Goal: Task Accomplishment & Management: Use online tool/utility

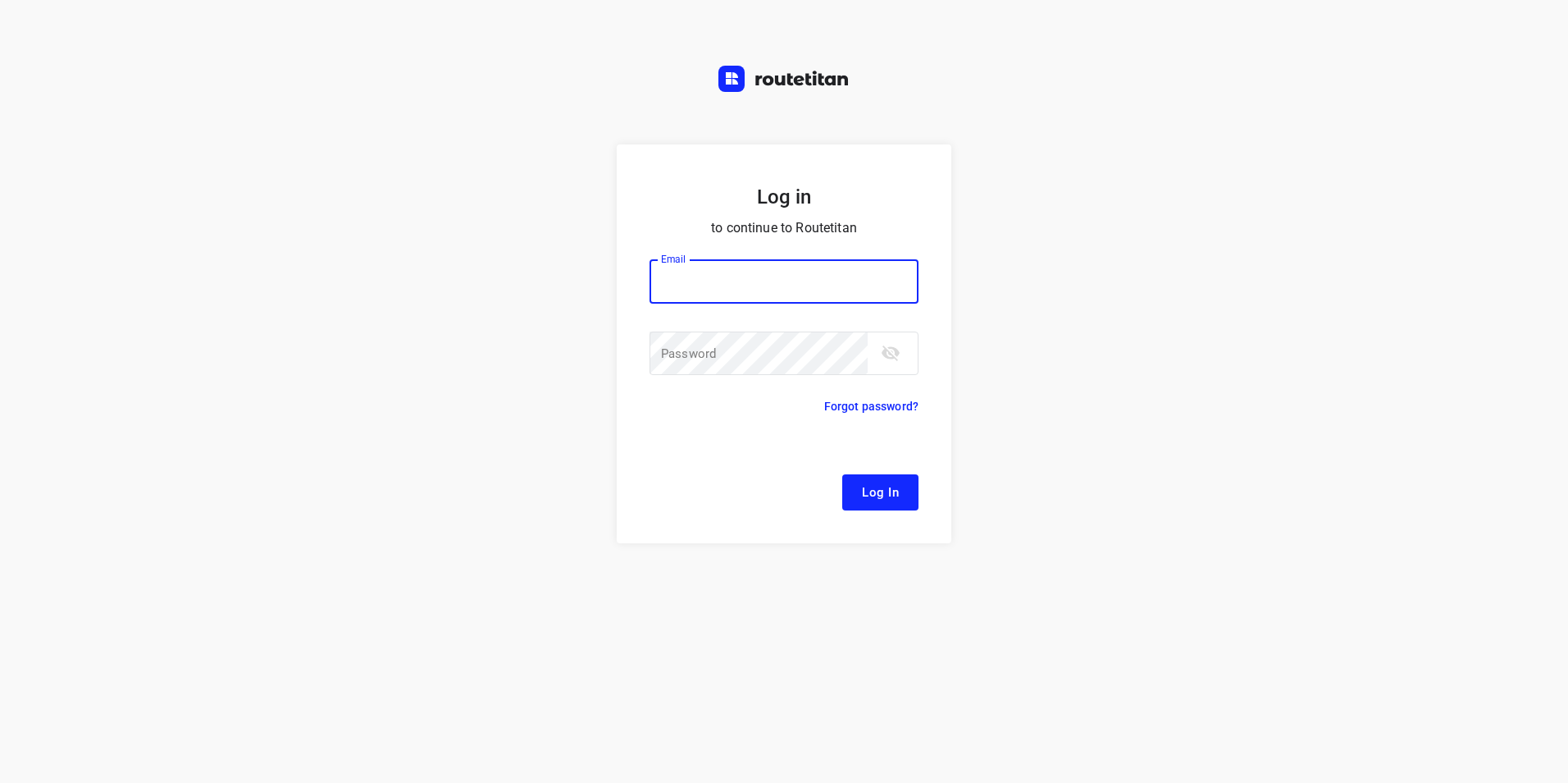
click at [740, 288] on input "email" at bounding box center [784, 281] width 269 height 44
type input "[EMAIL_ADDRESS][DOMAIN_NAME]"
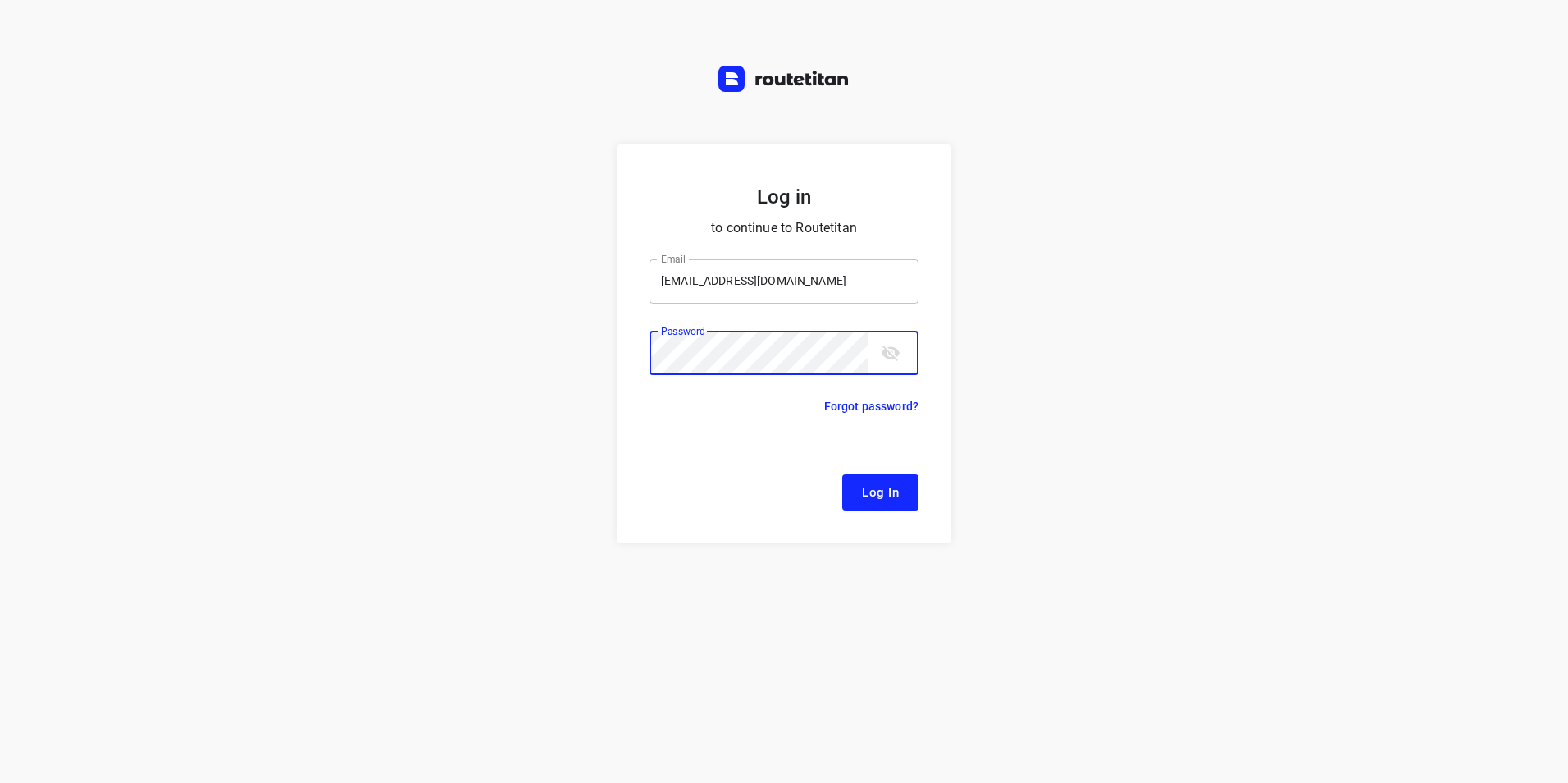
click at [842, 474] on button "Log In" at bounding box center [880, 492] width 76 height 36
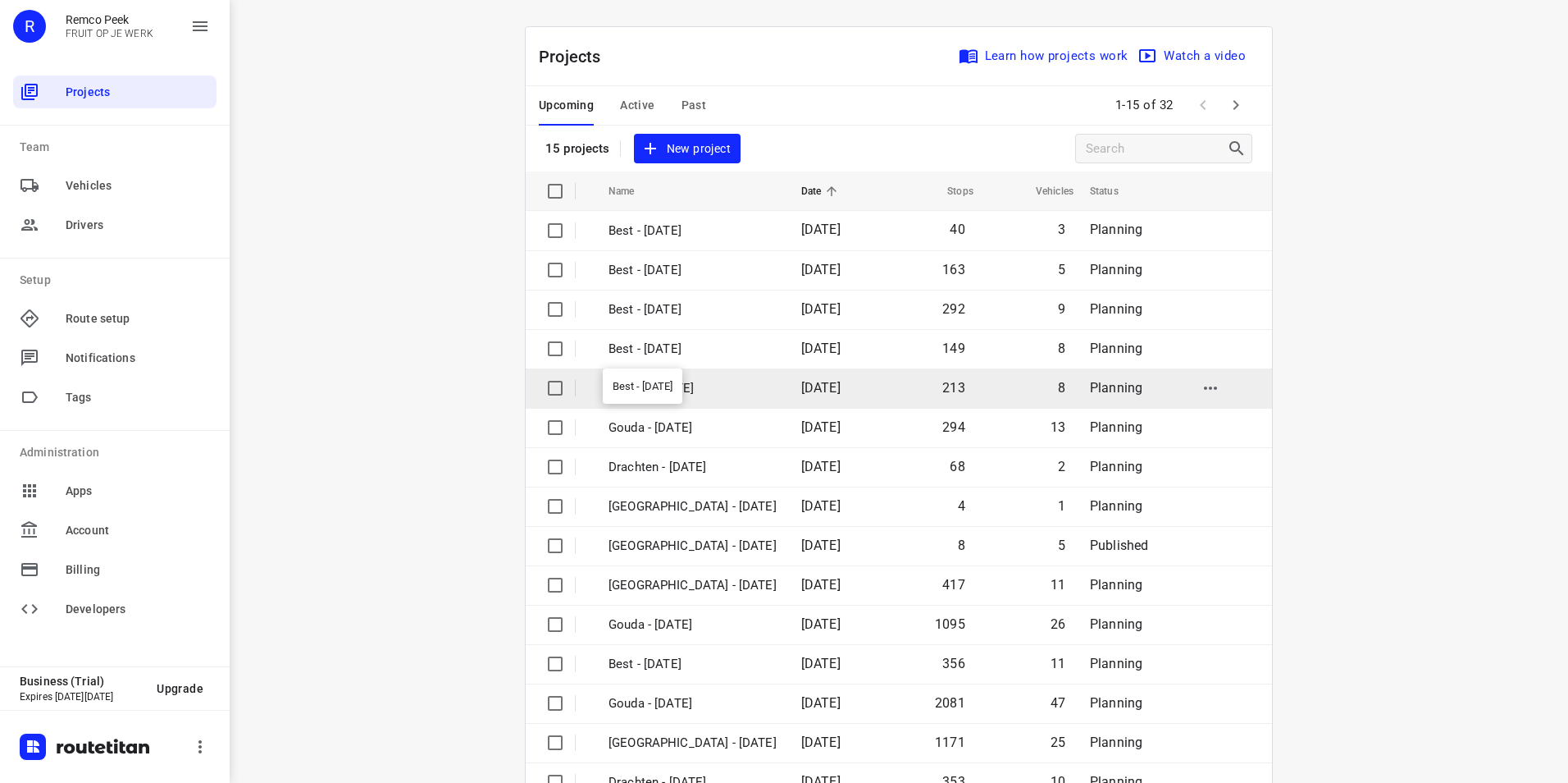
scroll to position [47, 0]
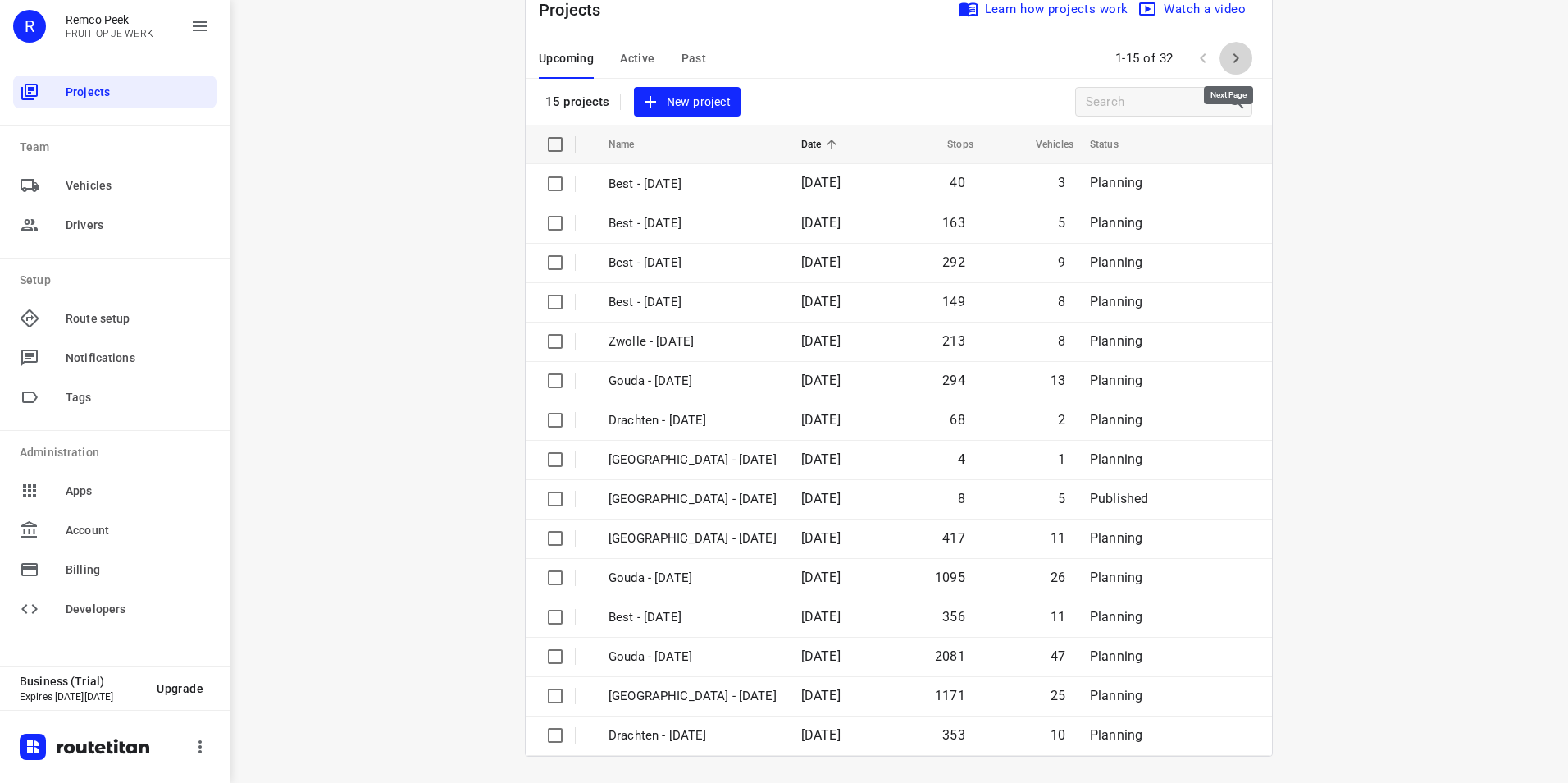
click at [1234, 59] on icon "button" at bounding box center [1236, 58] width 6 height 10
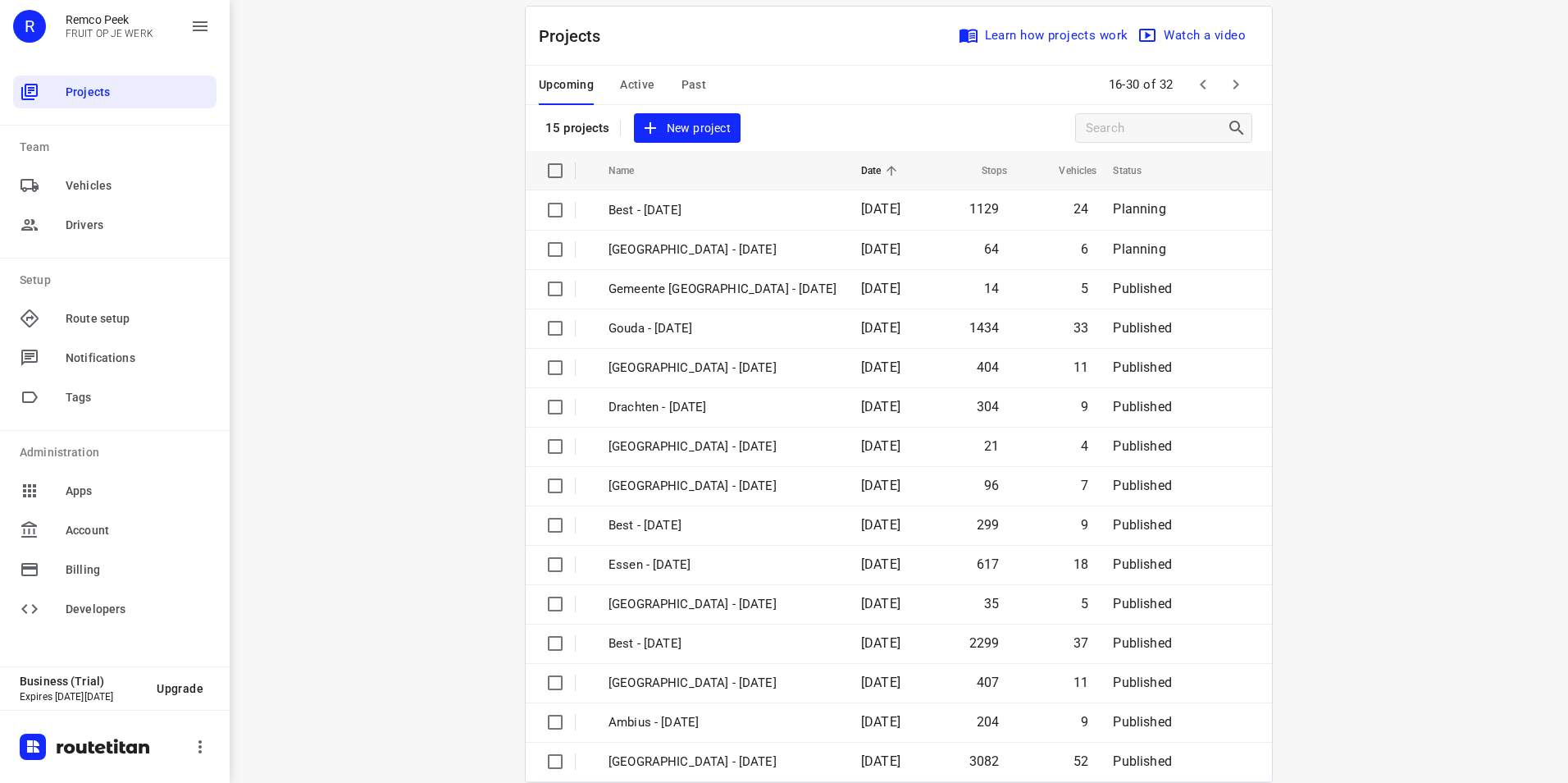
scroll to position [0, 0]
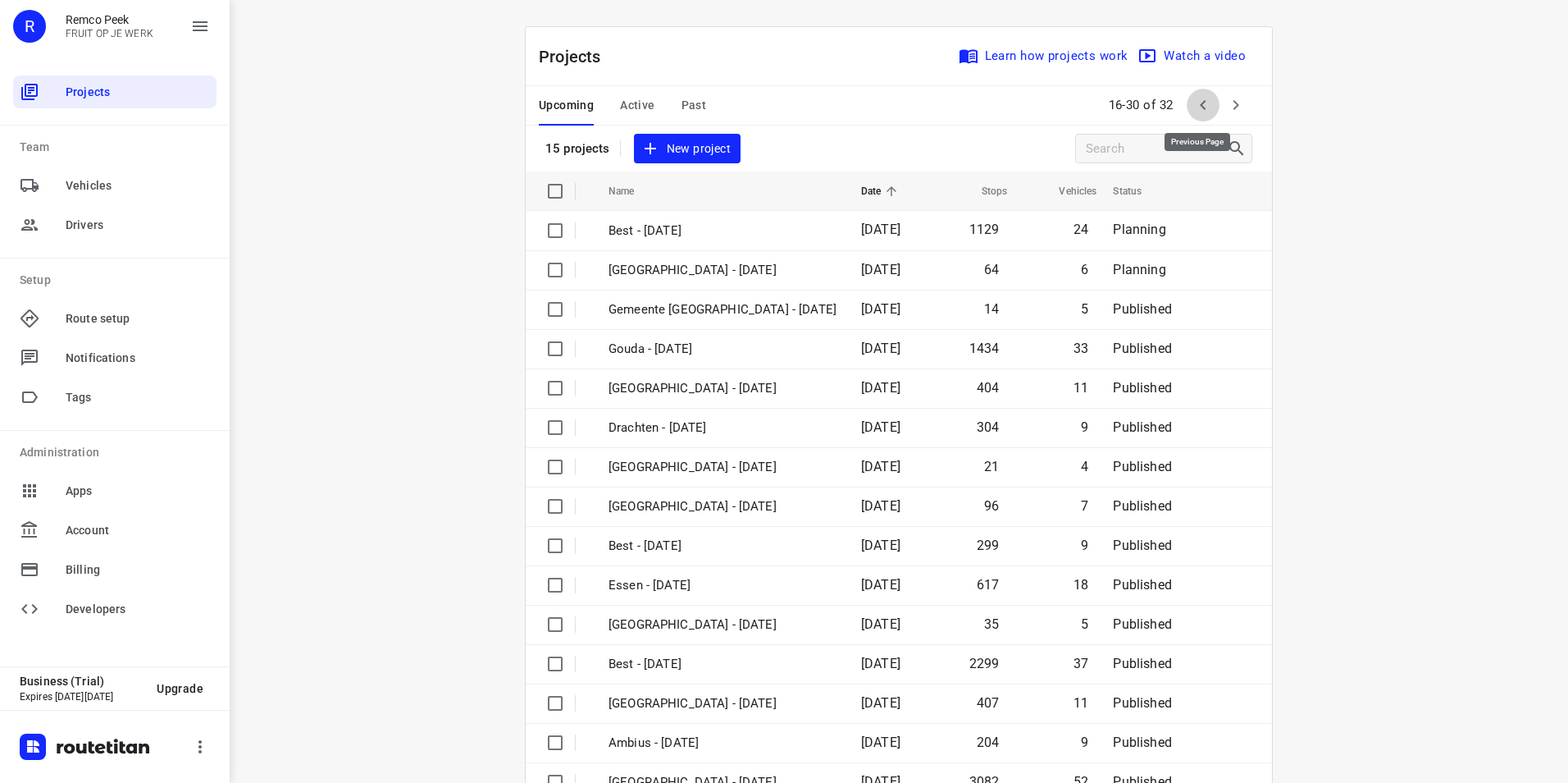
click at [1201, 106] on icon "button" at bounding box center [1202, 105] width 19 height 19
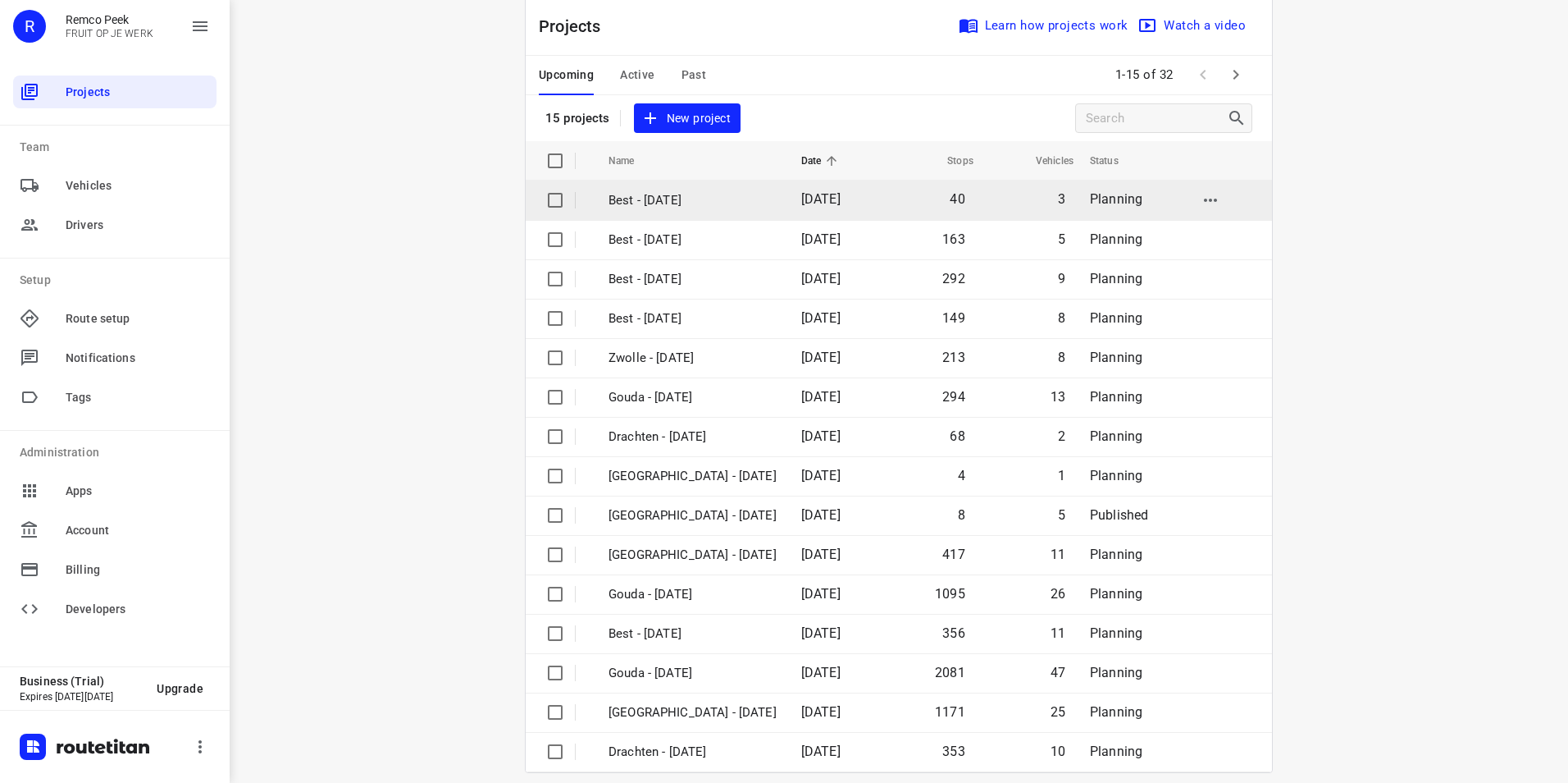
scroll to position [47, 0]
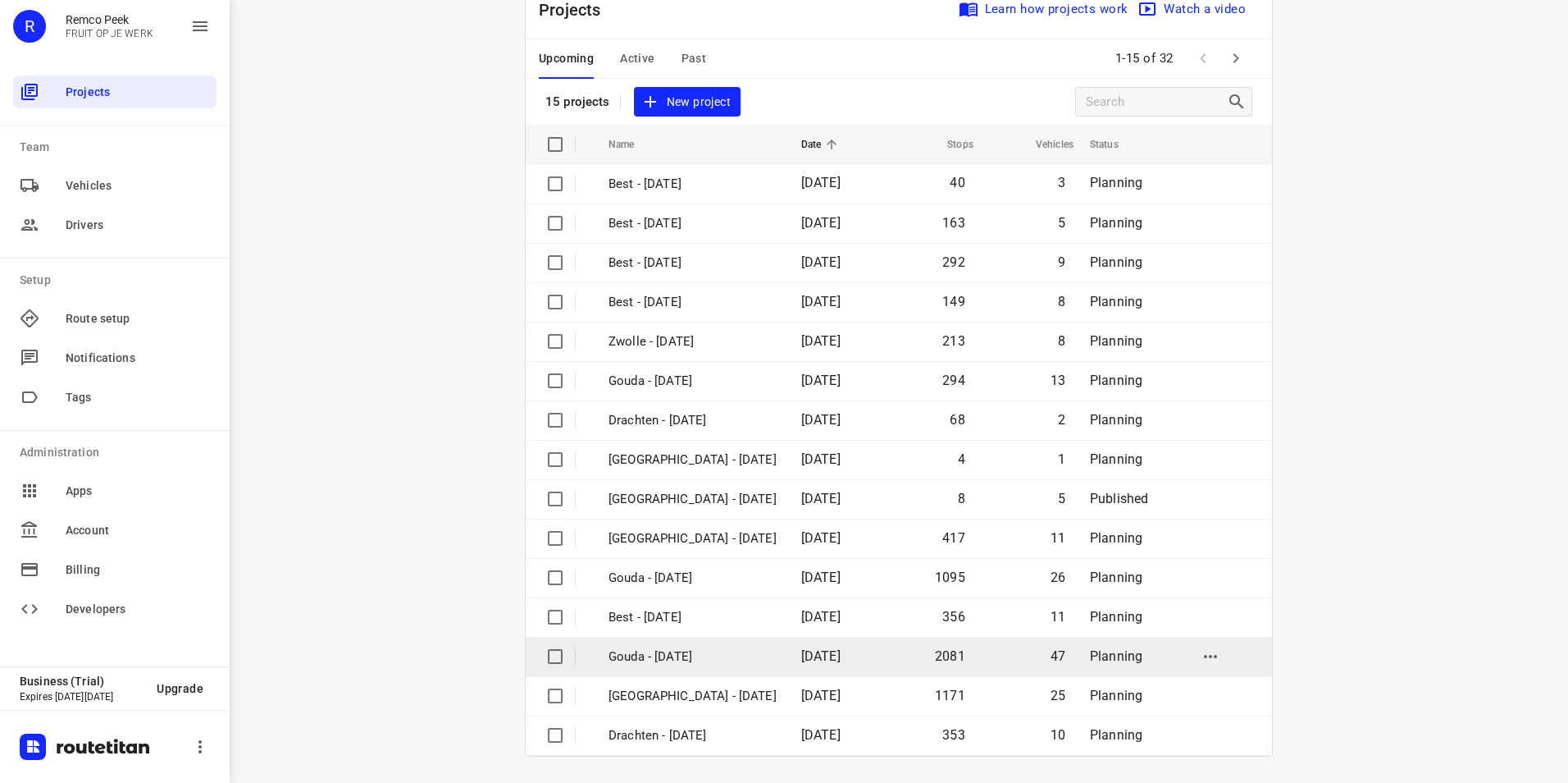
click at [665, 660] on p "Gouda - [DATE]" at bounding box center [693, 656] width 168 height 19
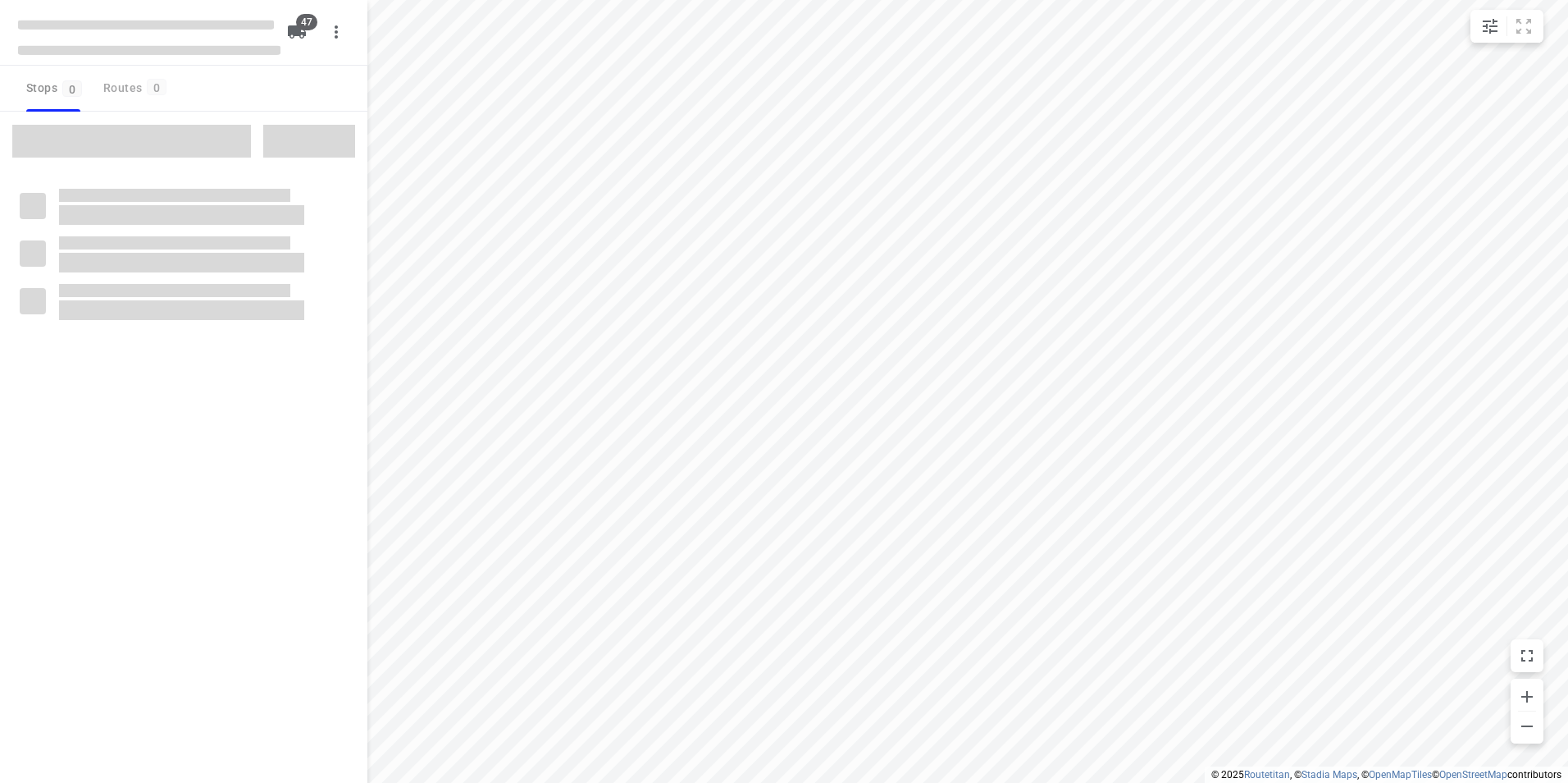
checkbox input "true"
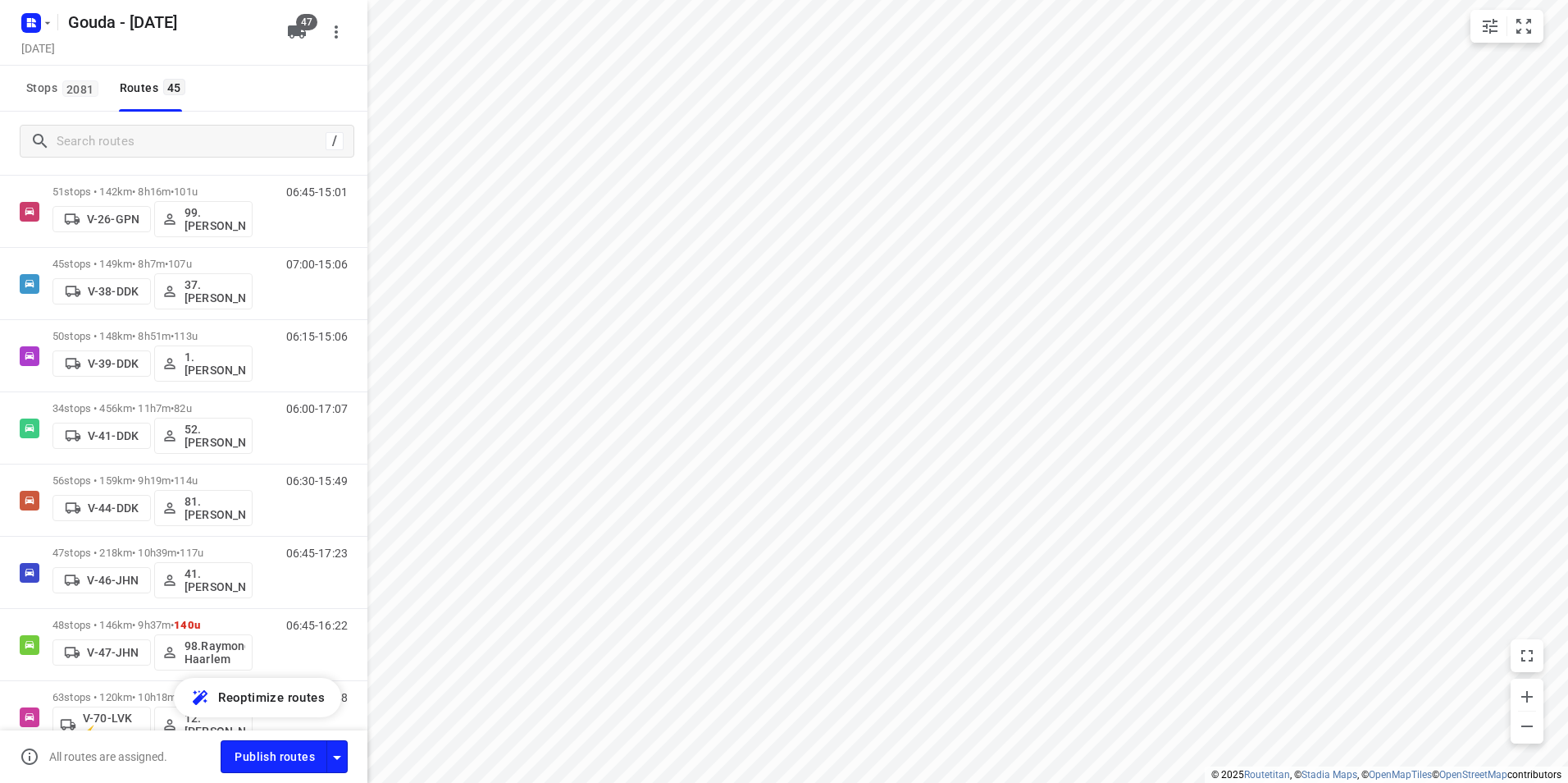
scroll to position [328, 0]
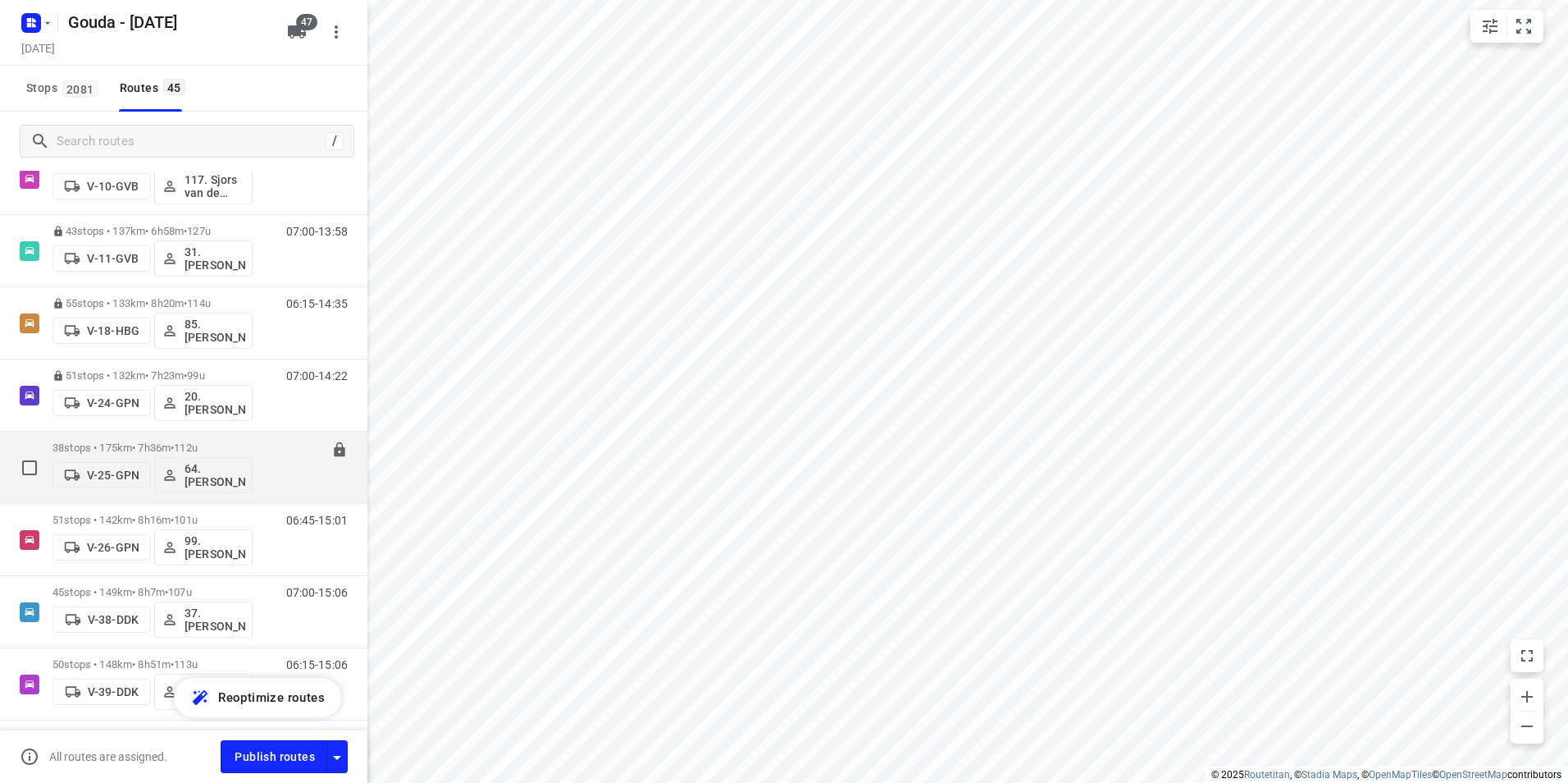
click at [197, 441] on span "112u" at bounding box center [186, 447] width 24 height 12
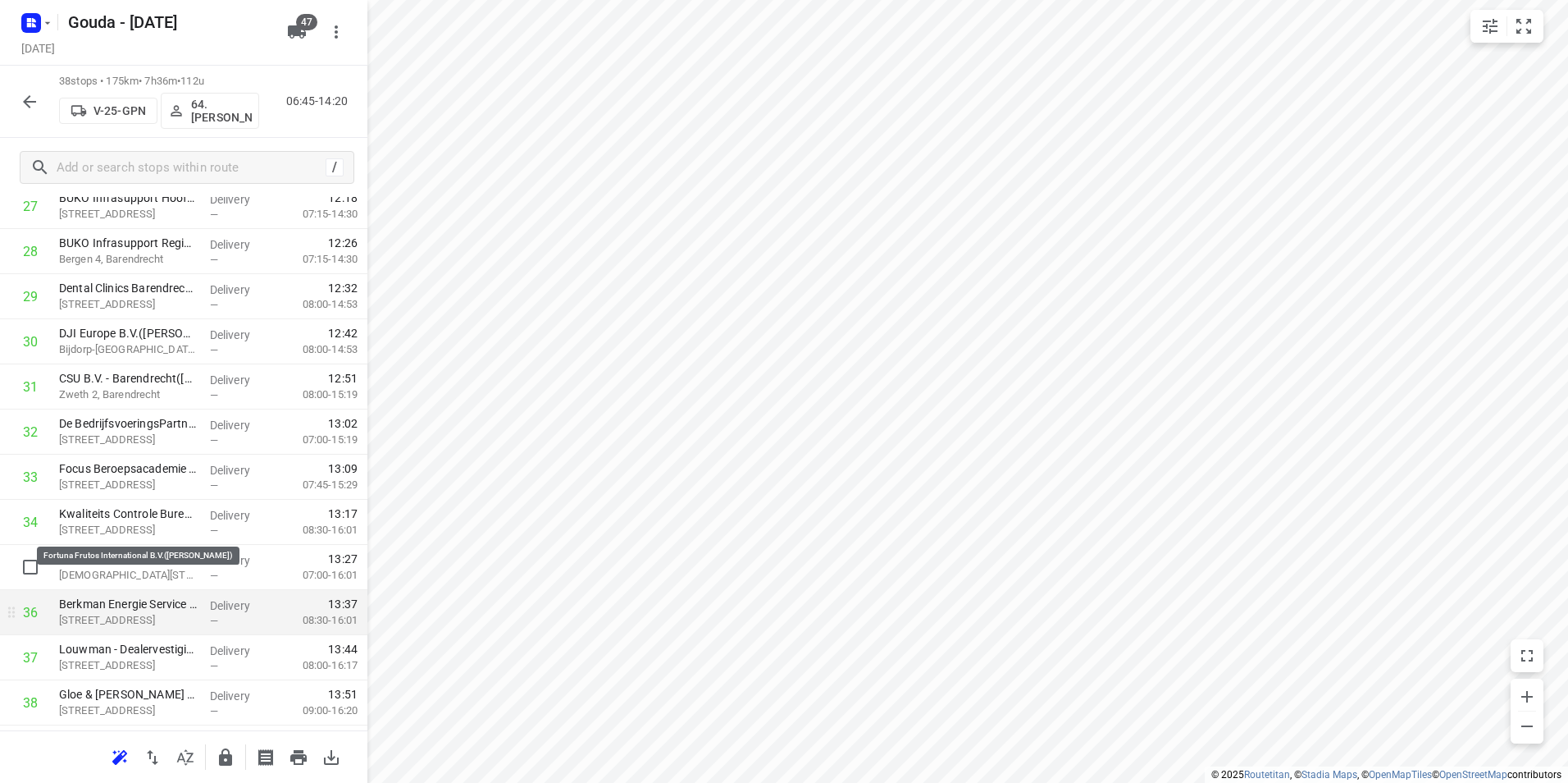
scroll to position [1356, 0]
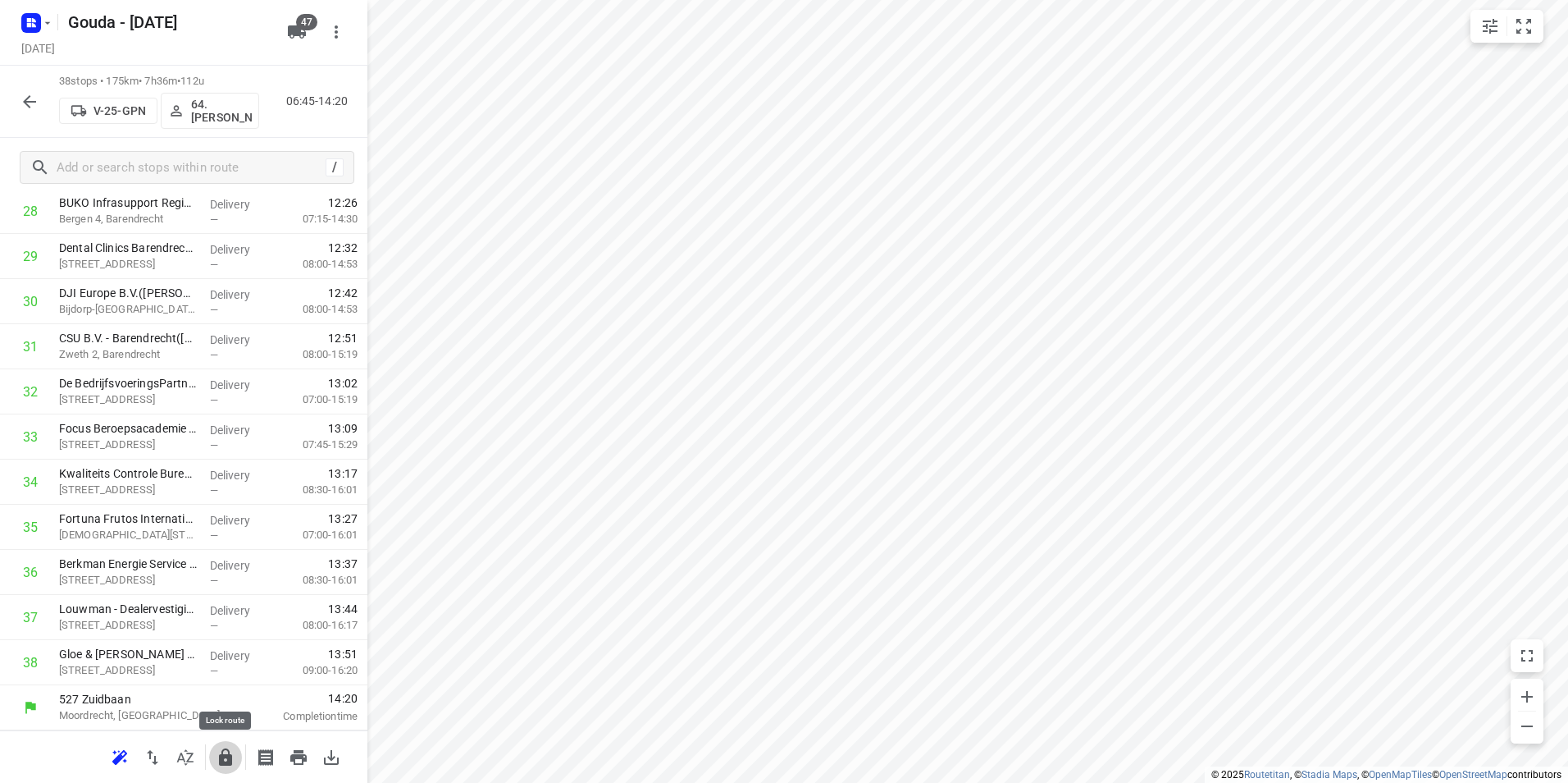
click at [224, 755] on icon "button" at bounding box center [225, 756] width 13 height 17
click at [25, 109] on icon "button" at bounding box center [28, 101] width 19 height 19
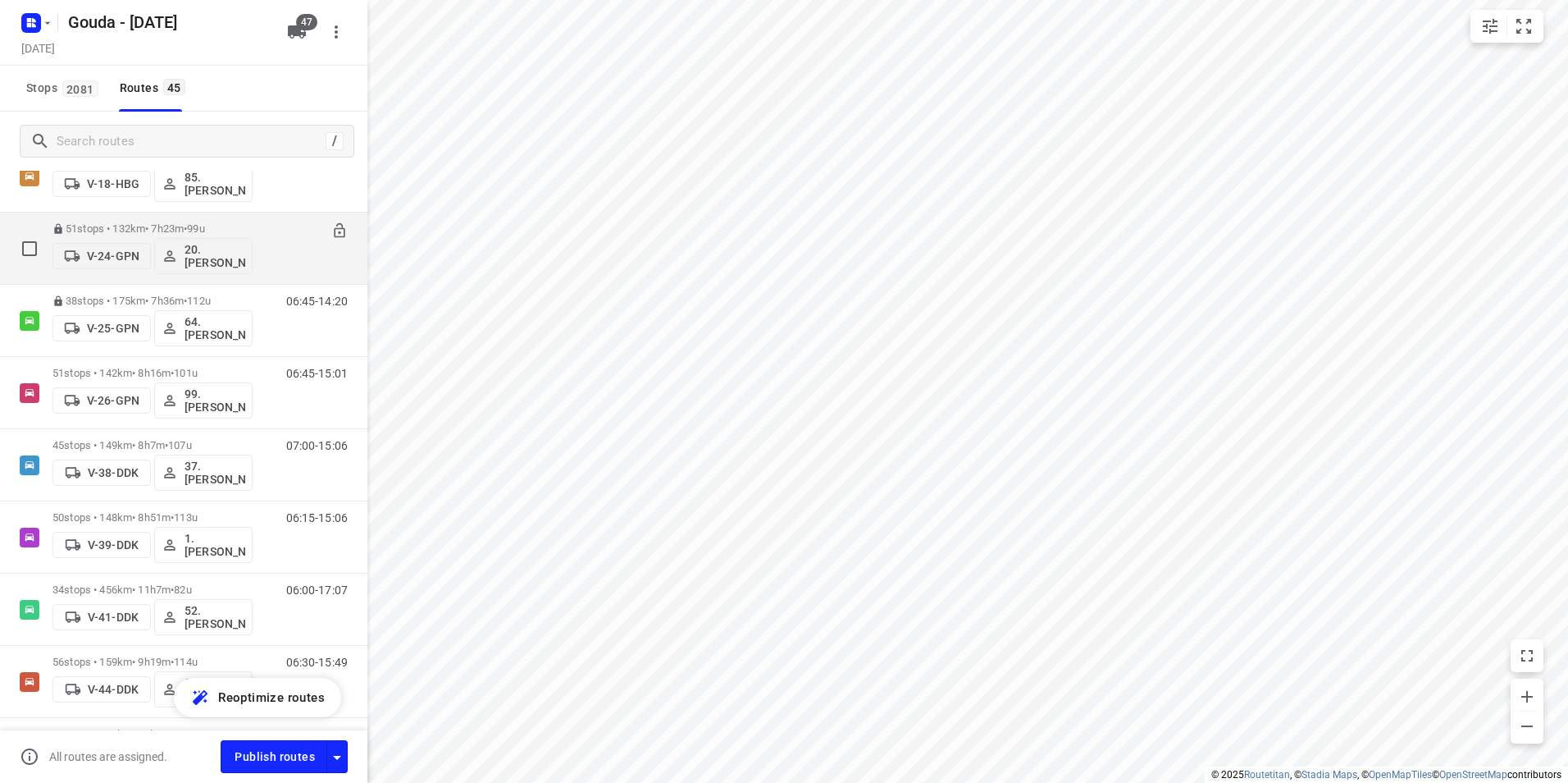
scroll to position [328, 0]
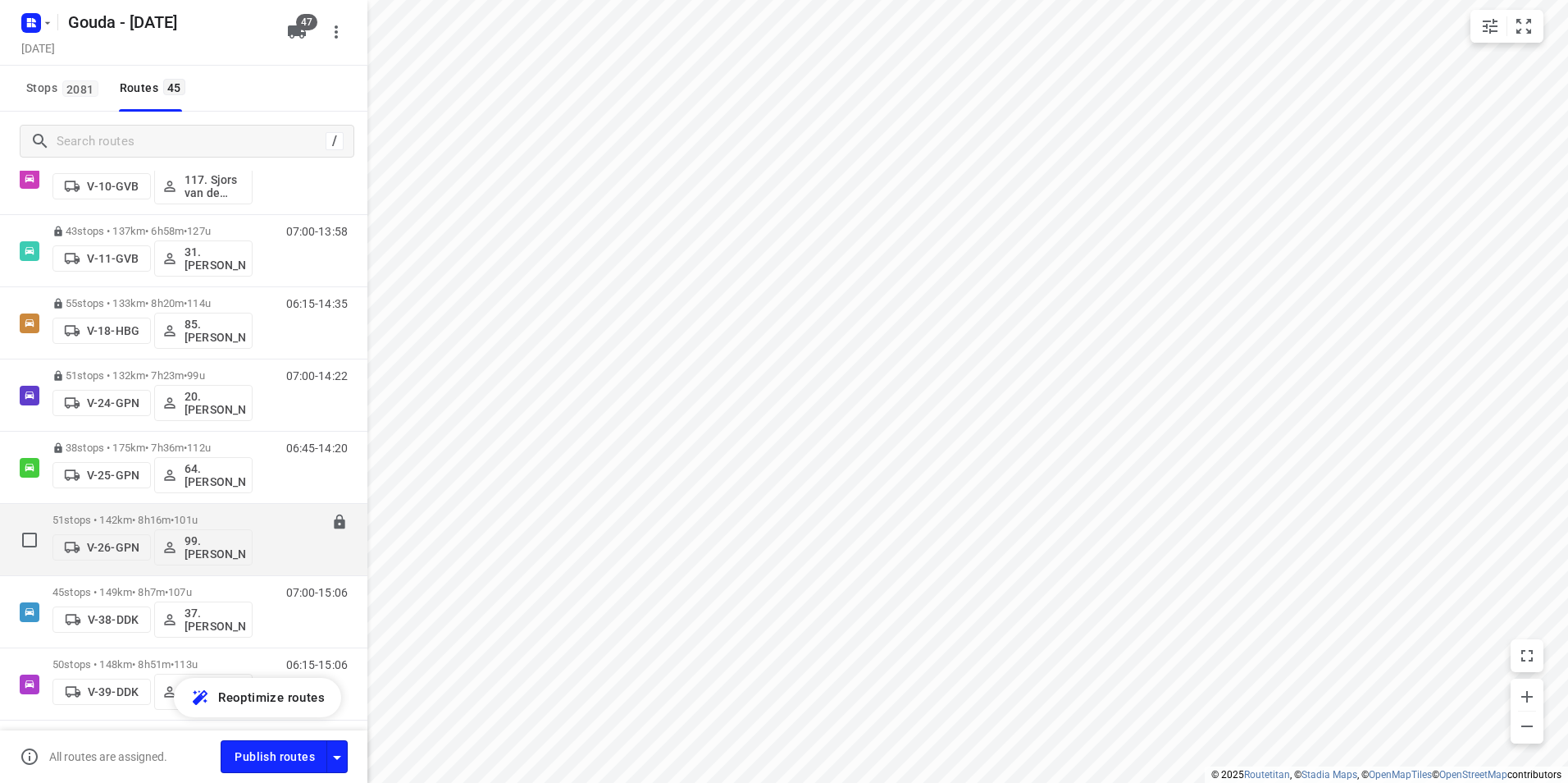
click at [170, 522] on p "51 stops • 142km • 8h16m • 101u" at bounding box center [152, 519] width 200 height 12
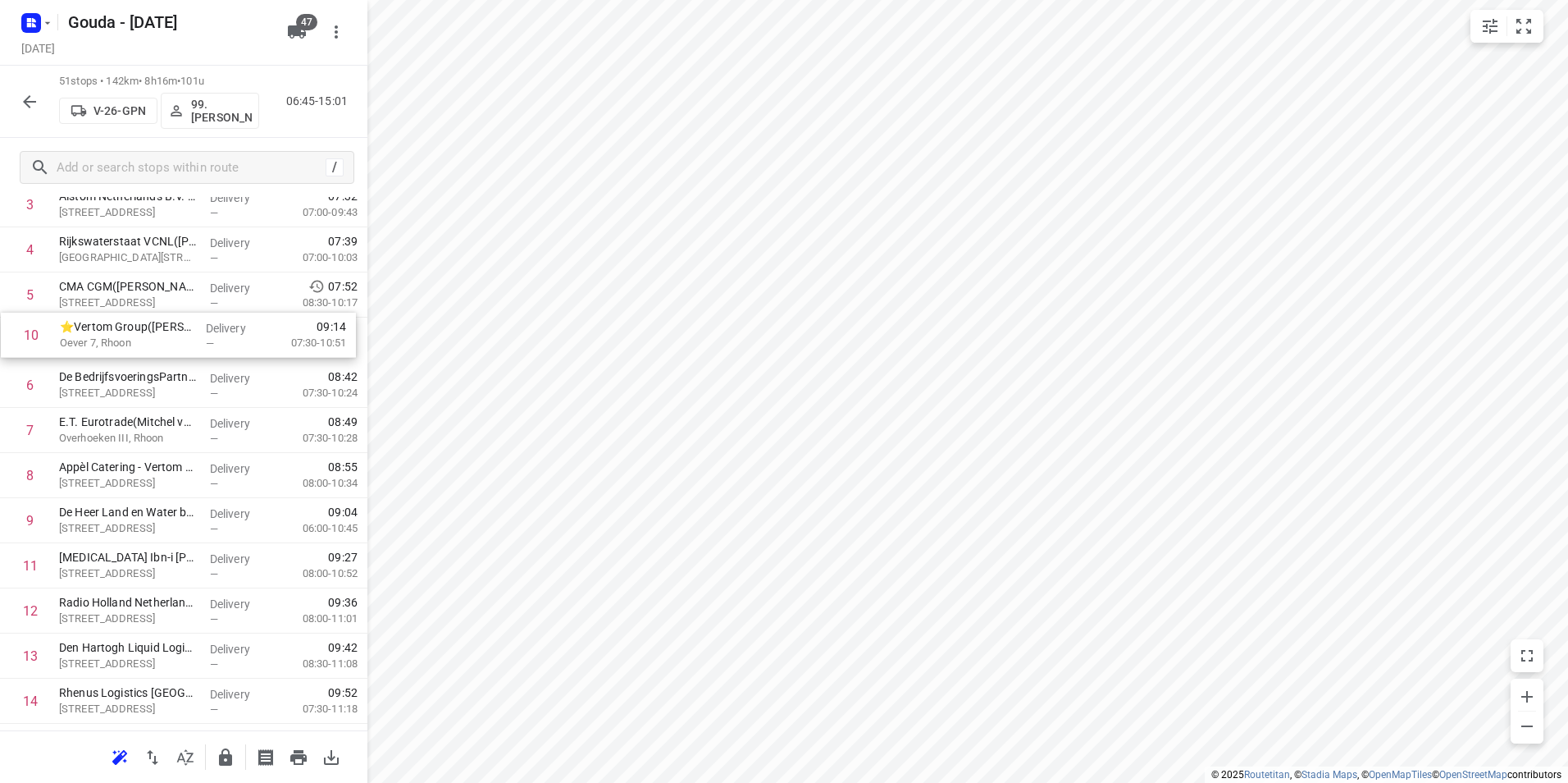
scroll to position [232, 0]
drag, startPoint x: 95, startPoint y: 505, endPoint x: 90, endPoint y: 337, distance: 168.1
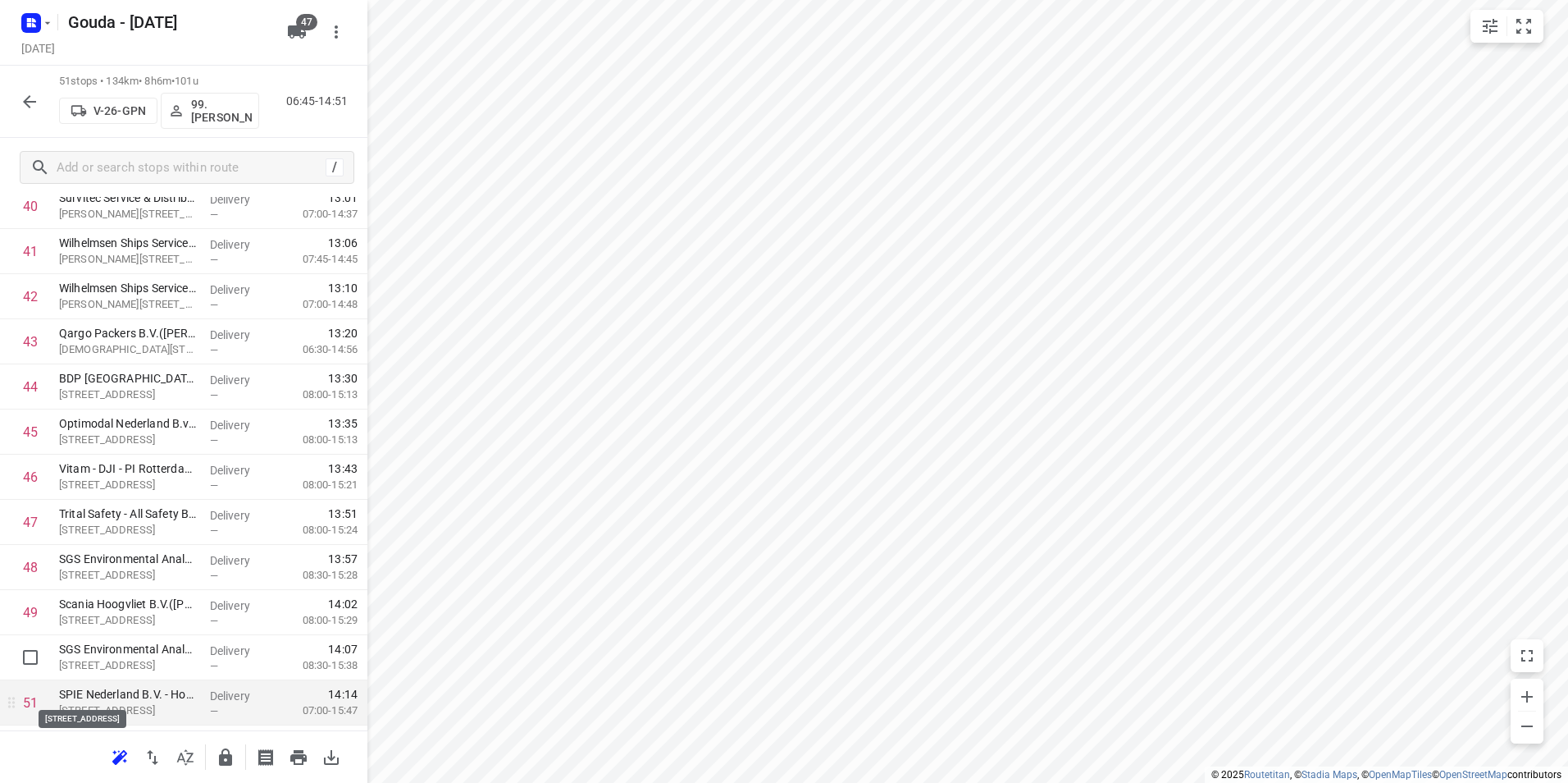
scroll to position [1942, 0]
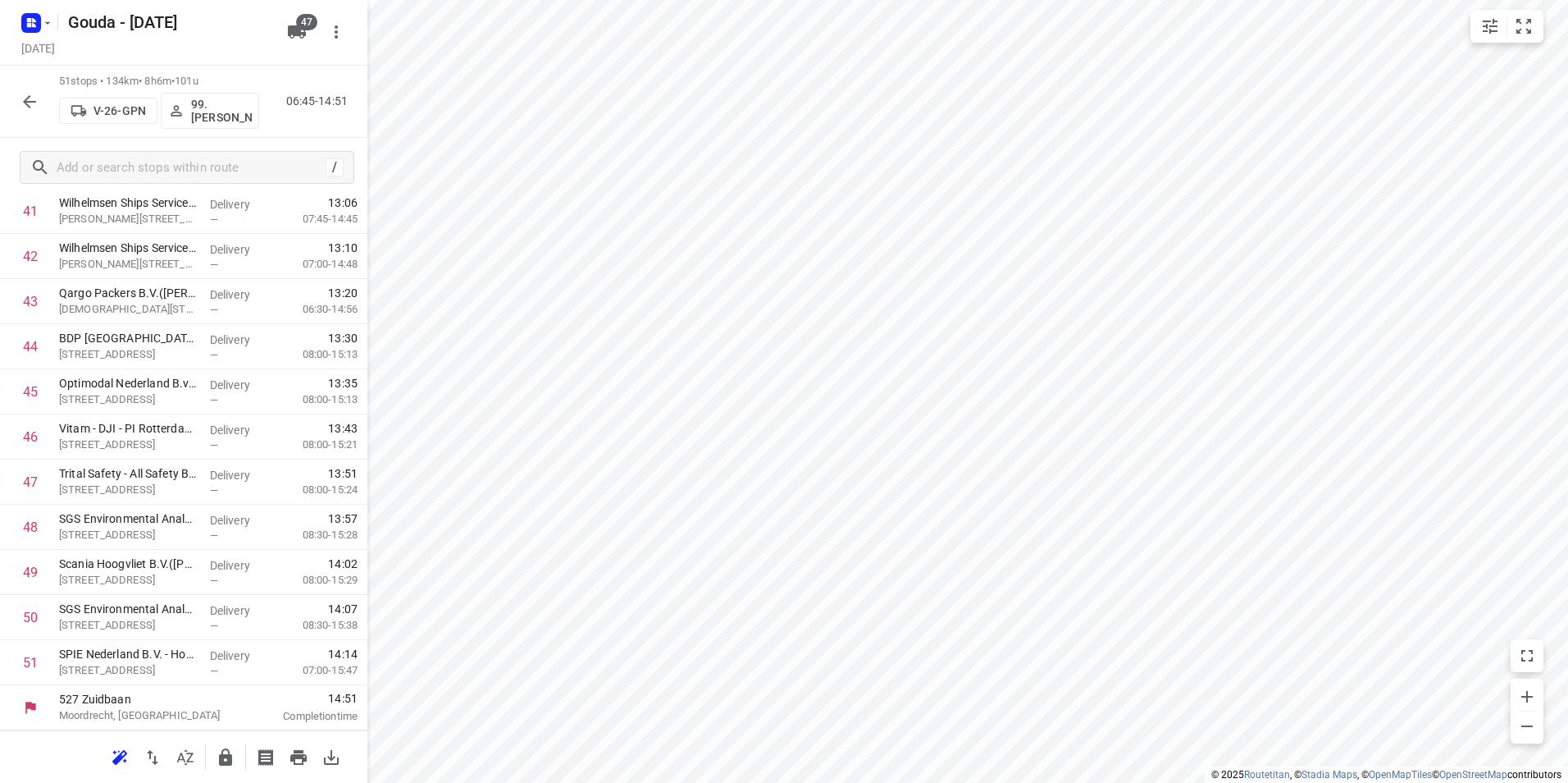
click at [219, 752] on icon "button" at bounding box center [225, 756] width 19 height 19
click at [19, 100] on button "button" at bounding box center [29, 102] width 33 height 33
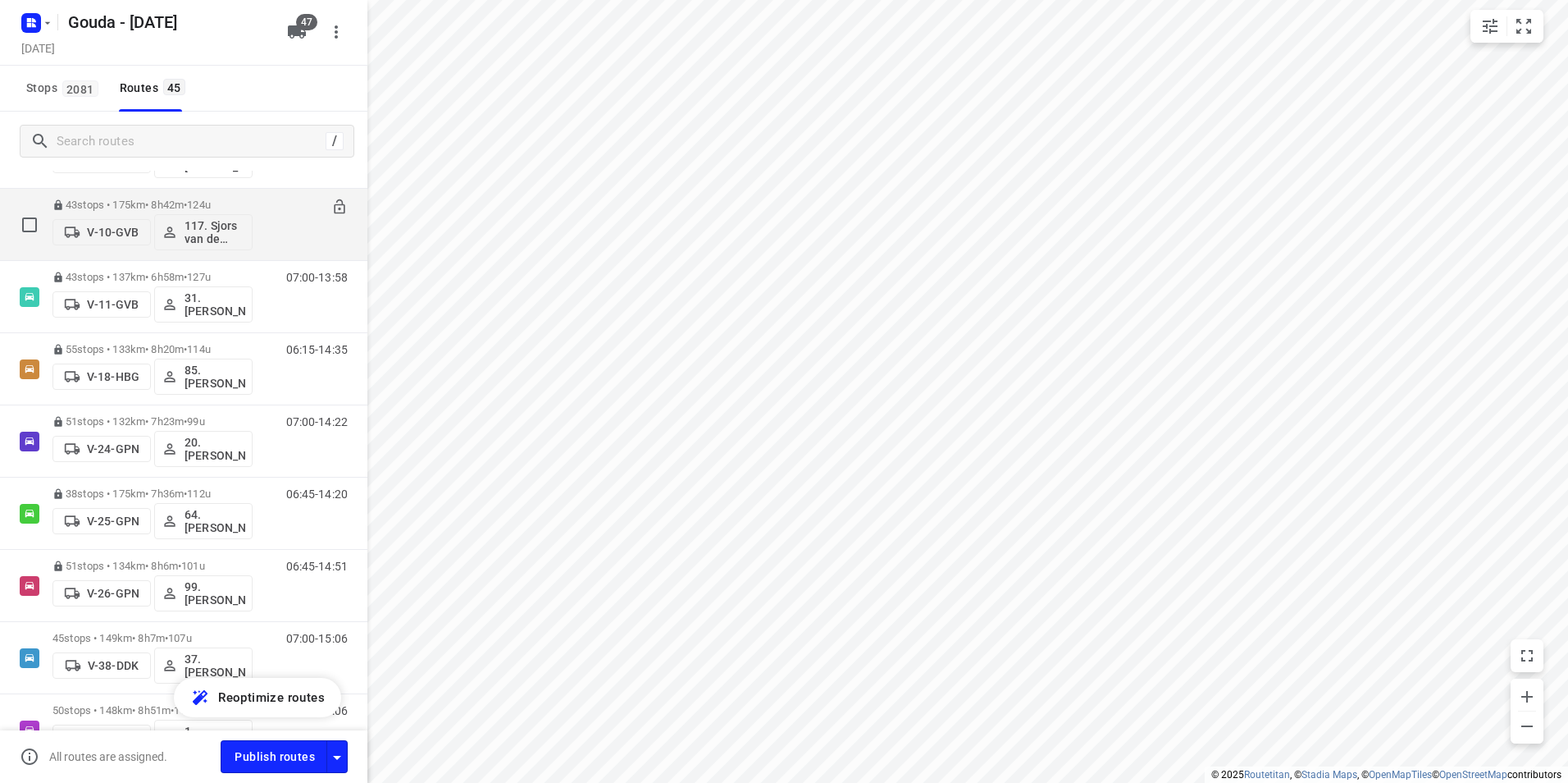
scroll to position [410, 0]
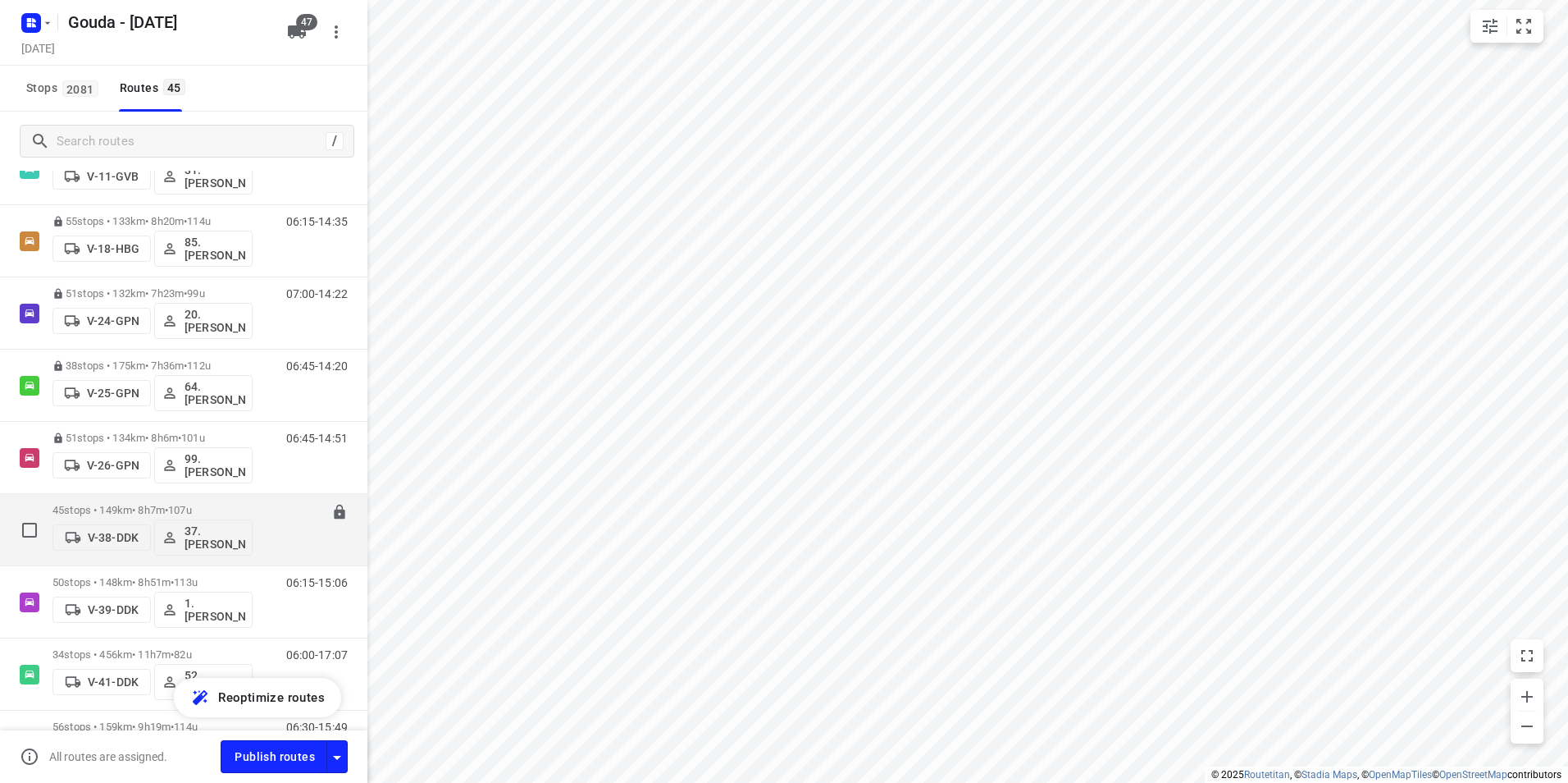
click at [168, 505] on span "•" at bounding box center [166, 509] width 4 height 12
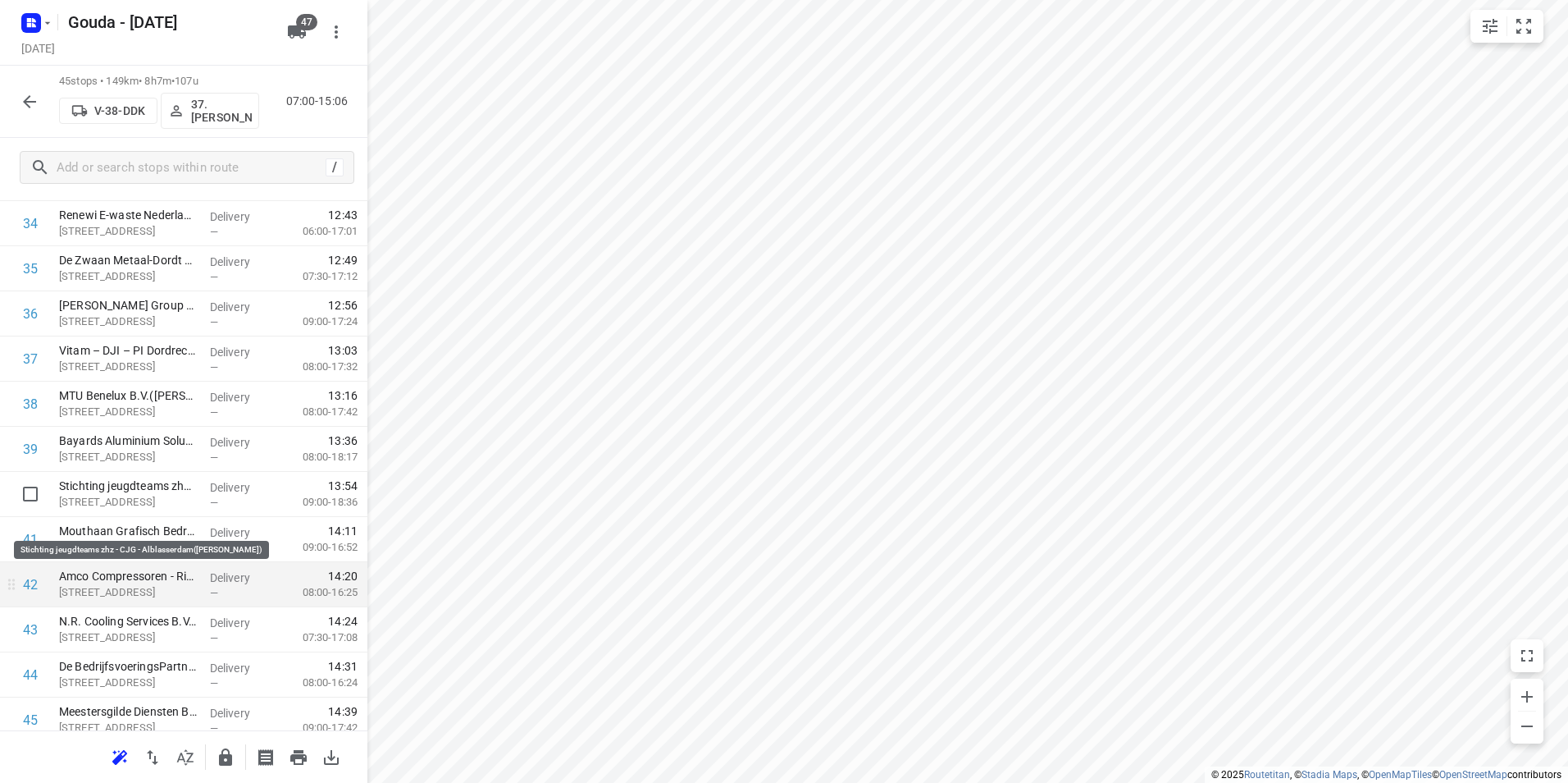
scroll to position [1641, 0]
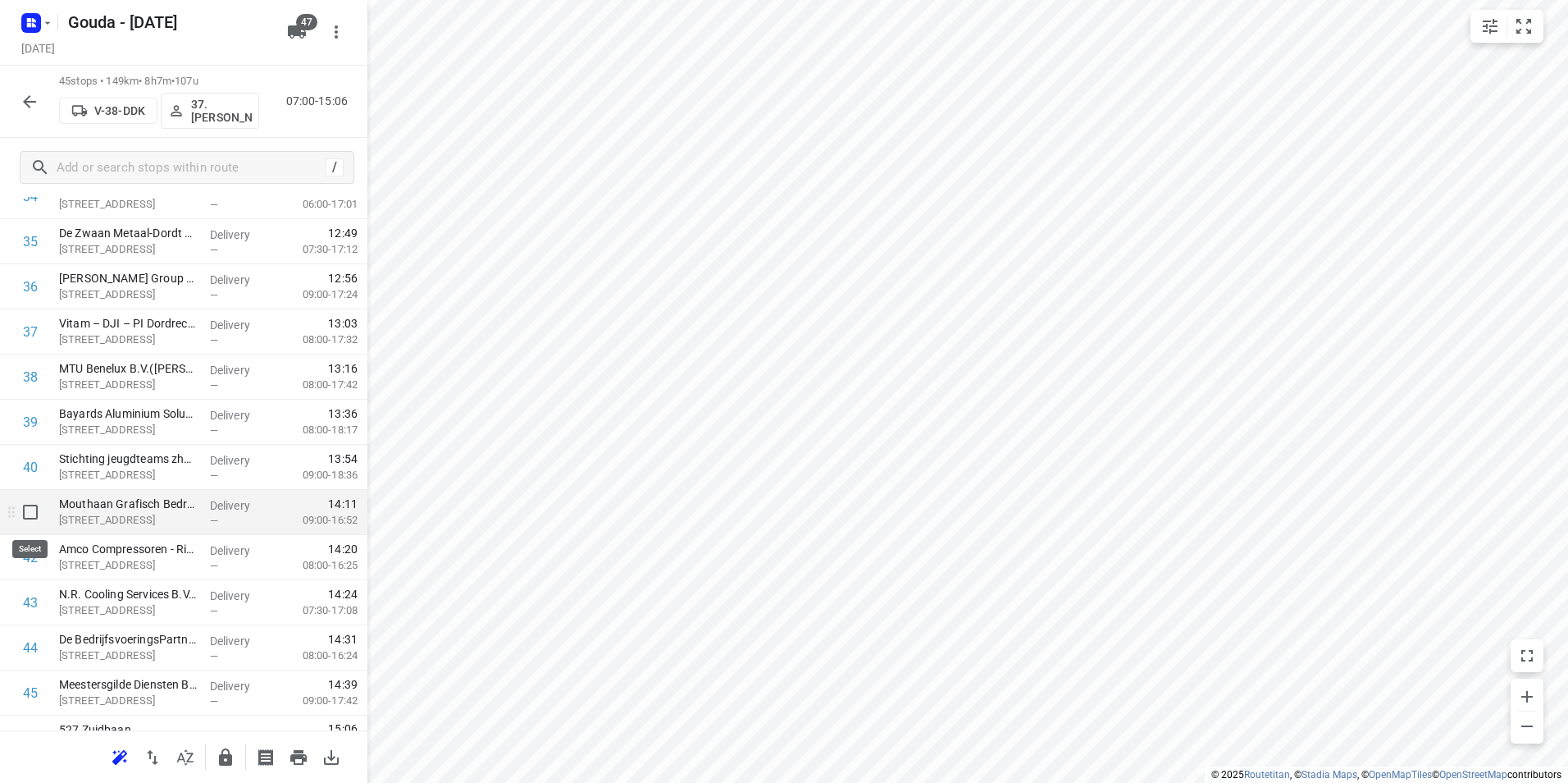
click at [28, 512] on input "checkbox" at bounding box center [30, 512] width 33 height 33
checkbox input "true"
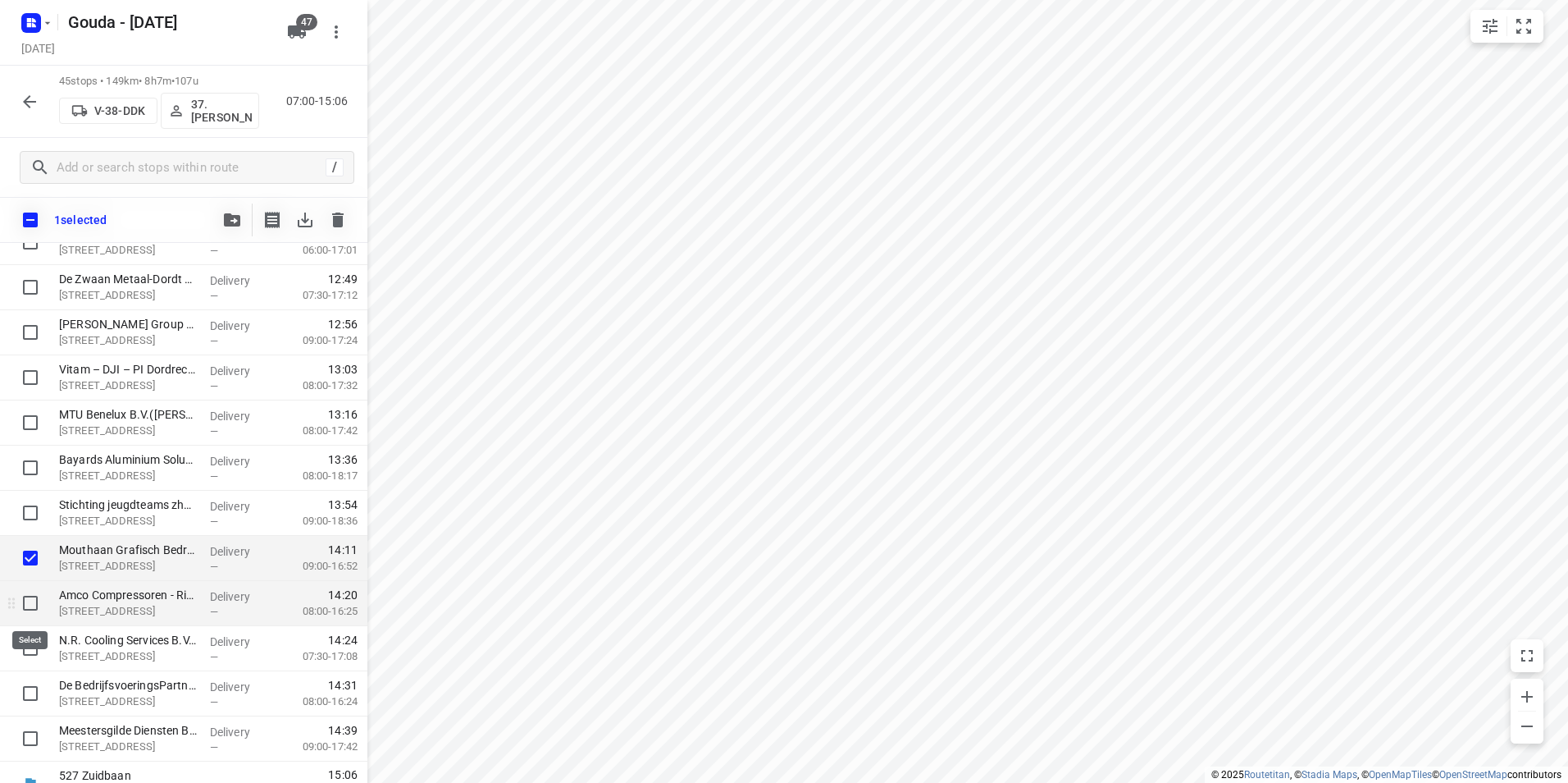
drag, startPoint x: 30, startPoint y: 605, endPoint x: 29, endPoint y: 616, distance: 11.0
click at [30, 604] on input "checkbox" at bounding box center [30, 603] width 33 height 33
checkbox input "true"
click at [31, 640] on input "checkbox" at bounding box center [30, 649] width 33 height 33
checkbox input "true"
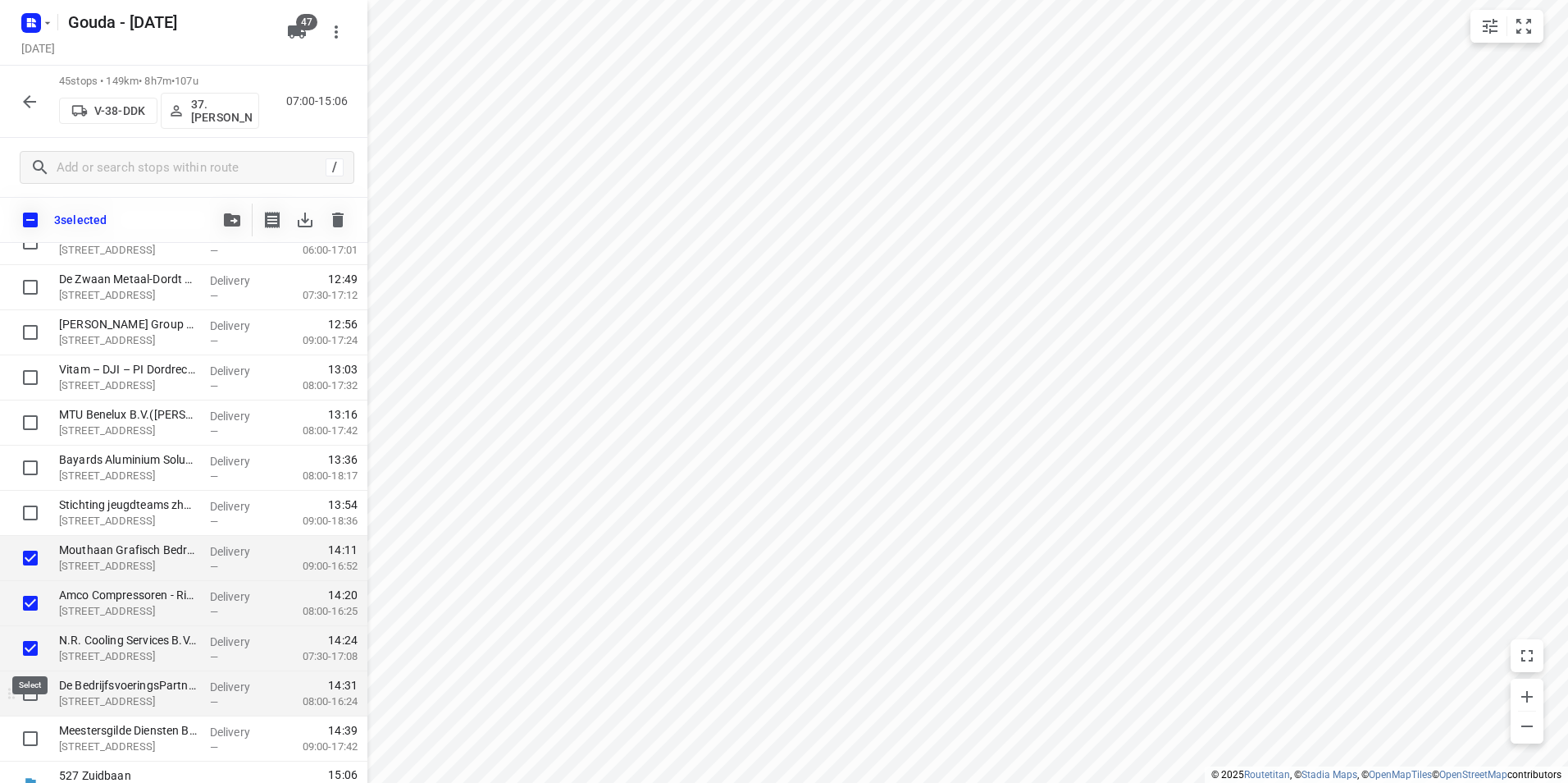
click at [38, 687] on input "checkbox" at bounding box center [30, 694] width 33 height 33
checkbox input "true"
click at [28, 727] on input "checkbox" at bounding box center [30, 739] width 33 height 33
checkbox input "true"
click at [234, 220] on icon "button" at bounding box center [232, 220] width 17 height 13
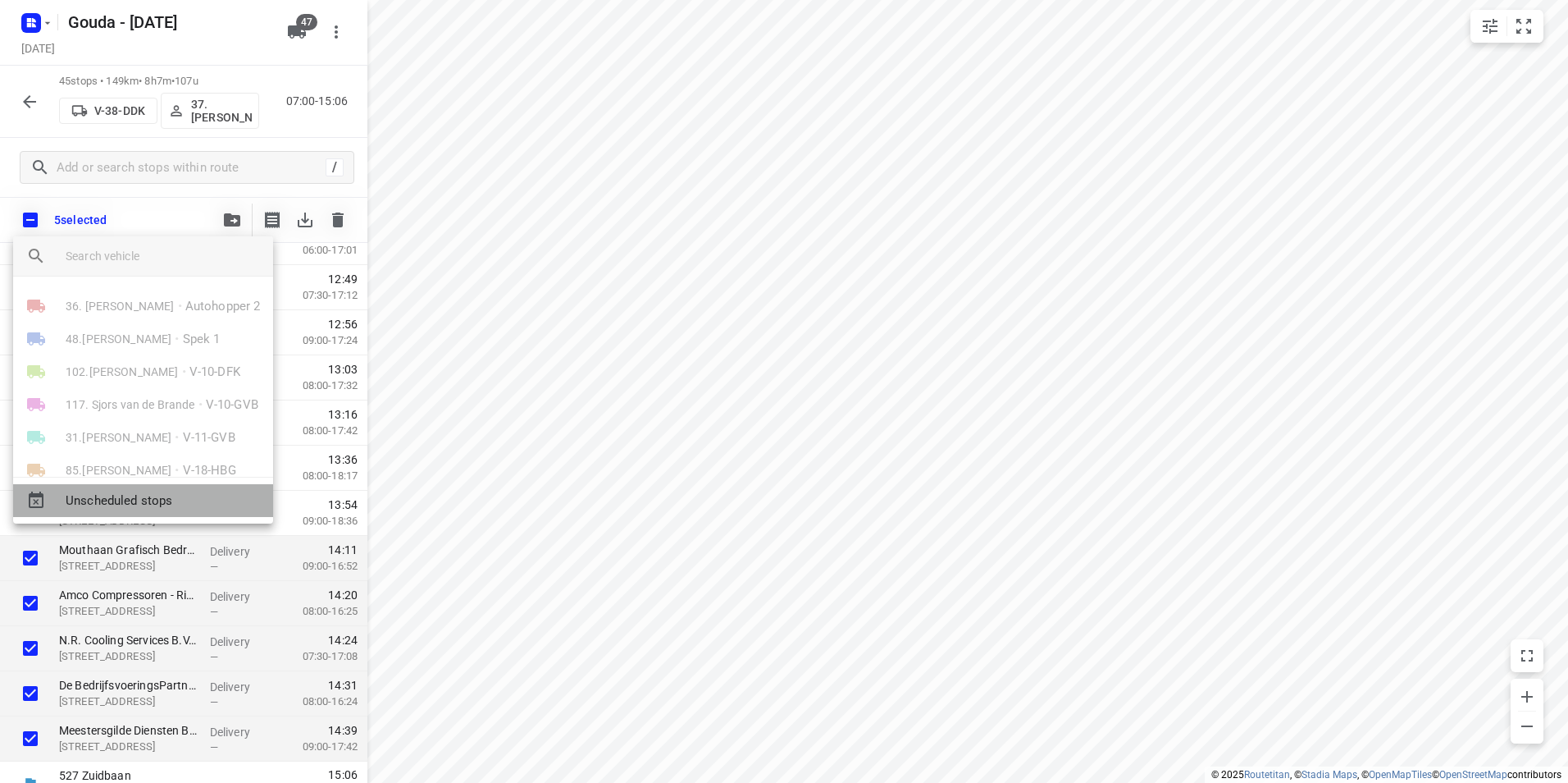
click at [157, 507] on span "Unscheduled stops" at bounding box center [163, 501] width 195 height 19
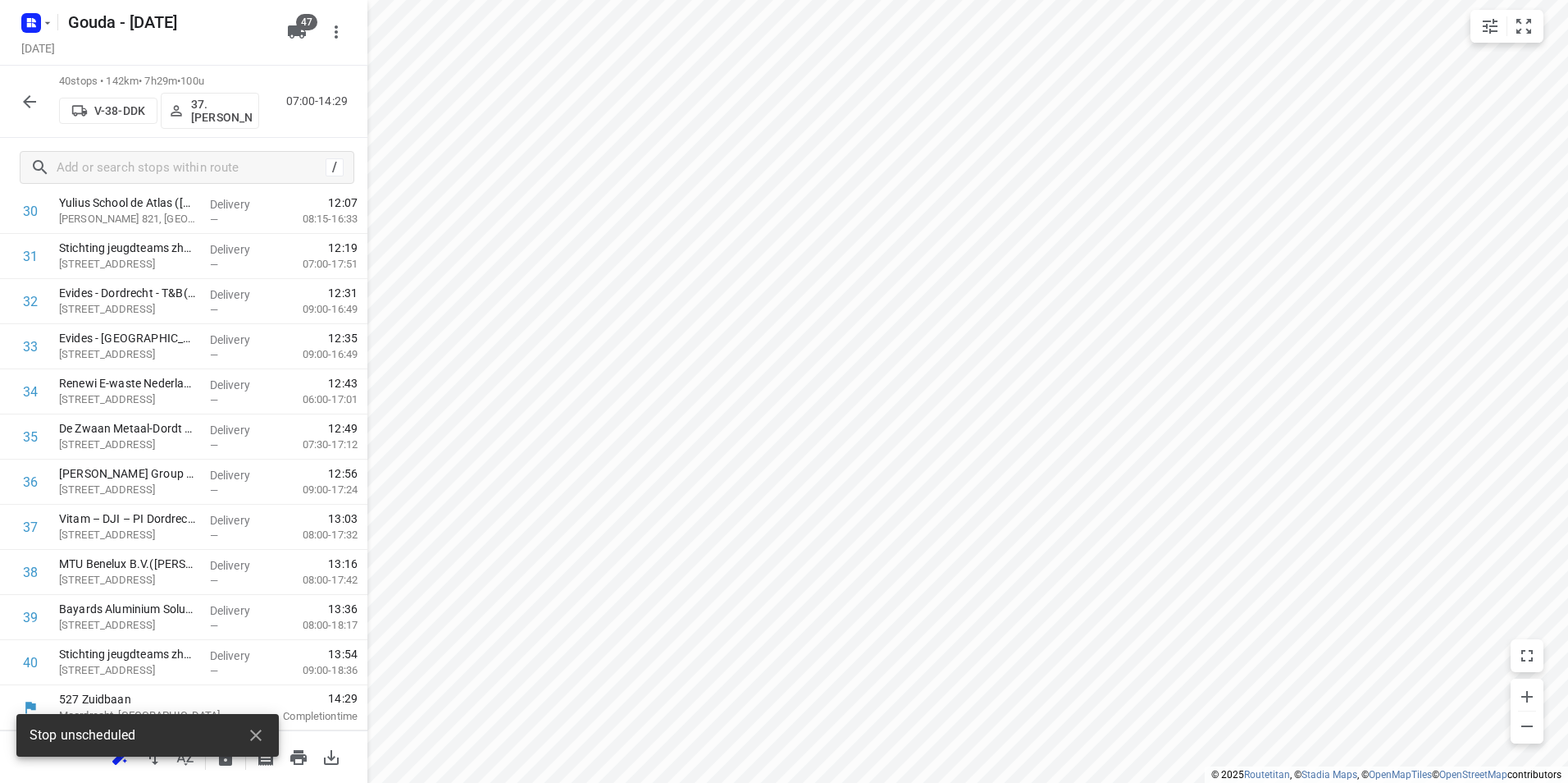
scroll to position [1446, 0]
click at [23, 105] on icon "button" at bounding box center [28, 101] width 19 height 19
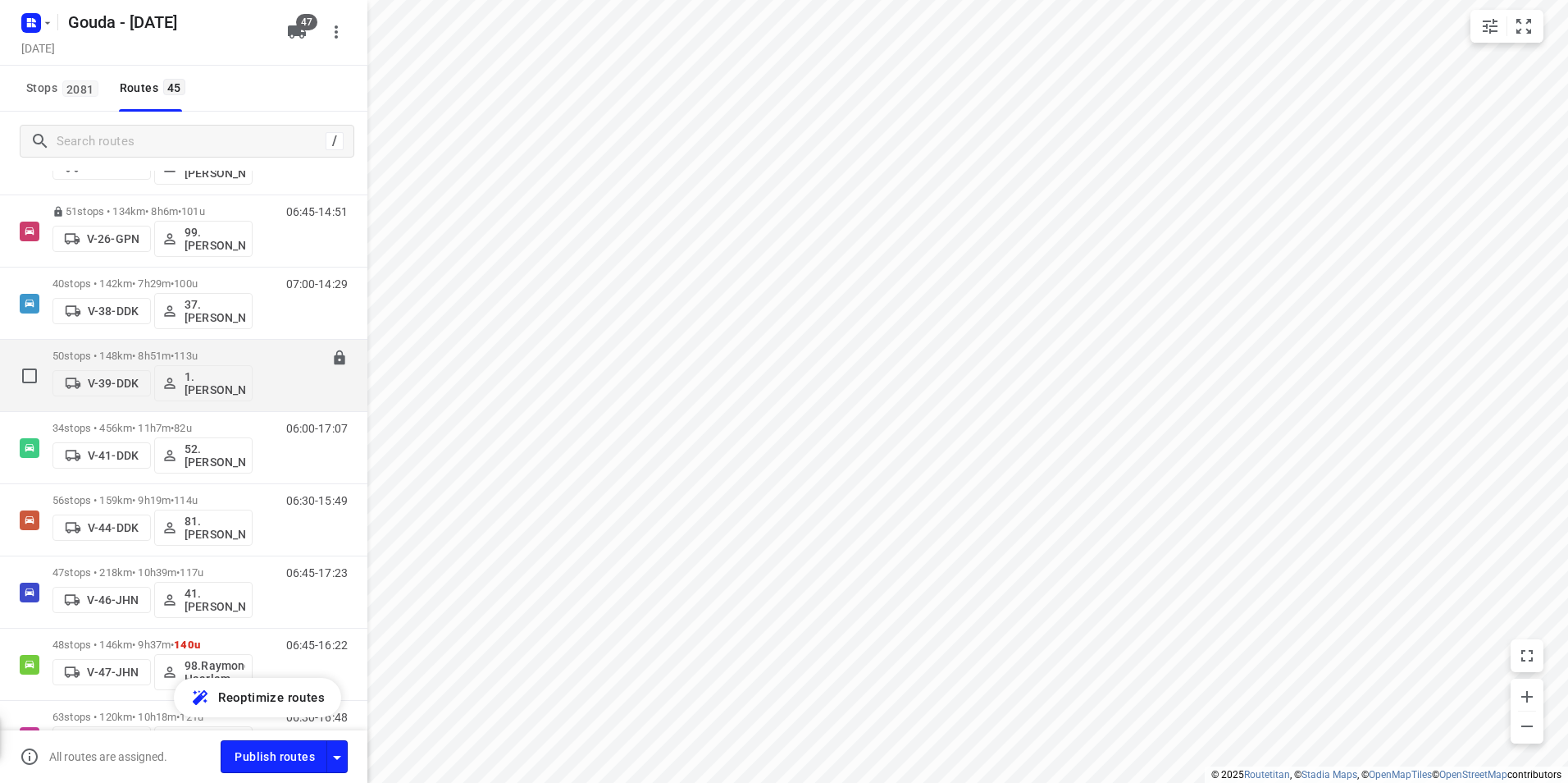
scroll to position [493, 0]
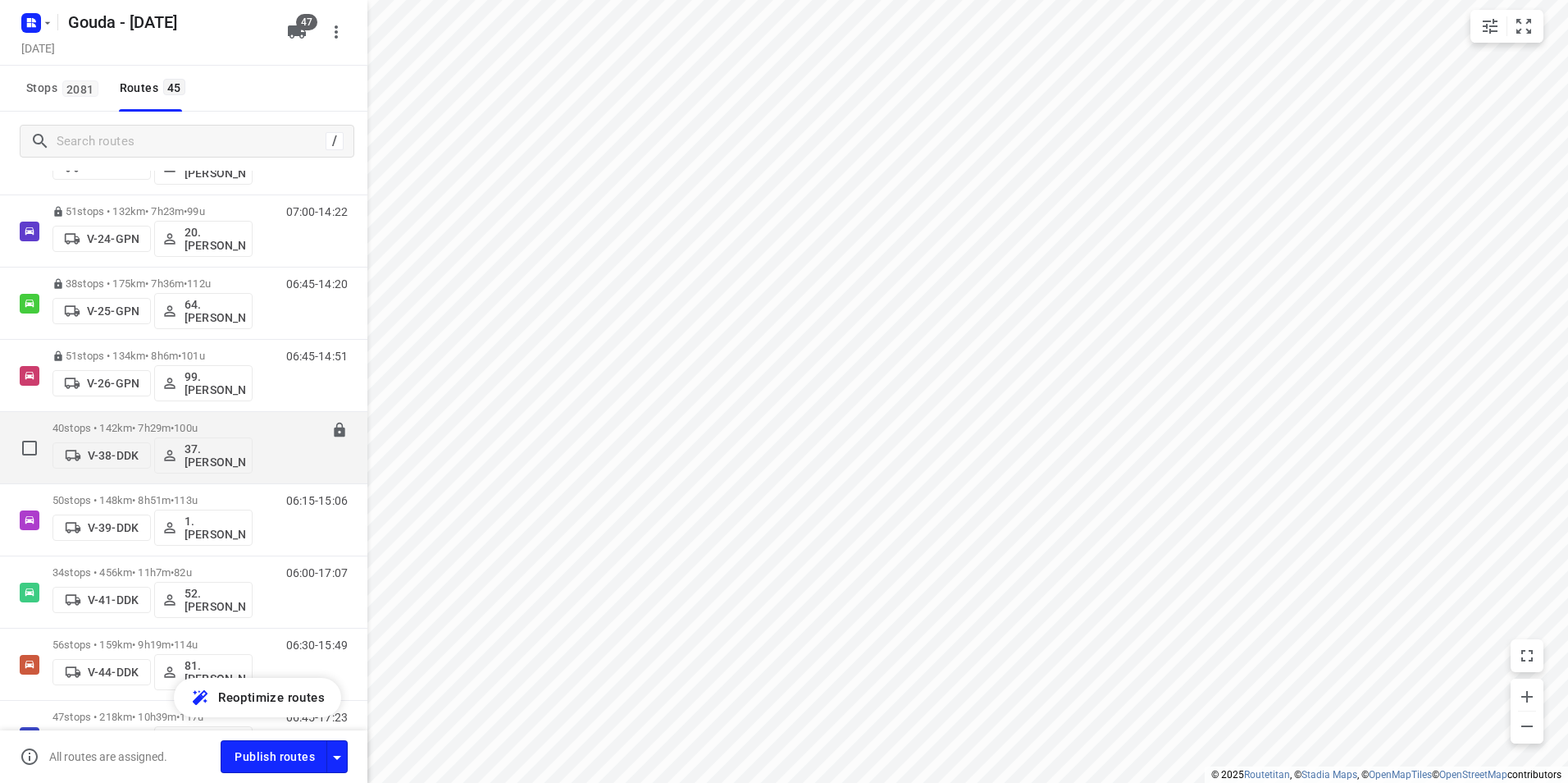
click at [332, 428] on icon at bounding box center [340, 430] width 17 height 17
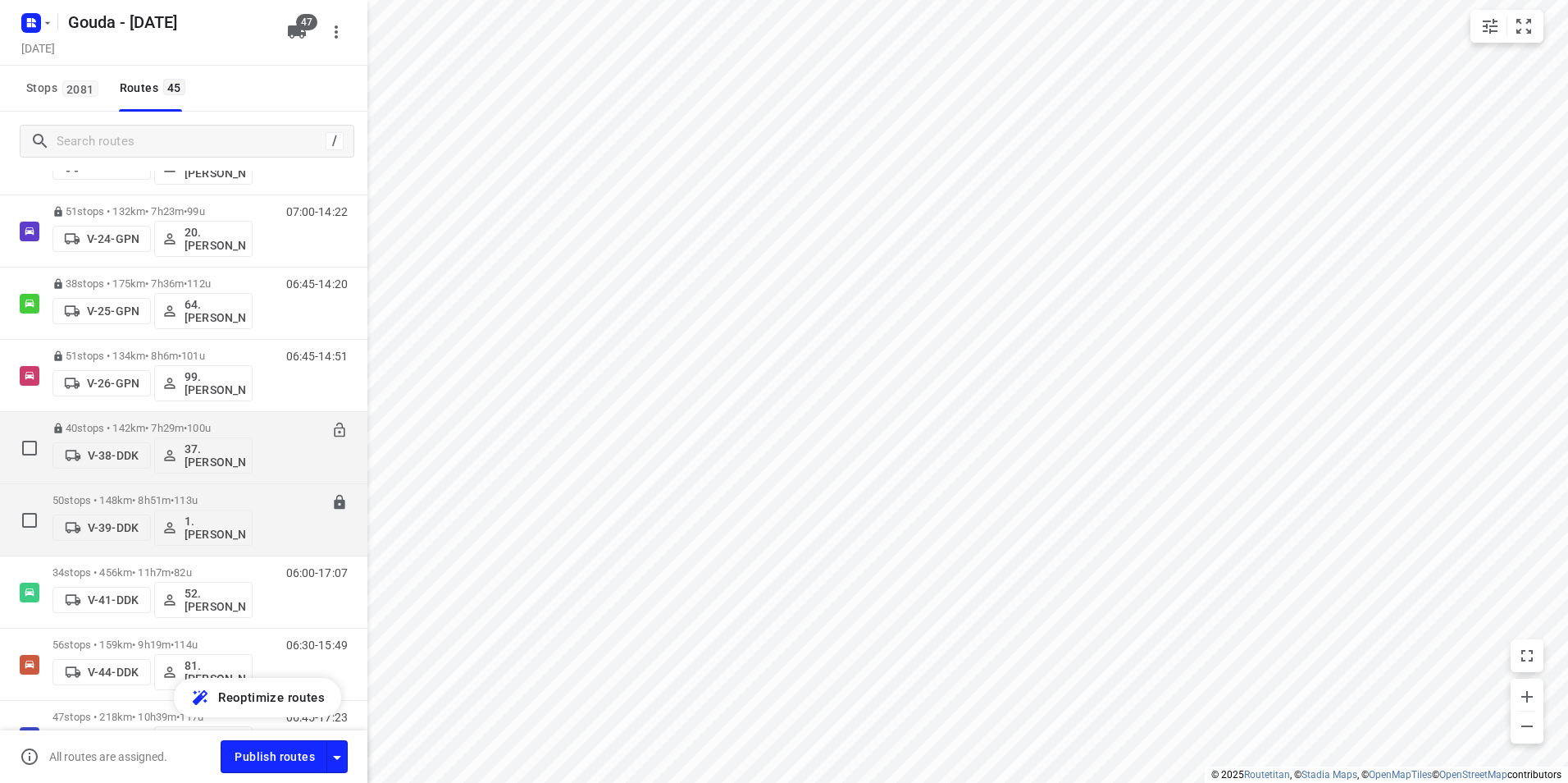
click at [153, 502] on p "50 stops • 148km • 8h51m • 113u" at bounding box center [152, 500] width 200 height 12
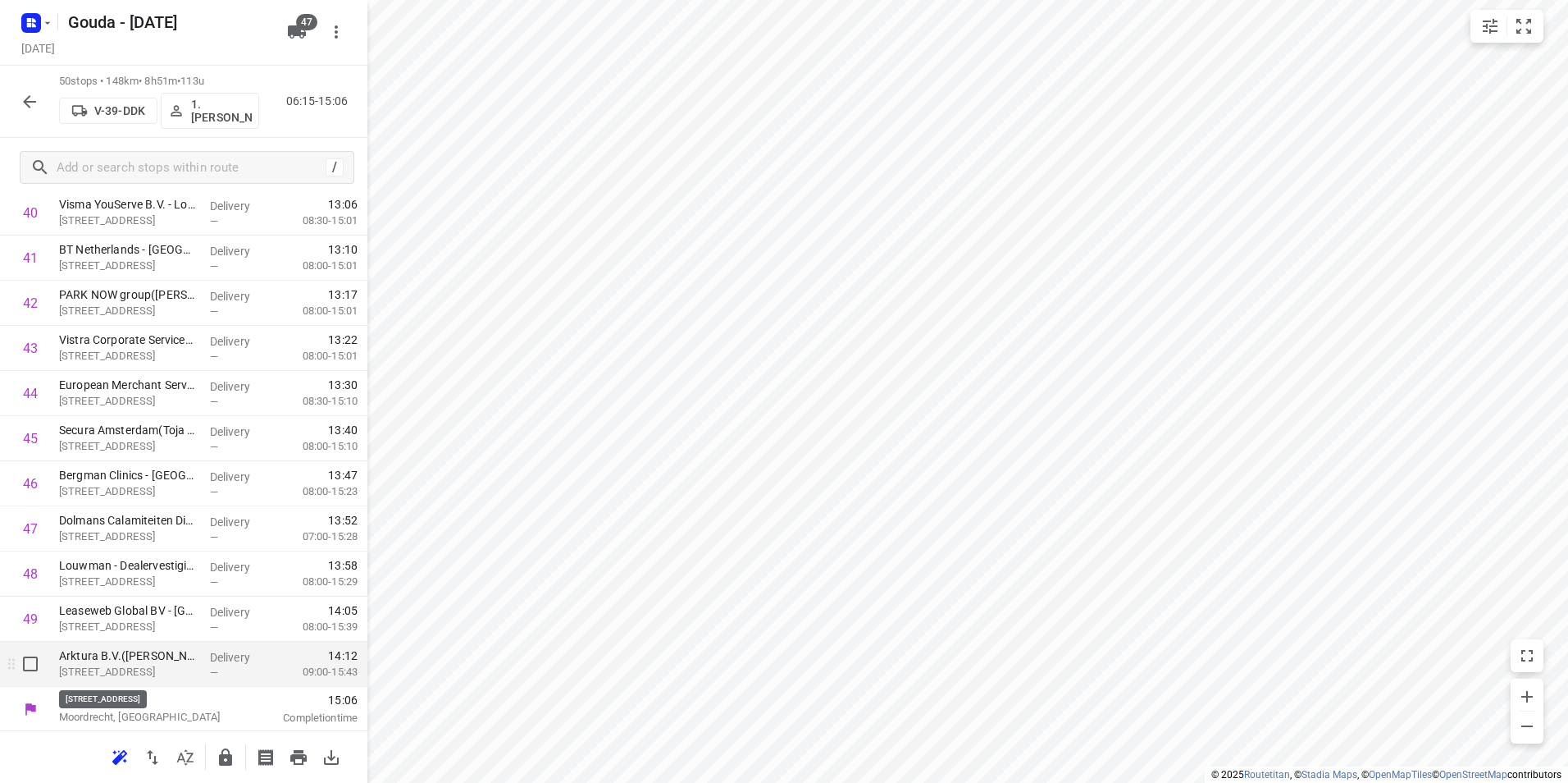
scroll to position [1897, 0]
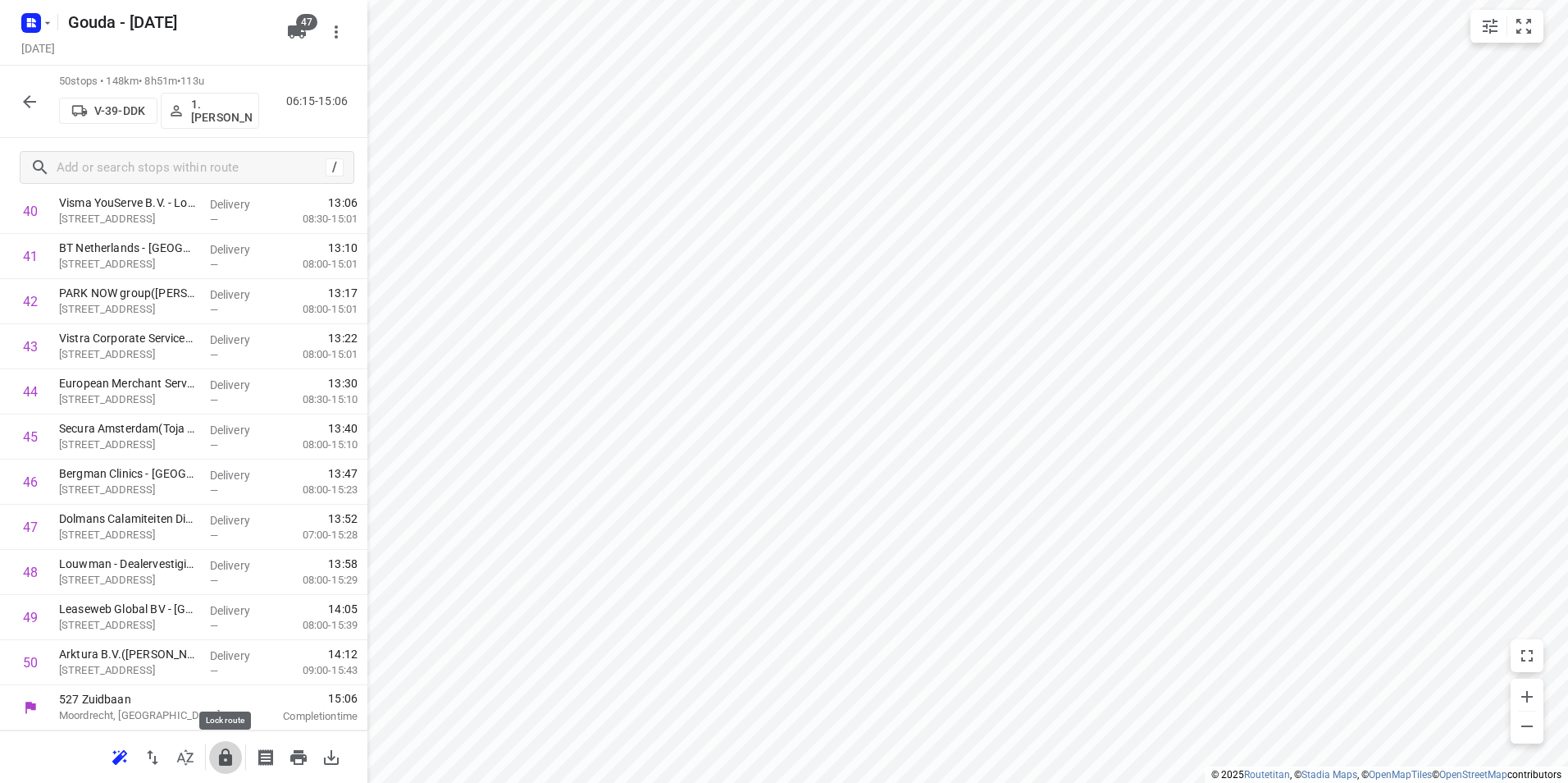
click at [227, 755] on icon "button" at bounding box center [225, 756] width 13 height 17
click at [25, 94] on icon "button" at bounding box center [28, 101] width 19 height 19
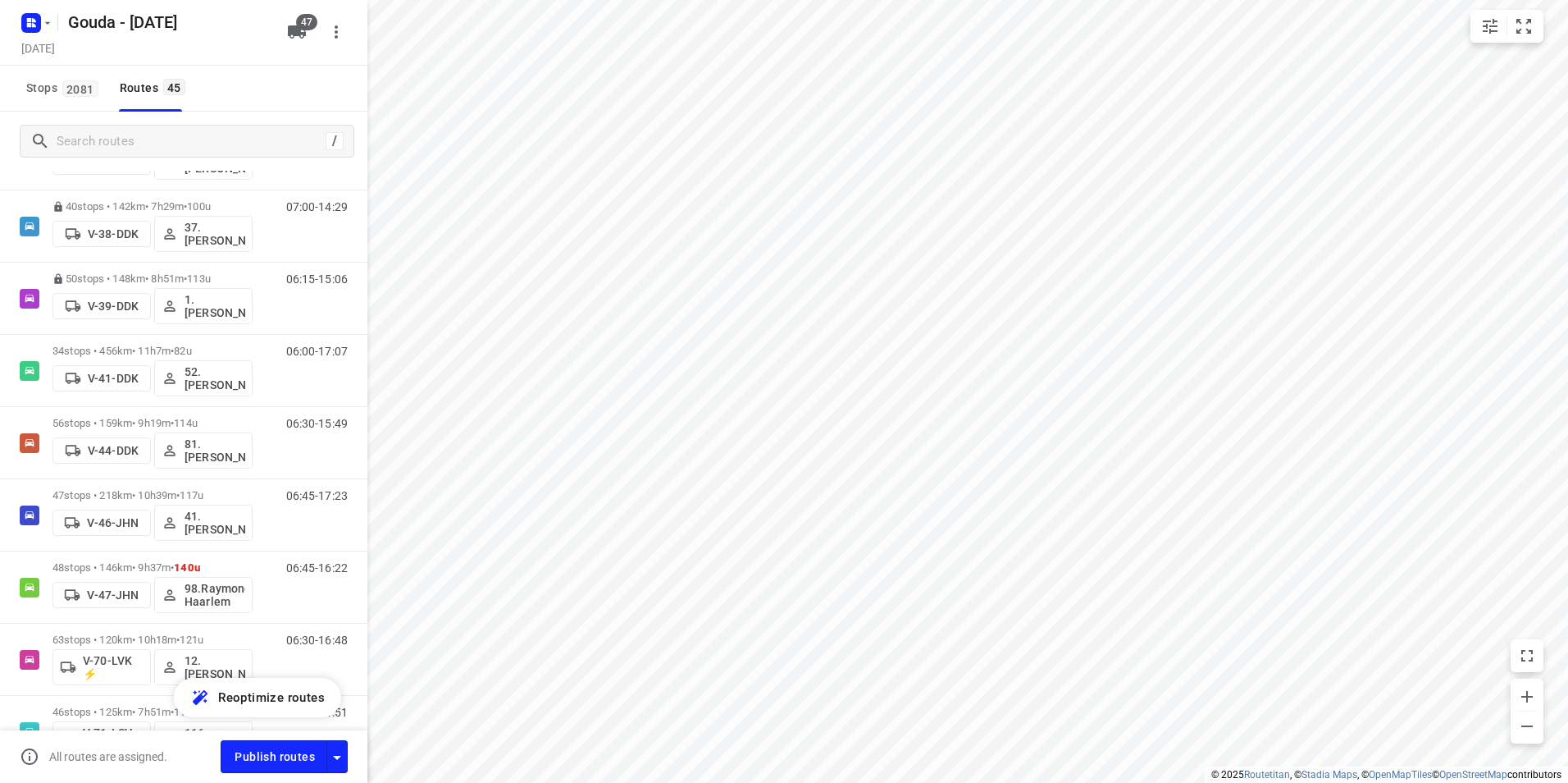
scroll to position [739, 0]
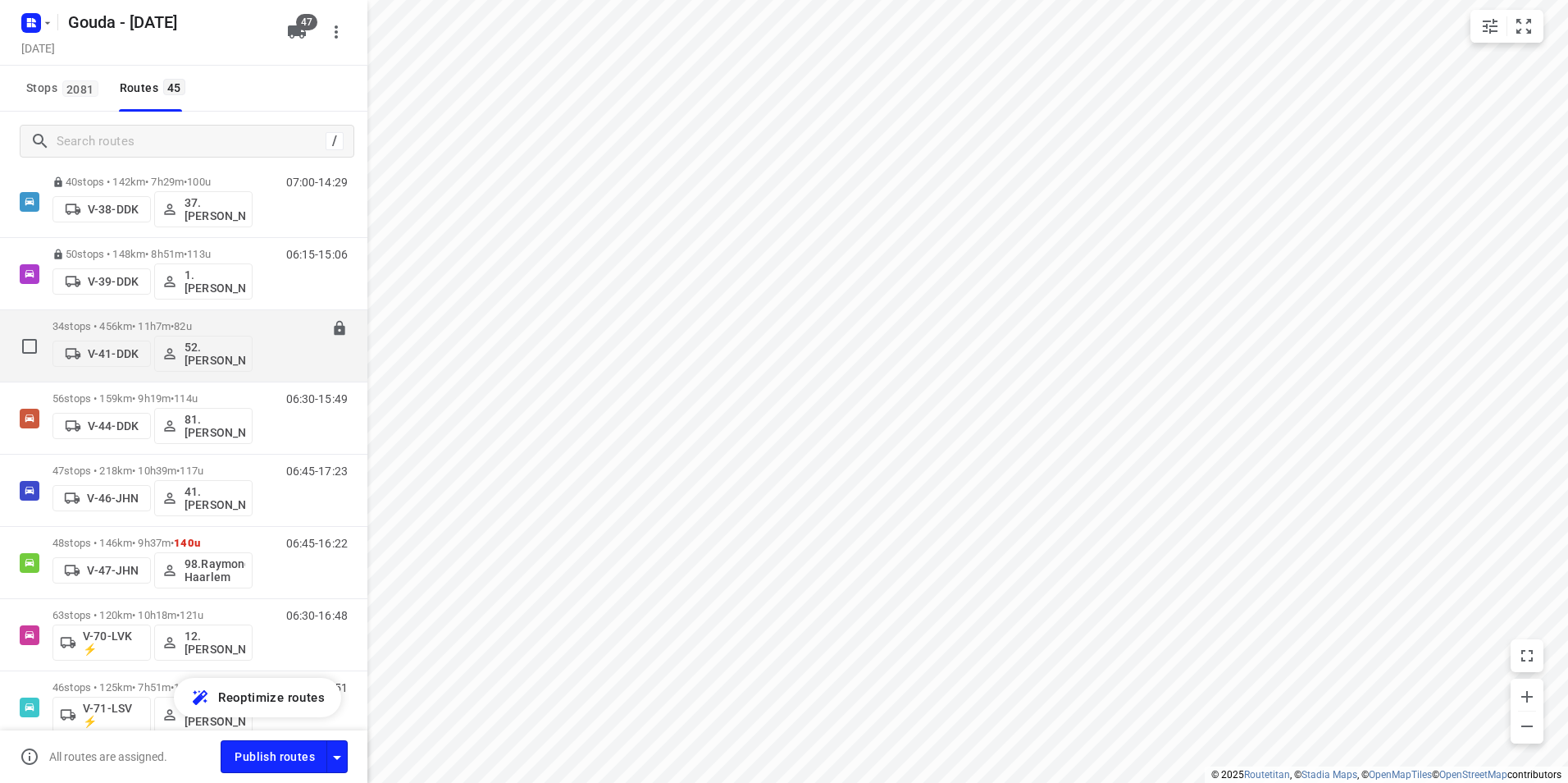
click at [177, 322] on p "34 stops • 456km • 11h7m • 82u" at bounding box center [152, 325] width 200 height 12
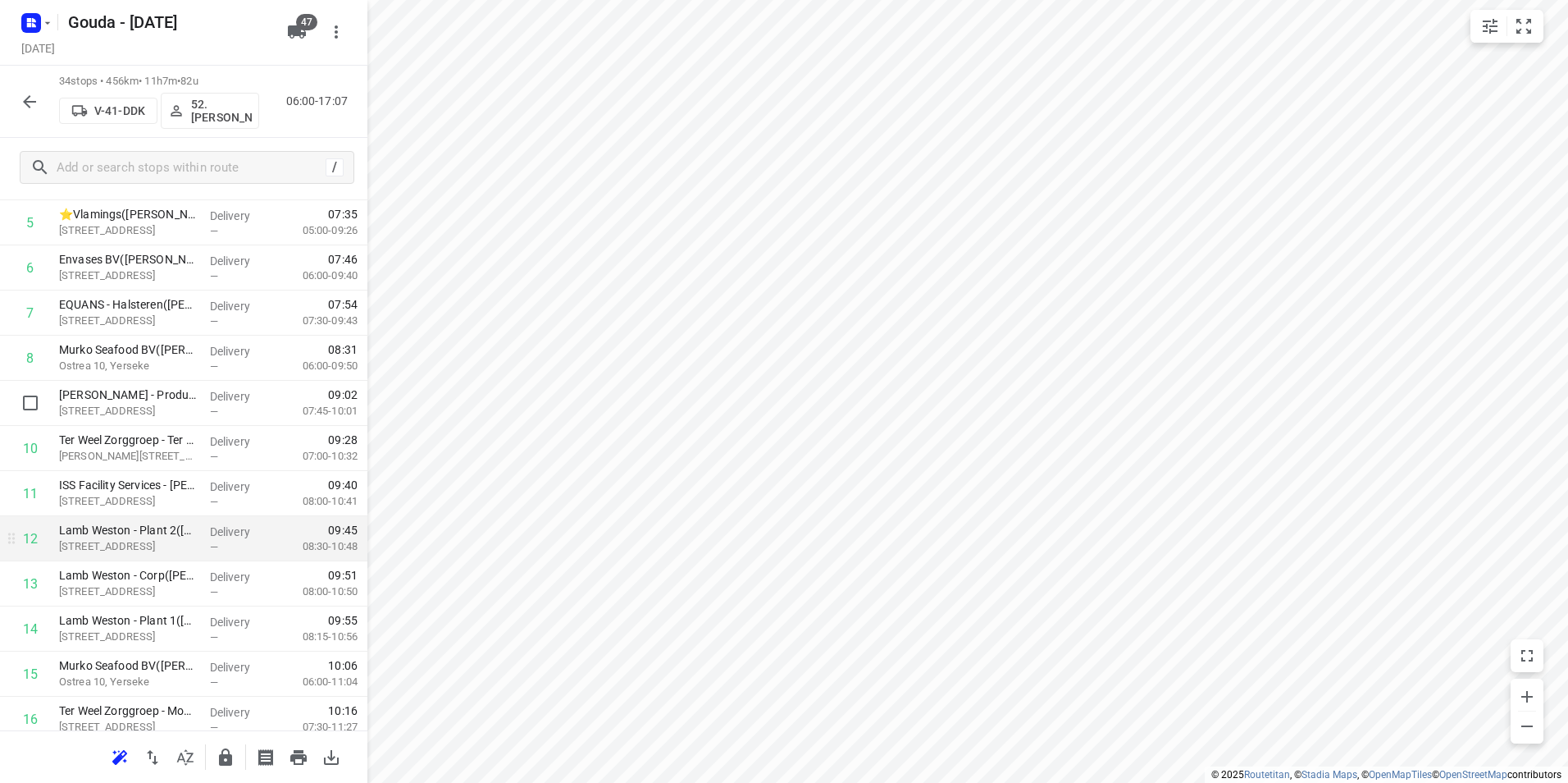
scroll to position [328, 0]
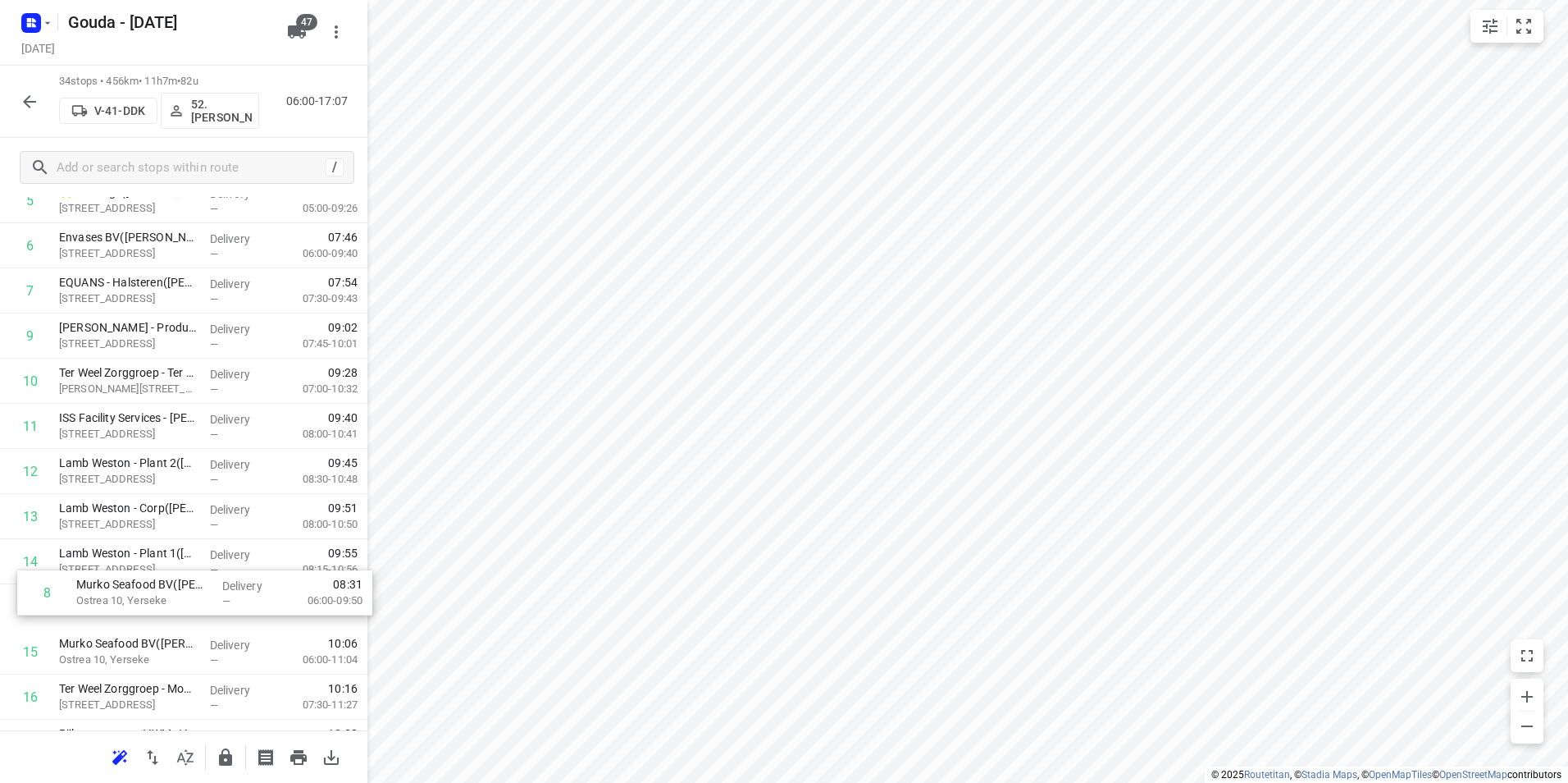
drag, startPoint x: 172, startPoint y: 336, endPoint x: 186, endPoint y: 599, distance: 263.4
click at [186, 599] on div "1 Rijkswaterstaat VWM - [GEOGRAPHIC_DATA]([PERSON_NAME]) [STREET_ADDRESS] Deliv…" at bounding box center [184, 765] width 367 height 1535
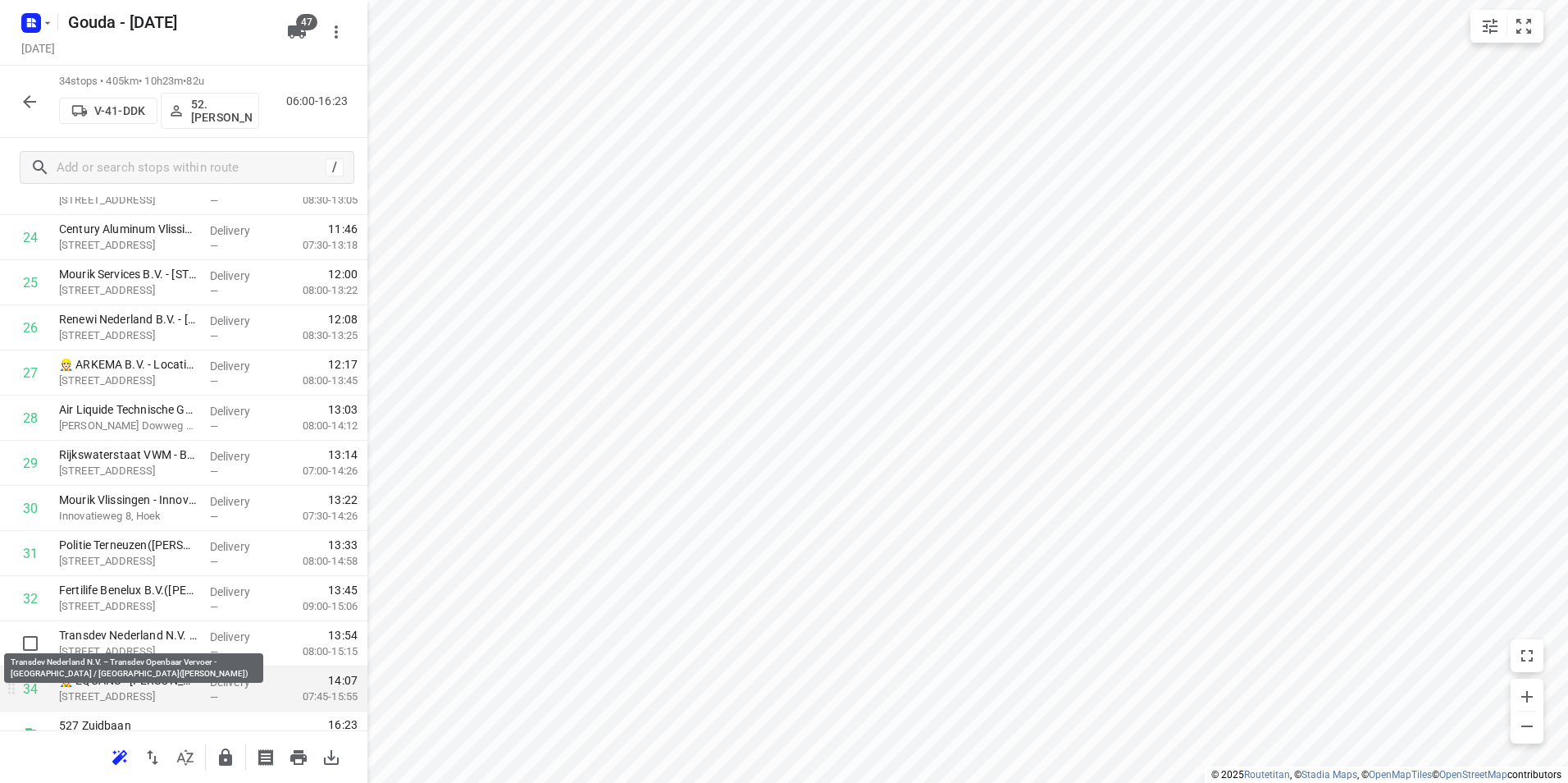
scroll to position [1175, 0]
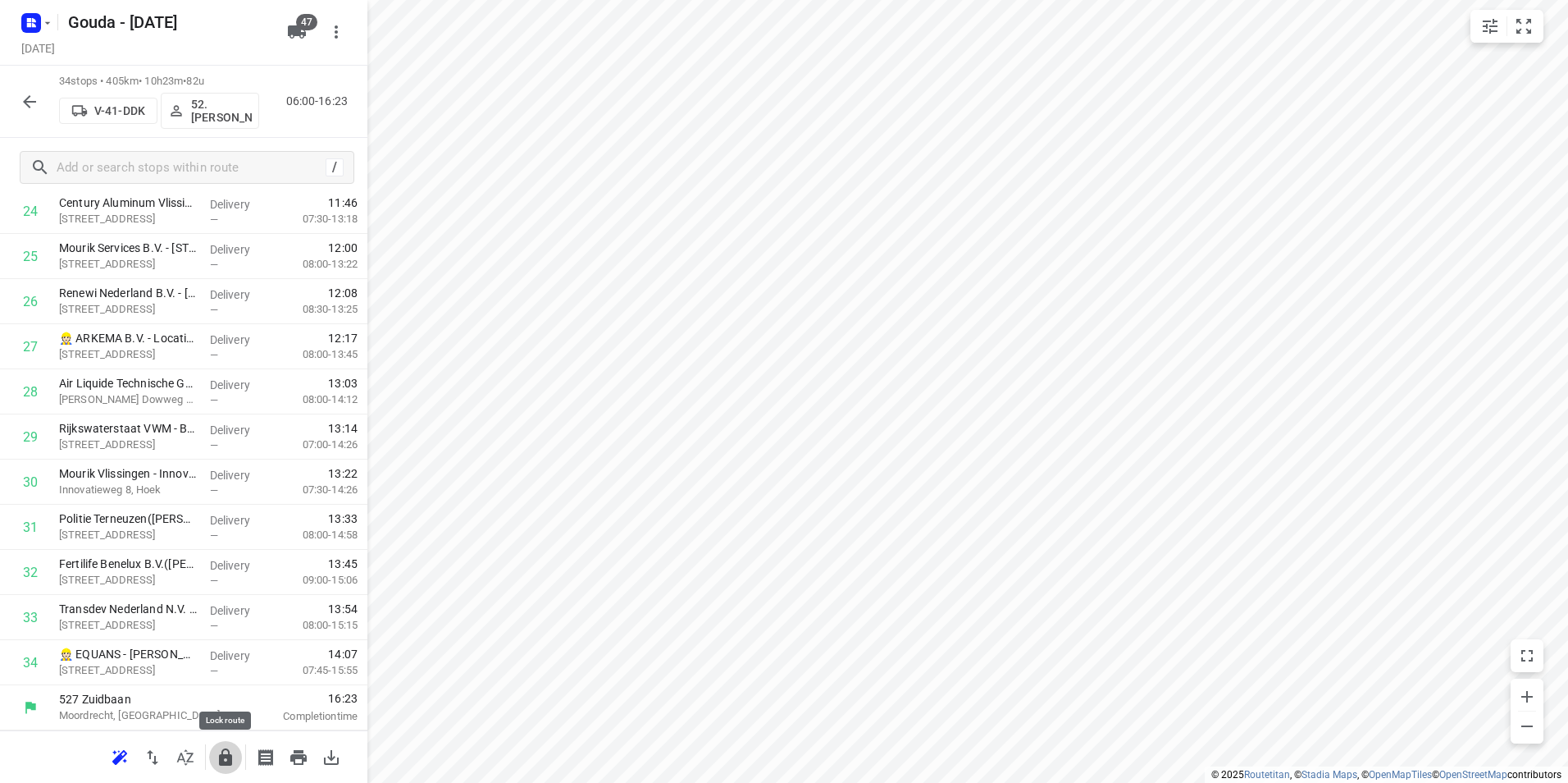
click at [227, 758] on icon "button" at bounding box center [225, 756] width 19 height 19
click at [15, 104] on button "button" at bounding box center [29, 102] width 33 height 33
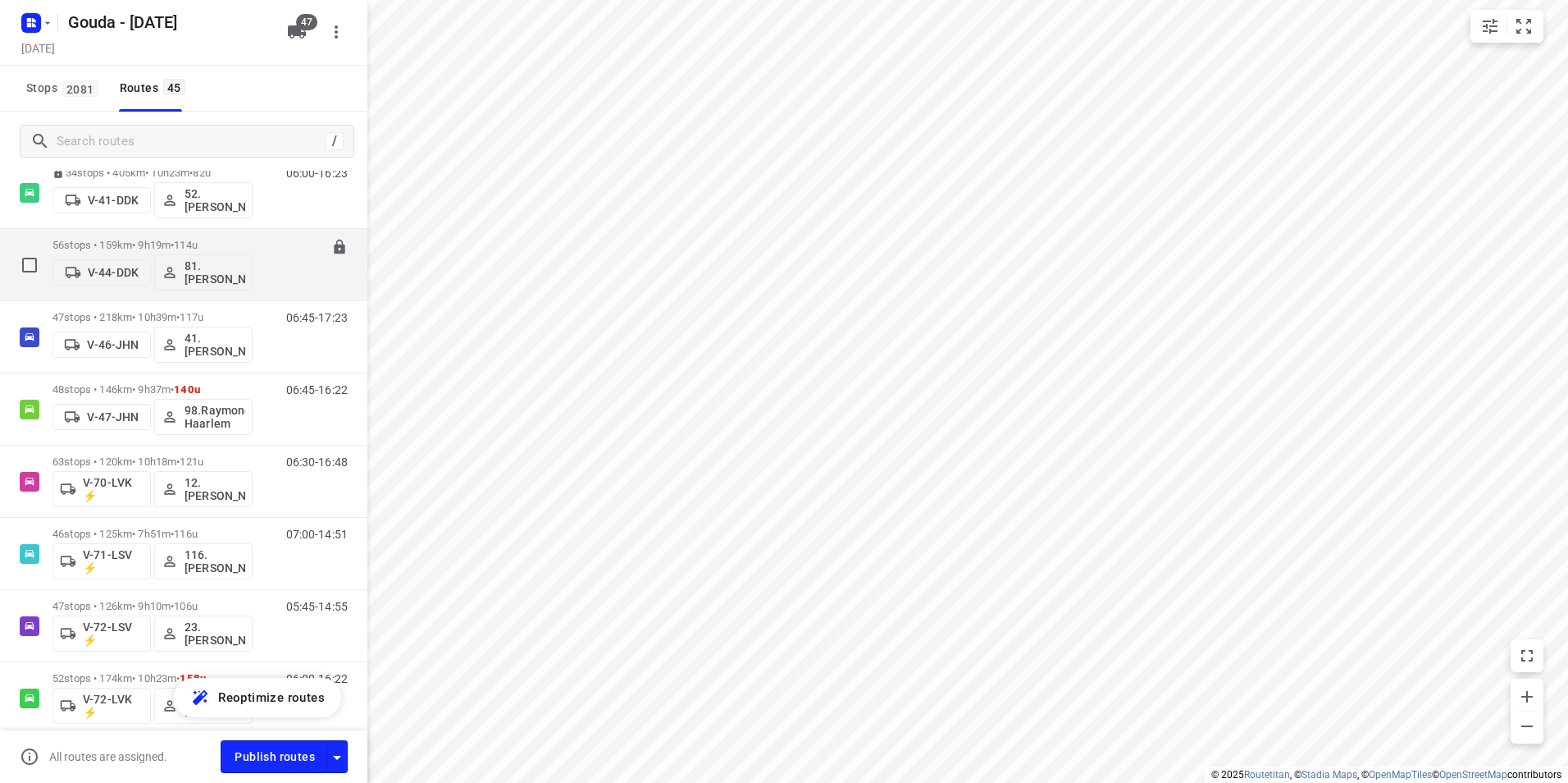
scroll to position [739, 0]
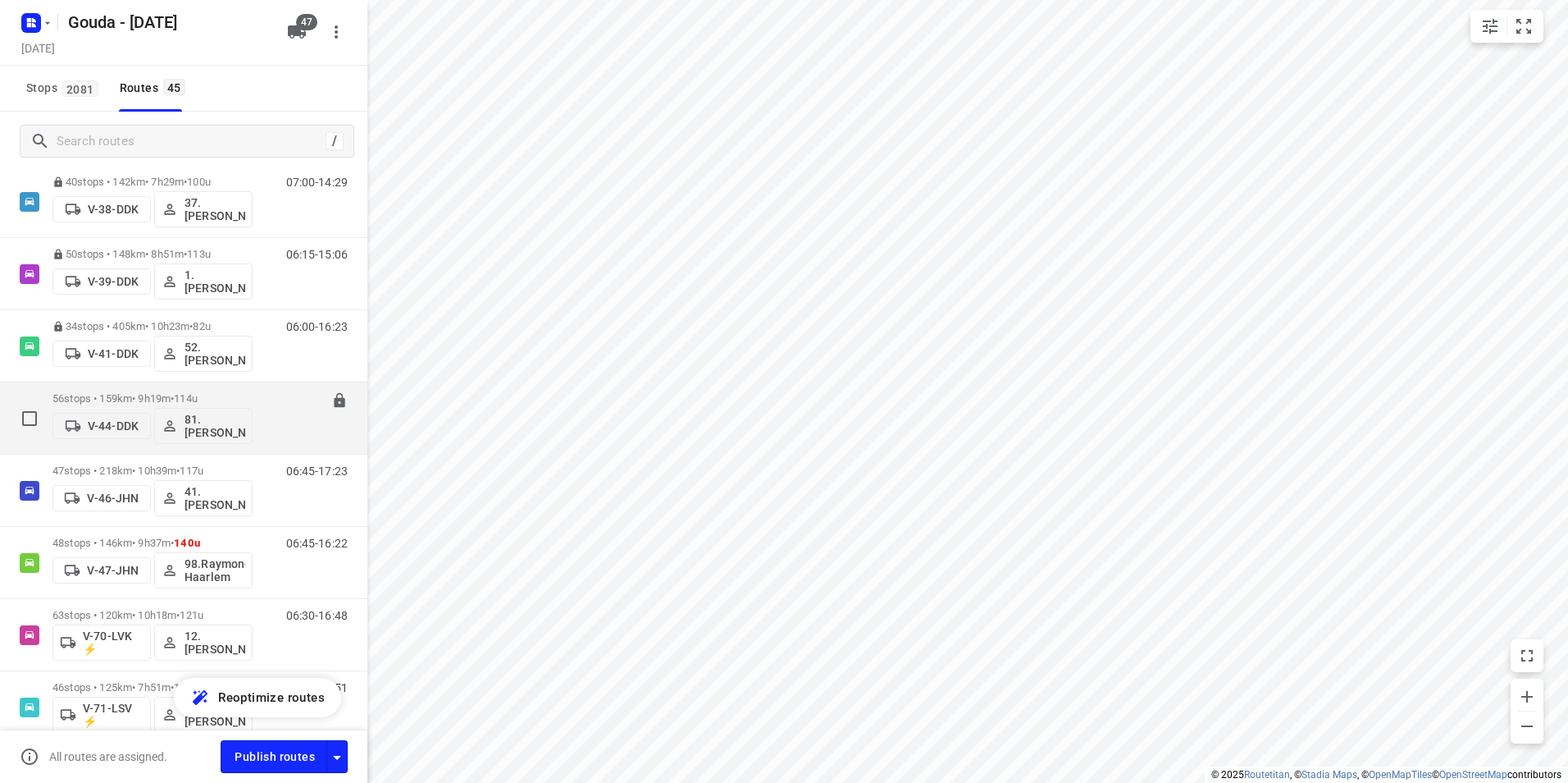
click at [141, 388] on div "56 stops • 159km • 9h19m • 114u V-44-DDK 81.[PERSON_NAME]" at bounding box center [152, 418] width 200 height 68
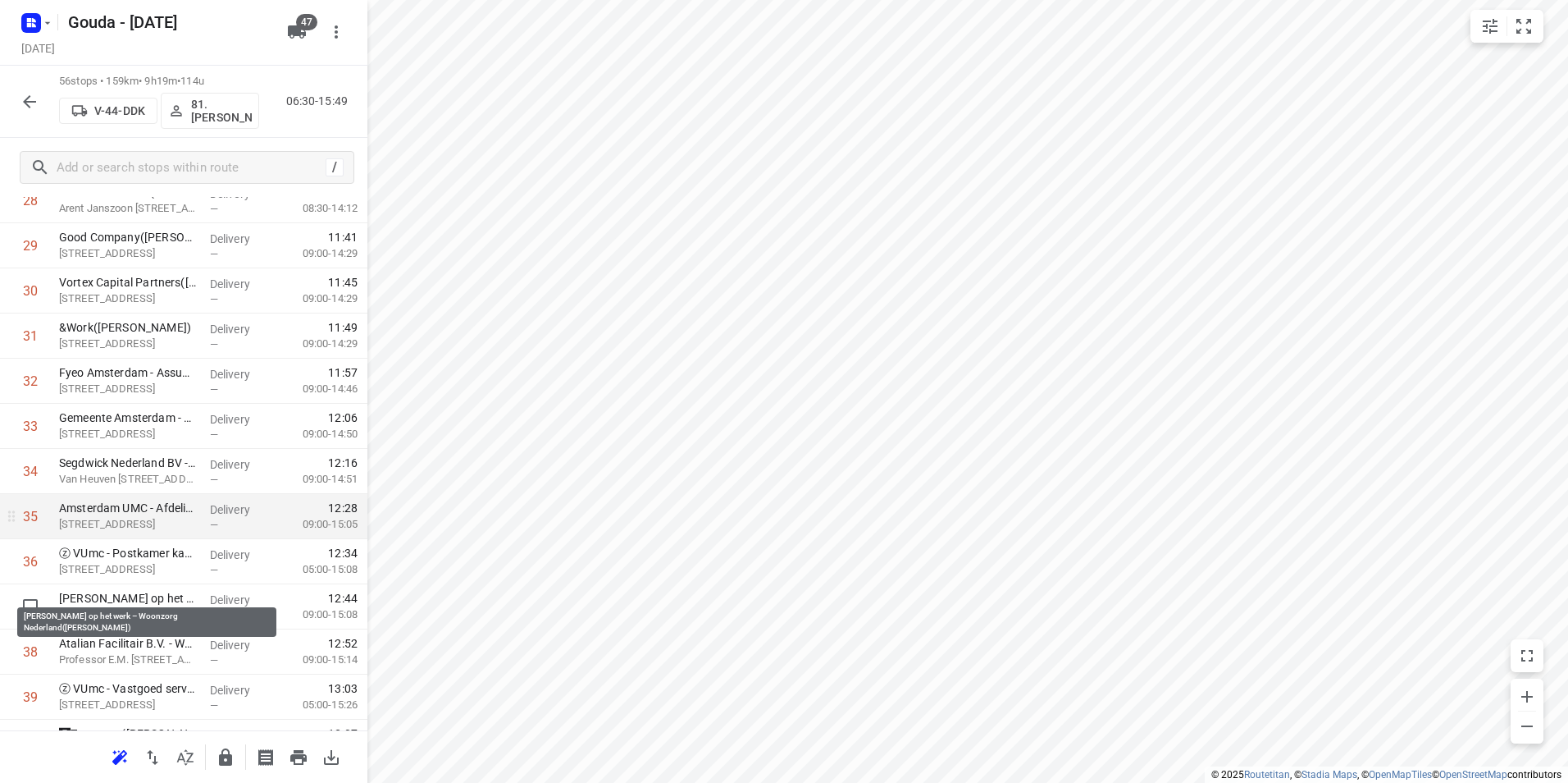
scroll to position [1395, 0]
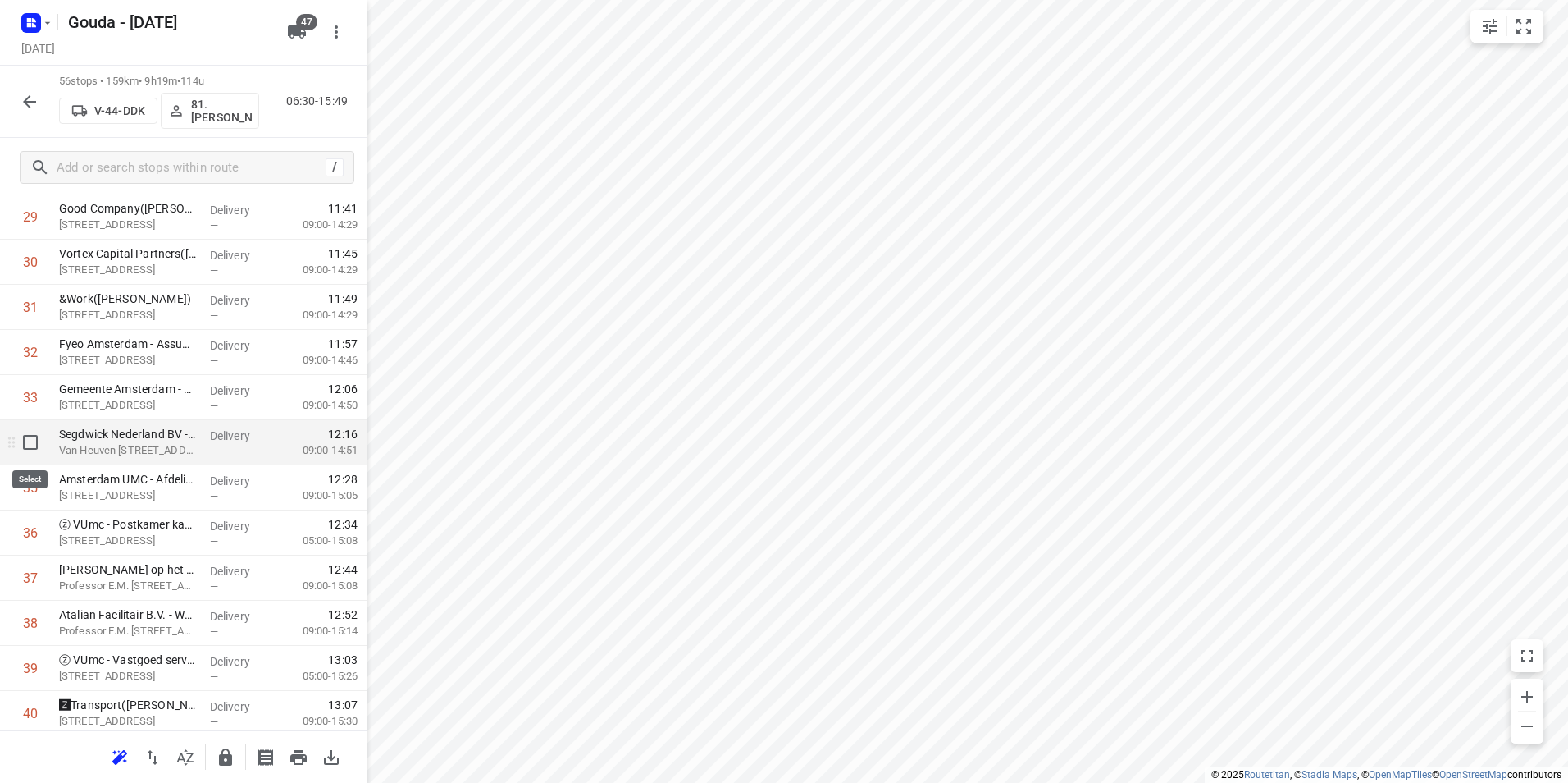
drag, startPoint x: 28, startPoint y: 440, endPoint x: 39, endPoint y: 493, distance: 54.1
click at [28, 439] on input "checkbox" at bounding box center [30, 442] width 33 height 33
checkbox input "true"
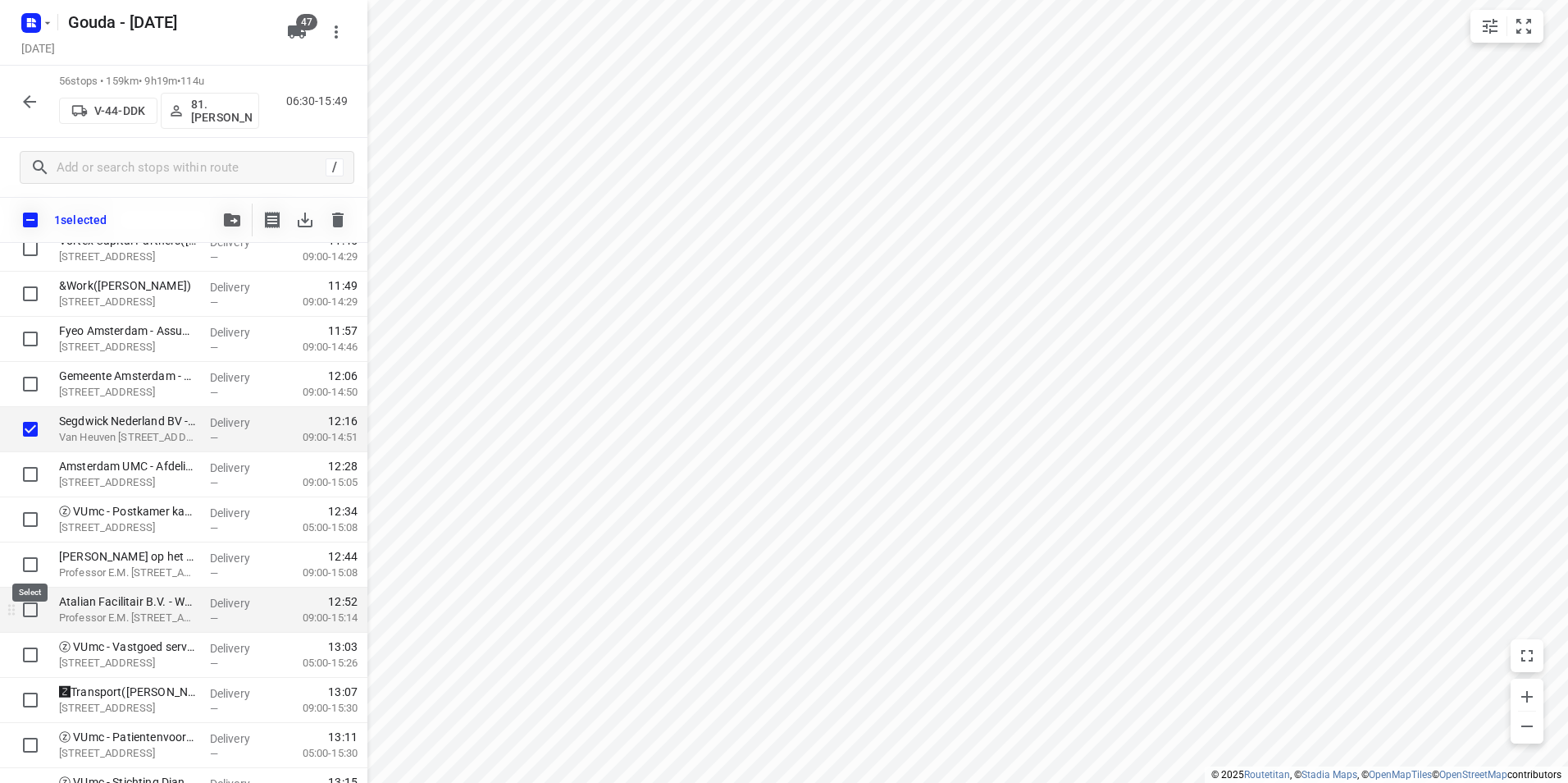
scroll to position [1477, 0]
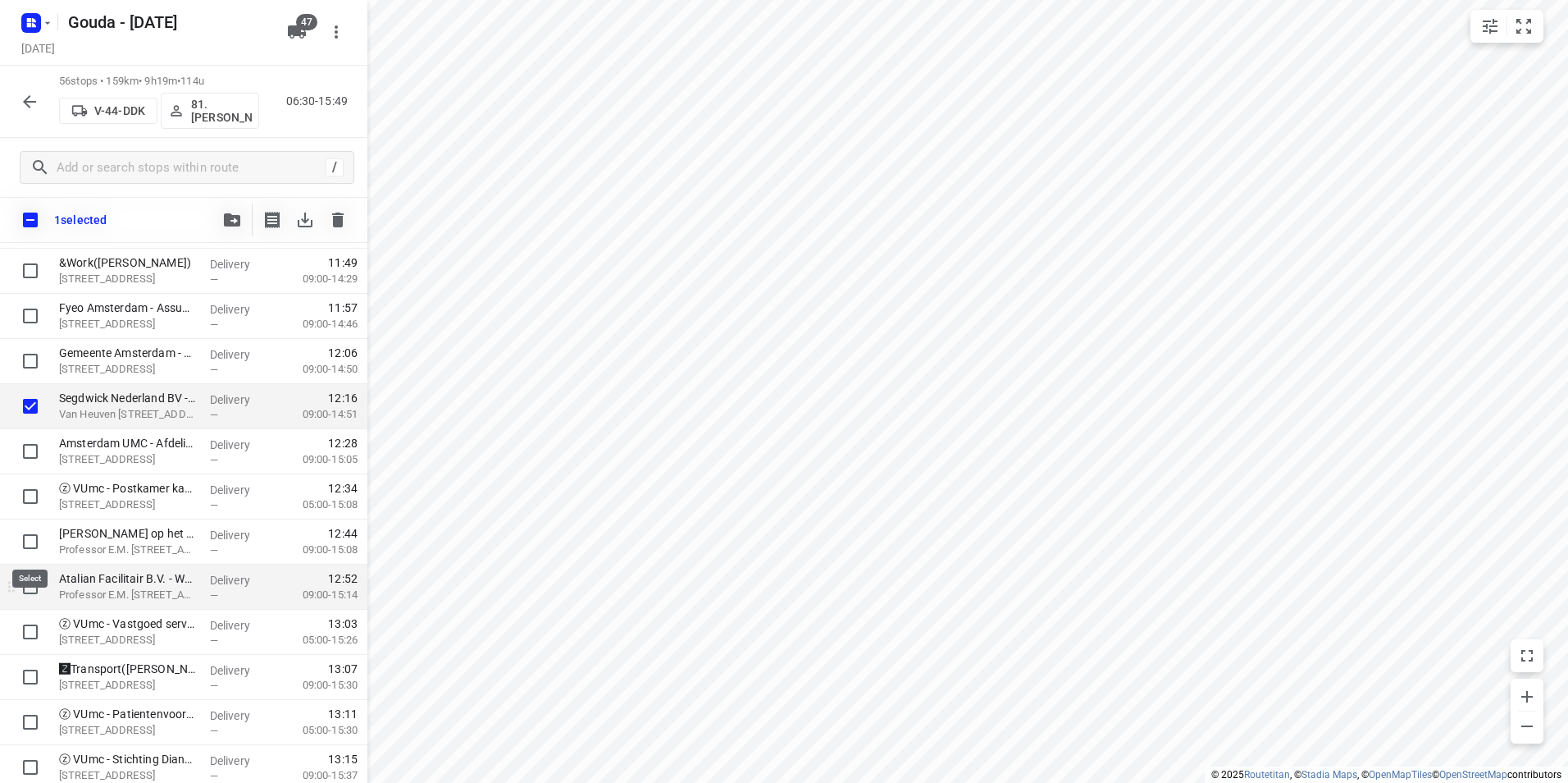
drag, startPoint x: 32, startPoint y: 538, endPoint x: 30, endPoint y: 575, distance: 37.1
click at [32, 537] on input "checkbox" at bounding box center [30, 541] width 33 height 33
checkbox input "true"
click at [30, 585] on input "checkbox" at bounding box center [30, 587] width 33 height 33
checkbox input "true"
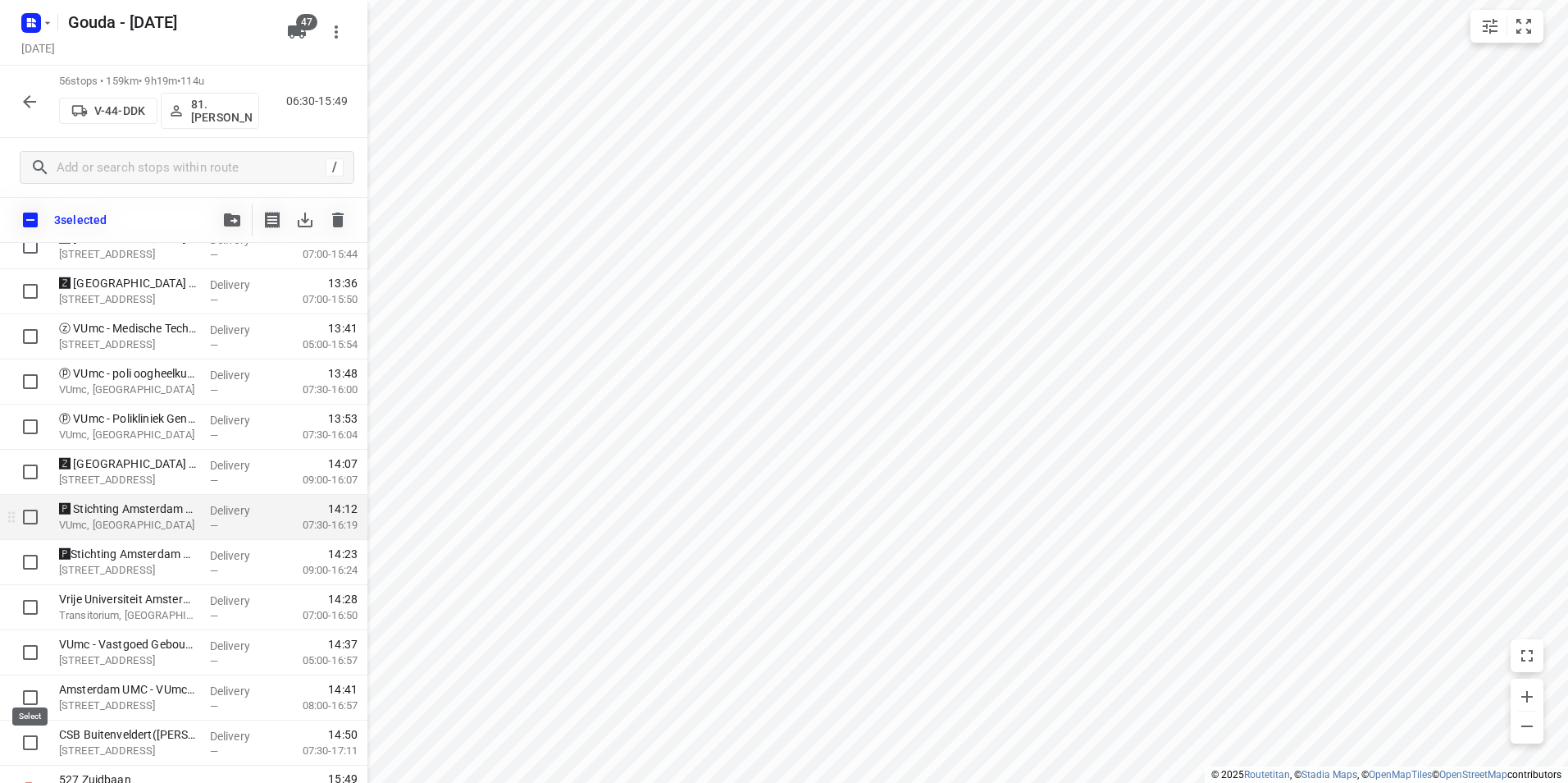
scroll to position [2162, 0]
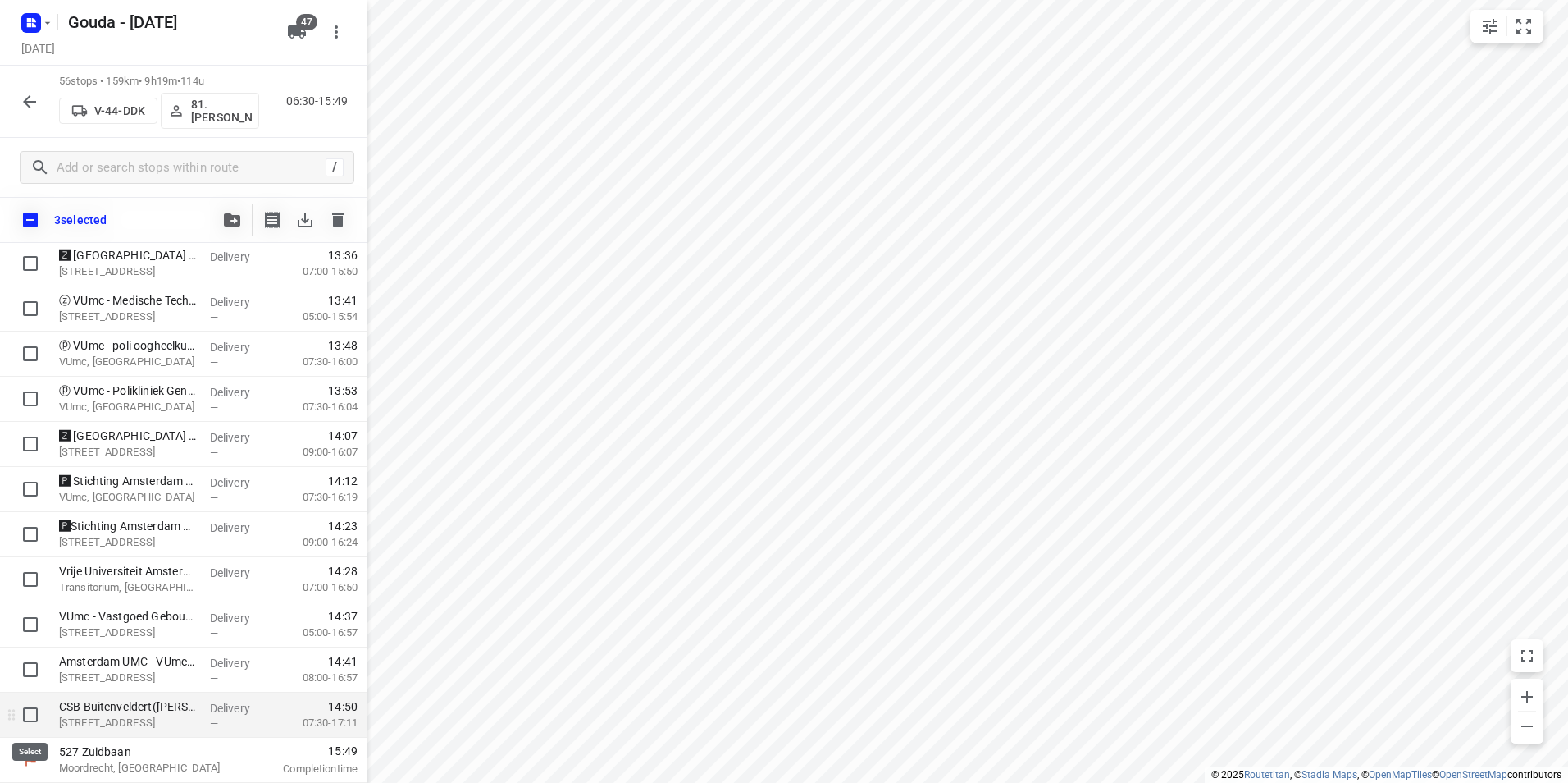
click at [26, 715] on input "checkbox" at bounding box center [30, 715] width 33 height 33
checkbox input "true"
click at [235, 218] on icon "button" at bounding box center [232, 220] width 17 height 13
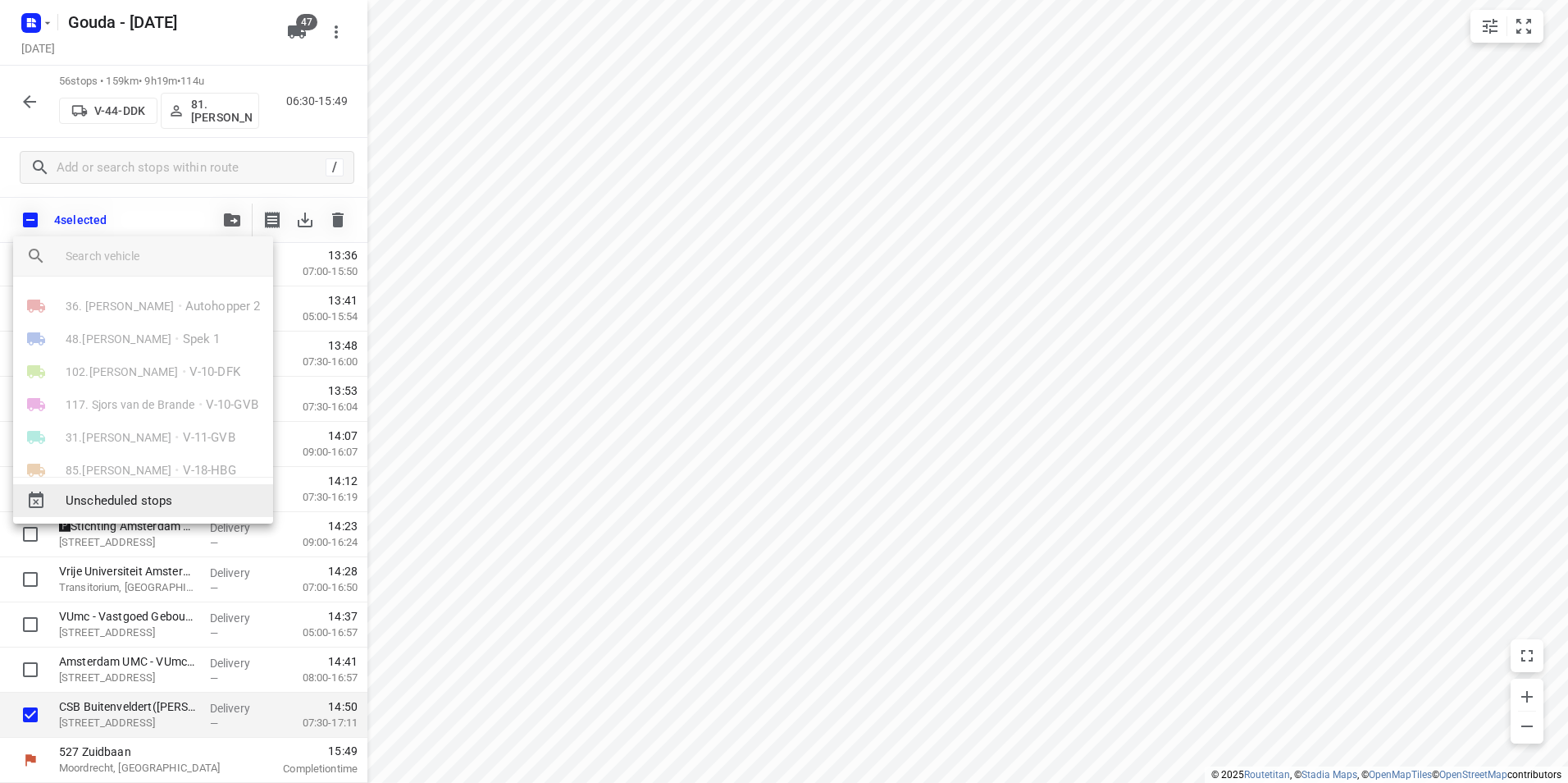
click at [144, 498] on span "Unscheduled stops" at bounding box center [163, 501] width 195 height 19
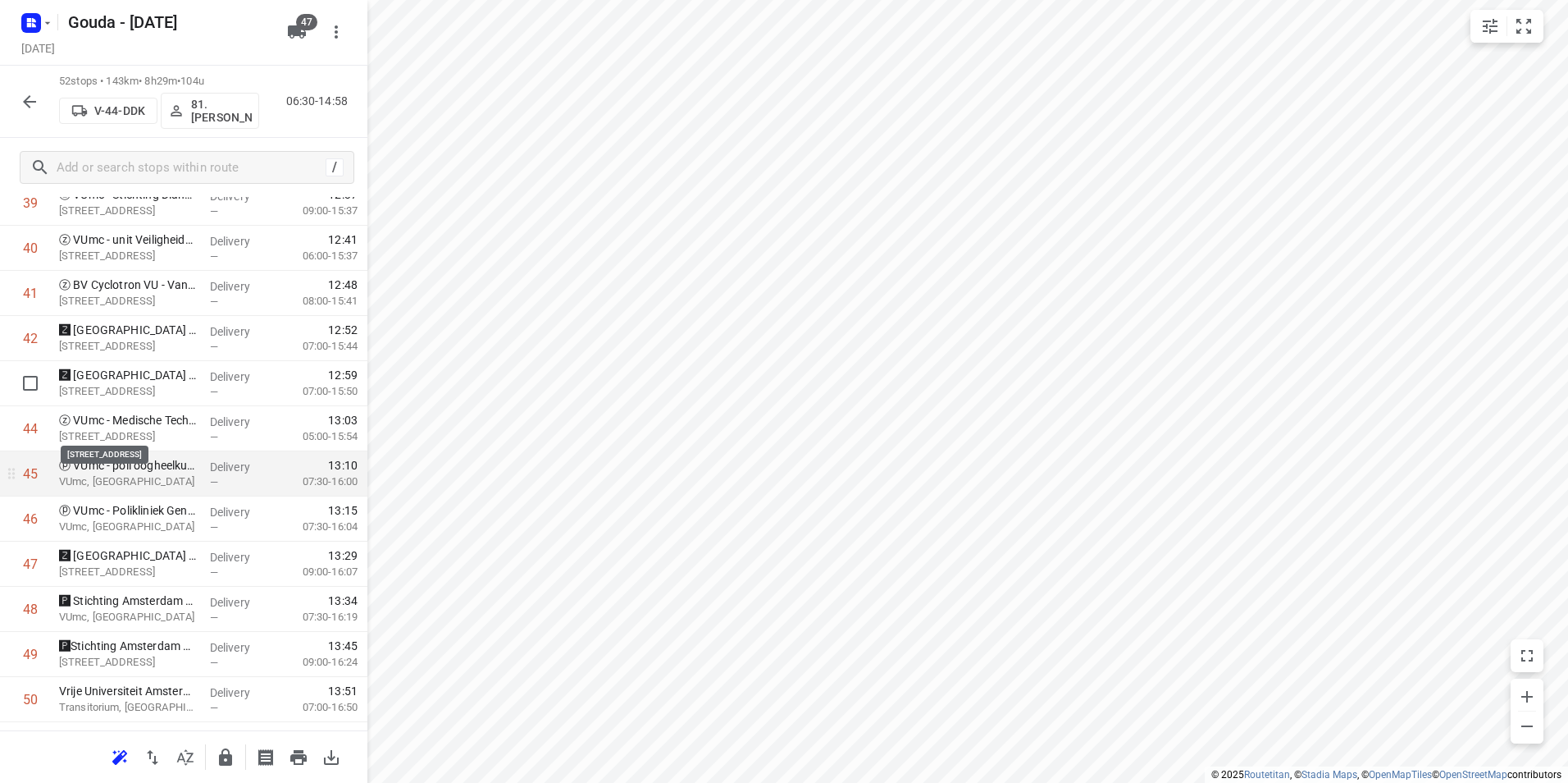
scroll to position [1888, 0]
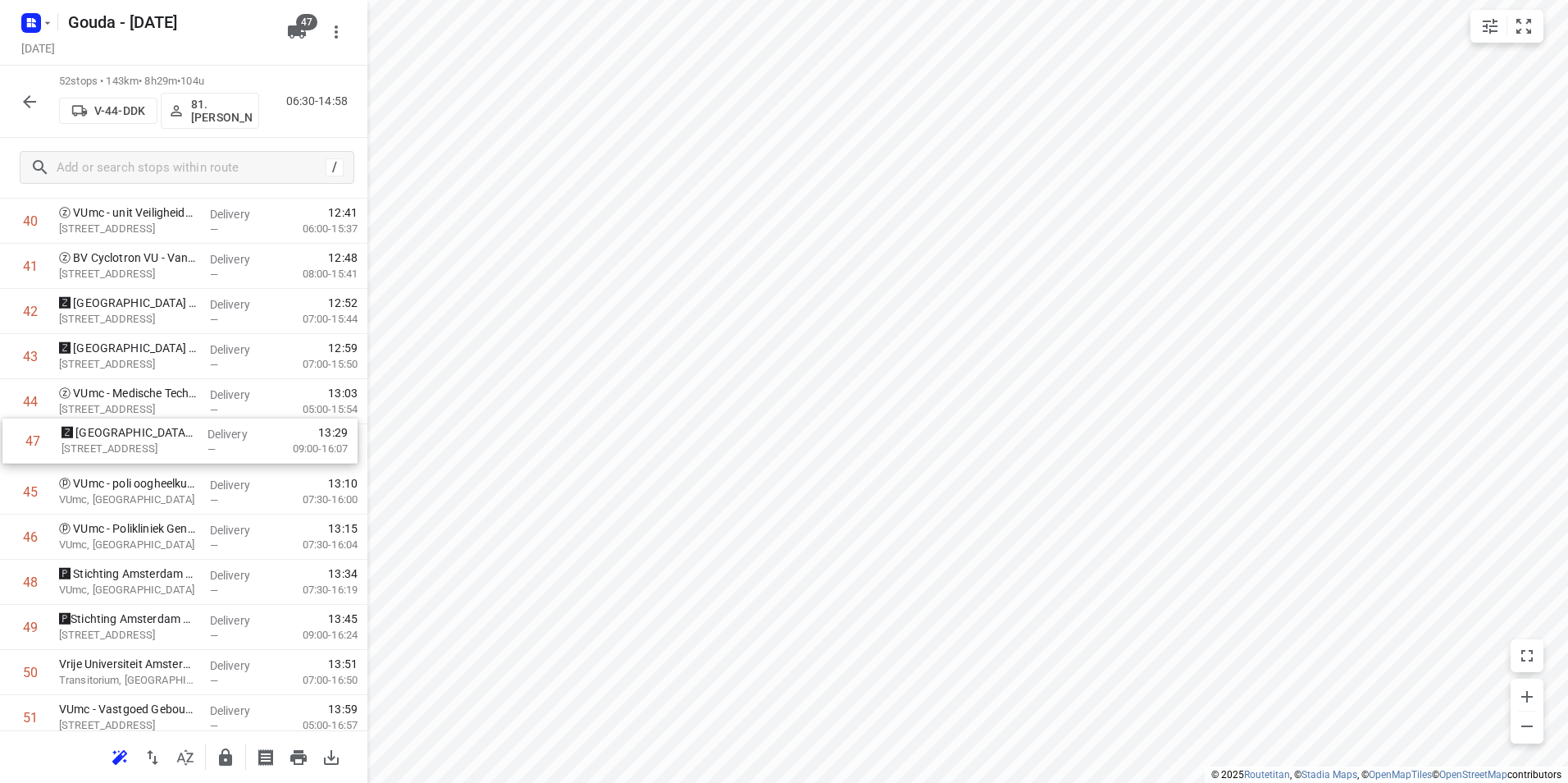
drag, startPoint x: 101, startPoint y: 532, endPoint x: 107, endPoint y: 430, distance: 102.2
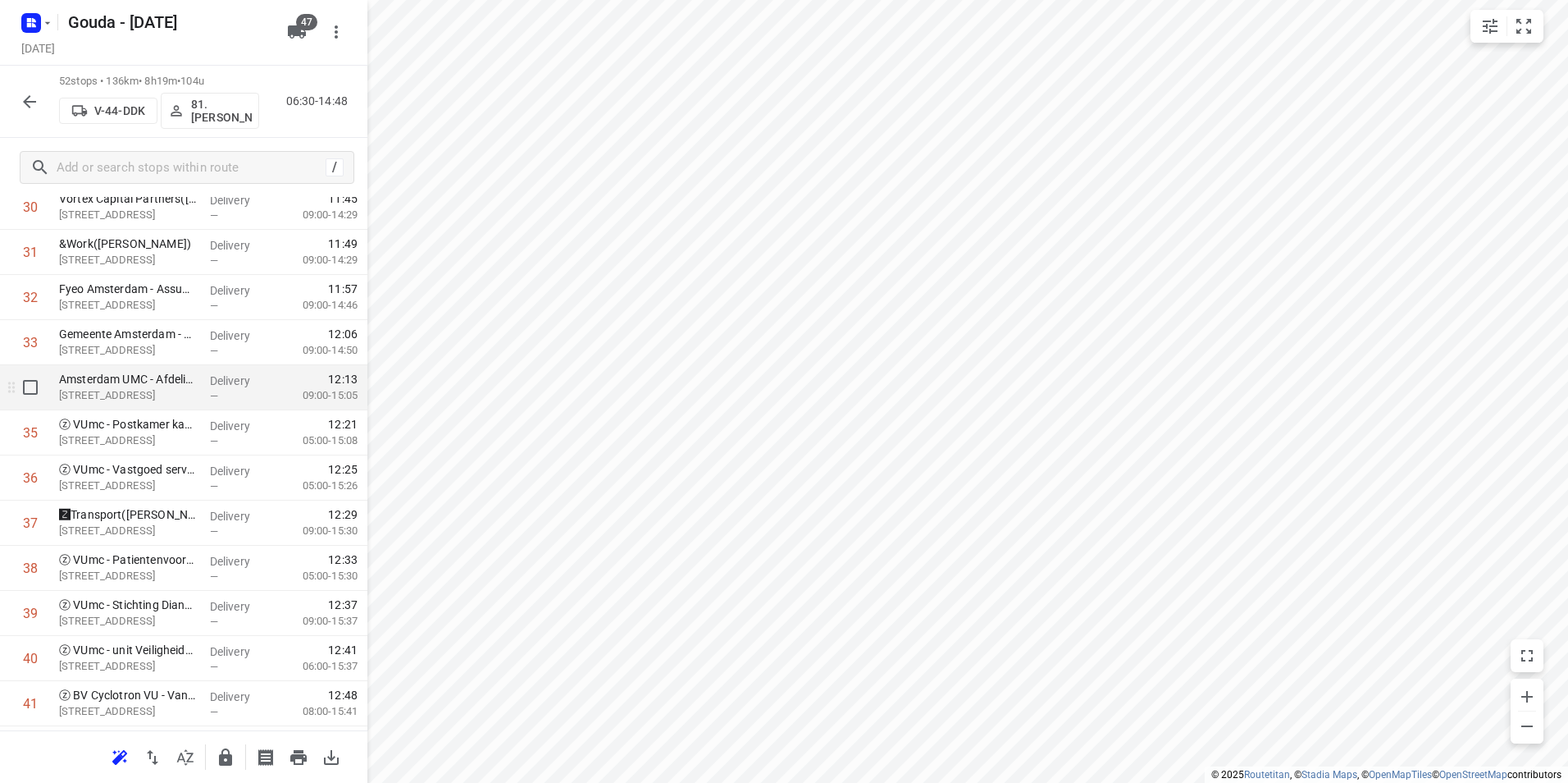
scroll to position [1413, 0]
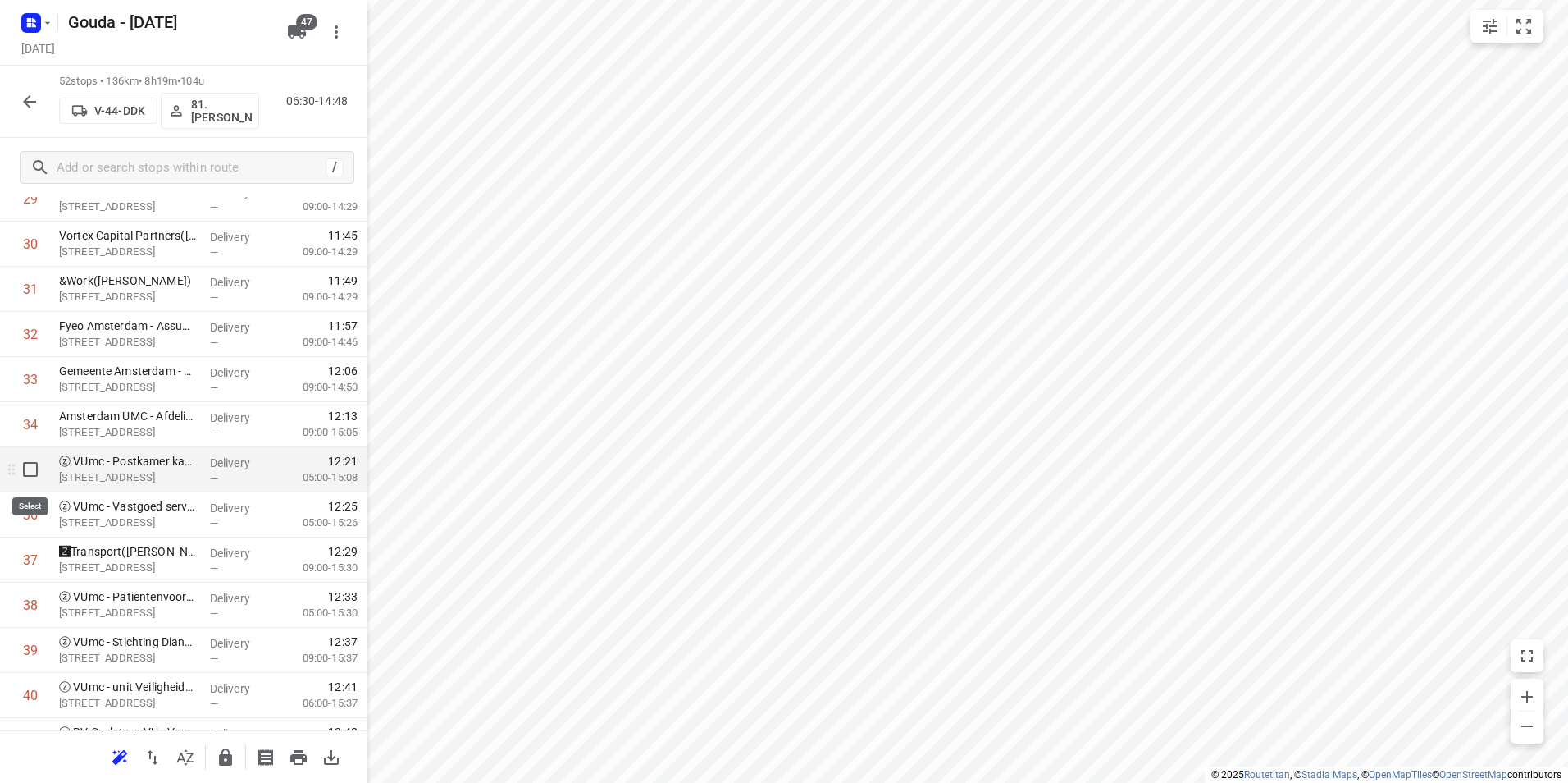
click at [29, 470] on input "checkbox" at bounding box center [30, 470] width 33 height 33
checkbox input "true"
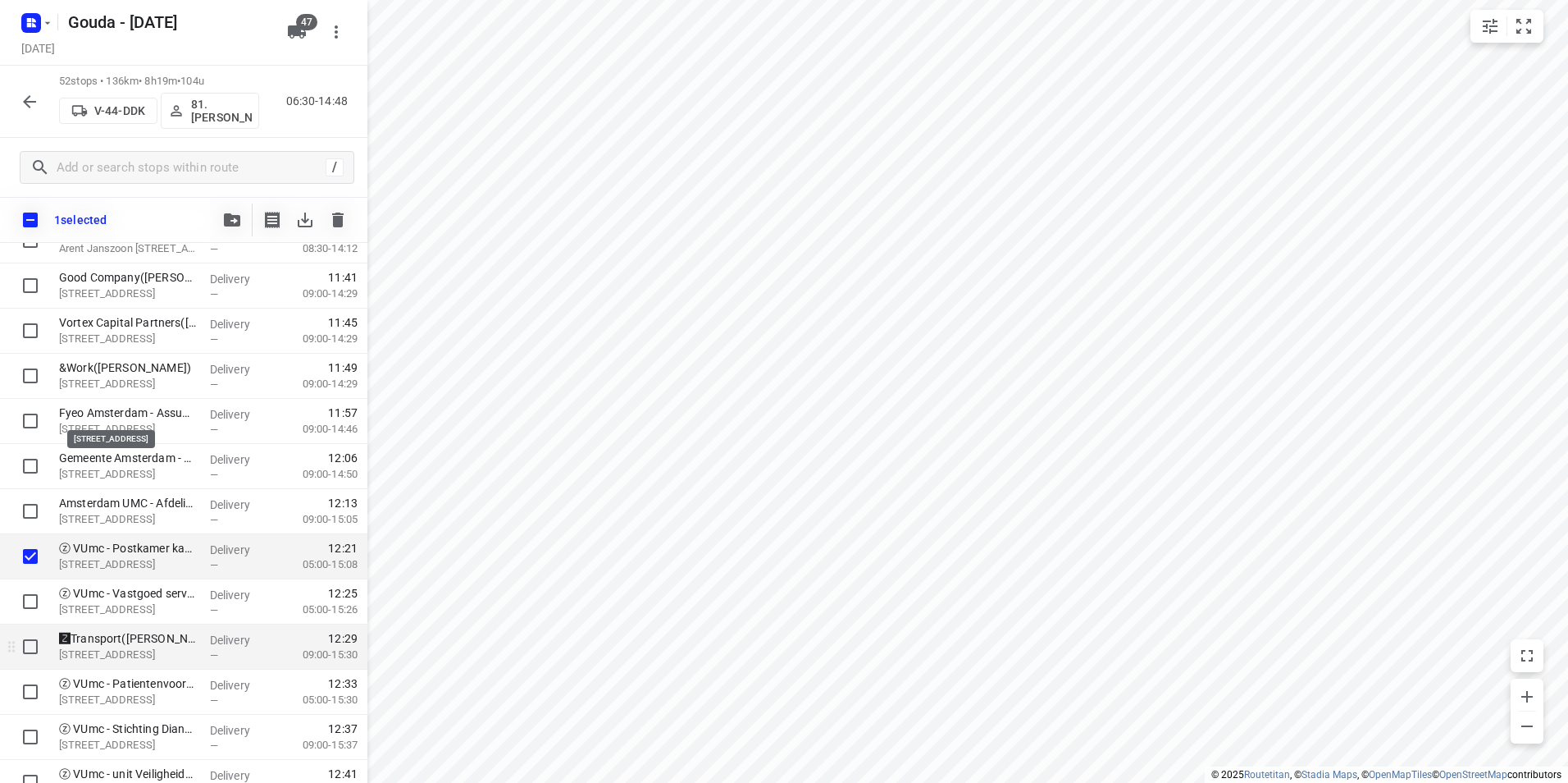
scroll to position [1495, 0]
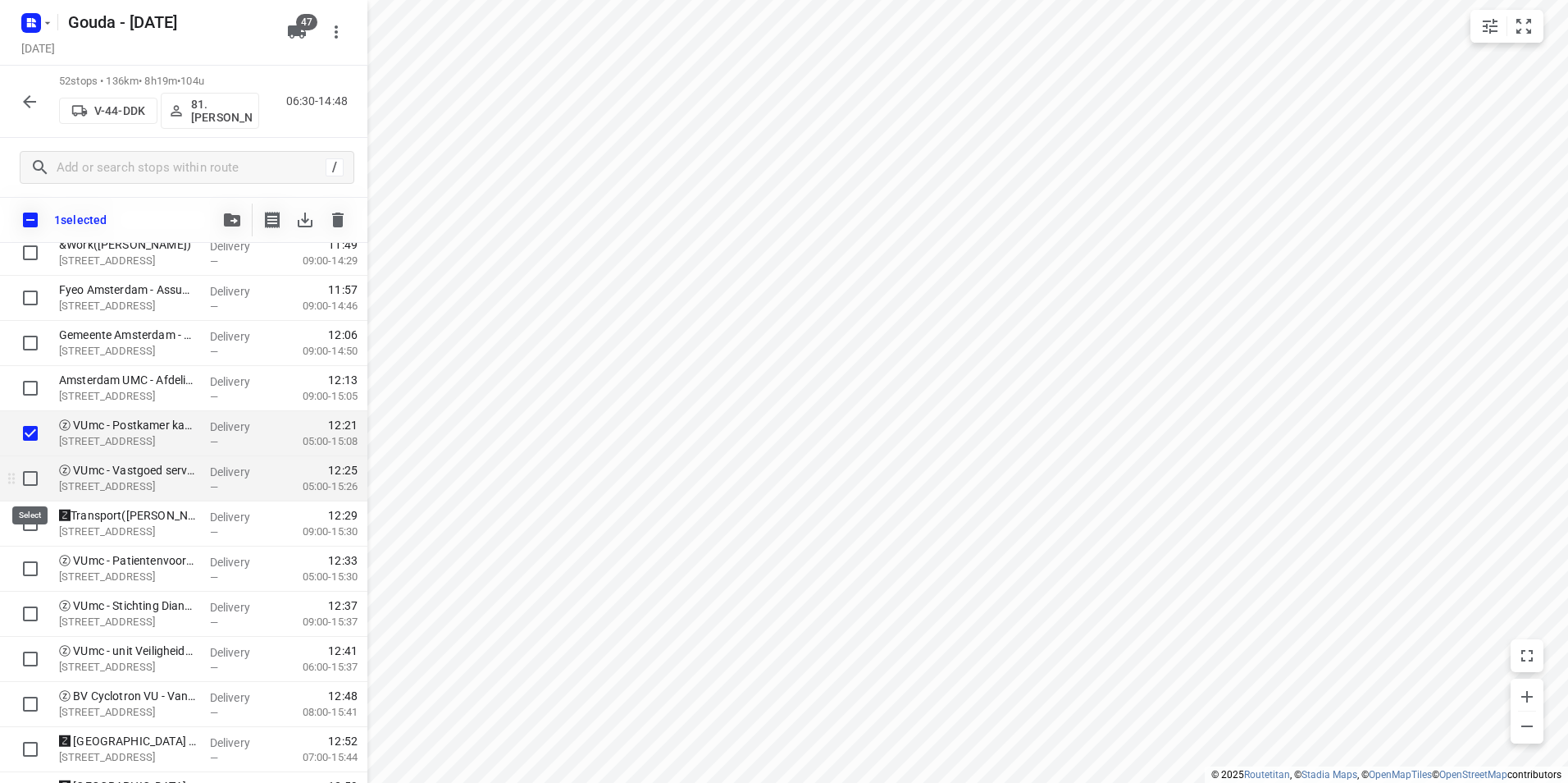
click at [37, 483] on input "checkbox" at bounding box center [30, 479] width 33 height 33
checkbox input "true"
click at [39, 522] on input "checkbox" at bounding box center [30, 524] width 33 height 33
checkbox input "true"
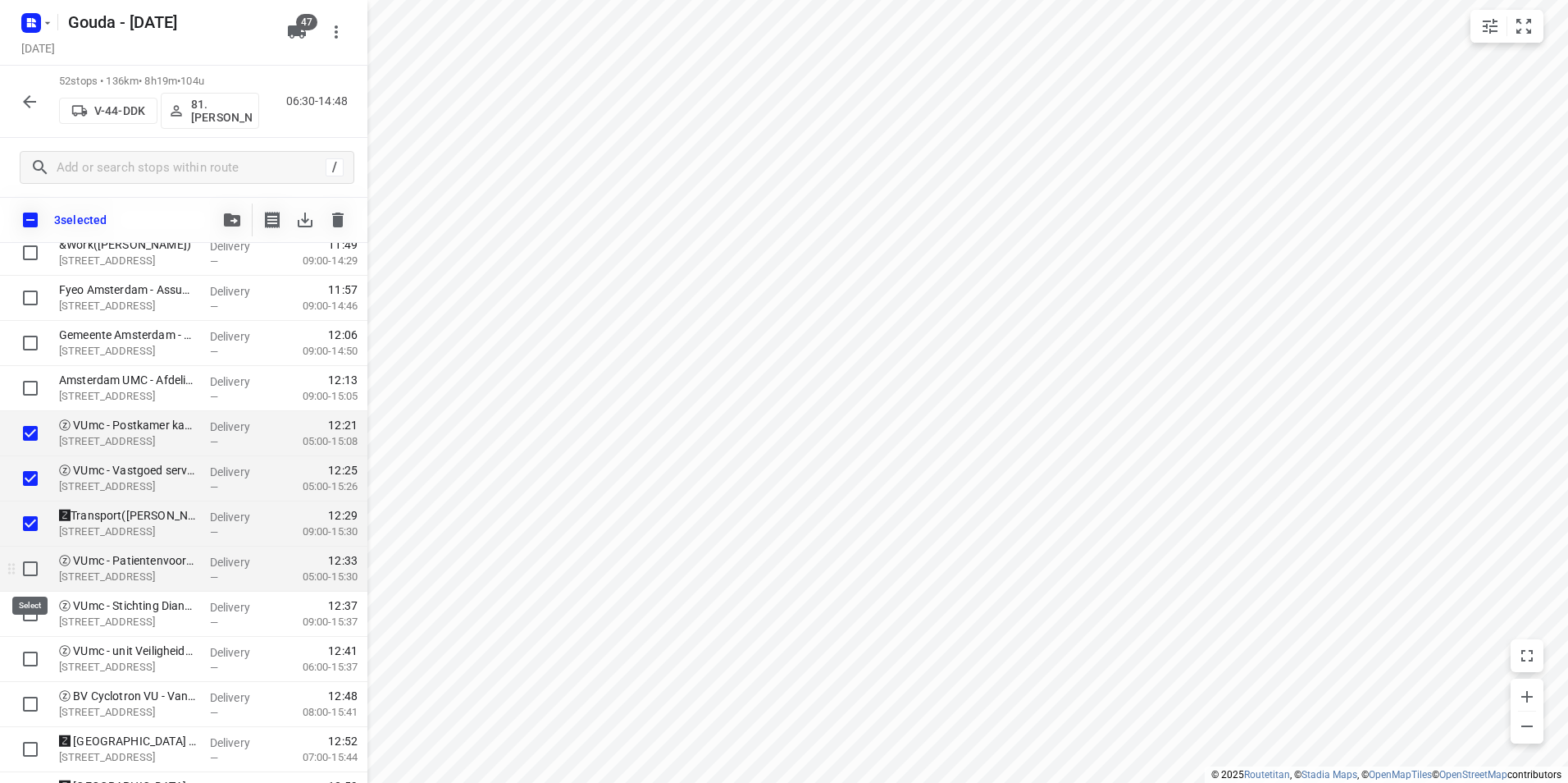
click at [39, 567] on input "checkbox" at bounding box center [30, 569] width 33 height 33
checkbox input "true"
click at [36, 618] on input "checkbox" at bounding box center [30, 614] width 33 height 33
checkbox input "true"
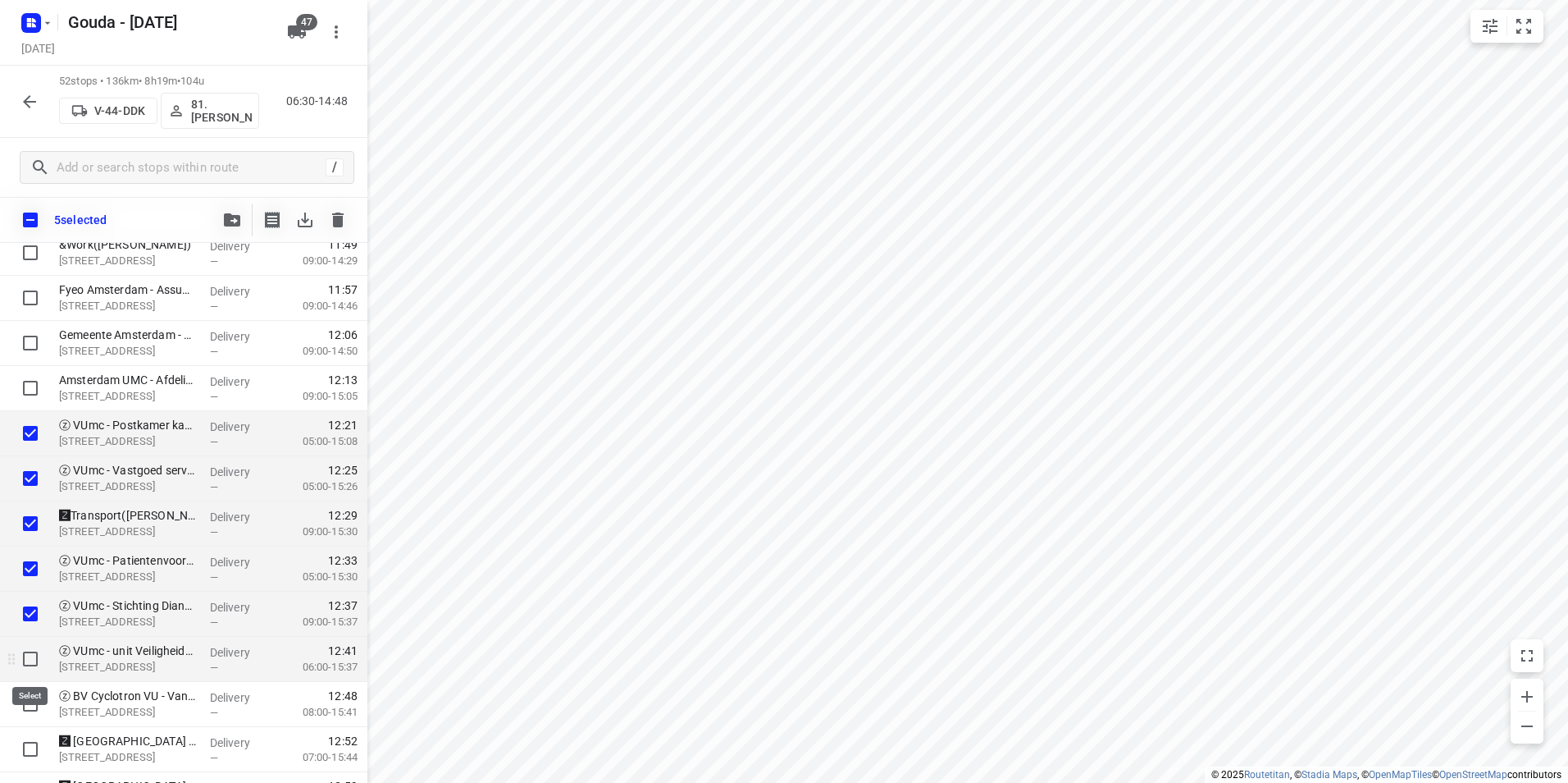
click at [37, 658] on input "checkbox" at bounding box center [30, 659] width 33 height 33
checkbox input "true"
click at [35, 696] on input "checkbox" at bounding box center [30, 704] width 33 height 33
checkbox input "true"
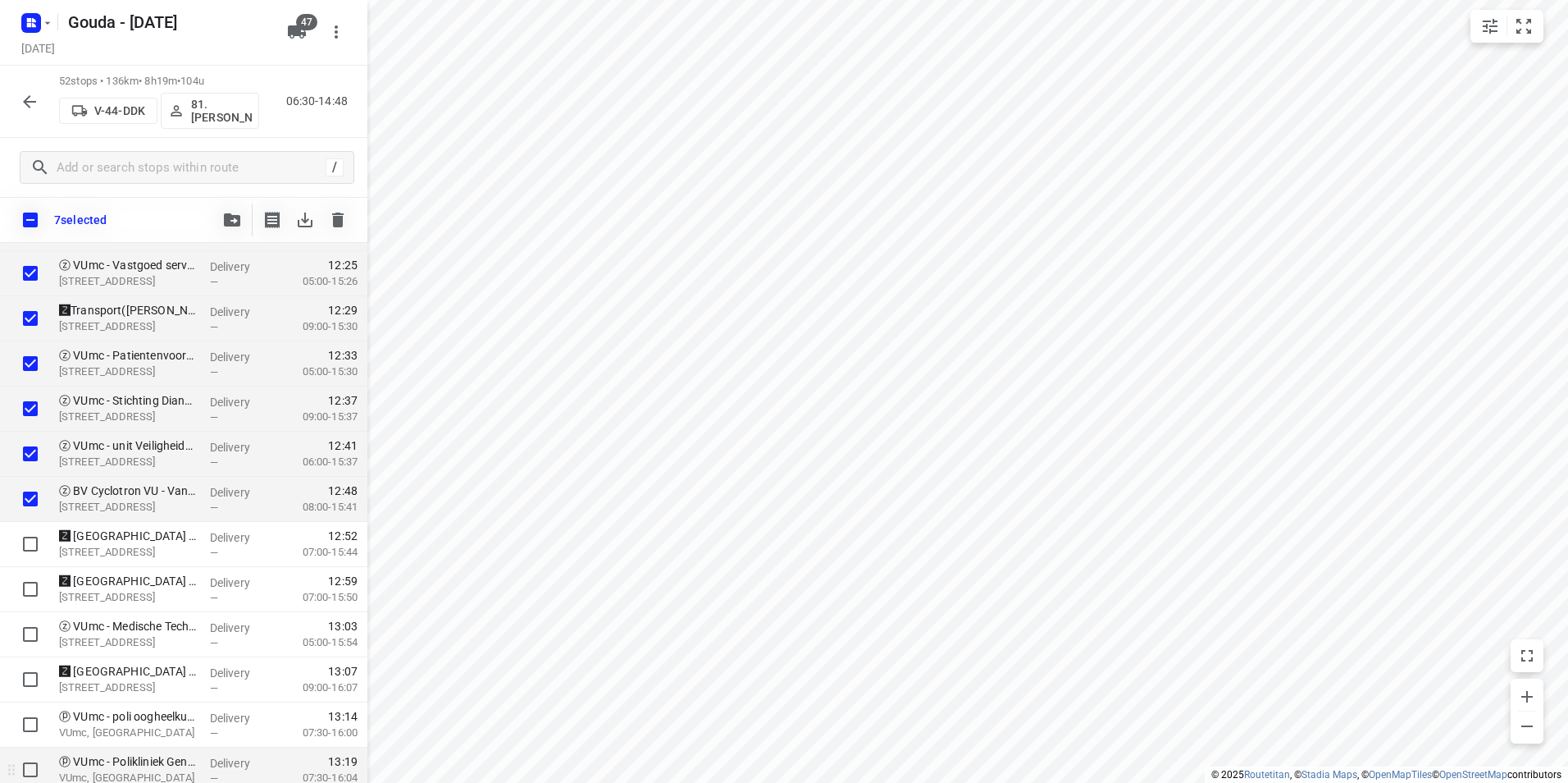
scroll to position [1823, 0]
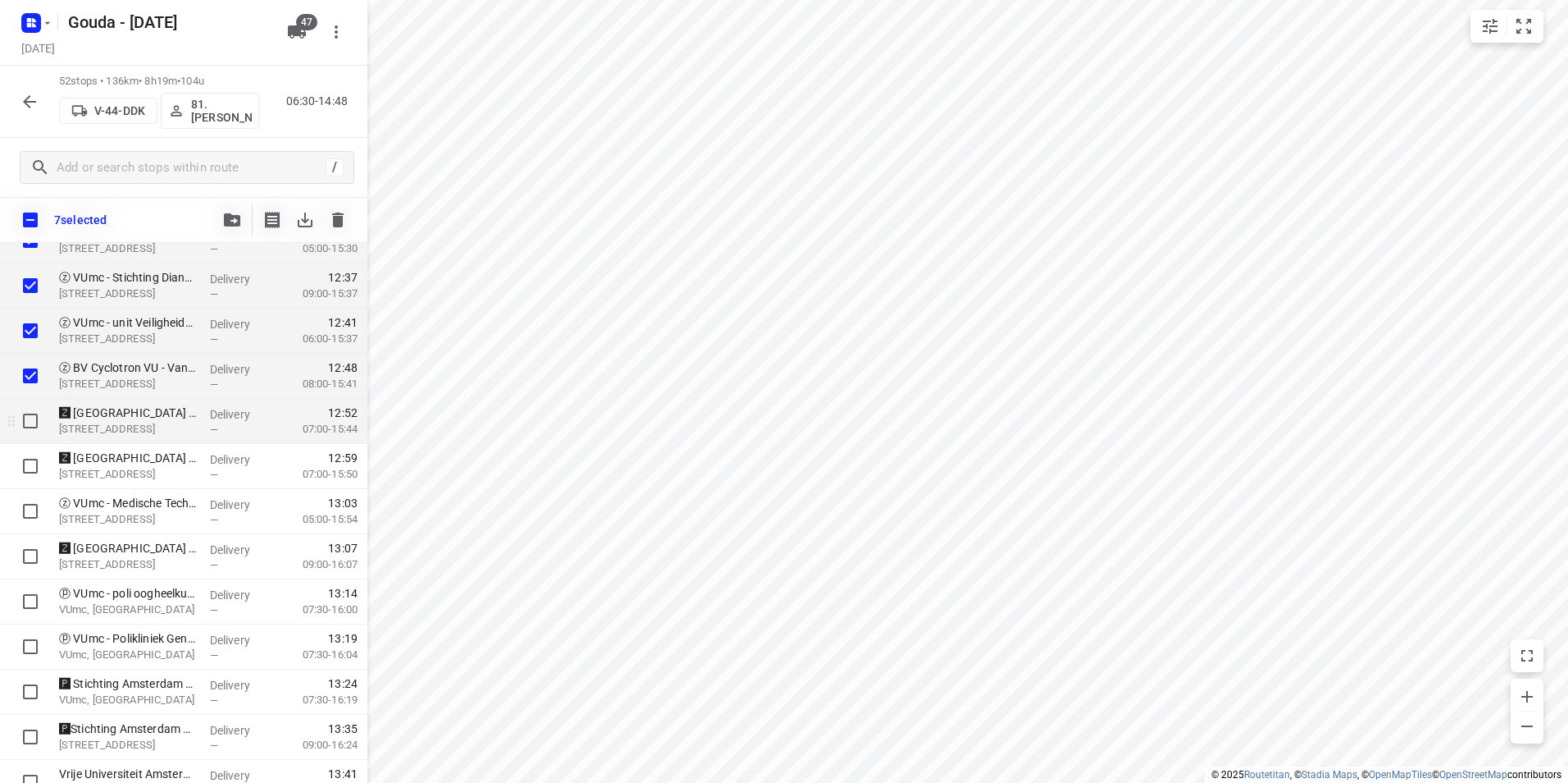
drag, startPoint x: 34, startPoint y: 417, endPoint x: 28, endPoint y: 426, distance: 10.8
click at [33, 418] on input "checkbox" at bounding box center [30, 421] width 33 height 33
checkbox input "true"
click at [33, 460] on input "checkbox" at bounding box center [30, 466] width 33 height 33
checkbox input "true"
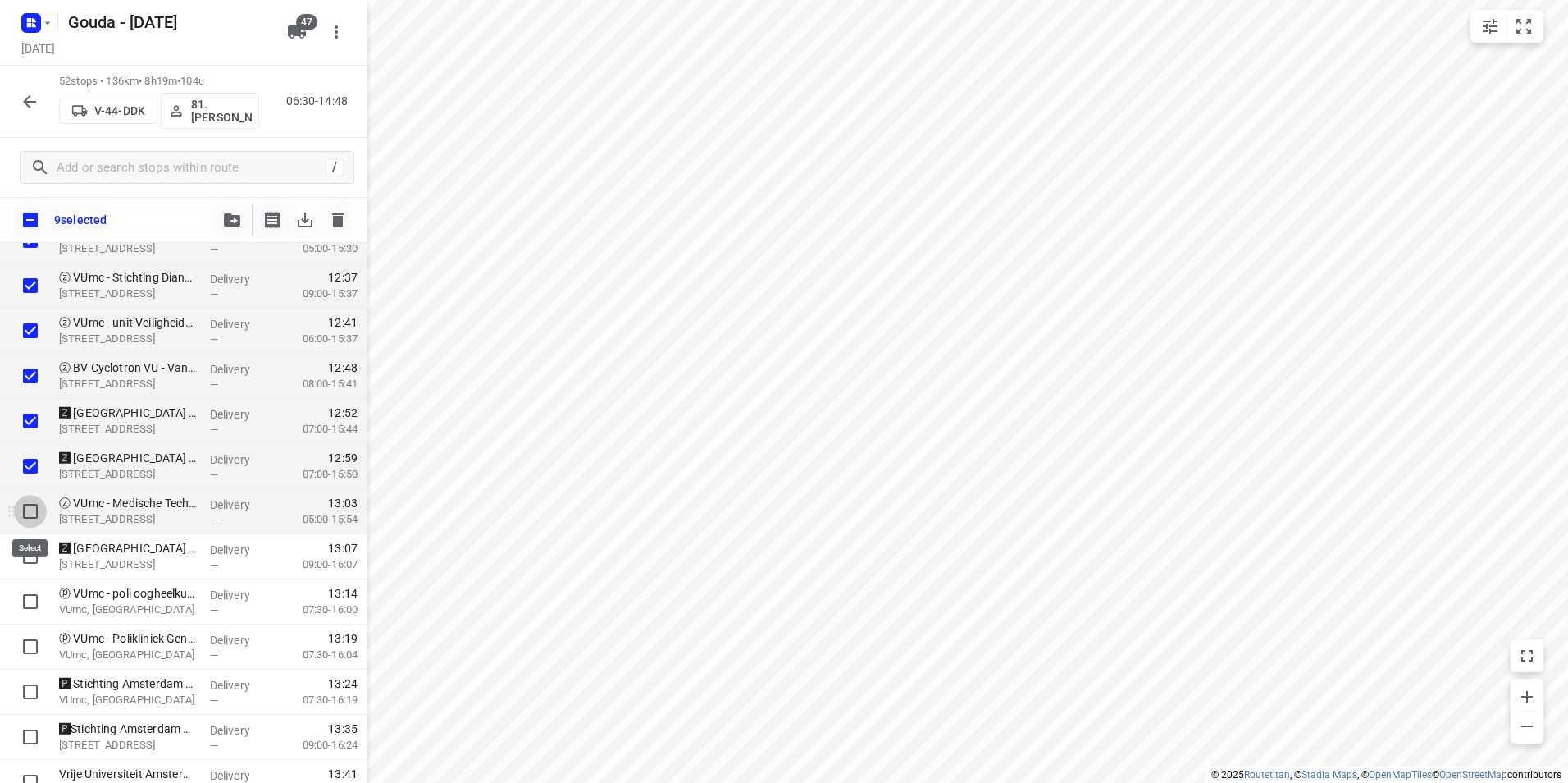
click at [29, 504] on input "checkbox" at bounding box center [30, 511] width 33 height 33
checkbox input "true"
click at [27, 553] on input "checkbox" at bounding box center [30, 557] width 33 height 33
checkbox input "true"
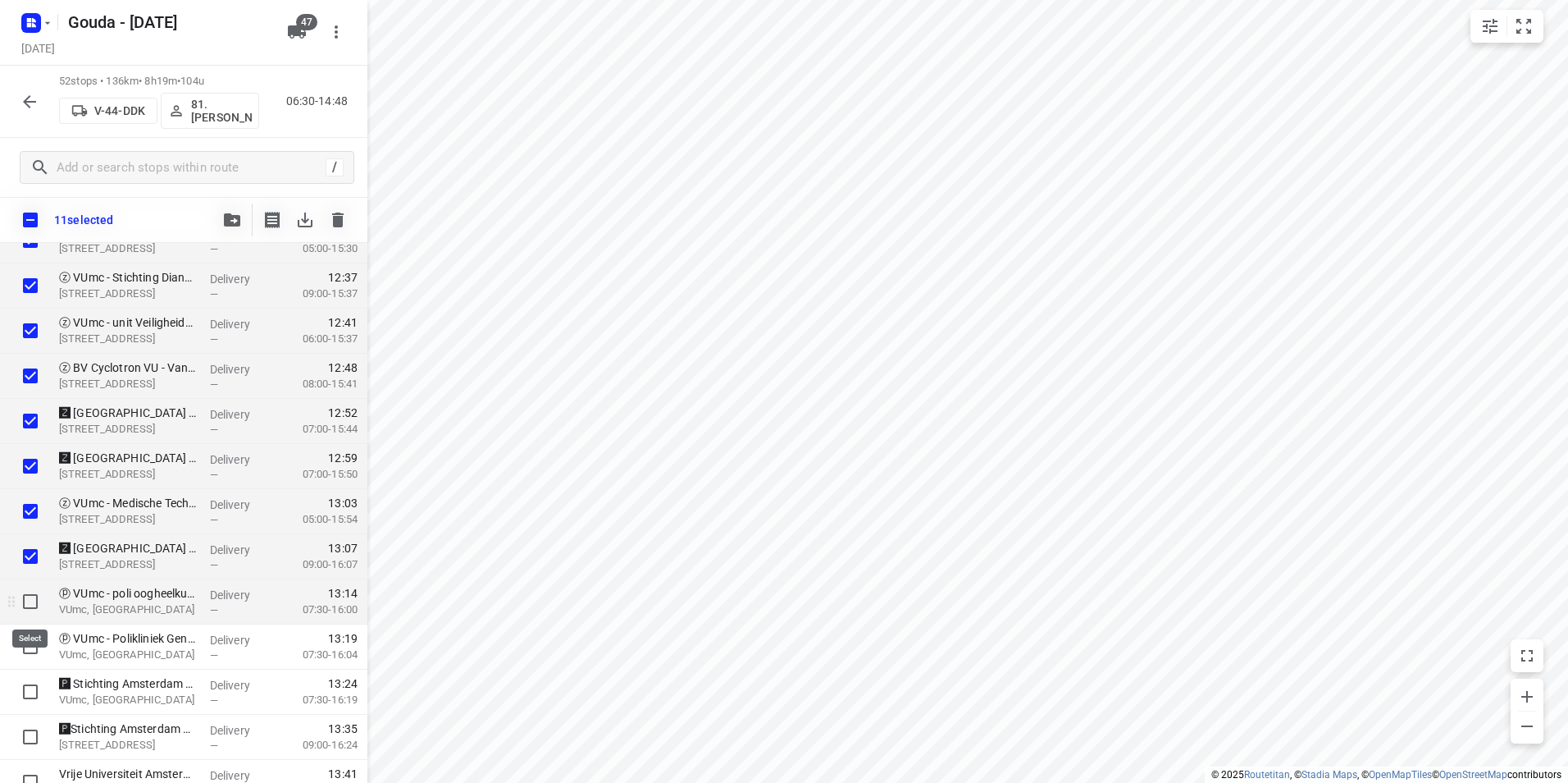
click at [30, 604] on input "checkbox" at bounding box center [30, 602] width 33 height 33
checkbox input "true"
click at [33, 639] on input "checkbox" at bounding box center [30, 647] width 33 height 33
checkbox input "true"
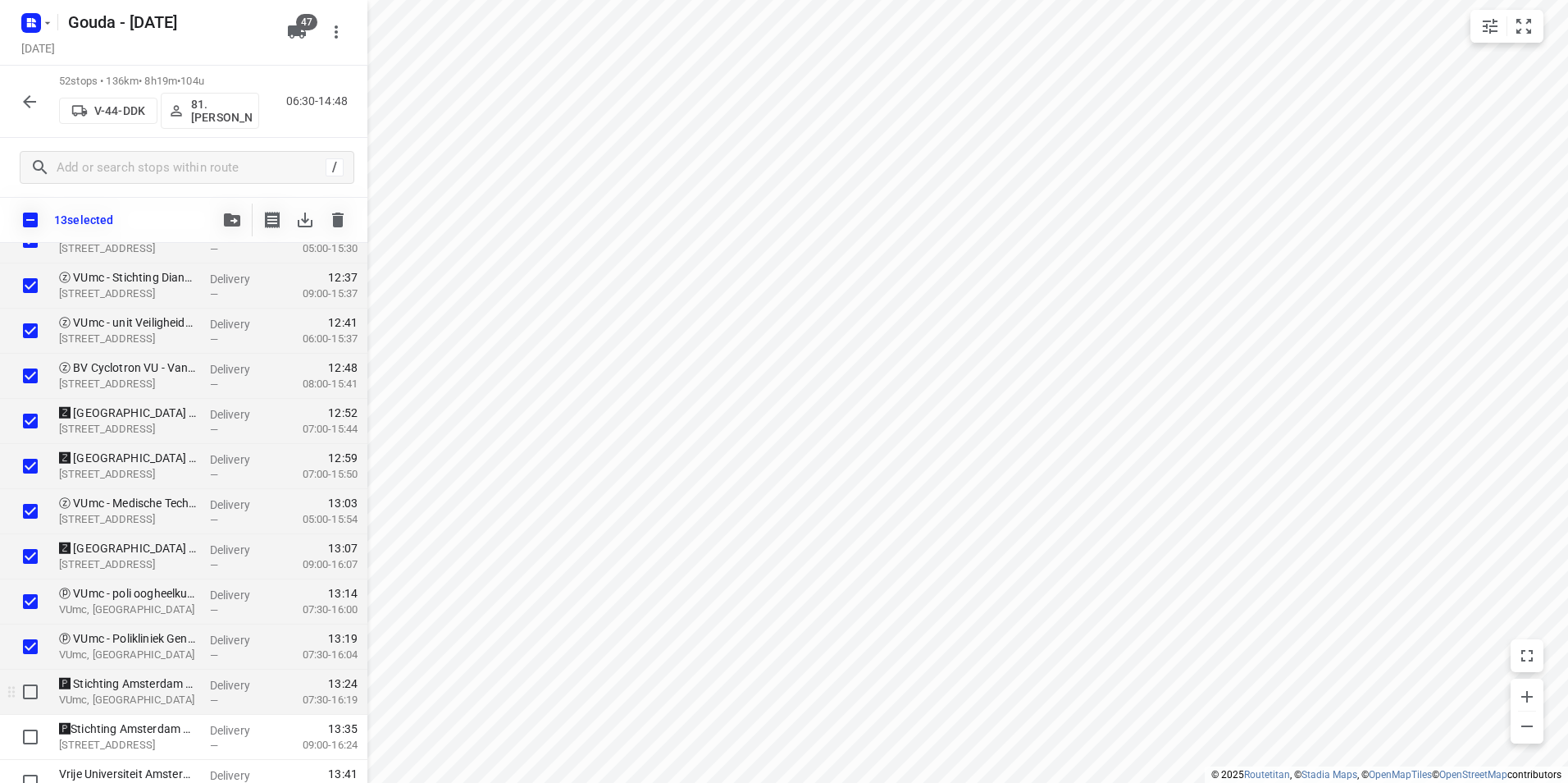
click at [35, 678] on input "checkbox" at bounding box center [30, 692] width 33 height 33
checkbox input "true"
click at [36, 729] on input "checkbox" at bounding box center [30, 737] width 33 height 33
checkbox input "true"
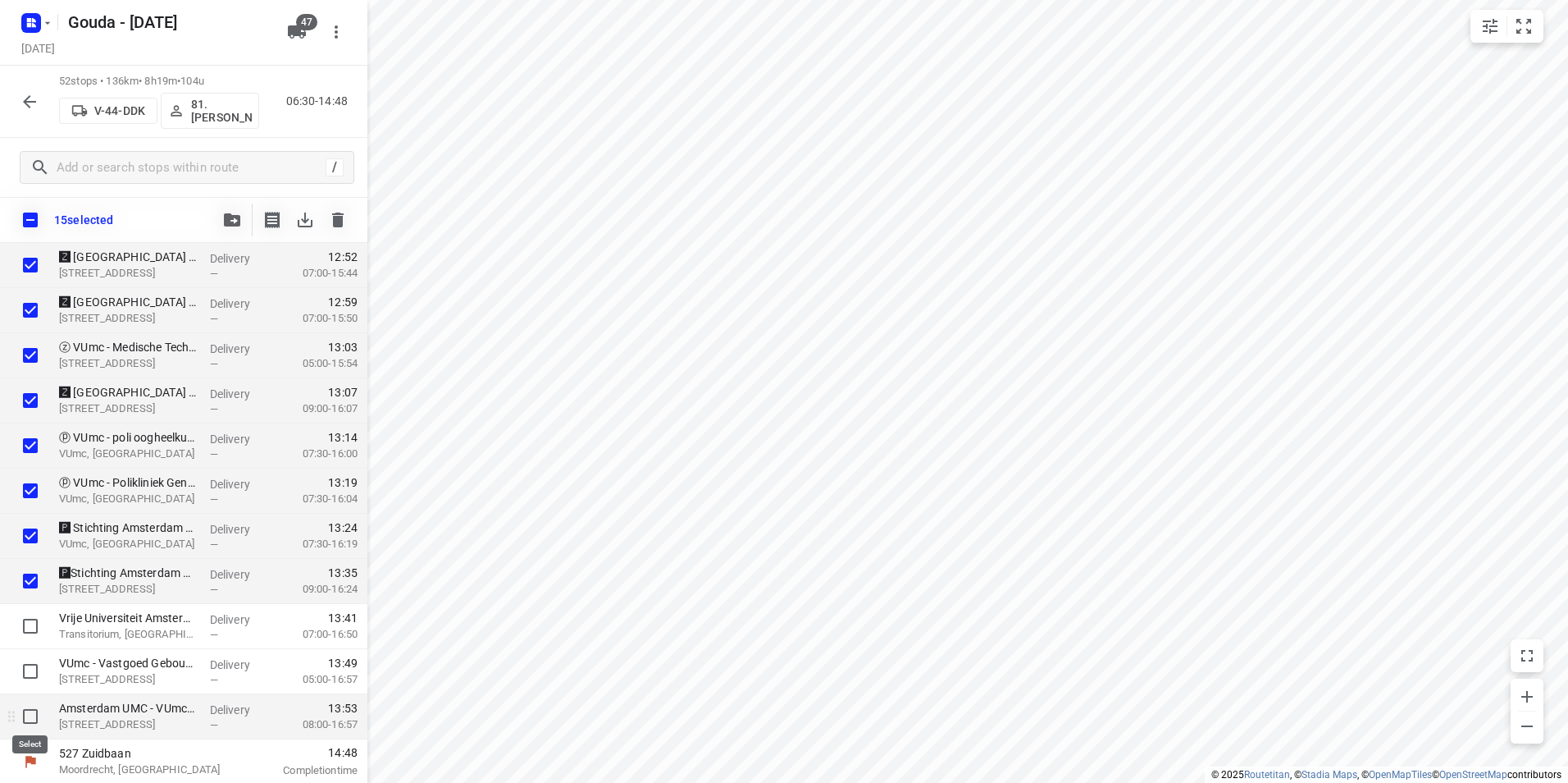
scroll to position [1980, 0]
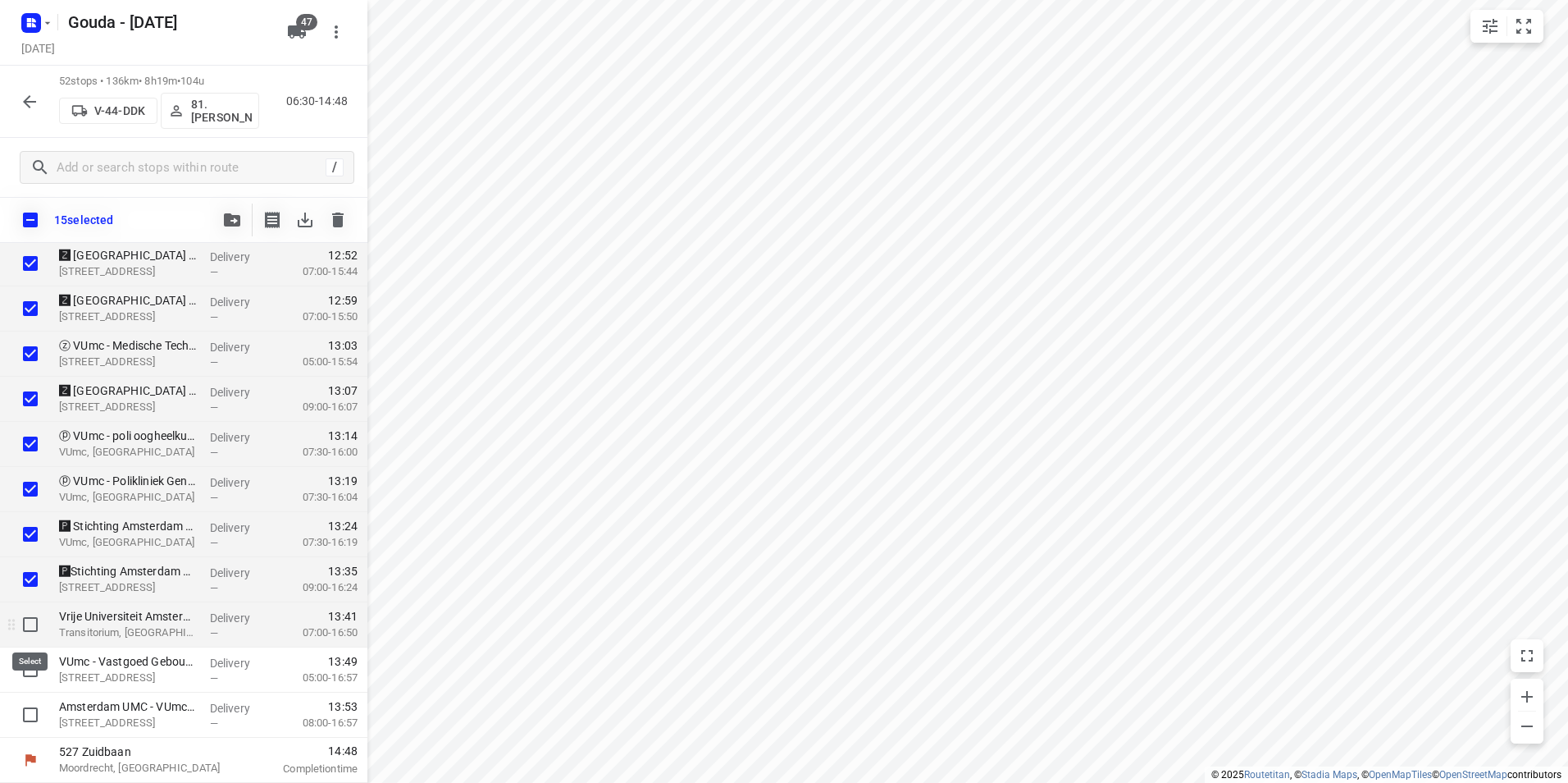
click at [31, 624] on input "checkbox" at bounding box center [30, 625] width 33 height 33
checkbox input "true"
click at [32, 668] on input "checkbox" at bounding box center [30, 670] width 33 height 33
checkbox input "true"
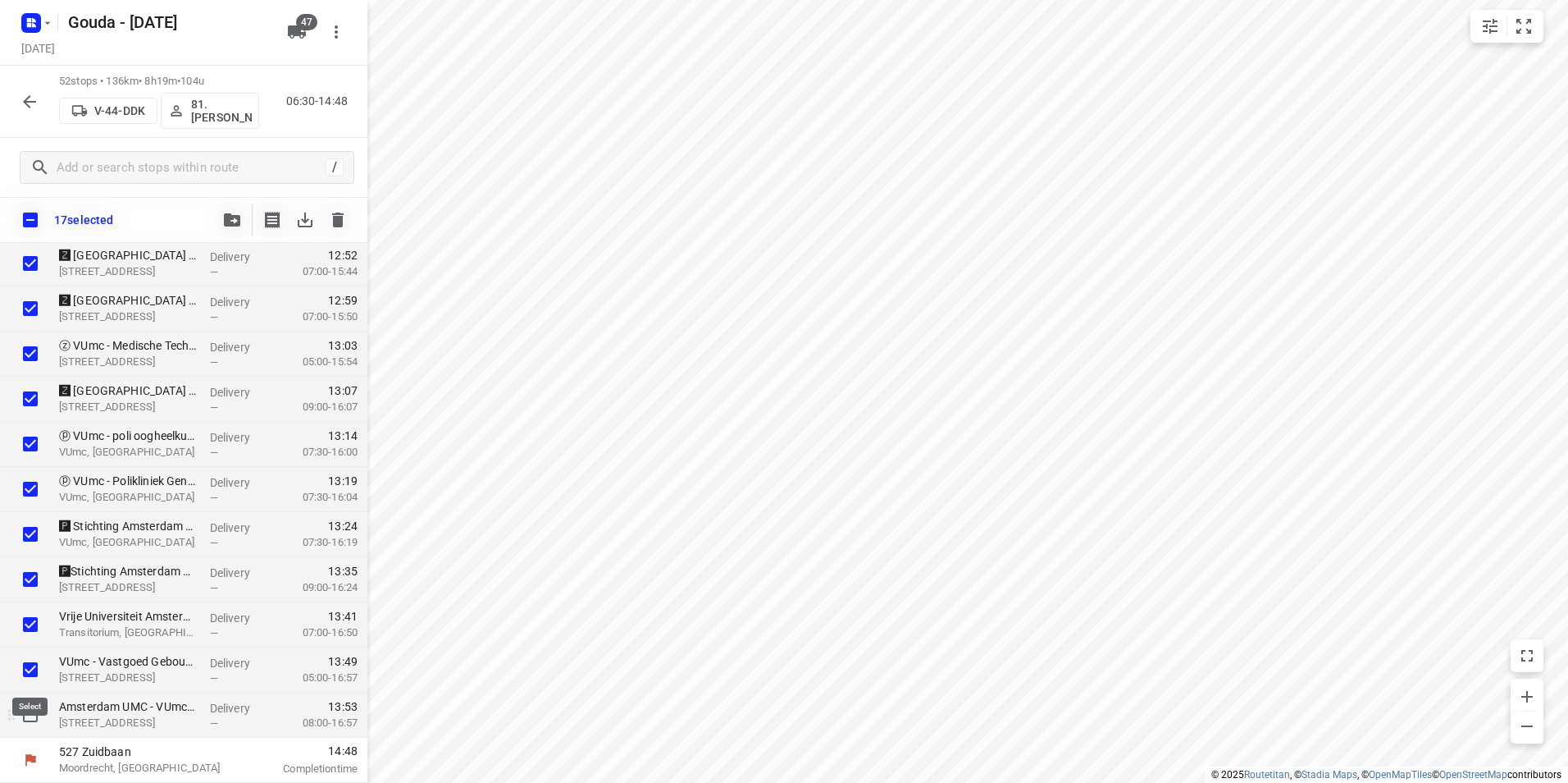
click at [26, 709] on input "checkbox" at bounding box center [30, 715] width 33 height 33
checkbox input "true"
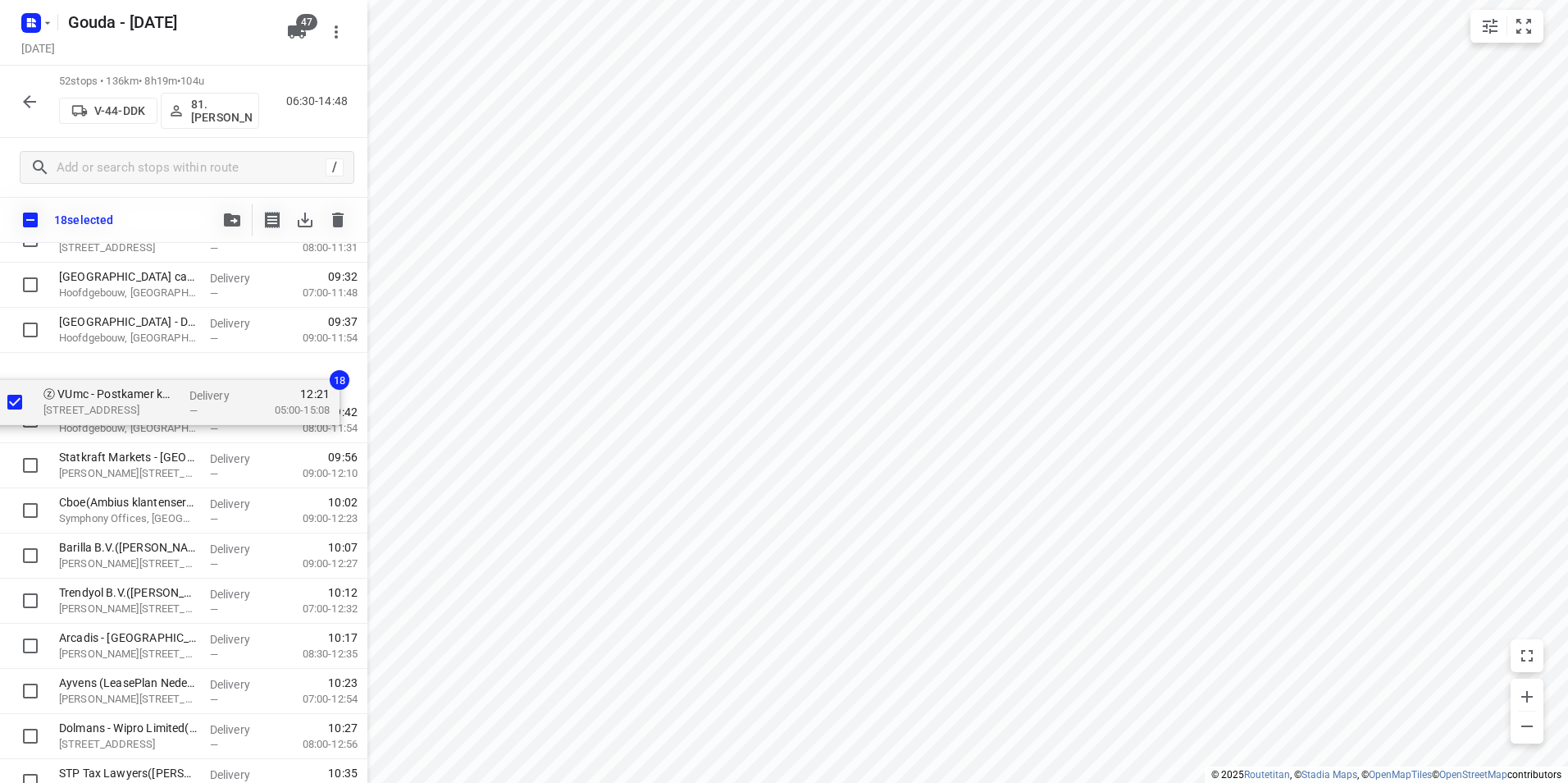
scroll to position [465, 0]
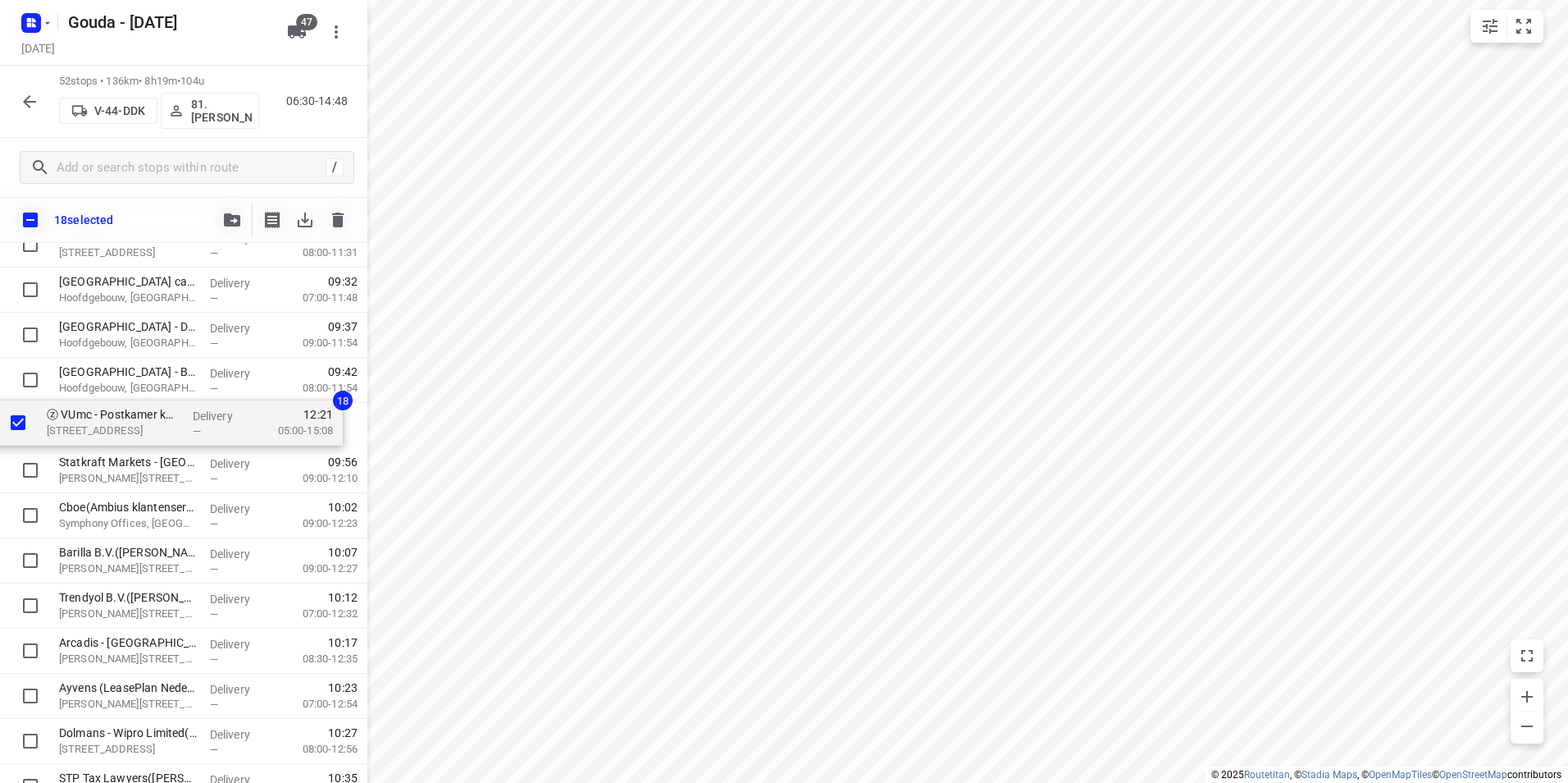
drag, startPoint x: 92, startPoint y: 686, endPoint x: 84, endPoint y: 417, distance: 269.1
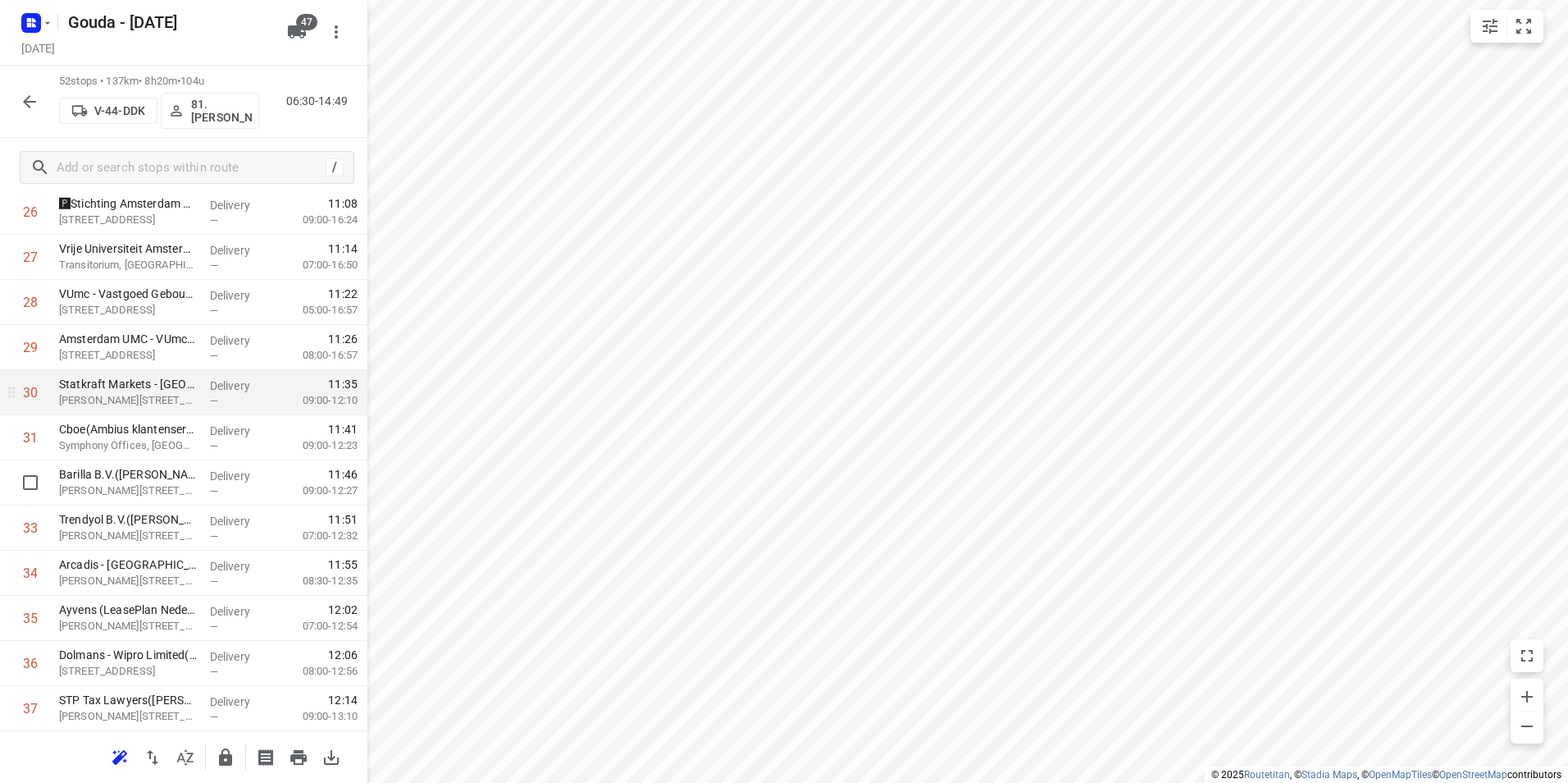
scroll to position [1204, 0]
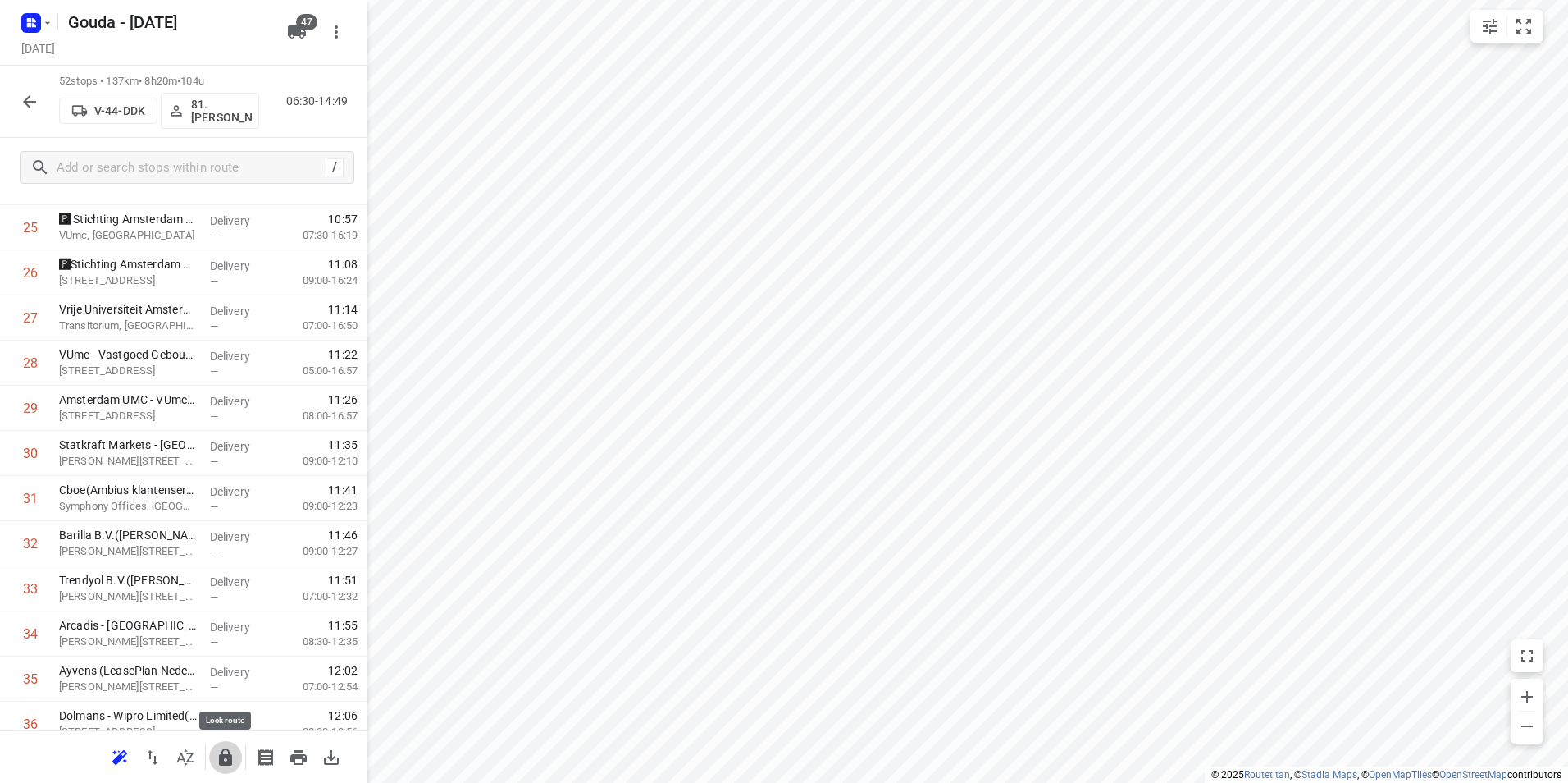
click at [223, 759] on icon "button" at bounding box center [225, 756] width 13 height 17
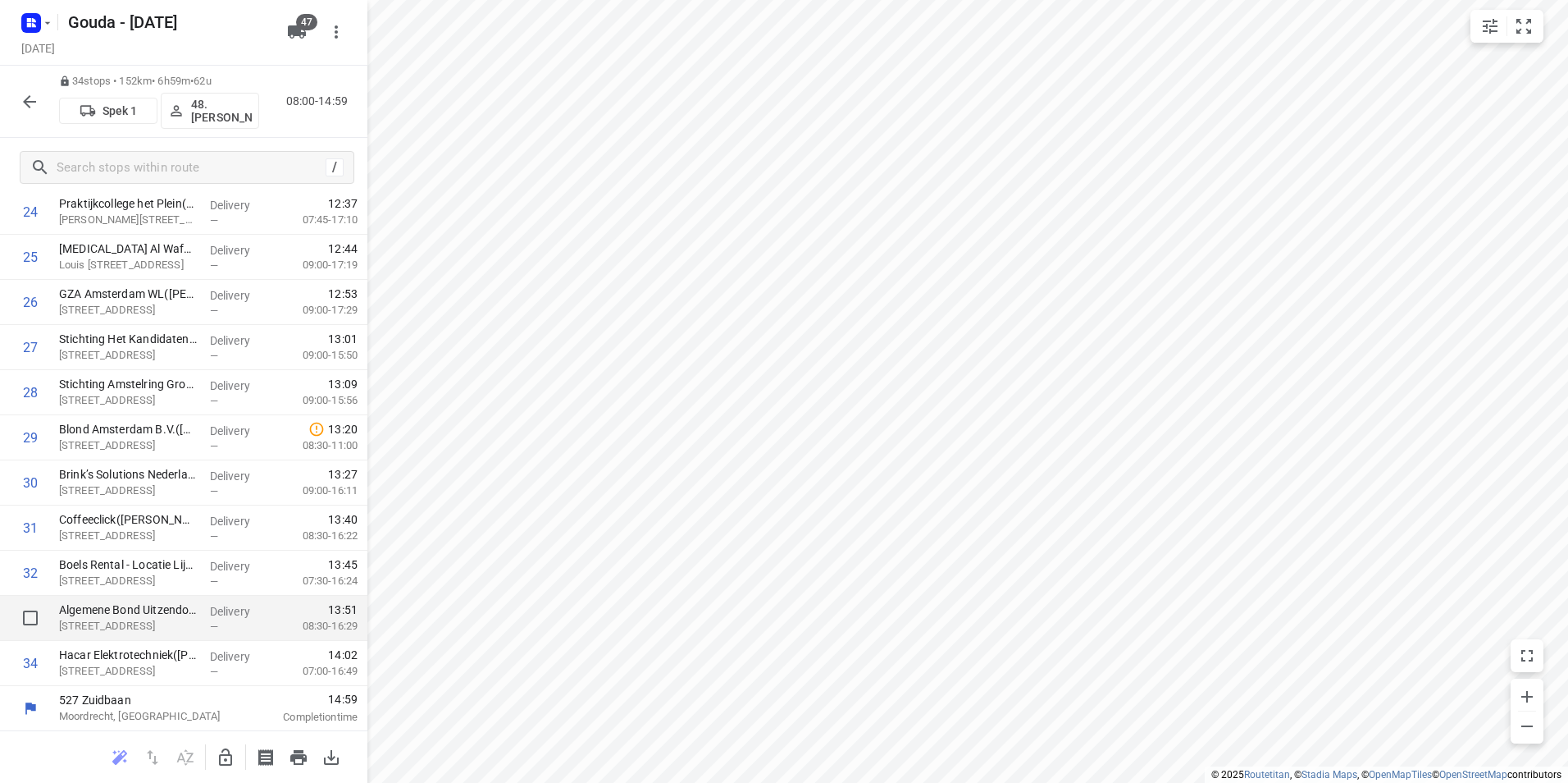
scroll to position [1175, 0]
click at [29, 104] on icon "button" at bounding box center [28, 101] width 19 height 19
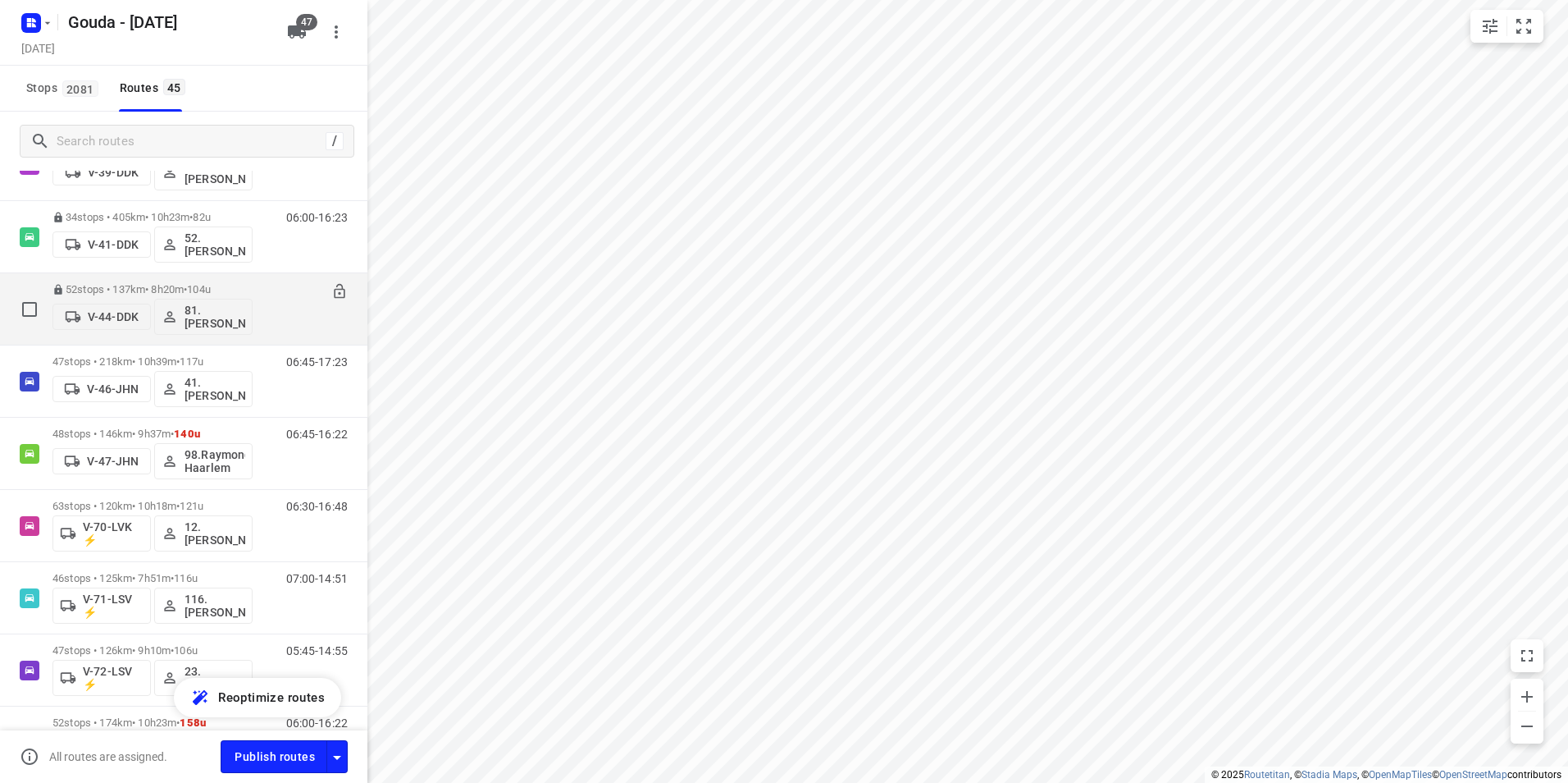
scroll to position [821, 0]
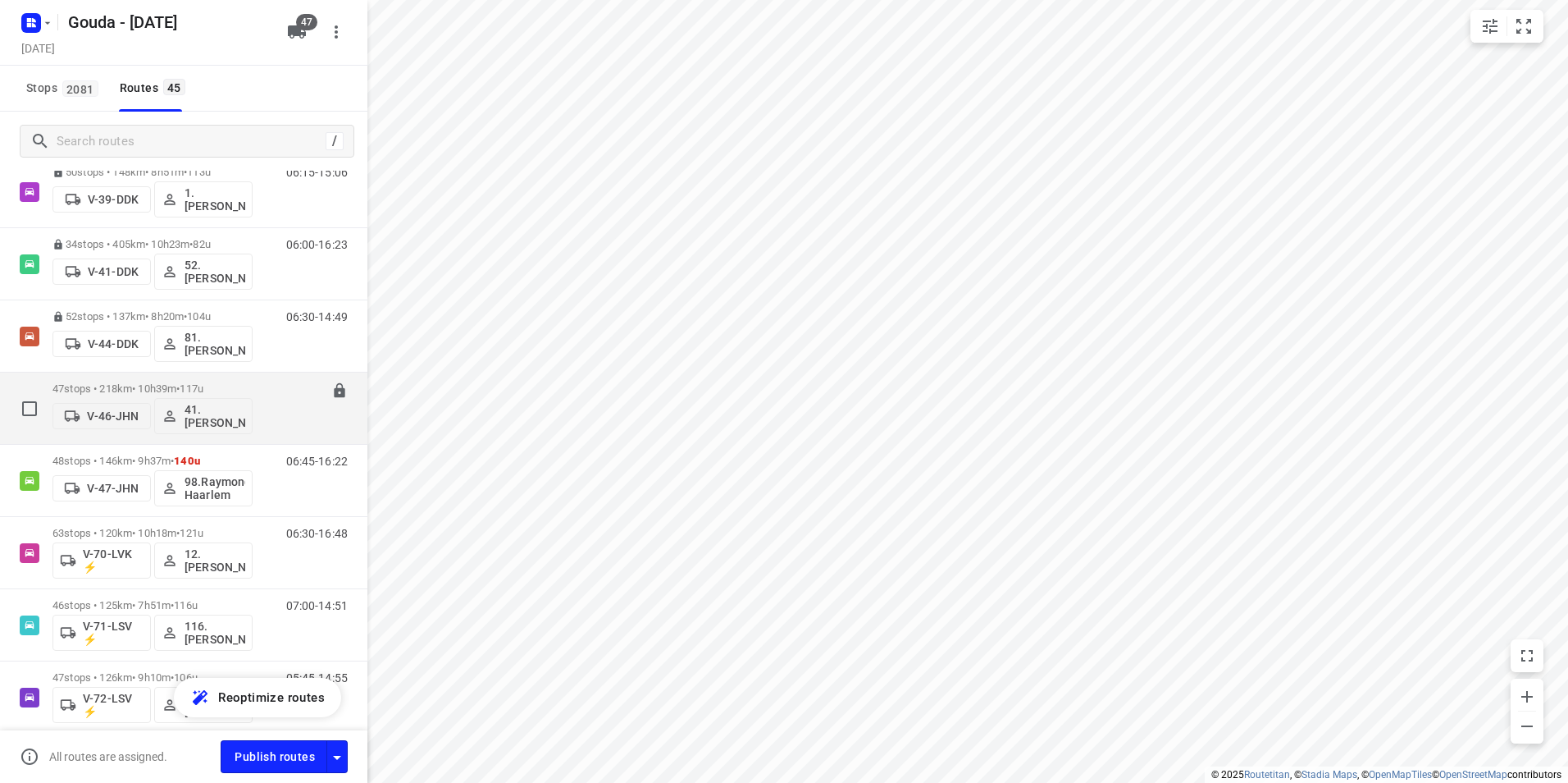
click at [218, 381] on div "47 stops • 218km • 10h39m • 117u V-46-JHN 41.[PERSON_NAME]" at bounding box center [152, 408] width 200 height 68
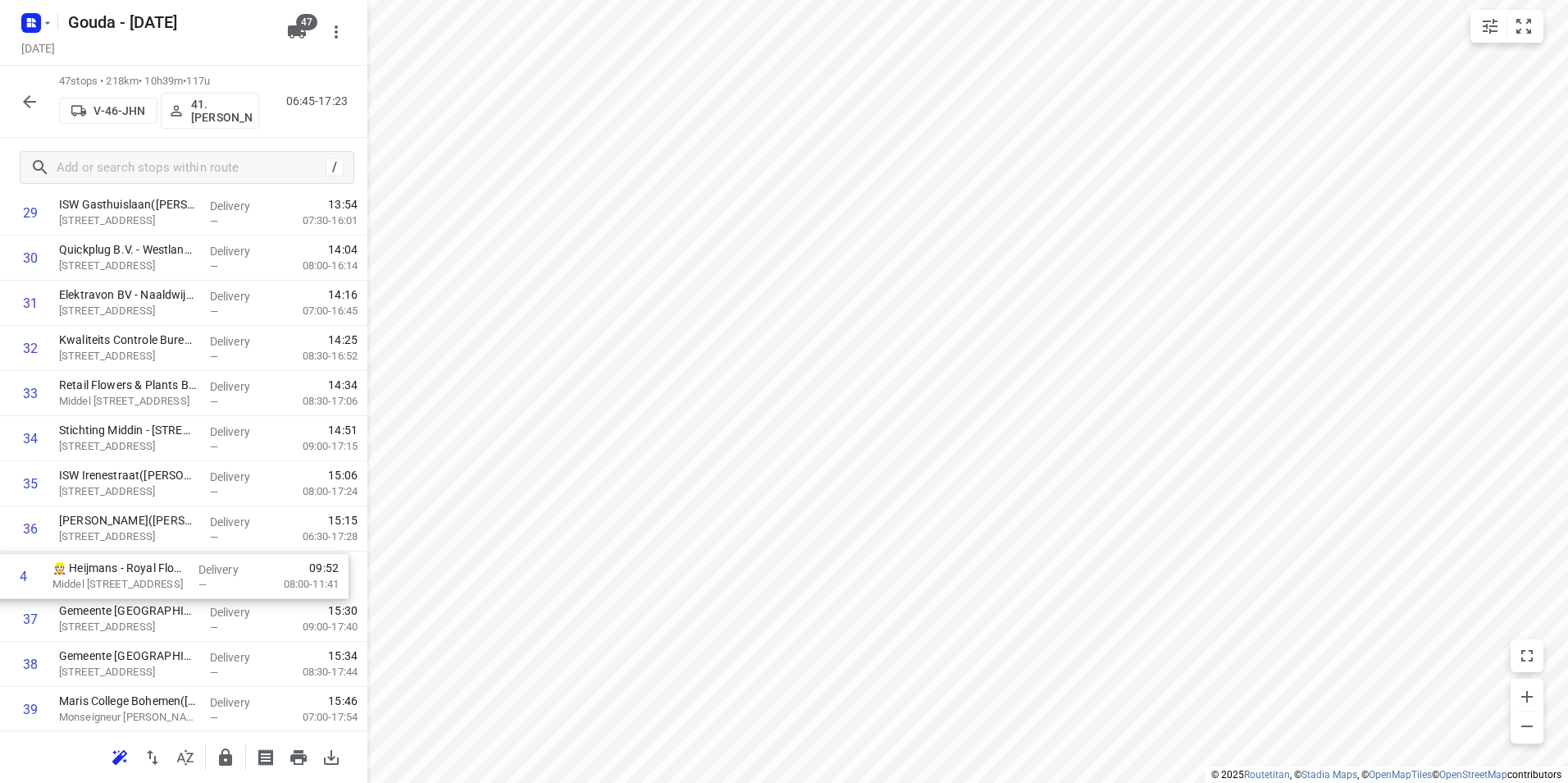
scroll to position [1354, 0]
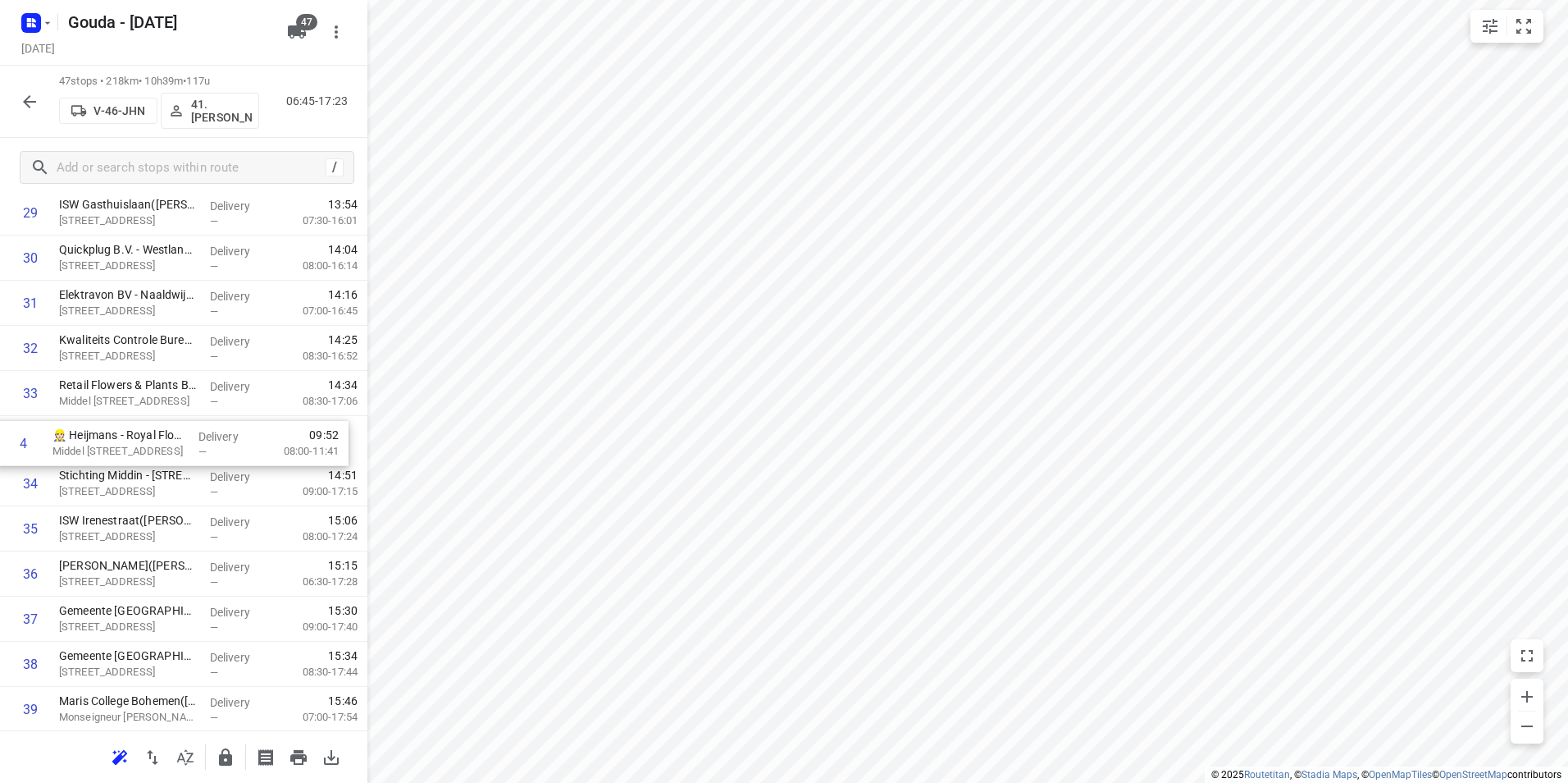
drag, startPoint x: 164, startPoint y: 315, endPoint x: 157, endPoint y: 450, distance: 135.2
click at [157, 450] on div "1 ⭐Basisschool van [GEOGRAPHIC_DATA]([PERSON_NAME]) [STREET_ADDRESS] Delivery —…" at bounding box center [184, 32] width 367 height 2121
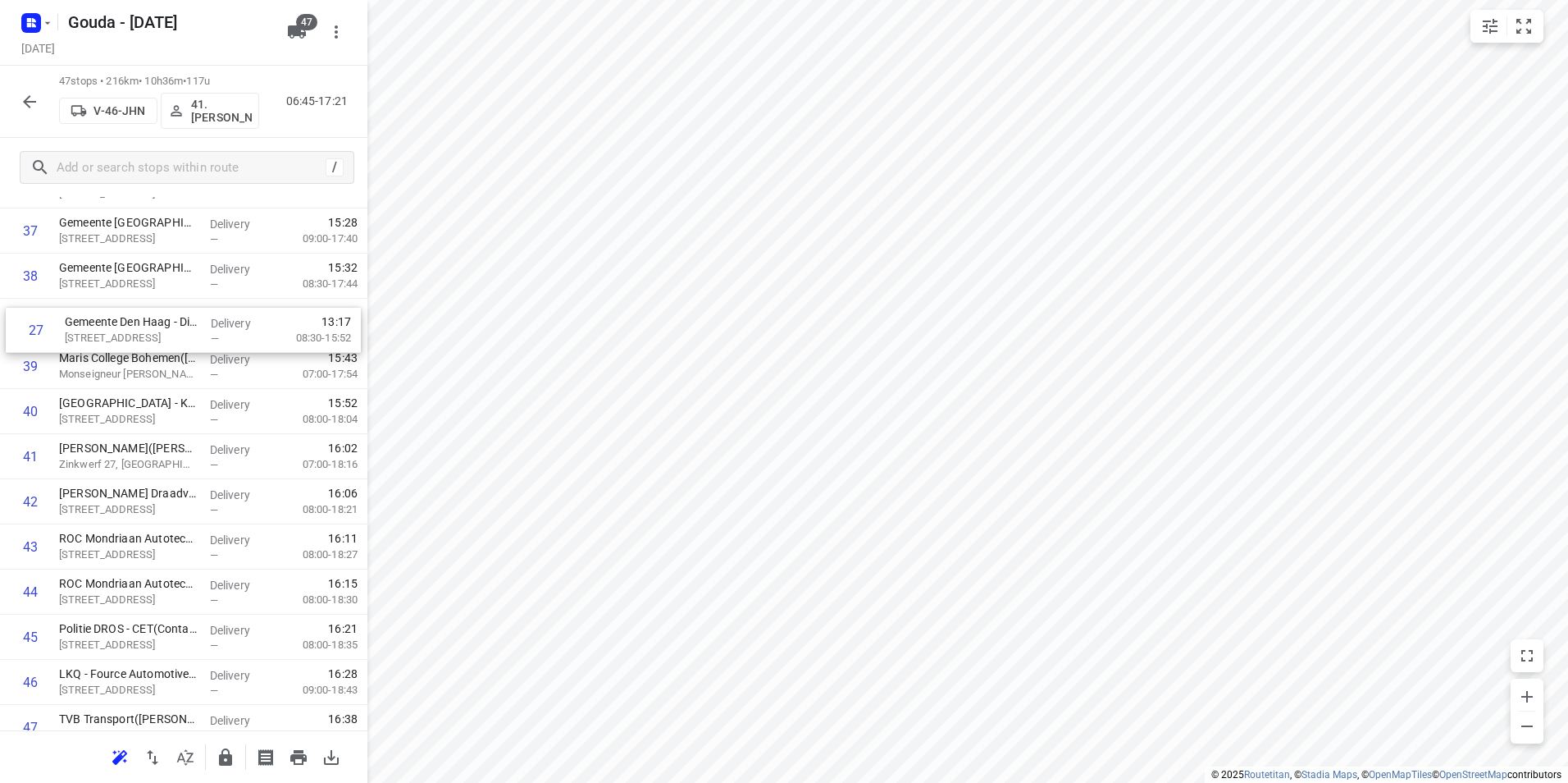
scroll to position [1684, 0]
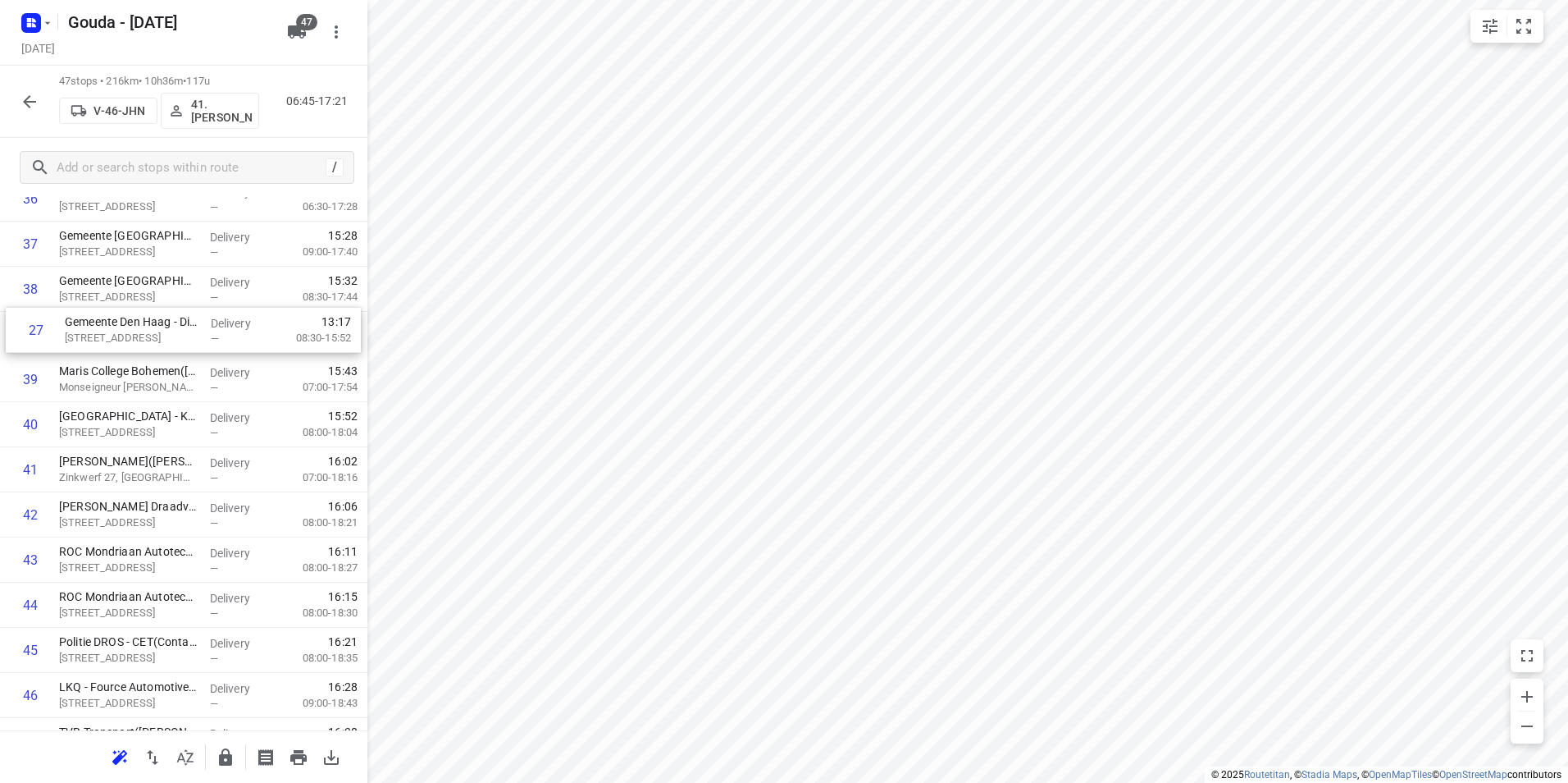
drag, startPoint x: 104, startPoint y: 359, endPoint x: 107, endPoint y: 344, distance: 15.3
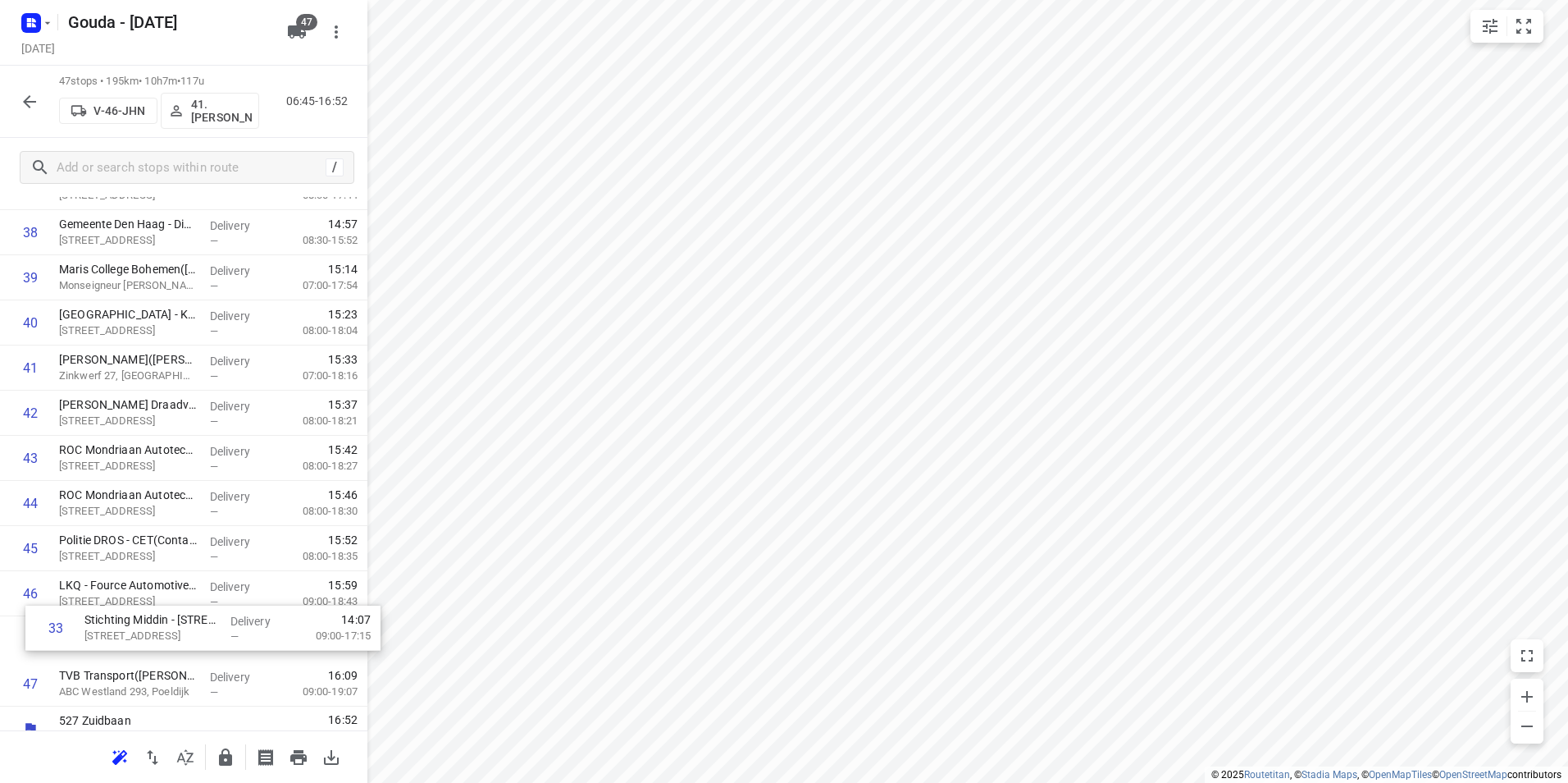
scroll to position [1762, 0]
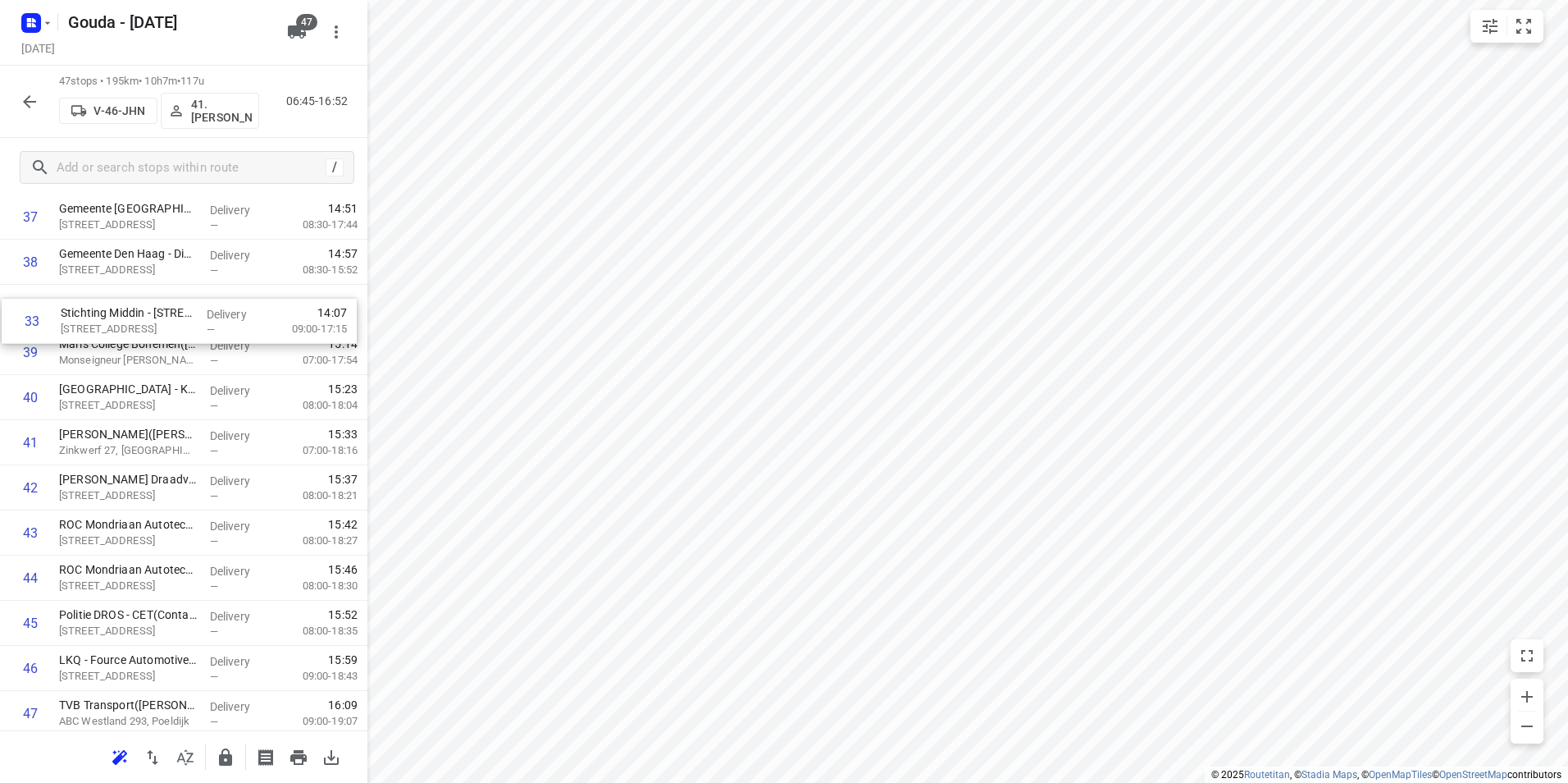
drag, startPoint x: 143, startPoint y: 440, endPoint x: 145, endPoint y: 341, distance: 99.0
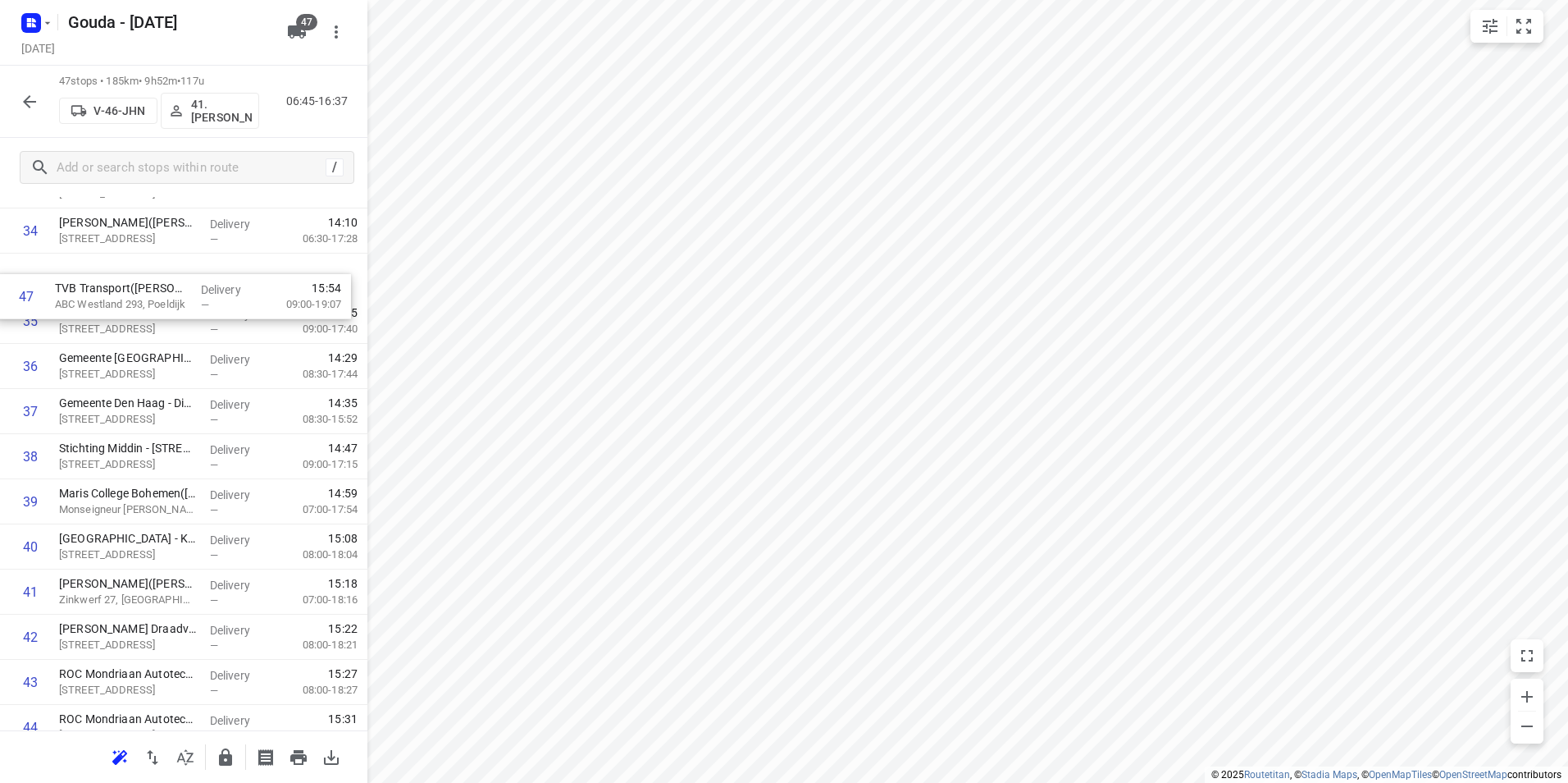
scroll to position [1574, 0]
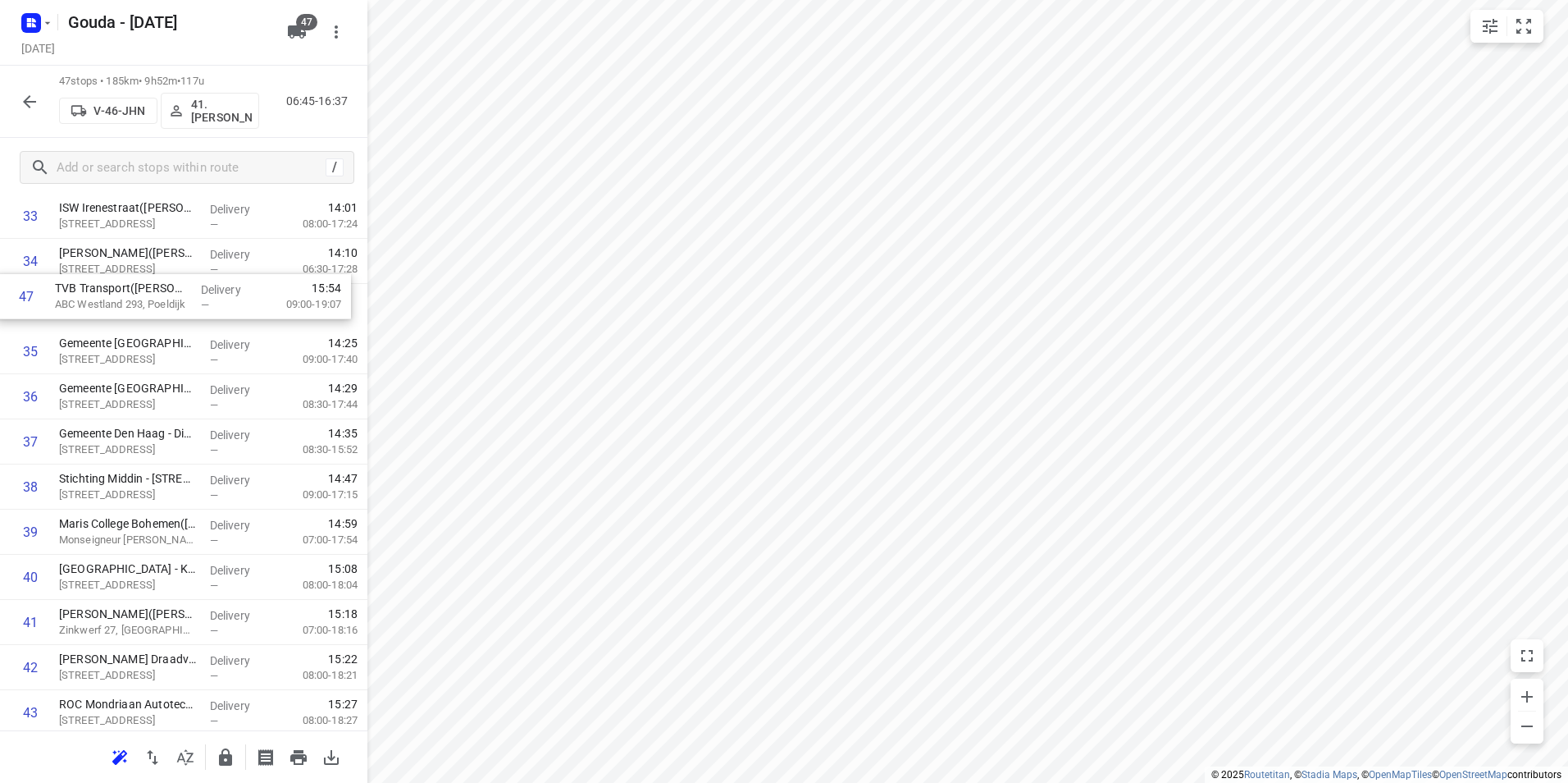
drag, startPoint x: 150, startPoint y: 652, endPoint x: 149, endPoint y: 292, distance: 360.0
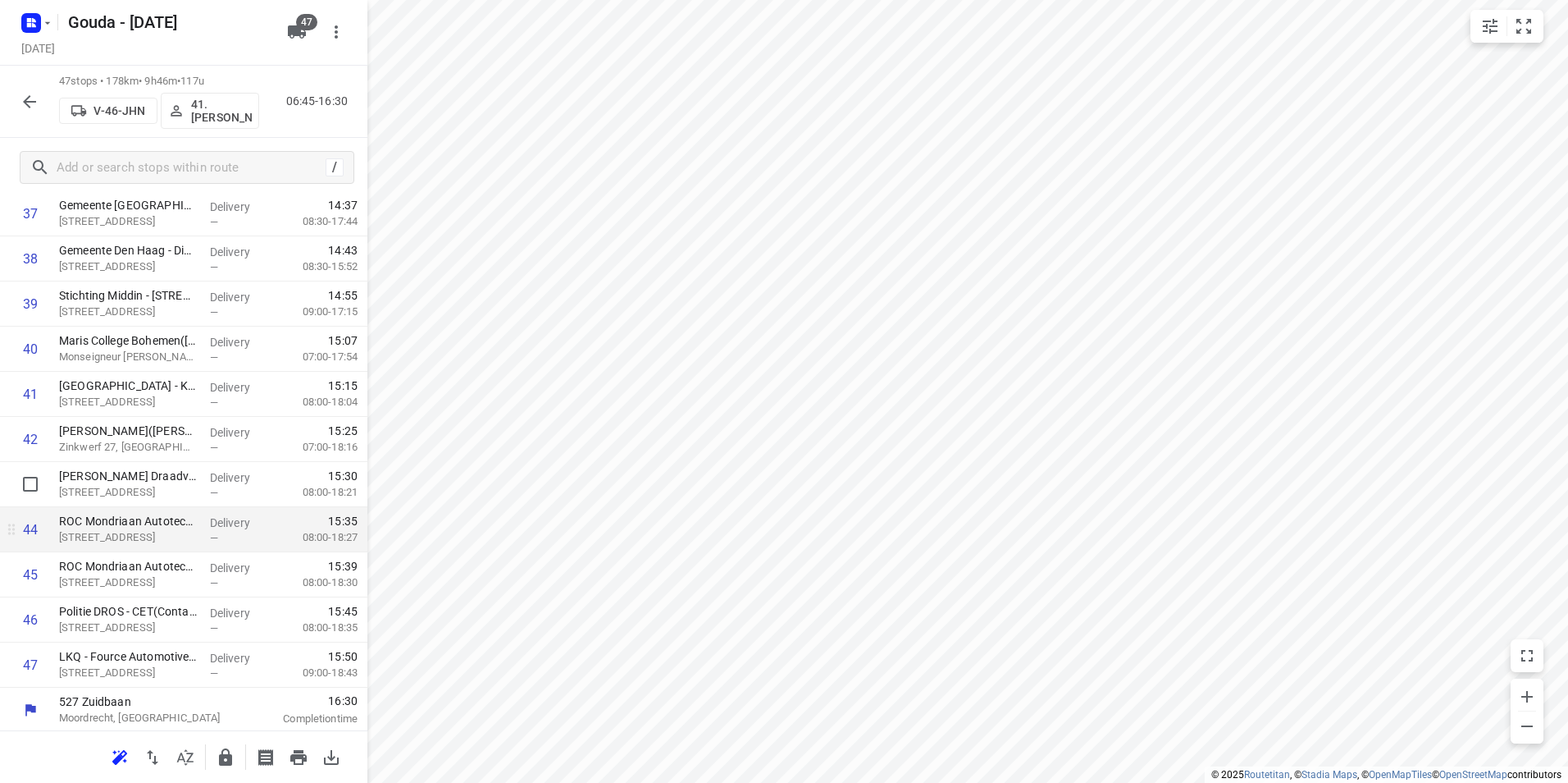
scroll to position [1762, 0]
click at [232, 755] on icon "button" at bounding box center [225, 756] width 13 height 17
click at [30, 85] on button "button" at bounding box center [29, 102] width 33 height 33
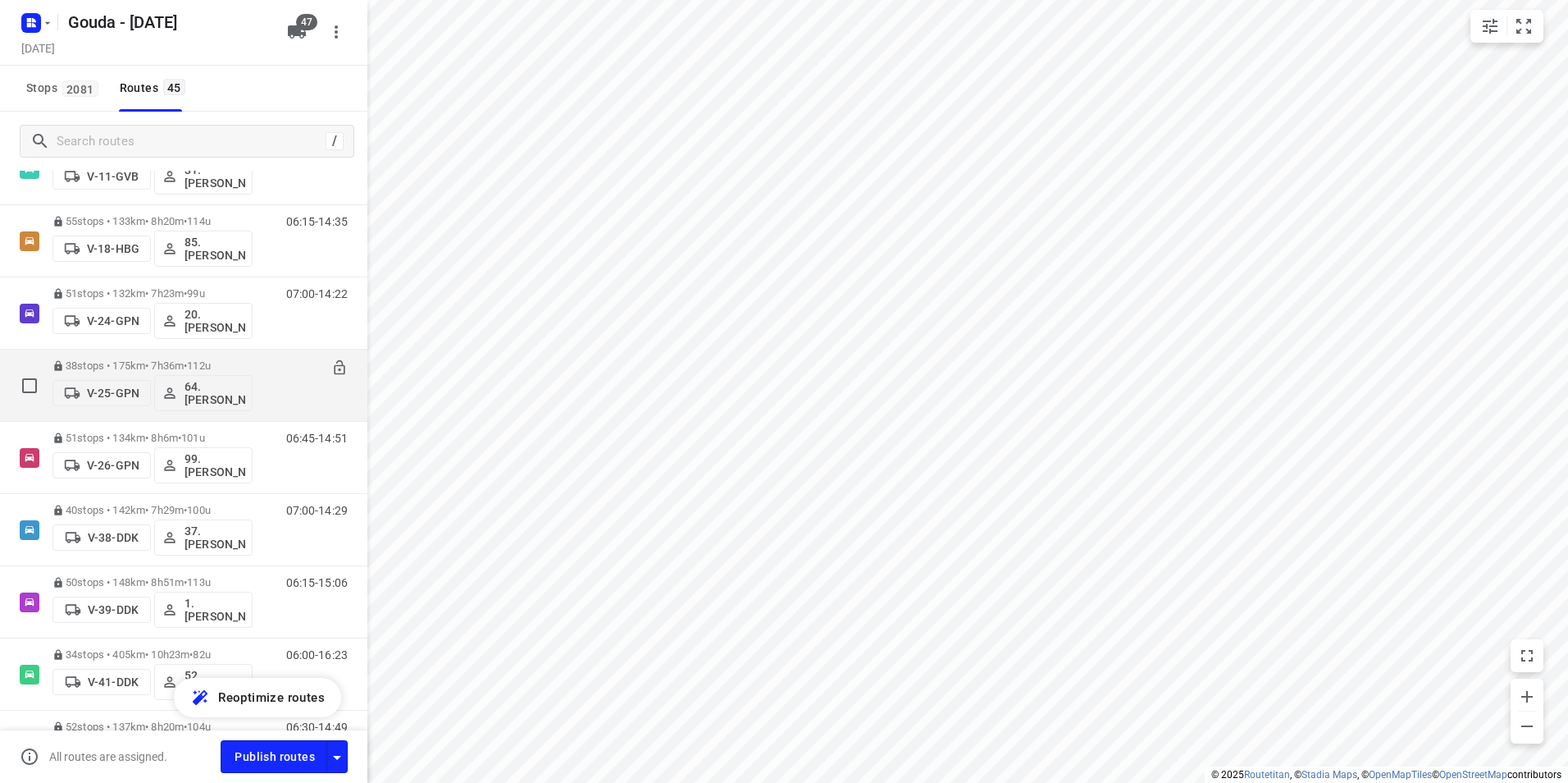
scroll to position [821, 0]
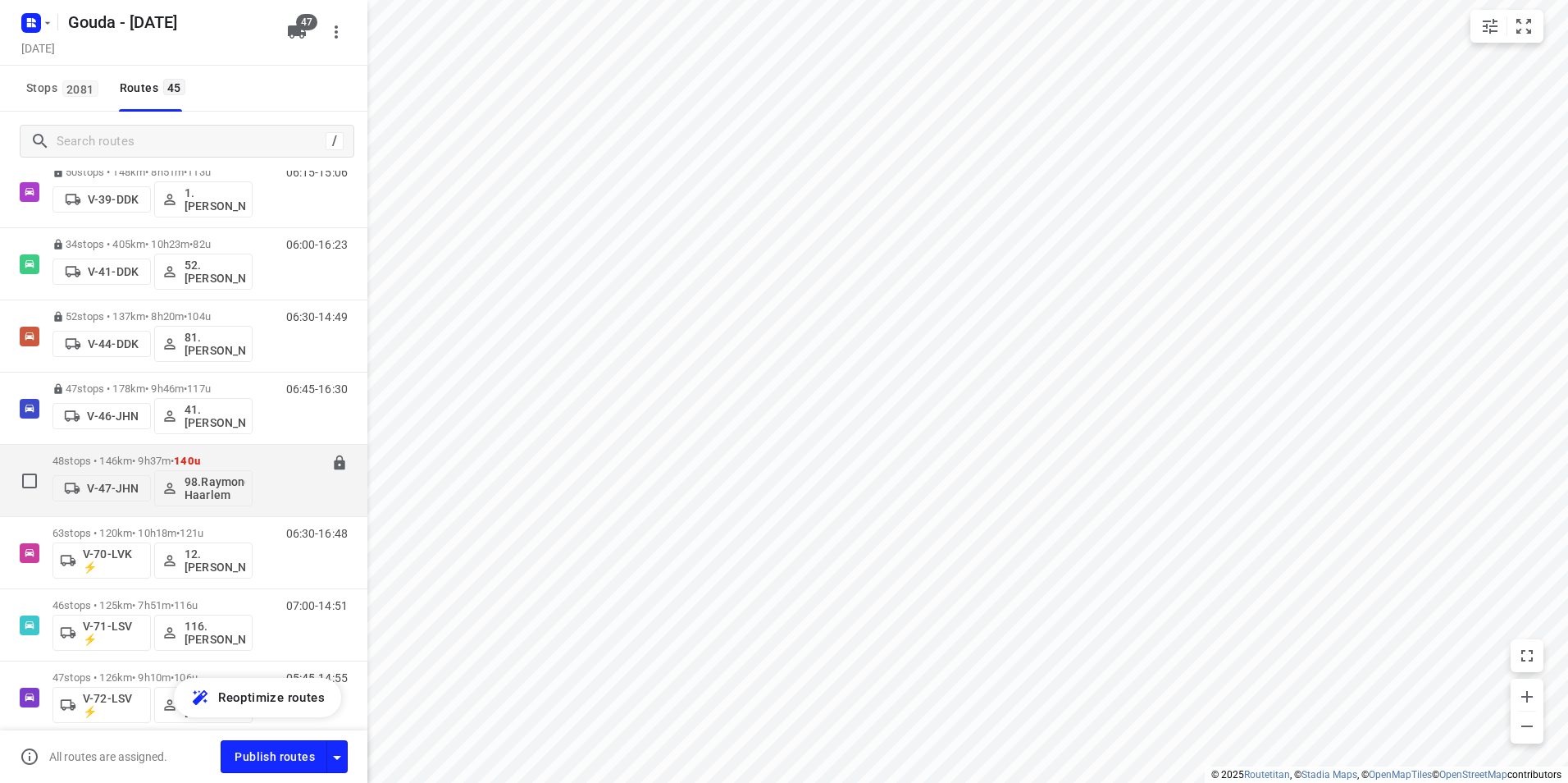
click at [138, 451] on div "48 stops • 146km • 9h37m • 140u V-47-JHN 98.Raymond Haarlem" at bounding box center [152, 481] width 200 height 68
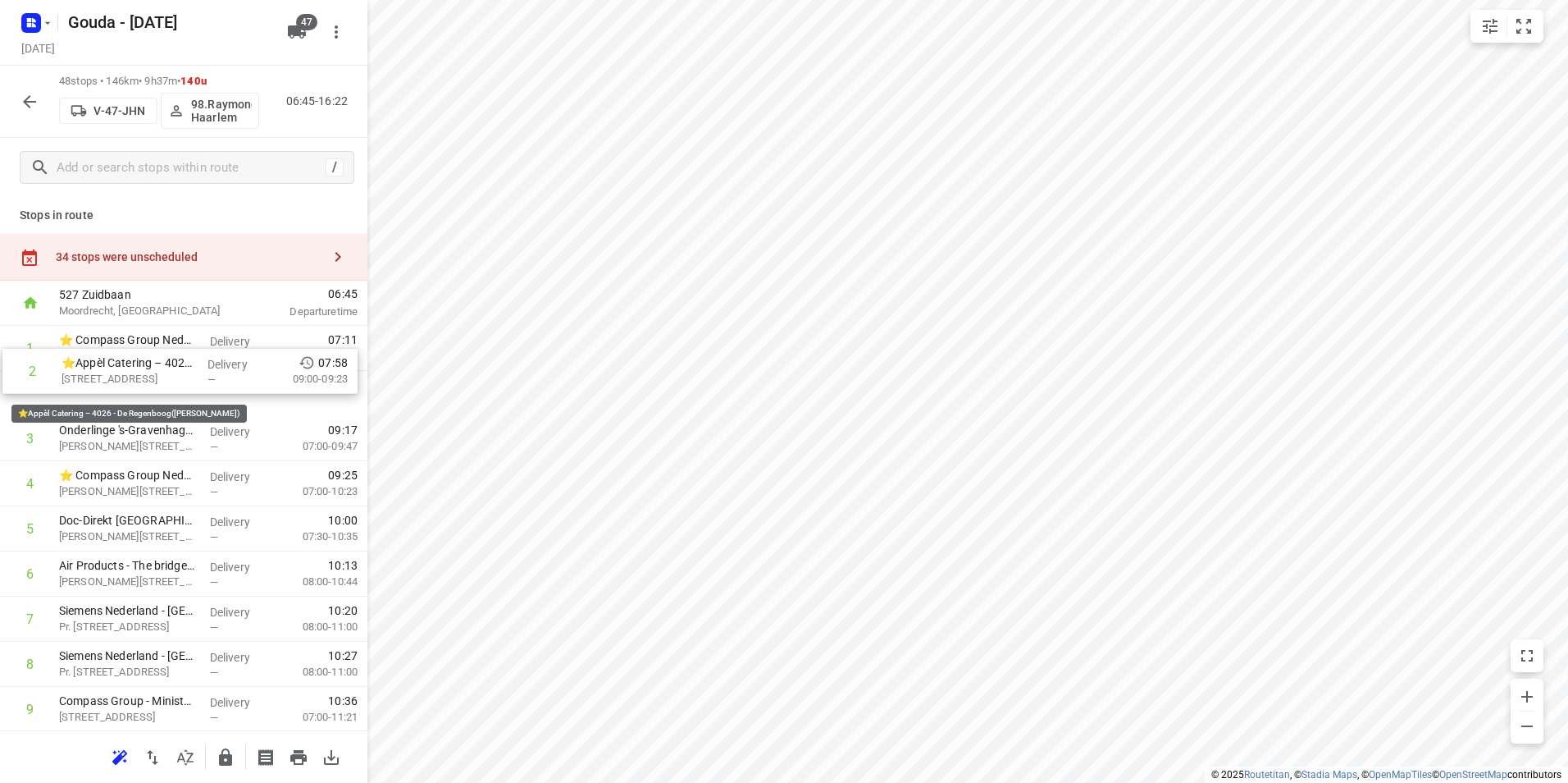
drag, startPoint x: 135, startPoint y: 394, endPoint x: 137, endPoint y: 343, distance: 51.0
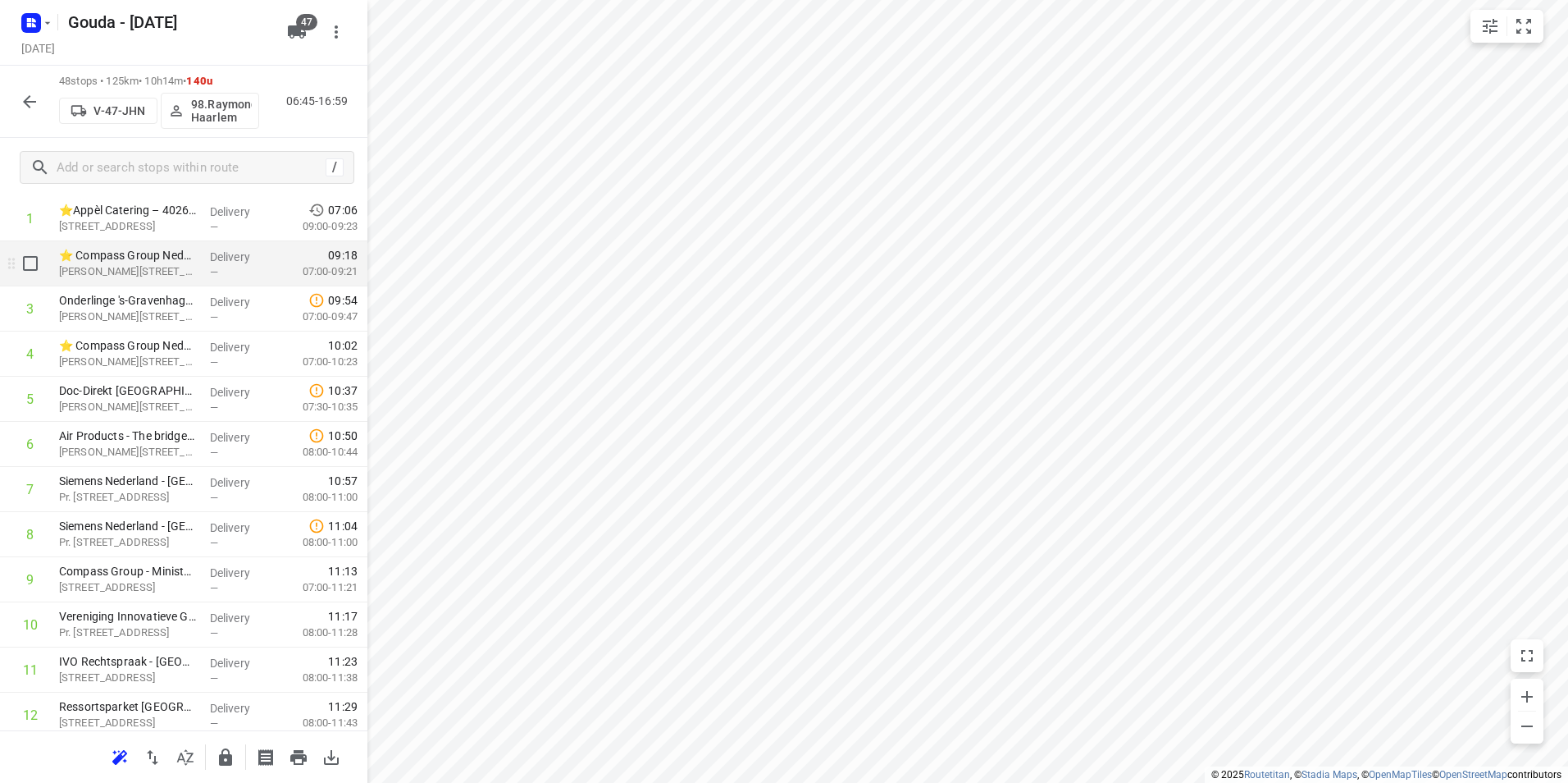
scroll to position [82, 0]
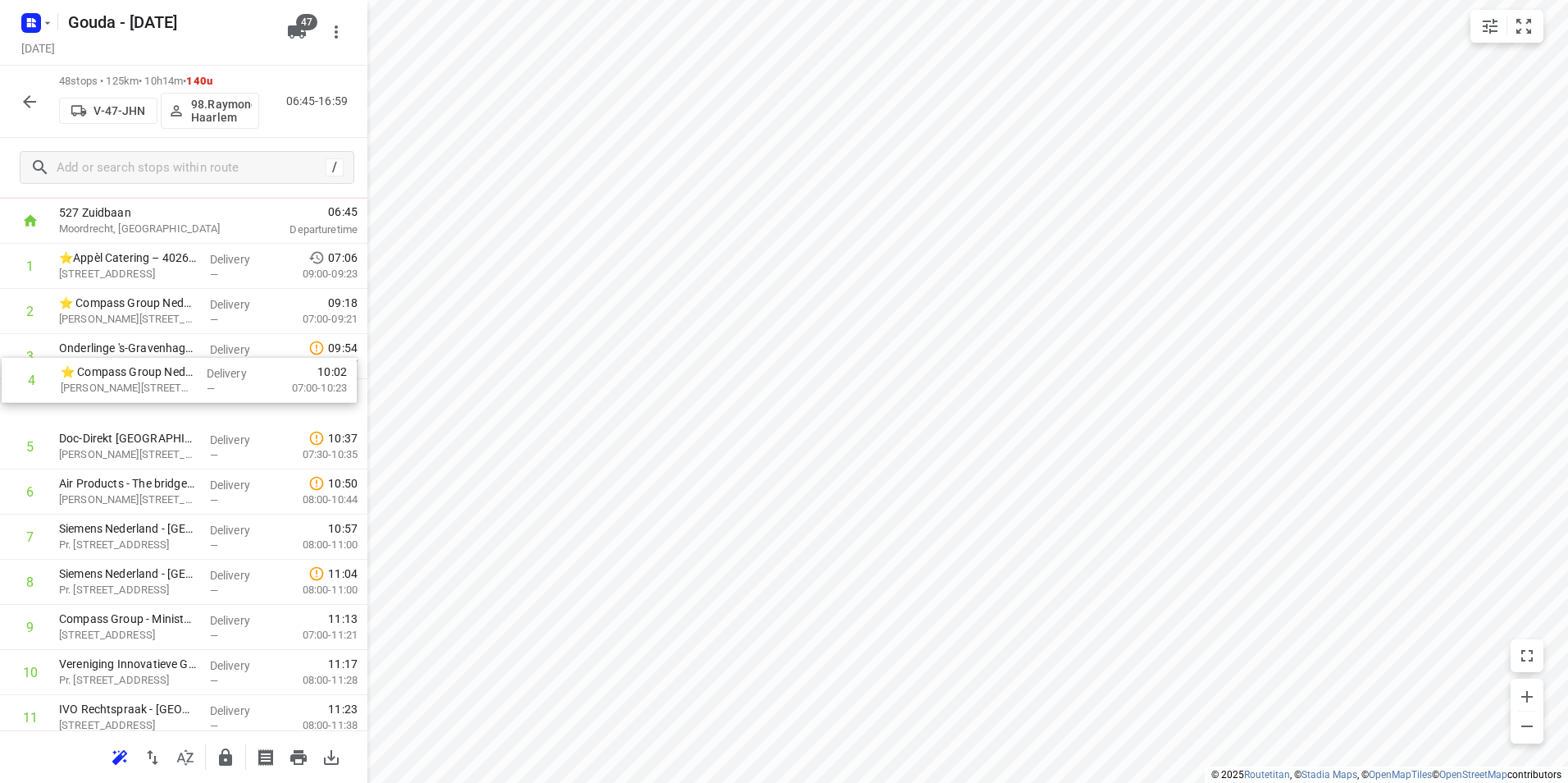
drag, startPoint x: 162, startPoint y: 405, endPoint x: 164, endPoint y: 357, distance: 48.0
drag, startPoint x: 176, startPoint y: 457, endPoint x: 173, endPoint y: 404, distance: 53.1
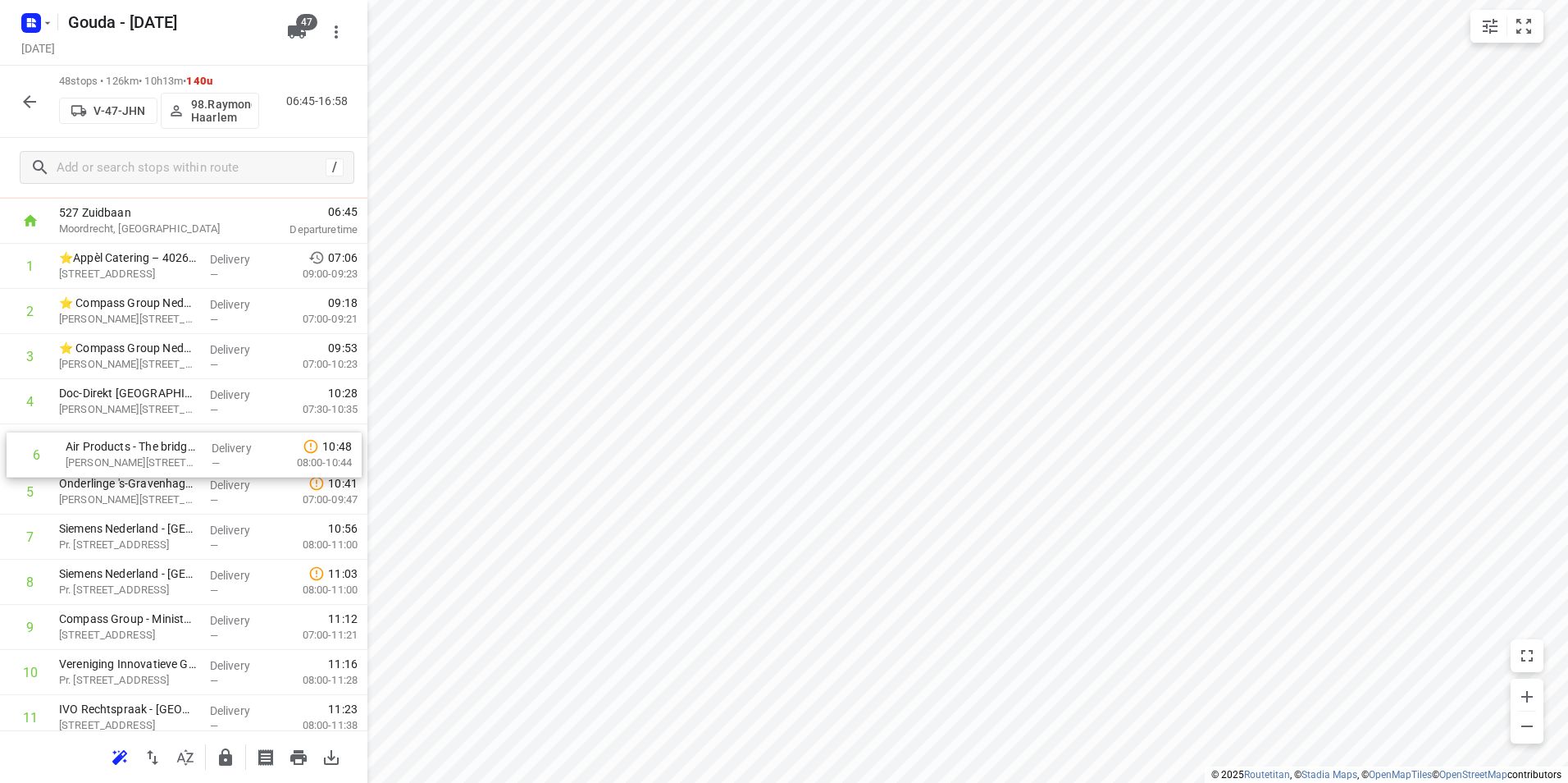
drag, startPoint x: 130, startPoint y: 473, endPoint x: 130, endPoint y: 448, distance: 25.0
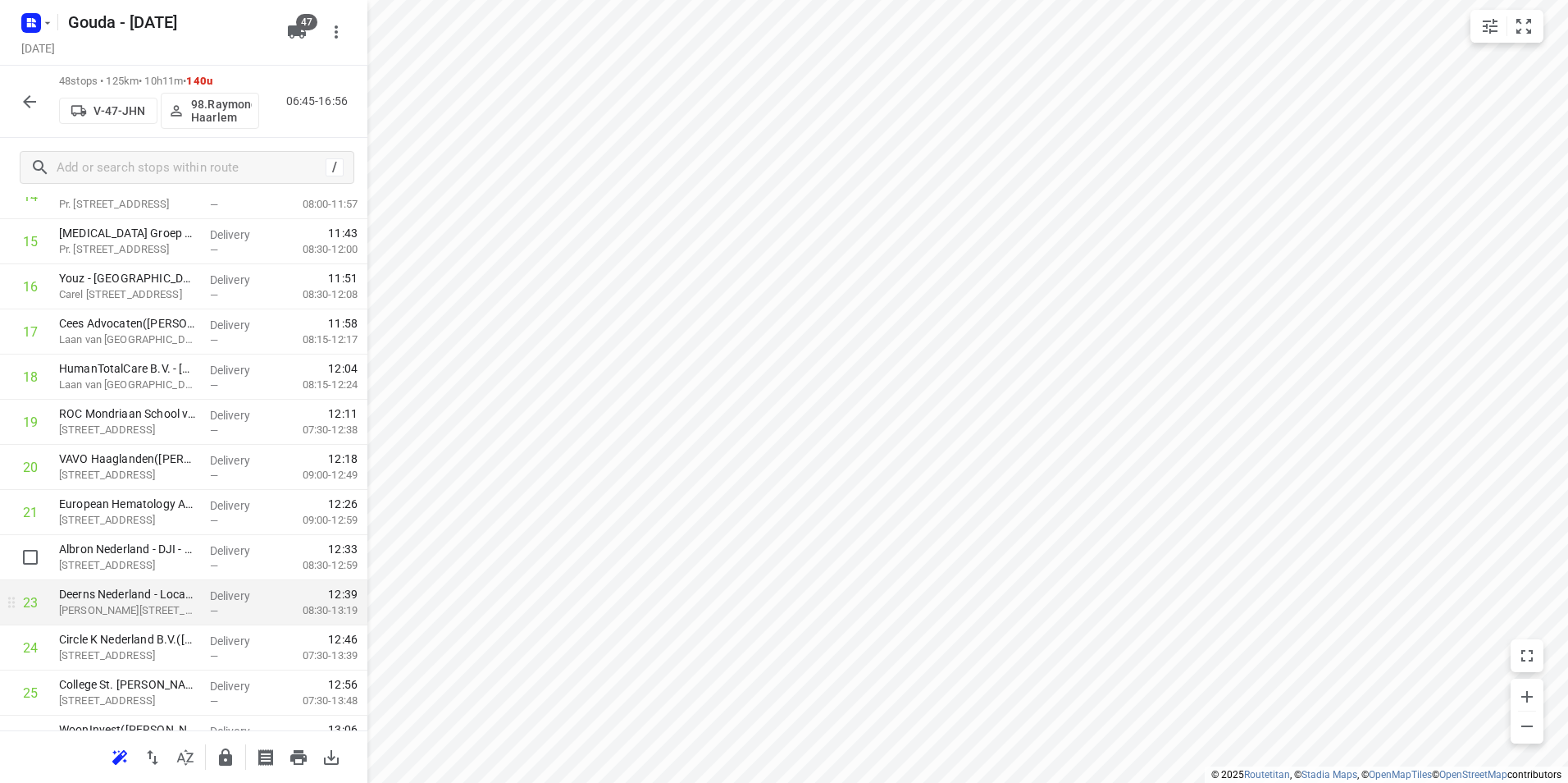
scroll to position [821, 0]
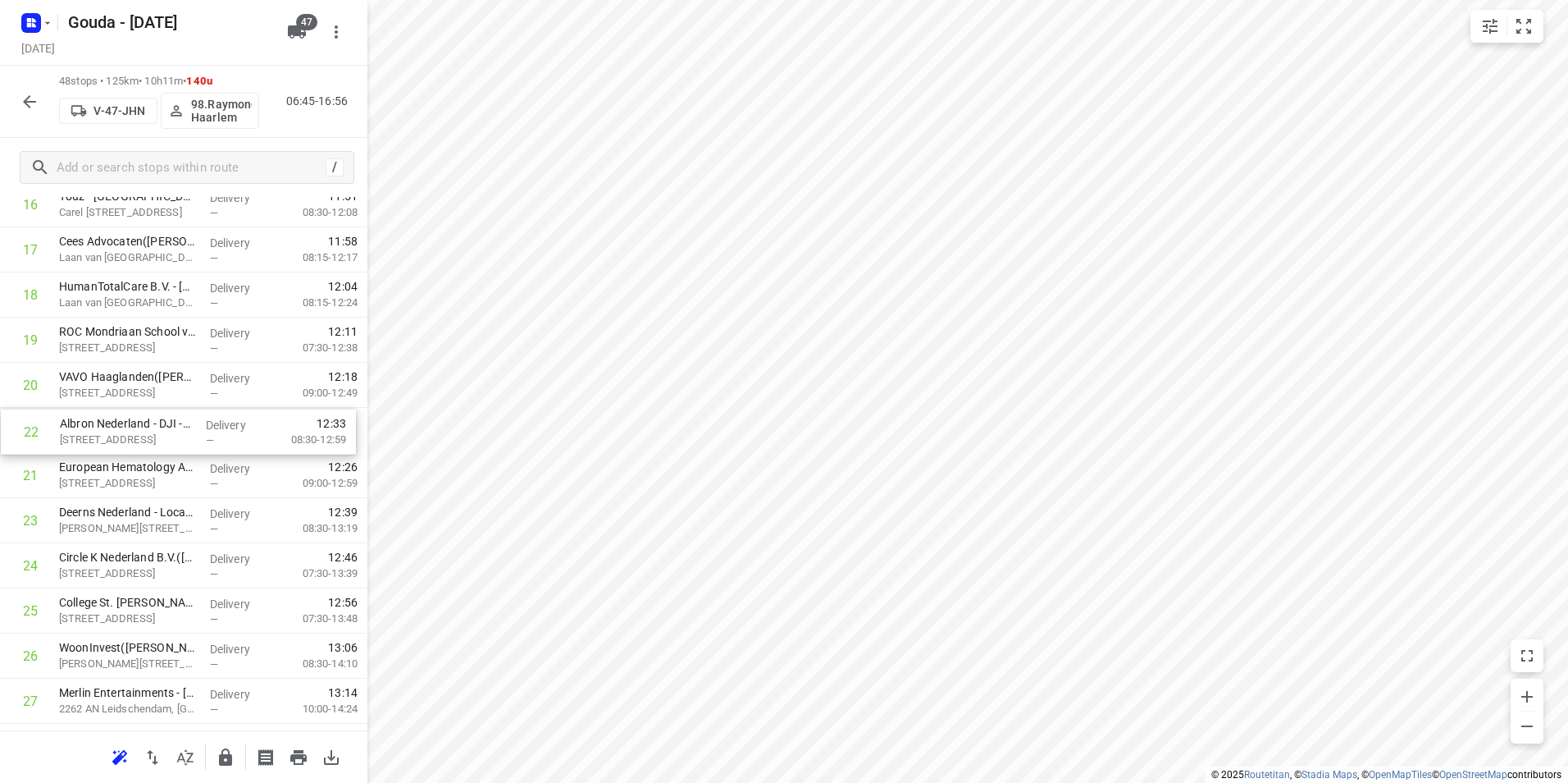
drag, startPoint x: 134, startPoint y: 485, endPoint x: 137, endPoint y: 435, distance: 50.1
click at [137, 435] on div "1 ⭐Appèl Catering – 4026 - De Regenboog([PERSON_NAME]) [STREET_ADDRESS] Deliver…" at bounding box center [184, 588] width 367 height 2166
click at [118, 481] on div "1 ⭐Appèl Catering – 4026 - De Regenboog([PERSON_NAME]) [STREET_ADDRESS] Deliver…" at bounding box center [184, 588] width 367 height 2166
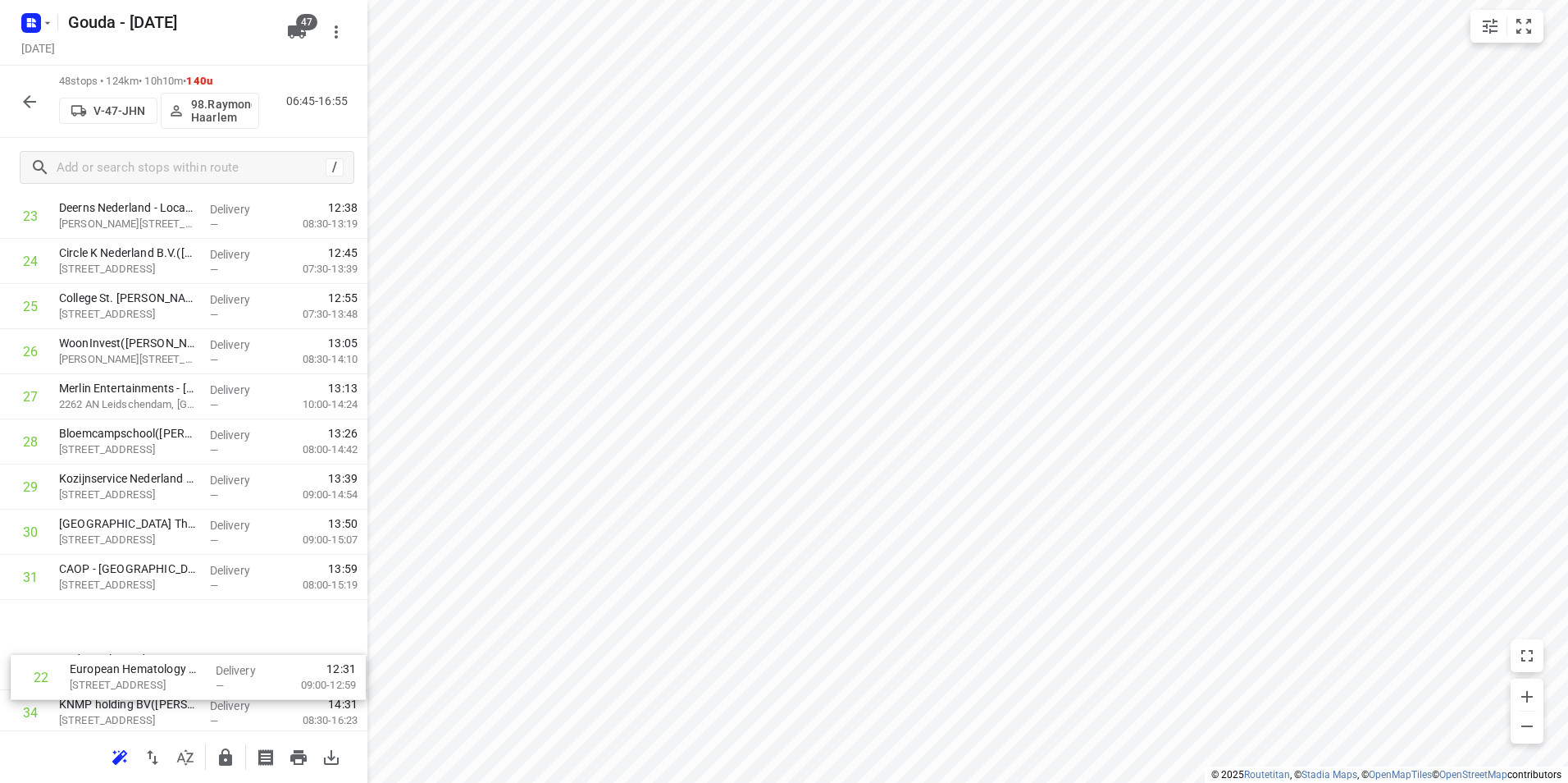
scroll to position [1084, 0]
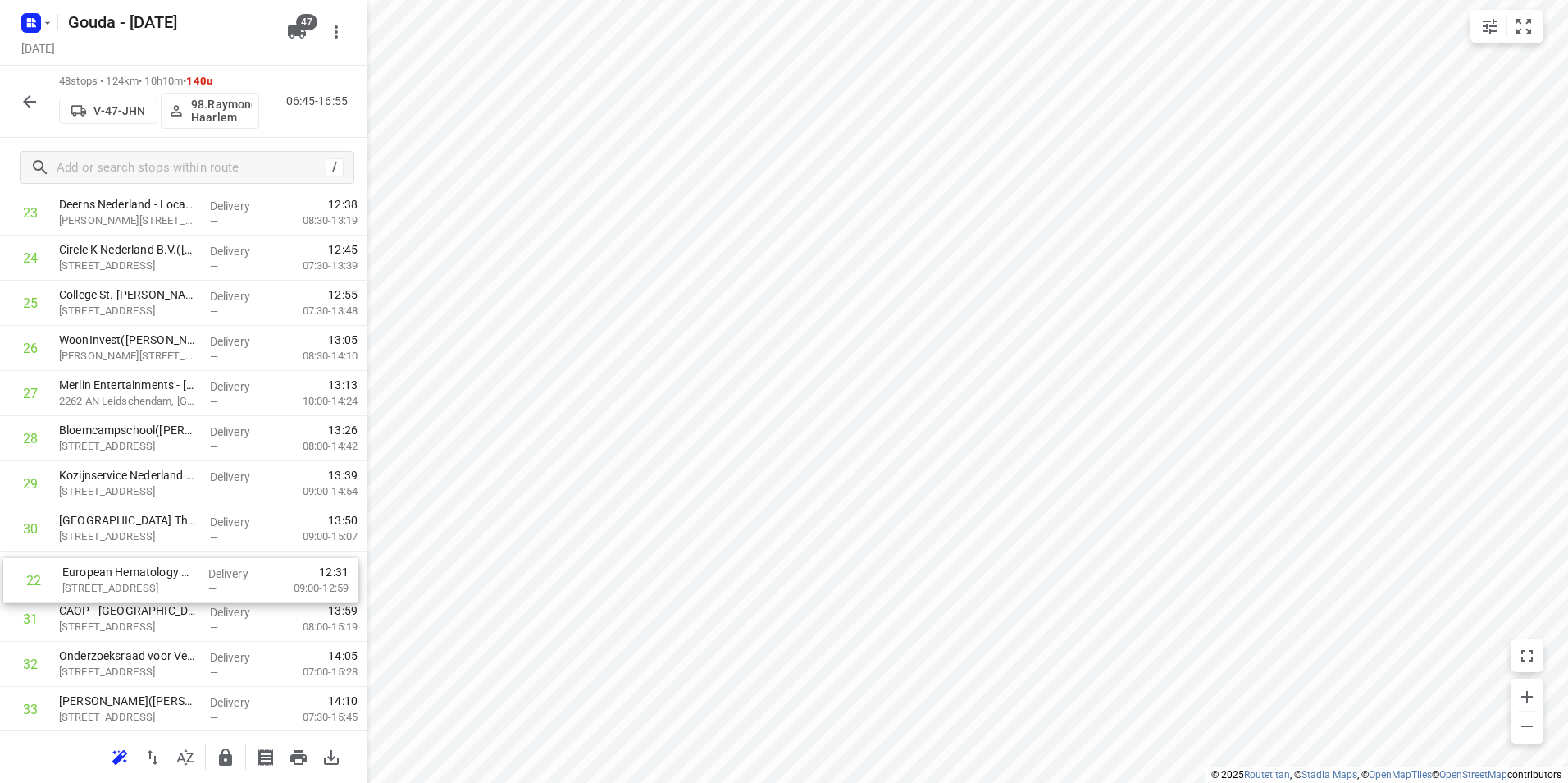
drag, startPoint x: 101, startPoint y: 323, endPoint x: 98, endPoint y: 578, distance: 255.0
click at [99, 578] on div "1 ⭐Appèl Catering – 4026 - De Regenboog([PERSON_NAME]) [STREET_ADDRESS] Deliver…" at bounding box center [184, 325] width 367 height 2166
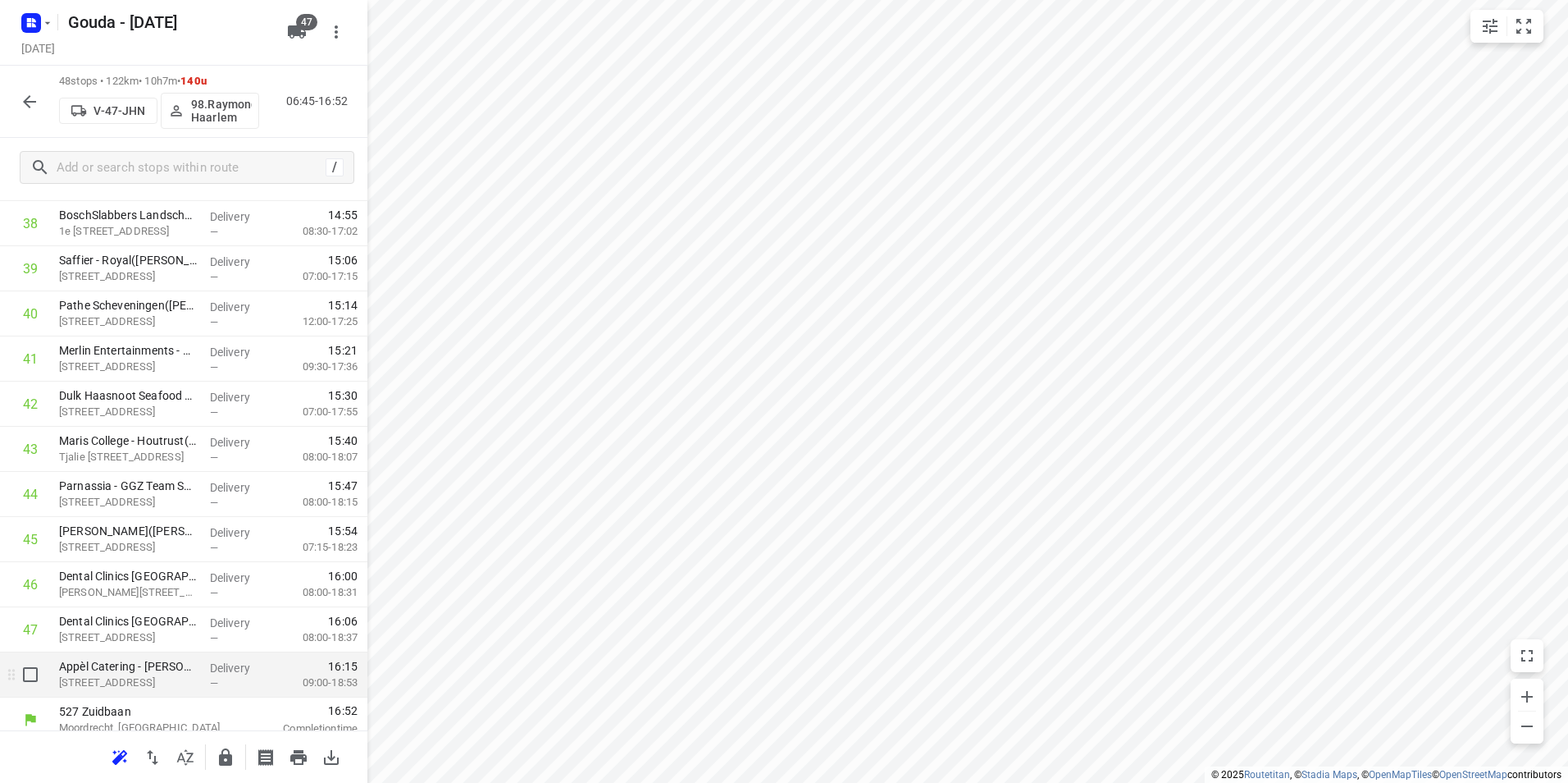
scroll to position [1807, 0]
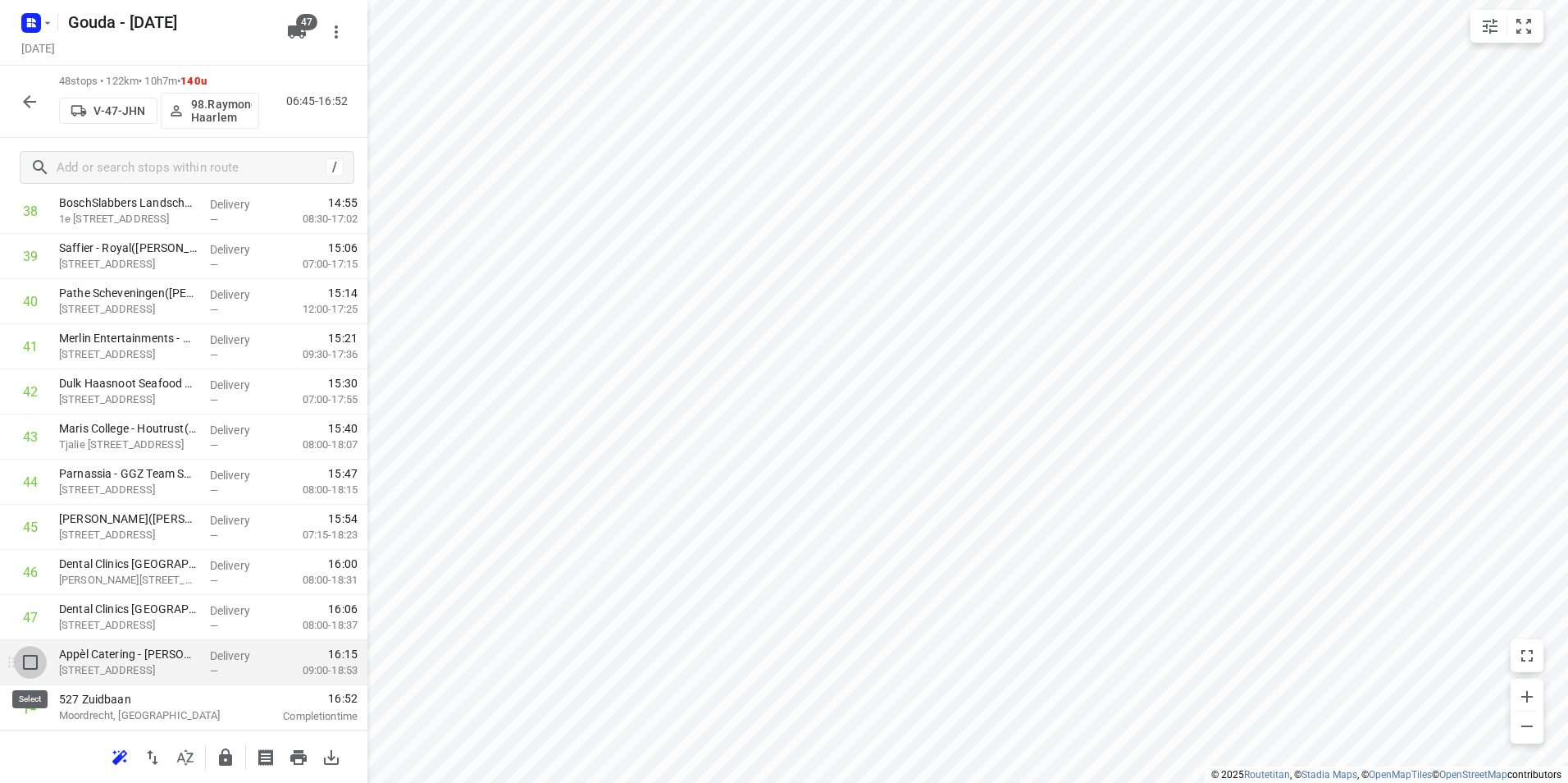
click at [23, 664] on input "checkbox" at bounding box center [30, 663] width 33 height 33
checkbox input "true"
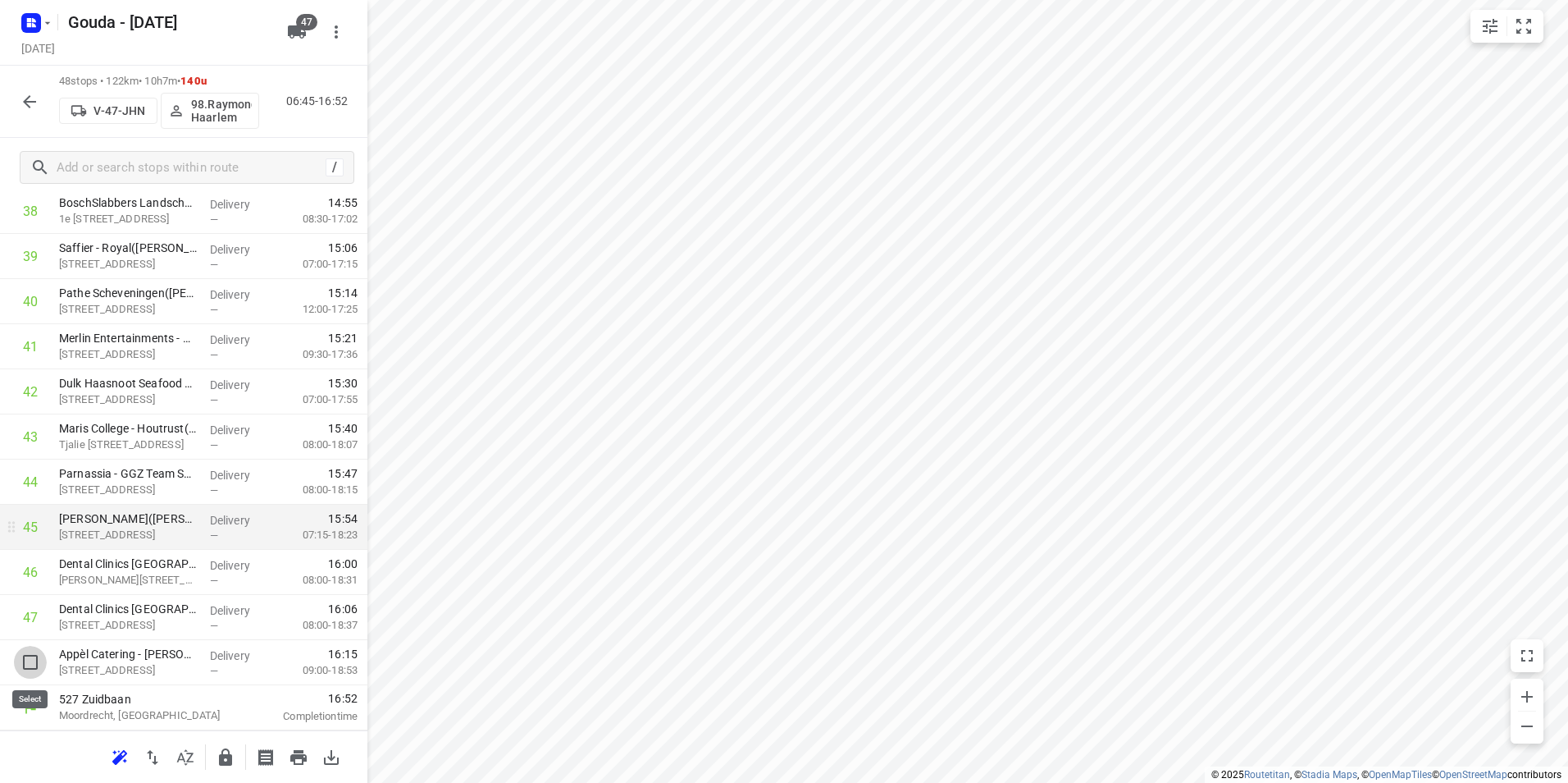
scroll to position [1800, 0]
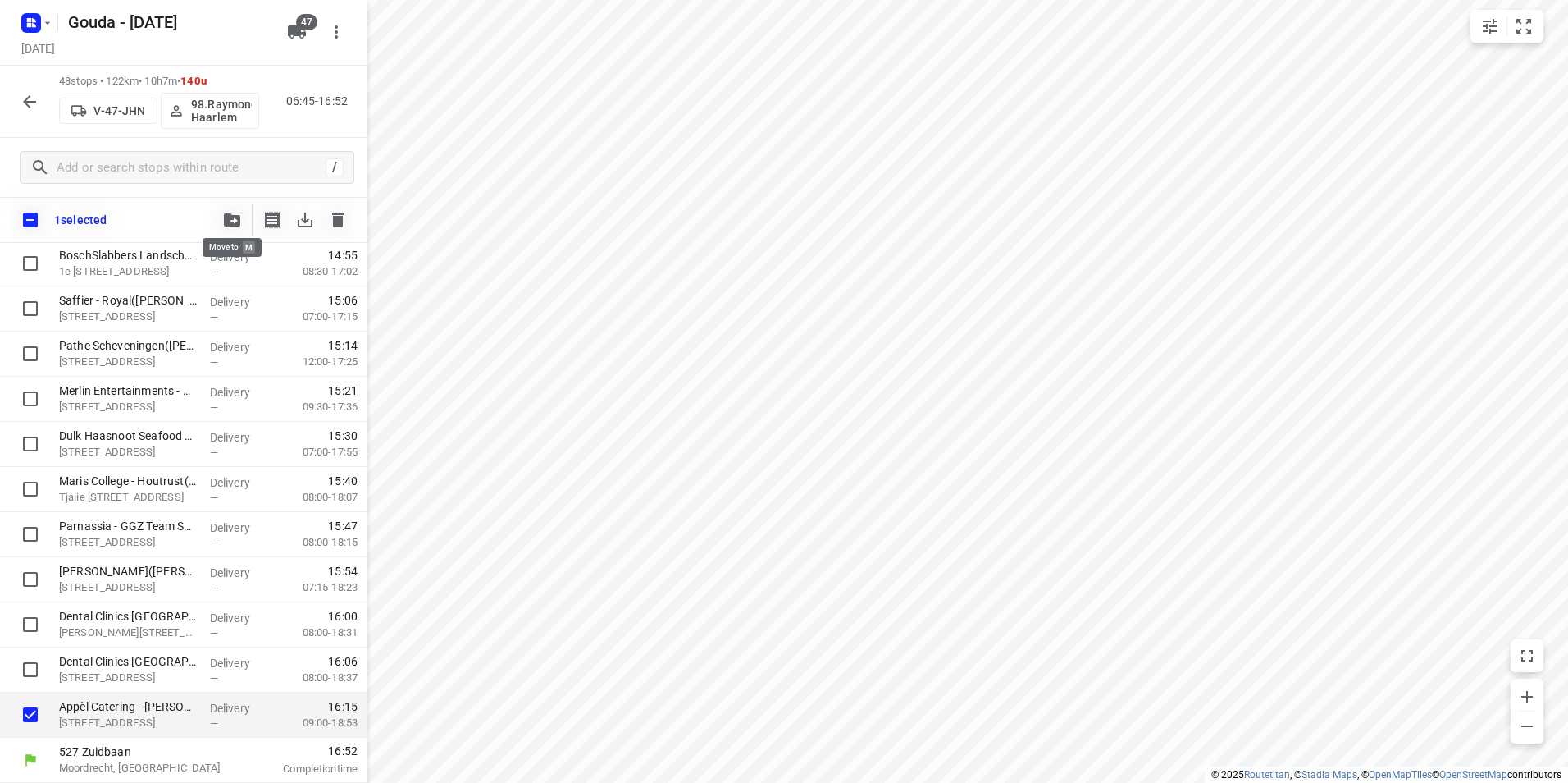
click at [232, 219] on icon "button" at bounding box center [232, 220] width 17 height 13
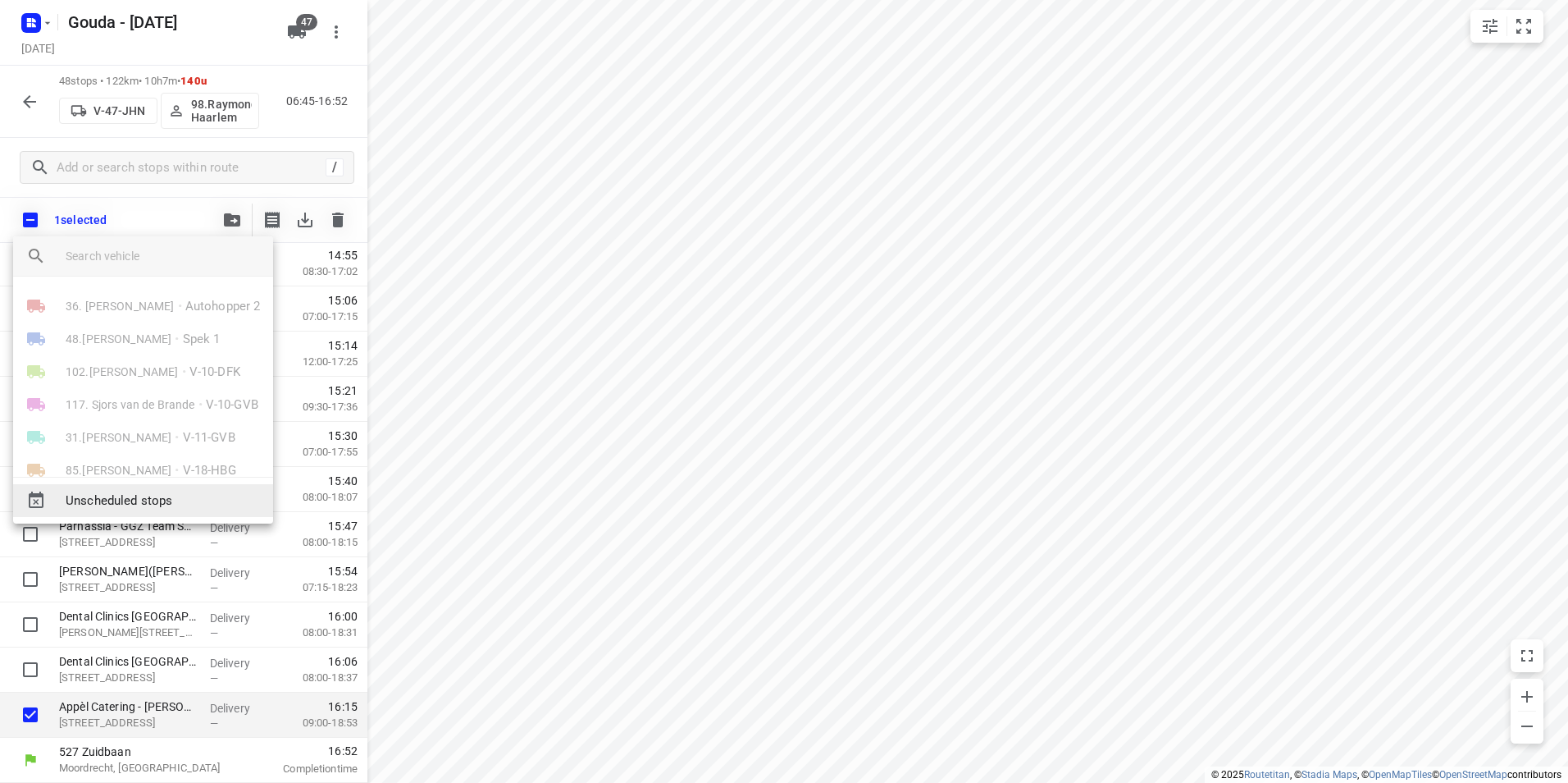
click at [149, 495] on span "Unscheduled stops" at bounding box center [163, 501] width 195 height 19
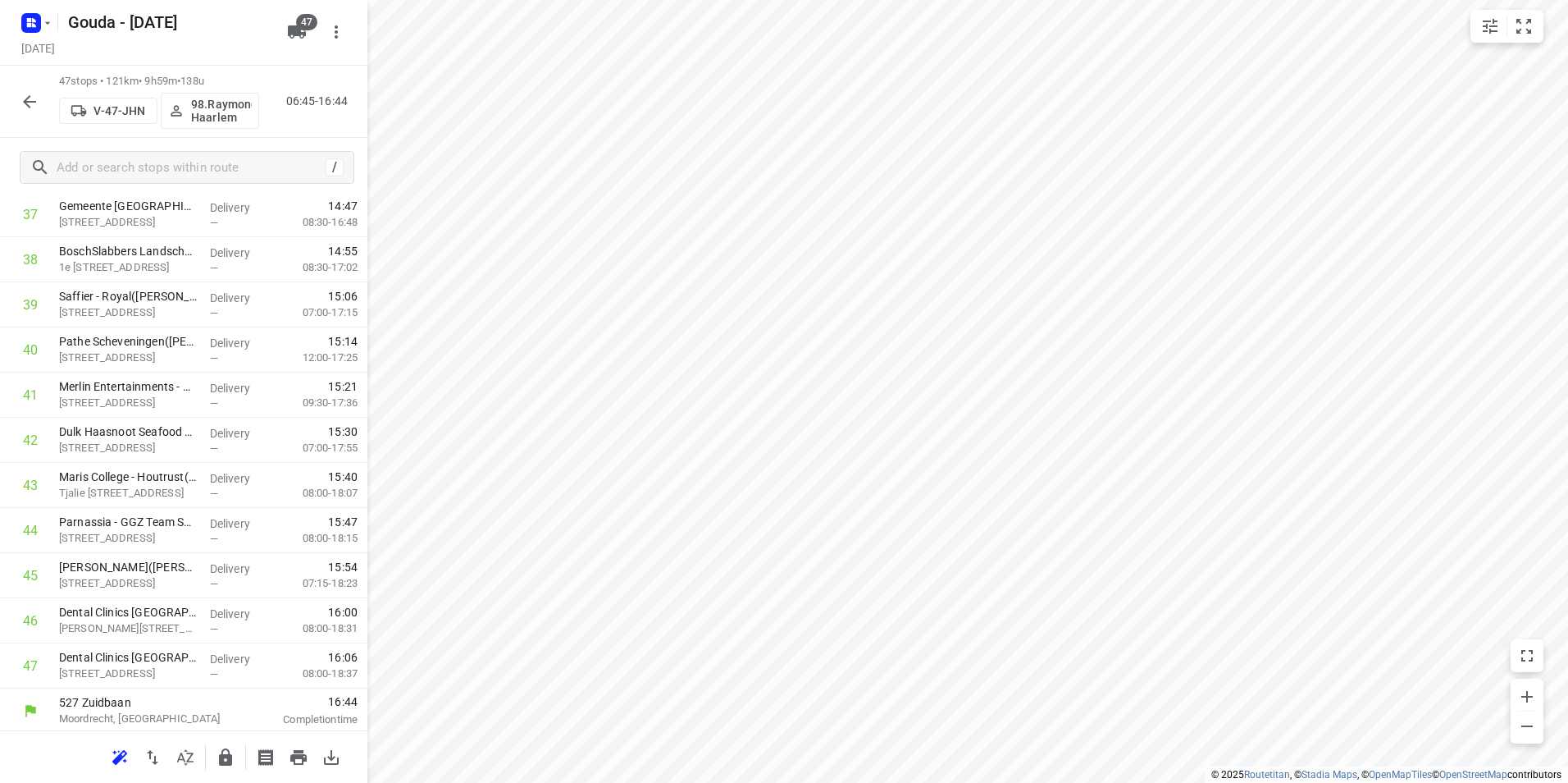
scroll to position [1762, 0]
click at [226, 763] on icon "button" at bounding box center [225, 756] width 13 height 17
click at [23, 106] on icon "button" at bounding box center [28, 101] width 19 height 19
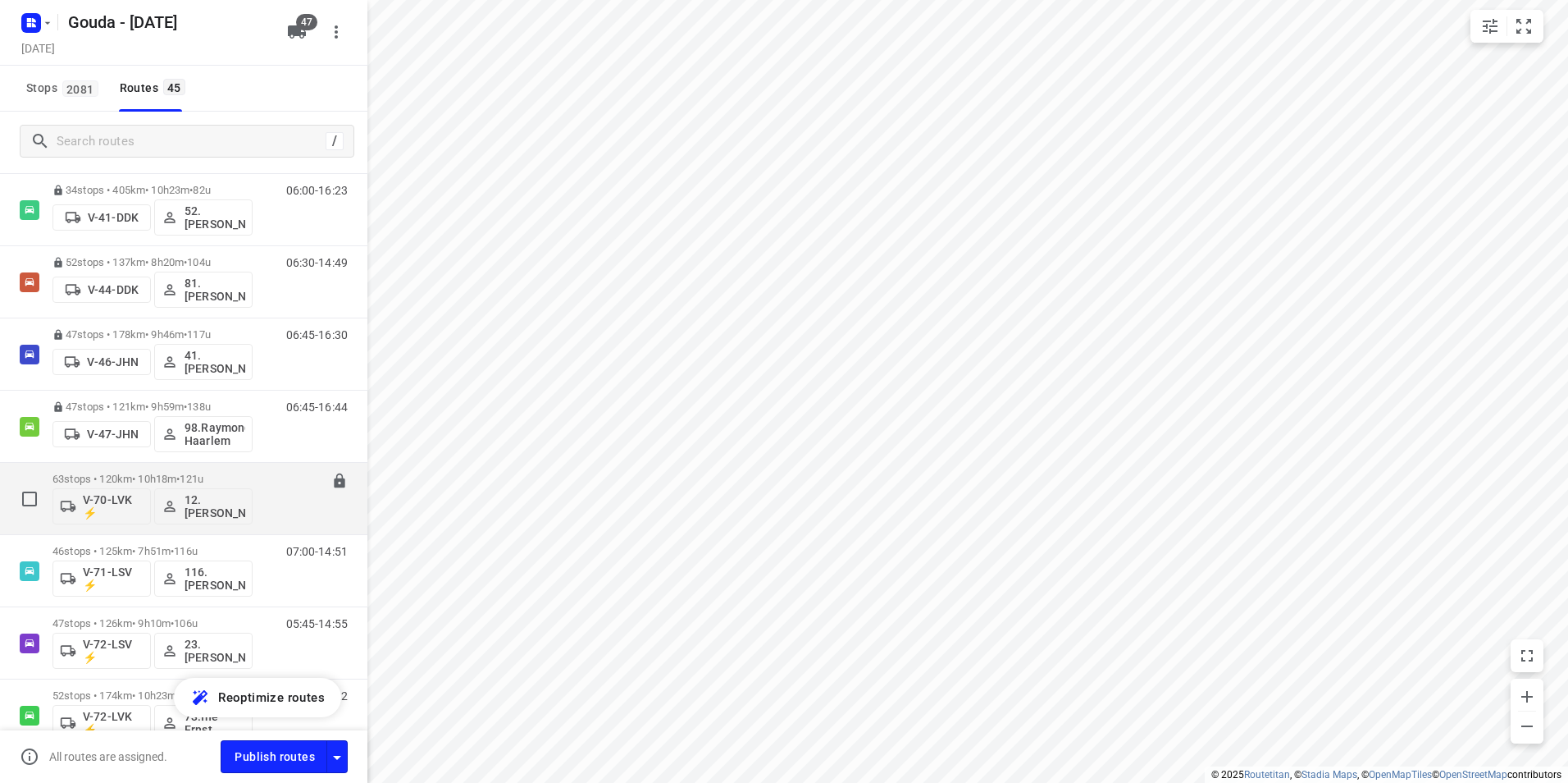
scroll to position [902, 0]
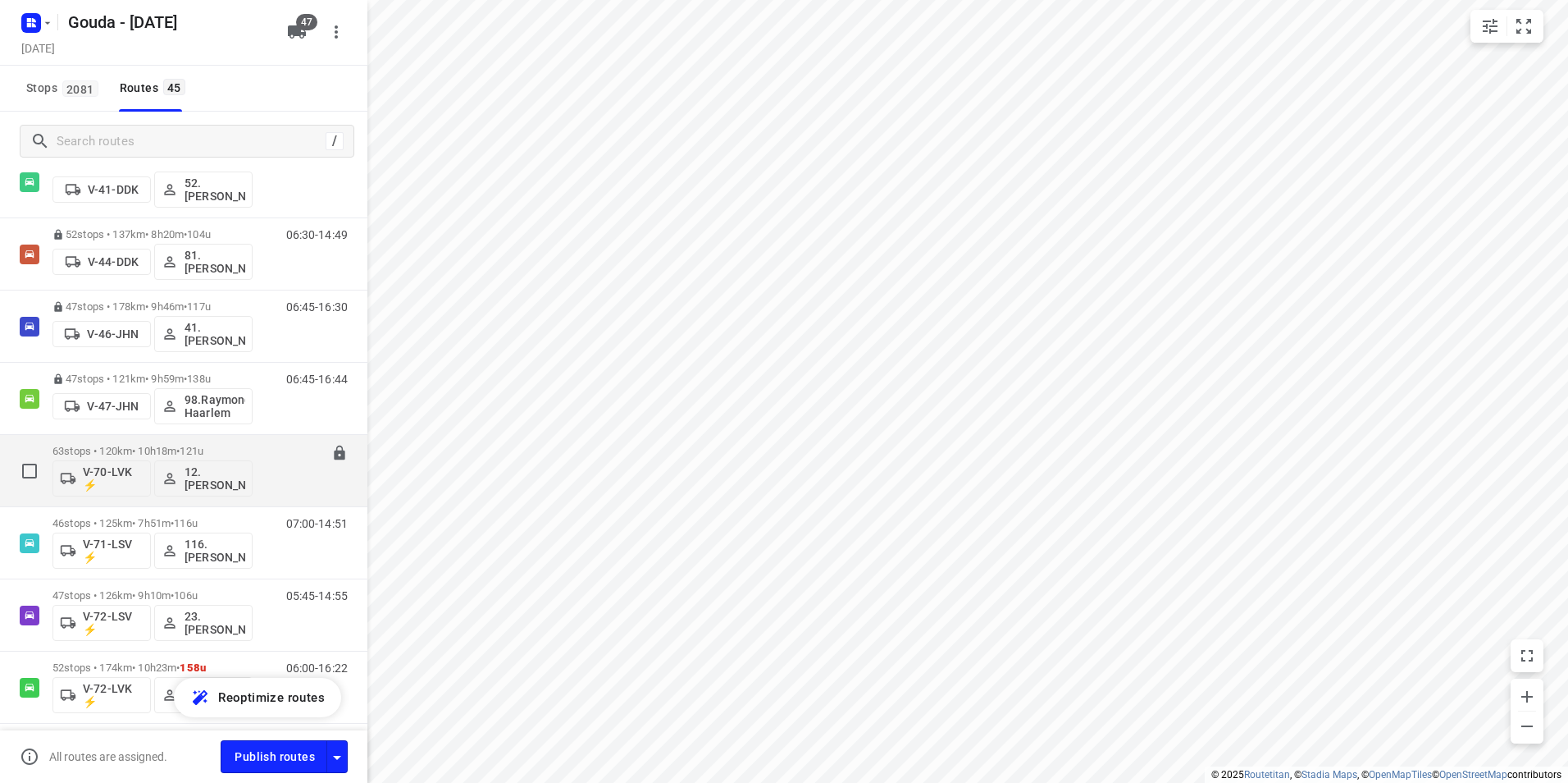
click at [150, 440] on div "63 stops • 120km • 10h18m • 121u V-70-LVK ⚡ 12. [PERSON_NAME]" at bounding box center [152, 471] width 200 height 68
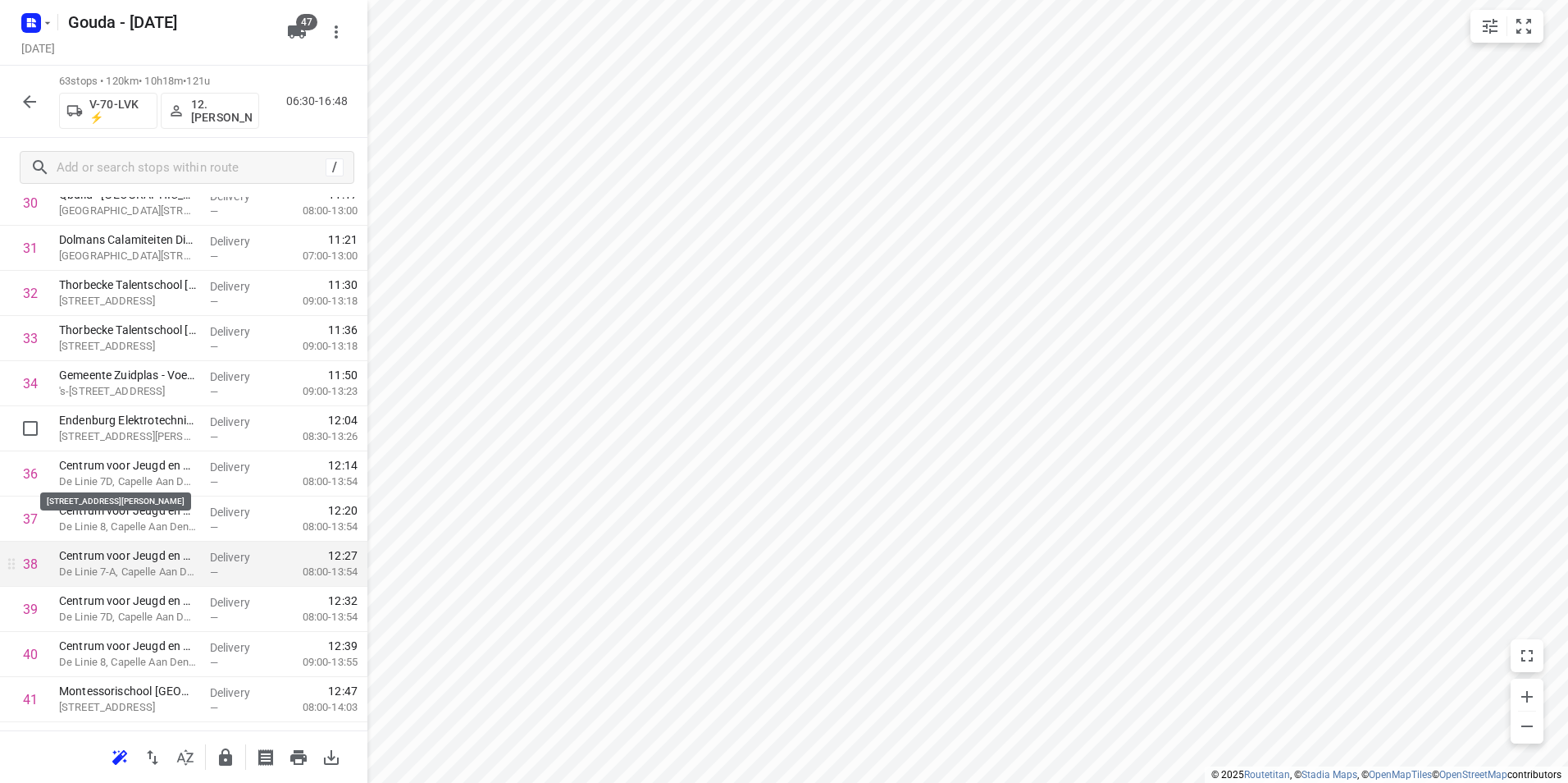
scroll to position [1477, 0]
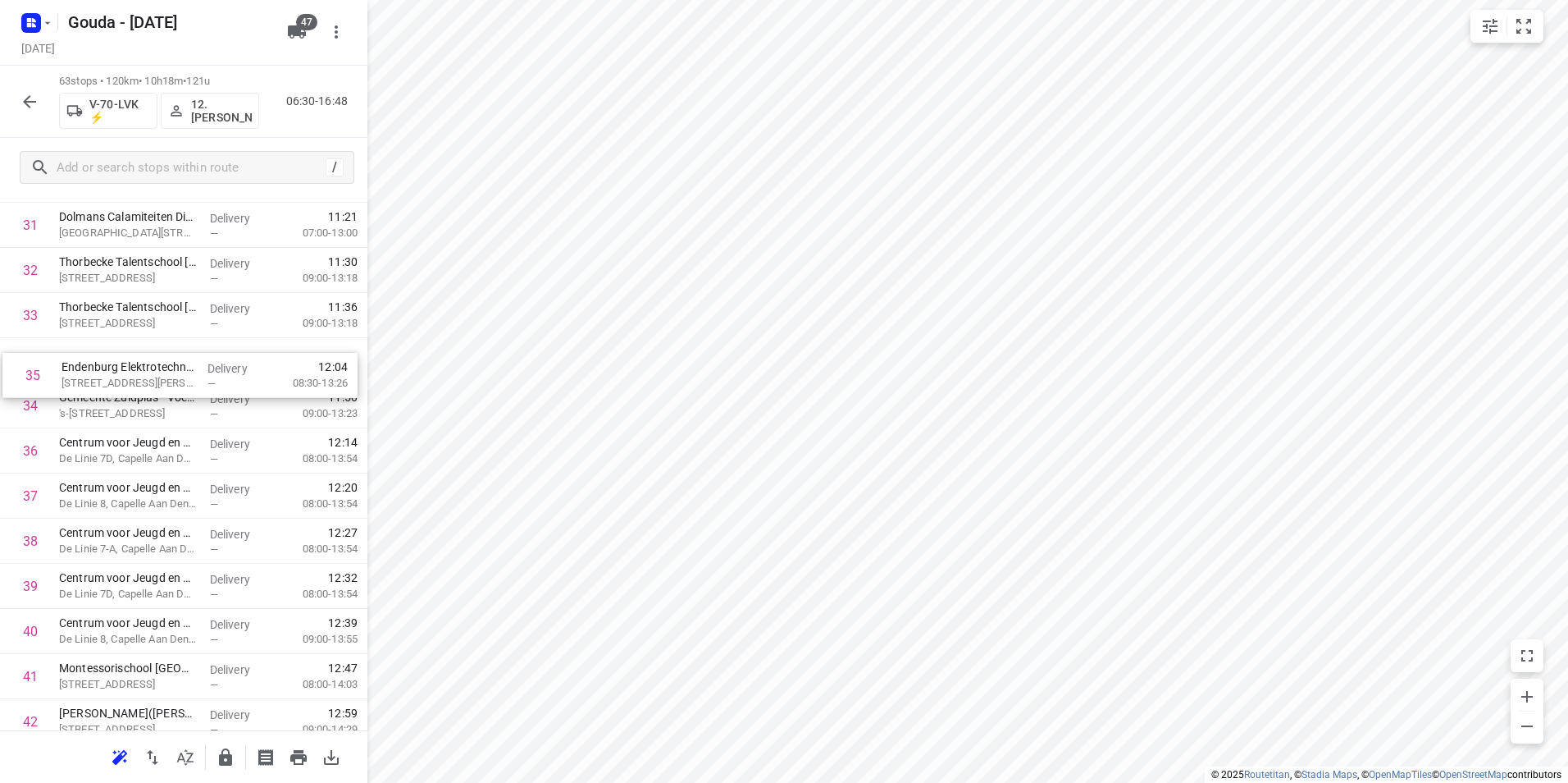
drag, startPoint x: 138, startPoint y: 380, endPoint x: 140, endPoint y: 371, distance: 9.2
click at [140, 371] on div "1 Crawford & Company([PERSON_NAME]) [STREET_ADDRESS] Aan Den Ijssel Delivery — …" at bounding box center [184, 270] width 367 height 2843
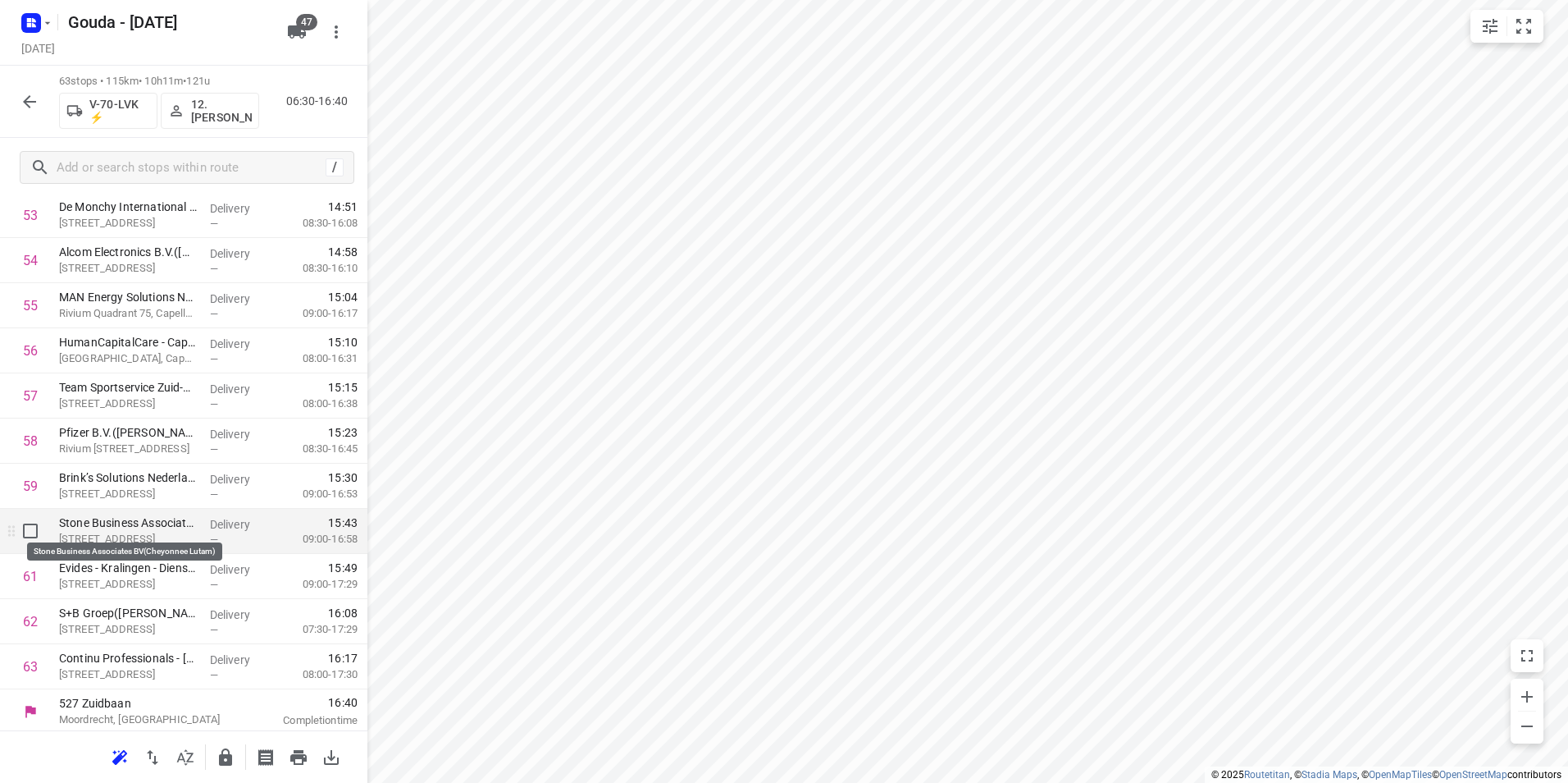
scroll to position [2484, 0]
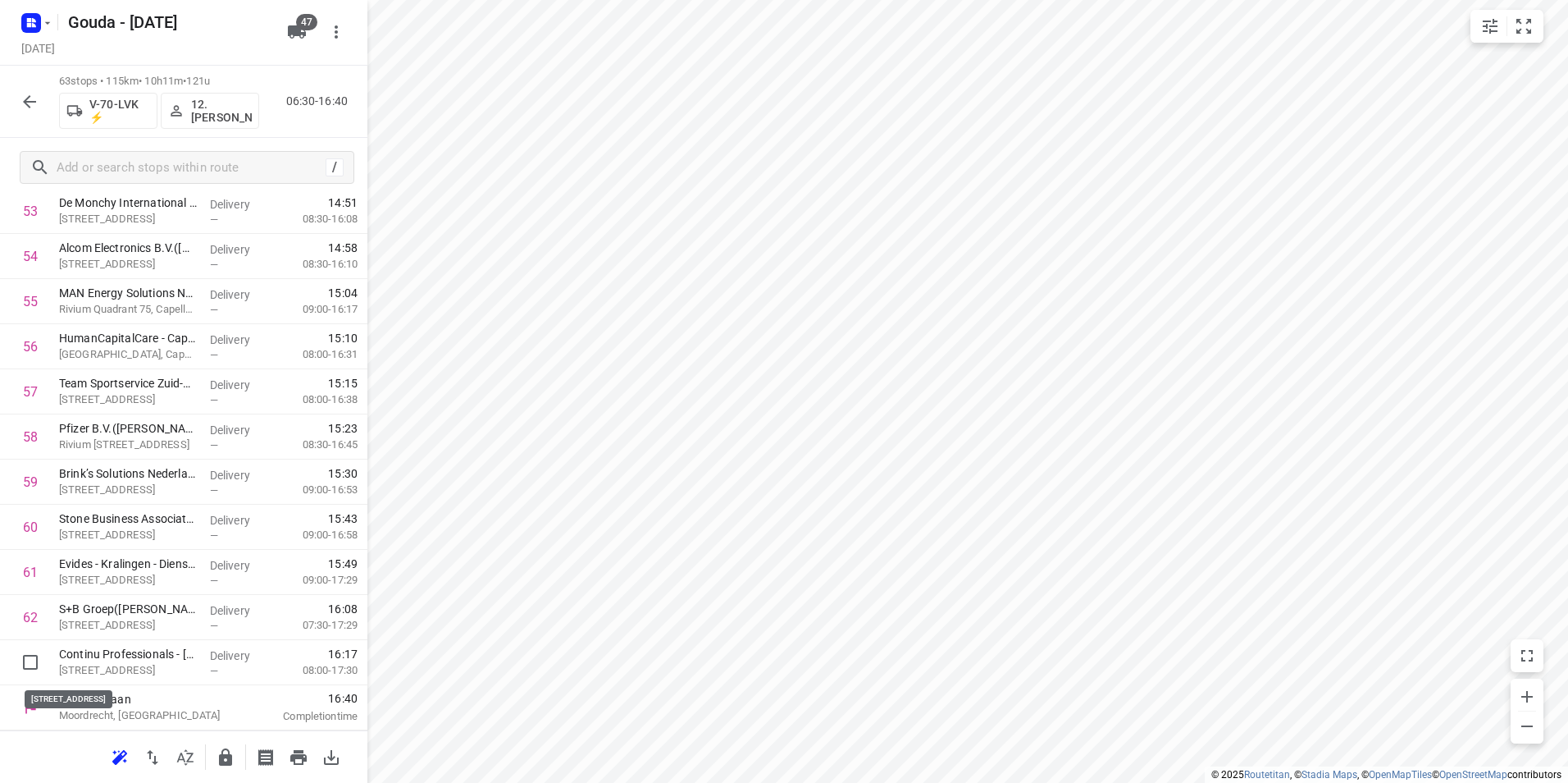
drag, startPoint x: 131, startPoint y: 670, endPoint x: 141, endPoint y: 617, distance: 53.9
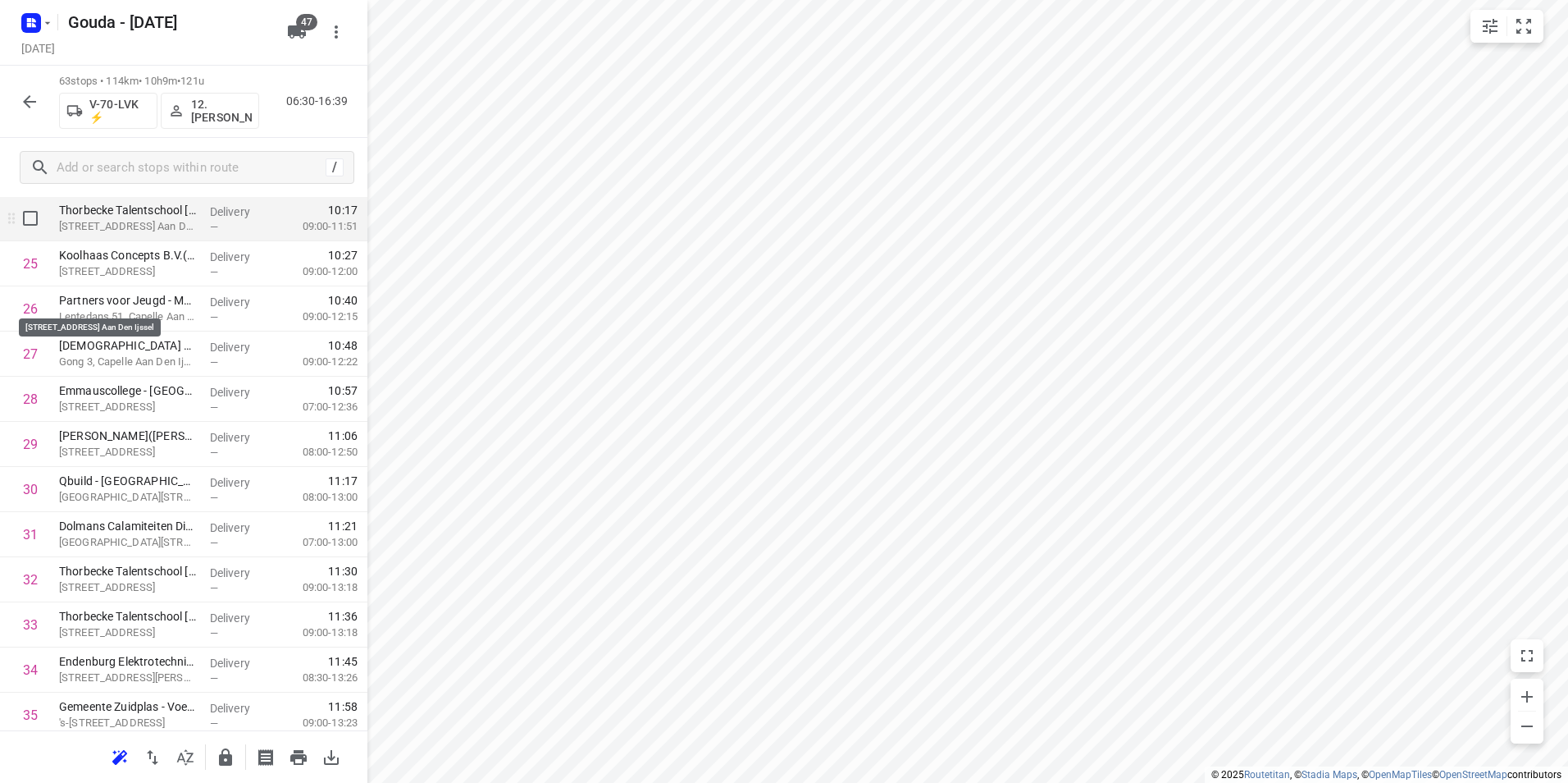
scroll to position [1089, 0]
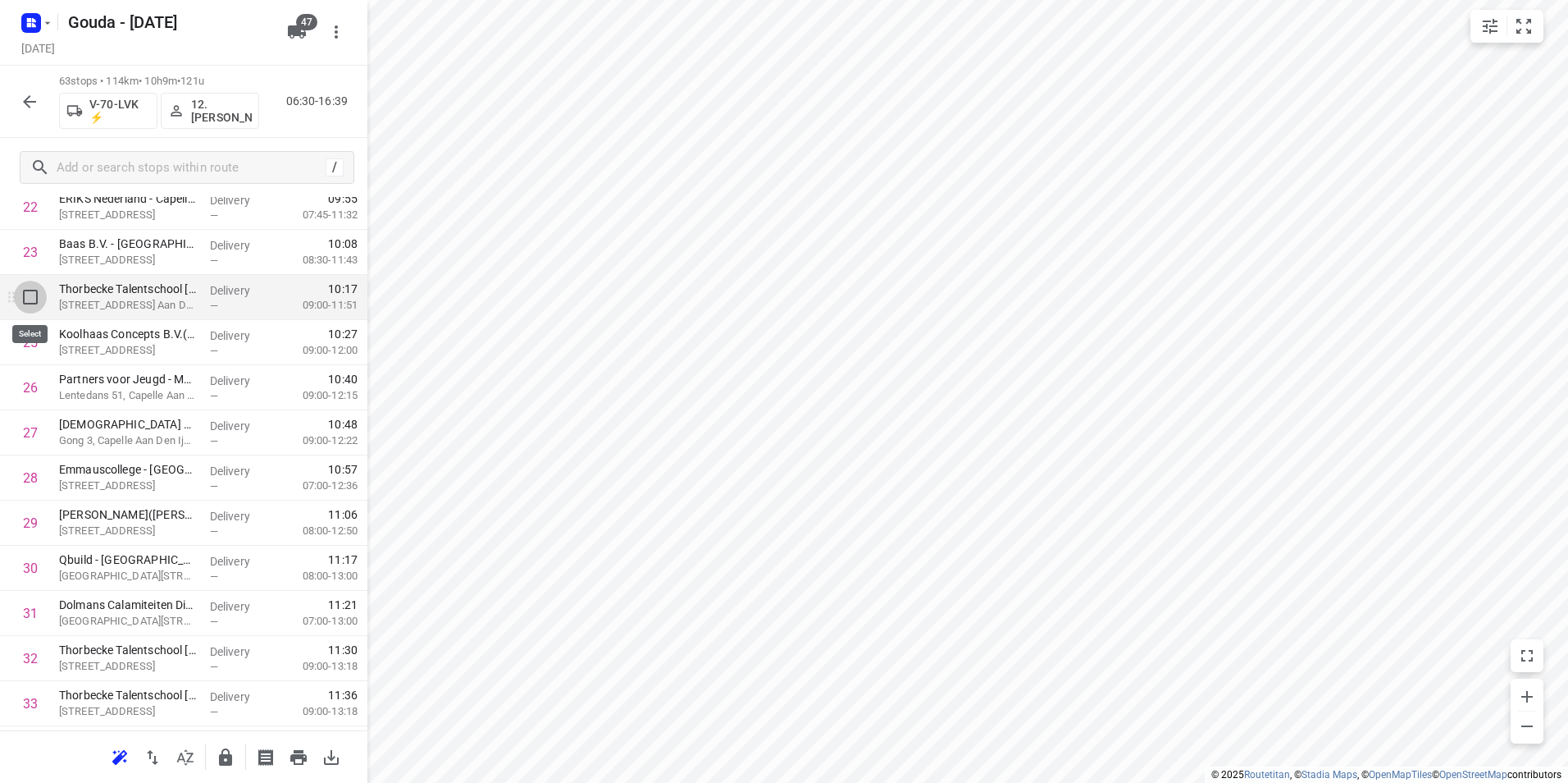
click at [31, 299] on input "checkbox" at bounding box center [30, 297] width 33 height 33
checkbox input "true"
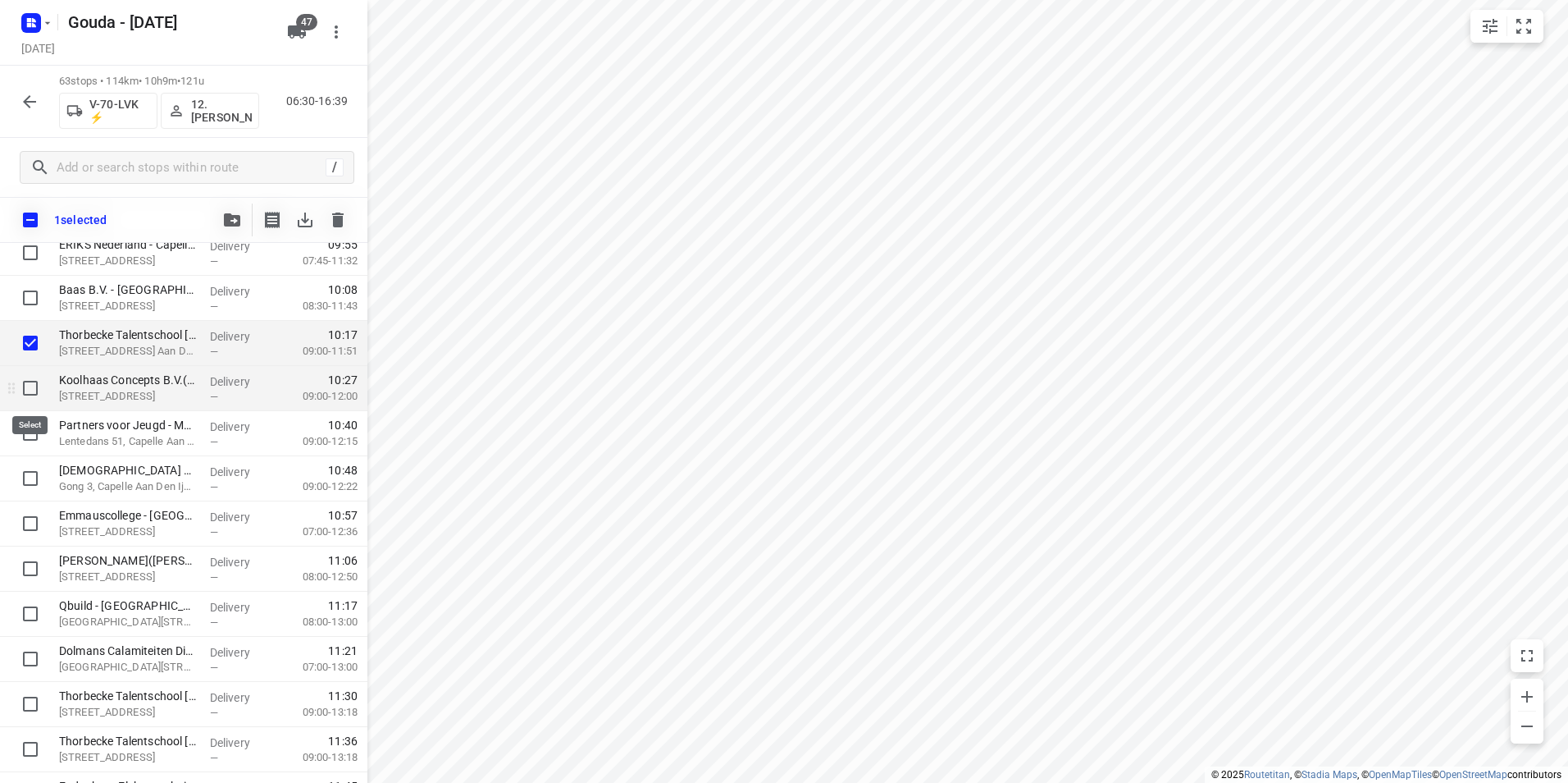
click at [25, 384] on input "checkbox" at bounding box center [30, 388] width 33 height 33
checkbox input "true"
click at [237, 214] on icon "button" at bounding box center [232, 220] width 17 height 13
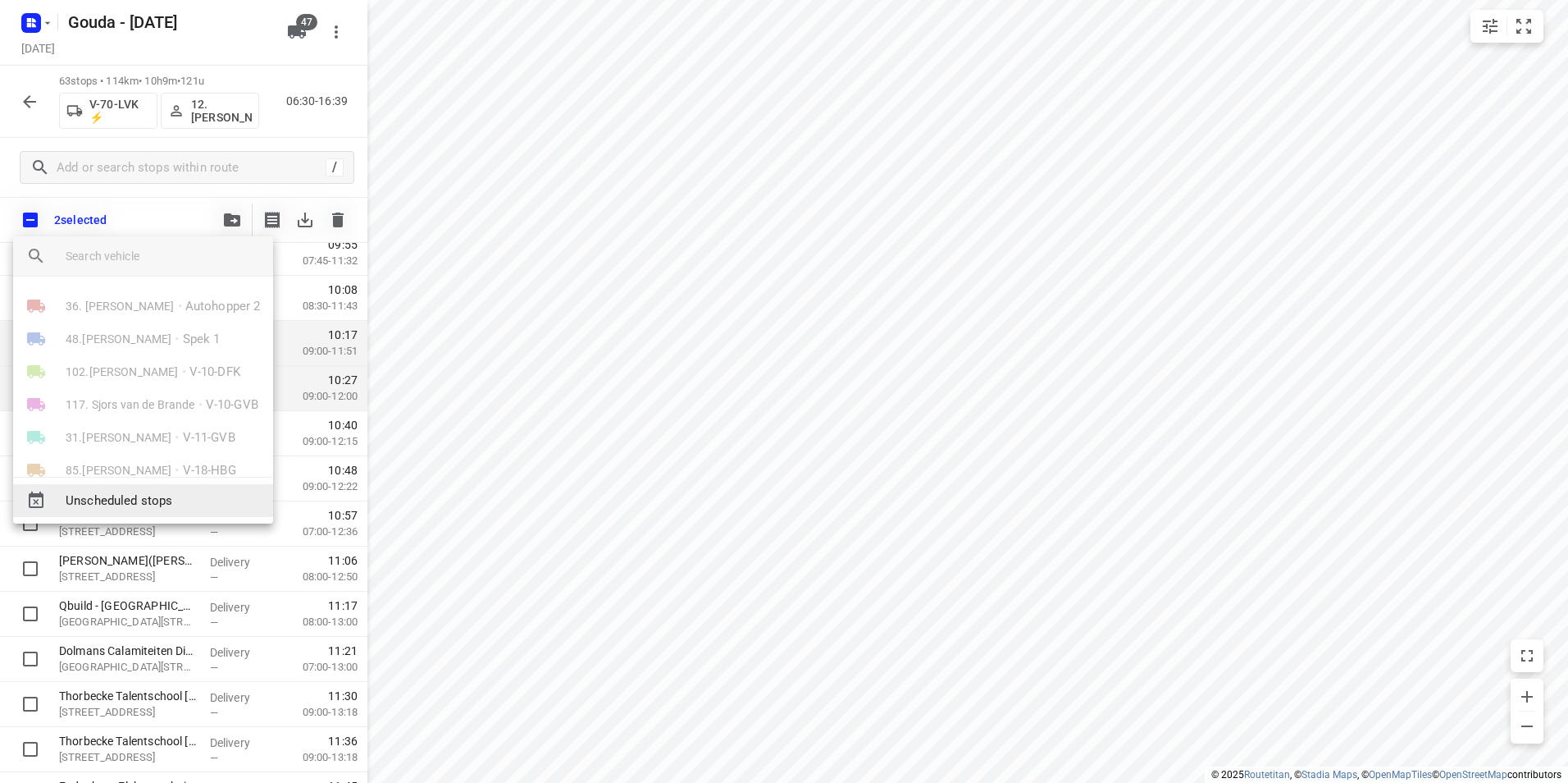
click at [146, 501] on span "Unscheduled stops" at bounding box center [163, 501] width 195 height 19
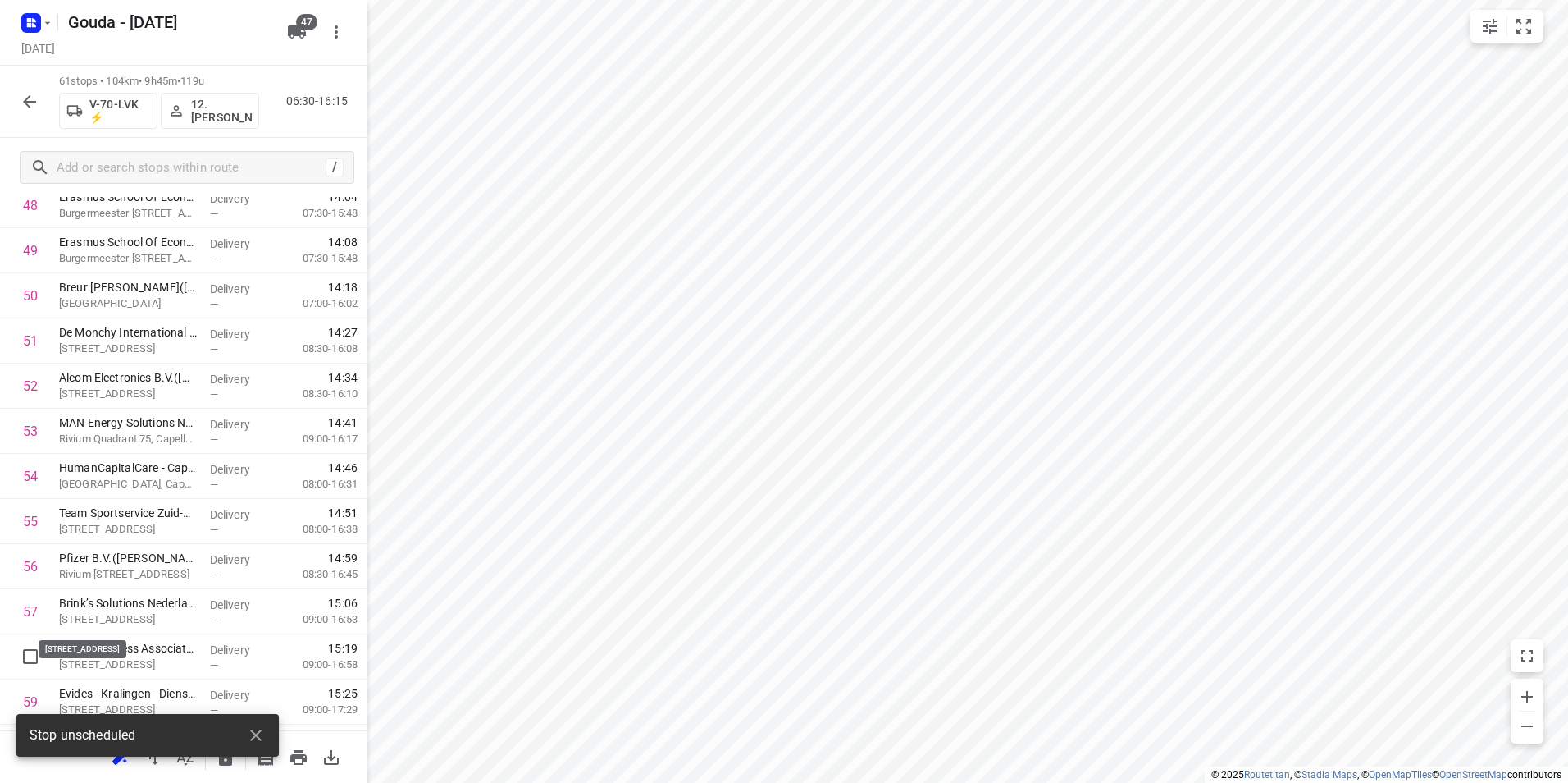
scroll to position [2394, 0]
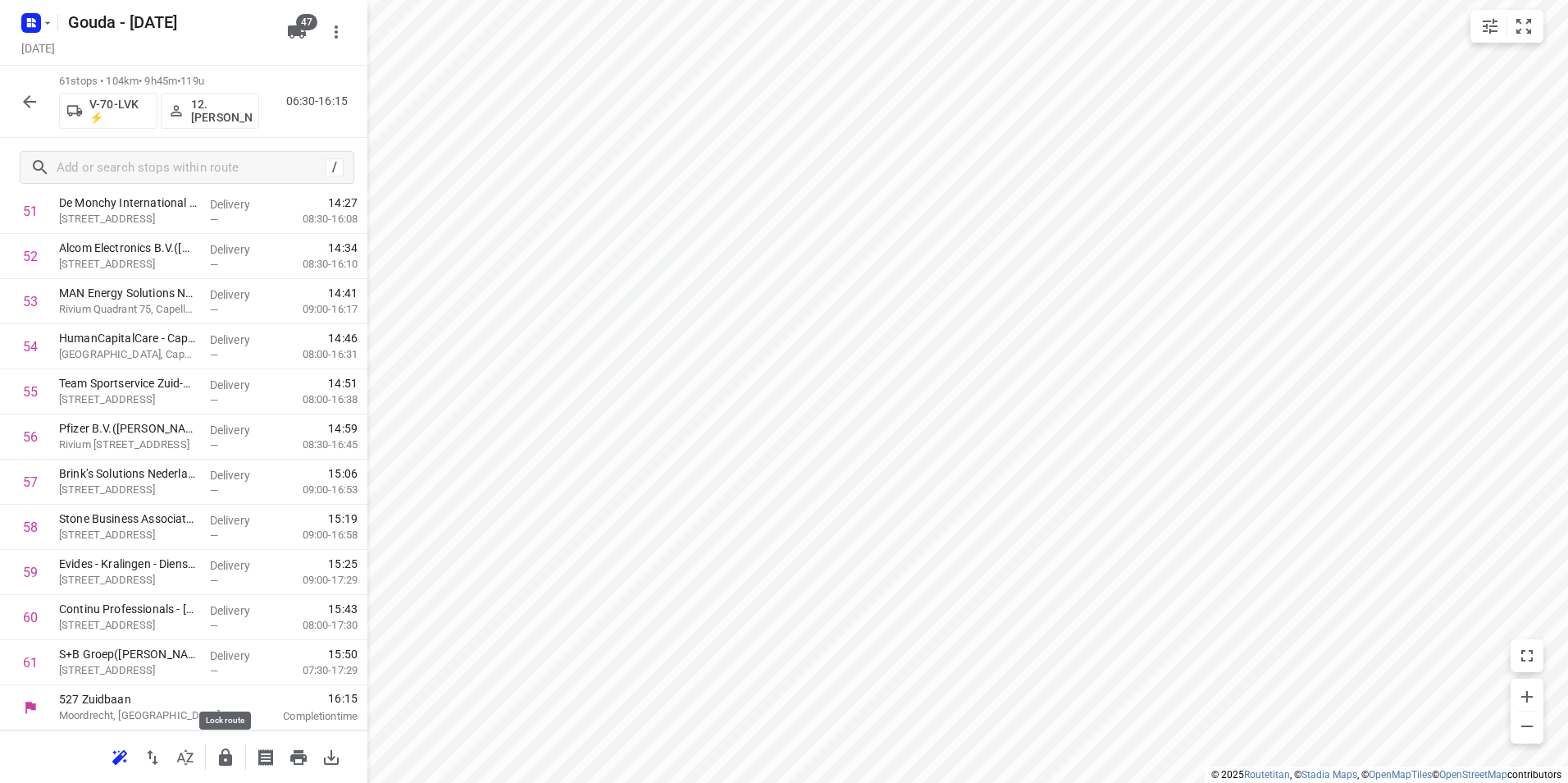
click at [222, 750] on icon "button" at bounding box center [225, 756] width 19 height 19
click at [34, 97] on icon "button" at bounding box center [28, 101] width 19 height 19
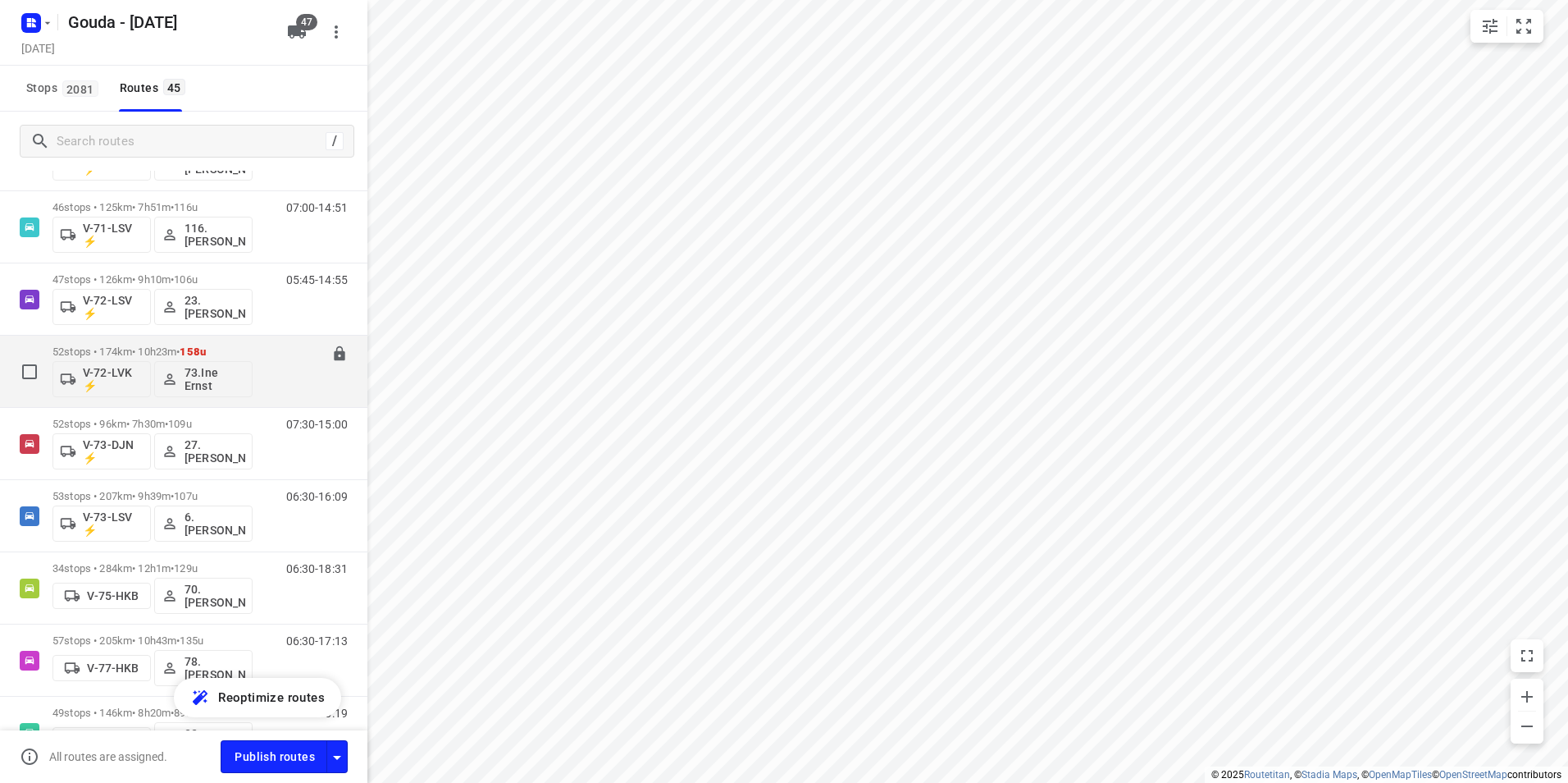
scroll to position [1149, 0]
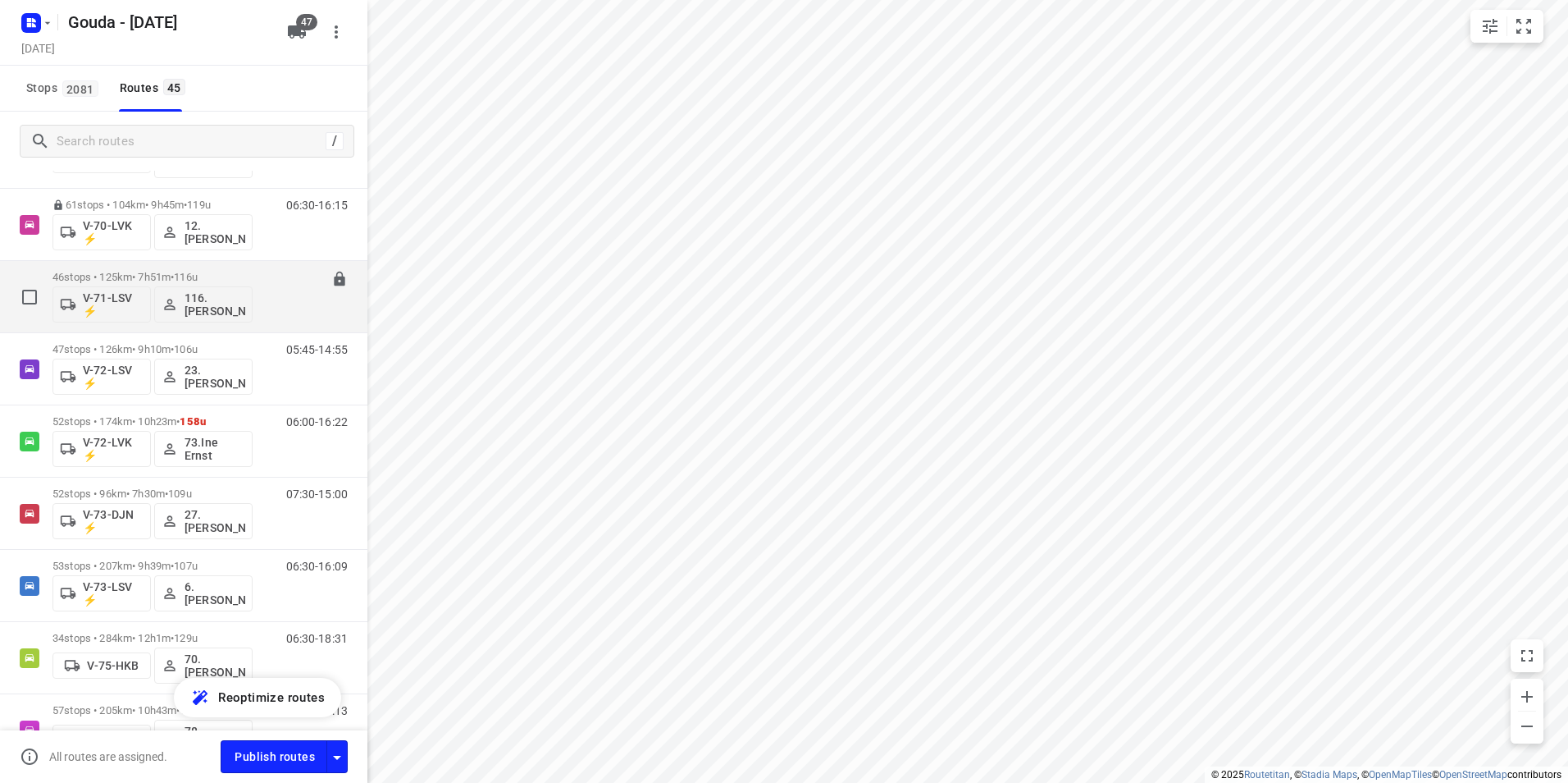
click at [155, 266] on div "46 stops • 125km • 7h51m • 116u V-71-LSV ⚡ 116.[PERSON_NAME]" at bounding box center [152, 297] width 200 height 68
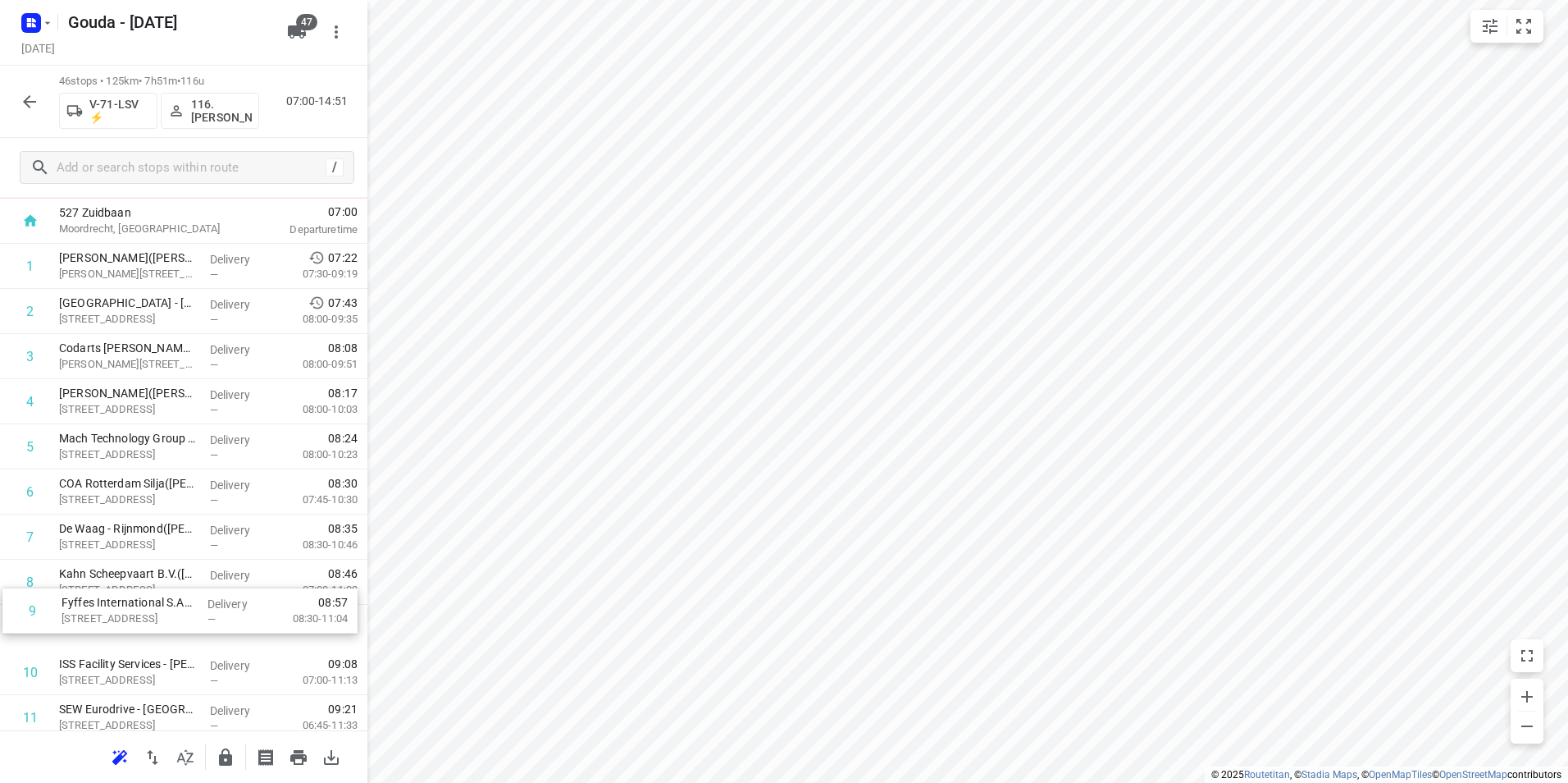
scroll to position [85, 0]
drag, startPoint x: 196, startPoint y: 595, endPoint x: 188, endPoint y: 431, distance: 164.2
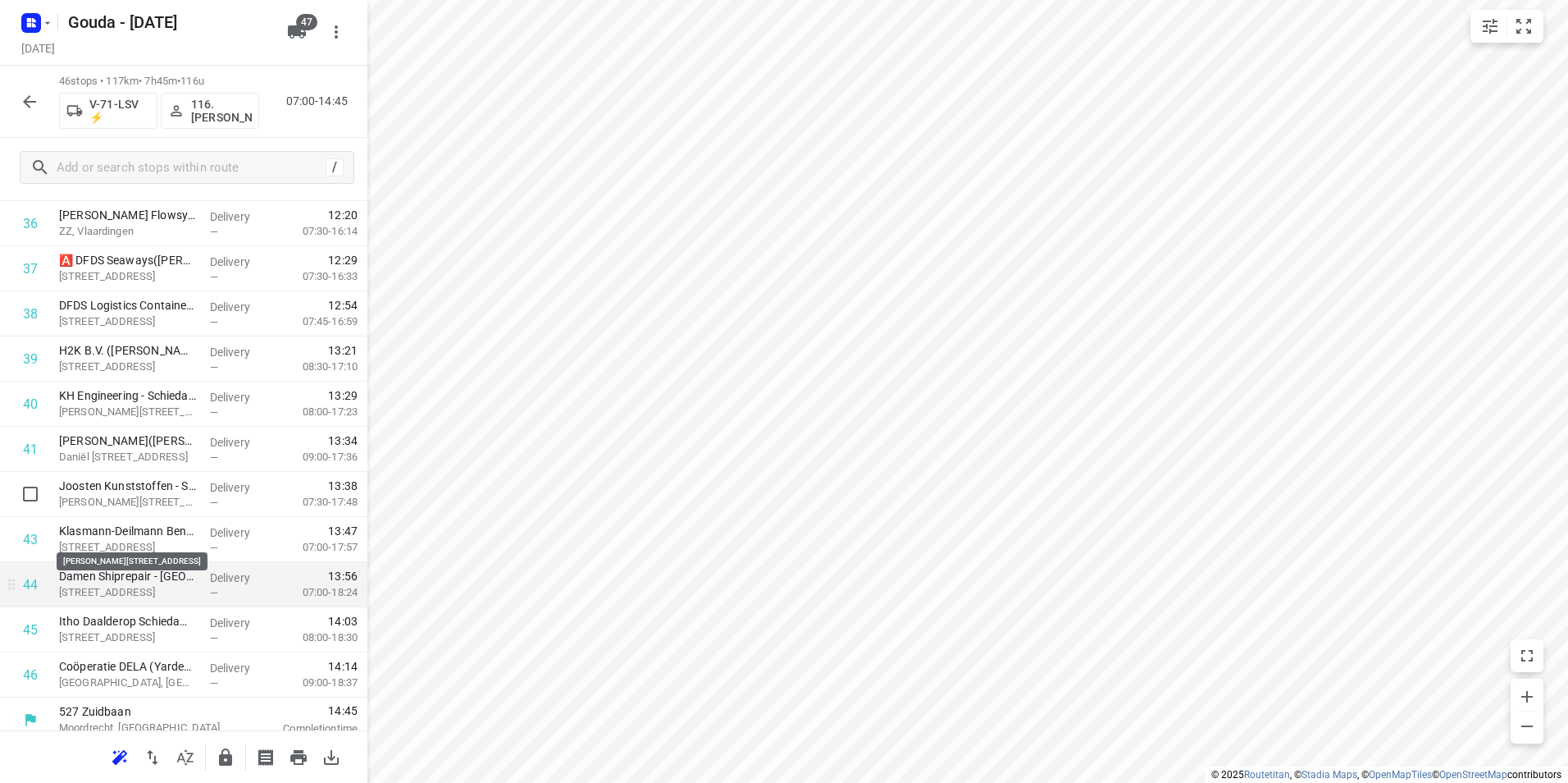
scroll to position [1717, 0]
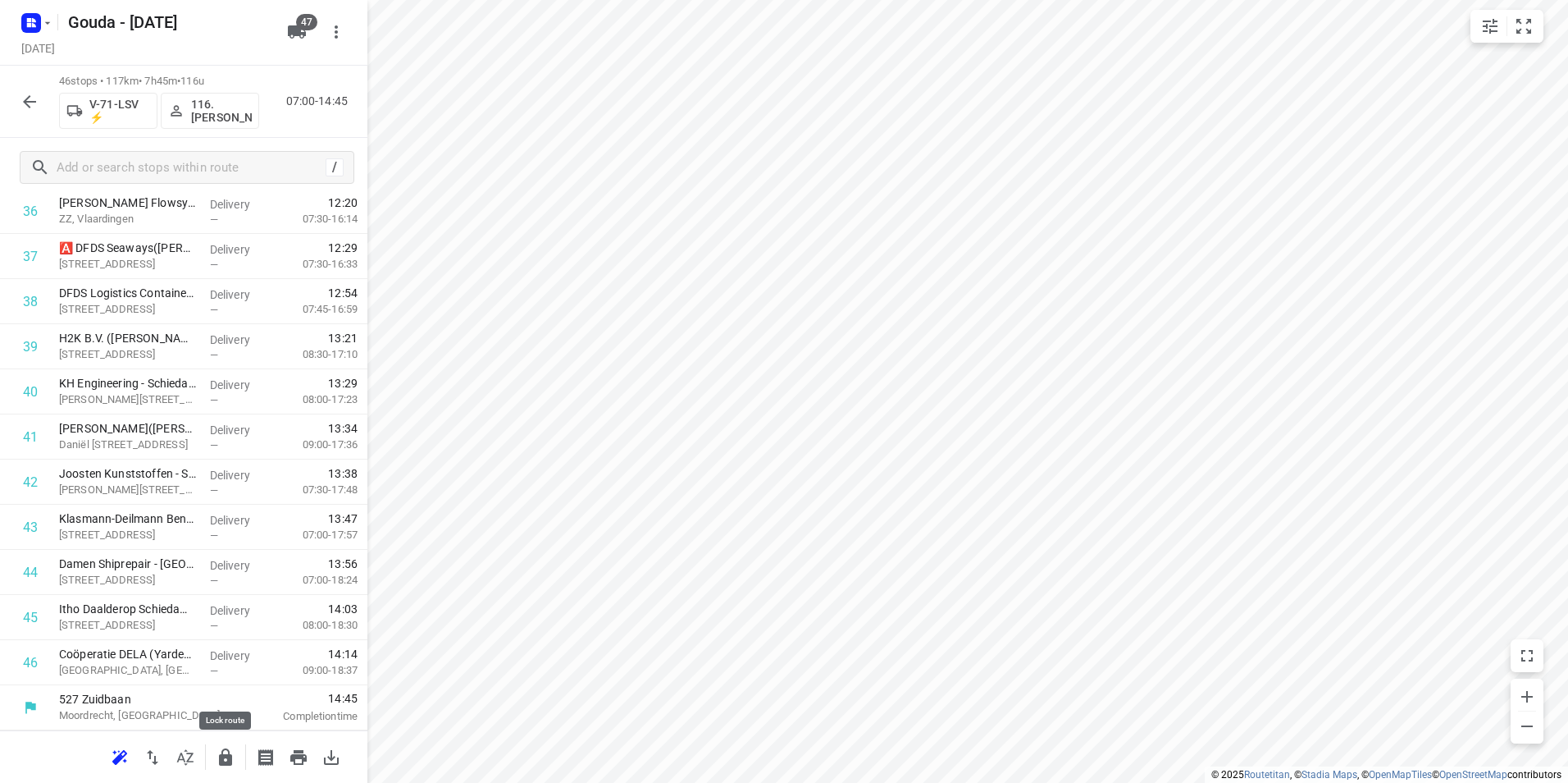
click at [228, 758] on icon "button" at bounding box center [225, 756] width 13 height 17
click at [36, 95] on icon "button" at bounding box center [28, 101] width 19 height 19
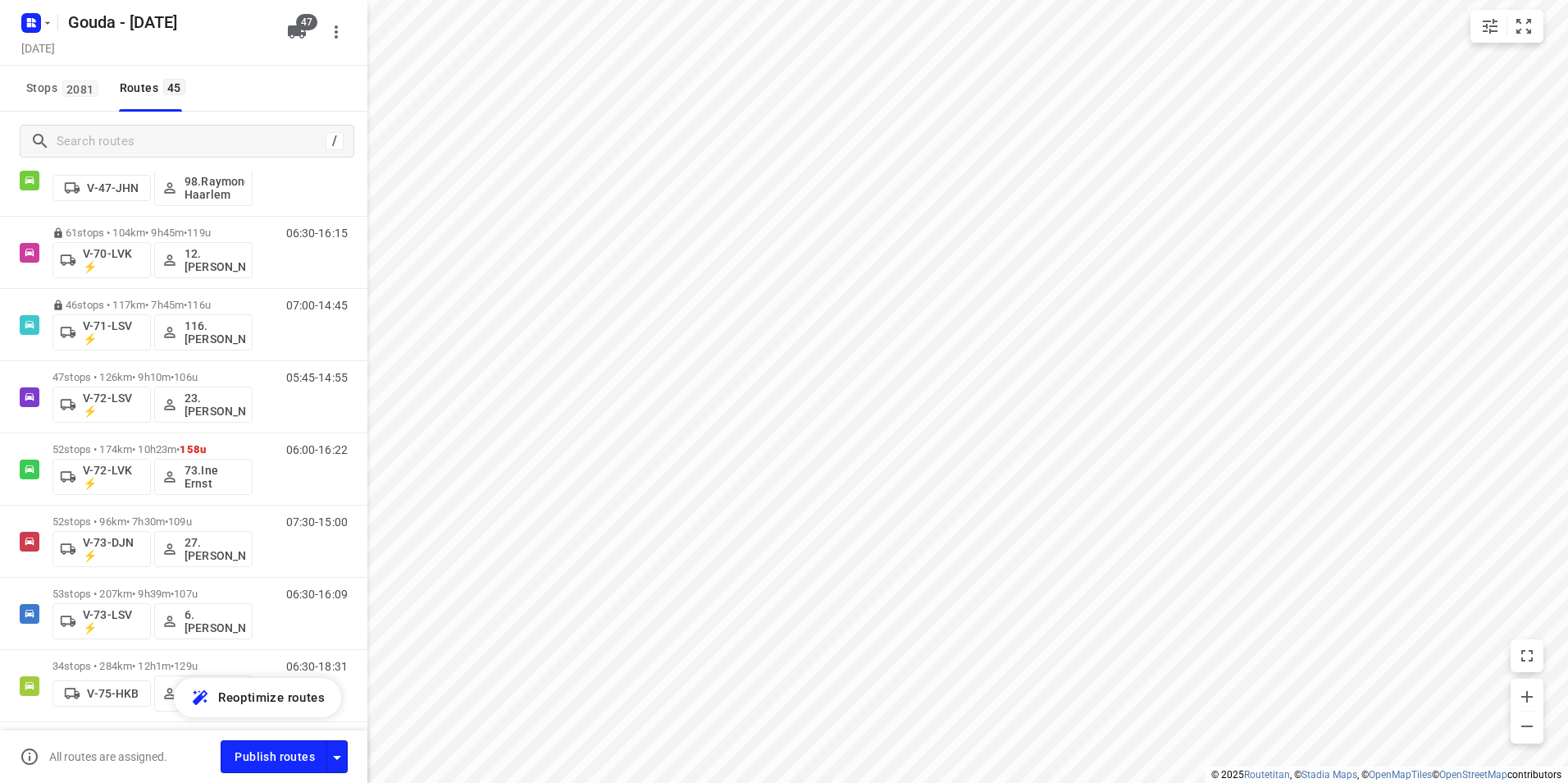
scroll to position [1149, 0]
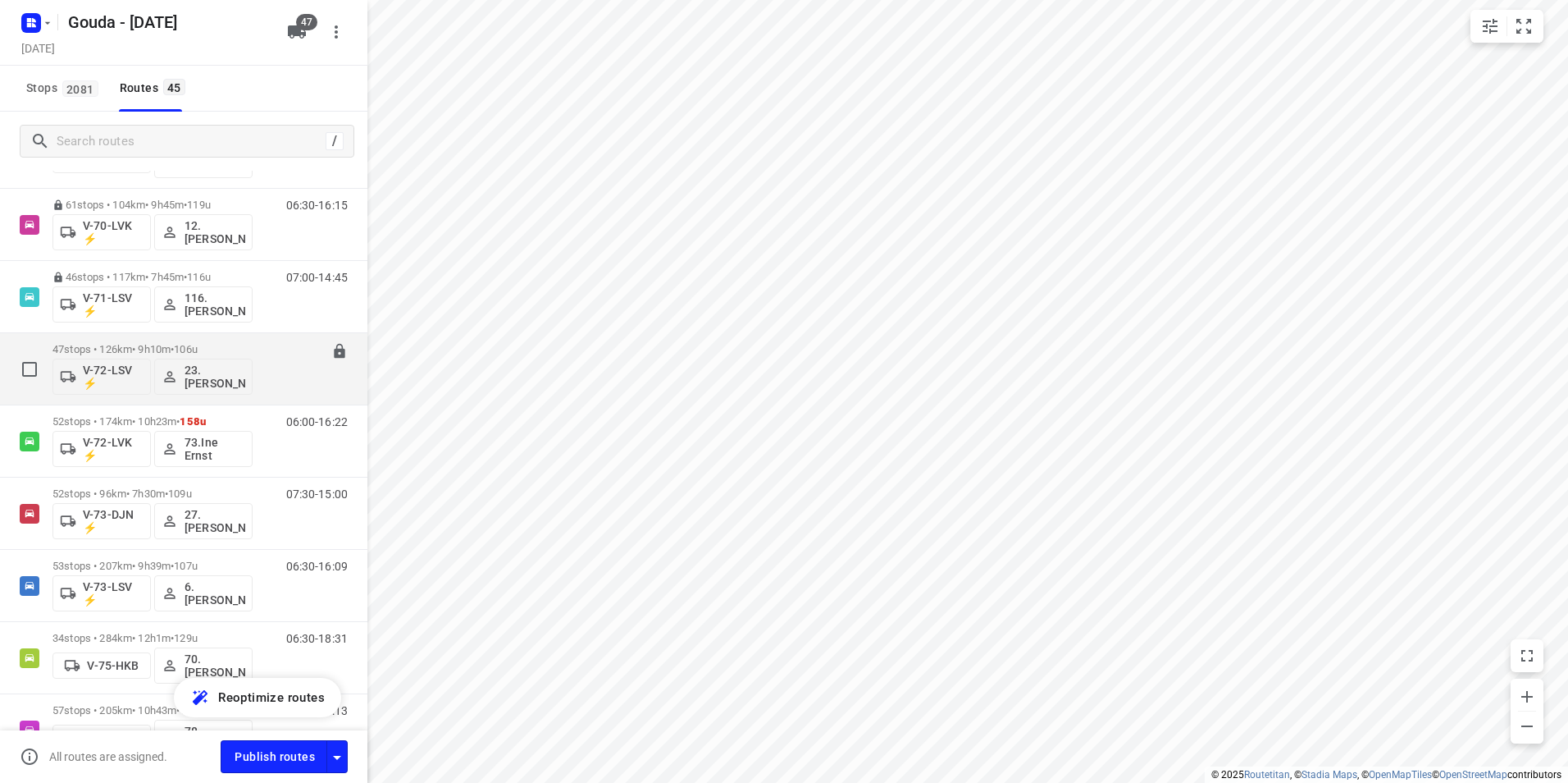
click at [161, 341] on div "47 stops • 126km • 9h10m • 106u V-72-LSV ⚡ 23.[PERSON_NAME]" at bounding box center [152, 369] width 200 height 68
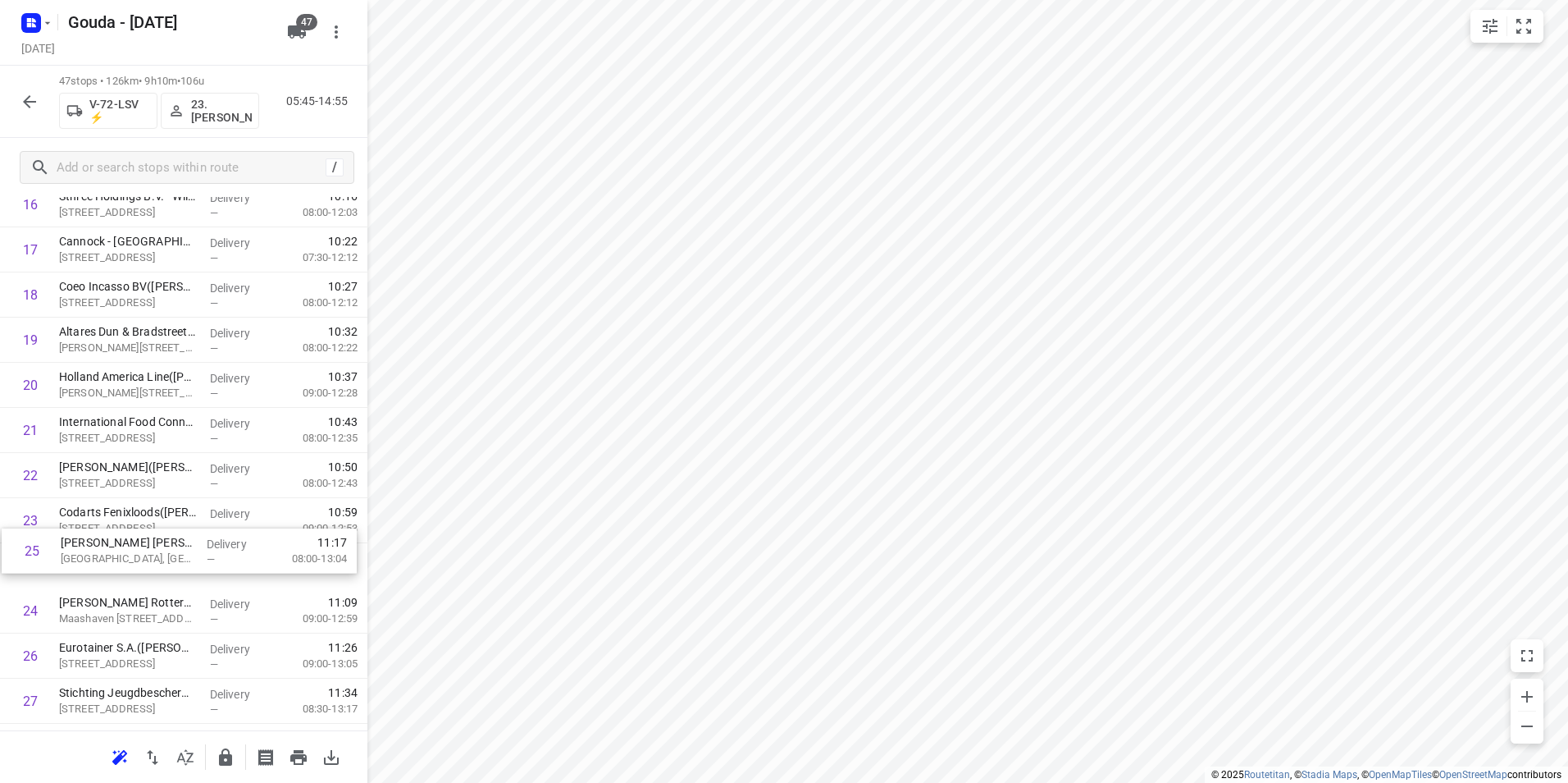
scroll to position [822, 0]
drag, startPoint x: 98, startPoint y: 600, endPoint x: 96, endPoint y: 323, distance: 277.0
click at [98, 322] on div "1 Trelleborg Ridderkerk([PERSON_NAME]) [STREET_ADDRESS] Delivery — 06:04 07:30-…" at bounding box center [184, 565] width 367 height 2121
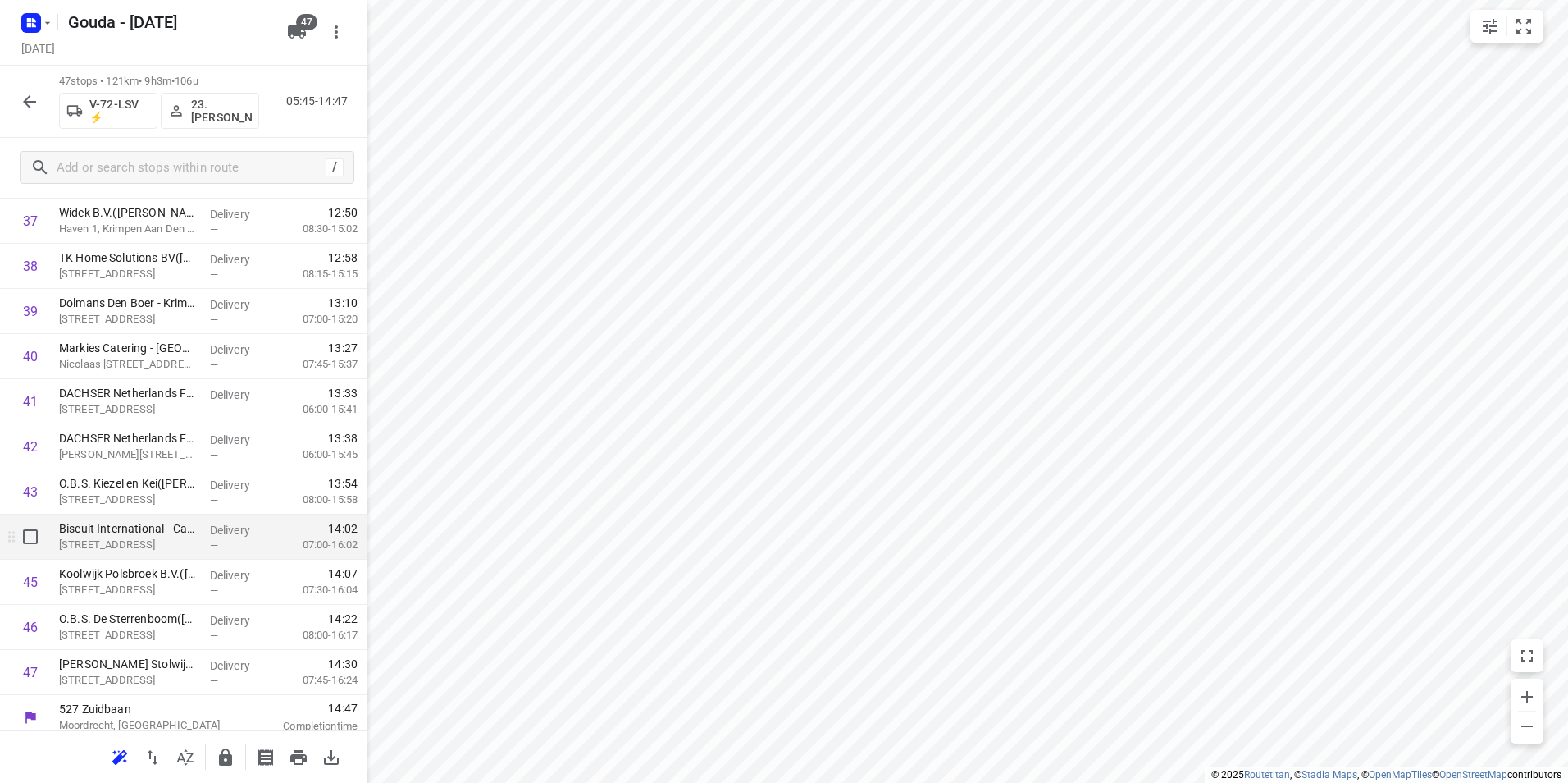
scroll to position [1762, 0]
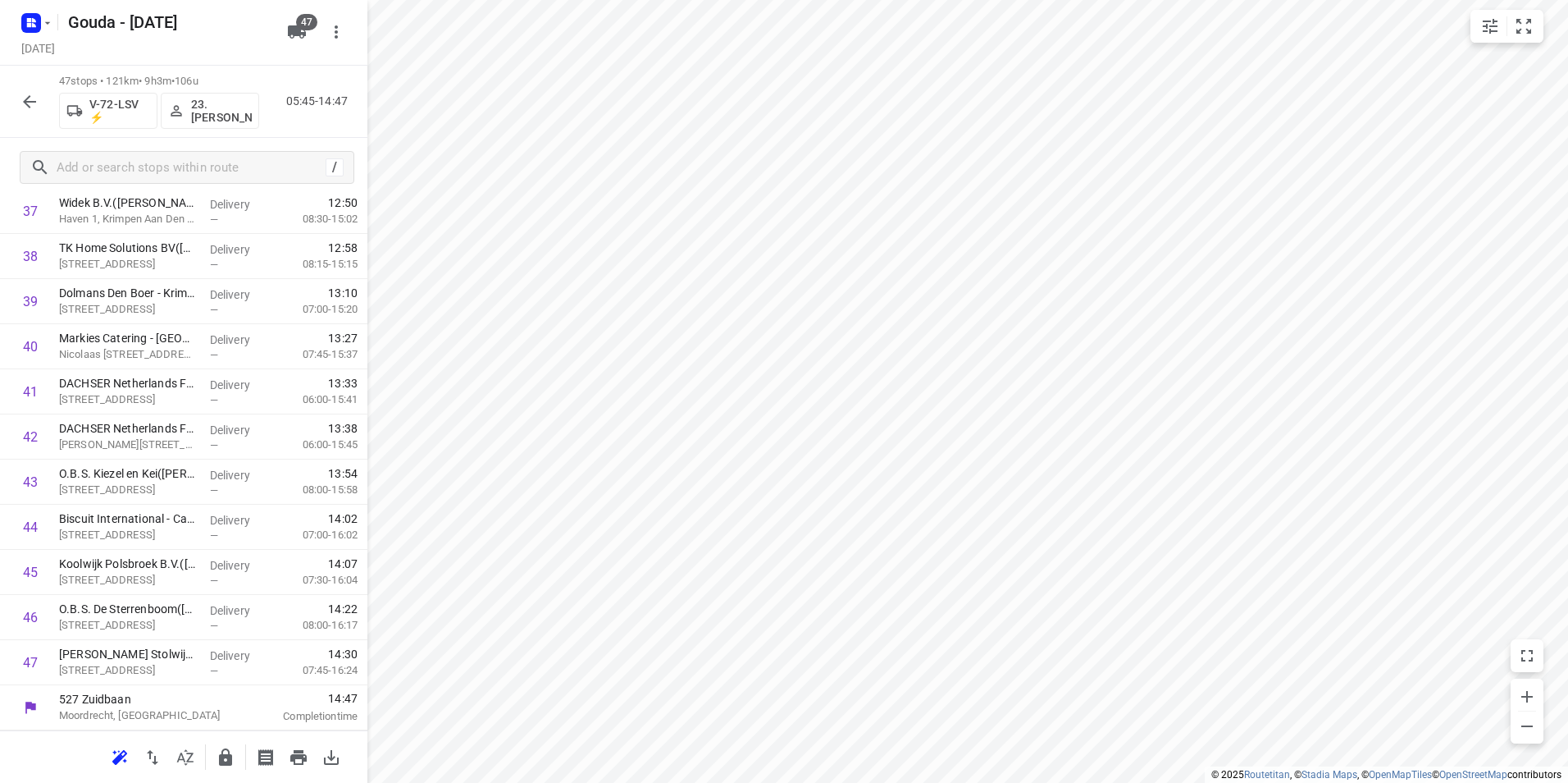
click at [225, 749] on icon "button" at bounding box center [225, 756] width 13 height 17
click at [37, 108] on icon "button" at bounding box center [28, 101] width 19 height 19
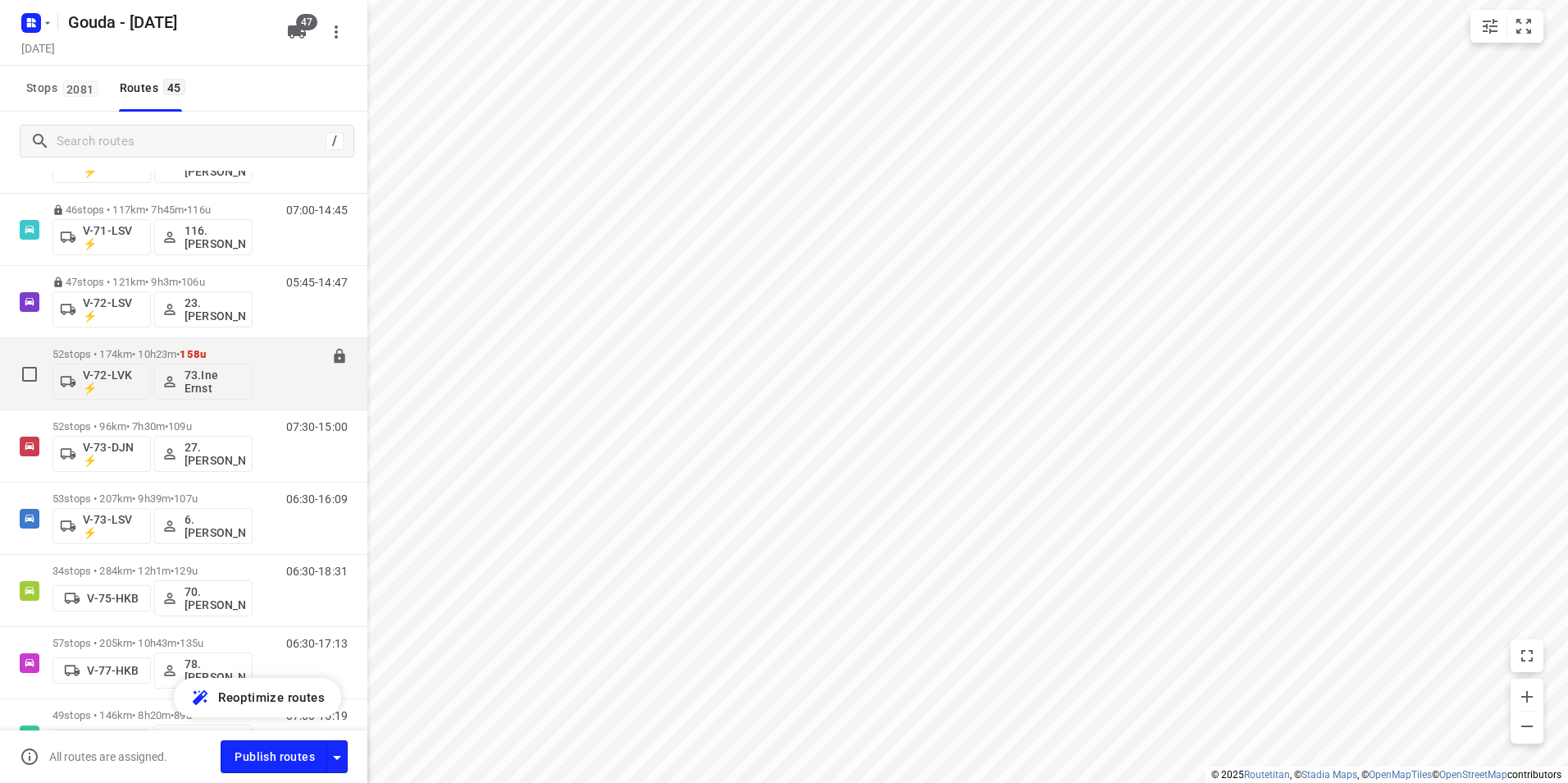
scroll to position [1313, 0]
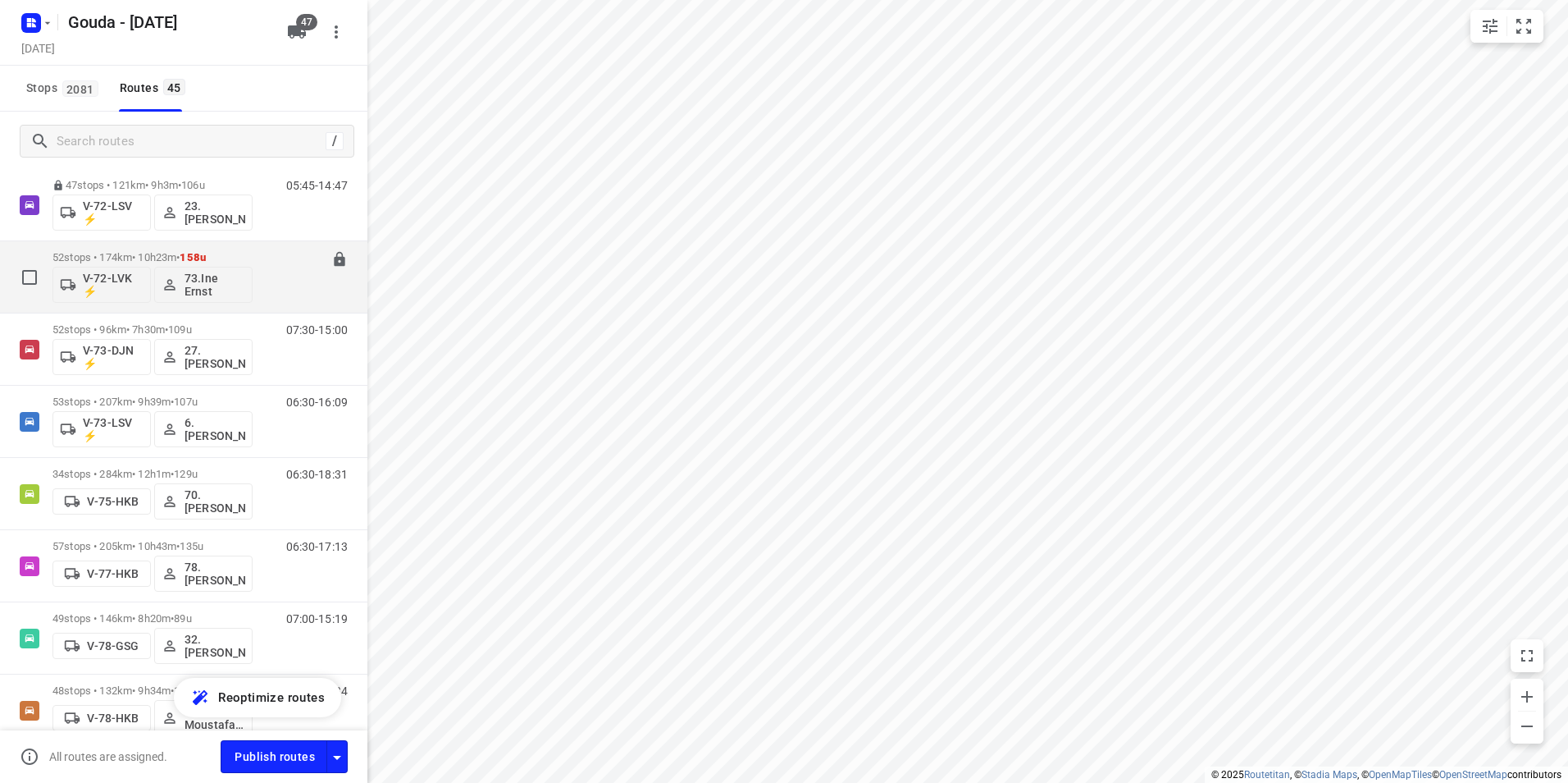
click at [133, 244] on div "52 stops • 174km • 10h23m • 158u V-72-LVK ⚡ 73.[PERSON_NAME]" at bounding box center [152, 277] width 200 height 68
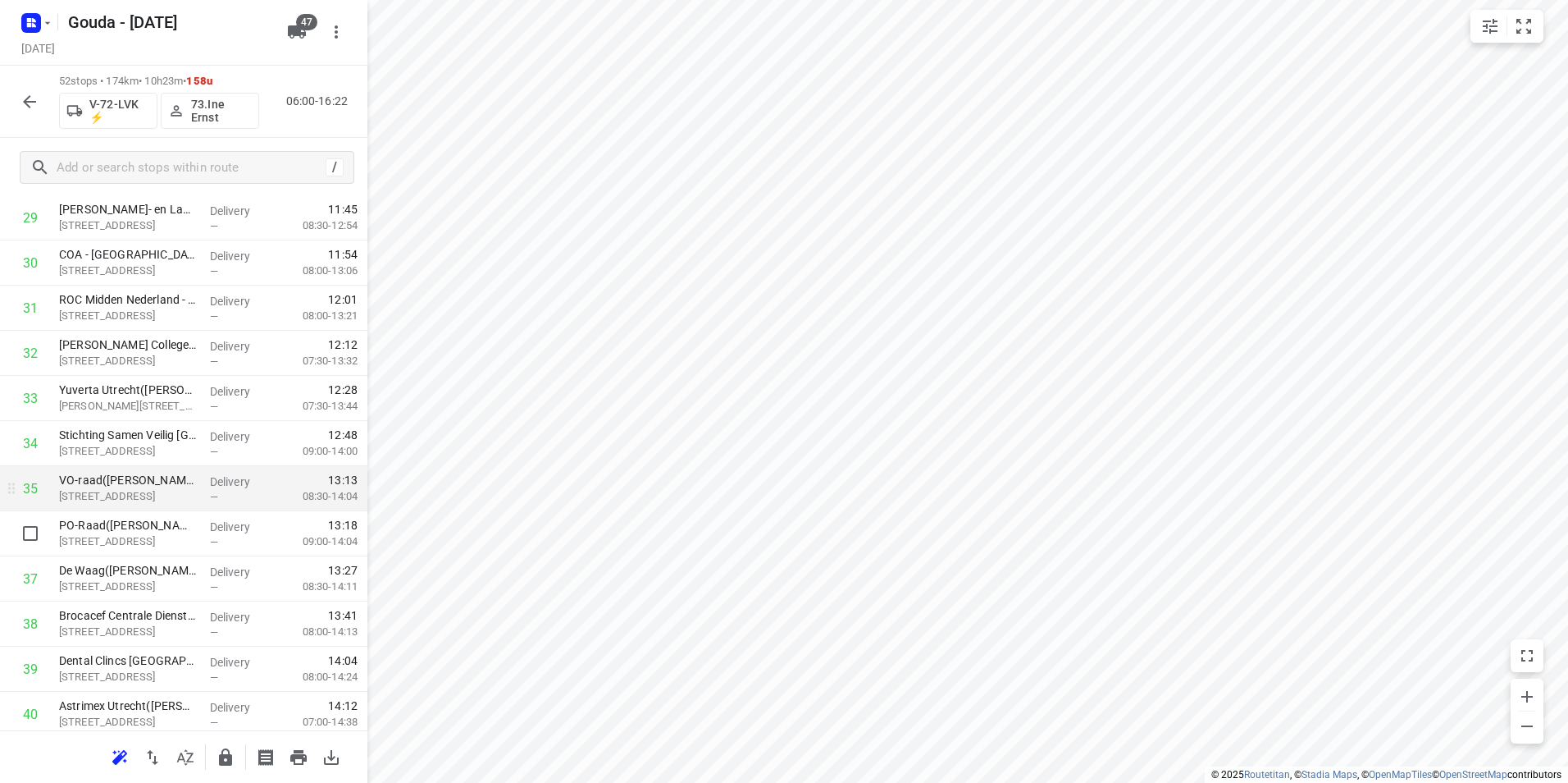
scroll to position [1395, 0]
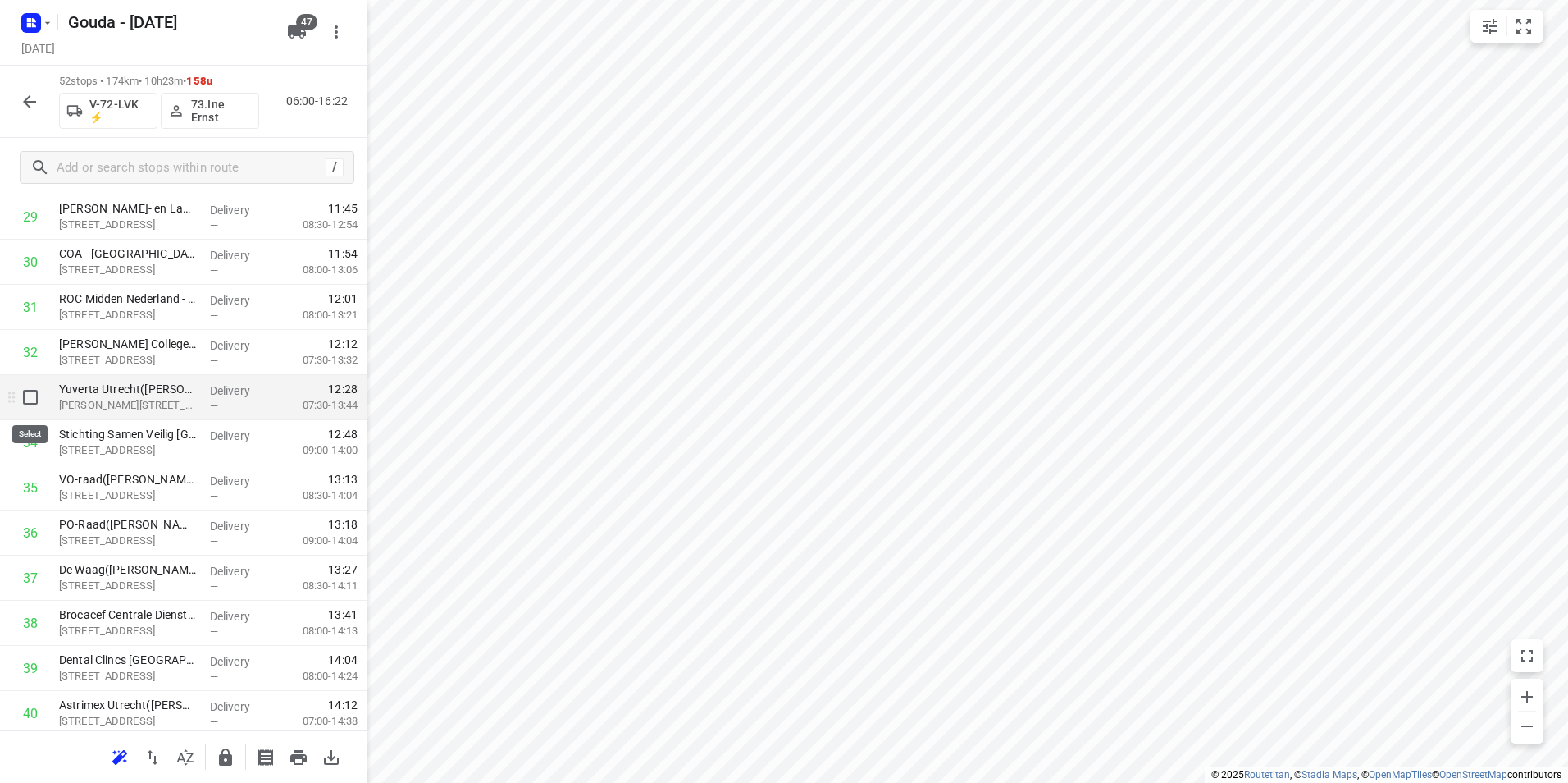
click at [35, 405] on input "checkbox" at bounding box center [30, 397] width 33 height 33
checkbox input "true"
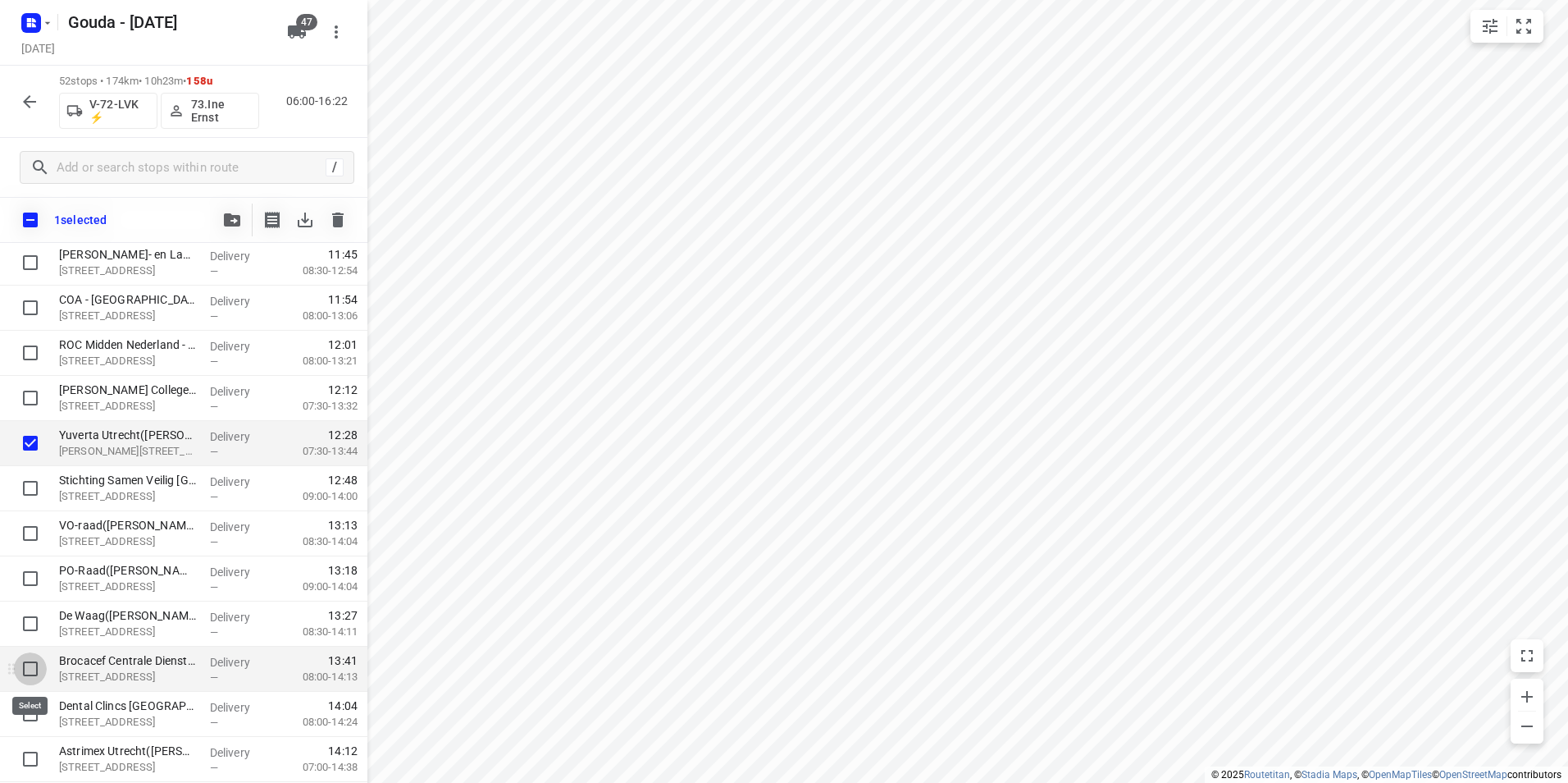
click at [32, 664] on input "checkbox" at bounding box center [30, 669] width 33 height 33
checkbox input "true"
click at [242, 210] on button "button" at bounding box center [232, 220] width 33 height 33
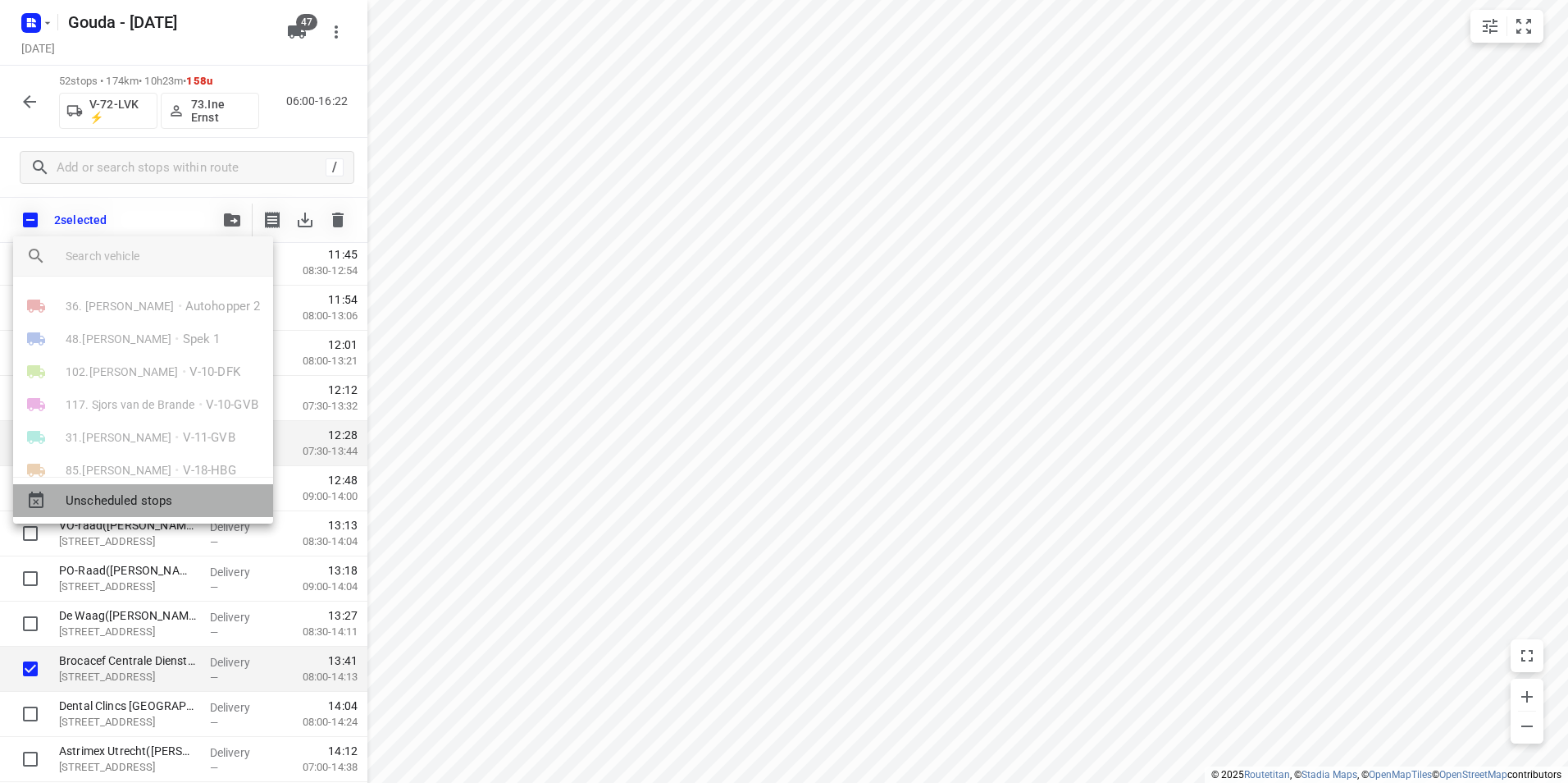
click at [162, 487] on div "Unscheduled stops" at bounding box center [142, 501] width 260 height 33
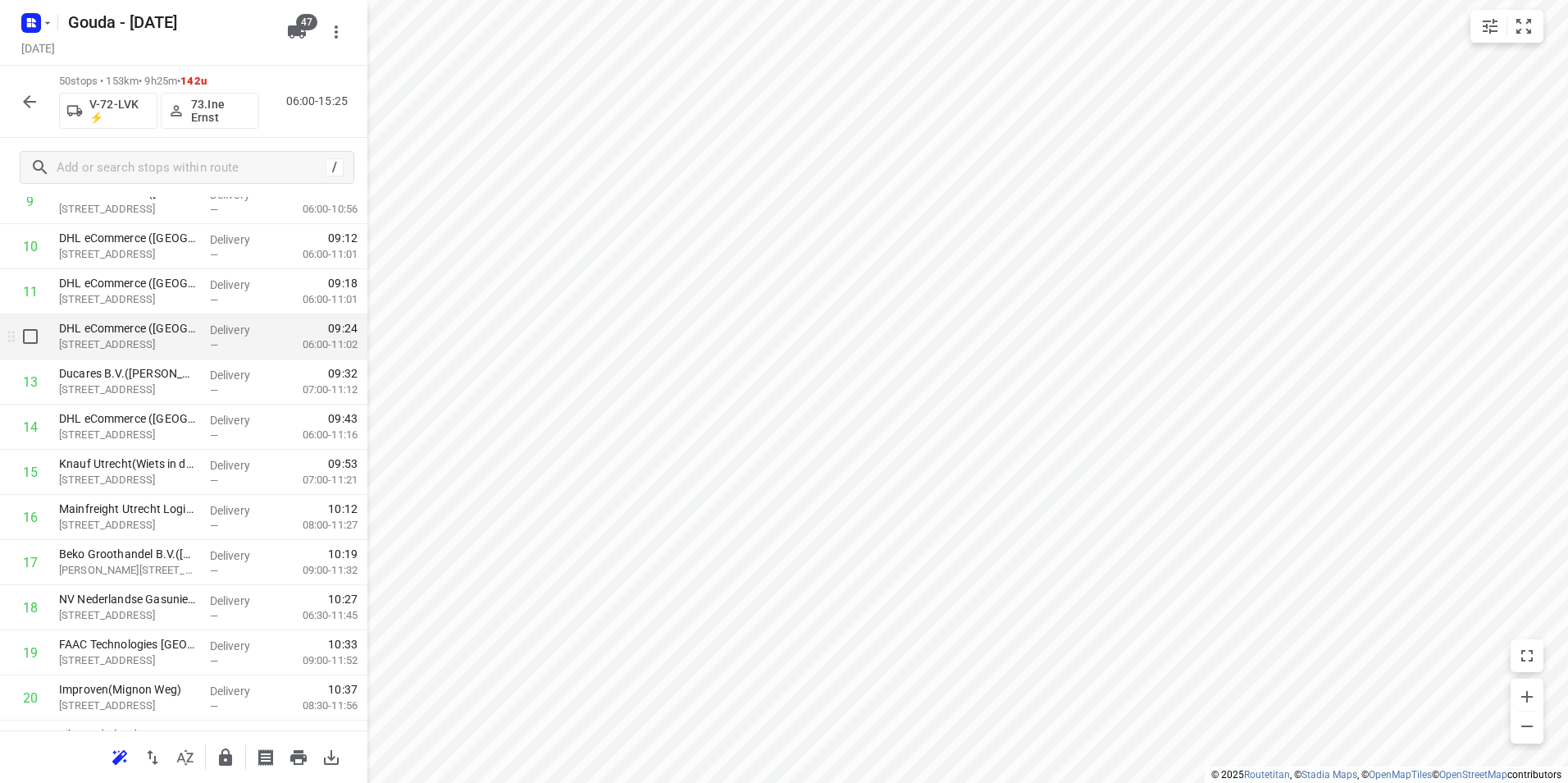
scroll to position [493, 0]
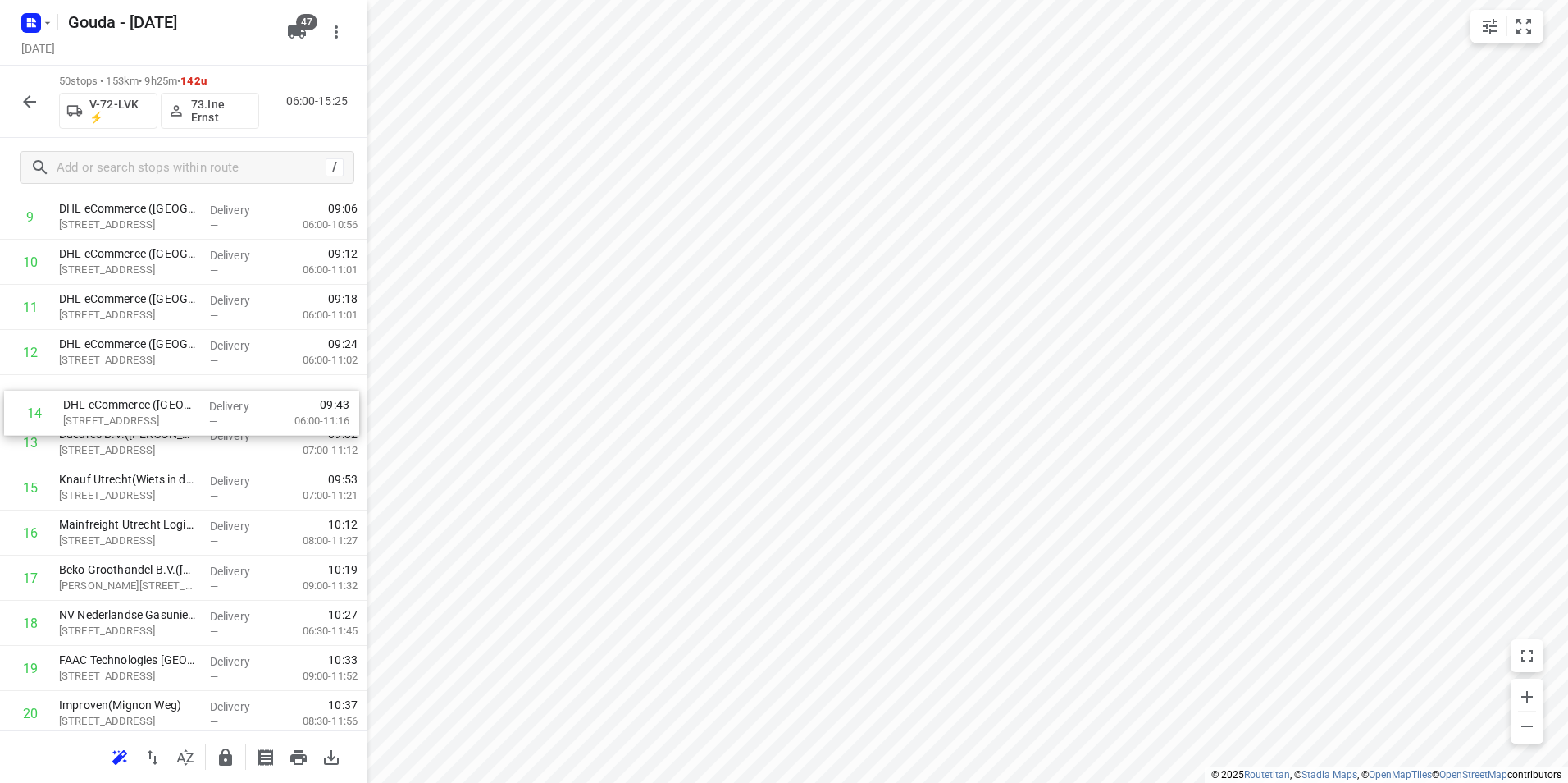
drag, startPoint x: 137, startPoint y: 448, endPoint x: 141, endPoint y: 412, distance: 36.2
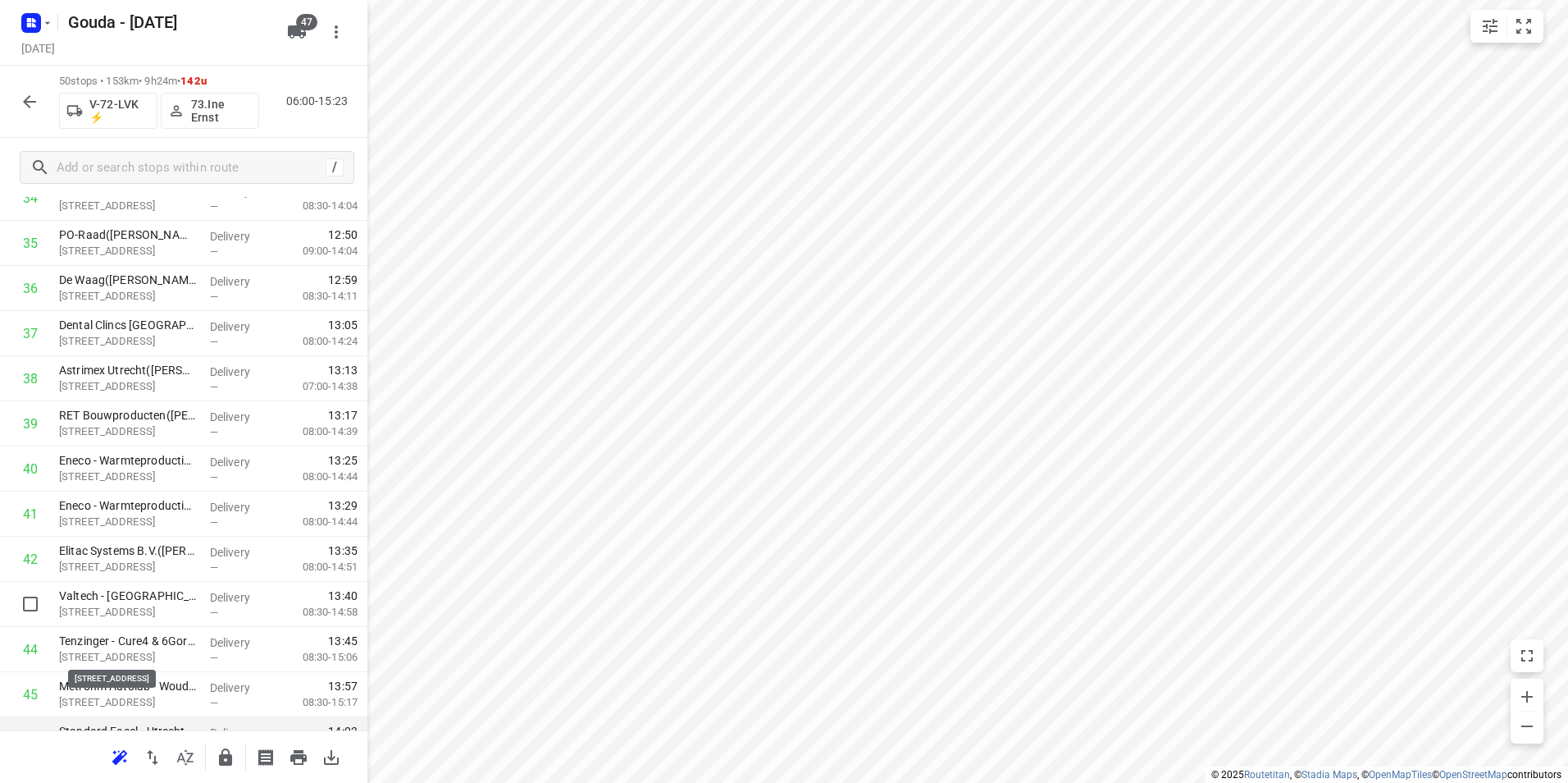
scroll to position [1733, 0]
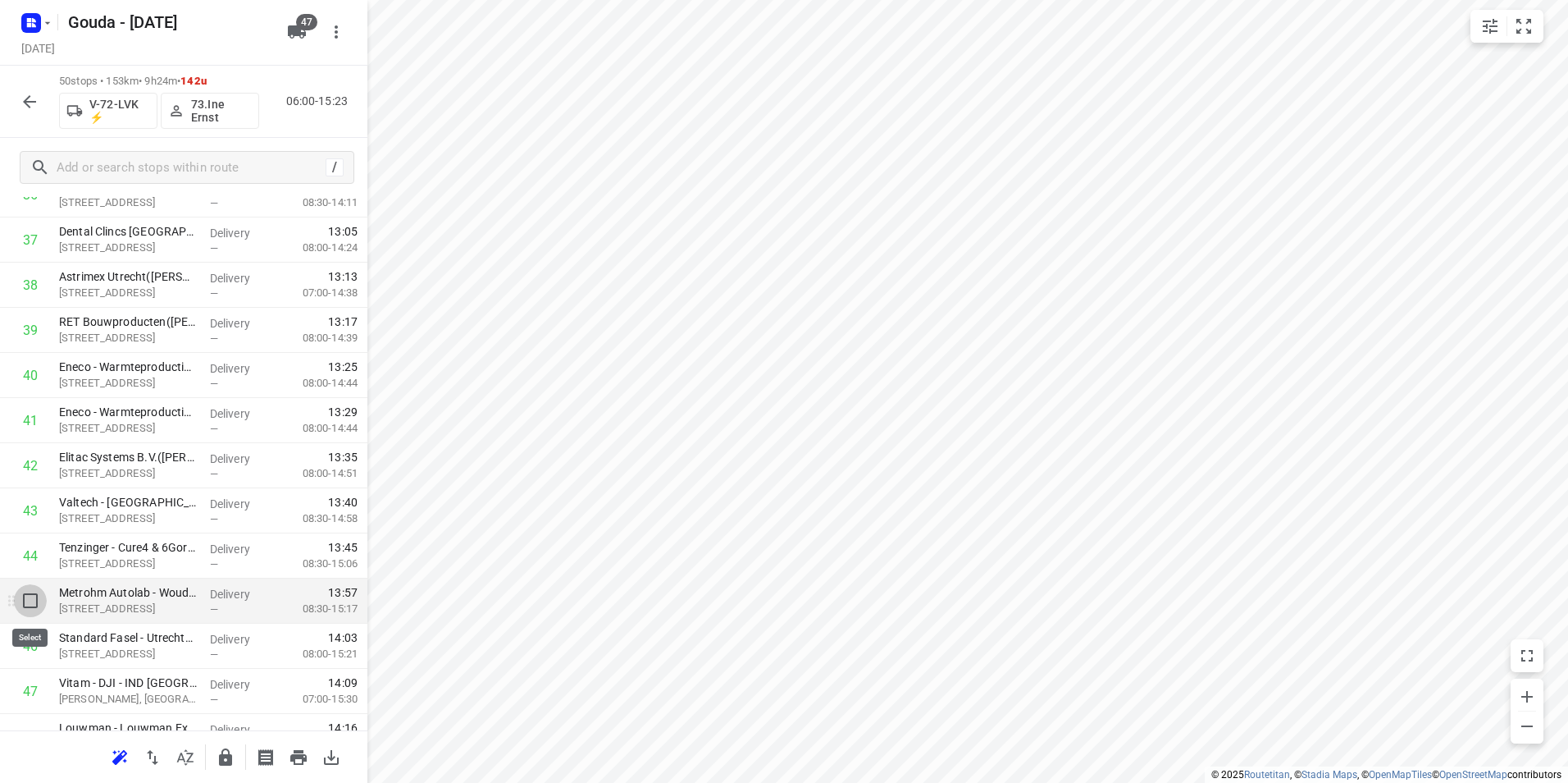
click at [25, 606] on input "checkbox" at bounding box center [30, 601] width 33 height 33
checkbox input "true"
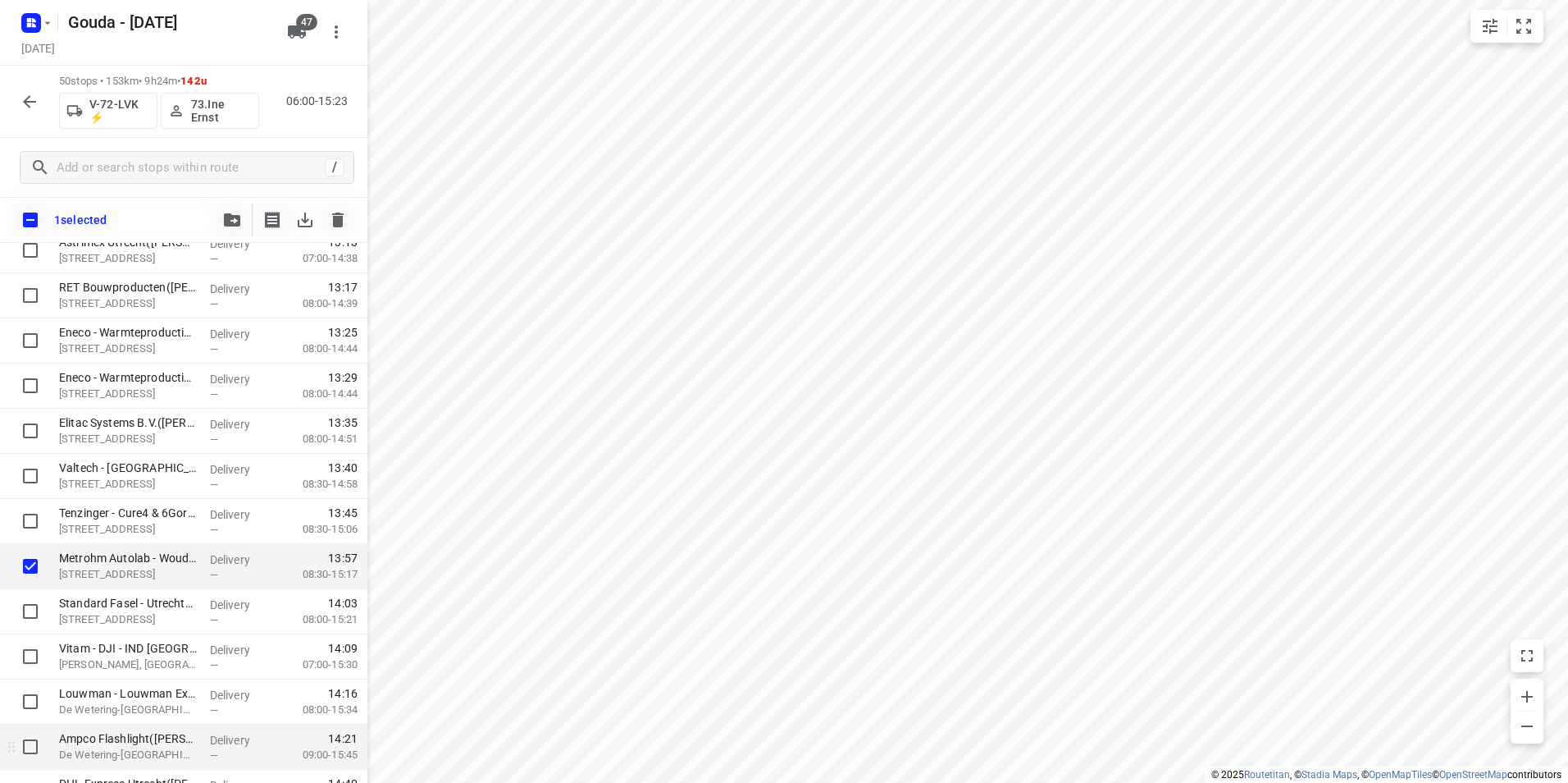
scroll to position [1890, 0]
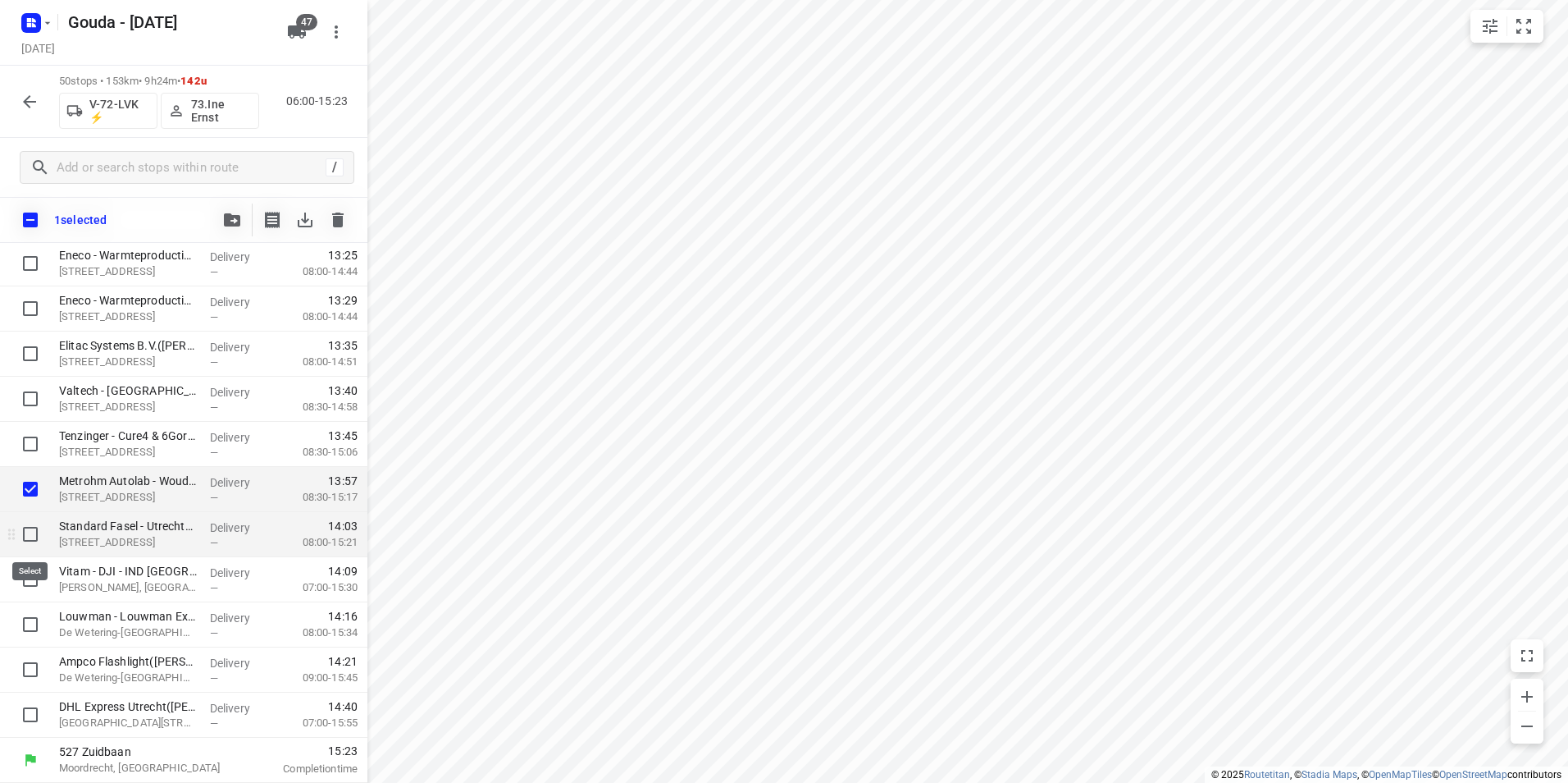
drag, startPoint x: 28, startPoint y: 537, endPoint x: 25, endPoint y: 546, distance: 9.5
click at [28, 536] on input "checkbox" at bounding box center [30, 534] width 33 height 33
checkbox input "true"
click at [23, 577] on input "checkbox" at bounding box center [30, 580] width 33 height 33
checkbox input "true"
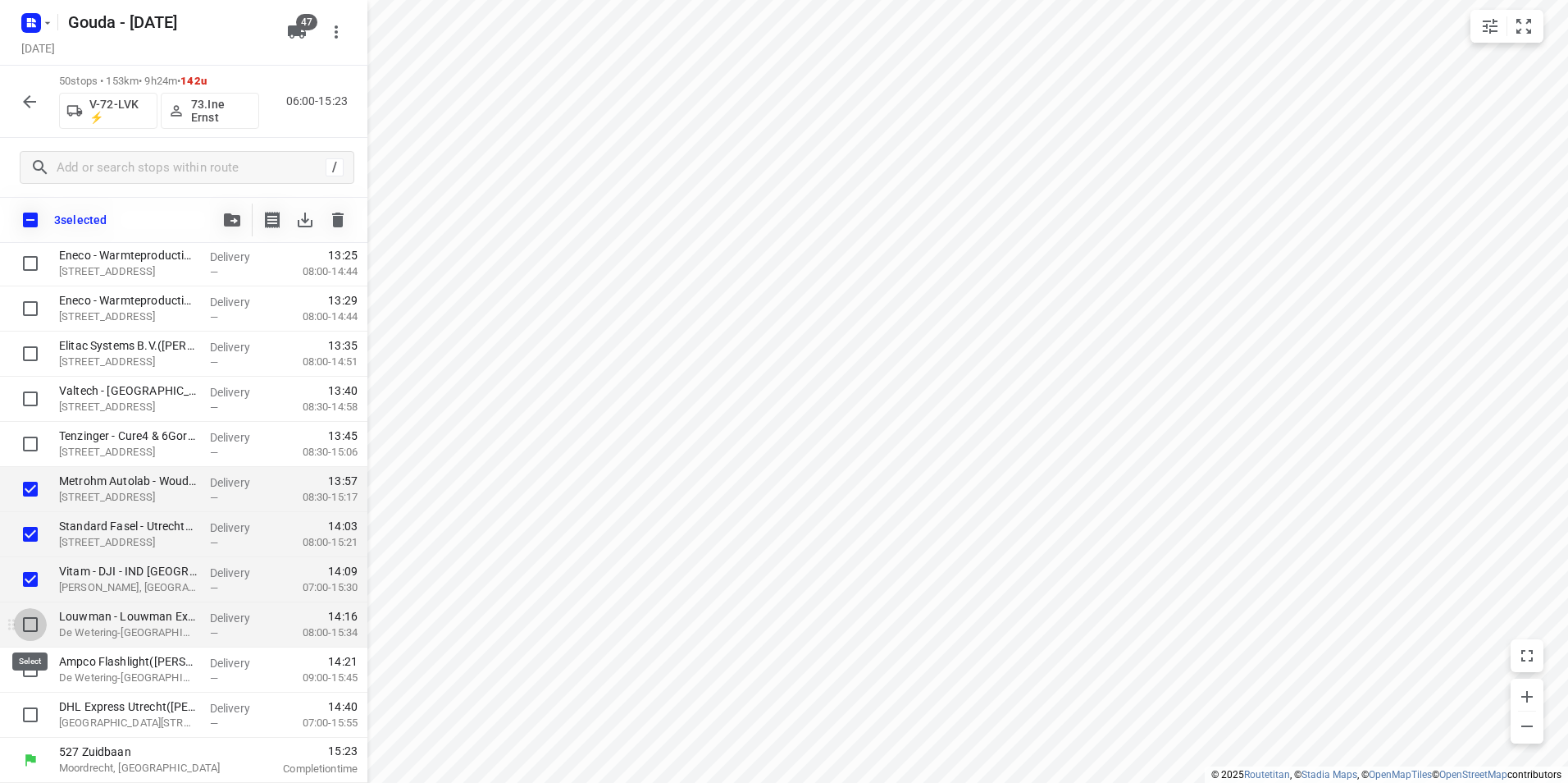
click at [26, 630] on input "checkbox" at bounding box center [30, 625] width 33 height 33
checkbox input "true"
click at [24, 662] on input "checkbox" at bounding box center [30, 670] width 33 height 33
checkbox input "true"
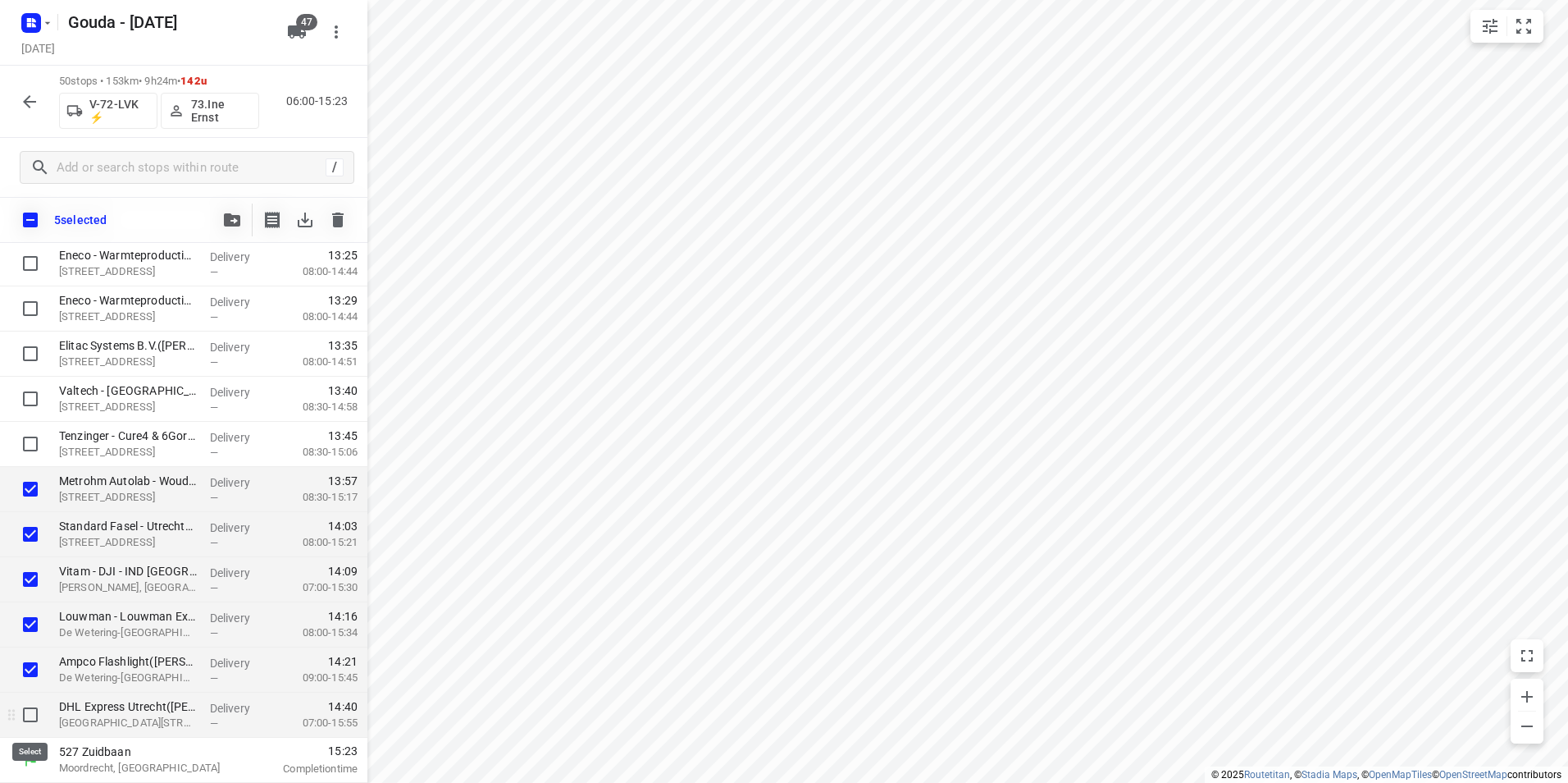
click at [32, 701] on input "checkbox" at bounding box center [30, 715] width 33 height 33
checkbox input "true"
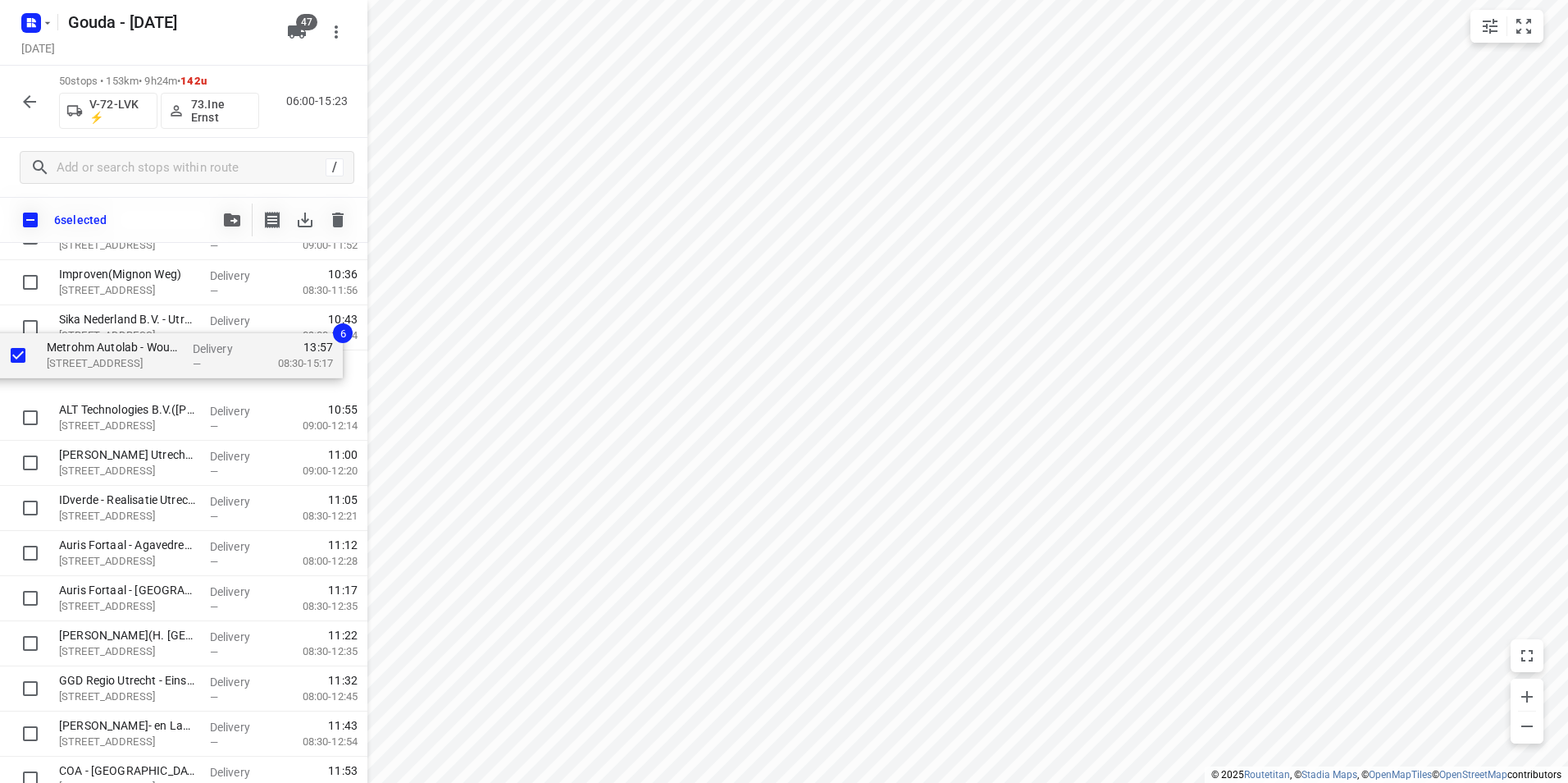
scroll to position [951, 0]
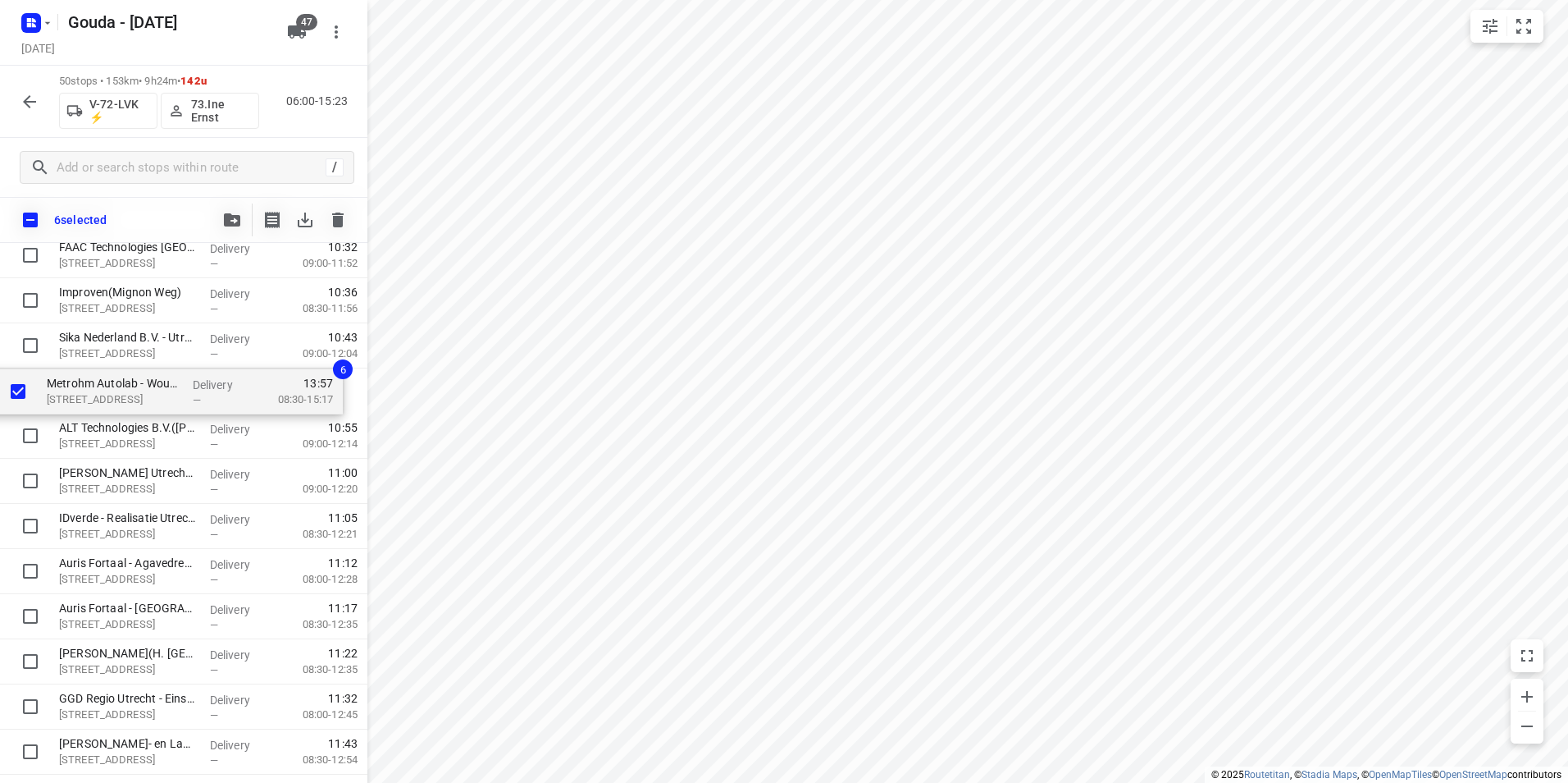
drag, startPoint x: 92, startPoint y: 516, endPoint x: 80, endPoint y: 400, distance: 116.6
click at [80, 400] on div "⭐ [PERSON_NAME] NL BV - [GEOGRAPHIC_DATA](Jacobs [PERSON_NAME] Utrecht - Facili…" at bounding box center [184, 549] width 367 height 2256
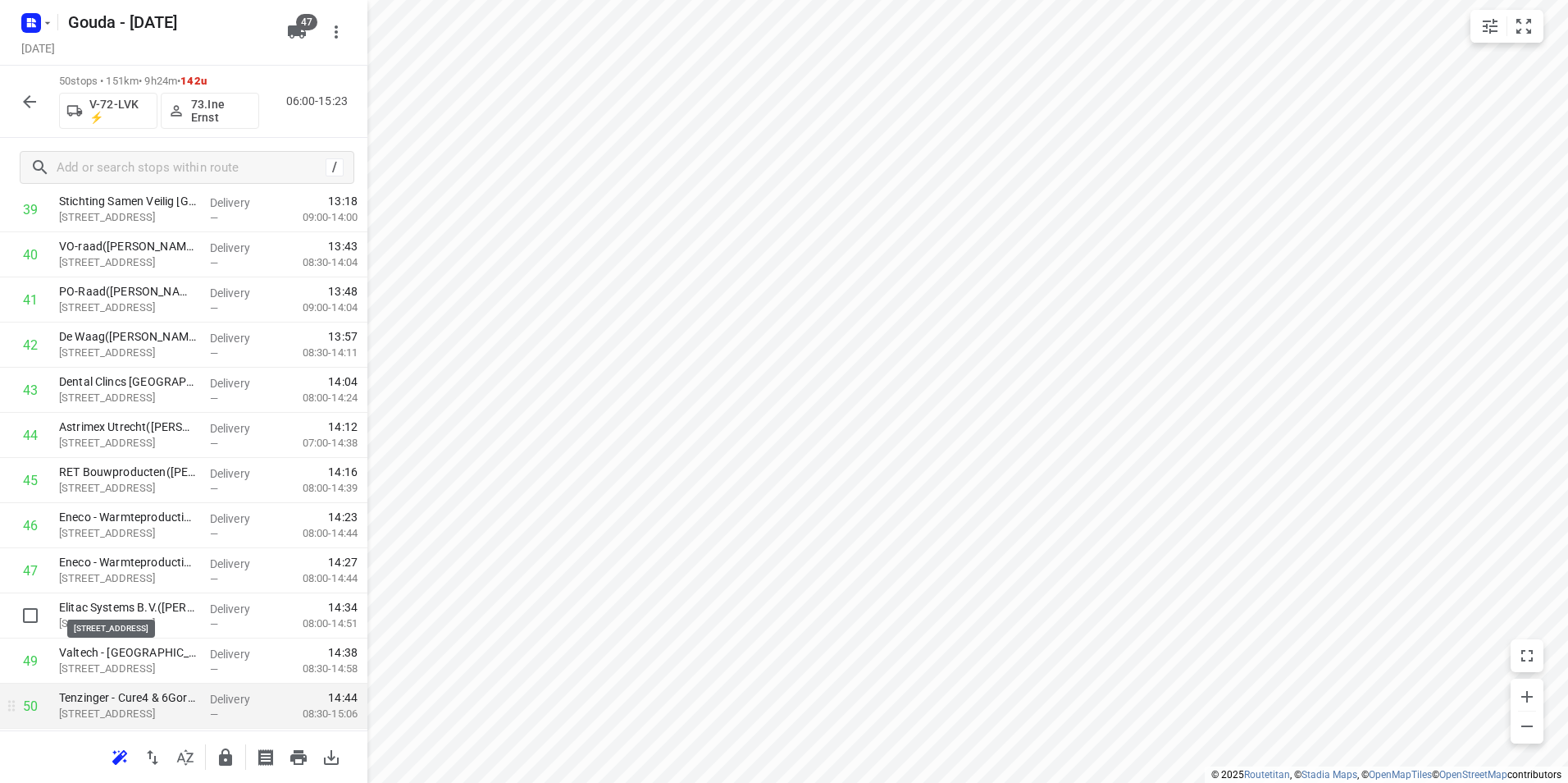
scroll to position [1897, 0]
click at [224, 766] on icon "button" at bounding box center [225, 756] width 19 height 19
click at [35, 107] on icon "button" at bounding box center [28, 101] width 19 height 19
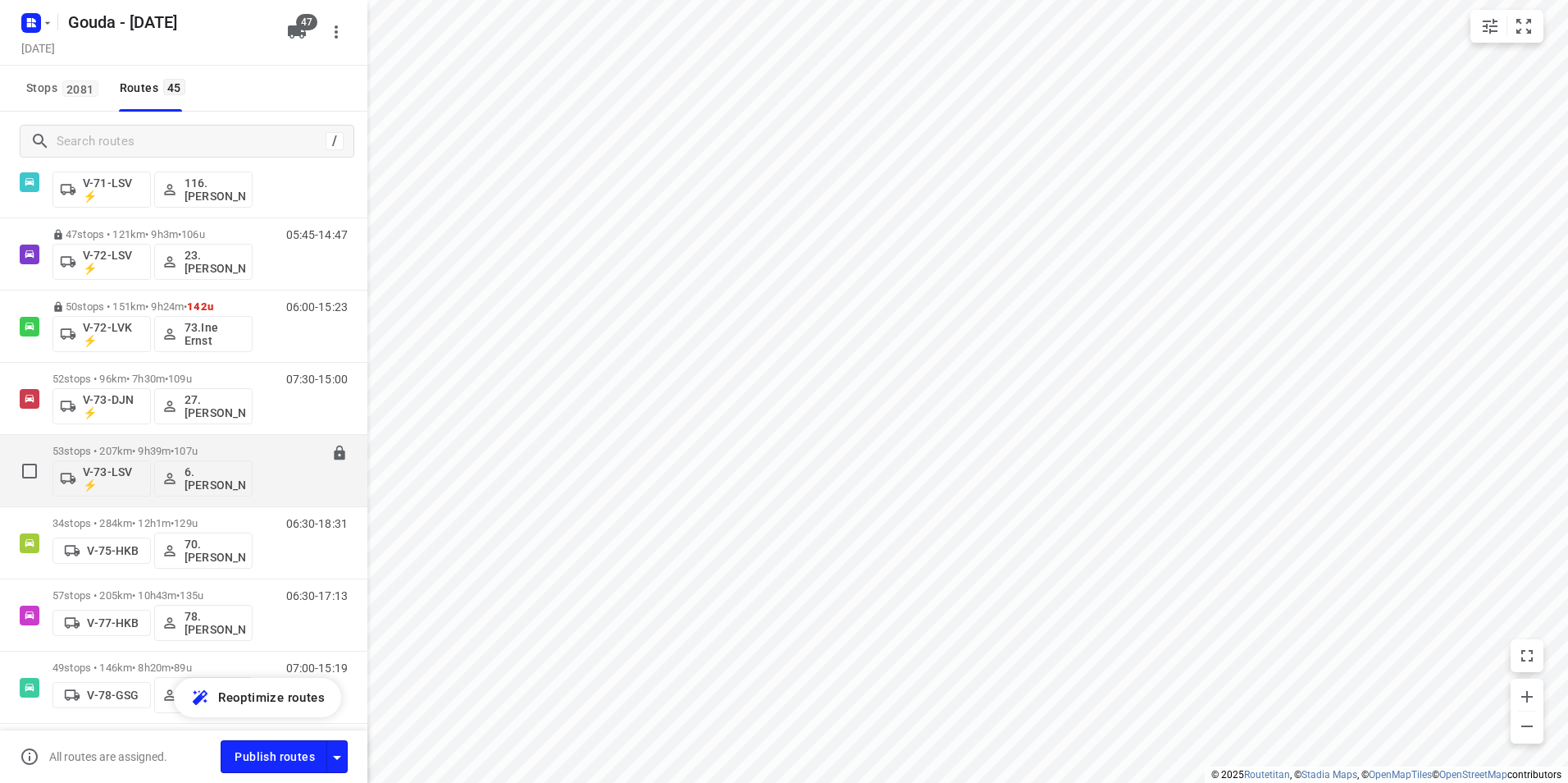
scroll to position [1313, 0]
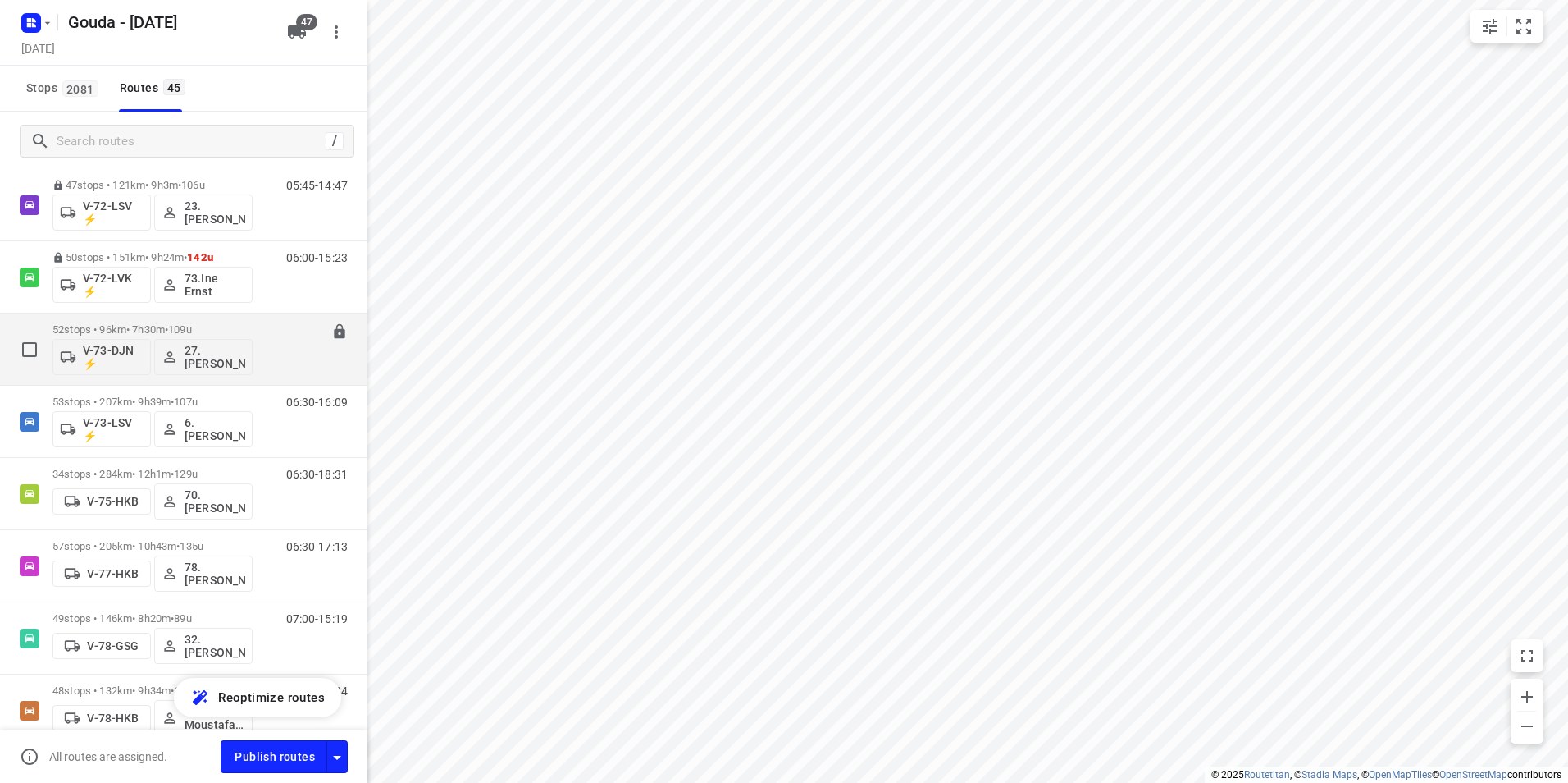
click at [164, 325] on p "52 stops • 96km • 7h30m • 109u" at bounding box center [152, 329] width 200 height 12
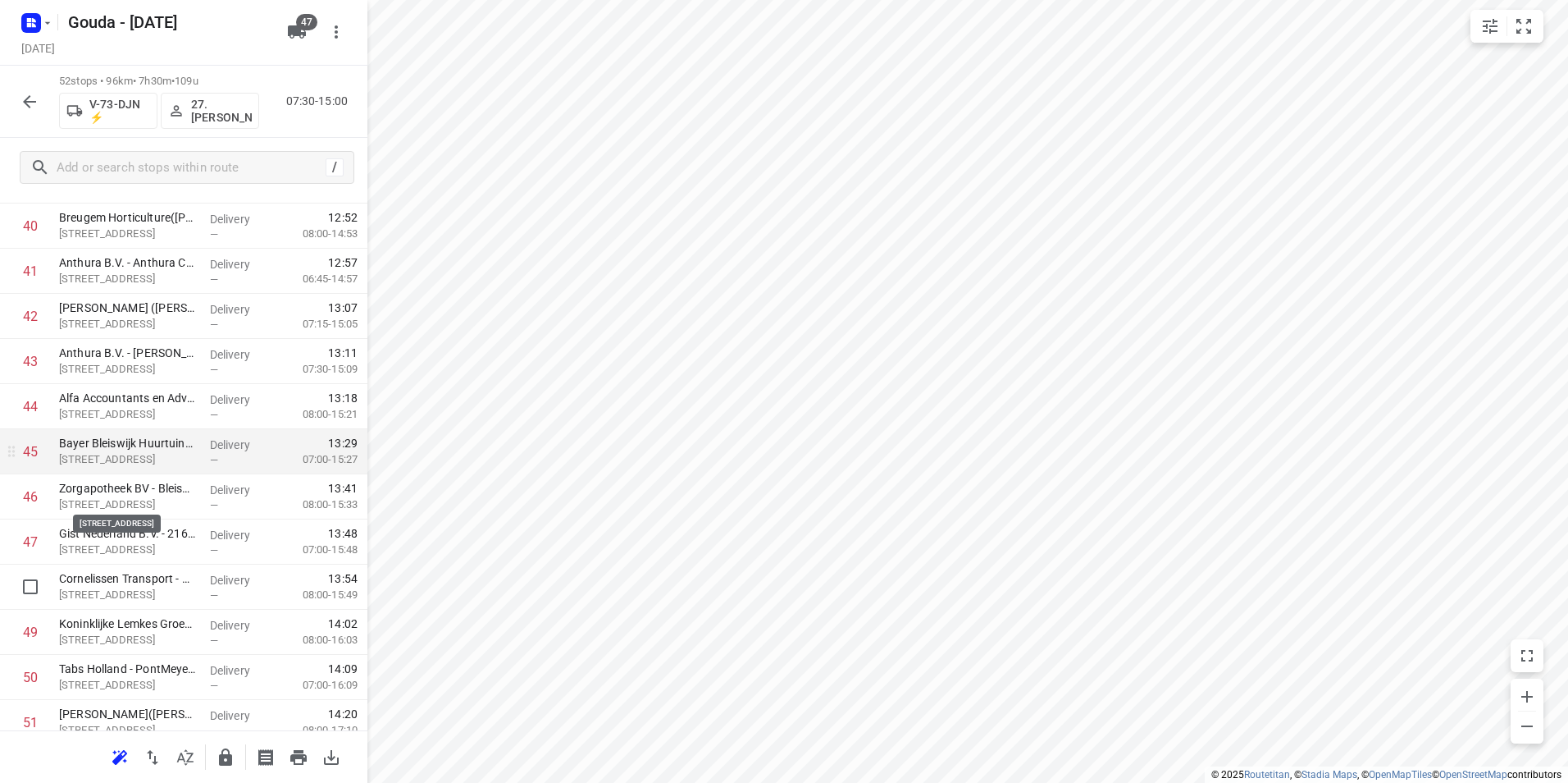
scroll to position [1988, 0]
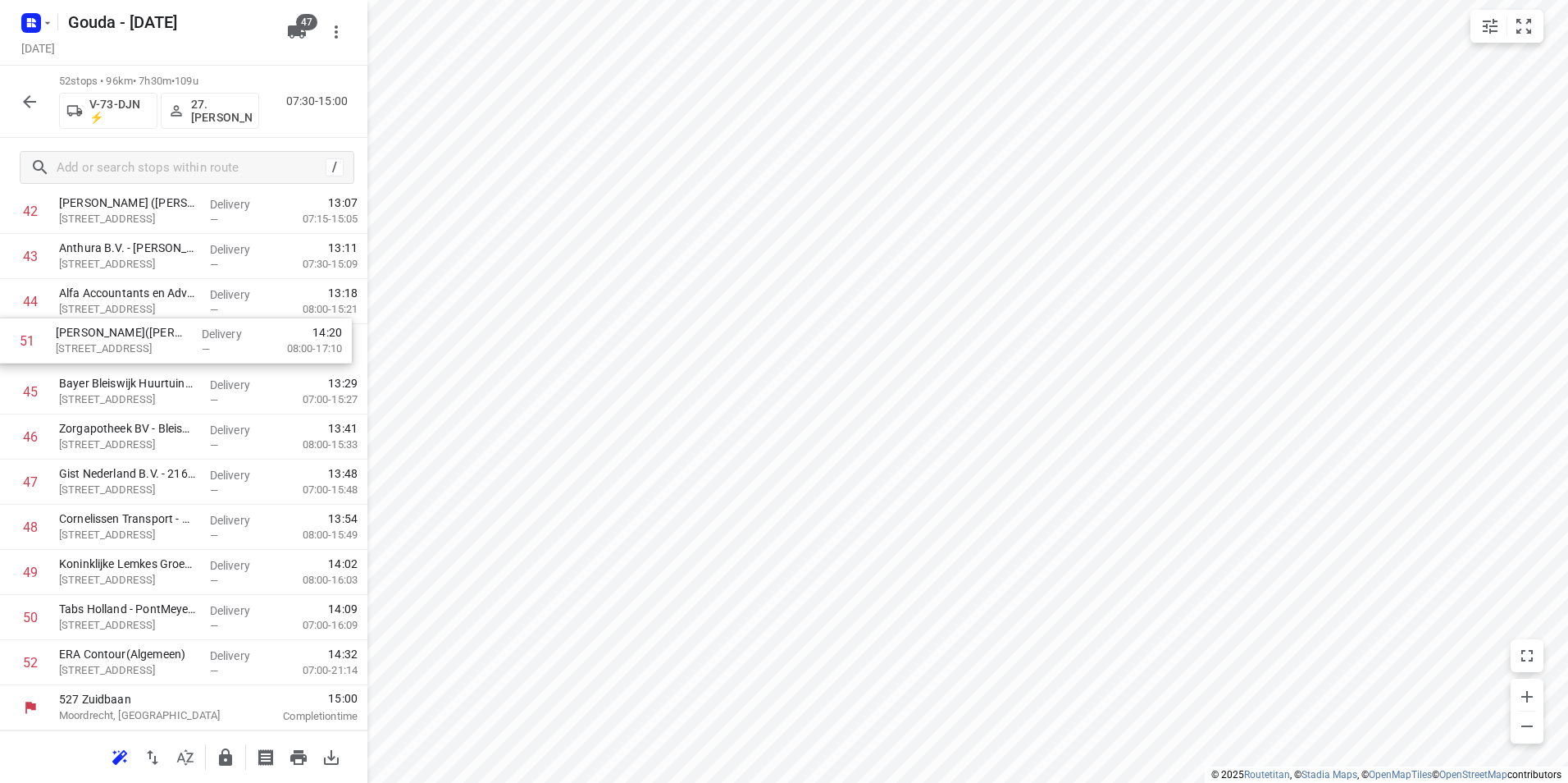
drag, startPoint x: 141, startPoint y: 596, endPoint x: 133, endPoint y: 335, distance: 261.1
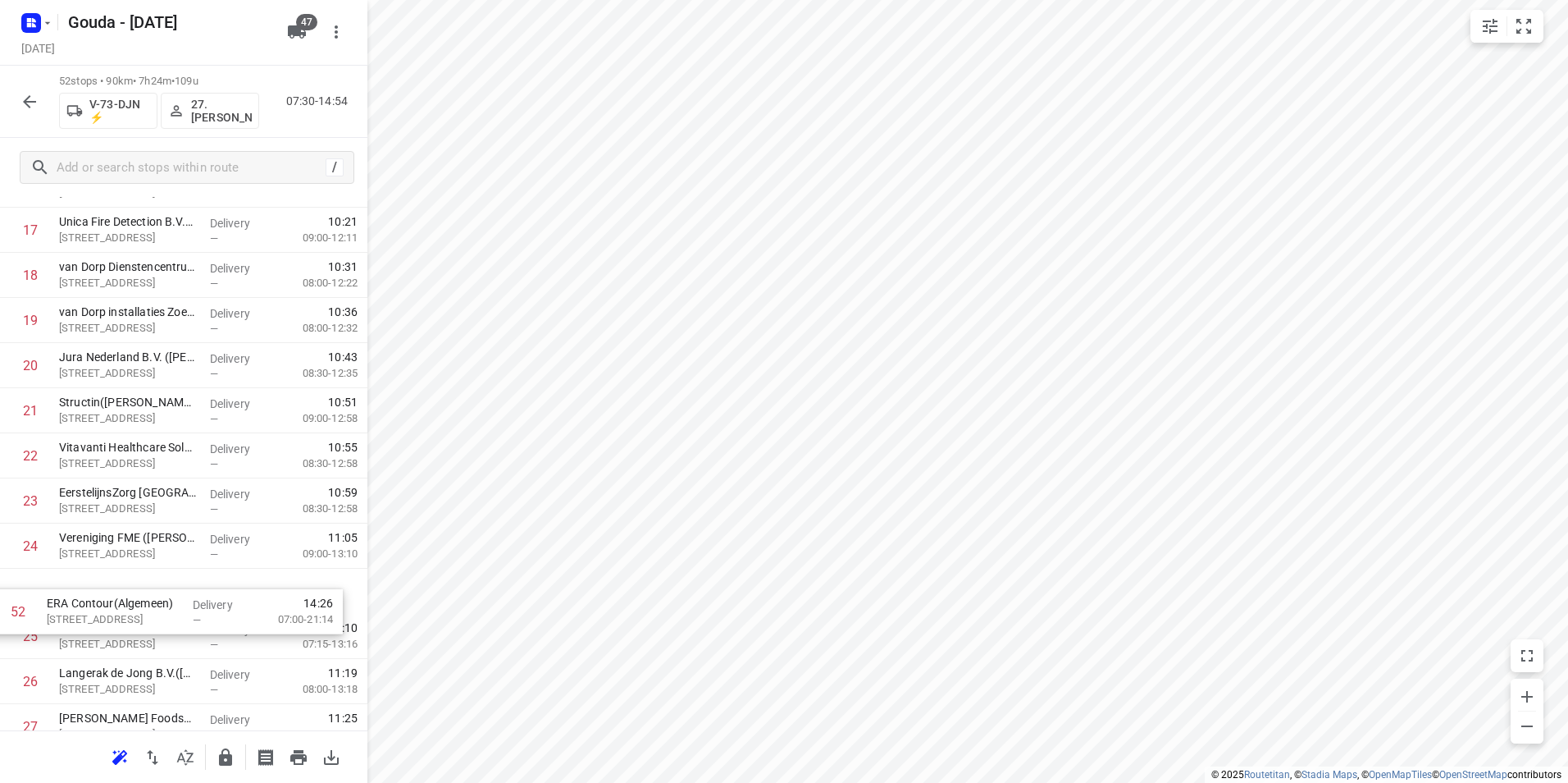
drag, startPoint x: 130, startPoint y: 666, endPoint x: 120, endPoint y: 597, distance: 69.7
click at [120, 597] on div "1 Cublend([PERSON_NAME]) [STREET_ADDRESS] Delivery — 07:43 08:00-09:57 2 MRC Gl…" at bounding box center [184, 659] width 367 height 2347
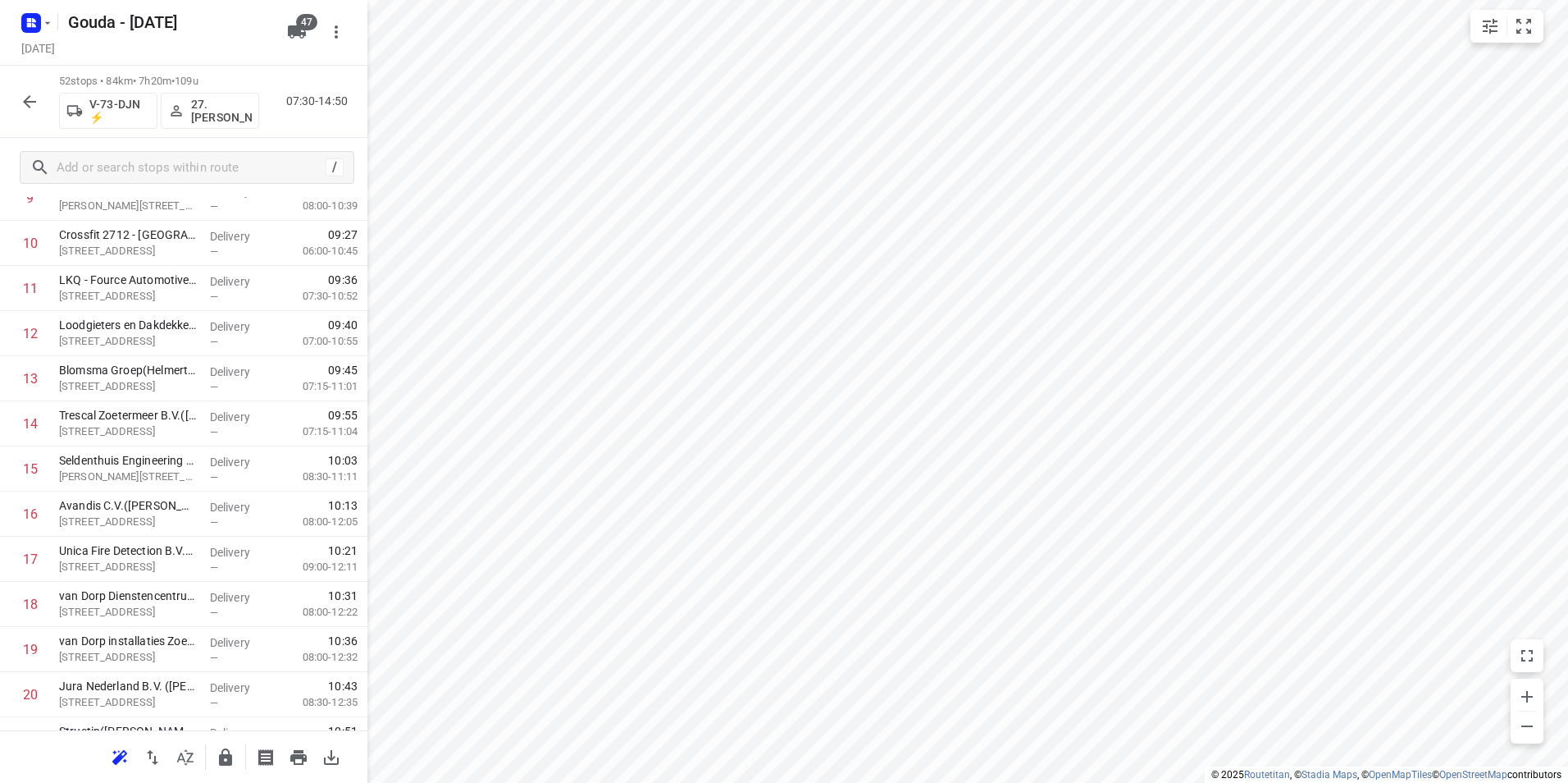
scroll to position [0, 0]
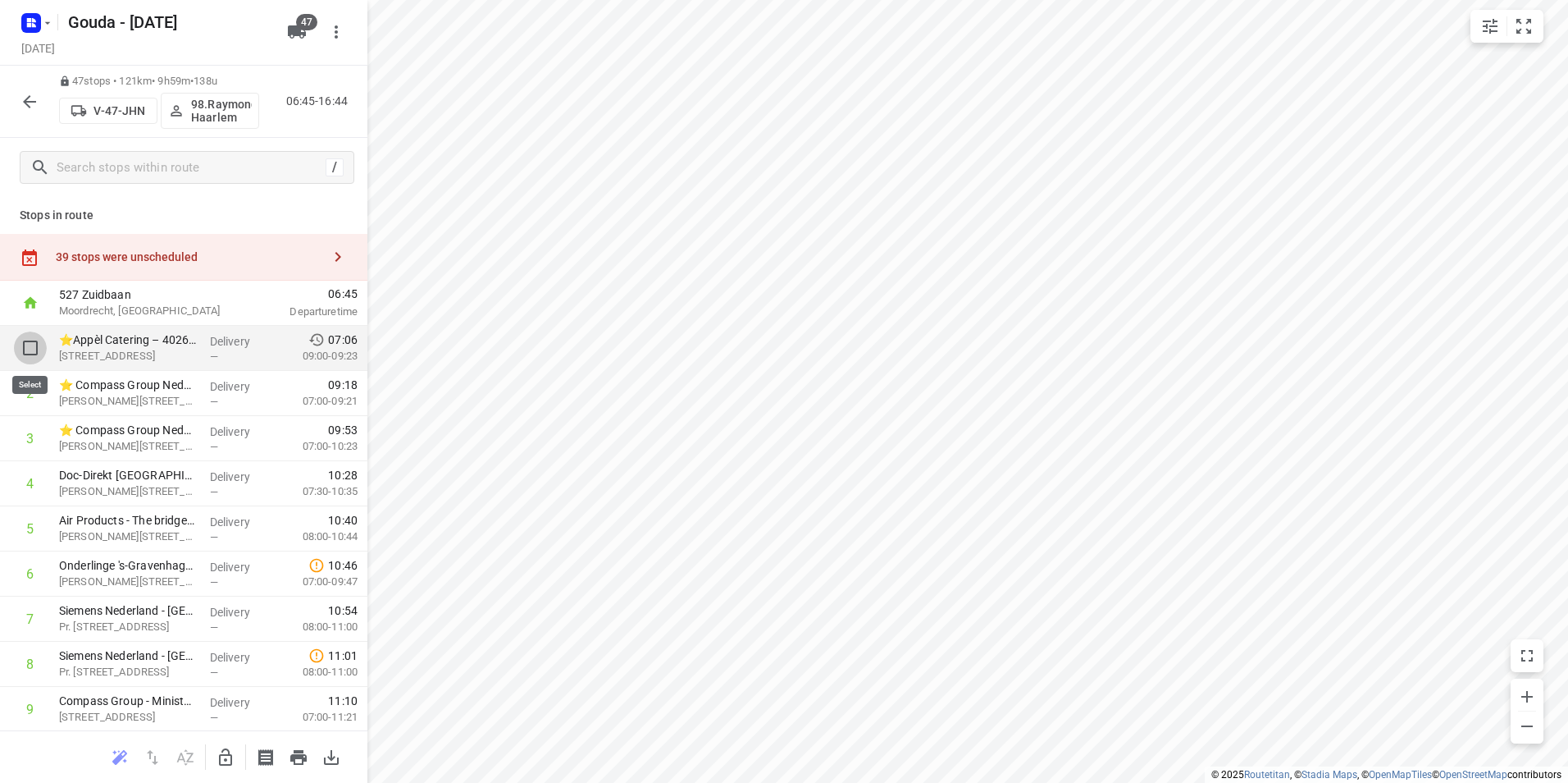
click at [29, 346] on input "checkbox" at bounding box center [30, 348] width 33 height 33
checkbox input "true"
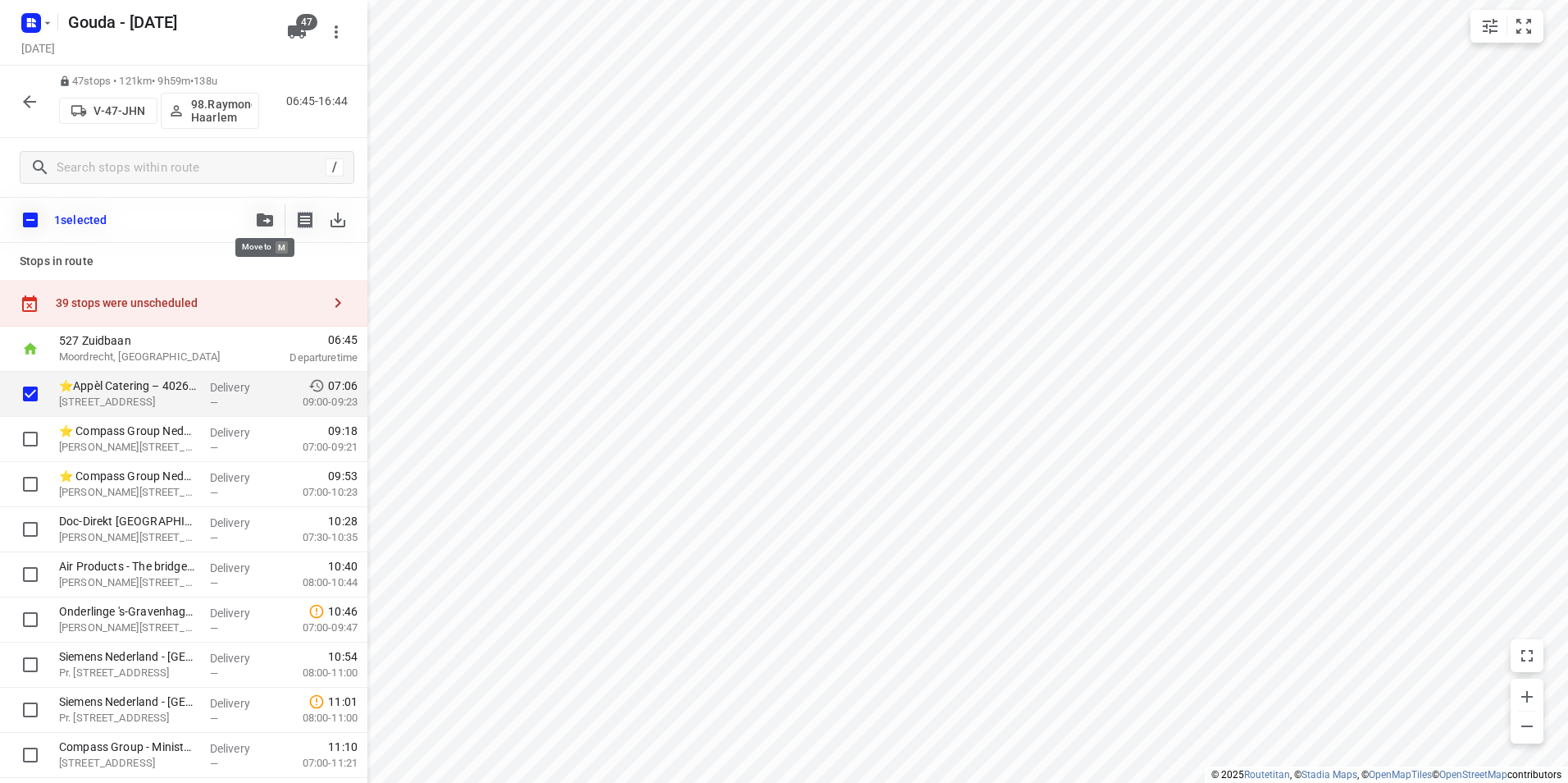
click at [260, 220] on icon "button" at bounding box center [265, 220] width 17 height 13
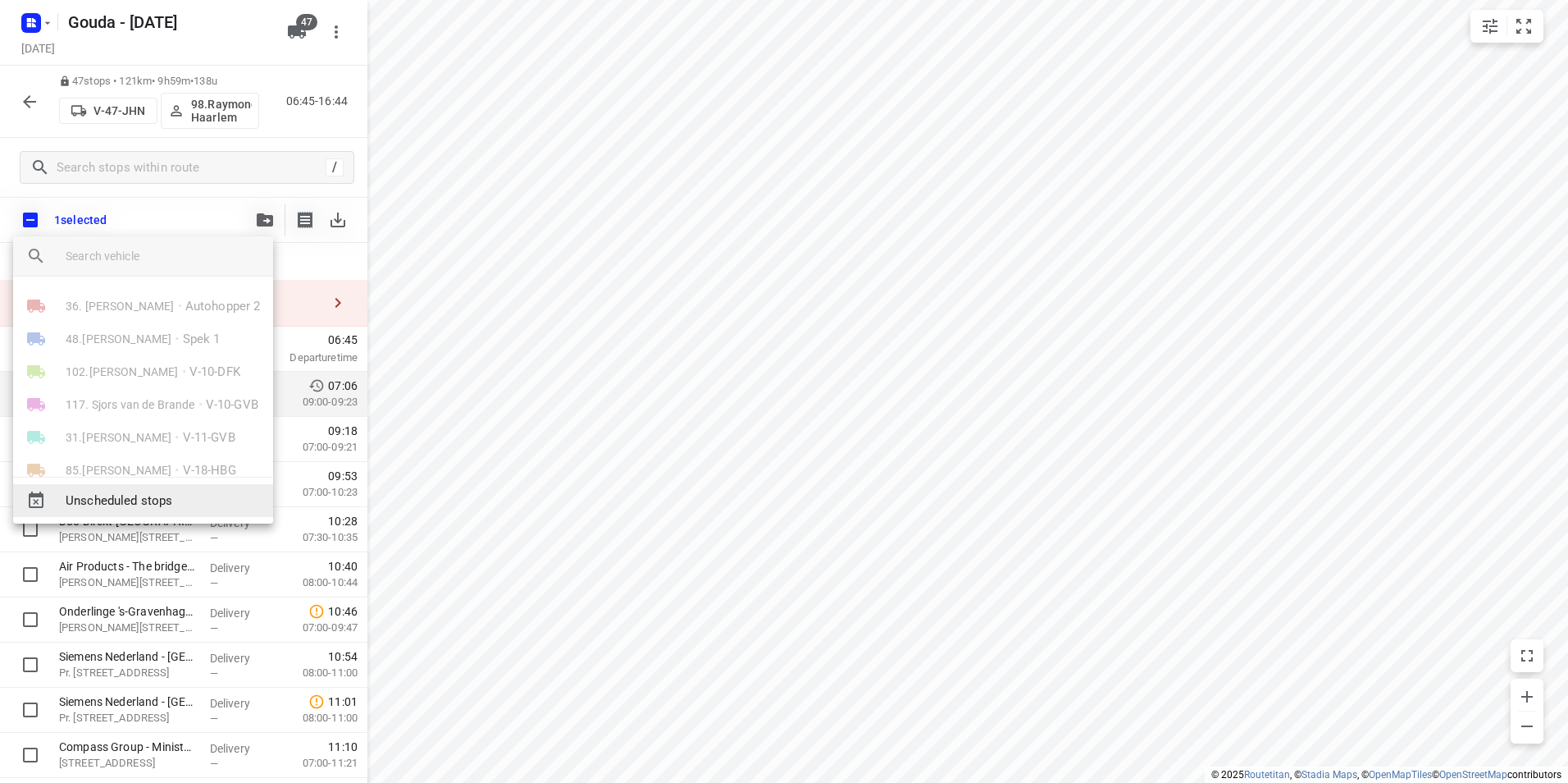
click at [150, 508] on span "Unscheduled stops" at bounding box center [163, 501] width 195 height 19
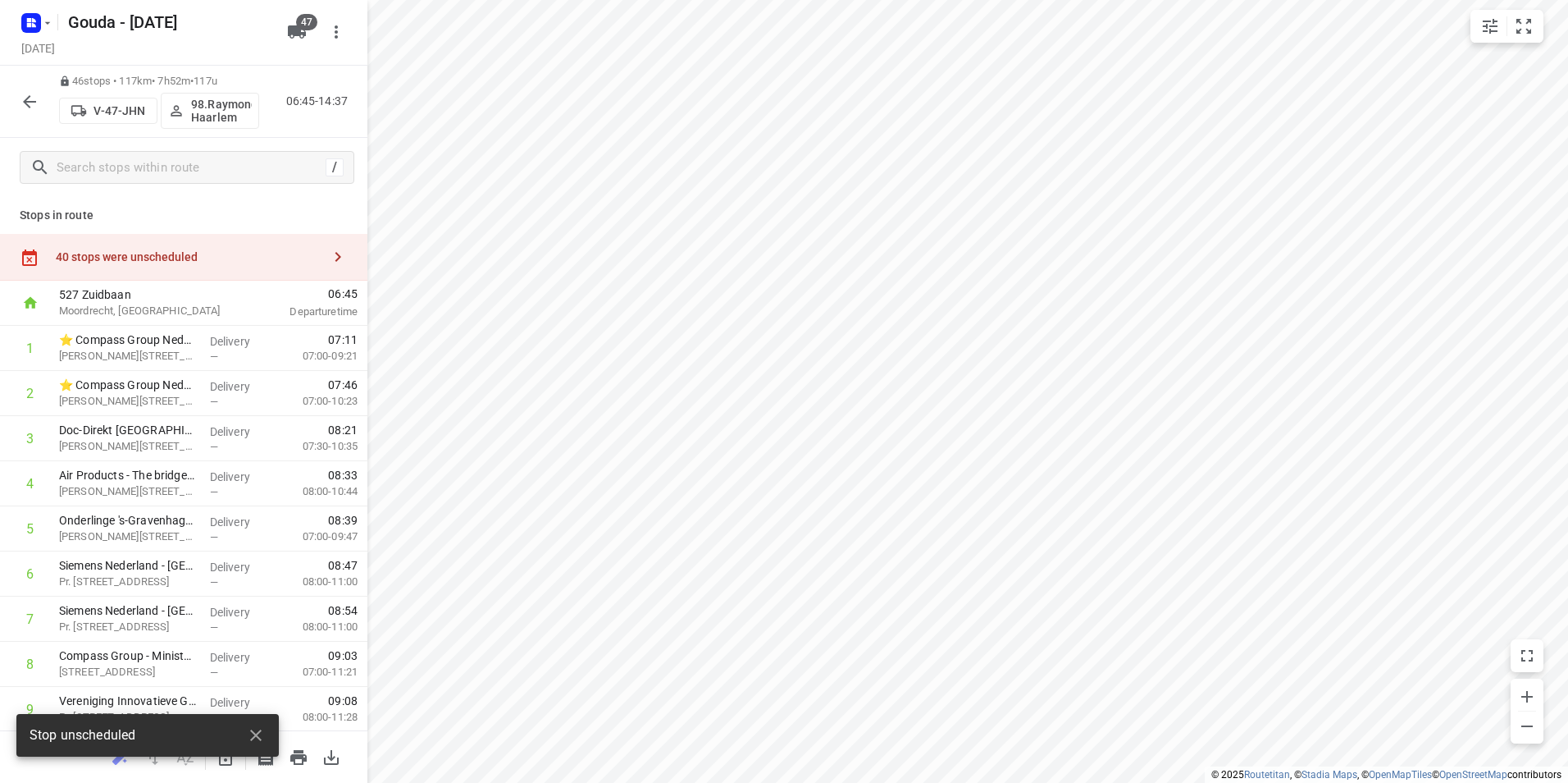
click at [256, 254] on div "40 stops were unscheduled" at bounding box center [188, 256] width 265 height 13
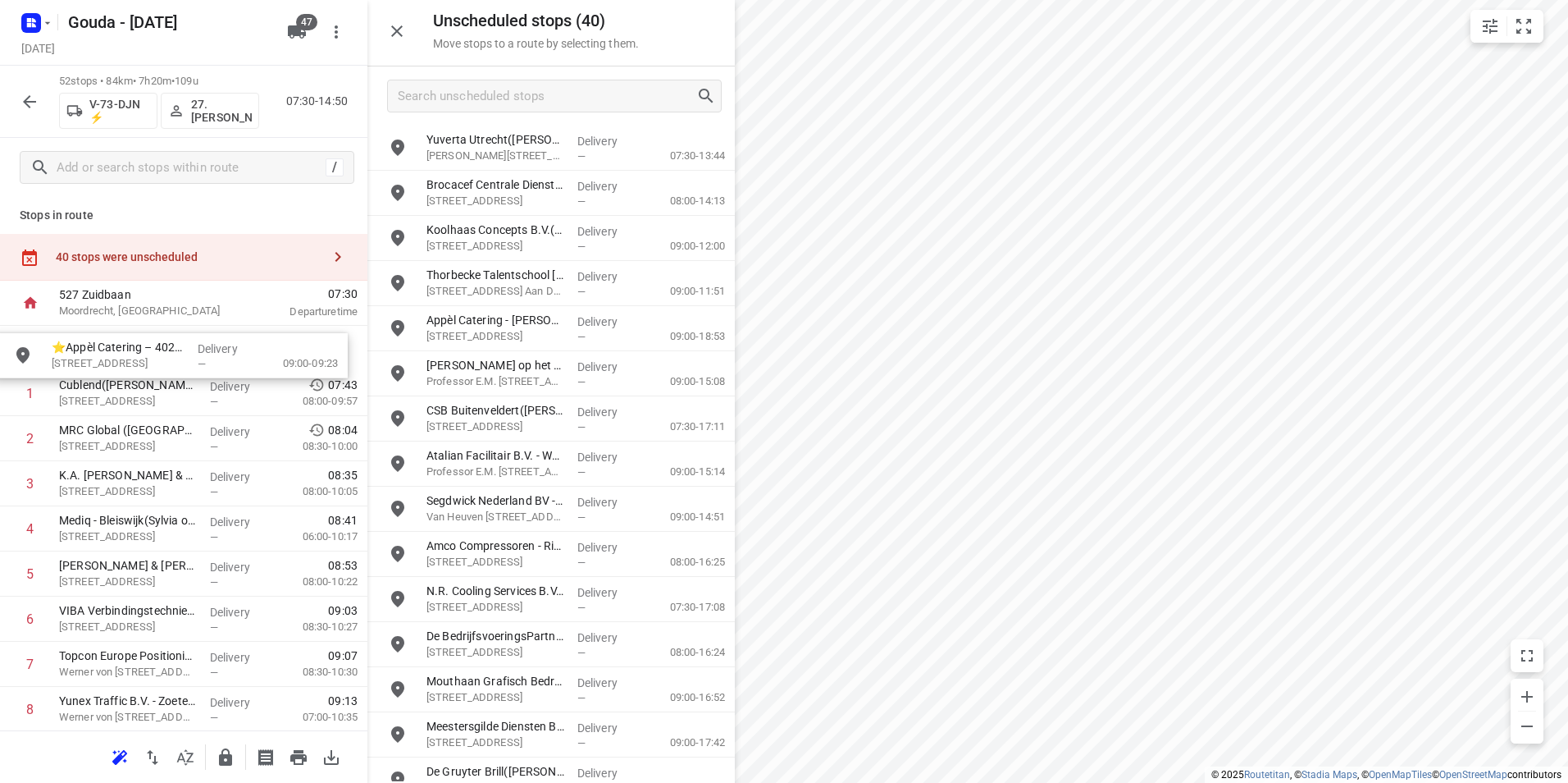
drag, startPoint x: 519, startPoint y: 143, endPoint x: 137, endPoint y: 354, distance: 436.4
click at [158, 341] on p "⭐Appèl Catering – 4026 - De Regenboog([PERSON_NAME])" at bounding box center [128, 340] width 138 height 17
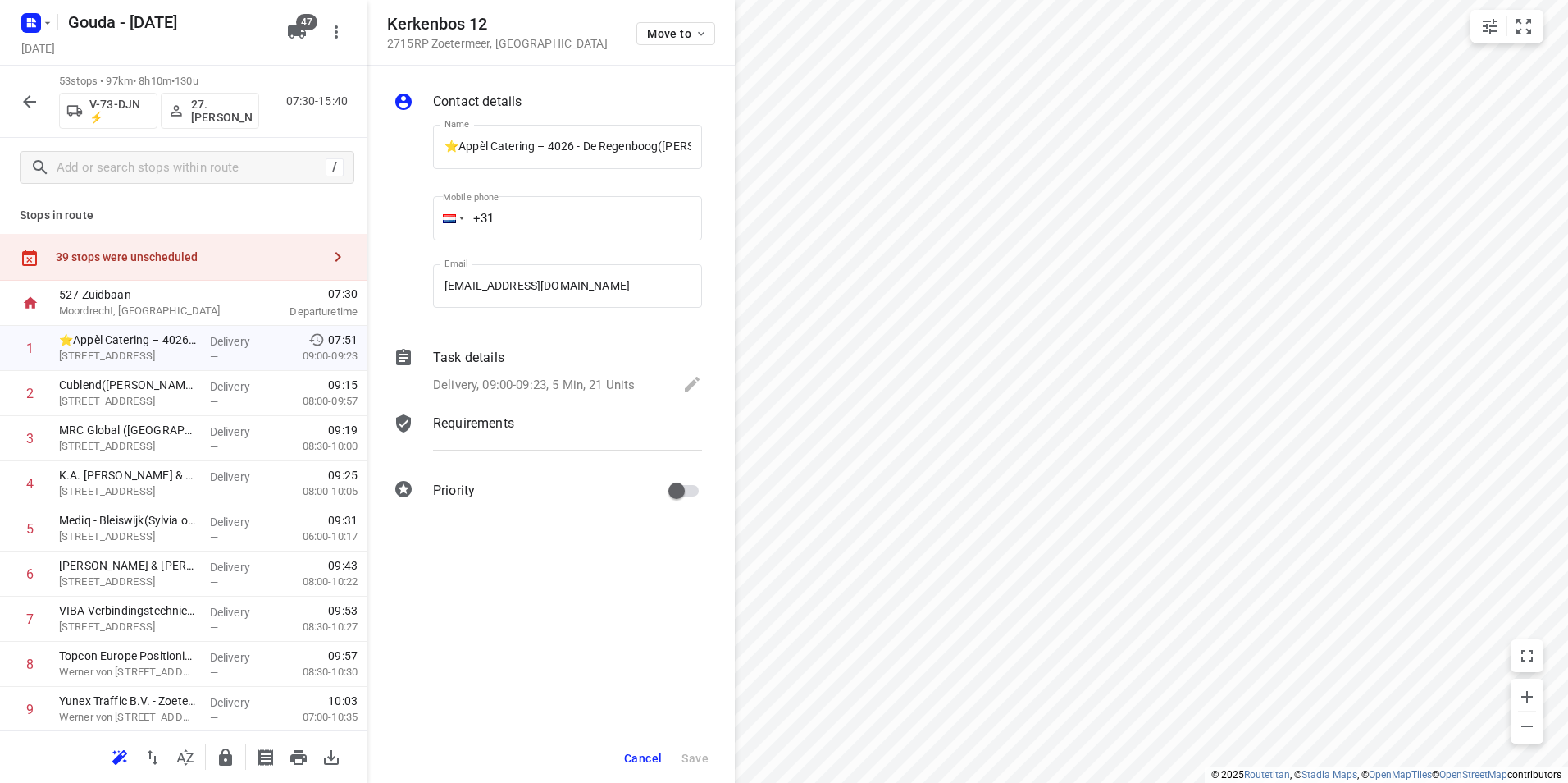
click at [517, 371] on div "Task details Delivery, 09:00-09:23, 5 Min, 21 Units" at bounding box center [568, 372] width 276 height 56
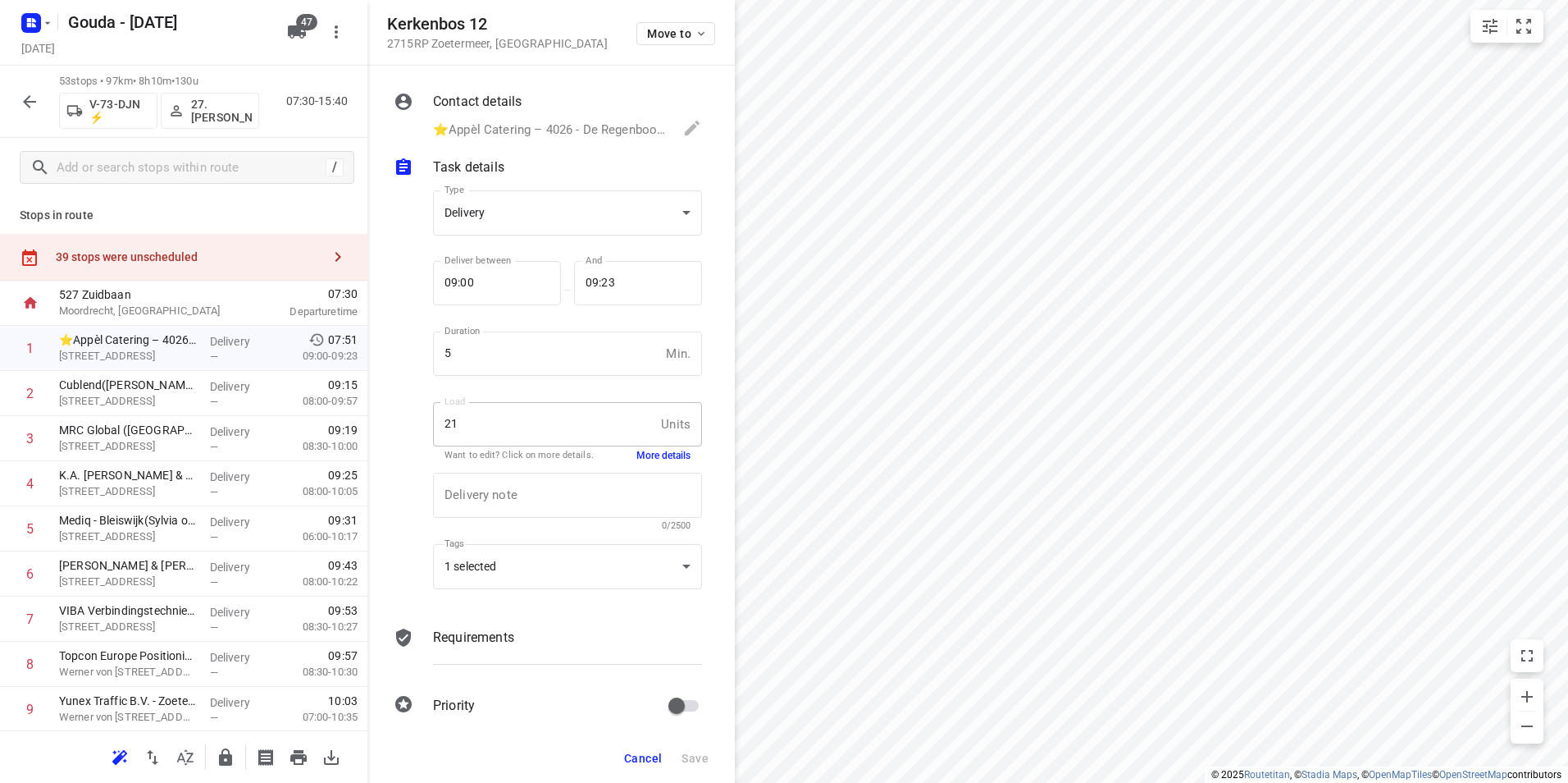
click at [649, 452] on button "More details" at bounding box center [663, 455] width 54 height 14
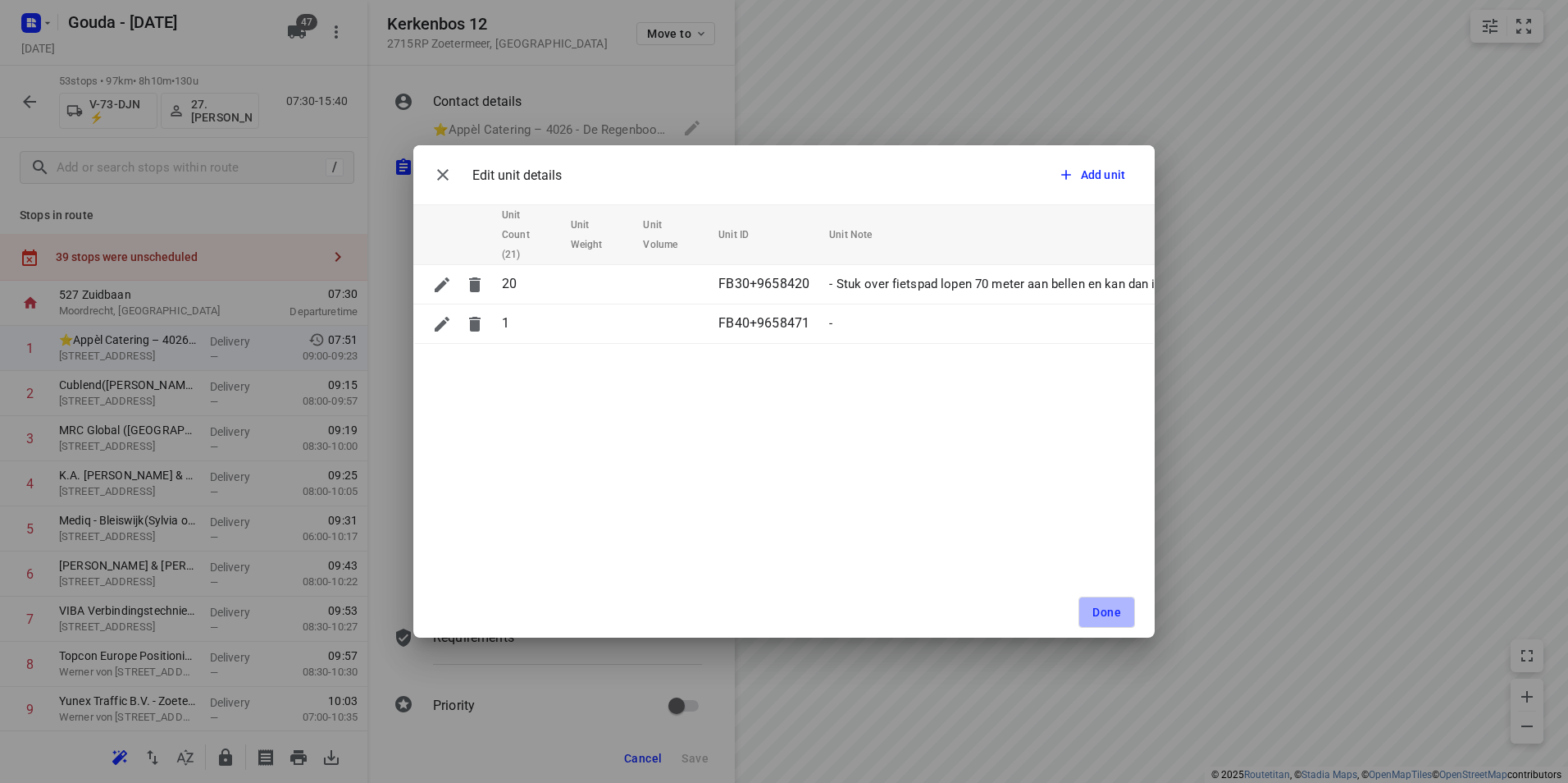
click at [1091, 615] on button "Done" at bounding box center [1107, 612] width 57 height 31
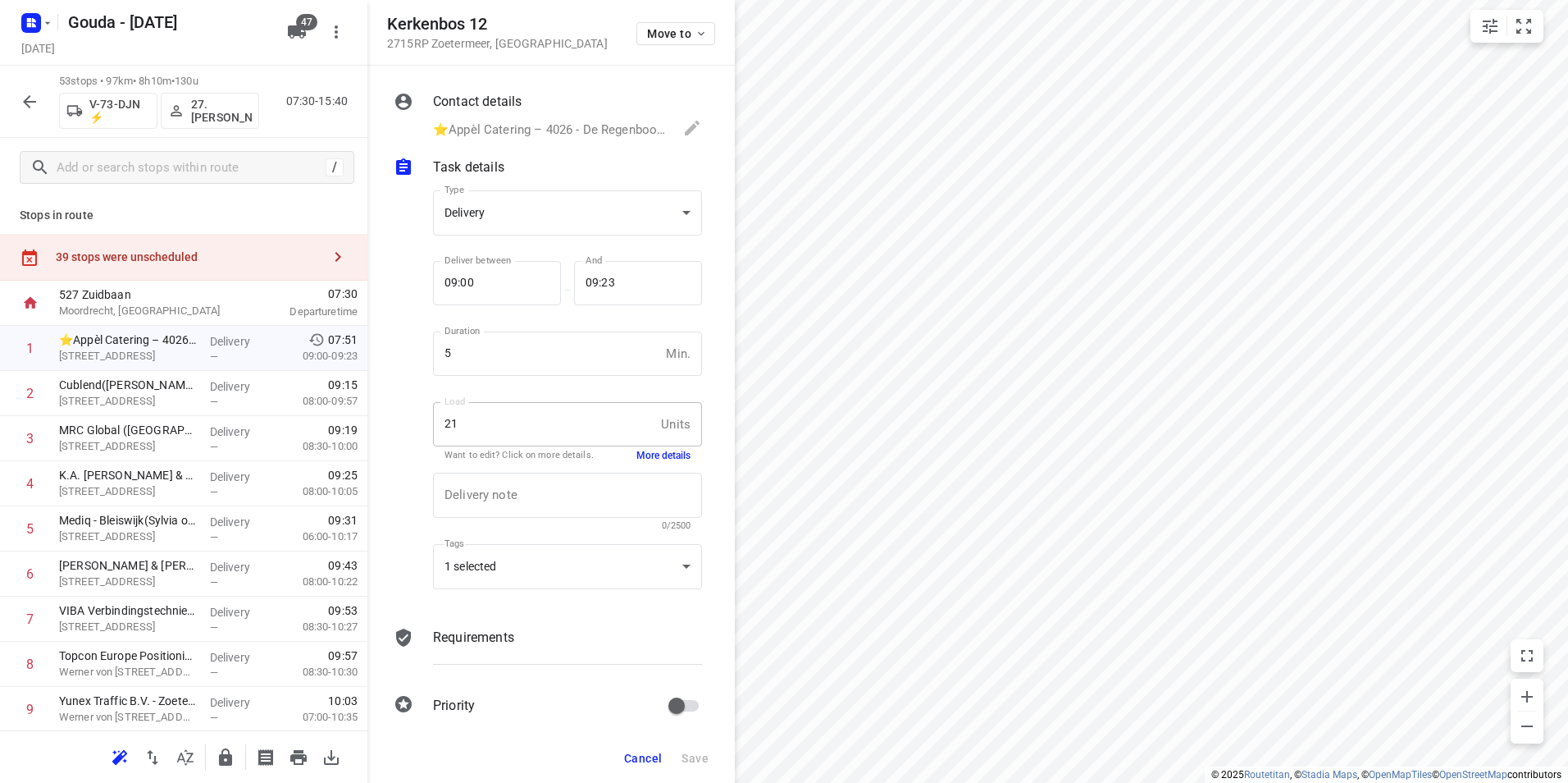
click at [640, 758] on span "Cancel" at bounding box center [642, 758] width 38 height 13
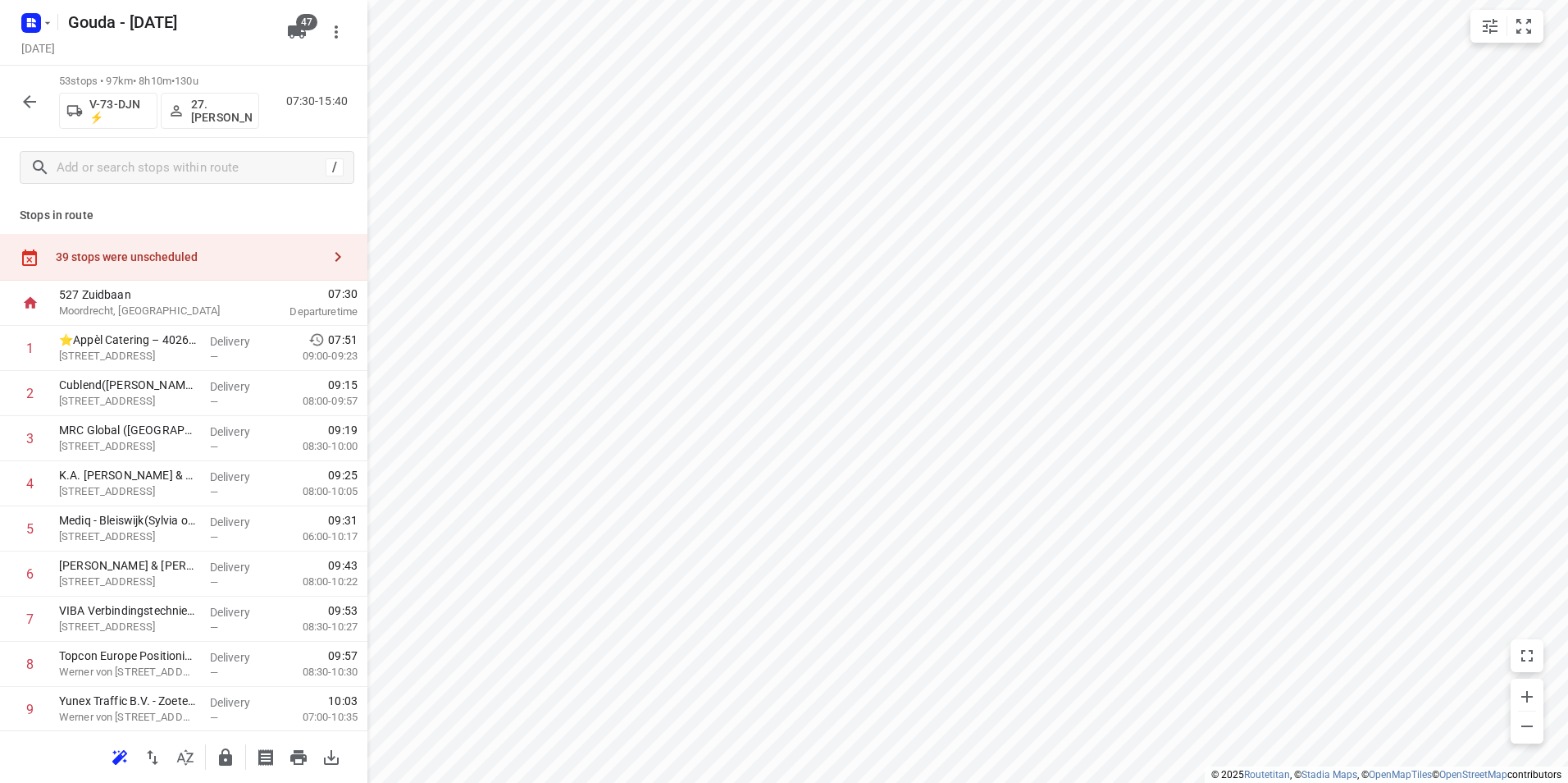
click at [226, 772] on button "button" at bounding box center [226, 757] width 33 height 33
click at [27, 87] on button "button" at bounding box center [29, 102] width 33 height 33
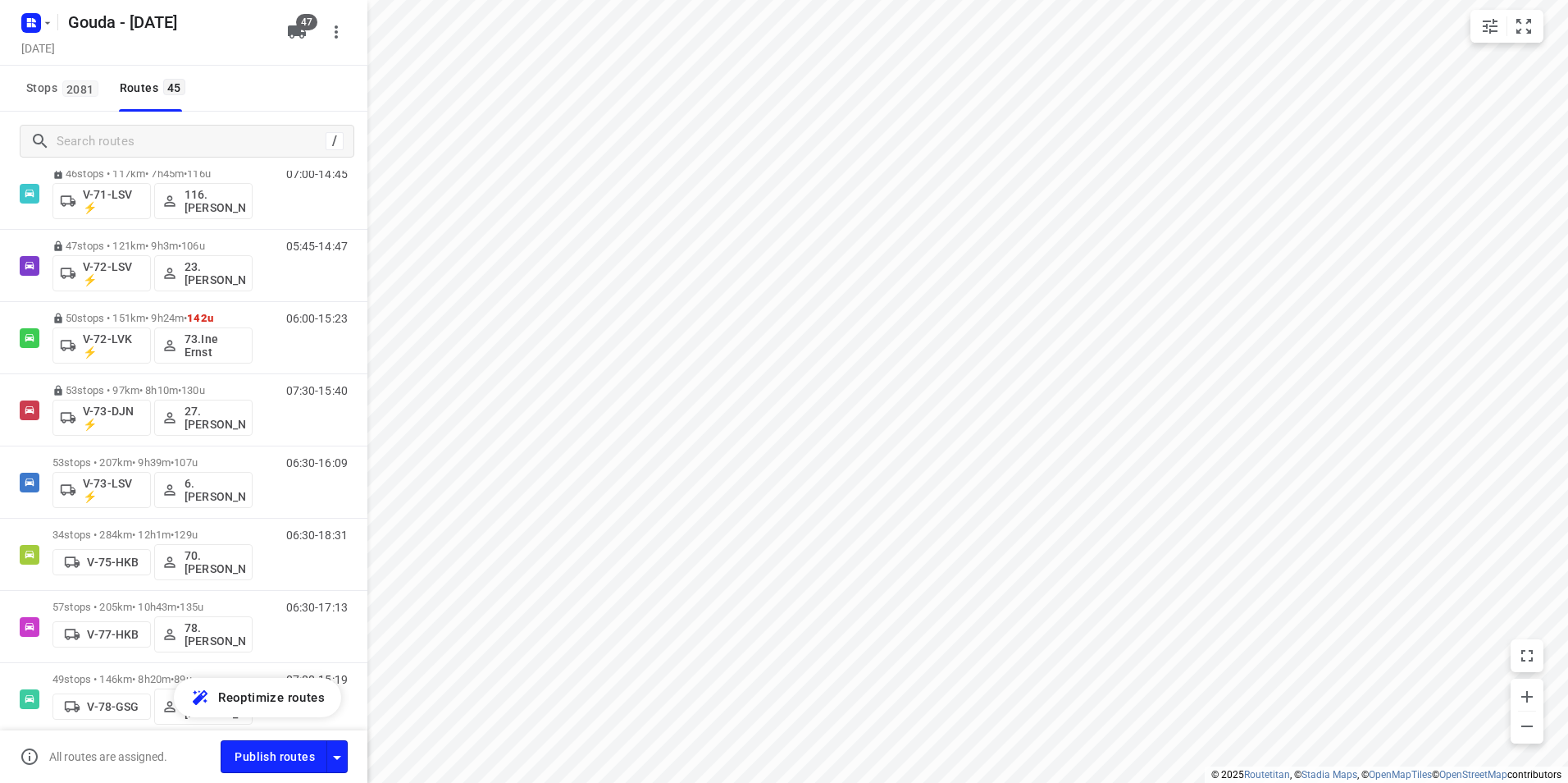
scroll to position [1313, 0]
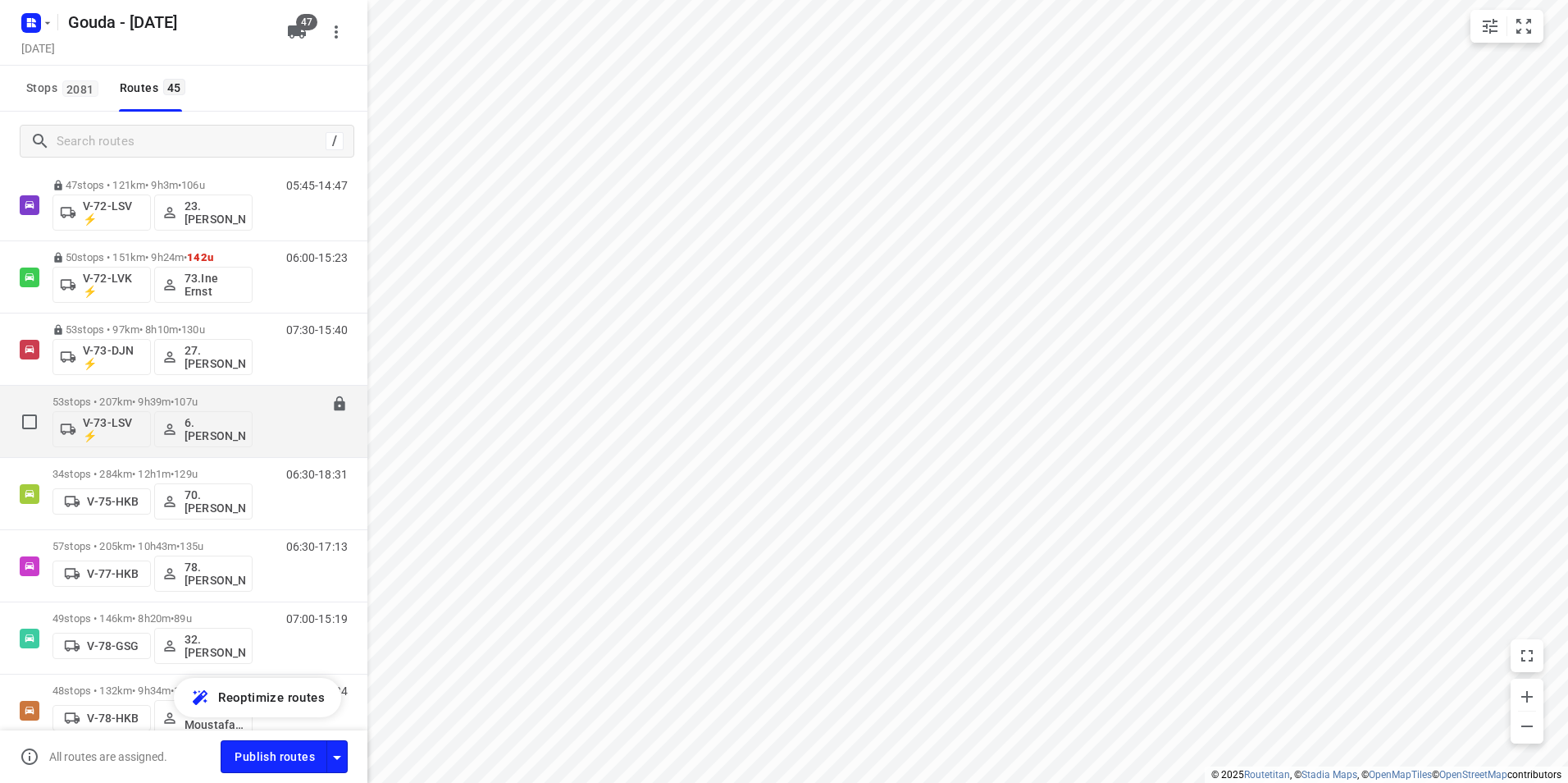
click at [160, 395] on p "53 stops • 207km • 9h39m • 107u" at bounding box center [152, 401] width 200 height 12
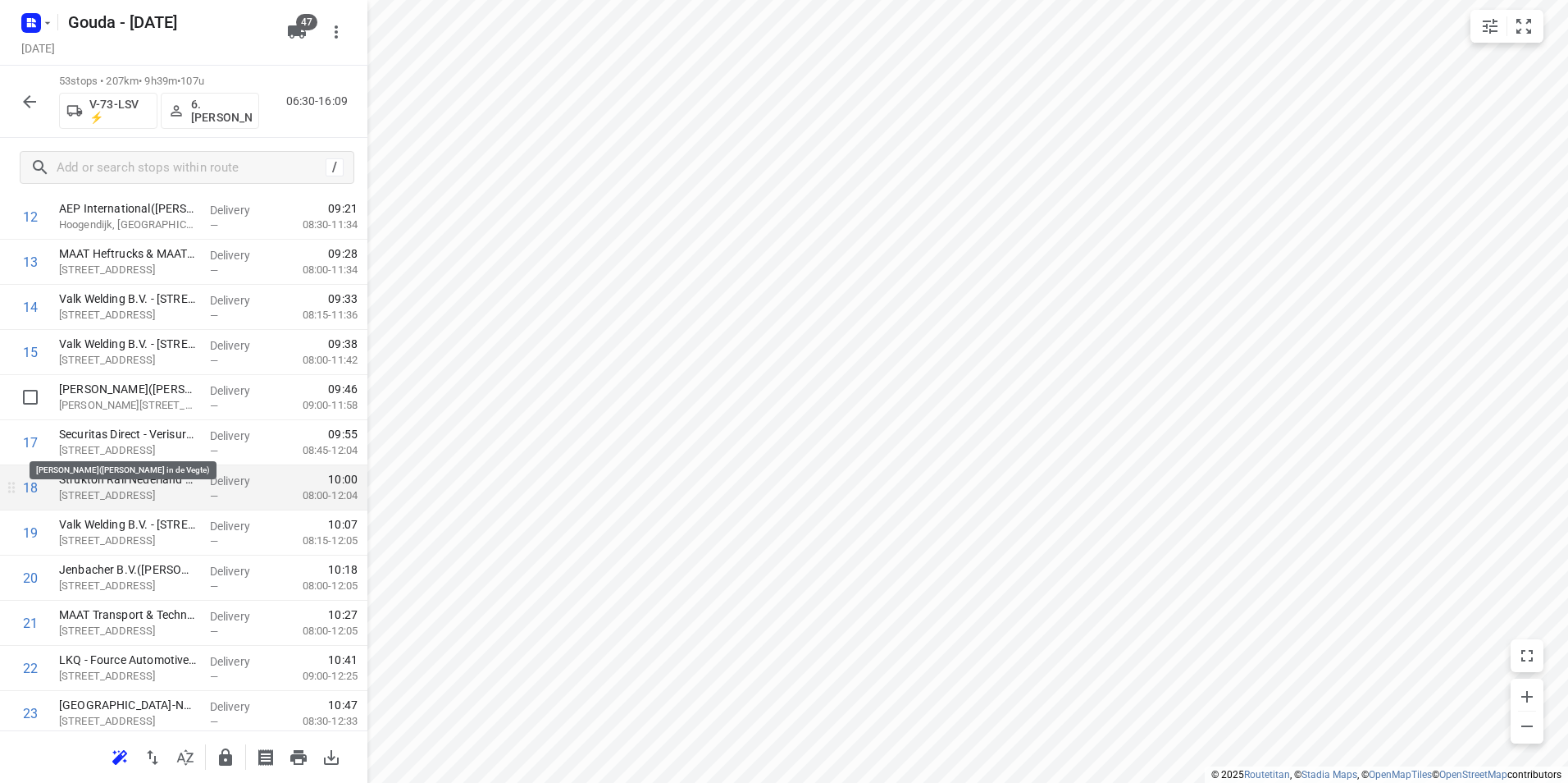
scroll to position [656, 0]
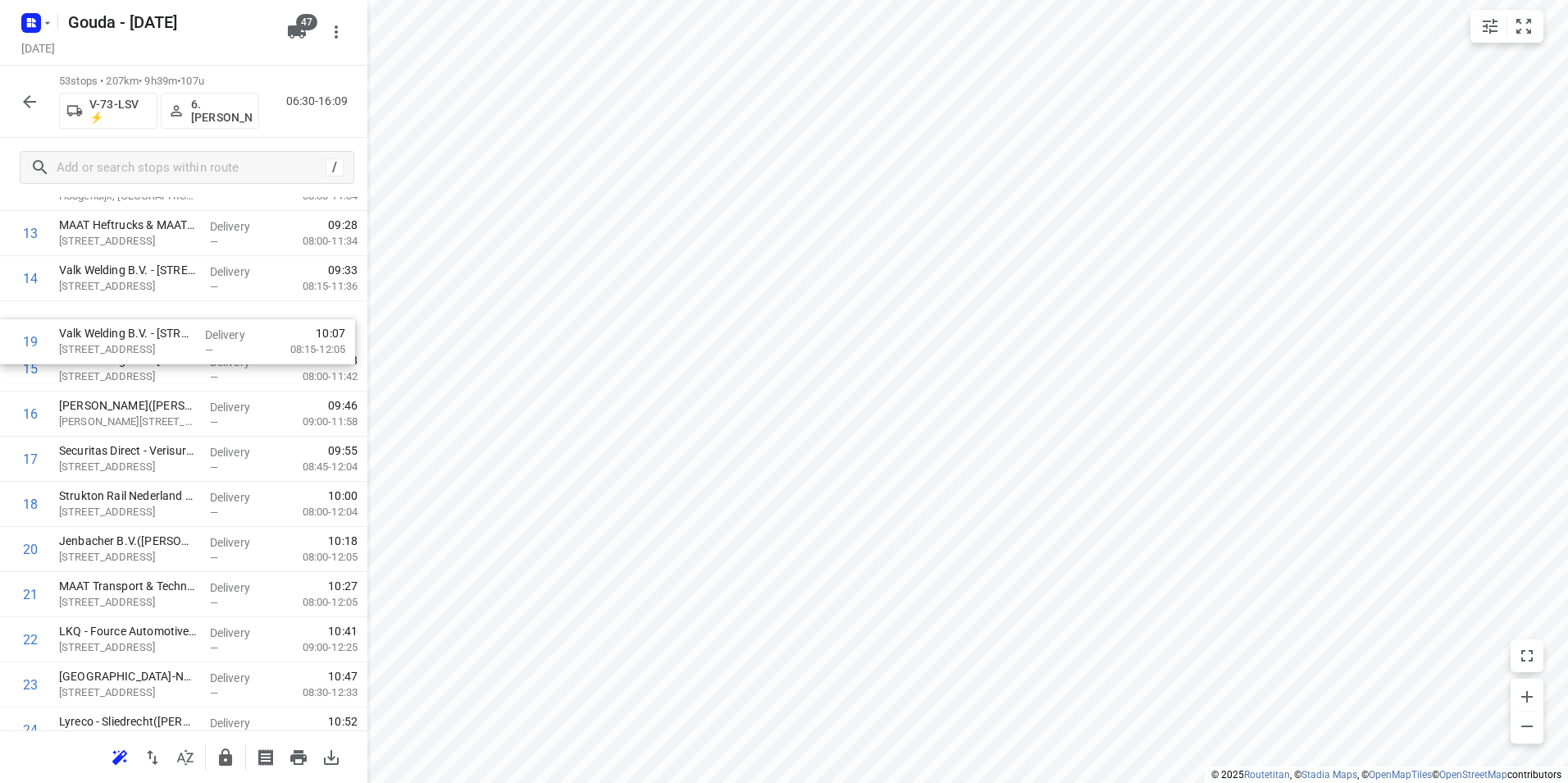
drag, startPoint x: 134, startPoint y: 508, endPoint x: 137, endPoint y: 335, distance: 173.0
drag, startPoint x: 157, startPoint y: 417, endPoint x: 157, endPoint y: 598, distance: 181.0
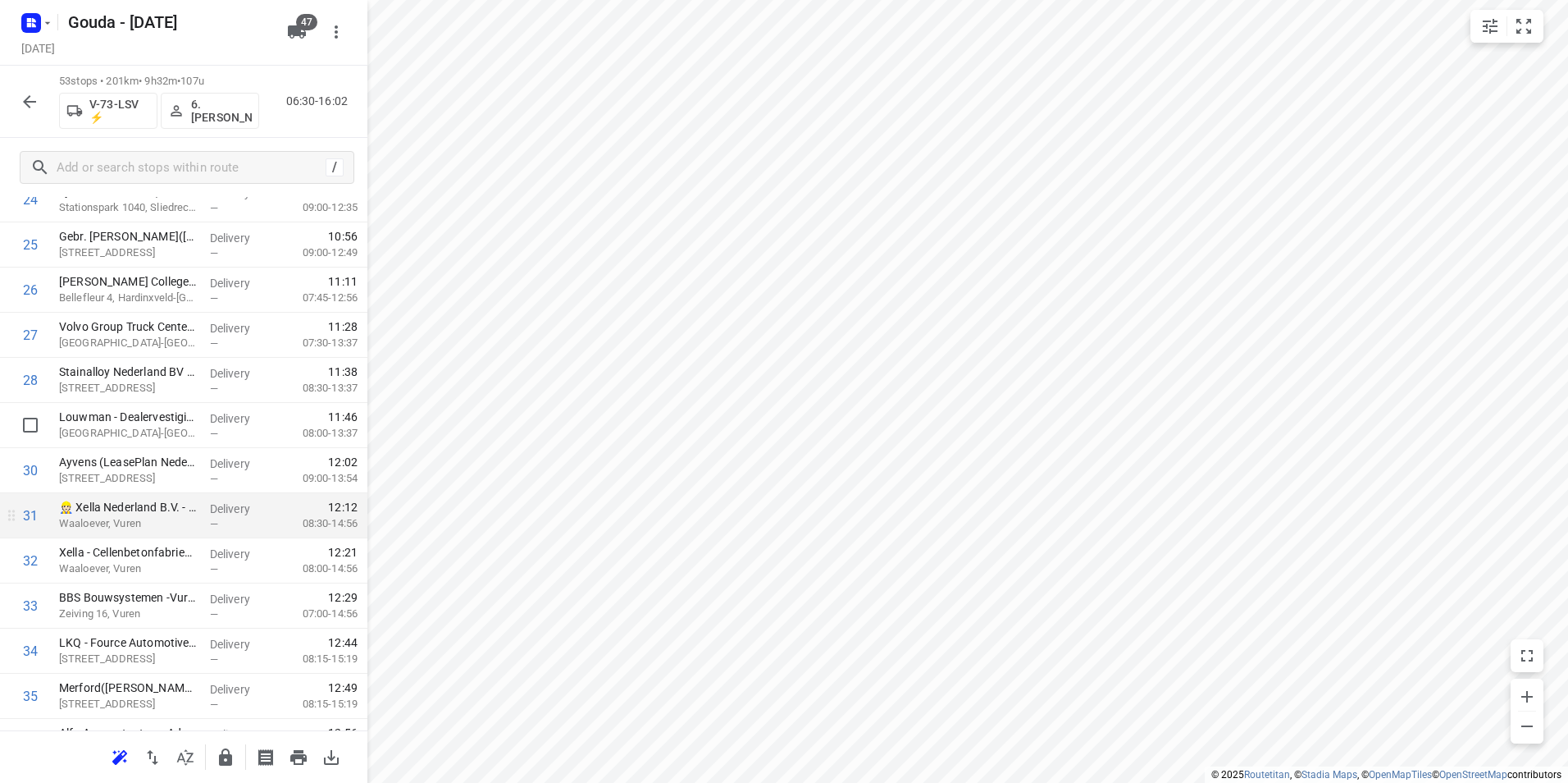
scroll to position [1231, 0]
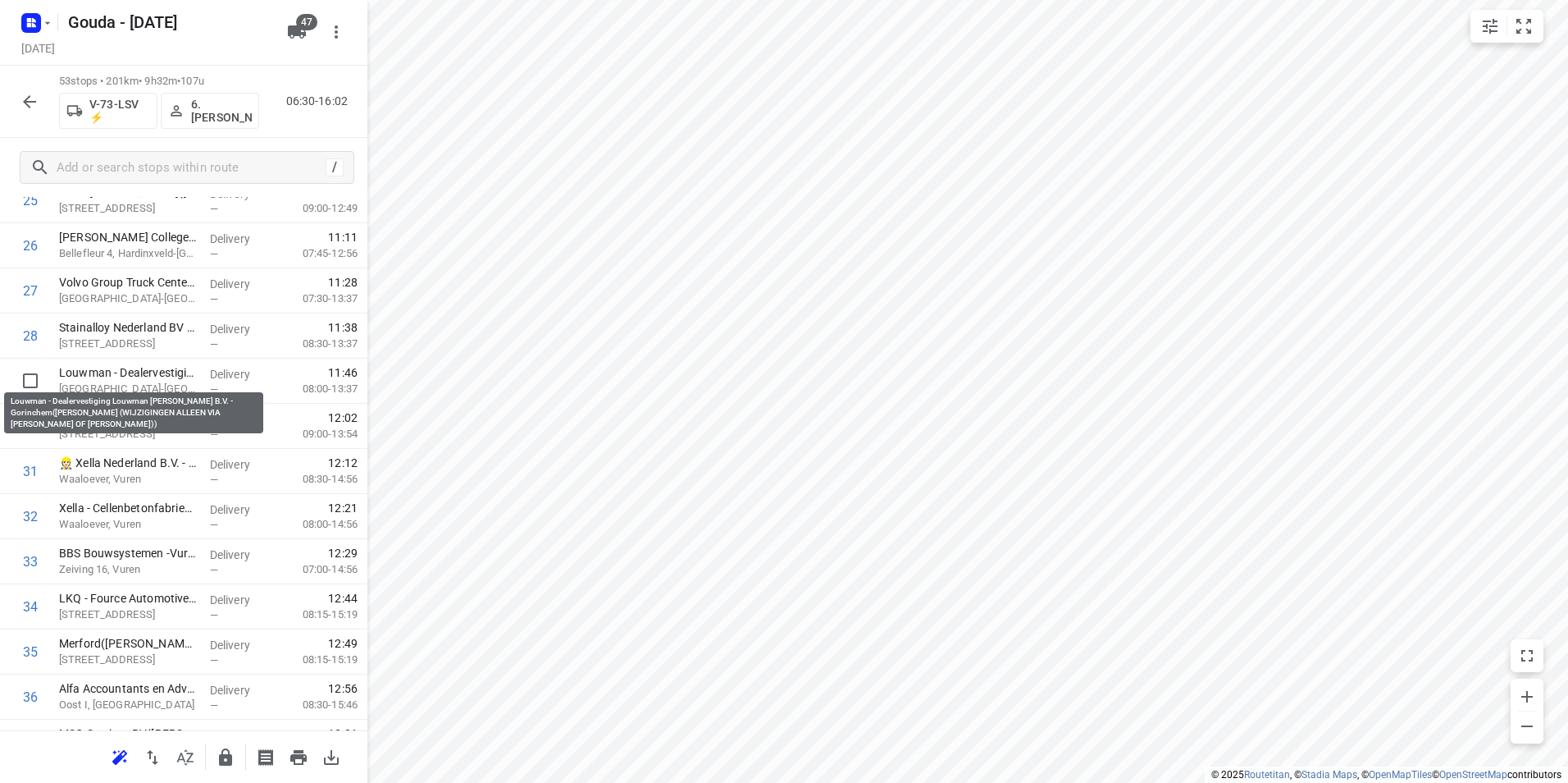
drag, startPoint x: 104, startPoint y: 380, endPoint x: 107, endPoint y: 337, distance: 43.1
click at [107, 337] on div "1 Scheepswerf Slob - locatie [STREET_ADDRESS]([PERSON_NAME]) [STREET_ADDRESS], …" at bounding box center [184, 290] width 367 height 2392
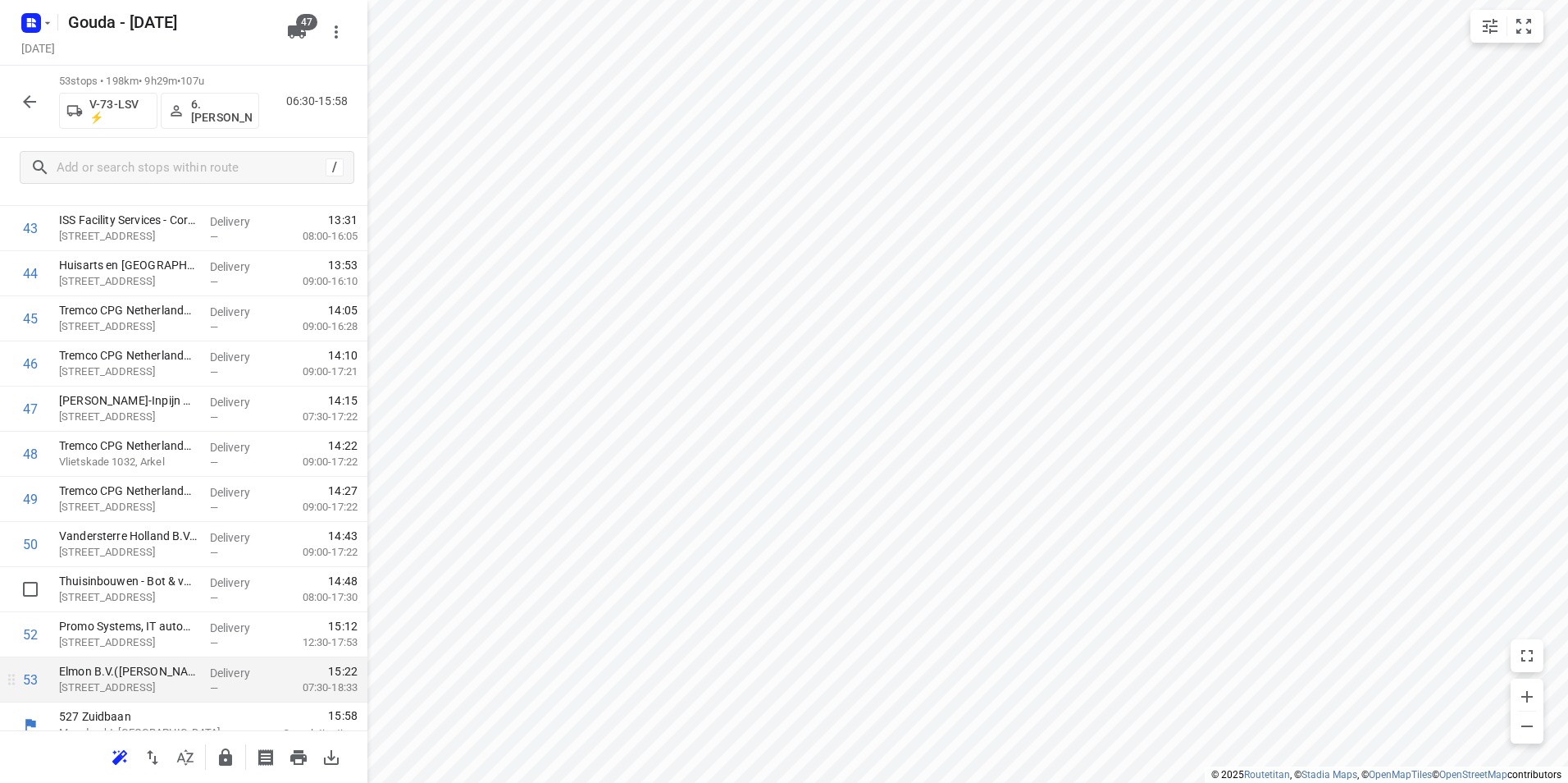
scroll to position [2033, 0]
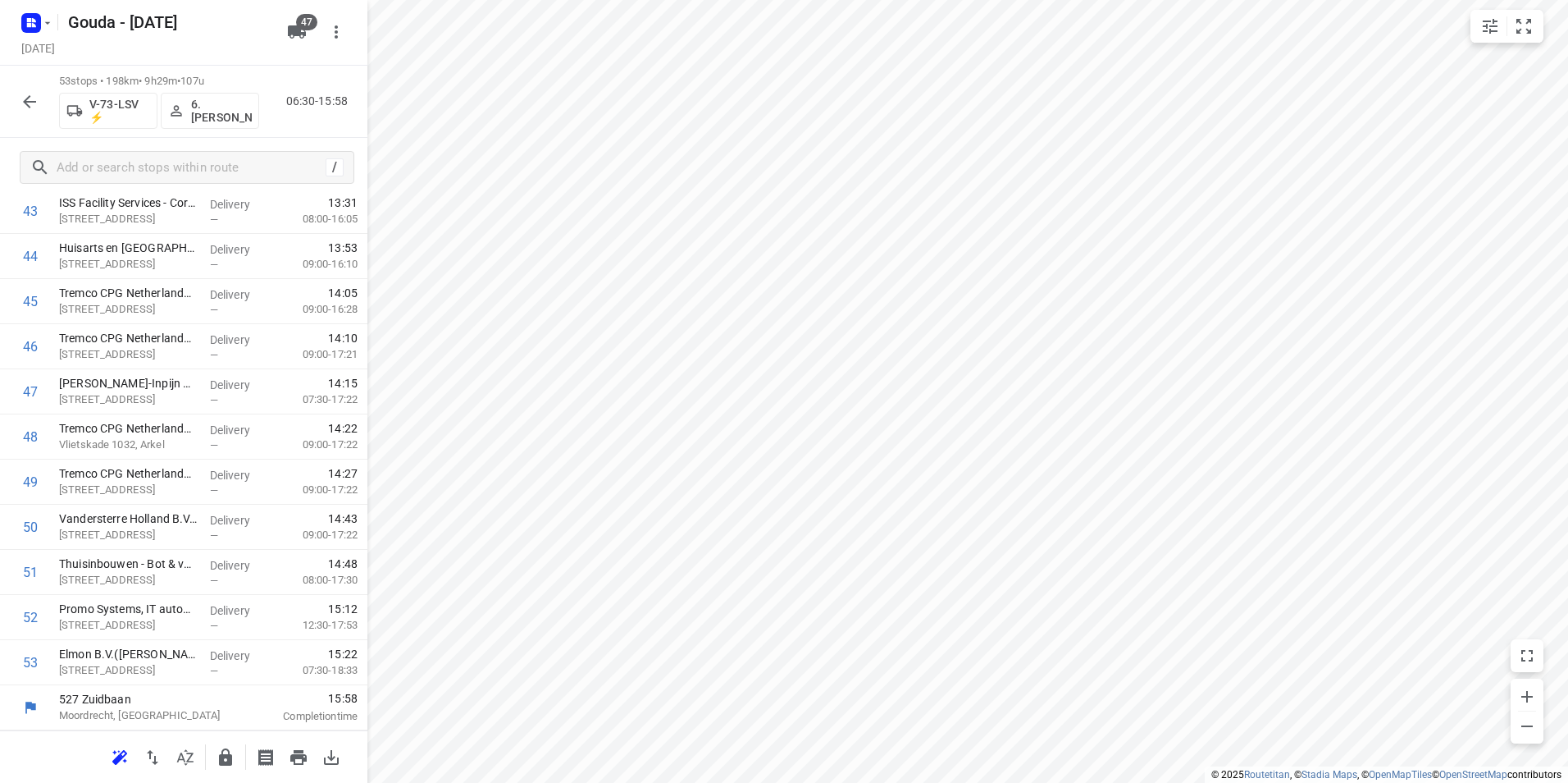
click at [224, 755] on icon "button" at bounding box center [225, 756] width 13 height 17
click at [27, 98] on icon "button" at bounding box center [29, 102] width 13 height 13
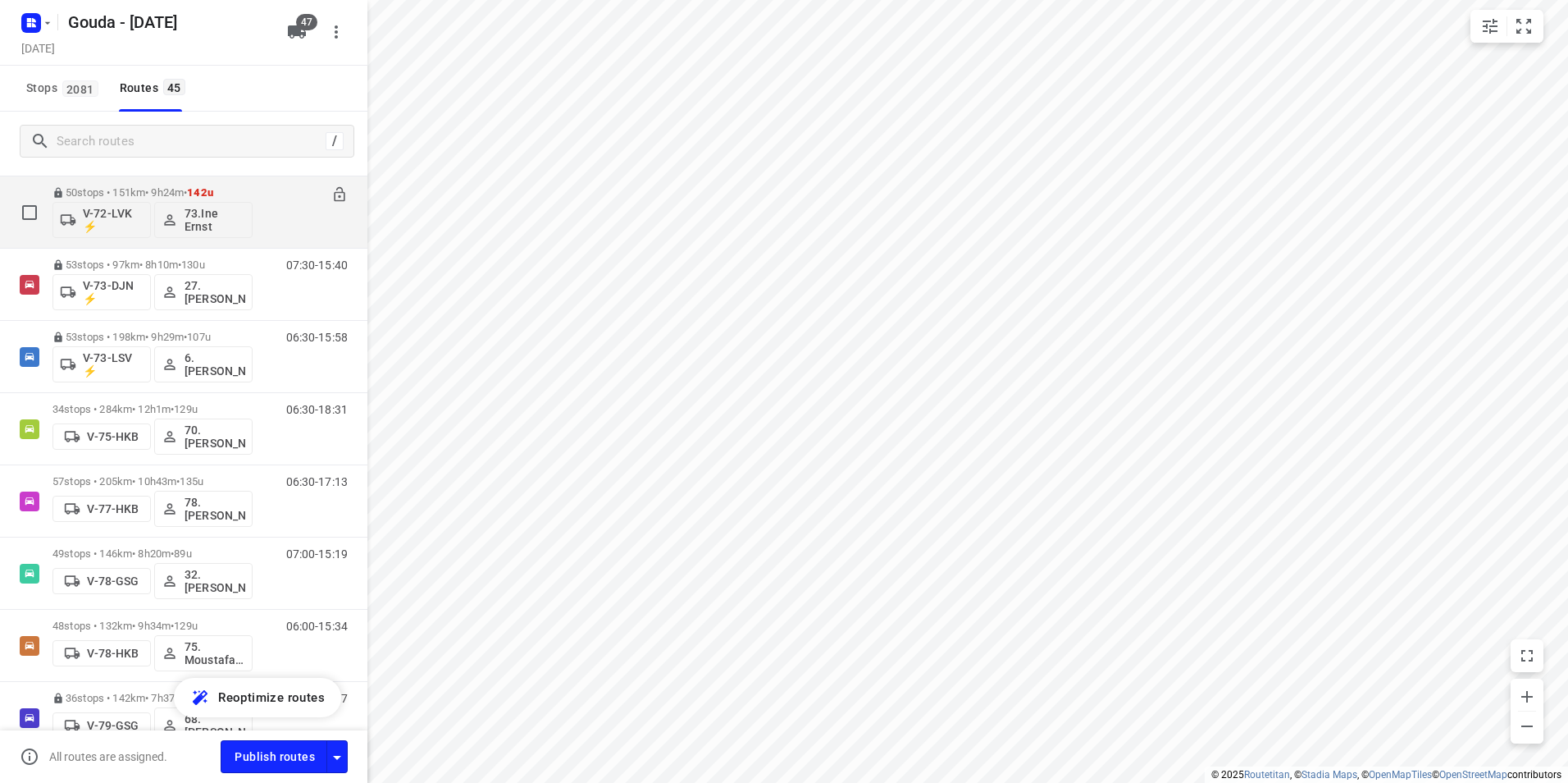
scroll to position [1477, 0]
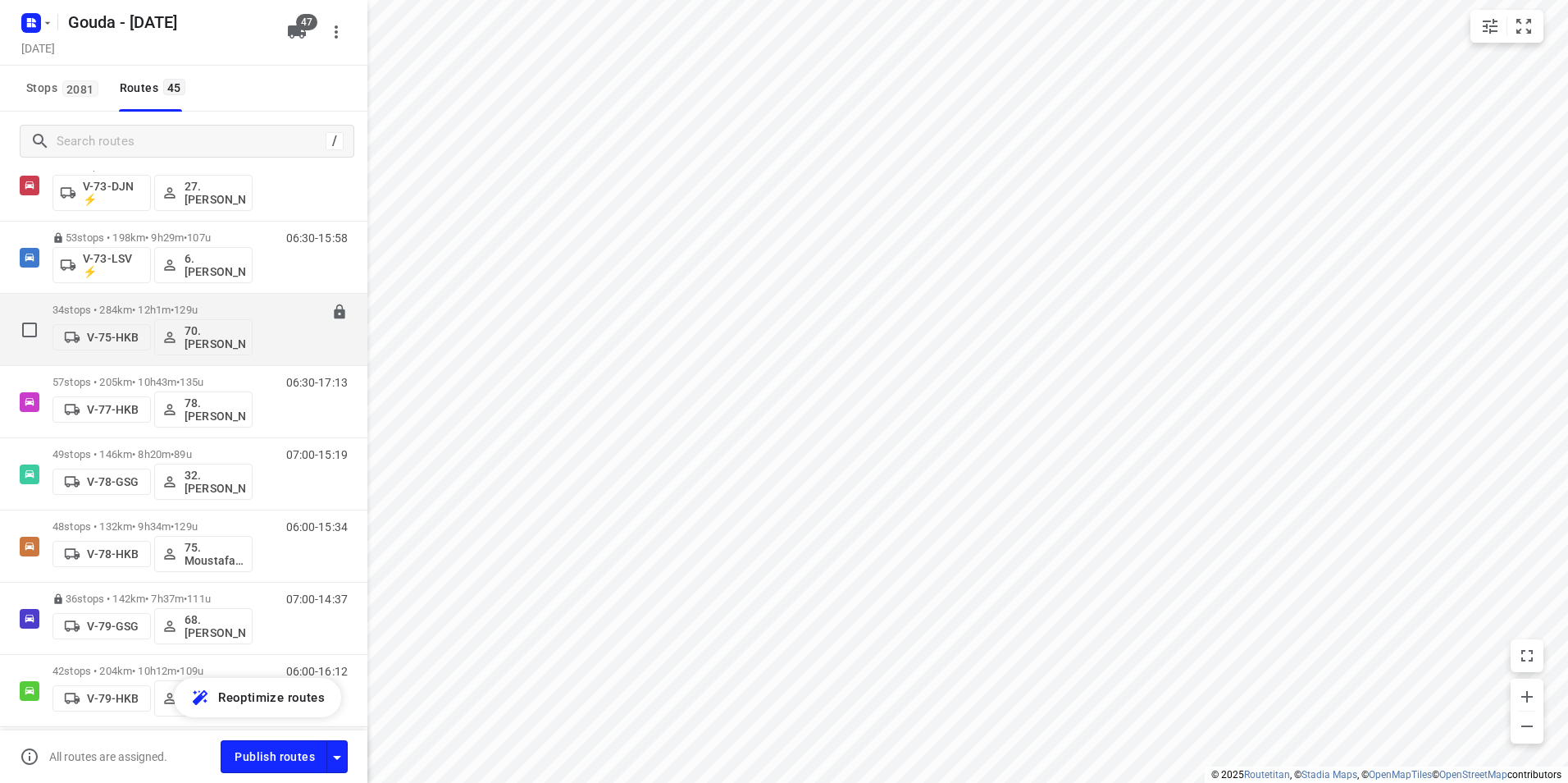
click at [148, 318] on div "V-75-HKB 70. [PERSON_NAME]" at bounding box center [152, 335] width 200 height 40
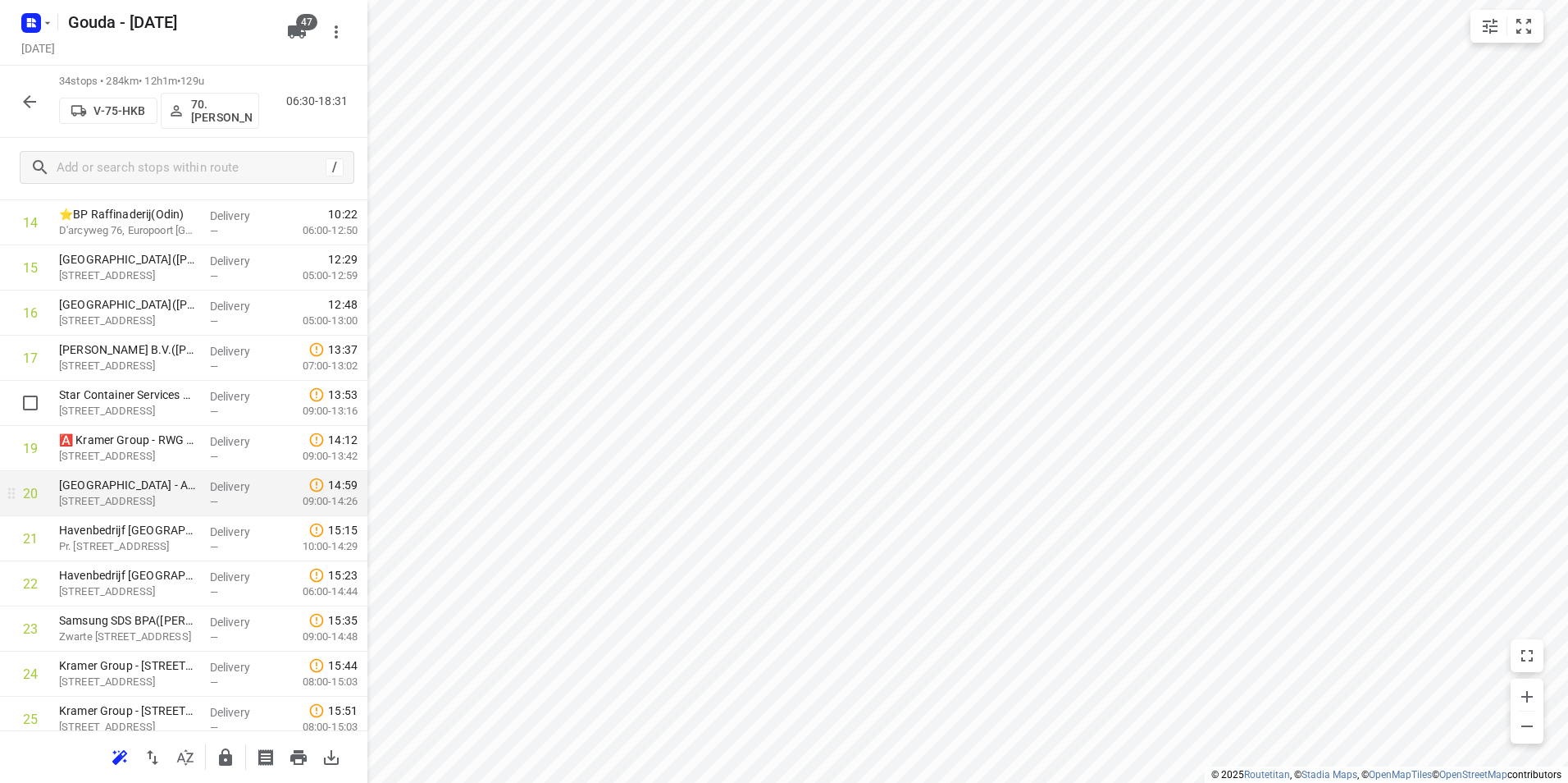
scroll to position [739, 0]
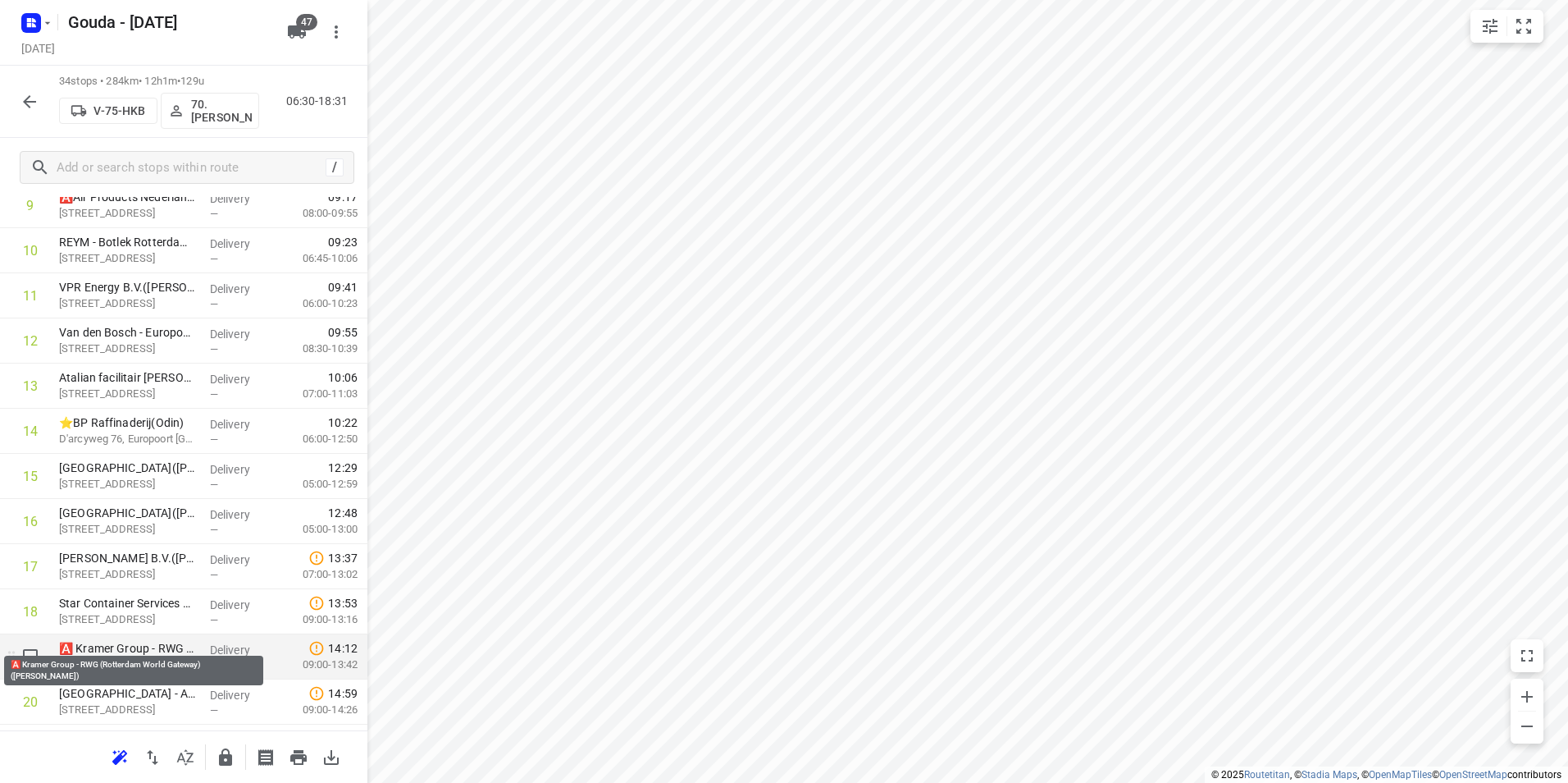
scroll to position [518, 0]
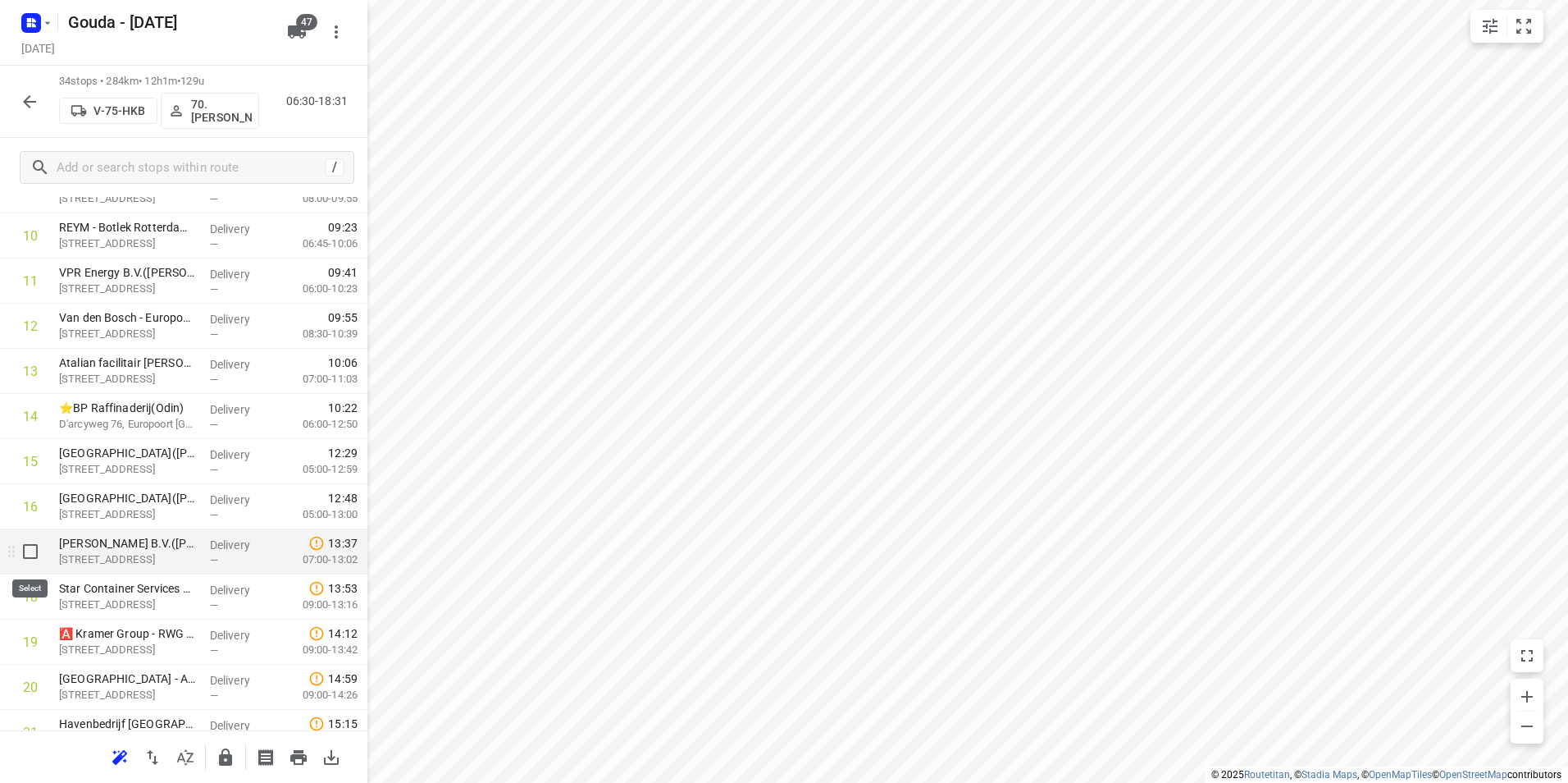
click at [28, 555] on input "checkbox" at bounding box center [30, 551] width 33 height 33
checkbox input "true"
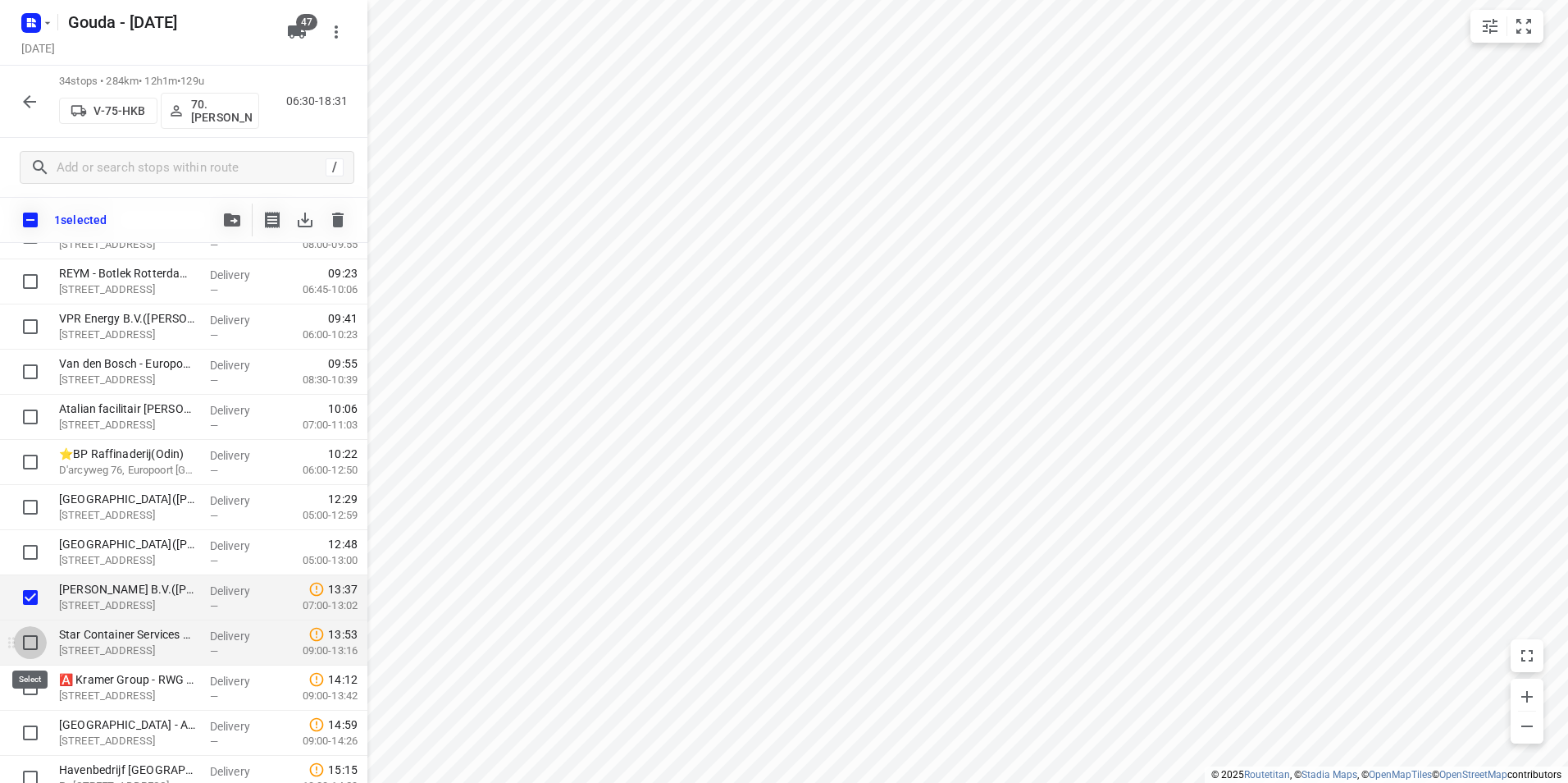
click at [28, 646] on input "checkbox" at bounding box center [30, 642] width 33 height 33
checkbox input "true"
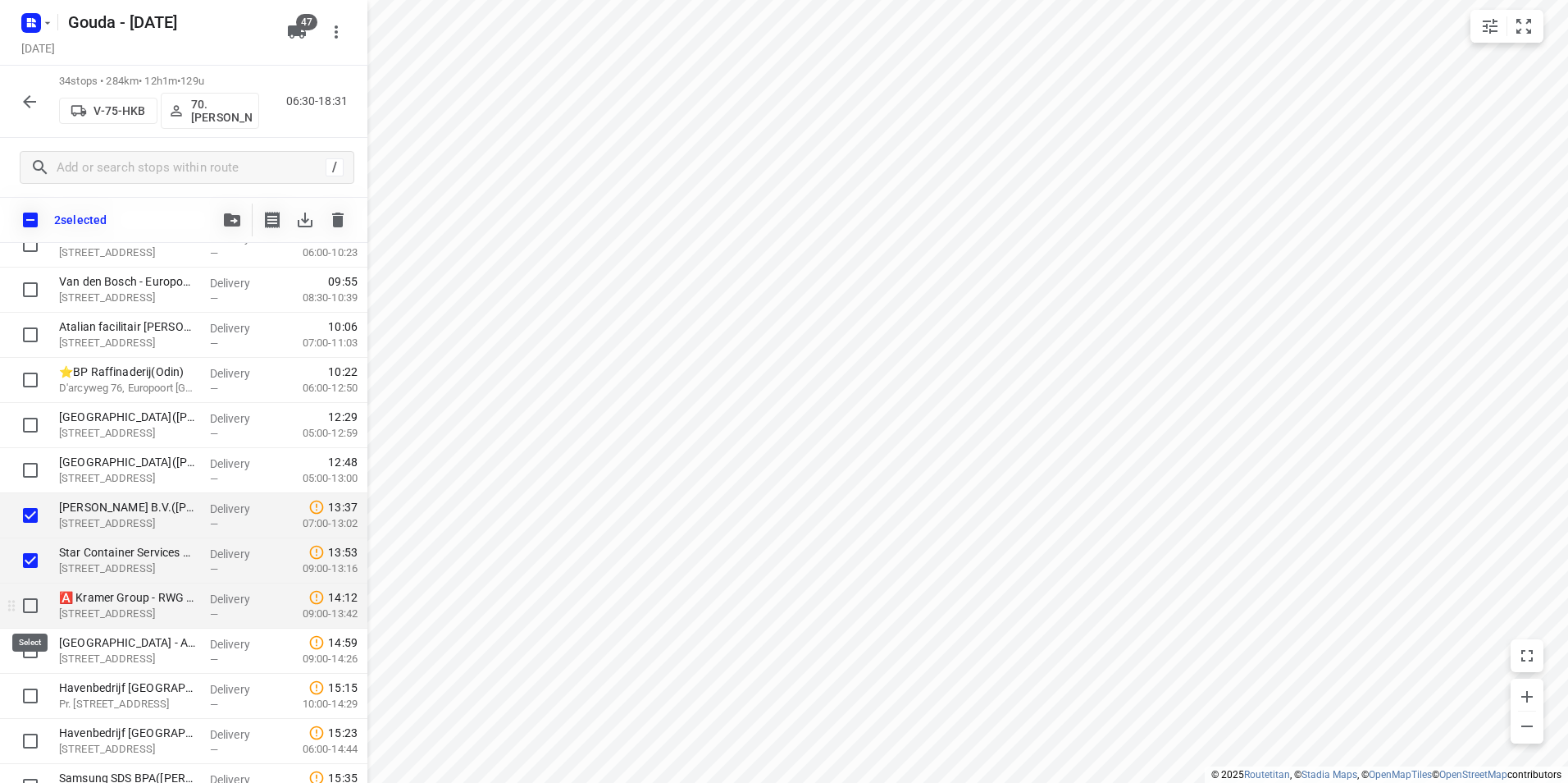
click at [29, 609] on input "checkbox" at bounding box center [30, 606] width 33 height 33
checkbox input "true"
click at [27, 648] on input "checkbox" at bounding box center [30, 651] width 33 height 33
checkbox input "true"
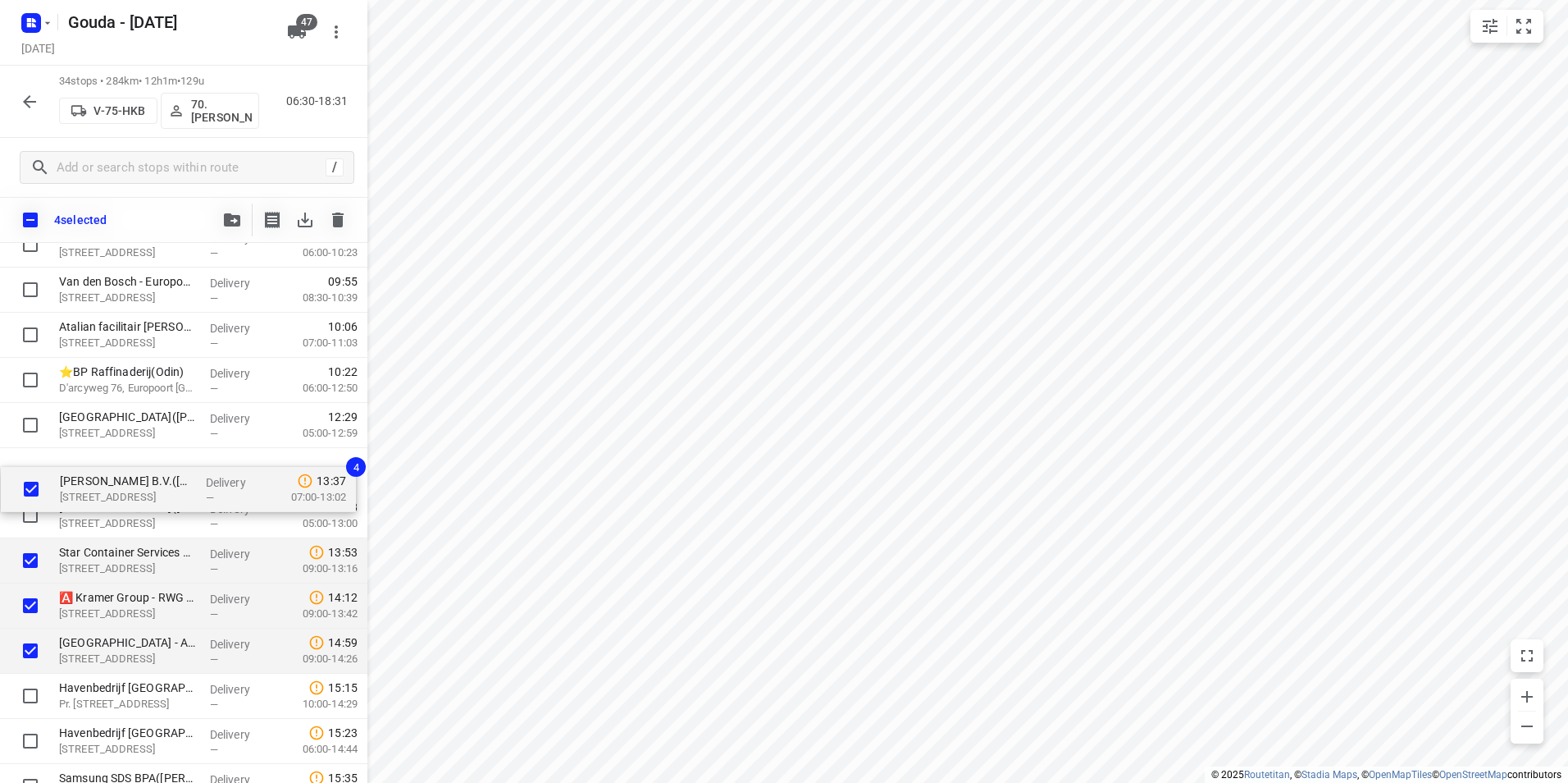
drag, startPoint x: 111, startPoint y: 512, endPoint x: 109, endPoint y: 439, distance: 73.0
click at [109, 439] on div "Nobian Industrial Chemicals(Fieneke Spaans) Welplaatweg 12, Rotterdam Delivery …" at bounding box center [184, 539] width 367 height 1535
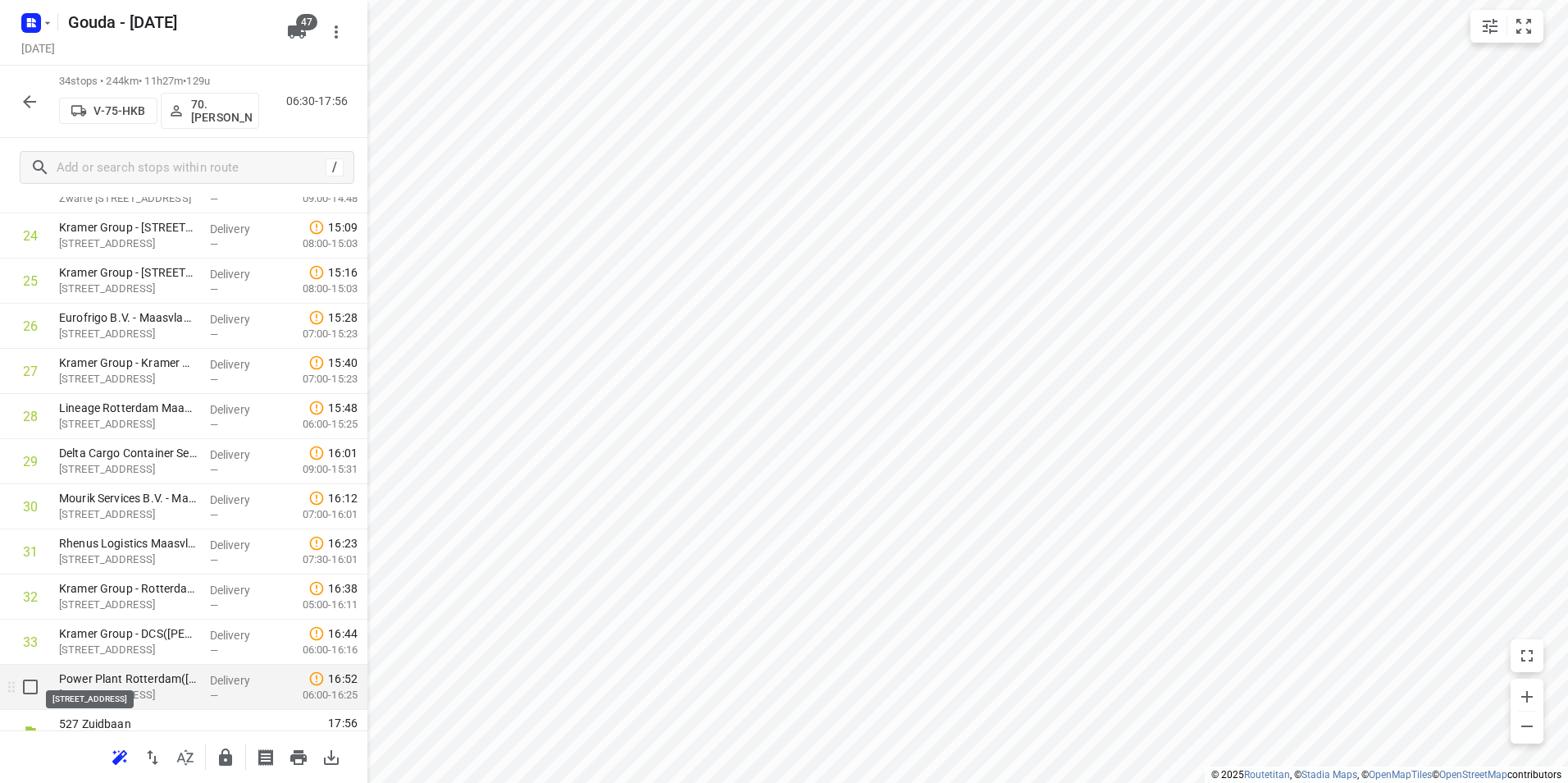
scroll to position [1175, 0]
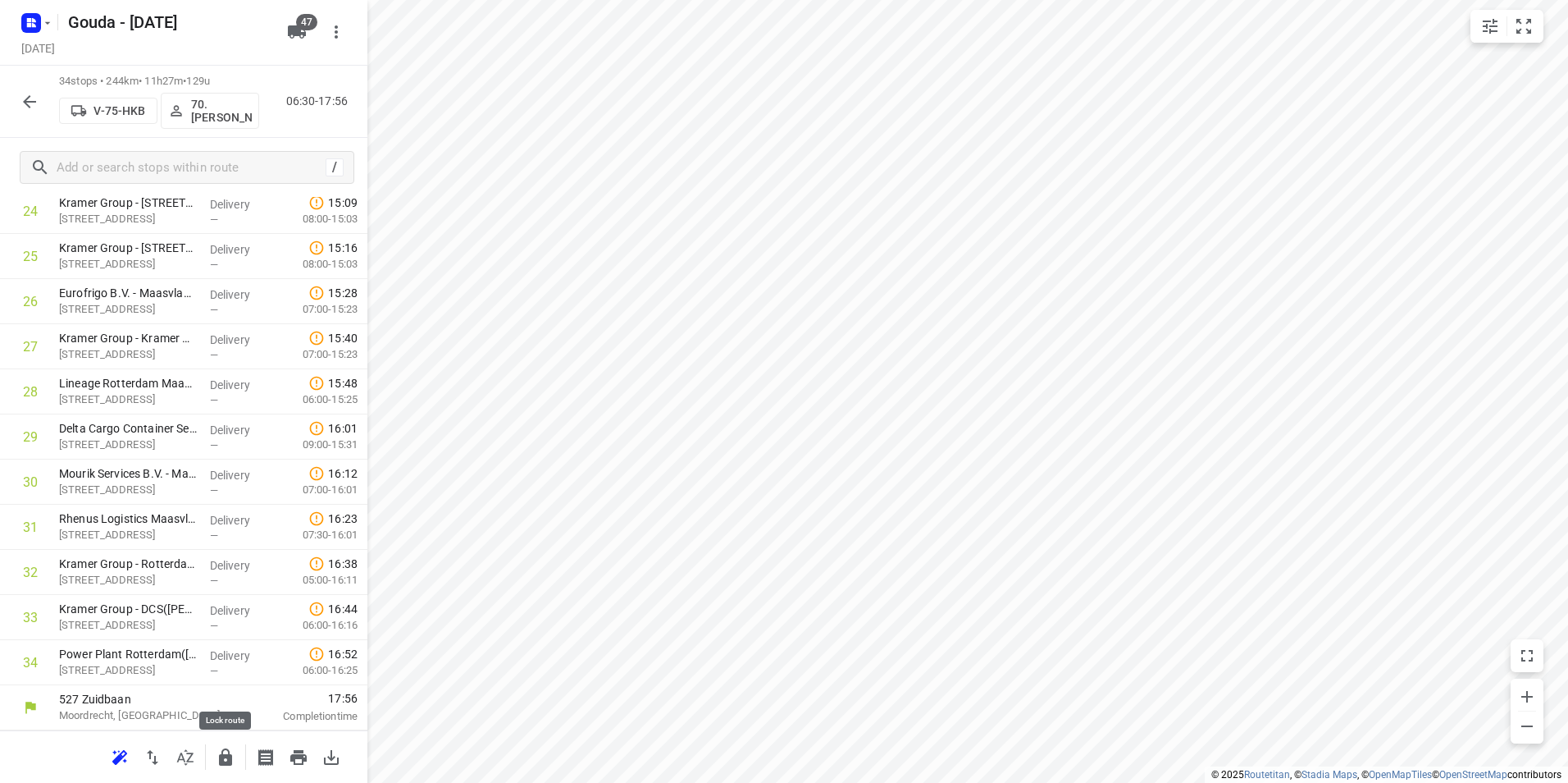
click at [228, 755] on icon "button" at bounding box center [225, 756] width 13 height 17
click at [24, 98] on icon "button" at bounding box center [28, 101] width 19 height 19
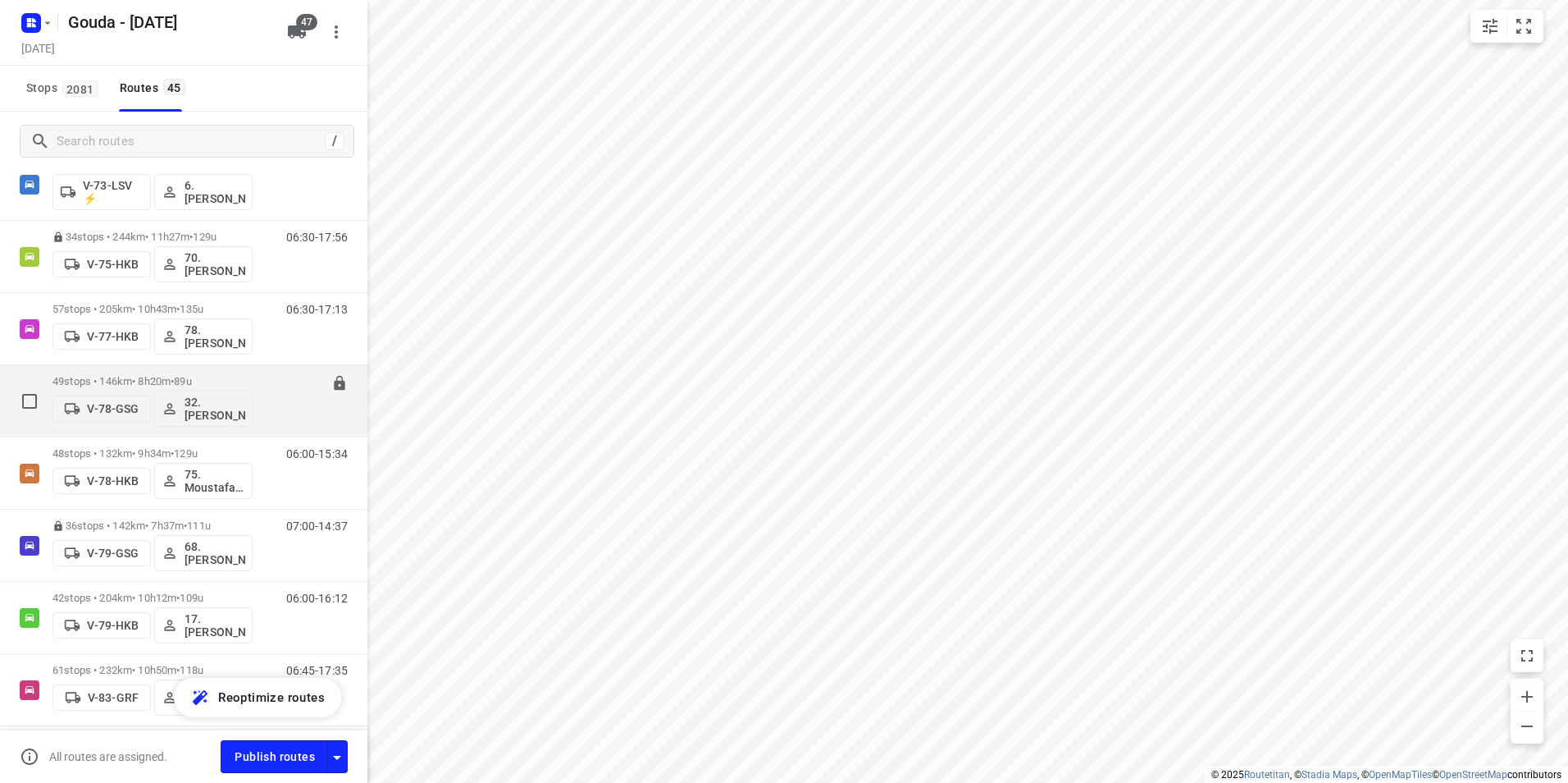
scroll to position [1477, 0]
click at [154, 382] on p "57 stops • 205km • 10h43m • 135u" at bounding box center [152, 381] width 200 height 12
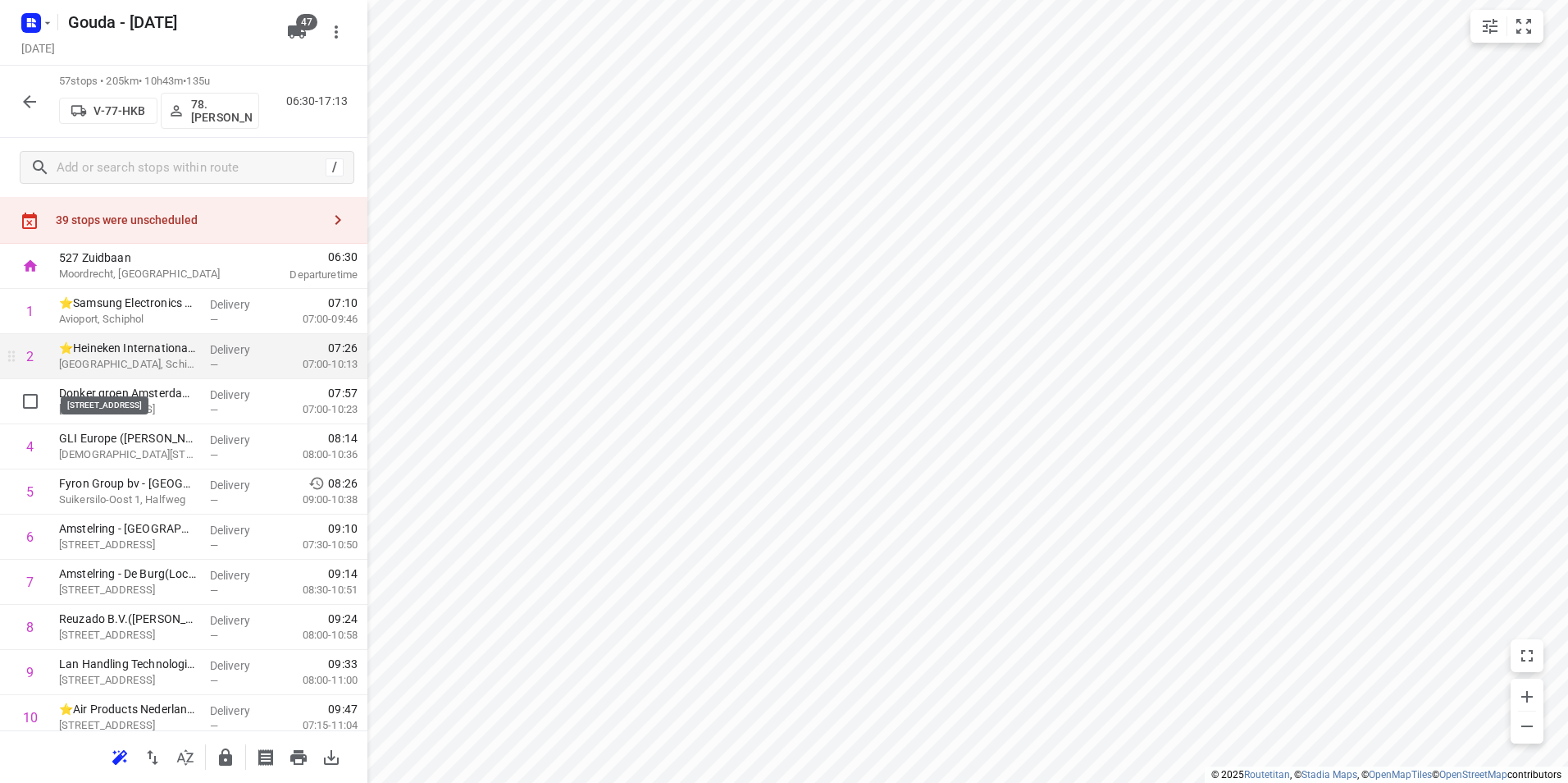
scroll to position [0, 0]
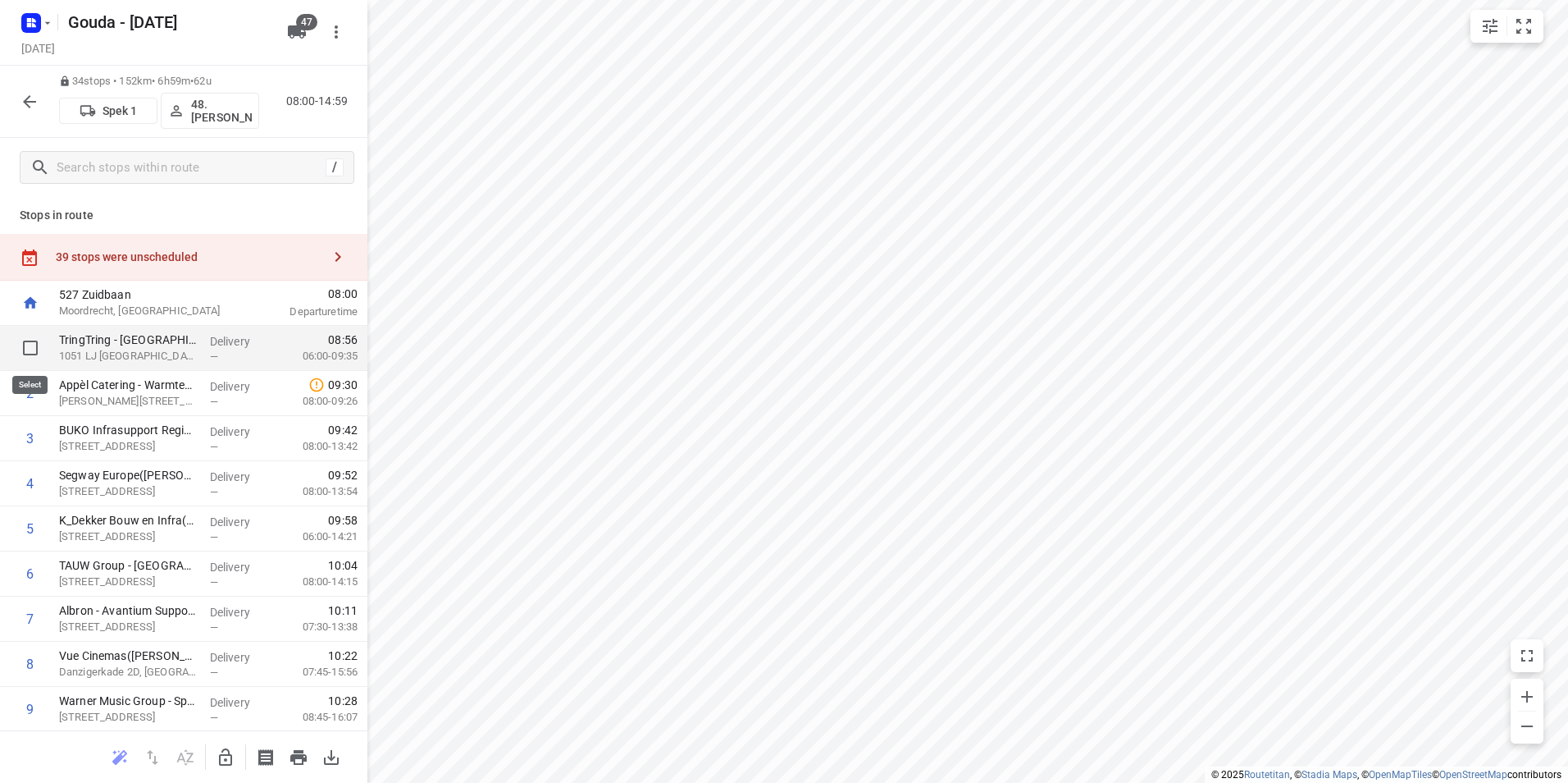
click at [32, 339] on input "checkbox" at bounding box center [30, 348] width 33 height 33
checkbox input "true"
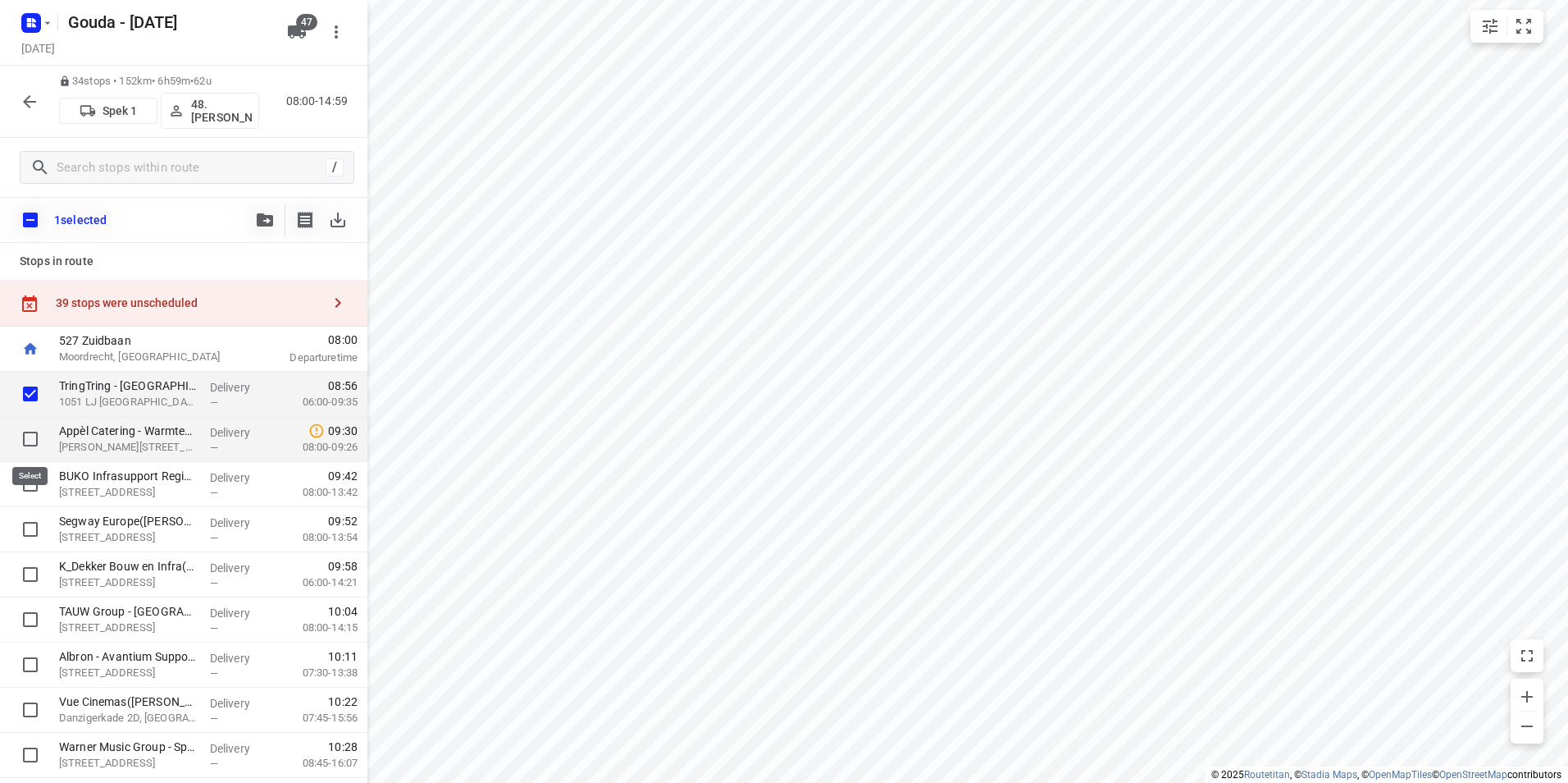
click at [27, 436] on input "checkbox" at bounding box center [30, 439] width 33 height 33
checkbox input "true"
click at [264, 212] on button "button" at bounding box center [265, 220] width 33 height 33
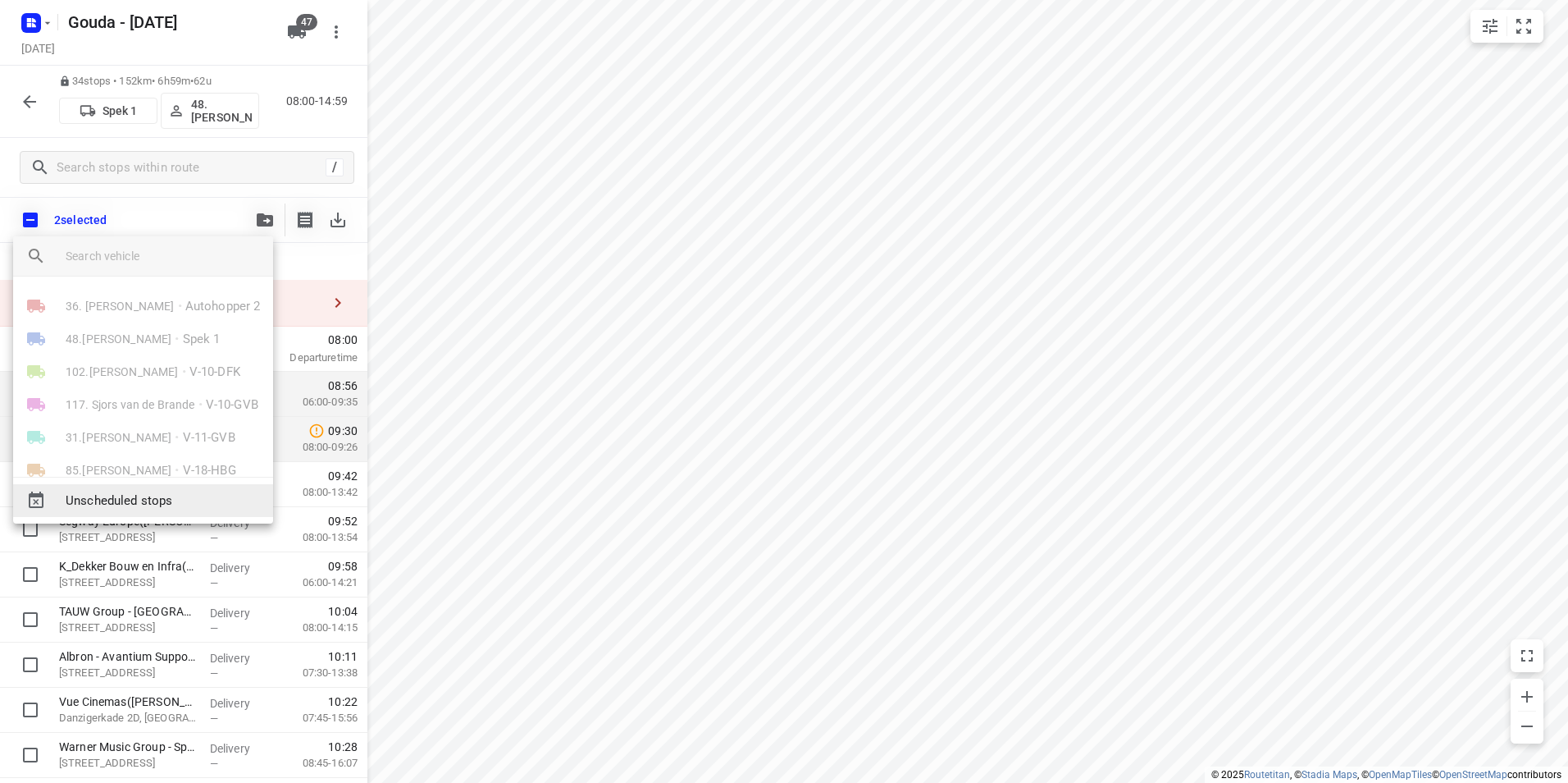
click at [138, 502] on span "Unscheduled stops" at bounding box center [163, 501] width 195 height 19
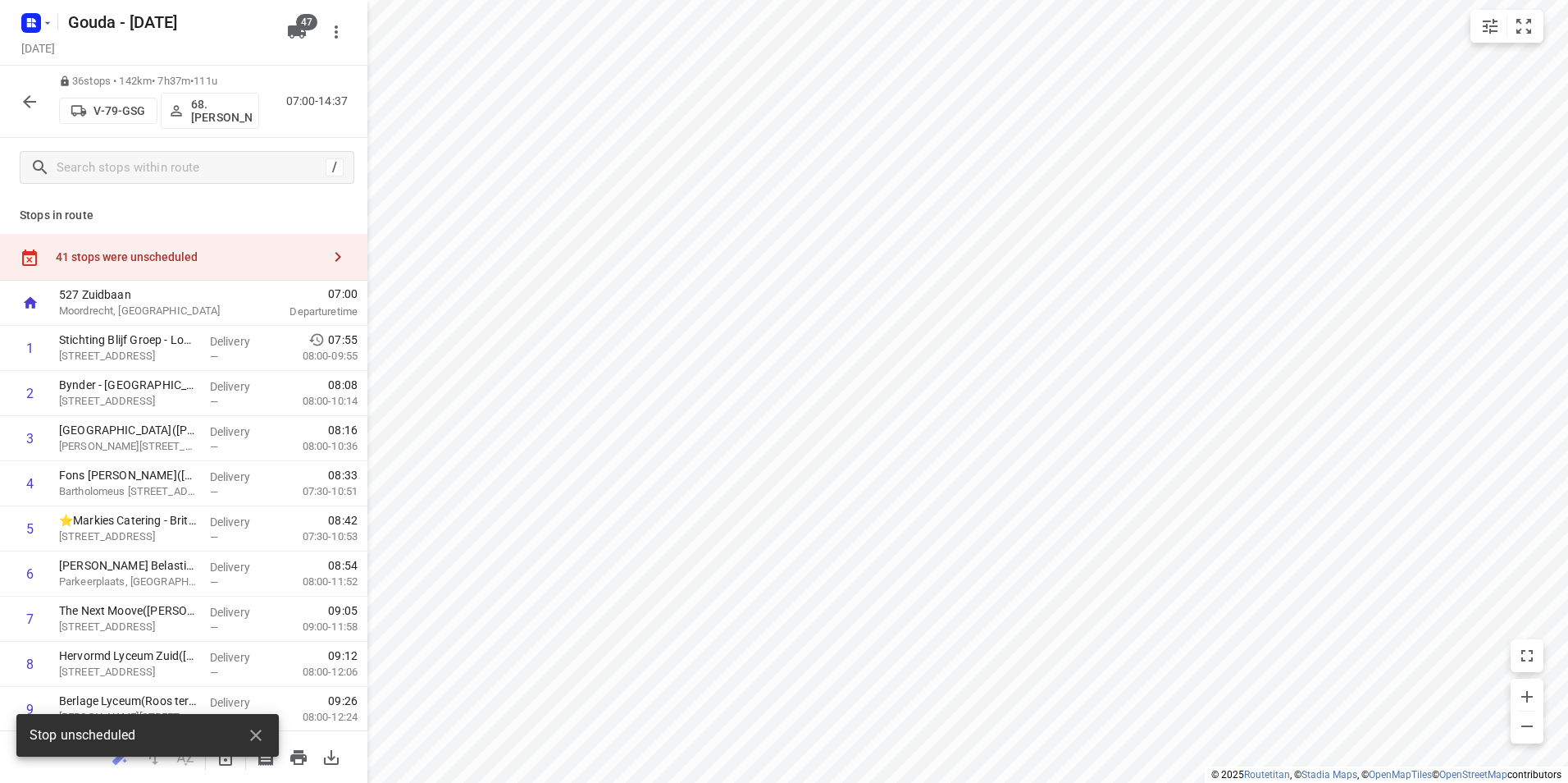
click at [209, 255] on div "41 stops were unscheduled" at bounding box center [188, 256] width 265 height 13
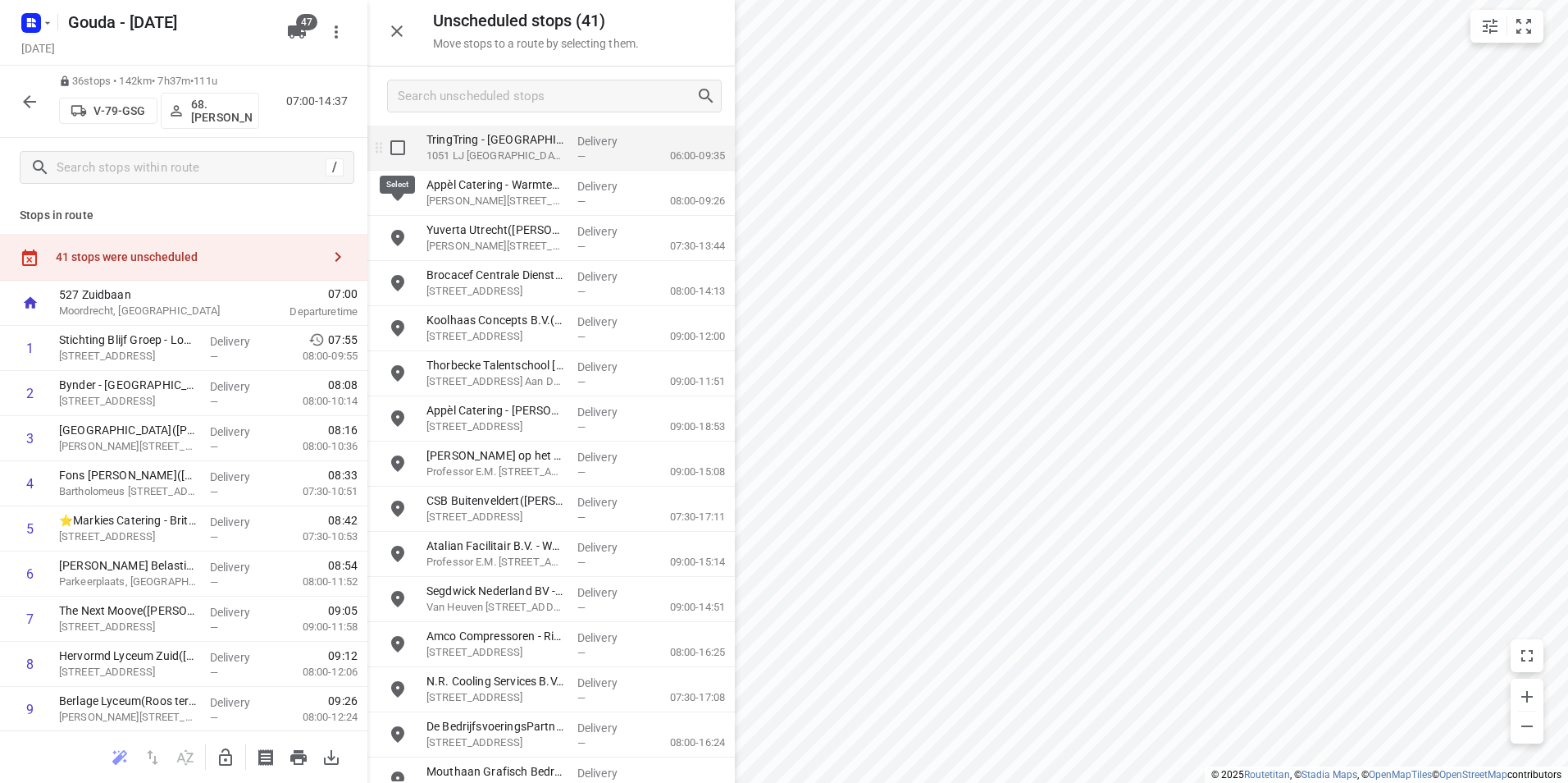
click at [400, 147] on input "grid" at bounding box center [398, 148] width 33 height 33
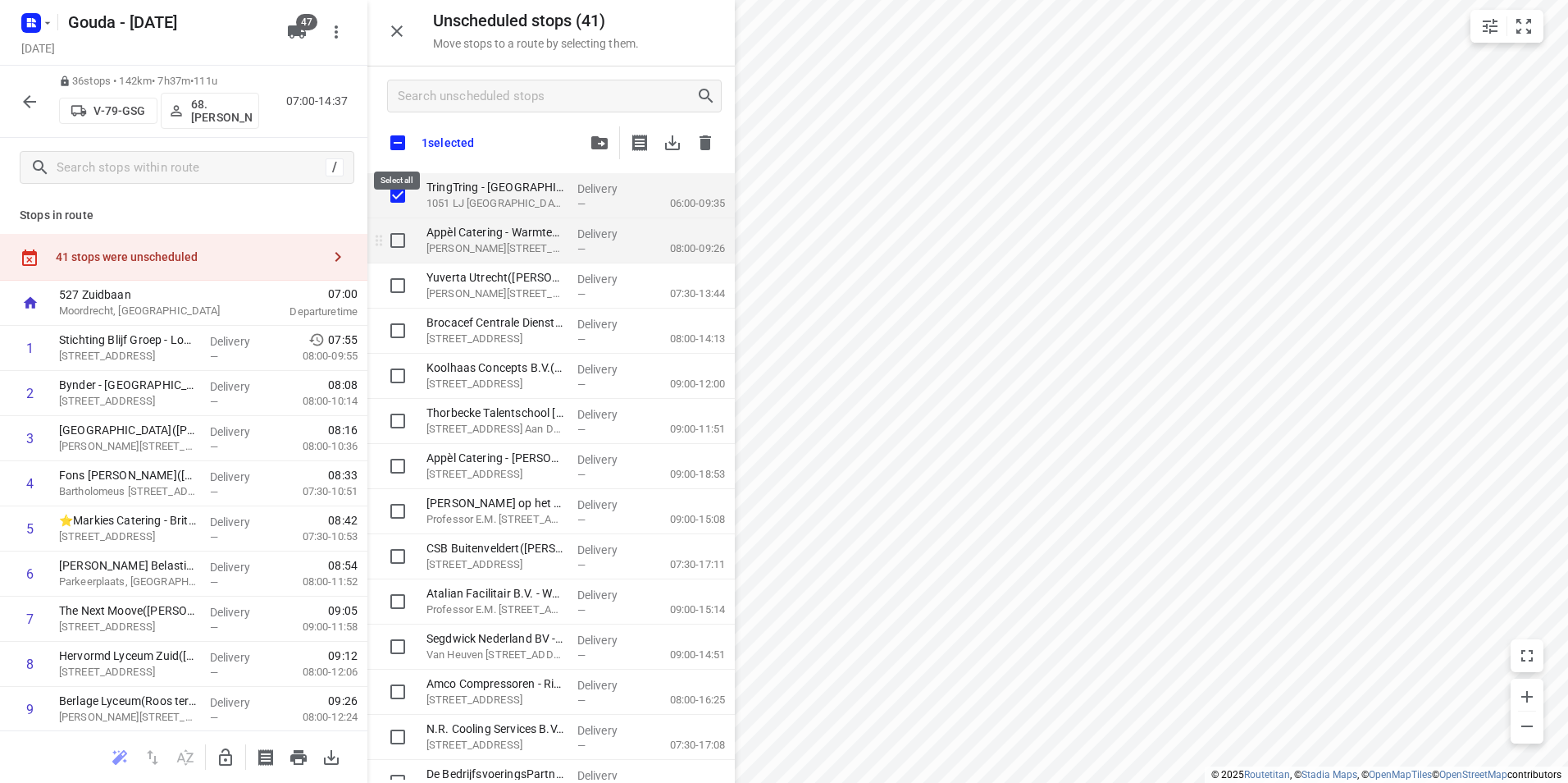
checkbox input "true"
click at [394, 233] on input "grid" at bounding box center [398, 241] width 33 height 33
checkbox input "true"
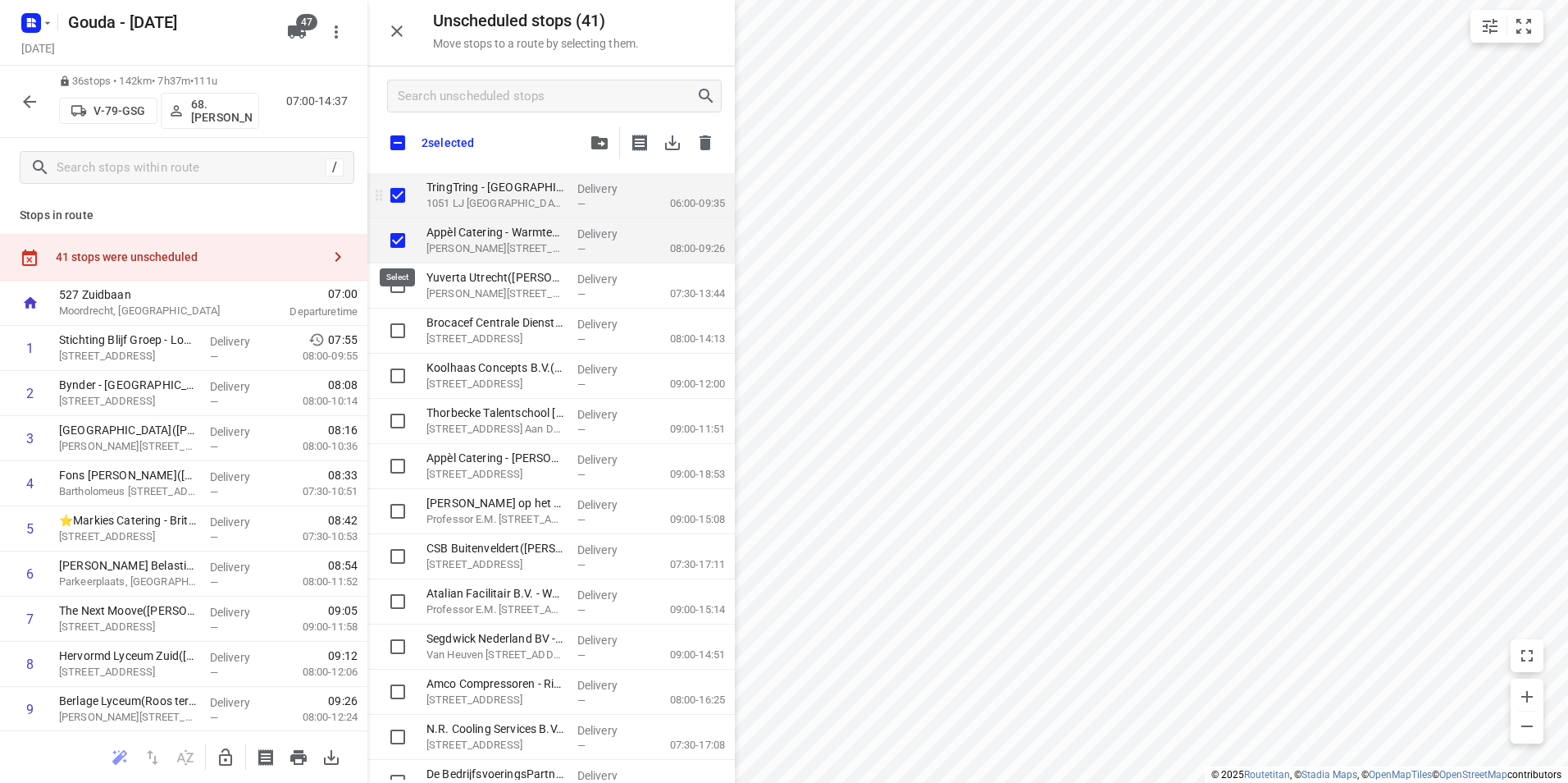
checkbox input "true"
drag, startPoint x: 327, startPoint y: 264, endPoint x: 483, endPoint y: 180, distance: 177.2
click at [231, 762] on icon "button" at bounding box center [225, 756] width 13 height 17
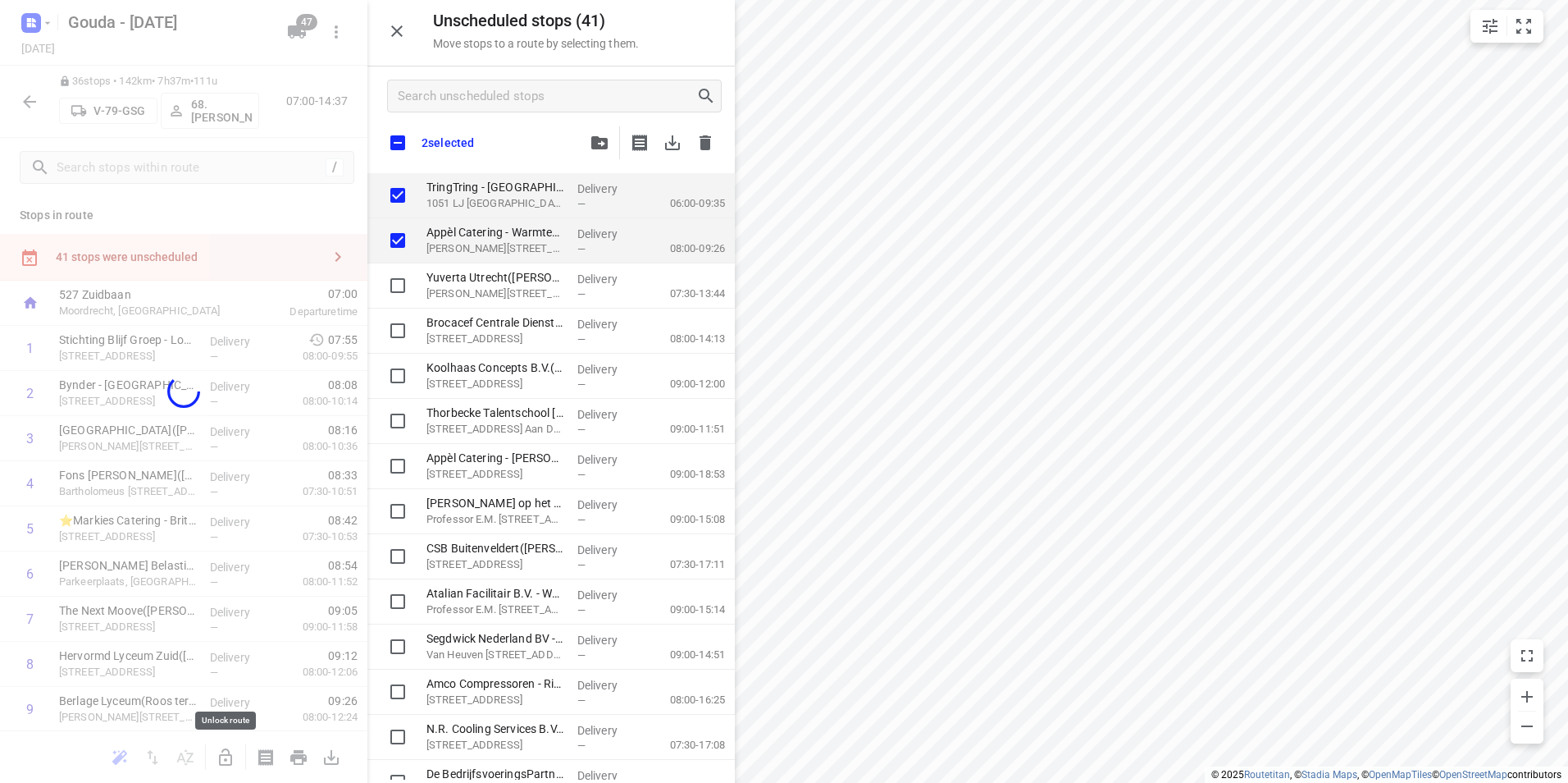
checkbox input "true"
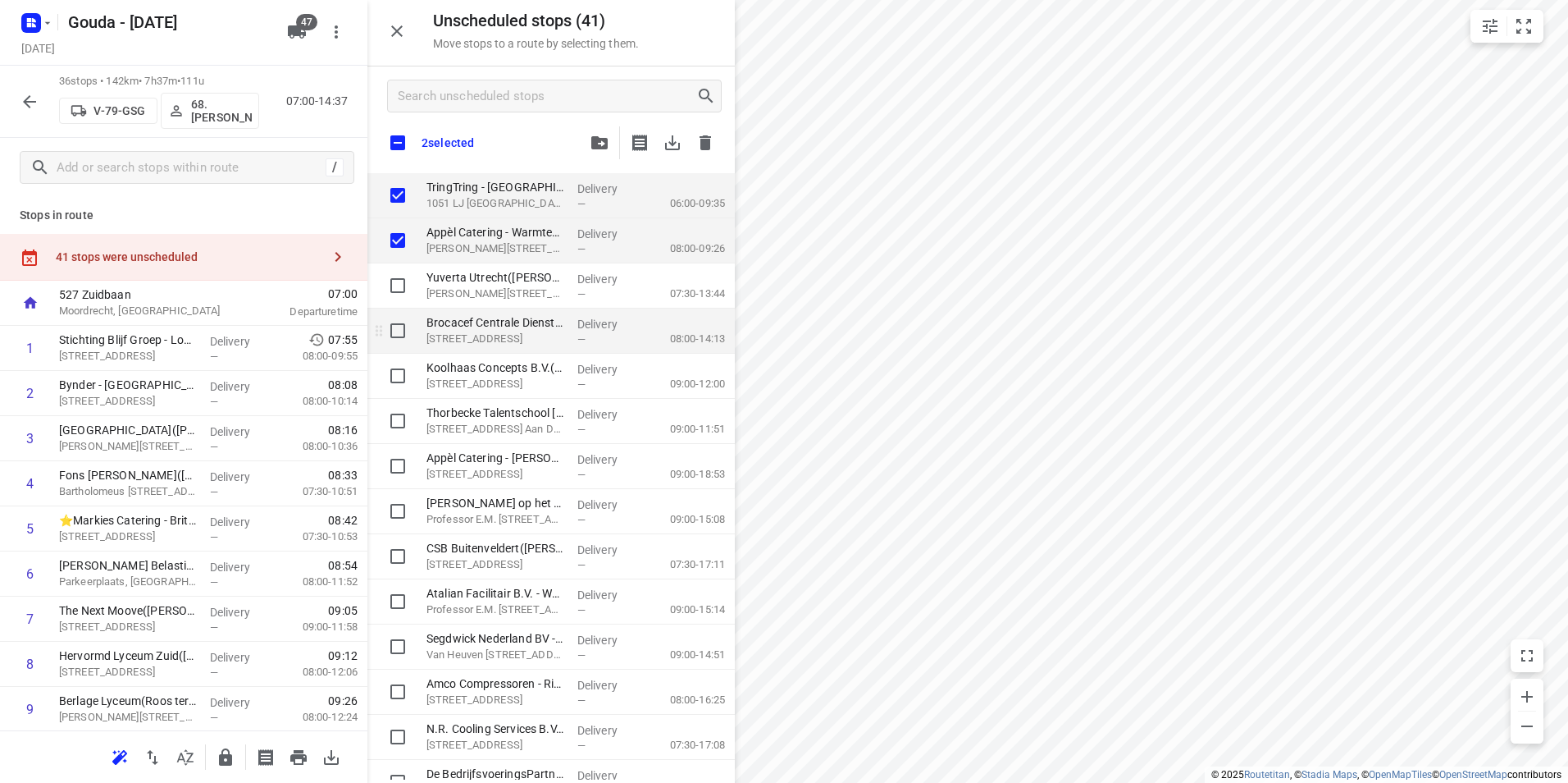
checkbox input "true"
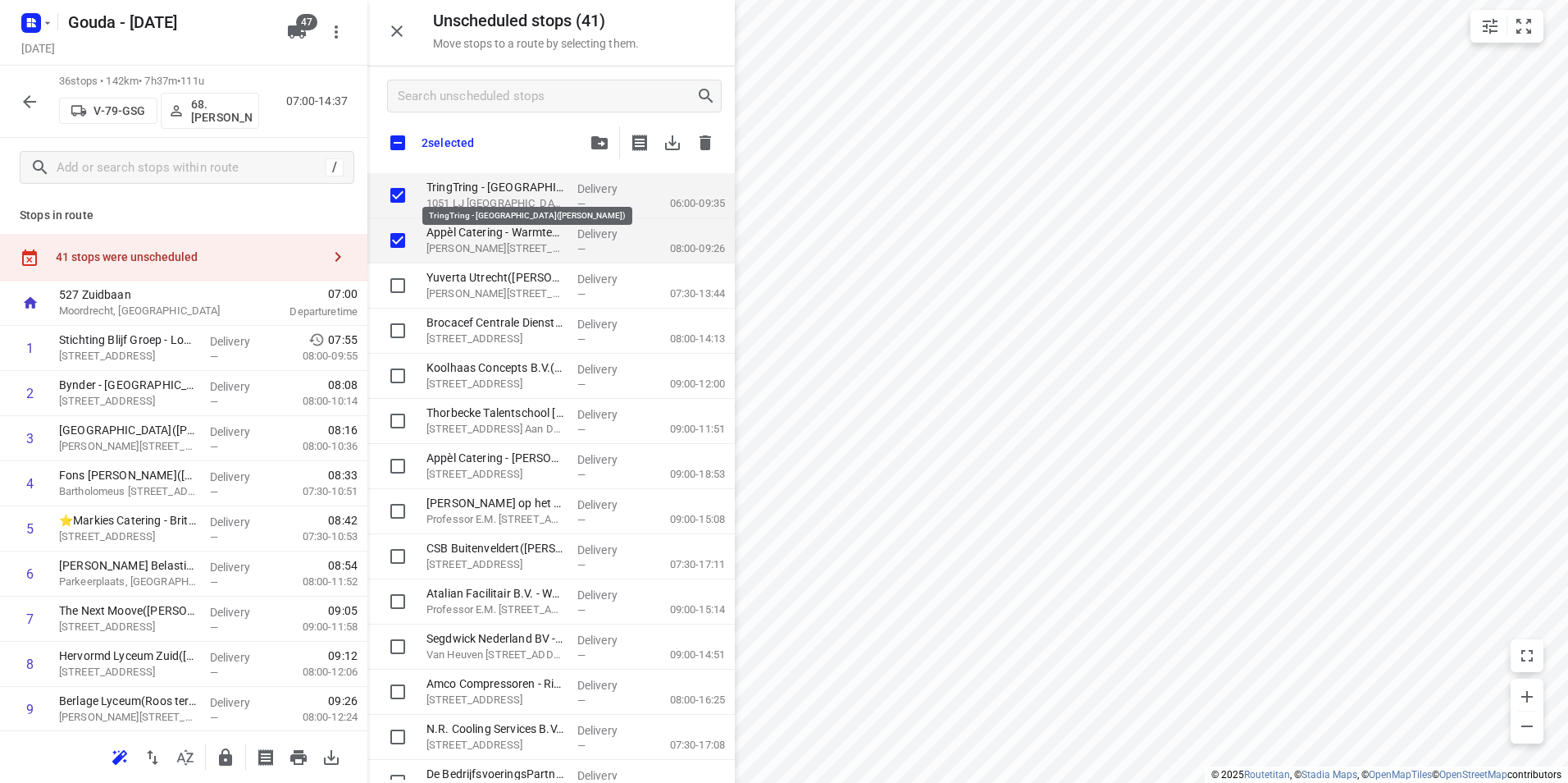
checkbox input "true"
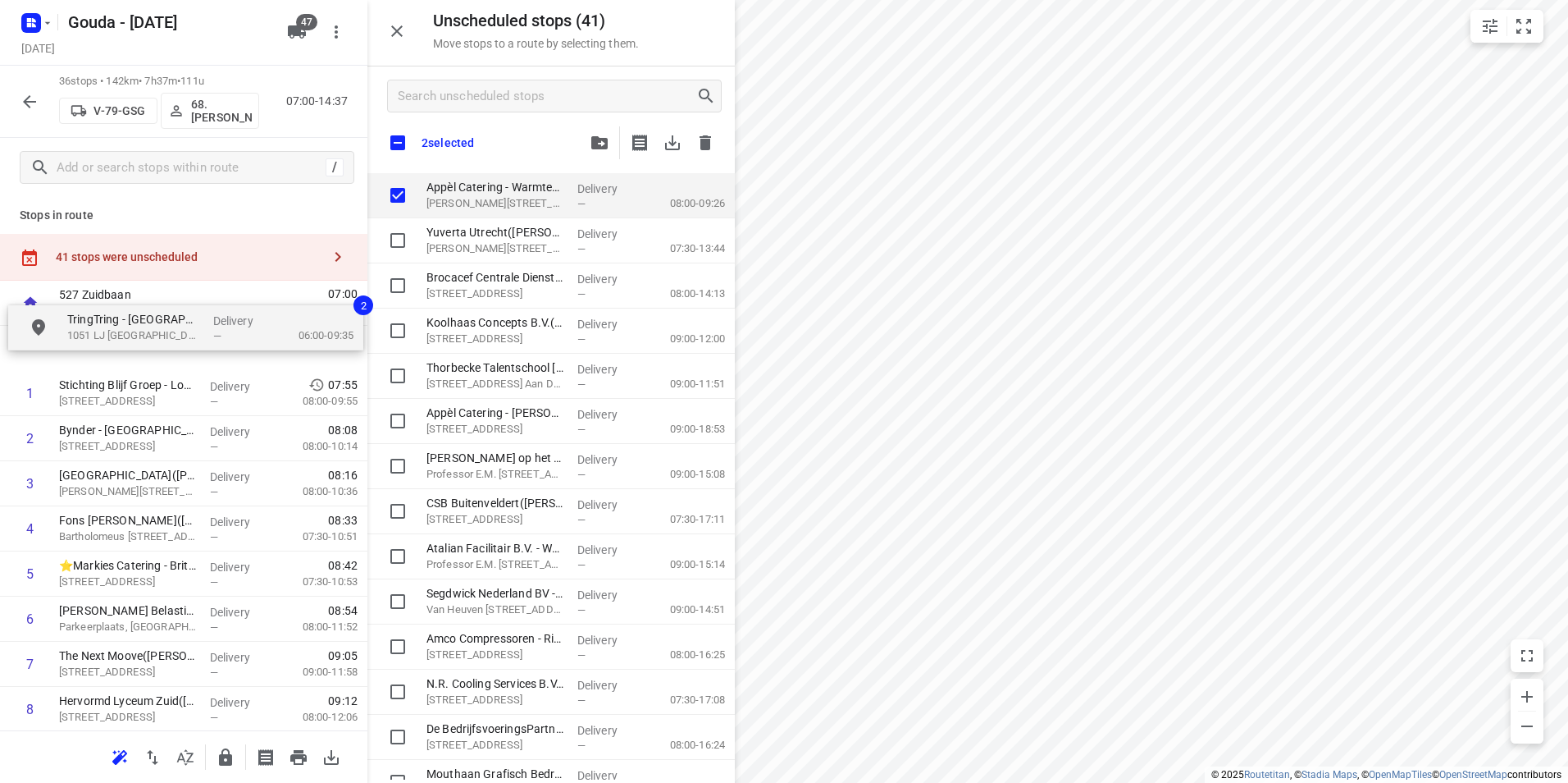
drag, startPoint x: 483, startPoint y: 187, endPoint x: 107, endPoint y: 348, distance: 409.0
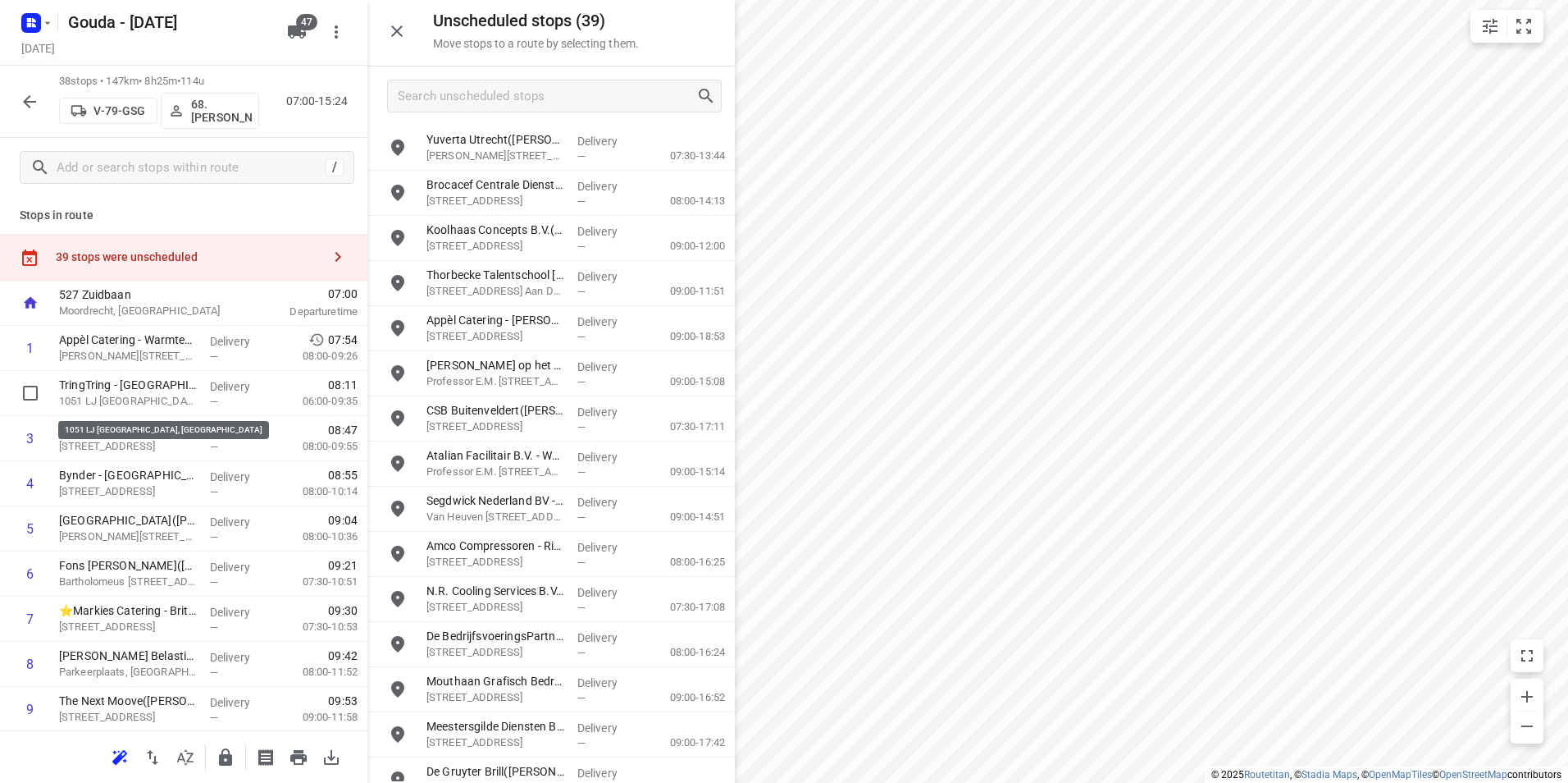
drag, startPoint x: 140, startPoint y: 394, endPoint x: 144, endPoint y: 353, distance: 41.2
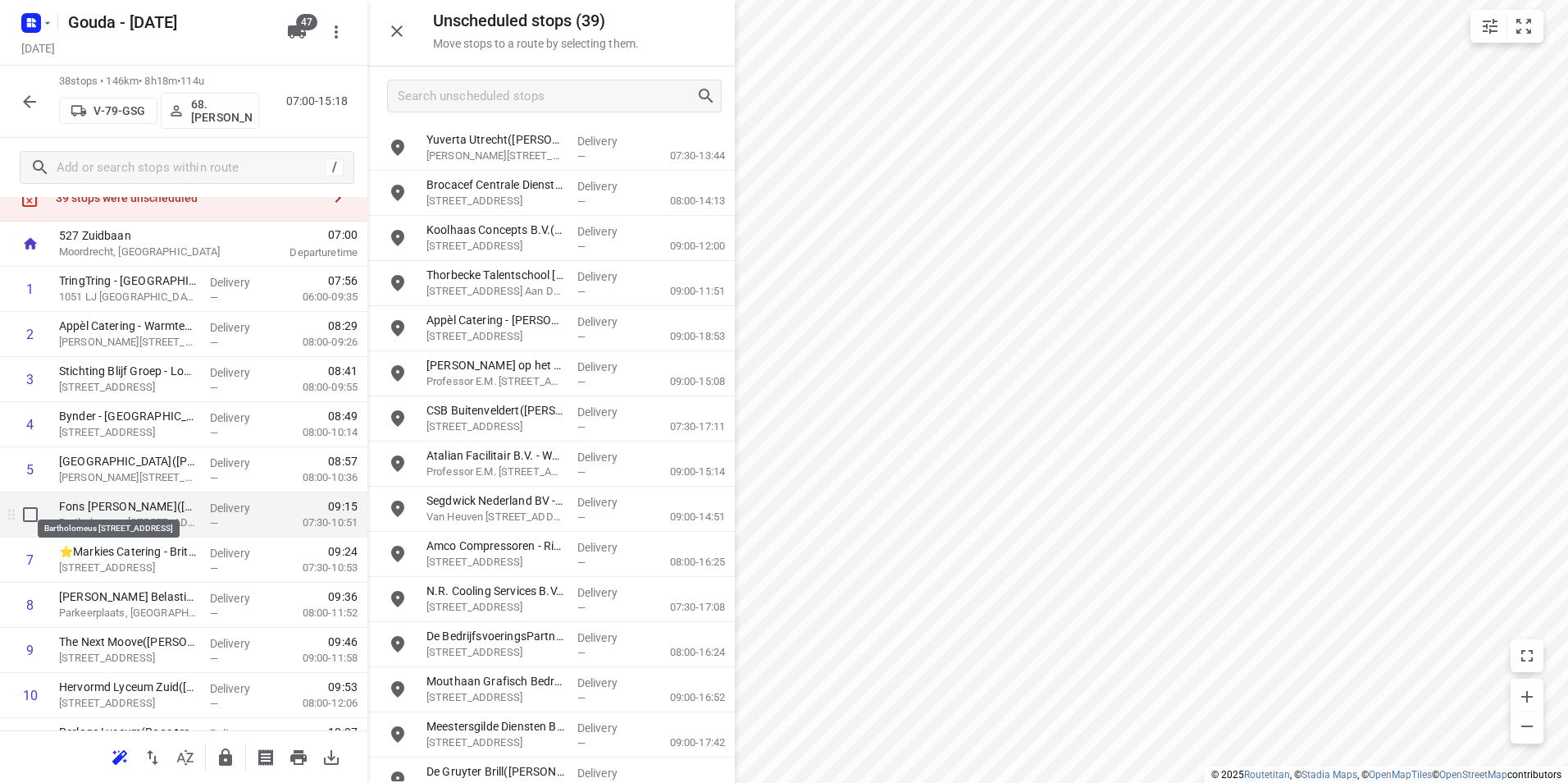
scroll to position [82, 0]
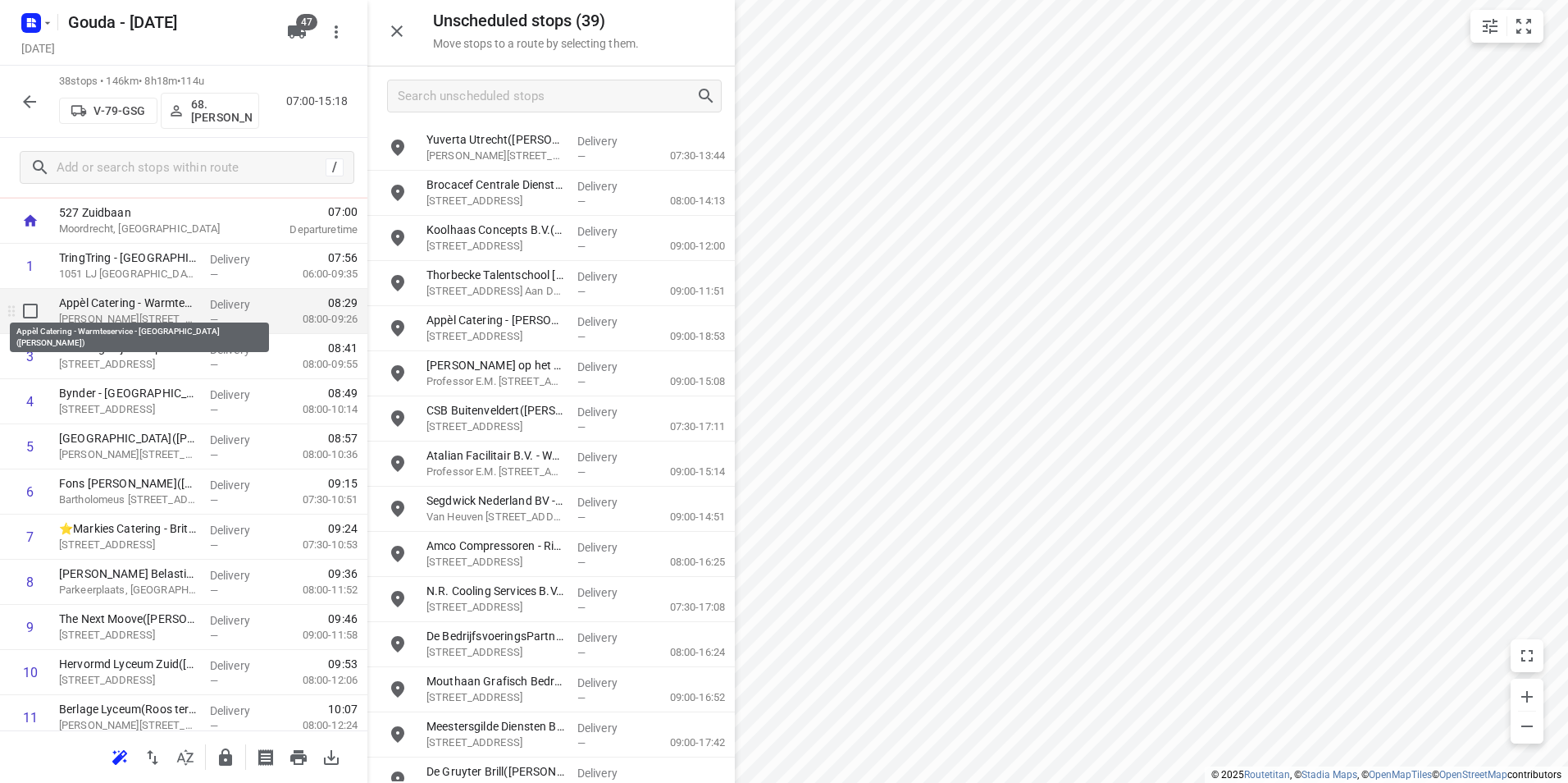
click at [125, 308] on p "Appèl Catering - Warmteservice - [GEOGRAPHIC_DATA]([PERSON_NAME])" at bounding box center [128, 303] width 138 height 17
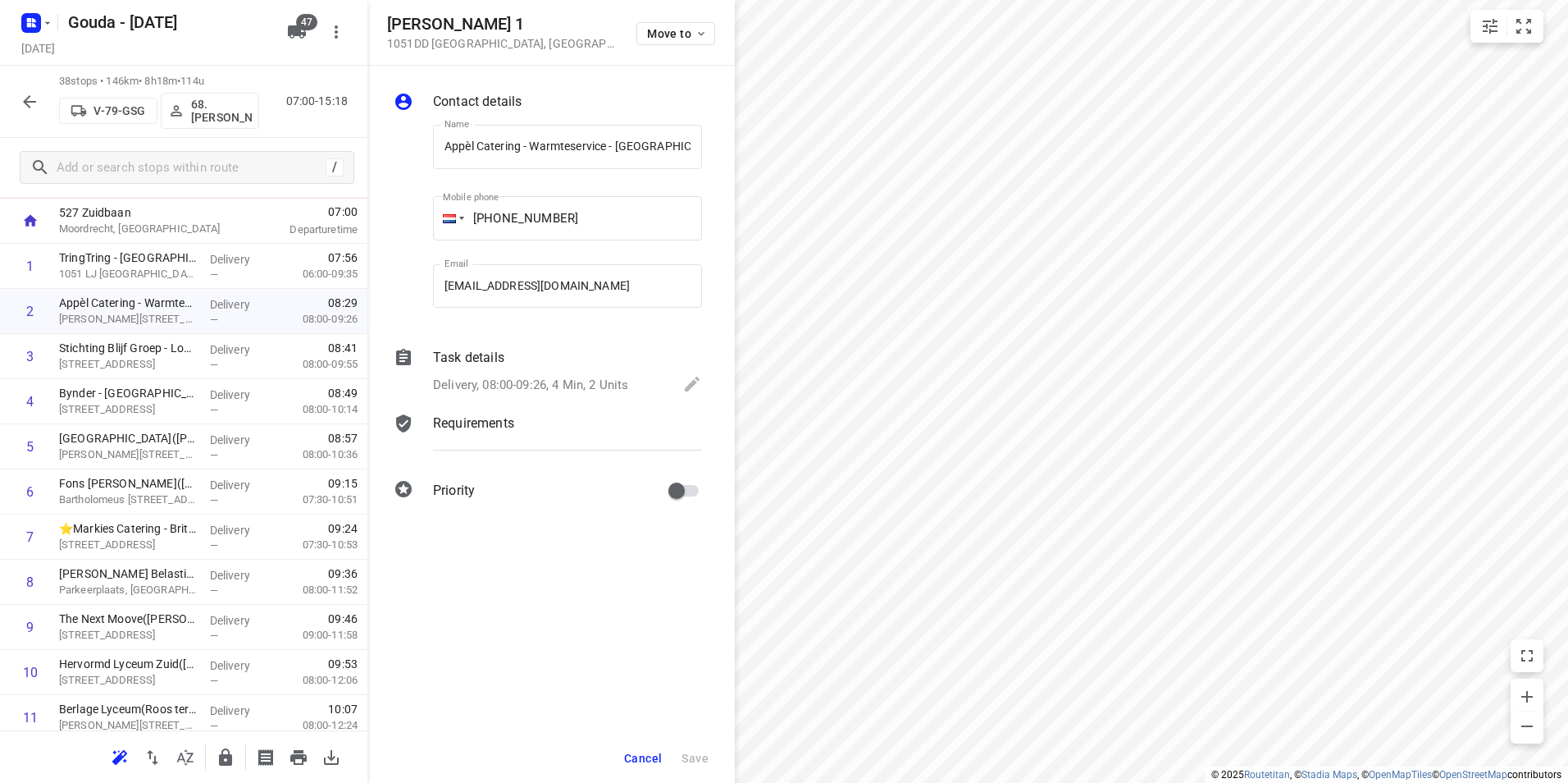
click at [463, 380] on p "Delivery, 08:00-09:26, 4 Min, 2 Units" at bounding box center [530, 385] width 196 height 19
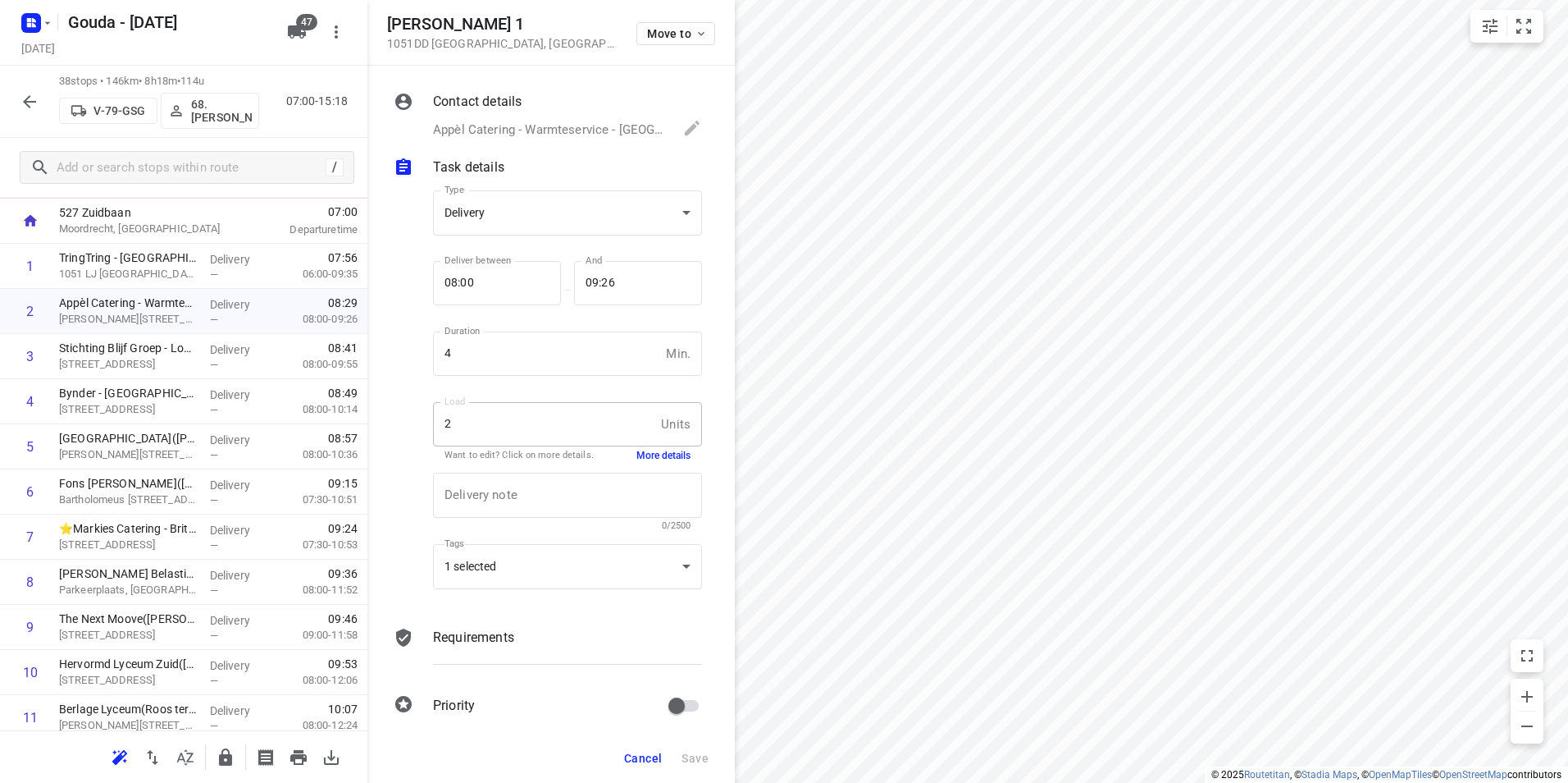
click at [648, 451] on button "More details" at bounding box center [663, 455] width 54 height 14
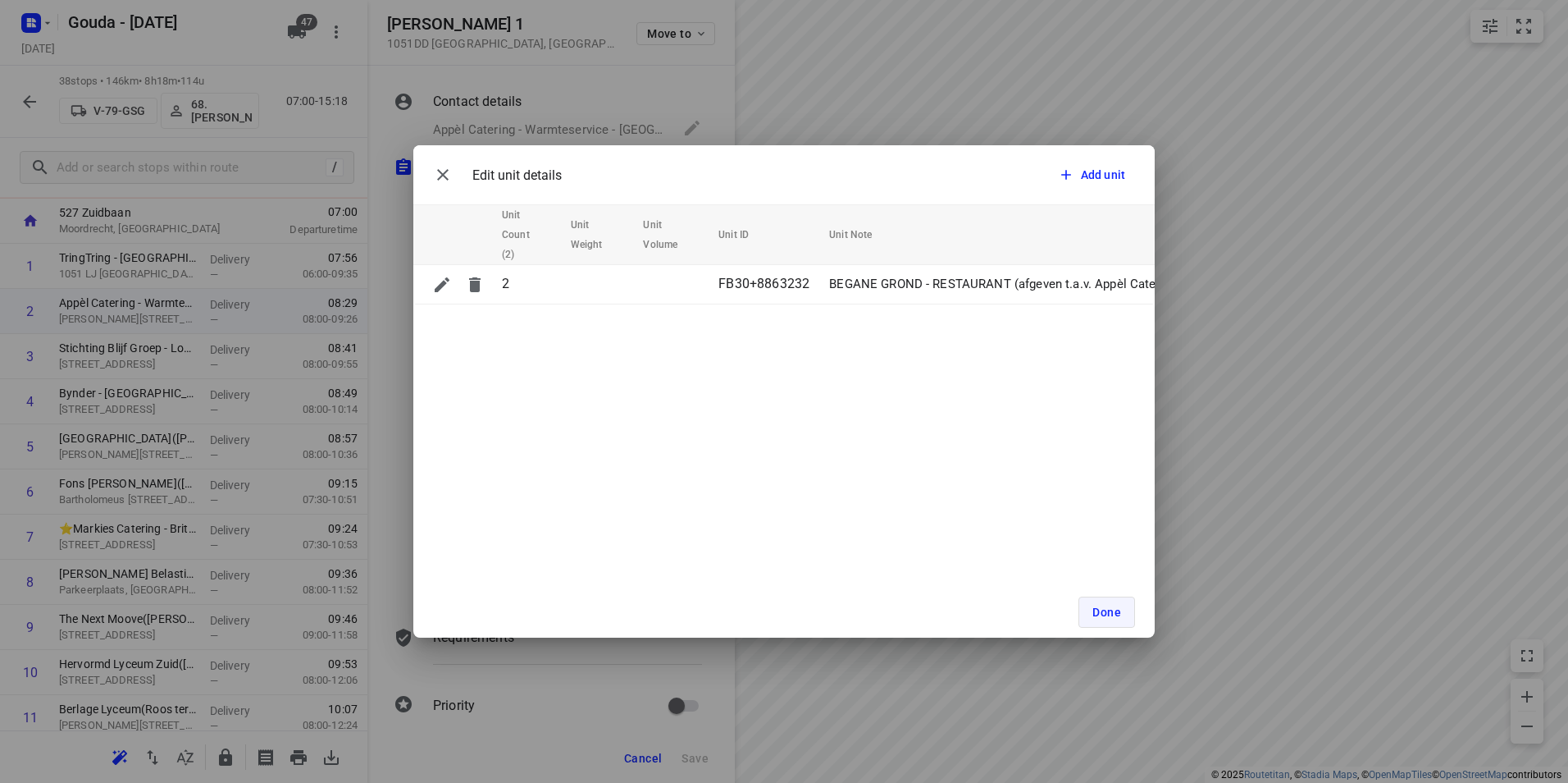
click at [1103, 615] on span "Done" at bounding box center [1106, 612] width 28 height 13
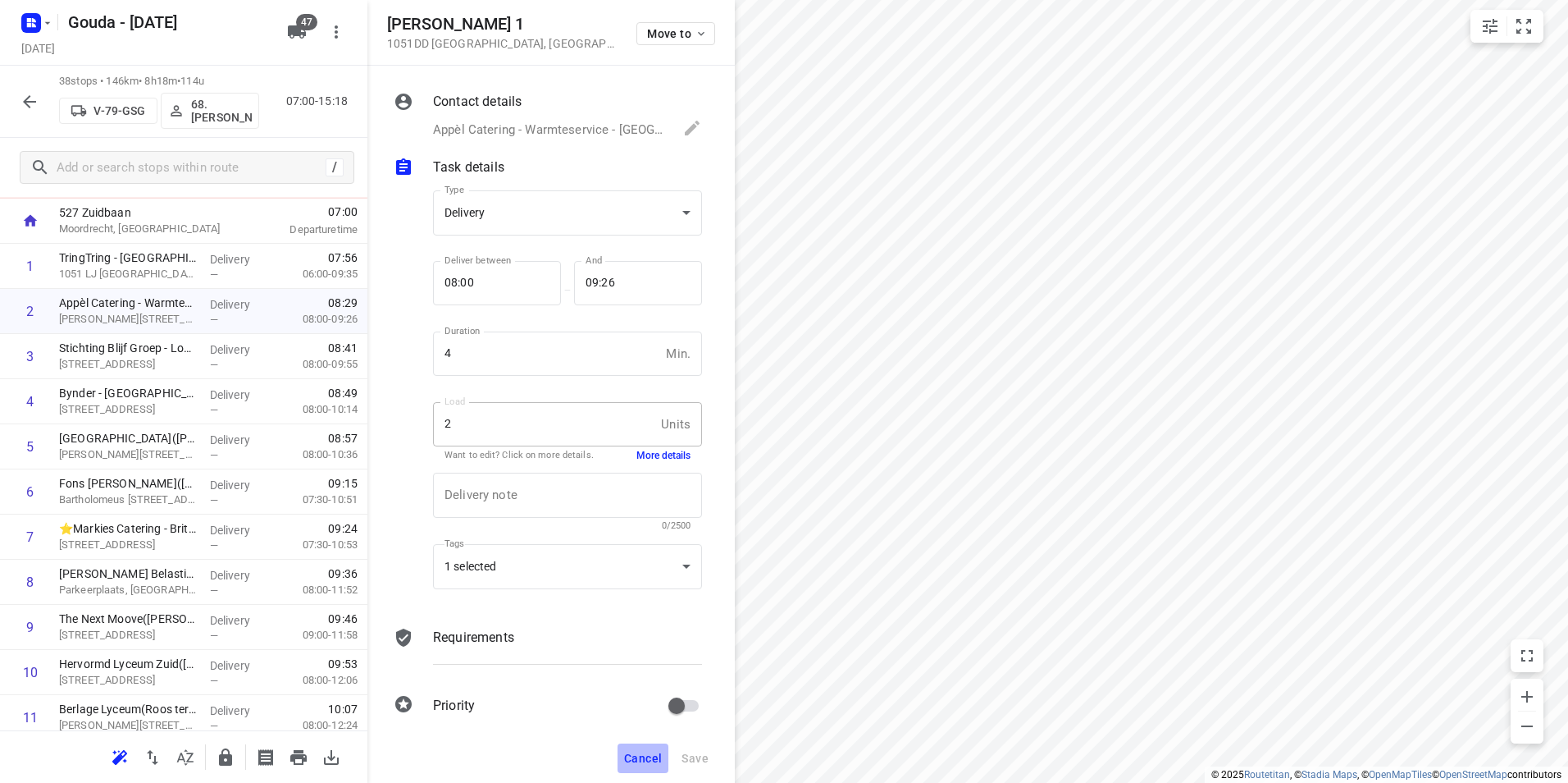
click at [638, 754] on span "Cancel" at bounding box center [642, 758] width 38 height 13
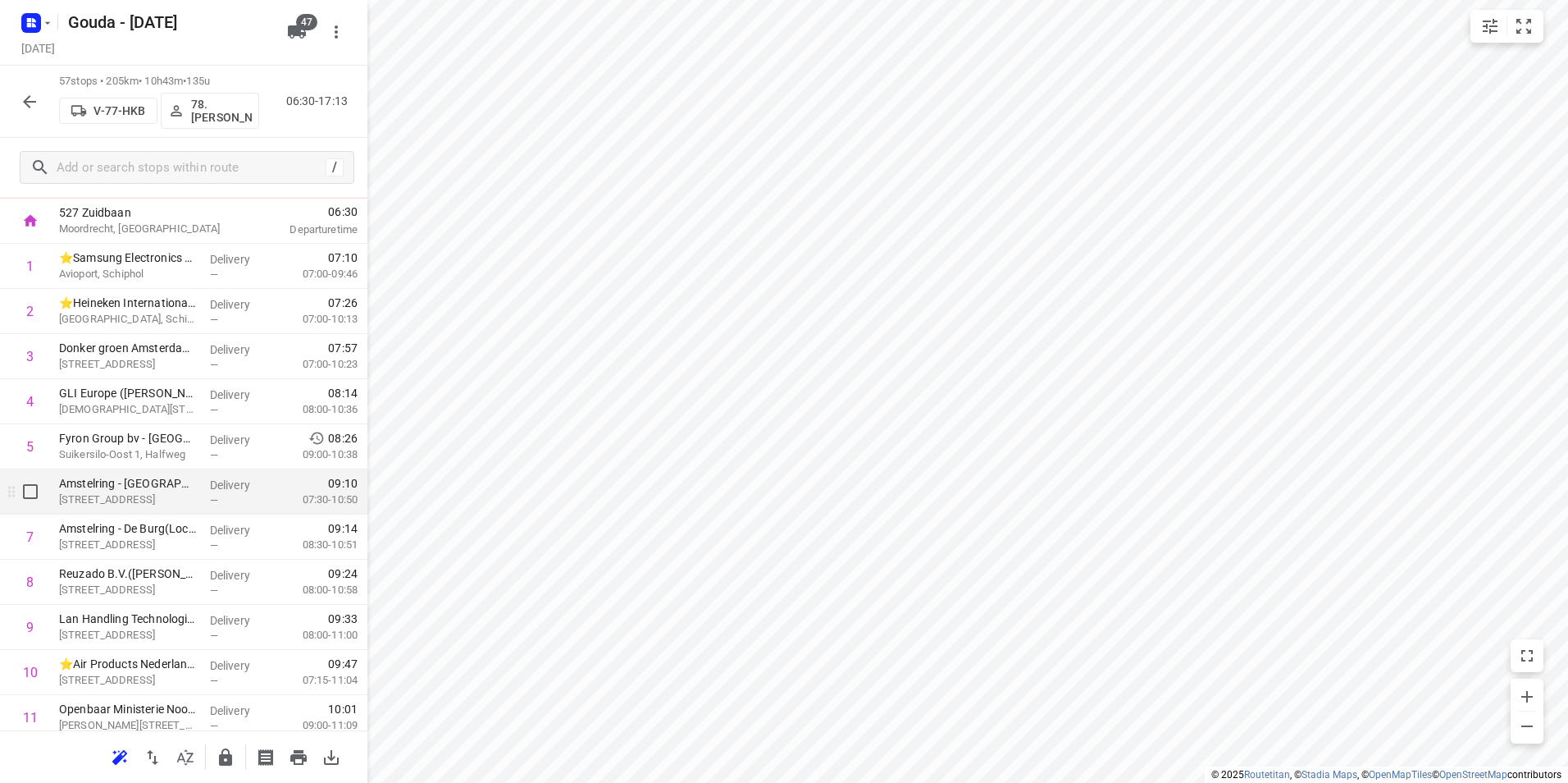
click at [29, 496] on input "checkbox" at bounding box center [30, 492] width 33 height 33
checkbox input "true"
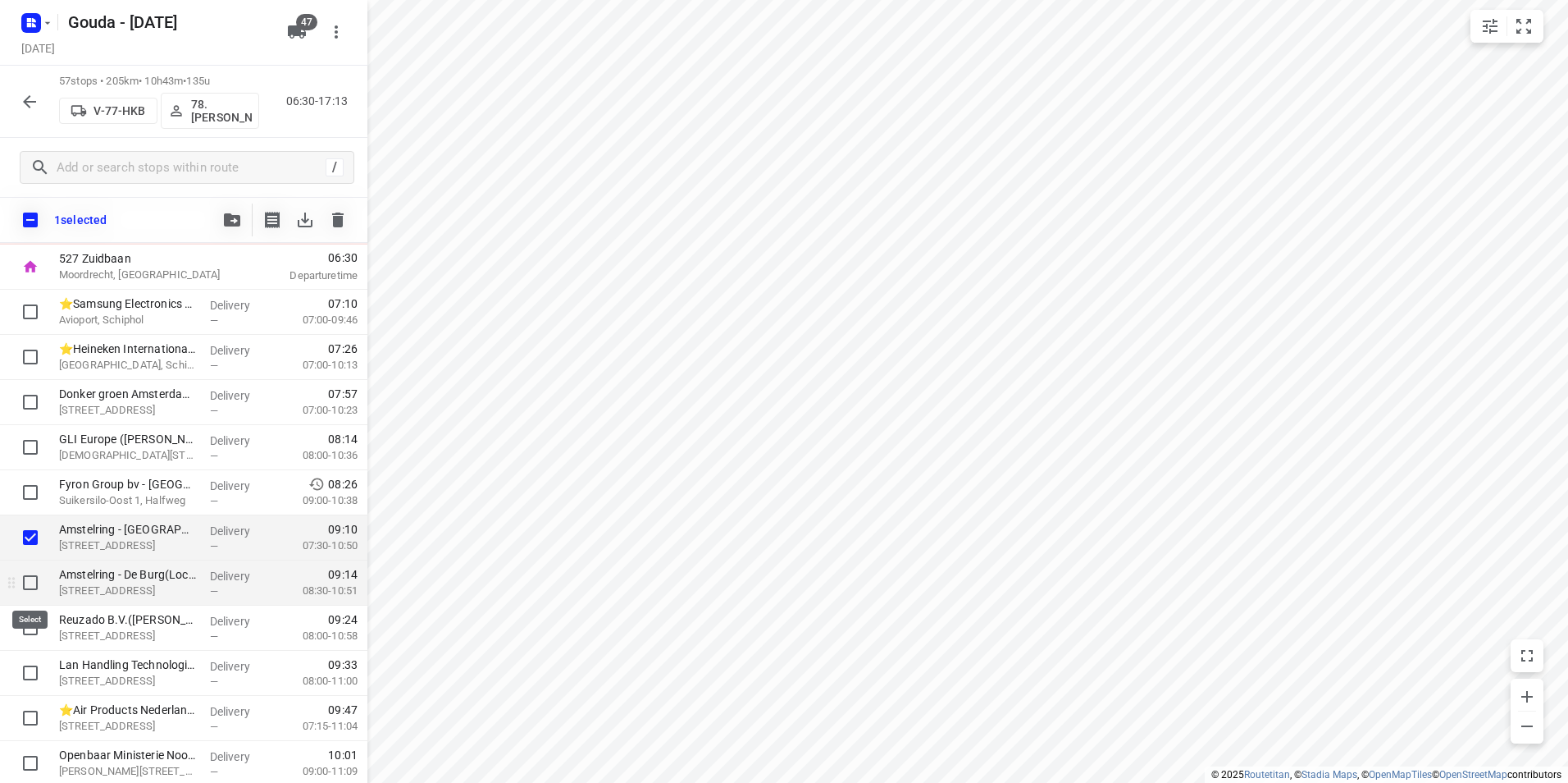
click at [29, 586] on input "checkbox" at bounding box center [30, 583] width 33 height 33
checkbox input "true"
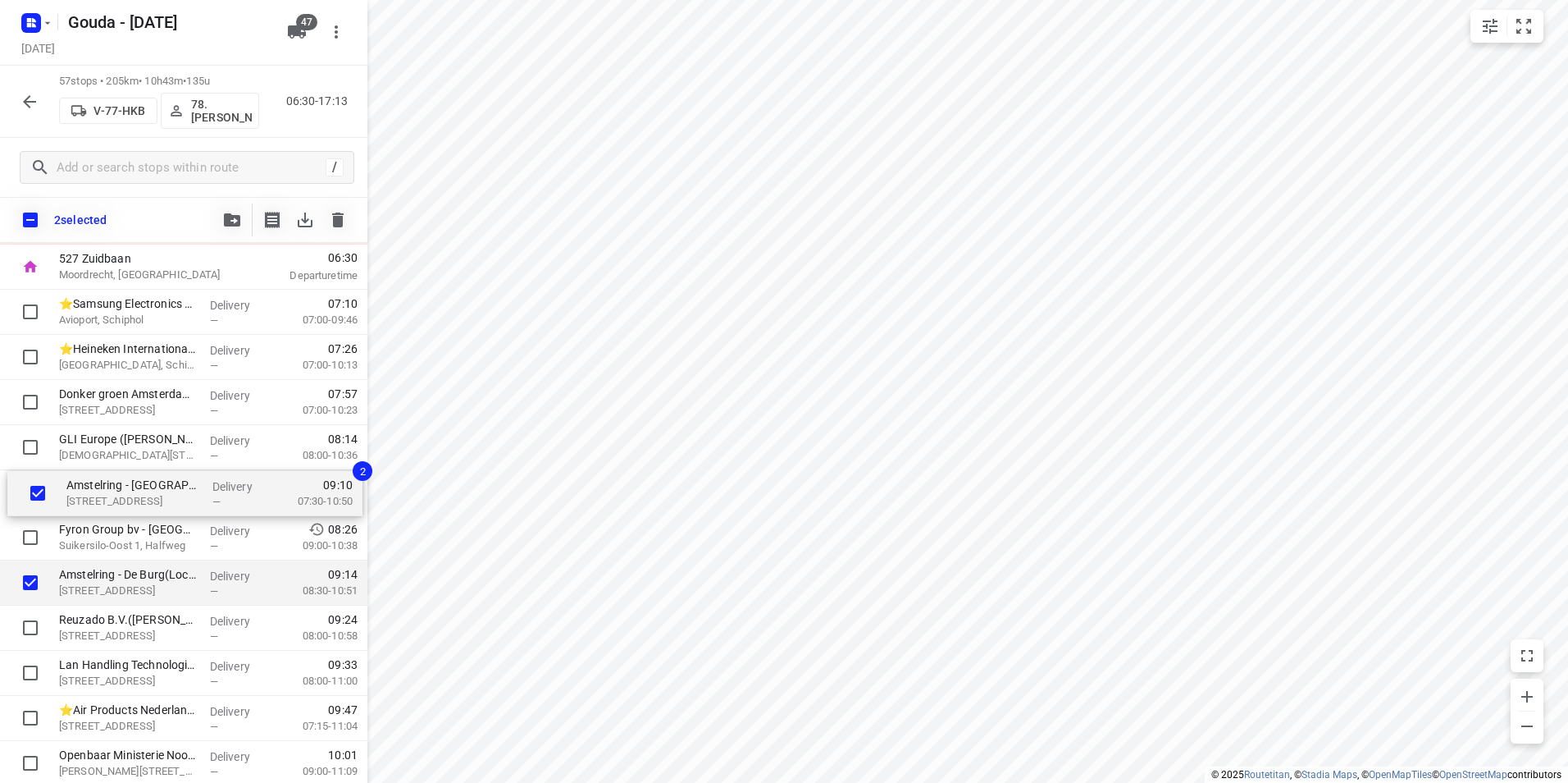
drag, startPoint x: 84, startPoint y: 519, endPoint x: 85, endPoint y: 490, distance: 29.0
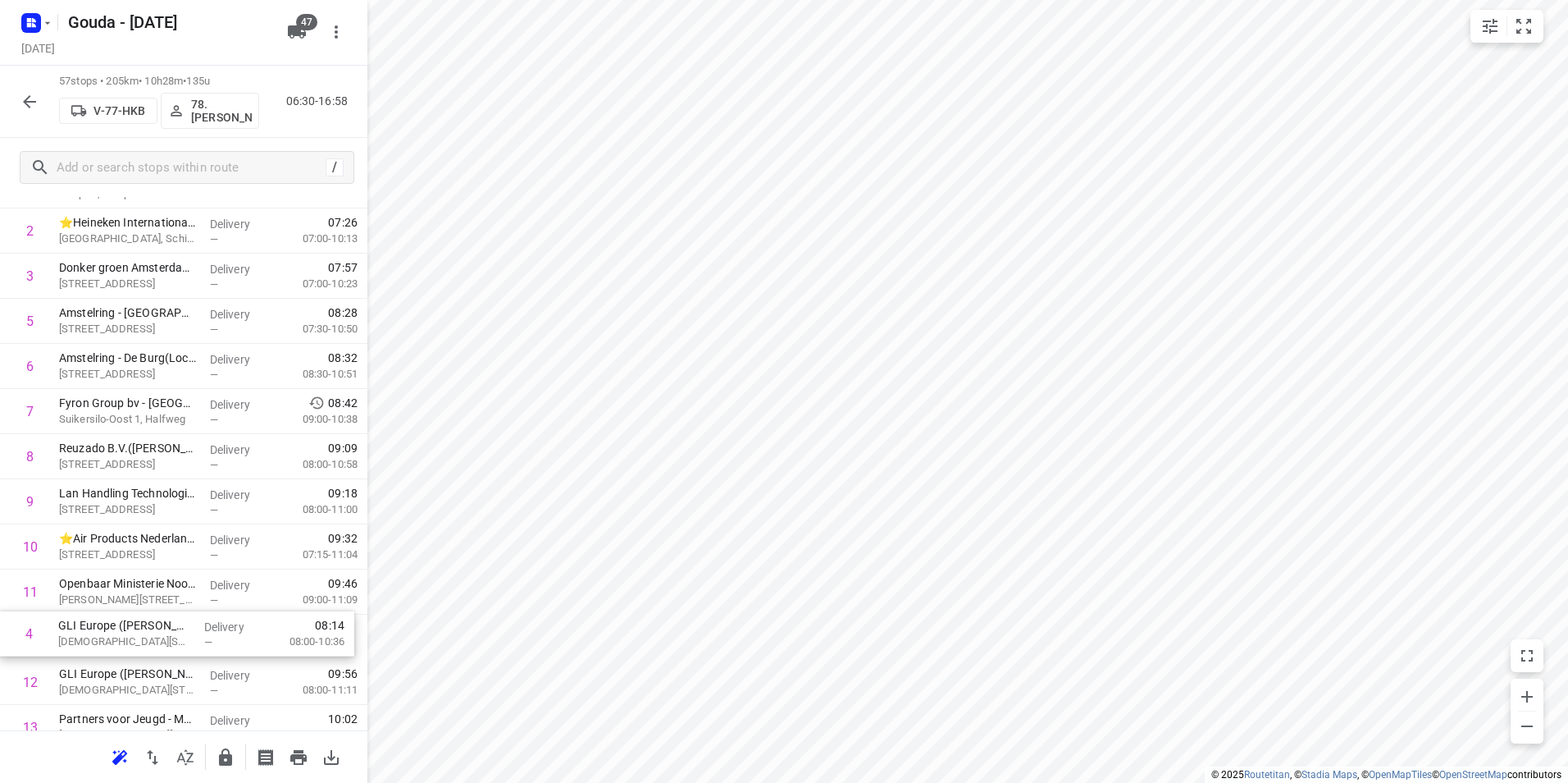
scroll to position [169, 0]
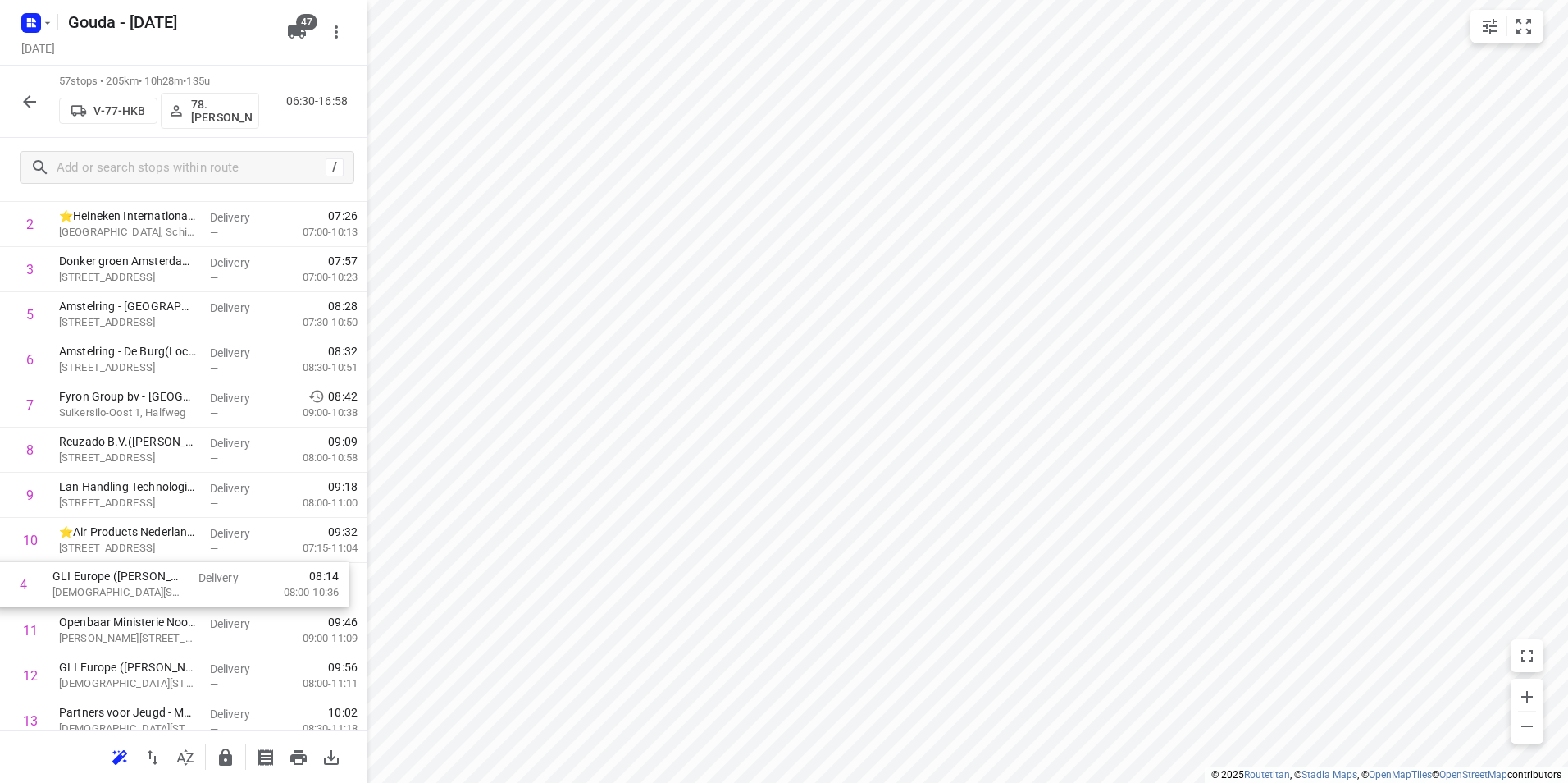
drag, startPoint x: 219, startPoint y: 411, endPoint x: 210, endPoint y: 594, distance: 183.2
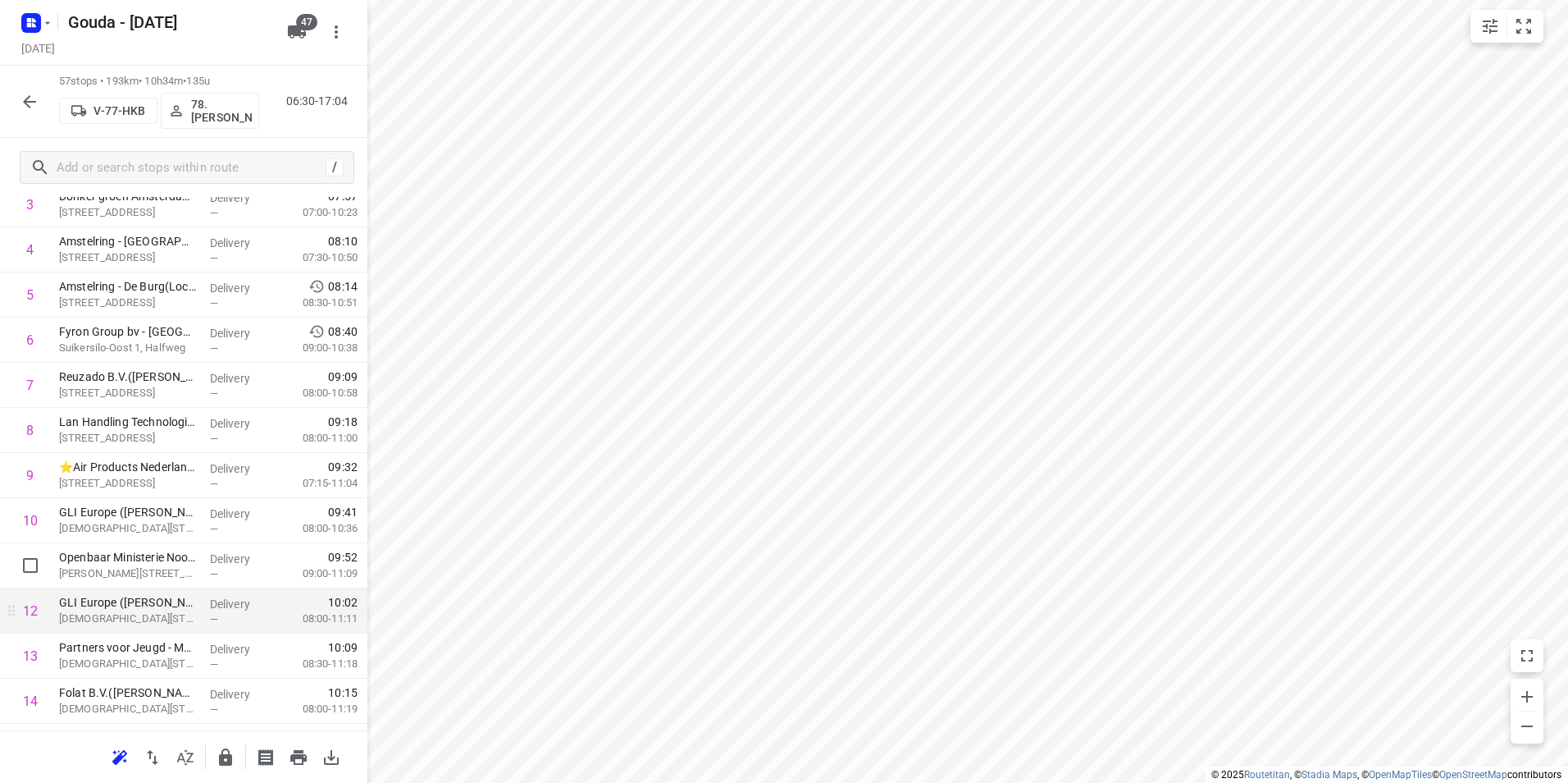
scroll to position [251, 0]
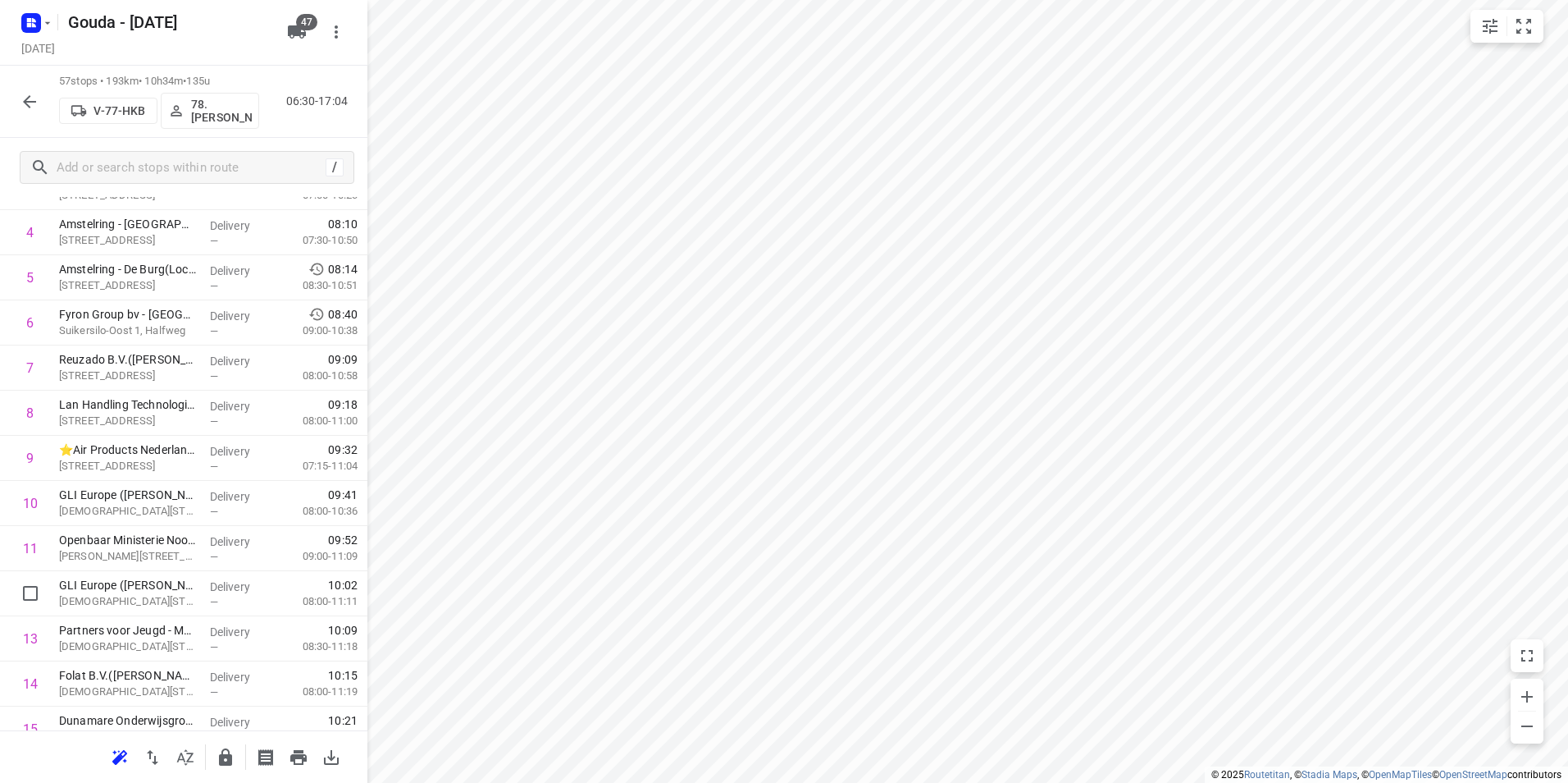
drag, startPoint x: 196, startPoint y: 577, endPoint x: 197, endPoint y: 529, distance: 48.0
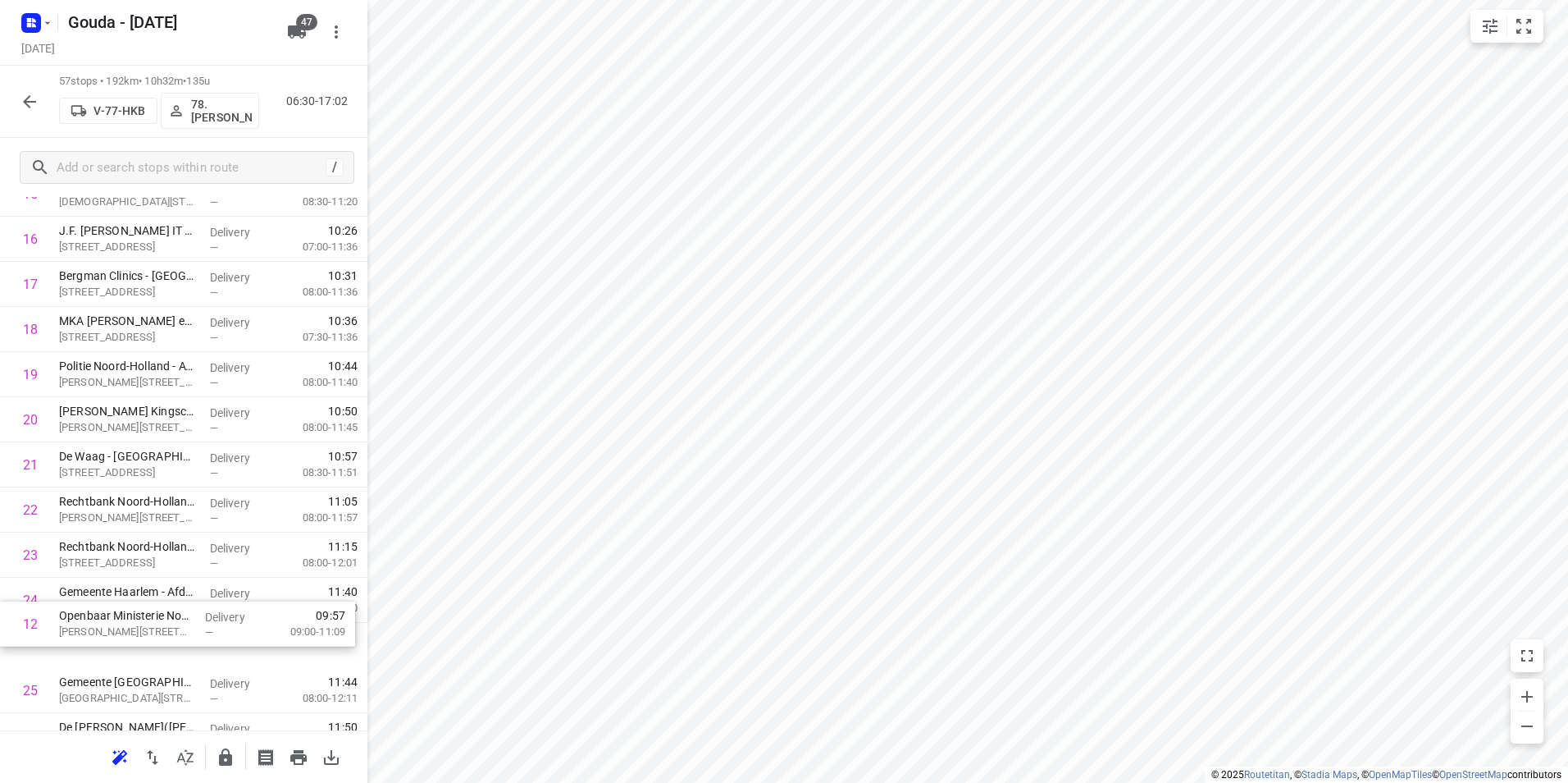
scroll to position [747, 0]
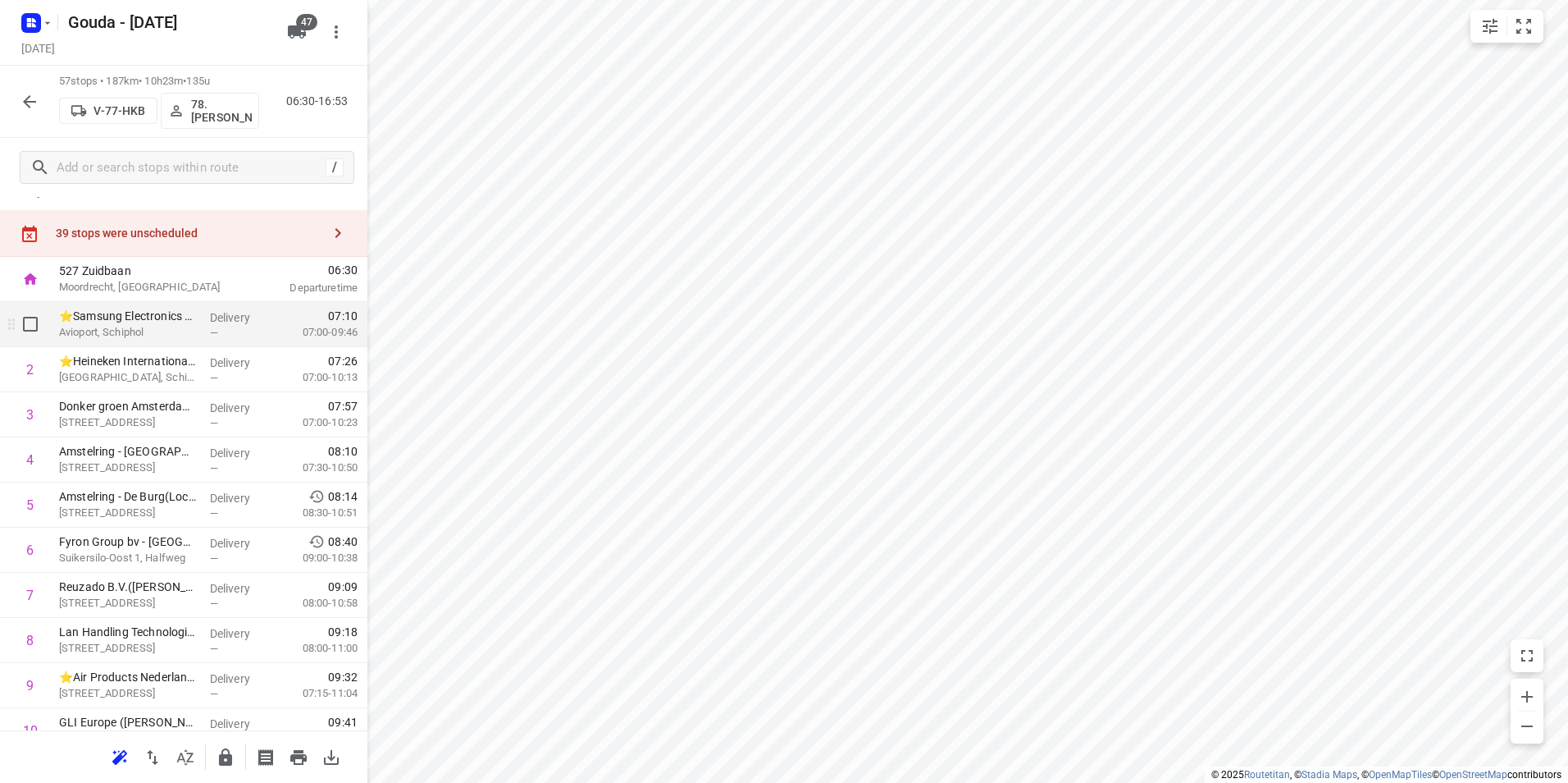
scroll to position [0, 0]
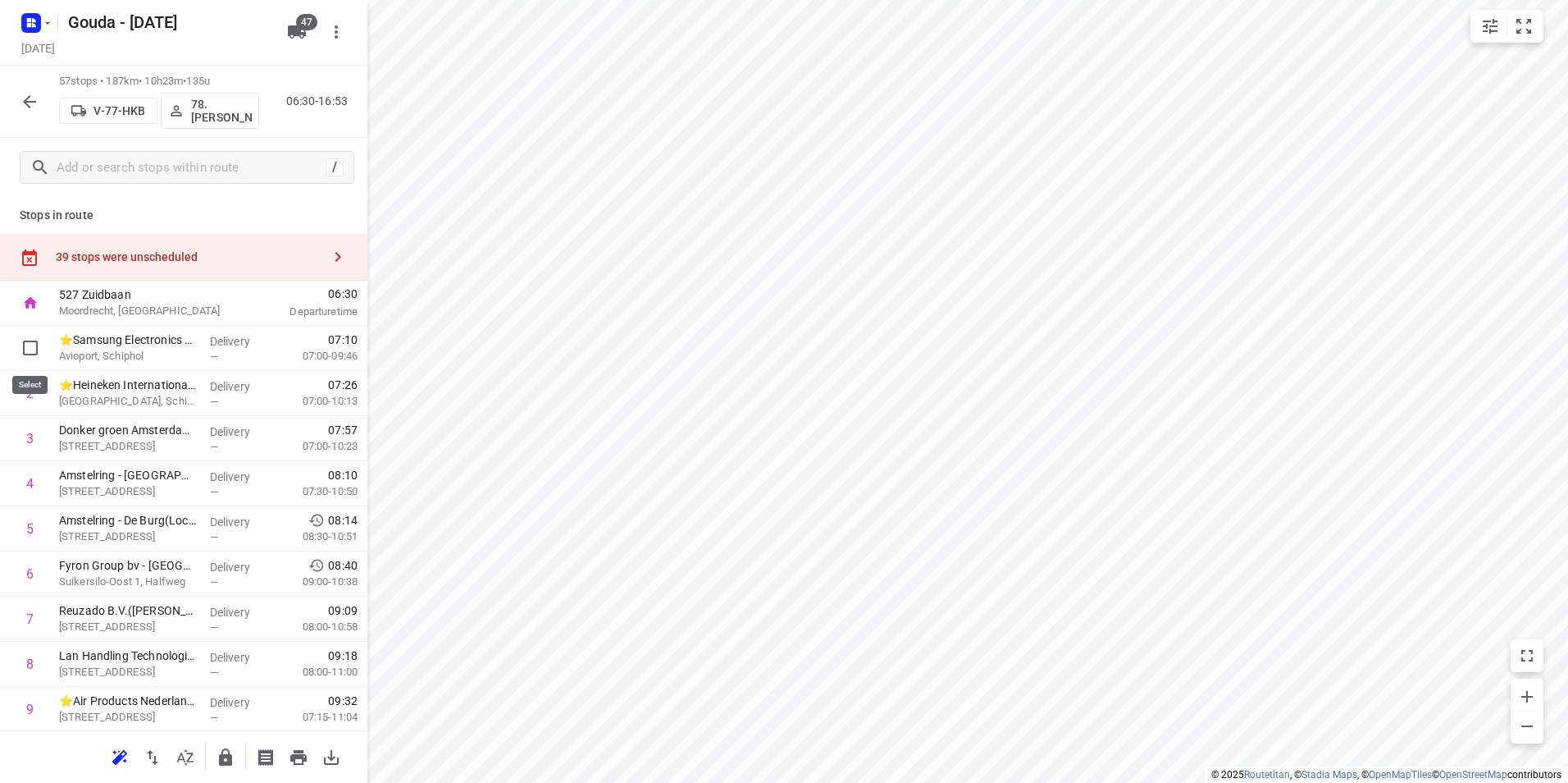
click at [22, 345] on input "checkbox" at bounding box center [30, 348] width 33 height 33
checkbox input "true"
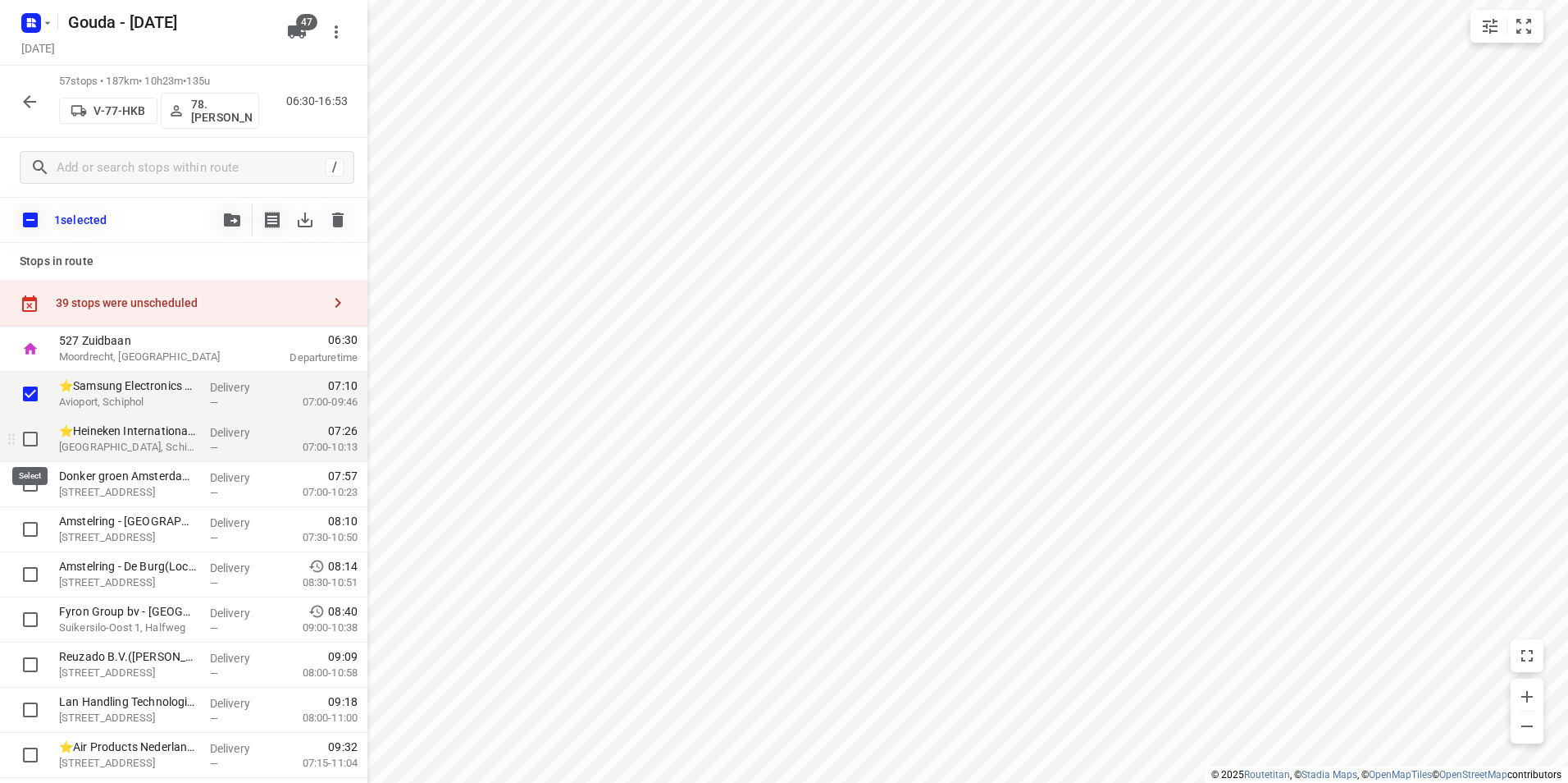
click at [27, 437] on input "checkbox" at bounding box center [30, 439] width 33 height 33
checkbox input "true"
click at [232, 222] on icon "button" at bounding box center [232, 220] width 17 height 13
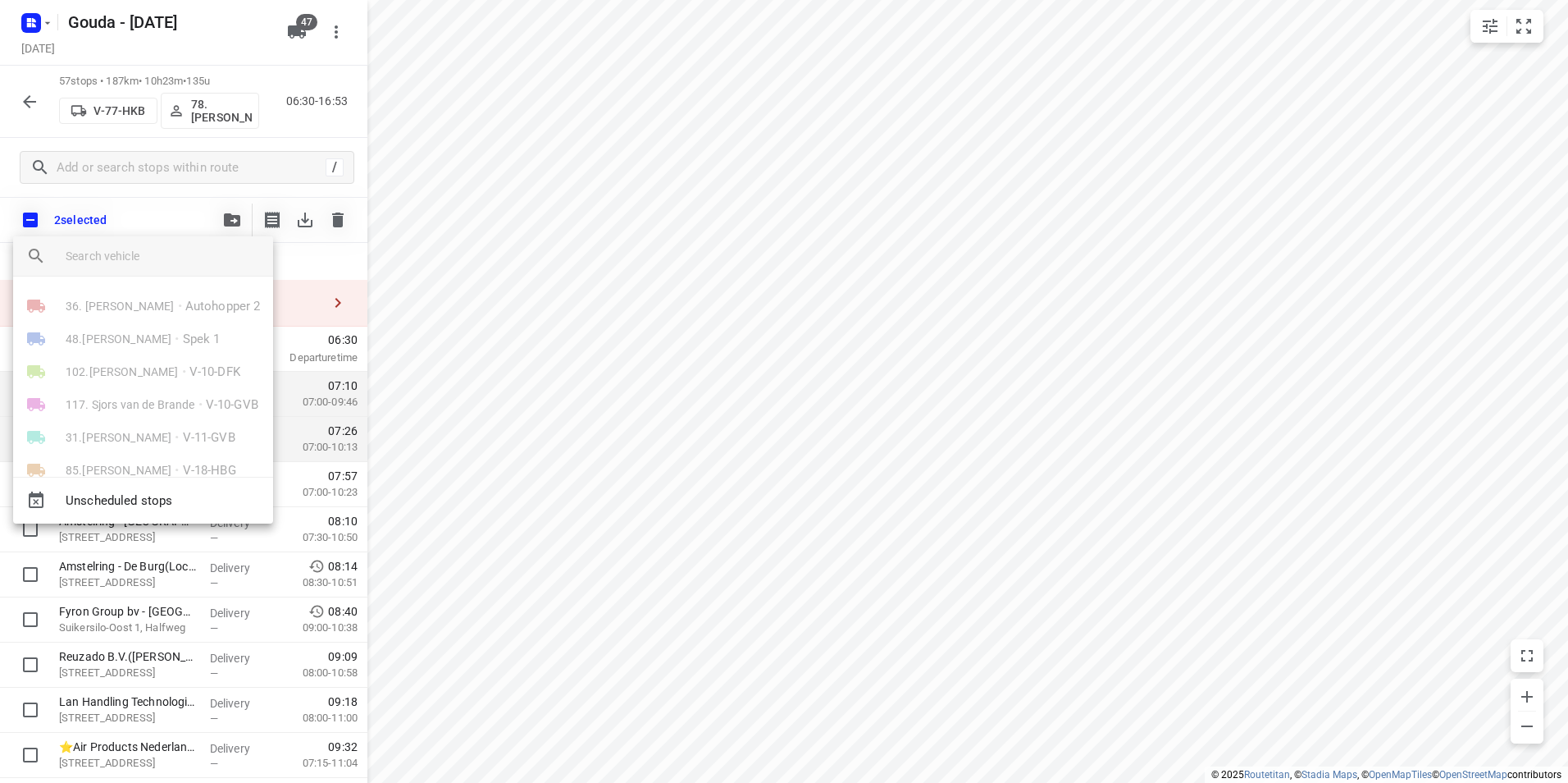
click at [141, 249] on input "search vehicle" at bounding box center [163, 255] width 195 height 25
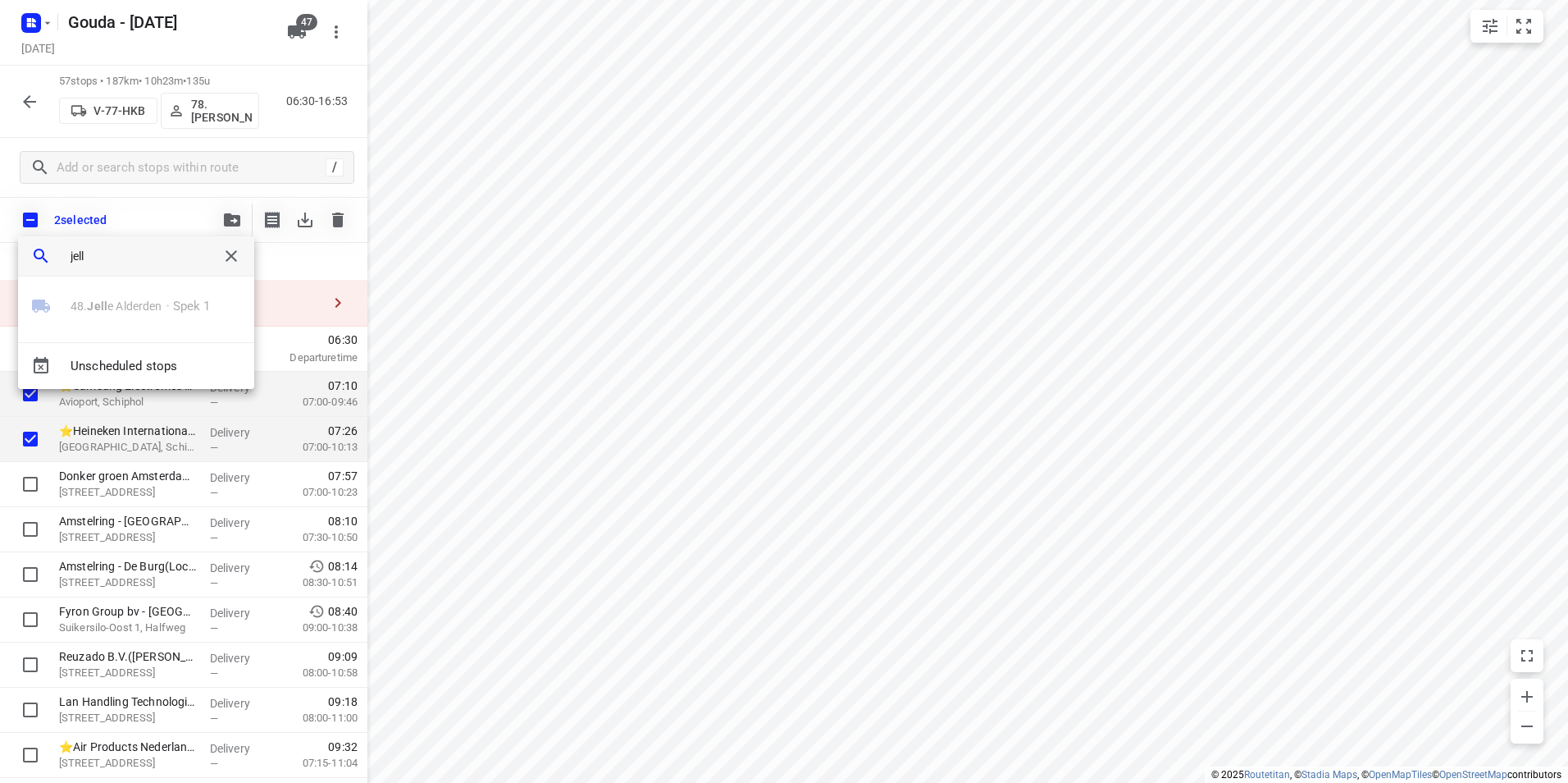
type input "jell"
click at [1110, 170] on div at bounding box center [784, 392] width 1568 height 783
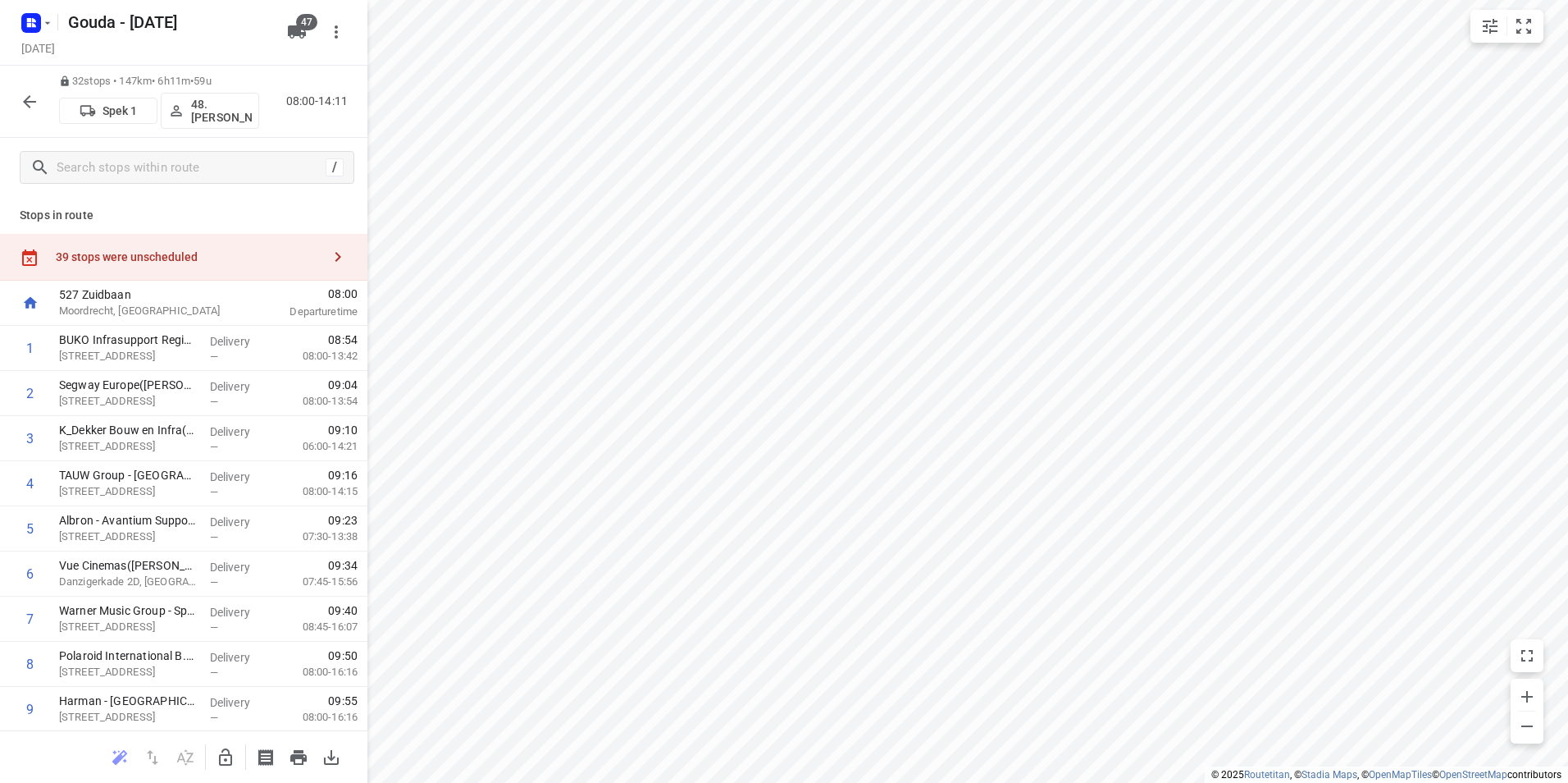
click at [226, 758] on icon "button" at bounding box center [225, 756] width 19 height 19
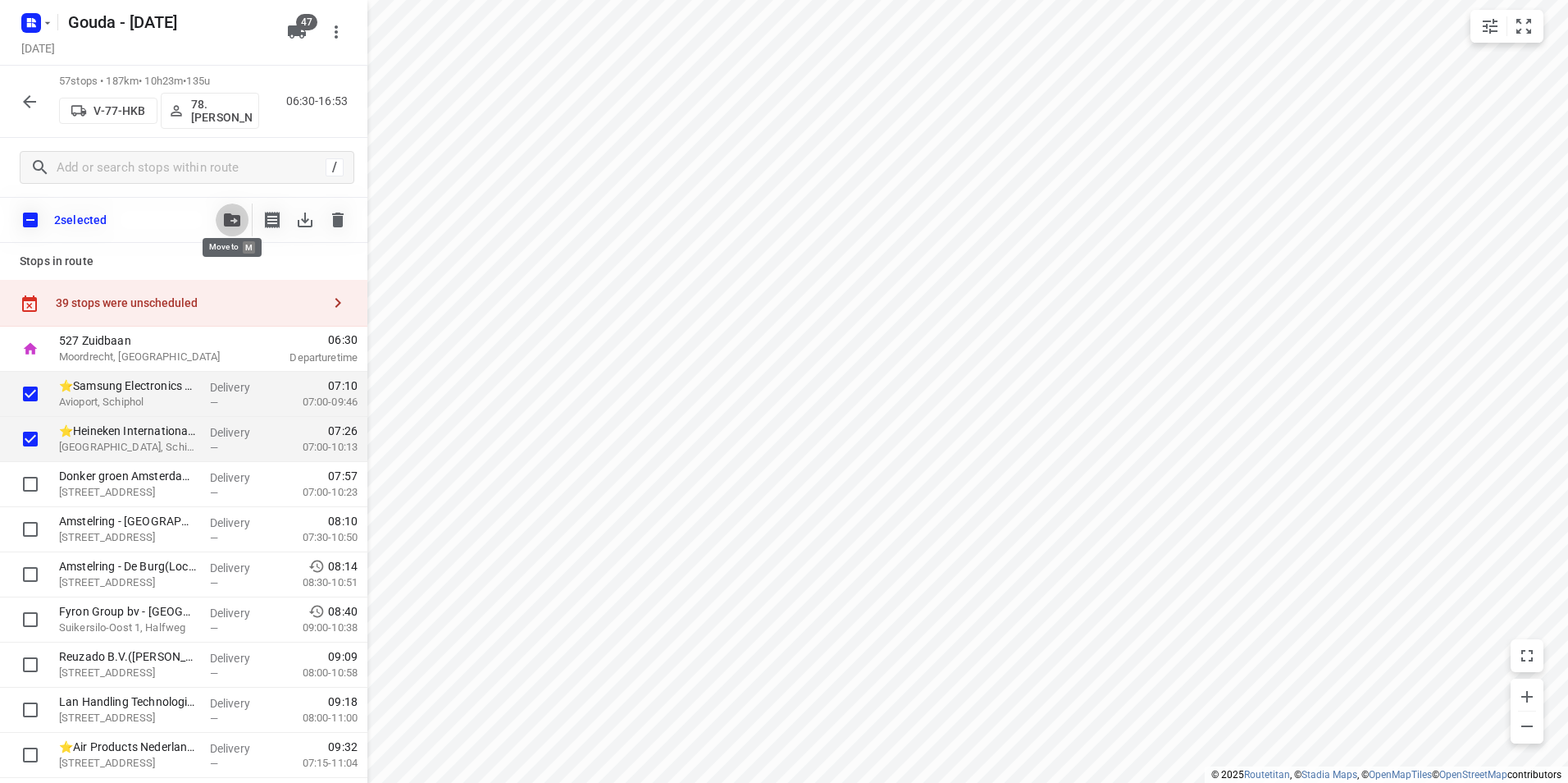
click at [227, 225] on icon "button" at bounding box center [232, 220] width 17 height 13
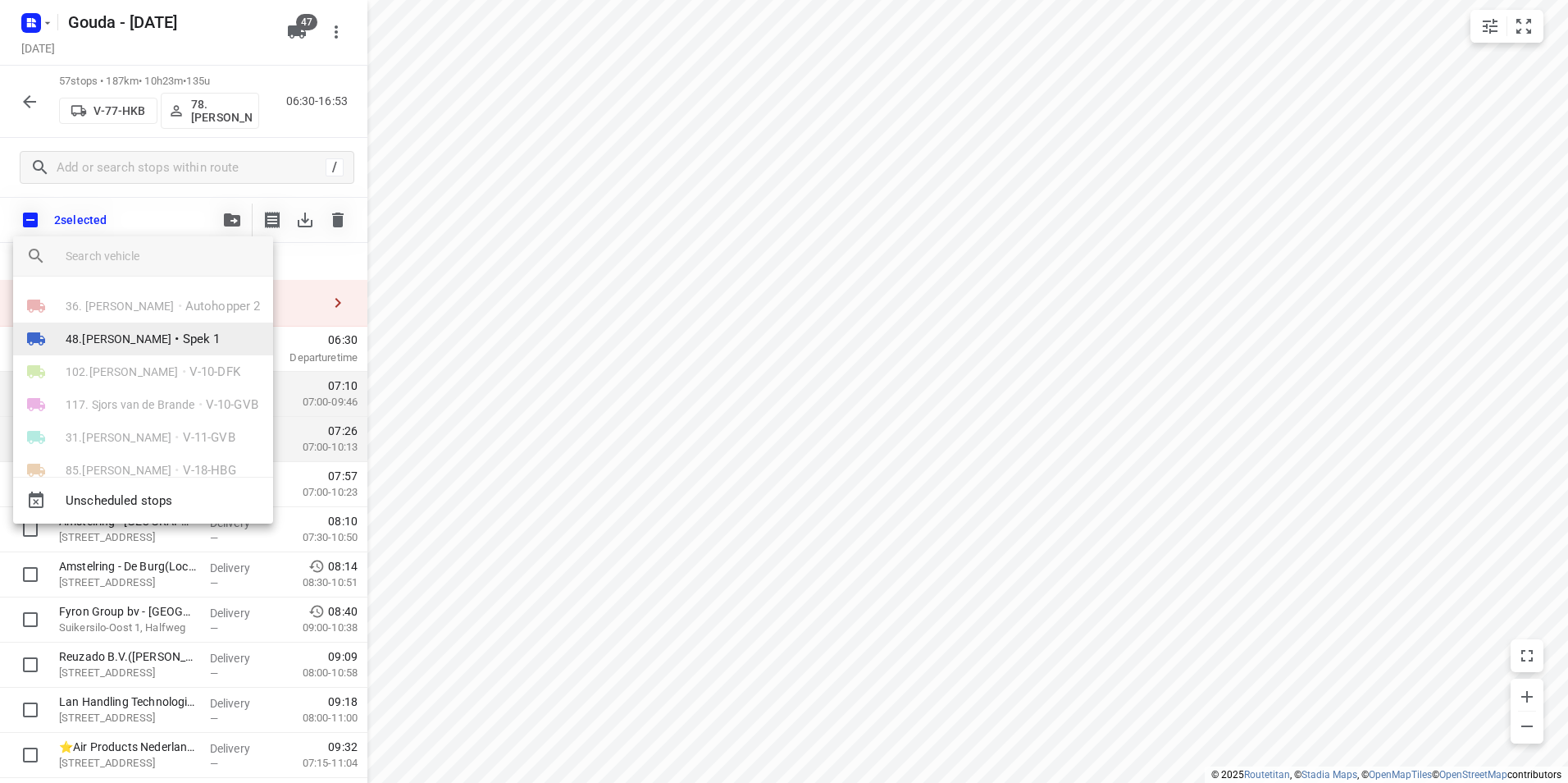
click at [135, 341] on span "48.[PERSON_NAME]" at bounding box center [118, 339] width 106 height 17
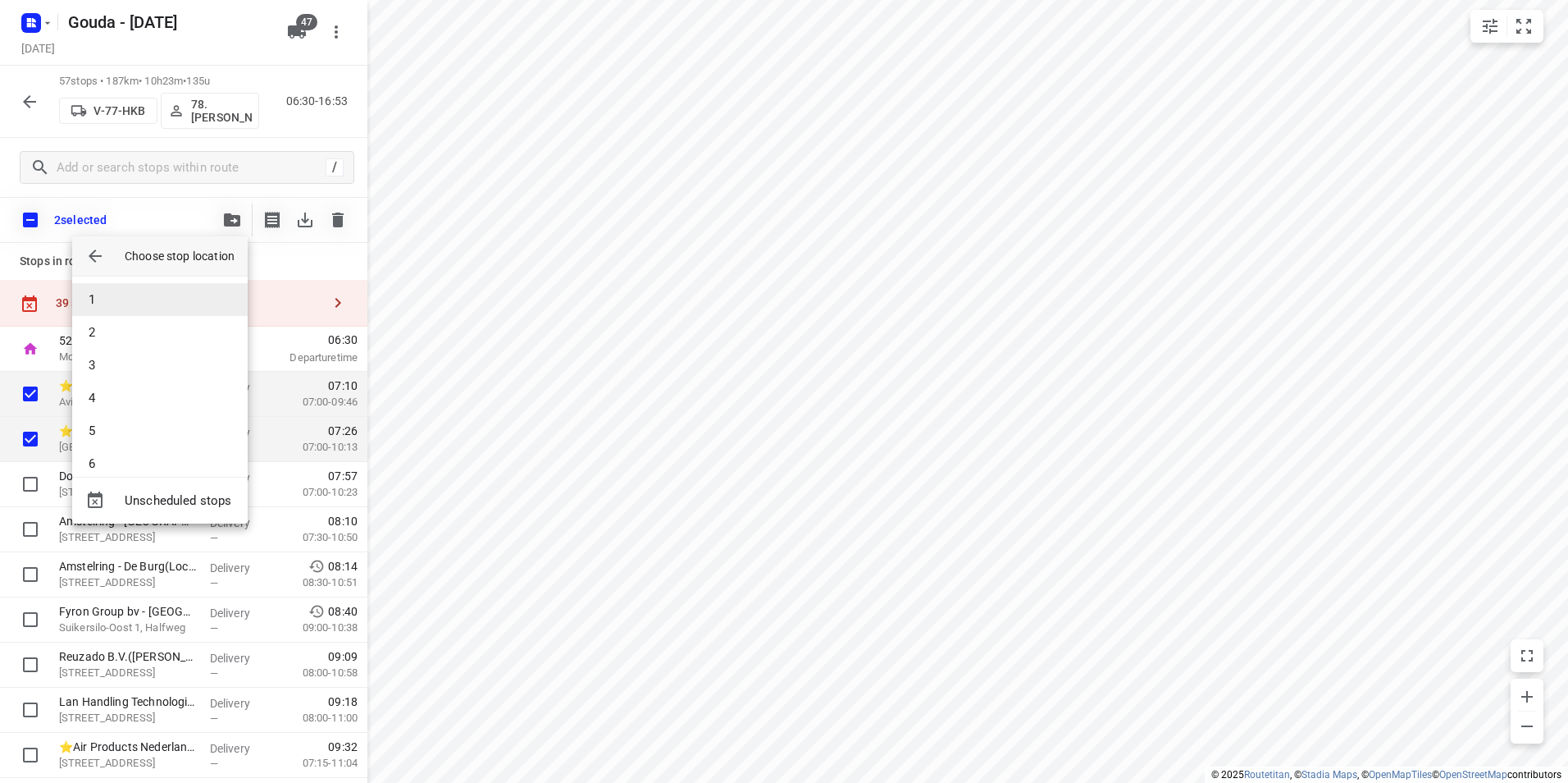
click at [132, 301] on li "1" at bounding box center [160, 300] width 175 height 33
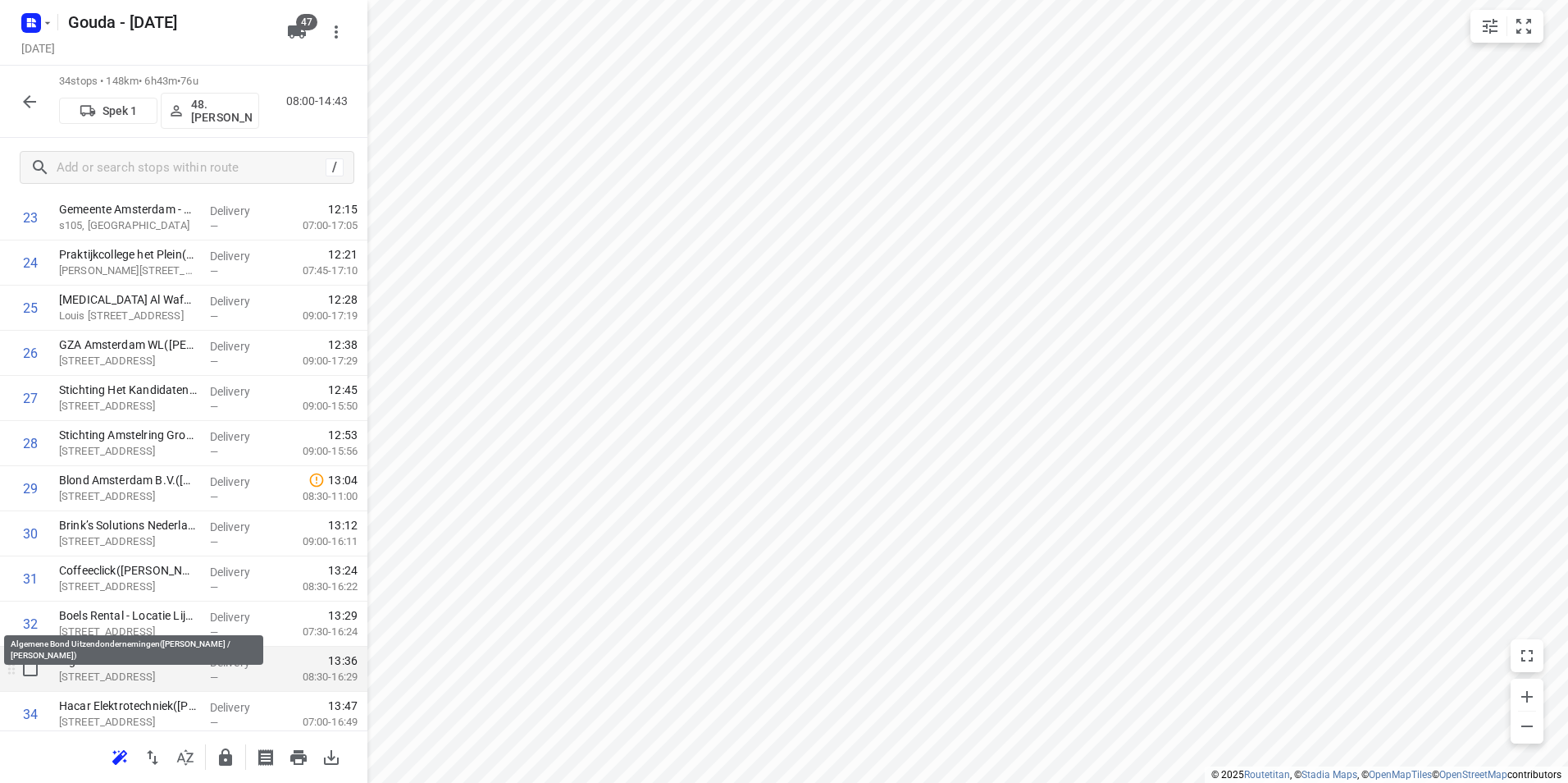
scroll to position [1175, 0]
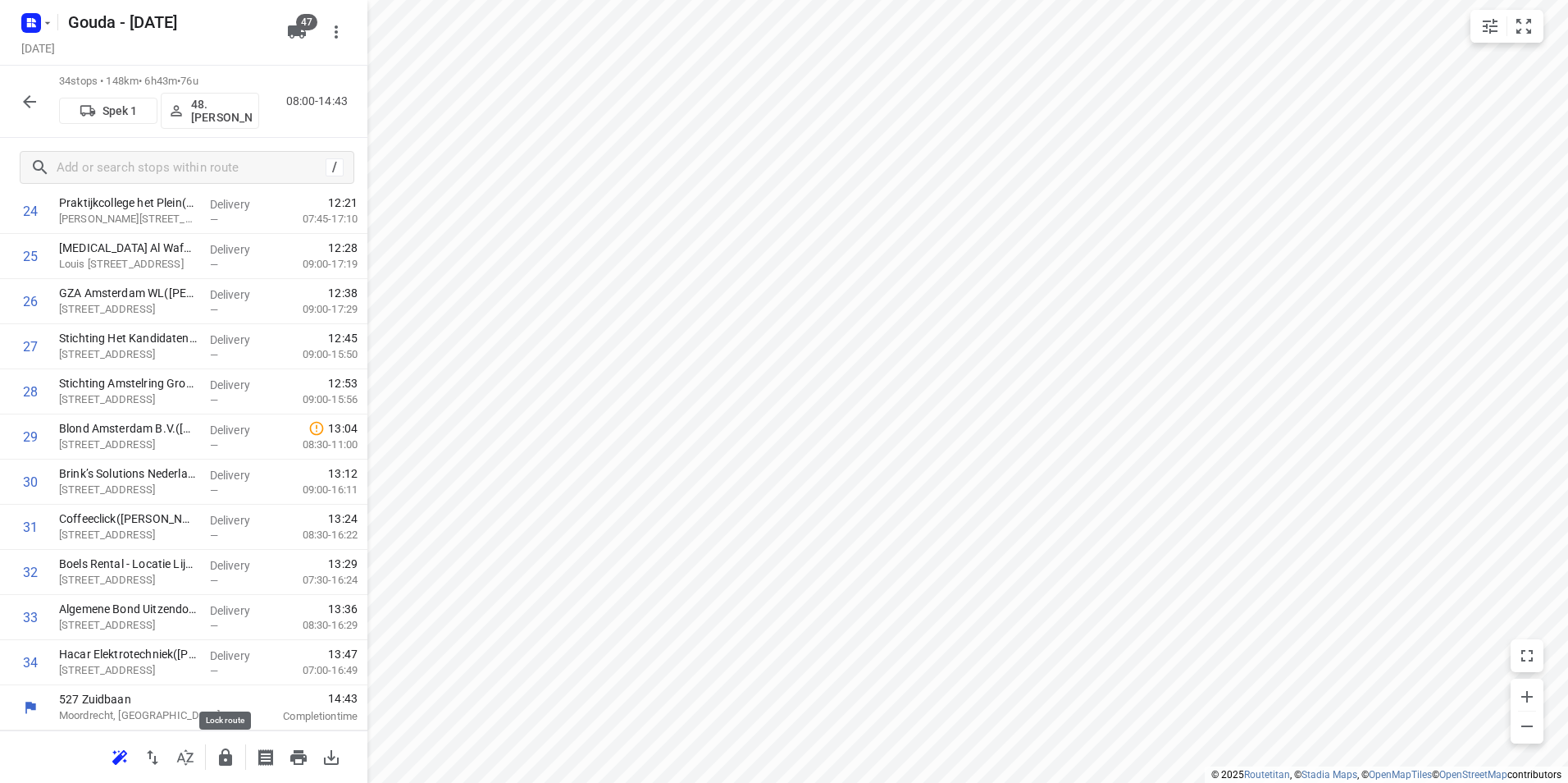
click at [221, 761] on icon "button" at bounding box center [225, 756] width 13 height 17
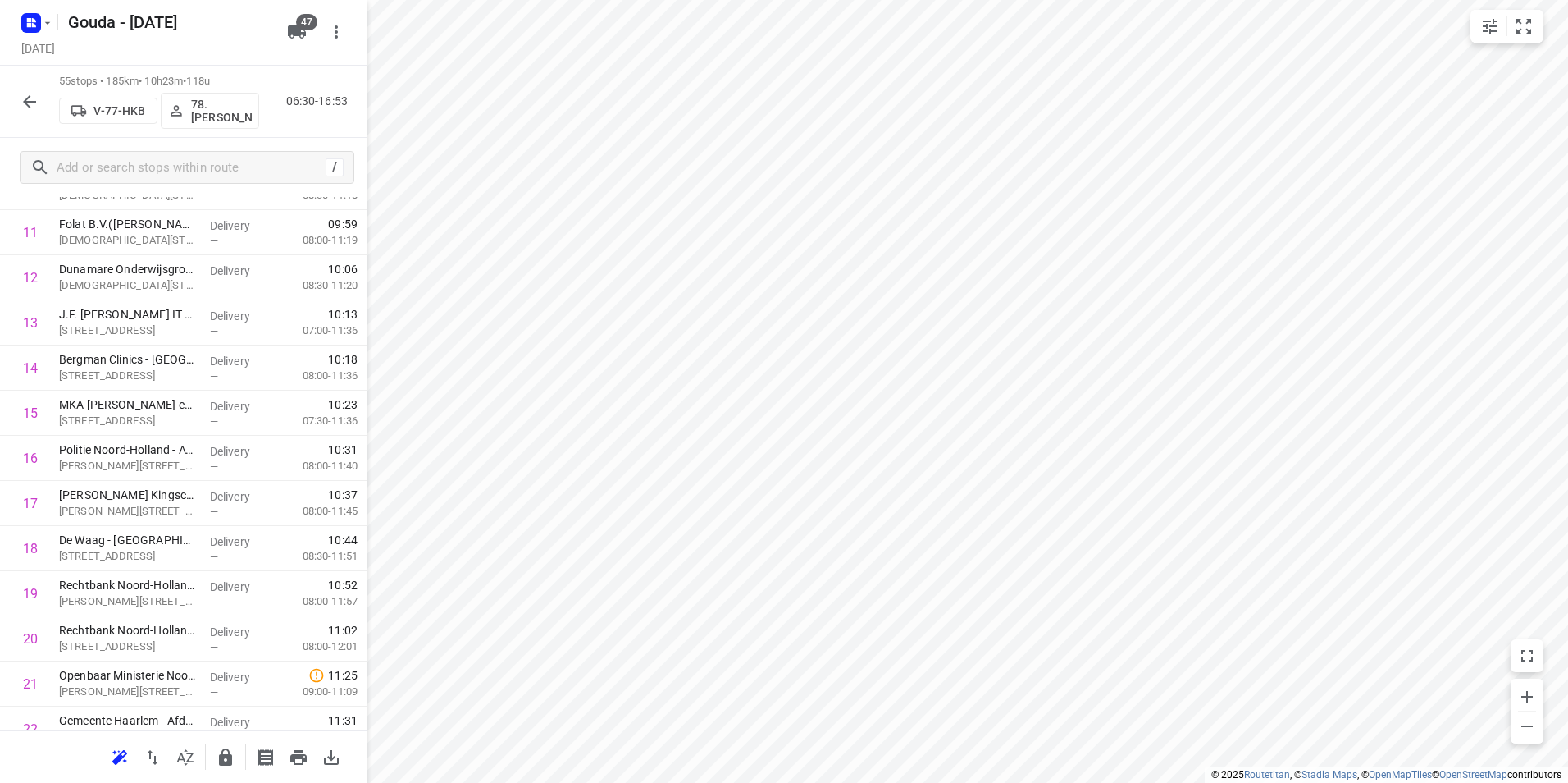
scroll to position [0, 0]
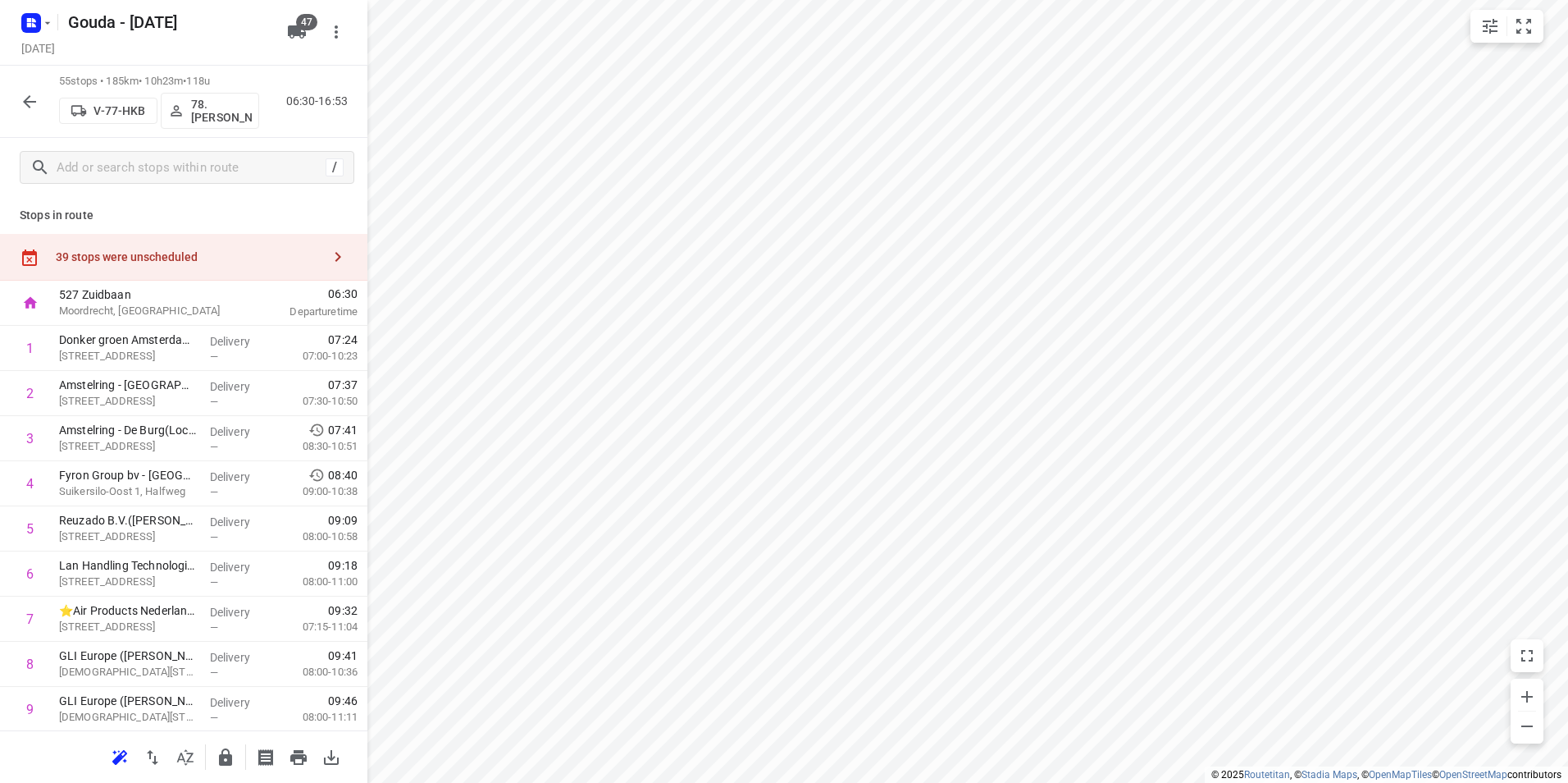
click at [246, 252] on div "39 stops were unscheduled" at bounding box center [188, 256] width 265 height 13
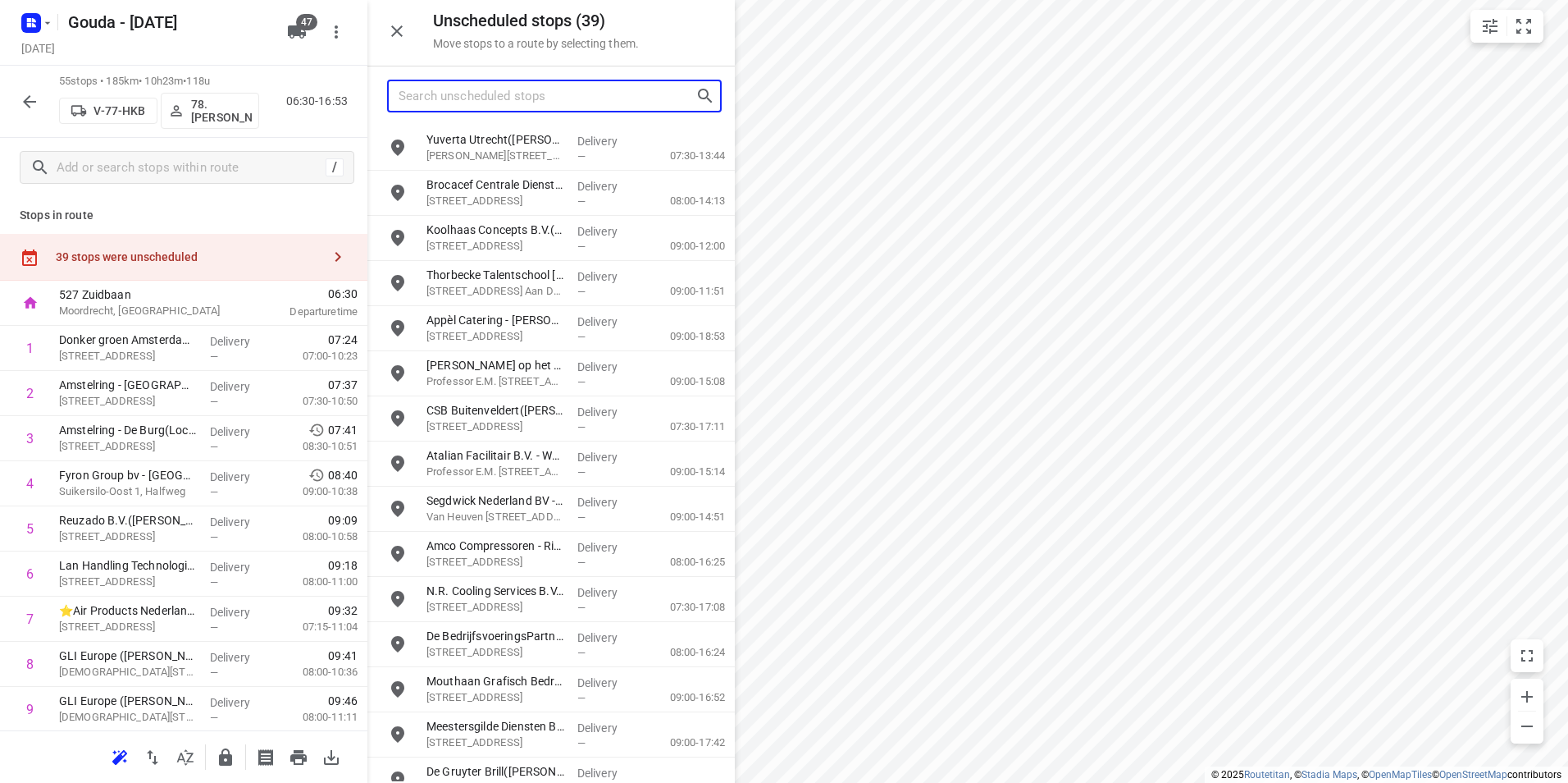
click at [468, 103] on input "Search unscheduled stops" at bounding box center [547, 96] width 297 height 26
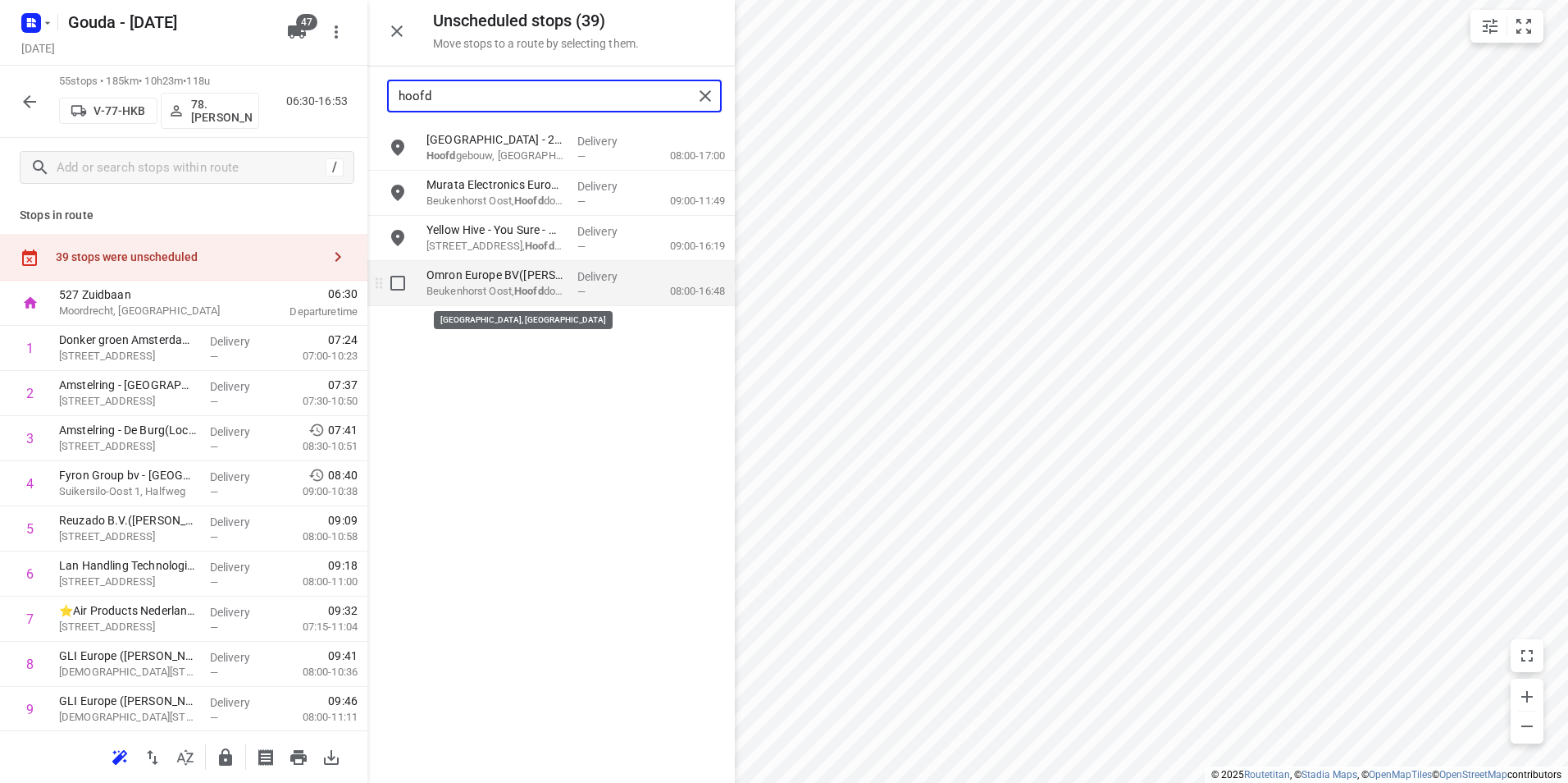
type input "hoofd"
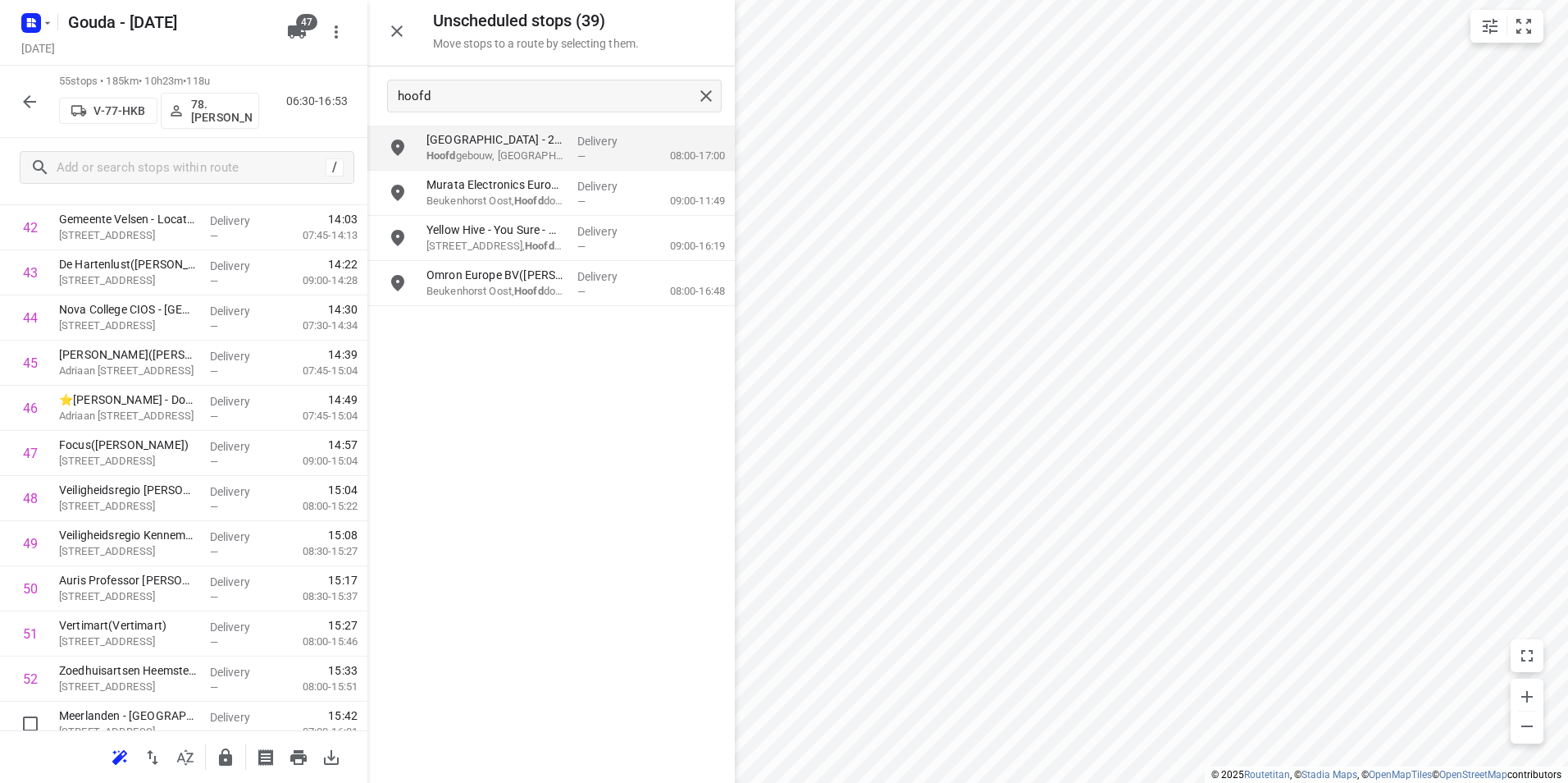
scroll to position [2123, 0]
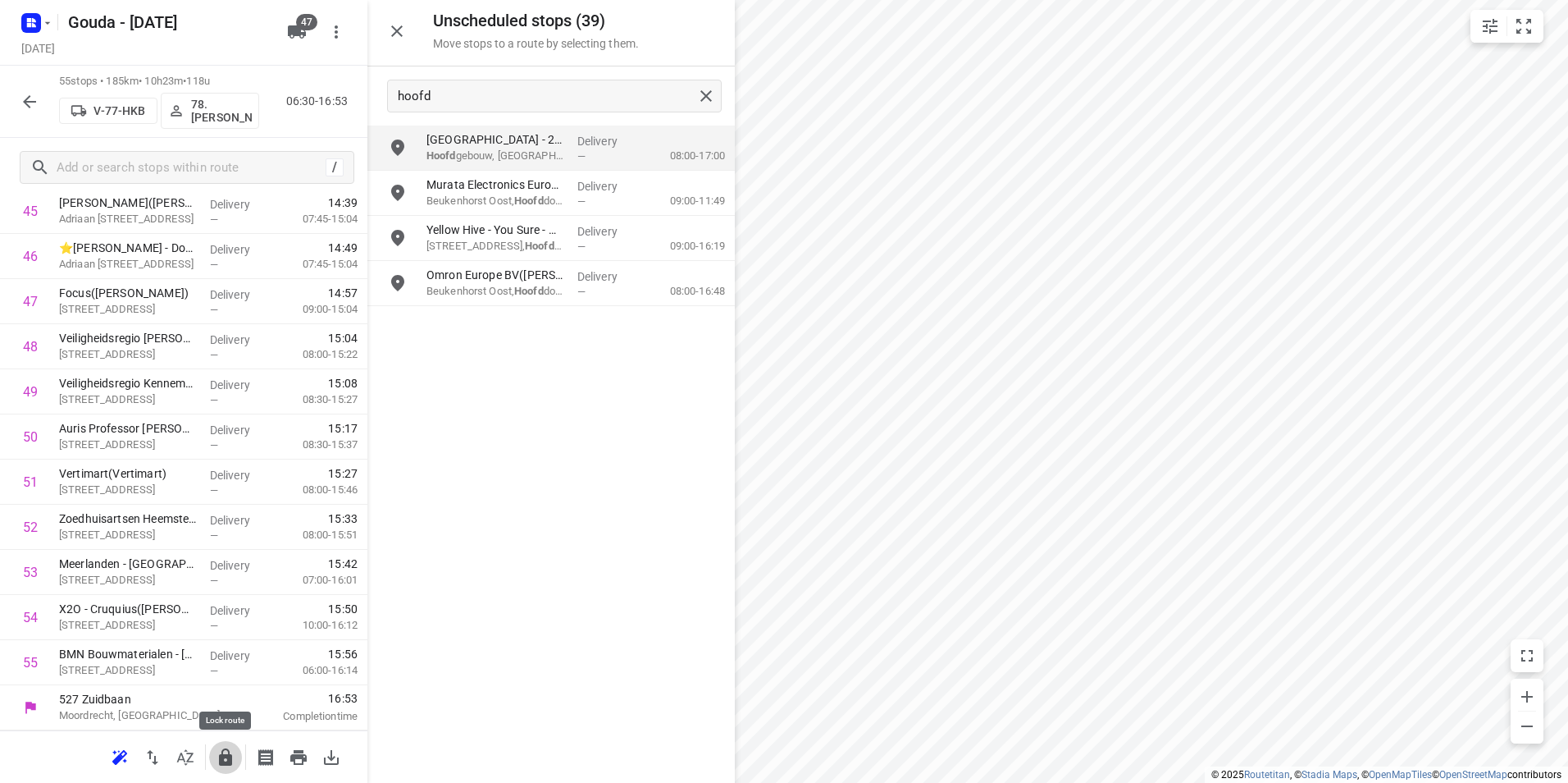
click at [228, 760] on icon "button" at bounding box center [225, 756] width 13 height 17
click at [32, 101] on icon "button" at bounding box center [29, 102] width 13 height 13
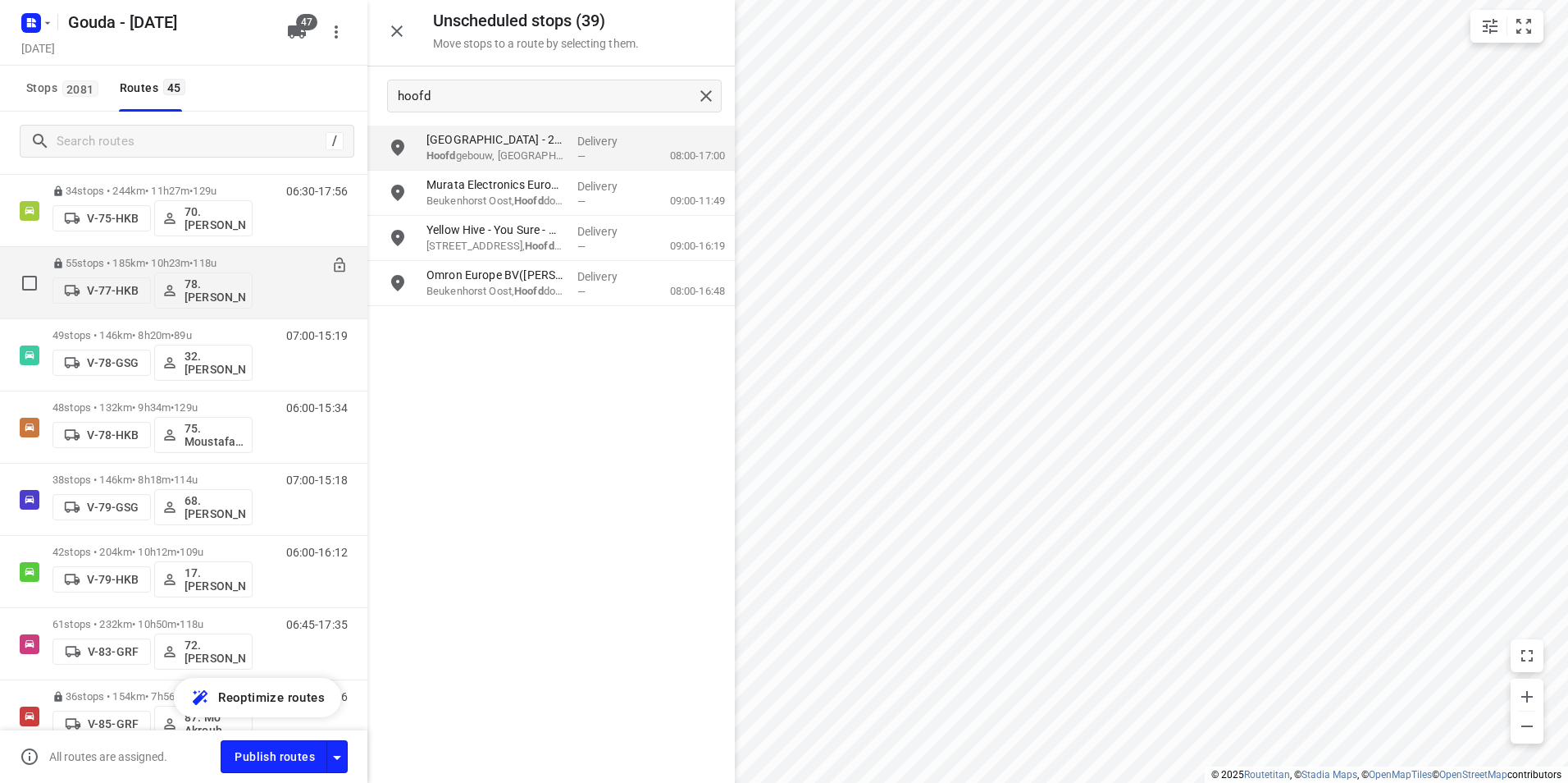
scroll to position [1559, 0]
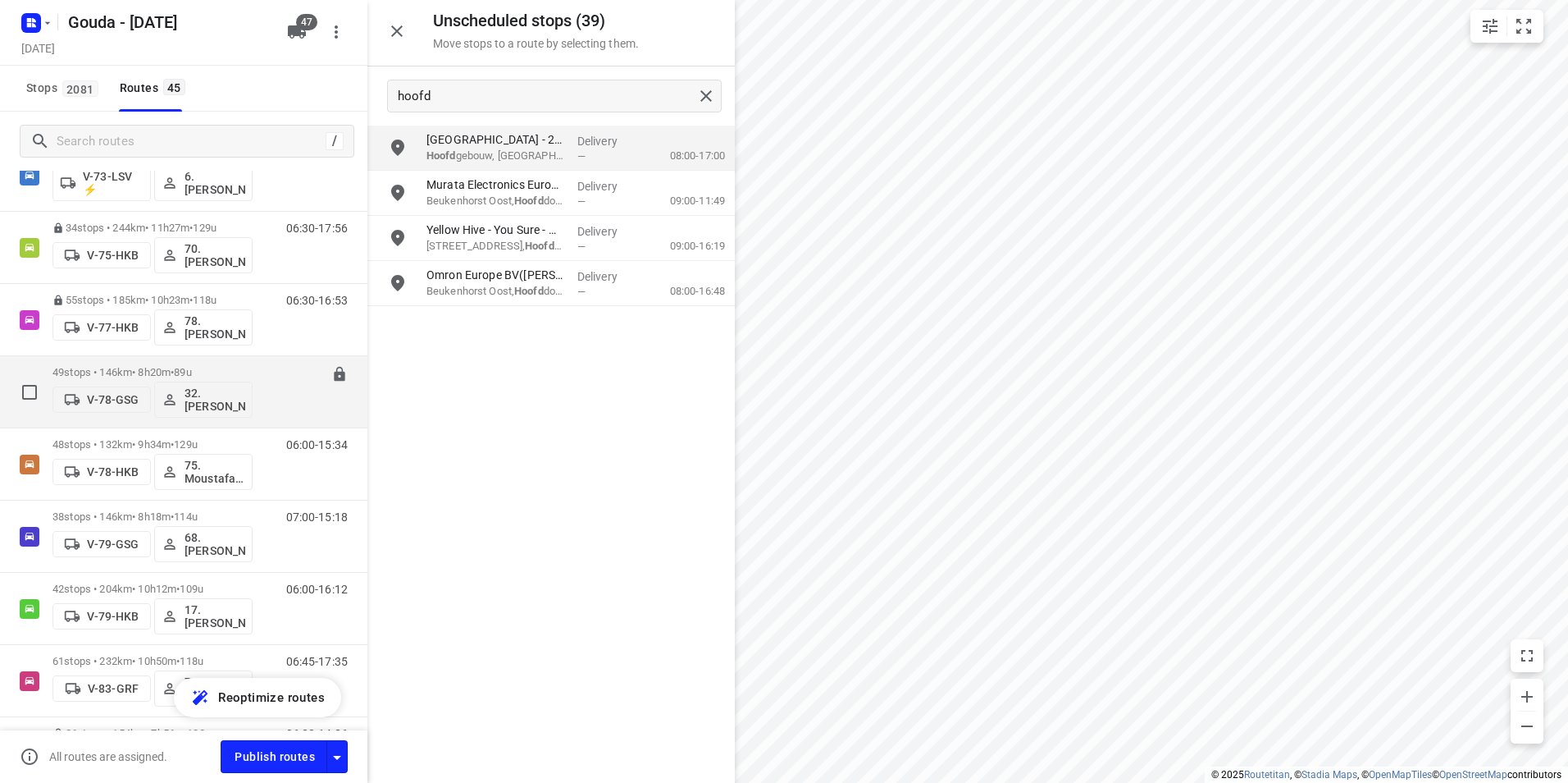
click at [179, 359] on div "49 stops • 146km • 8h20m • 89u V-78-GSG 32. Jannie Verschoor" at bounding box center [152, 392] width 200 height 68
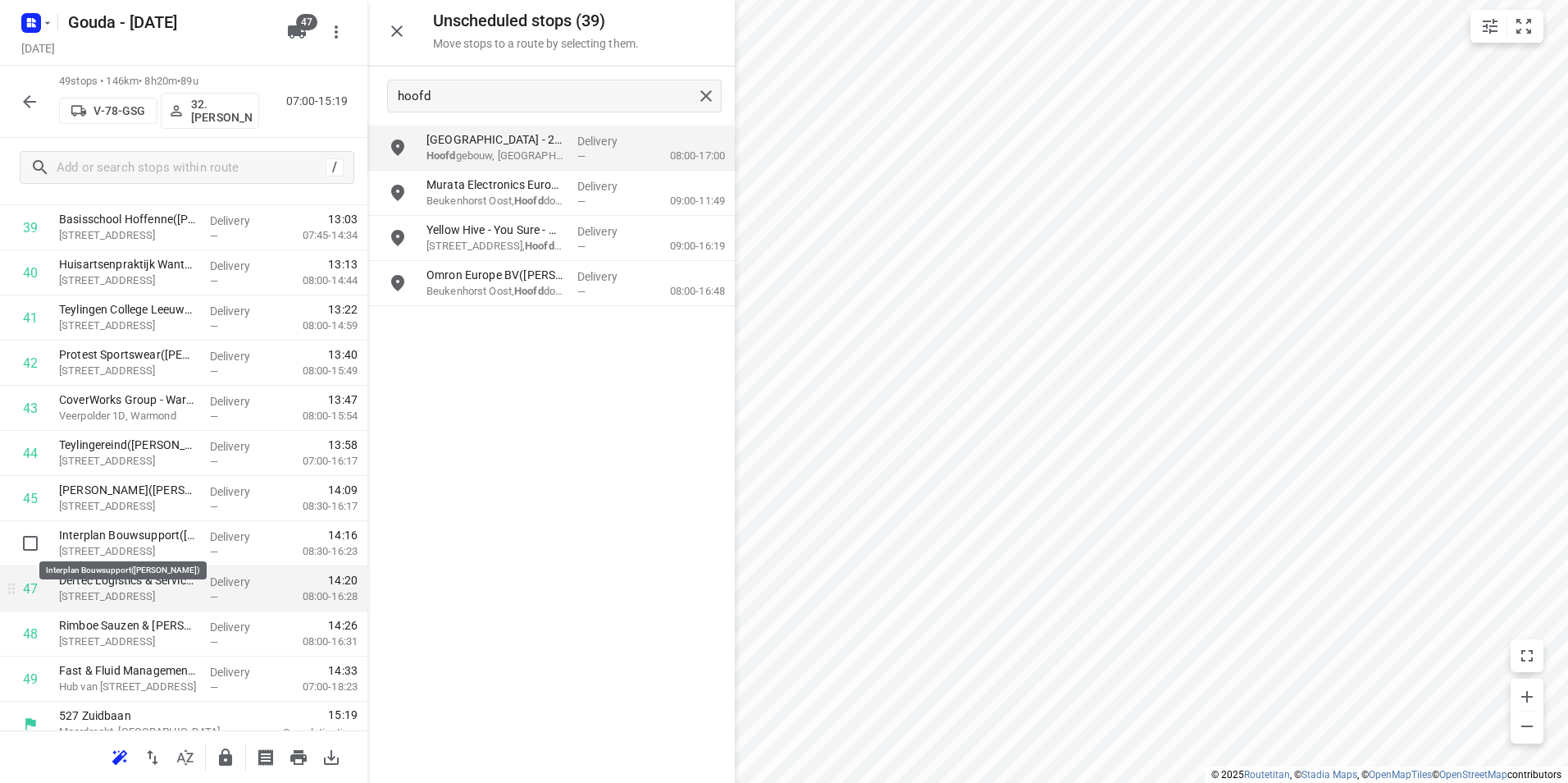
scroll to position [1852, 0]
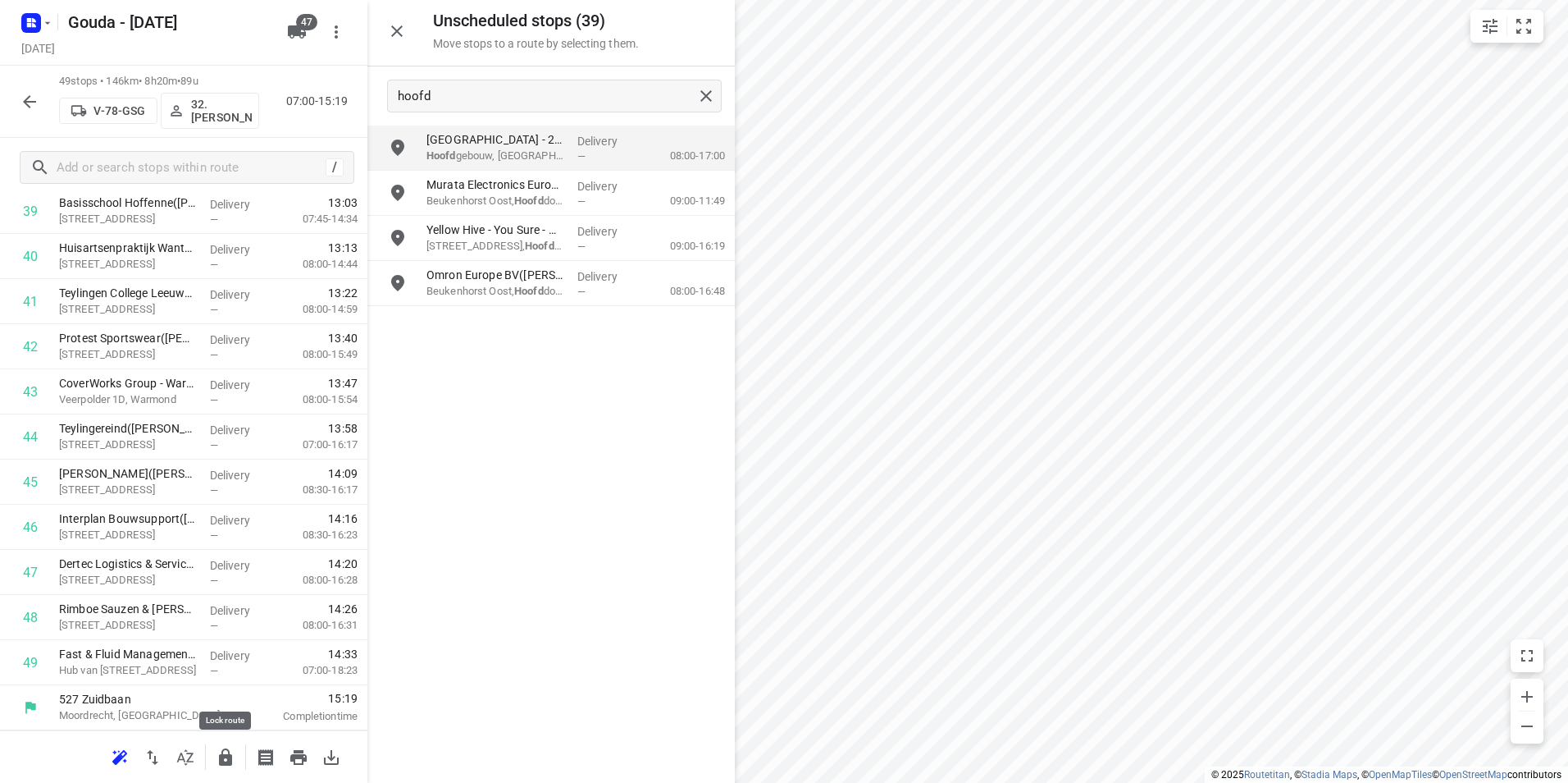
click at [220, 759] on icon "button" at bounding box center [225, 756] width 13 height 17
click at [37, 93] on icon "button" at bounding box center [28, 101] width 19 height 19
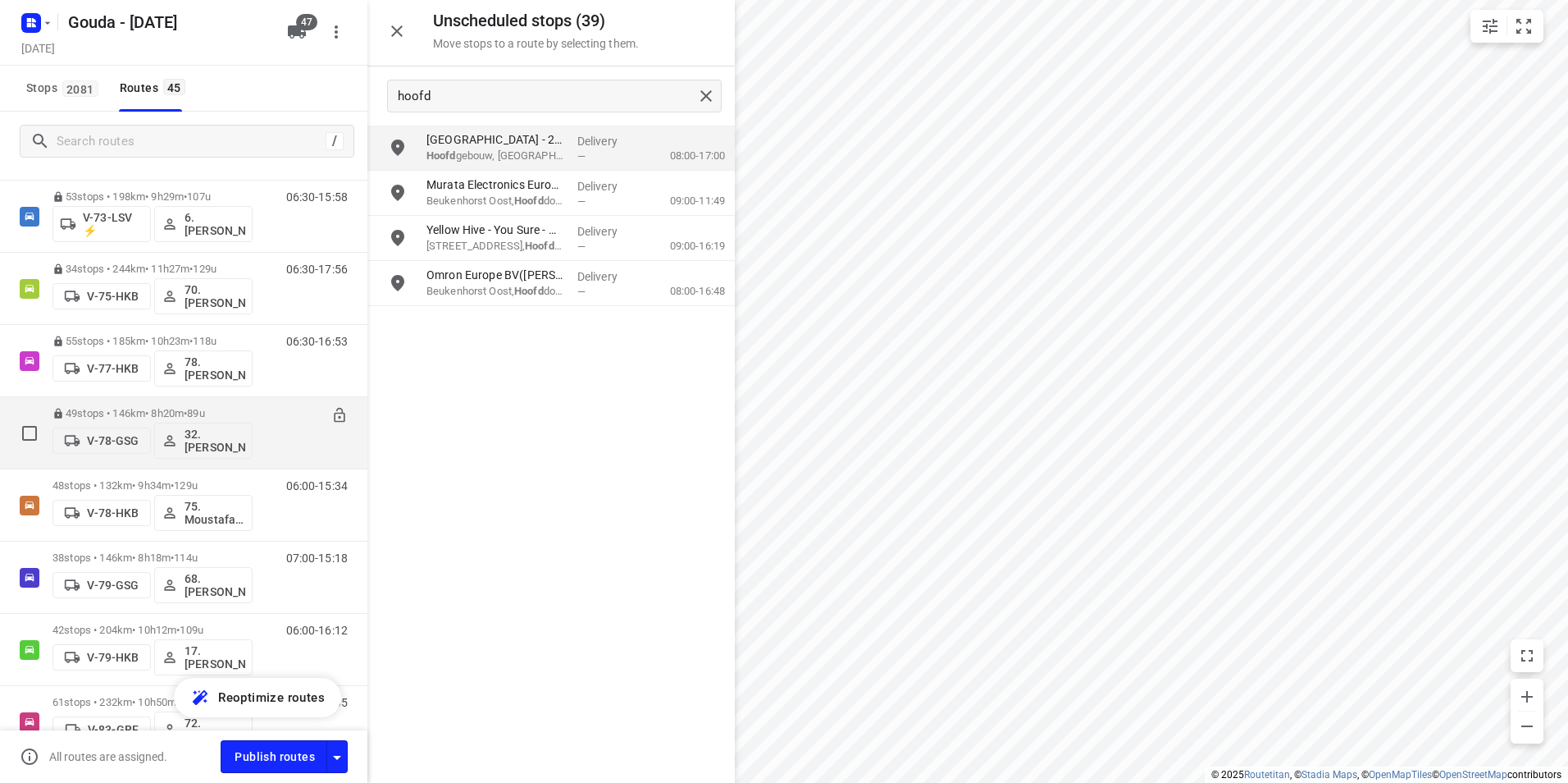
scroll to position [1641, 0]
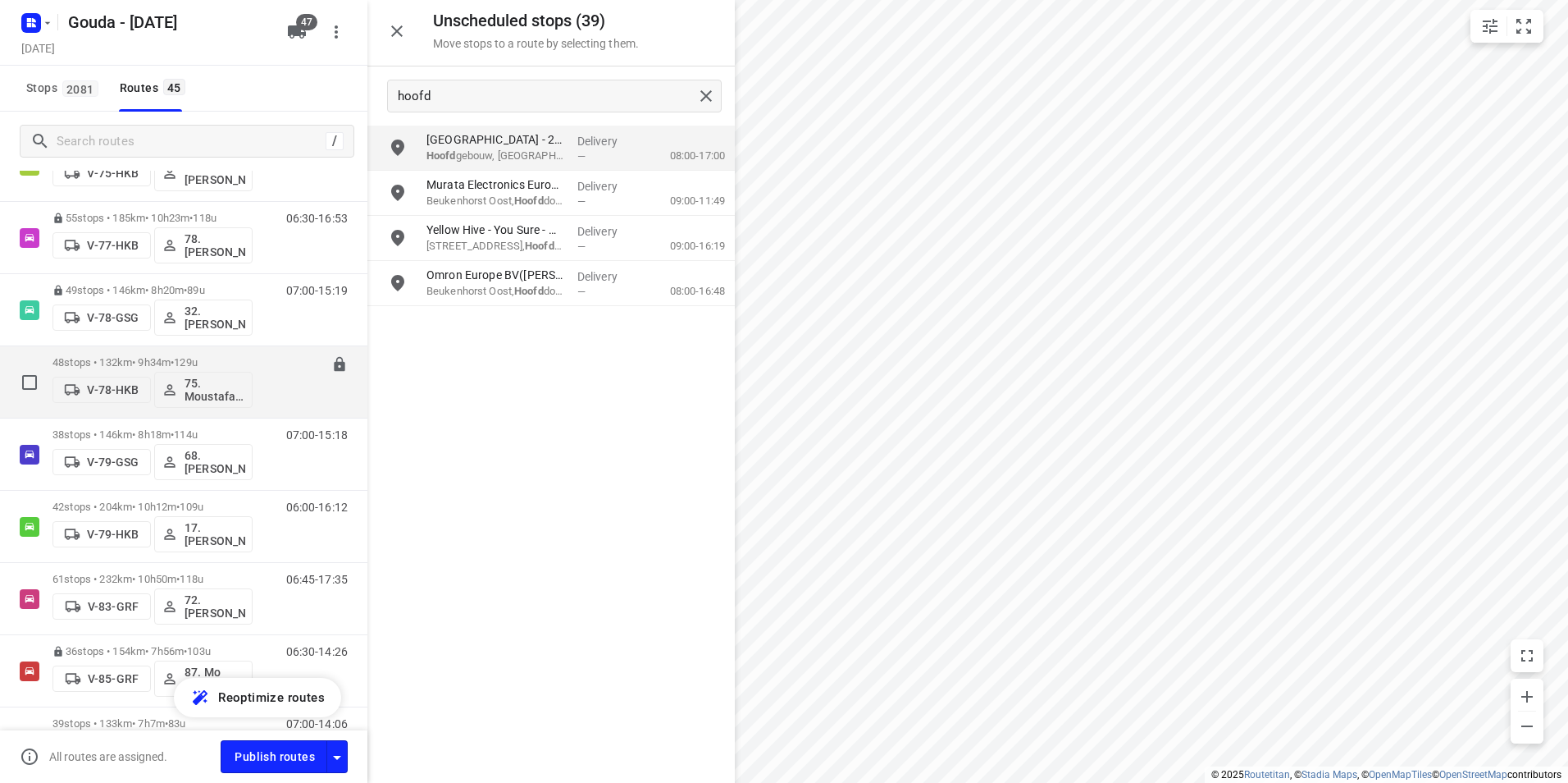
click at [164, 355] on div "48 stops • 132km • 9h34m • 129u V-78-HKB 75. Moustafa Shhadeh" at bounding box center [152, 382] width 200 height 68
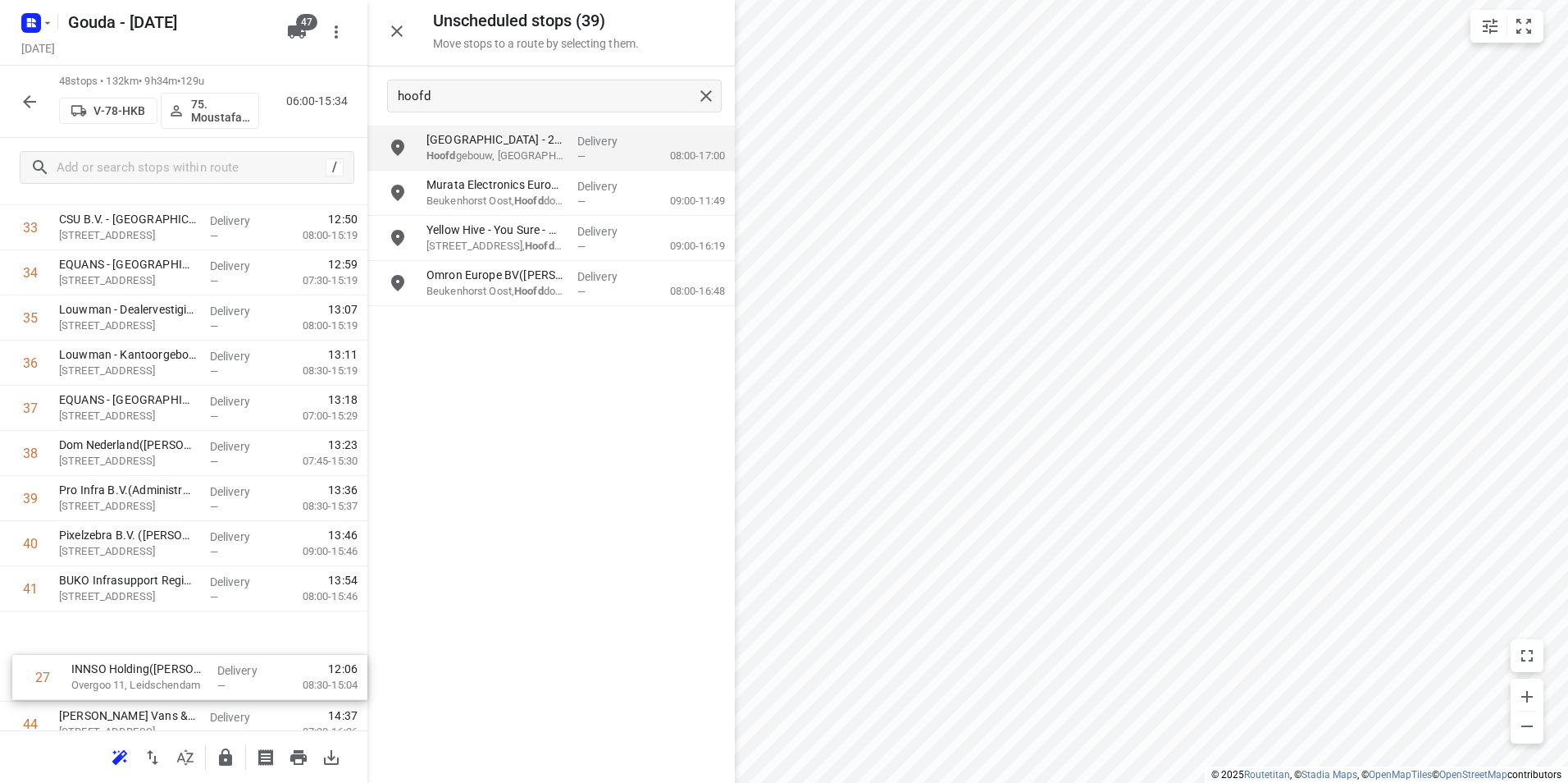
scroll to position [1521, 0]
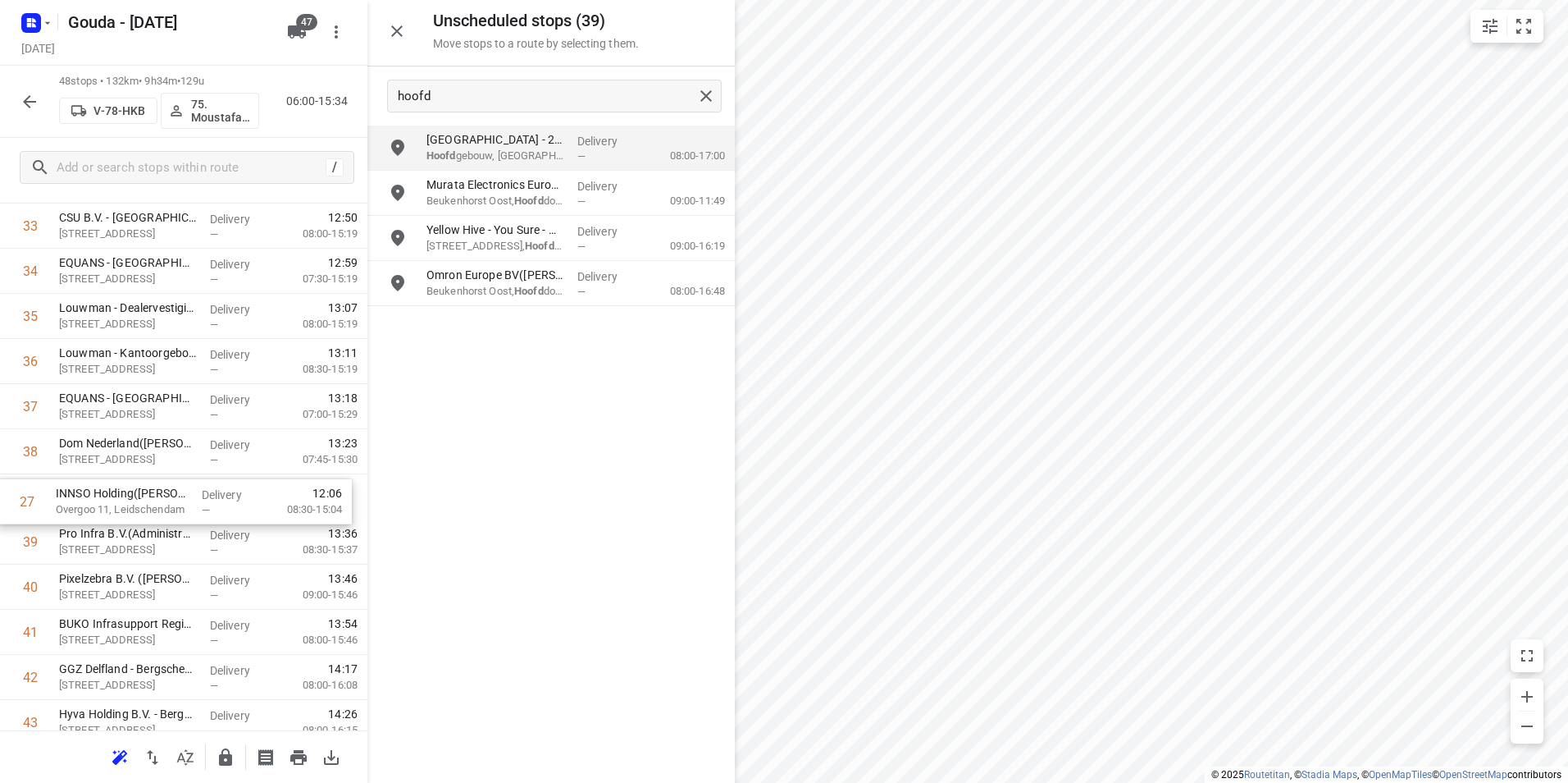
drag, startPoint x: 168, startPoint y: 289, endPoint x: 164, endPoint y: 507, distance: 218.0
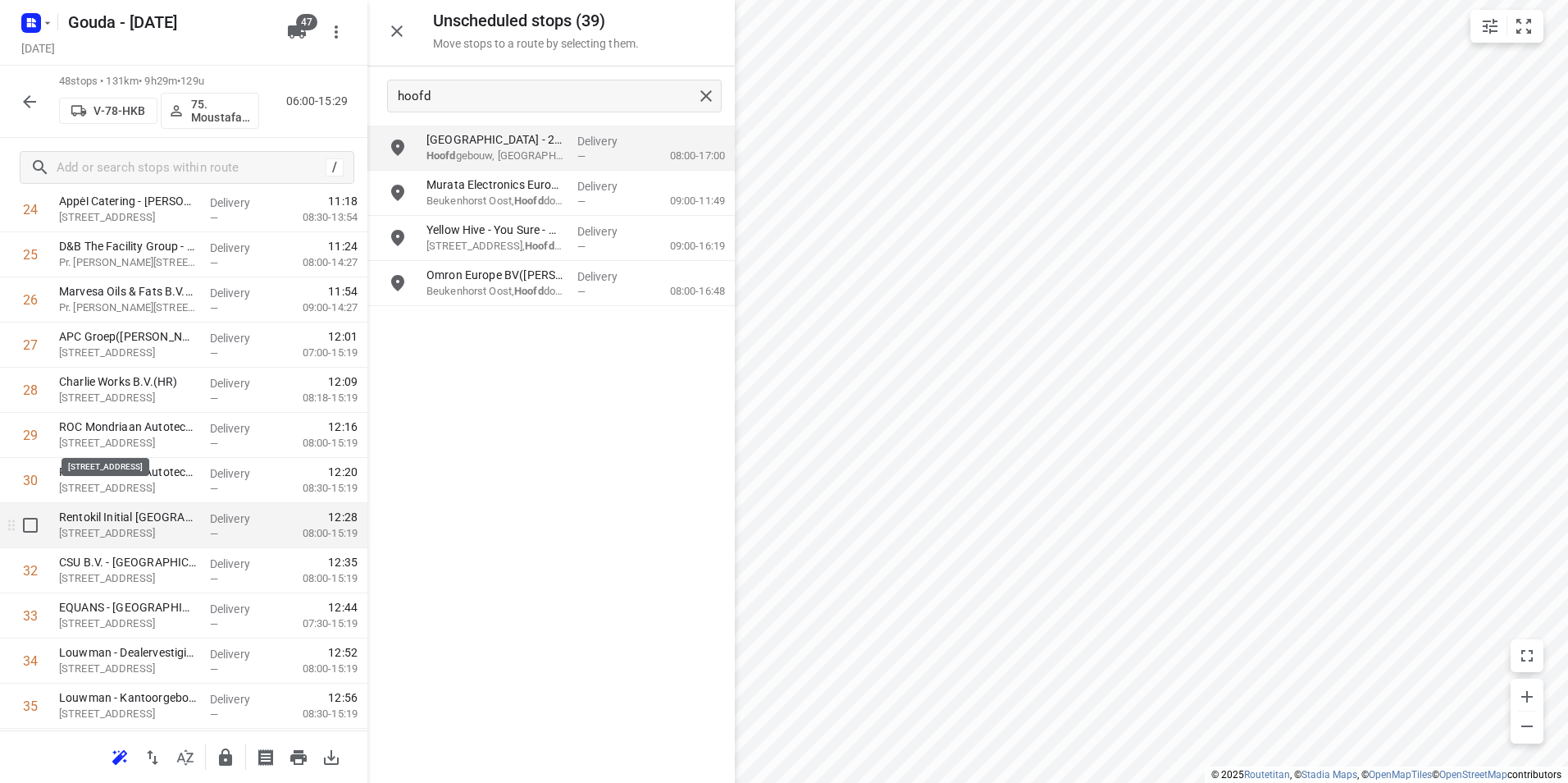
scroll to position [1276, 0]
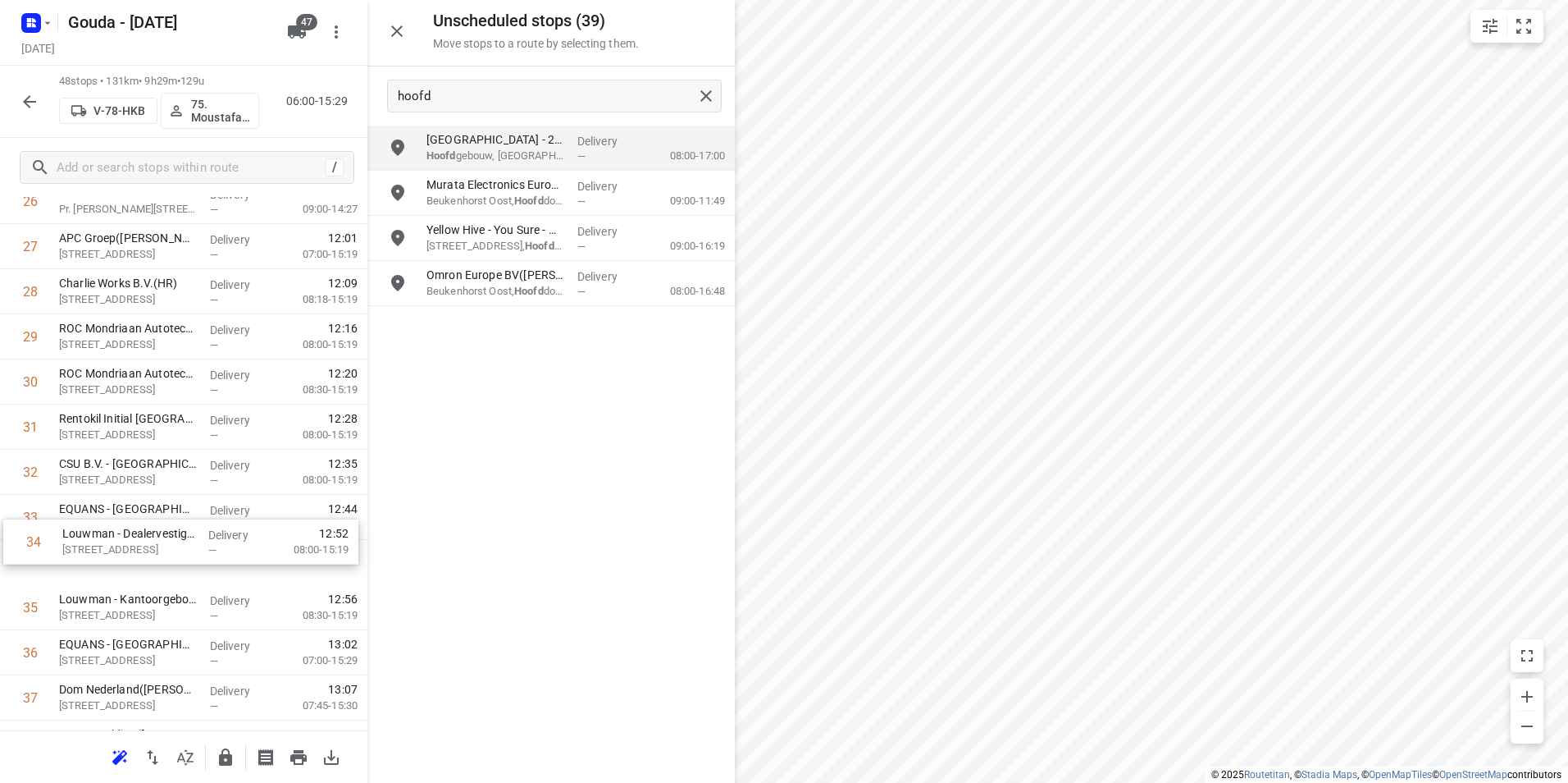
drag, startPoint x: 157, startPoint y: 573, endPoint x: 135, endPoint y: 561, distance: 25.1
click at [162, 547] on div "1 ⭐Boele & van Eesteren(Beate Kok) Laan van Vredenoord 14, Rijswijk Delivery — …" at bounding box center [184, 133] width 367 height 2166
click at [19, 560] on input "checkbox" at bounding box center [30, 562] width 33 height 33
checkbox input "true"
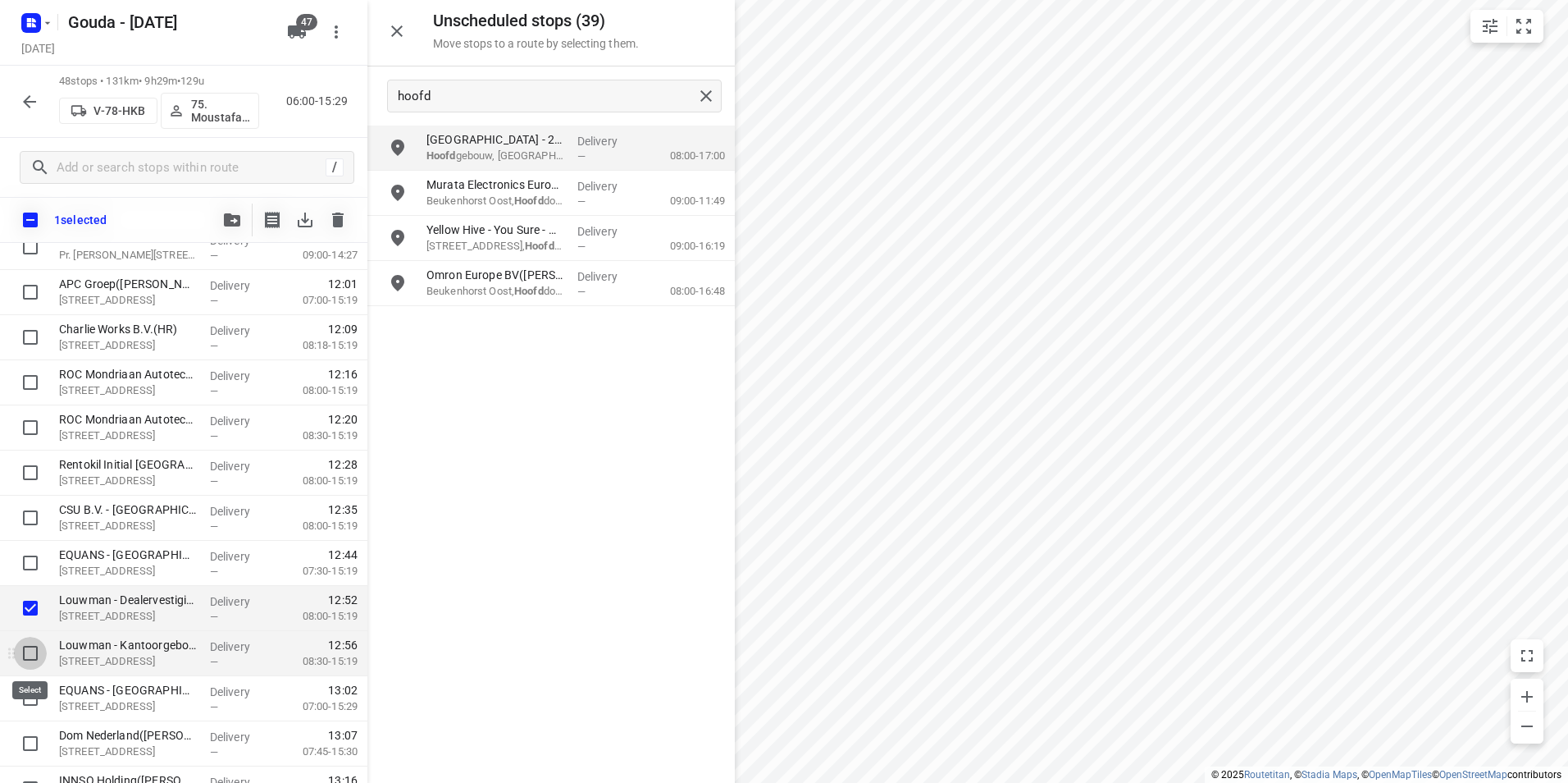
click at [27, 648] on input "checkbox" at bounding box center [30, 653] width 33 height 33
checkbox input "true"
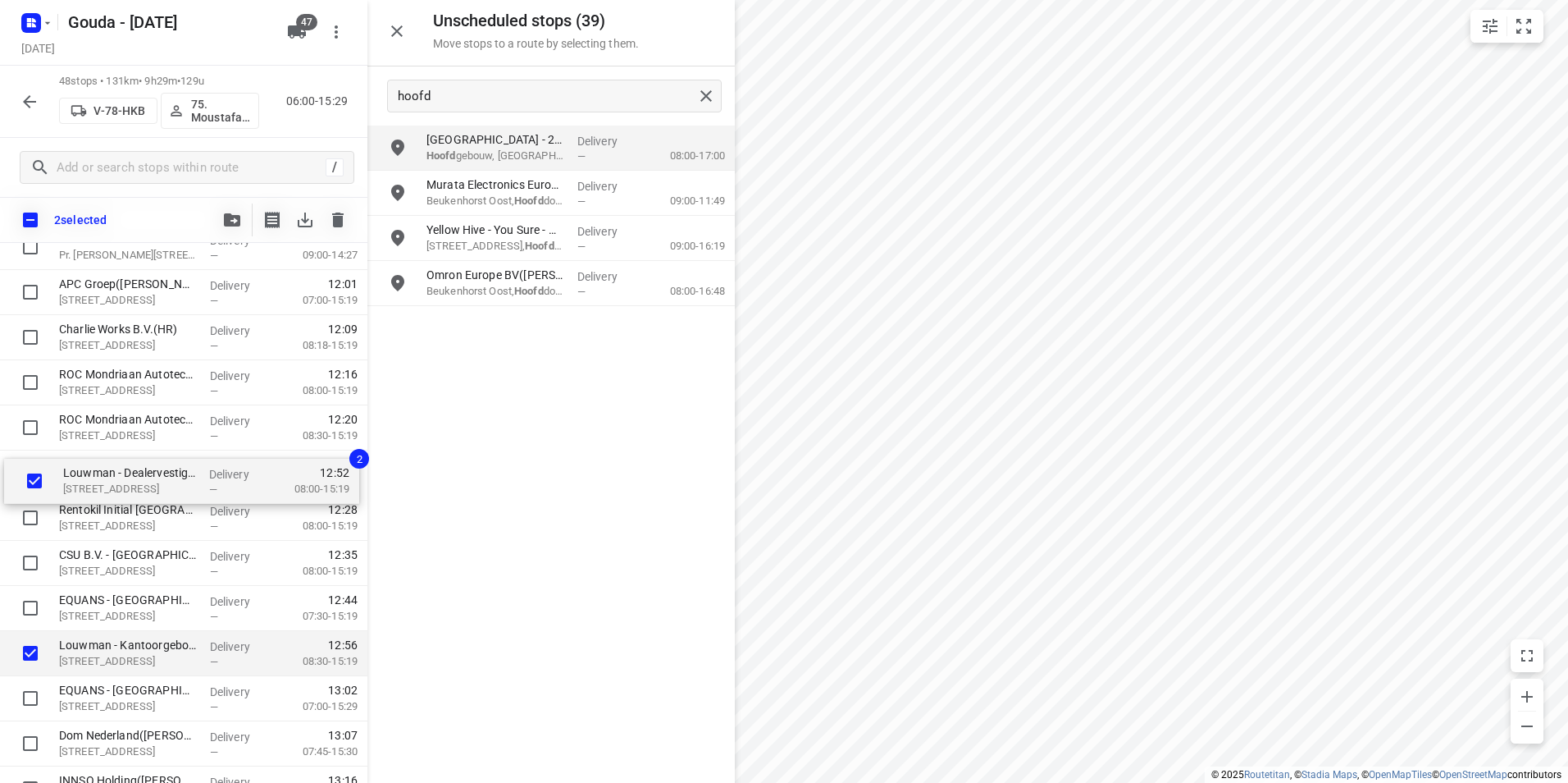
drag, startPoint x: 113, startPoint y: 608, endPoint x: 122, endPoint y: 465, distance: 143.3
click at [121, 462] on div "⭐Boele & van Eesteren(Beate Kok) Laan van Vredenoord 14, Rijswijk Delivery — 06…" at bounding box center [184, 179] width 367 height 2166
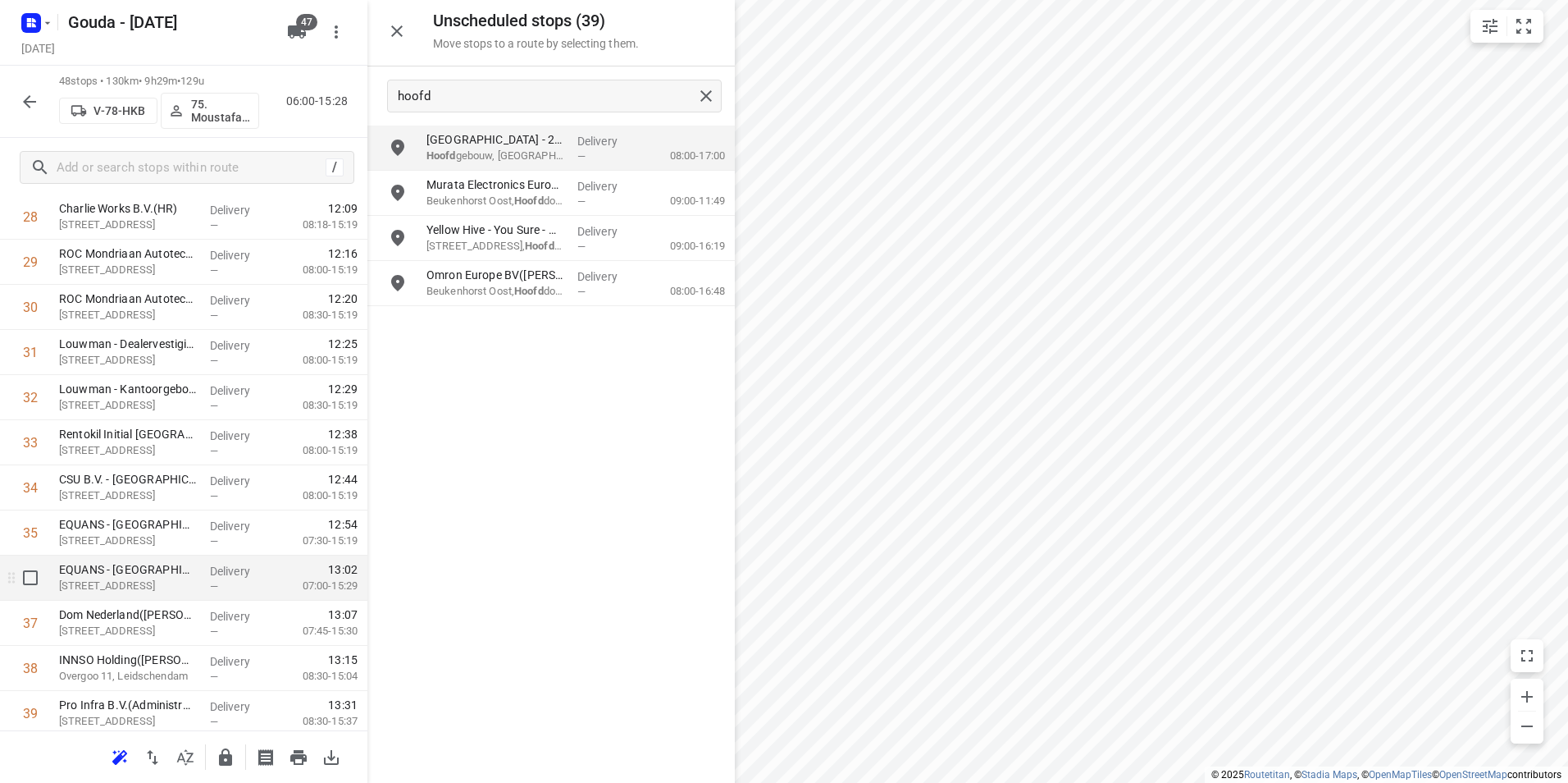
scroll to position [1439, 0]
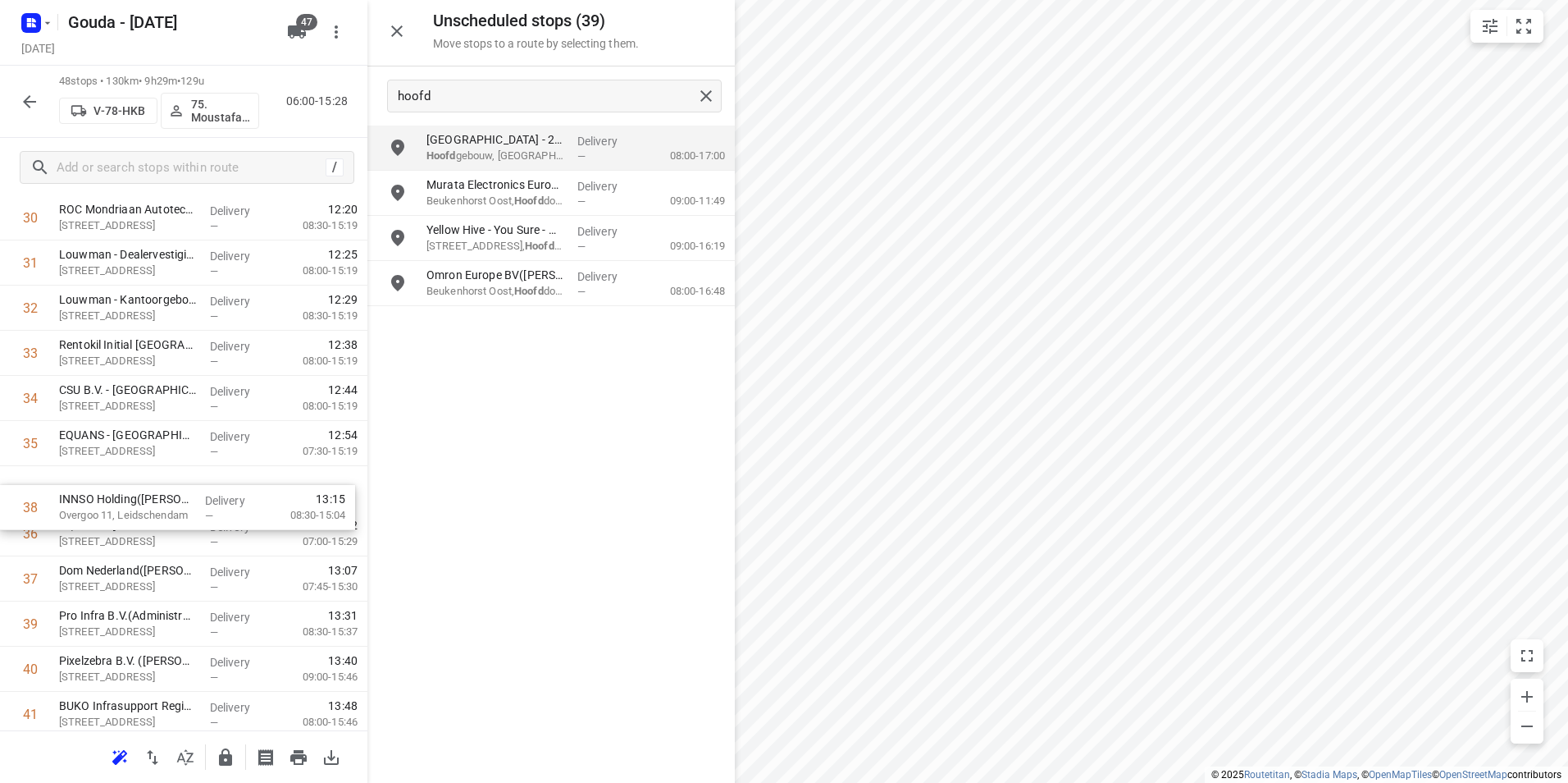
drag, startPoint x: 107, startPoint y: 563, endPoint x: 112, endPoint y: 480, distance: 83.2
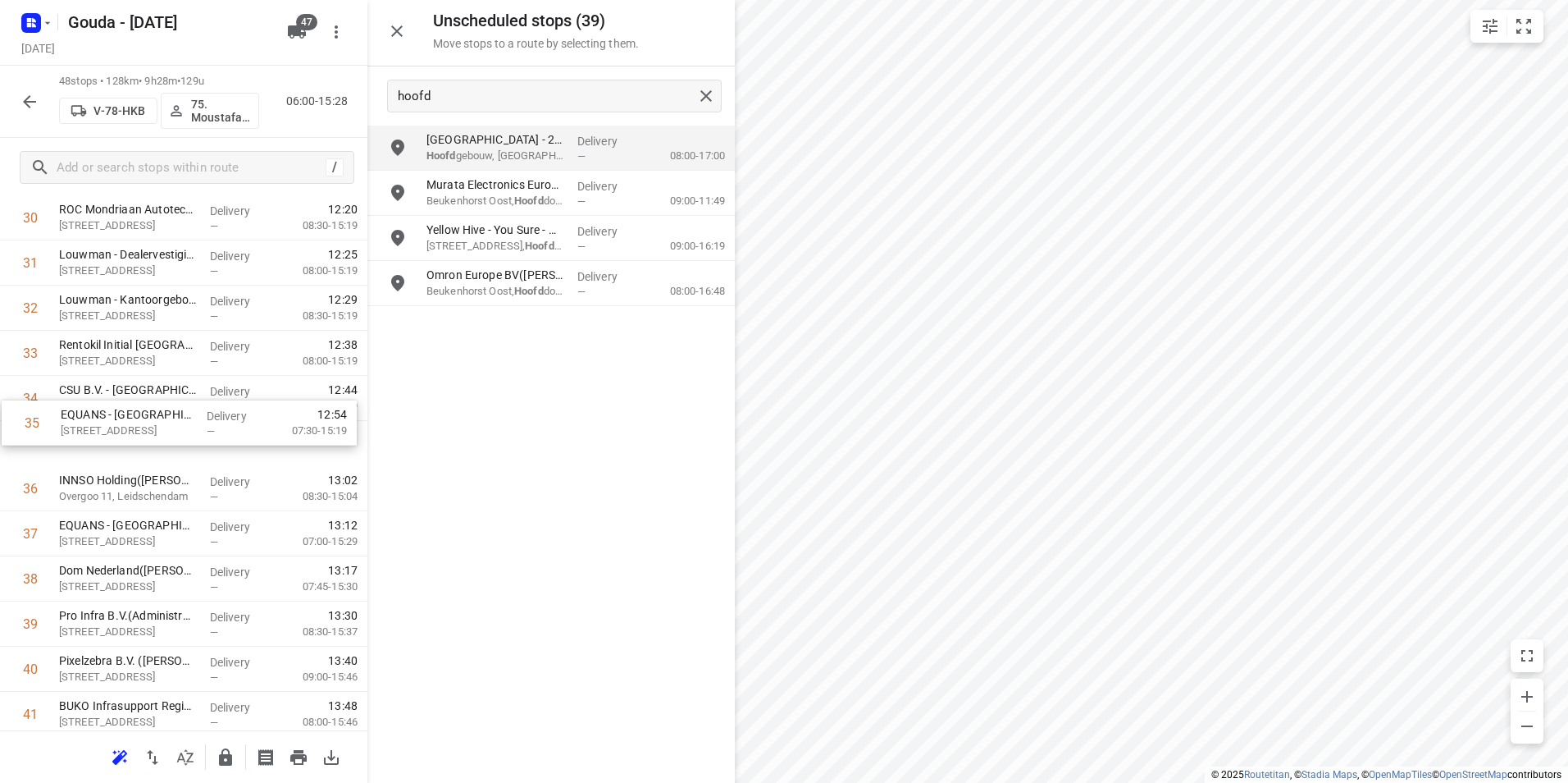
drag, startPoint x: 155, startPoint y: 448, endPoint x: 157, endPoint y: 398, distance: 50.0
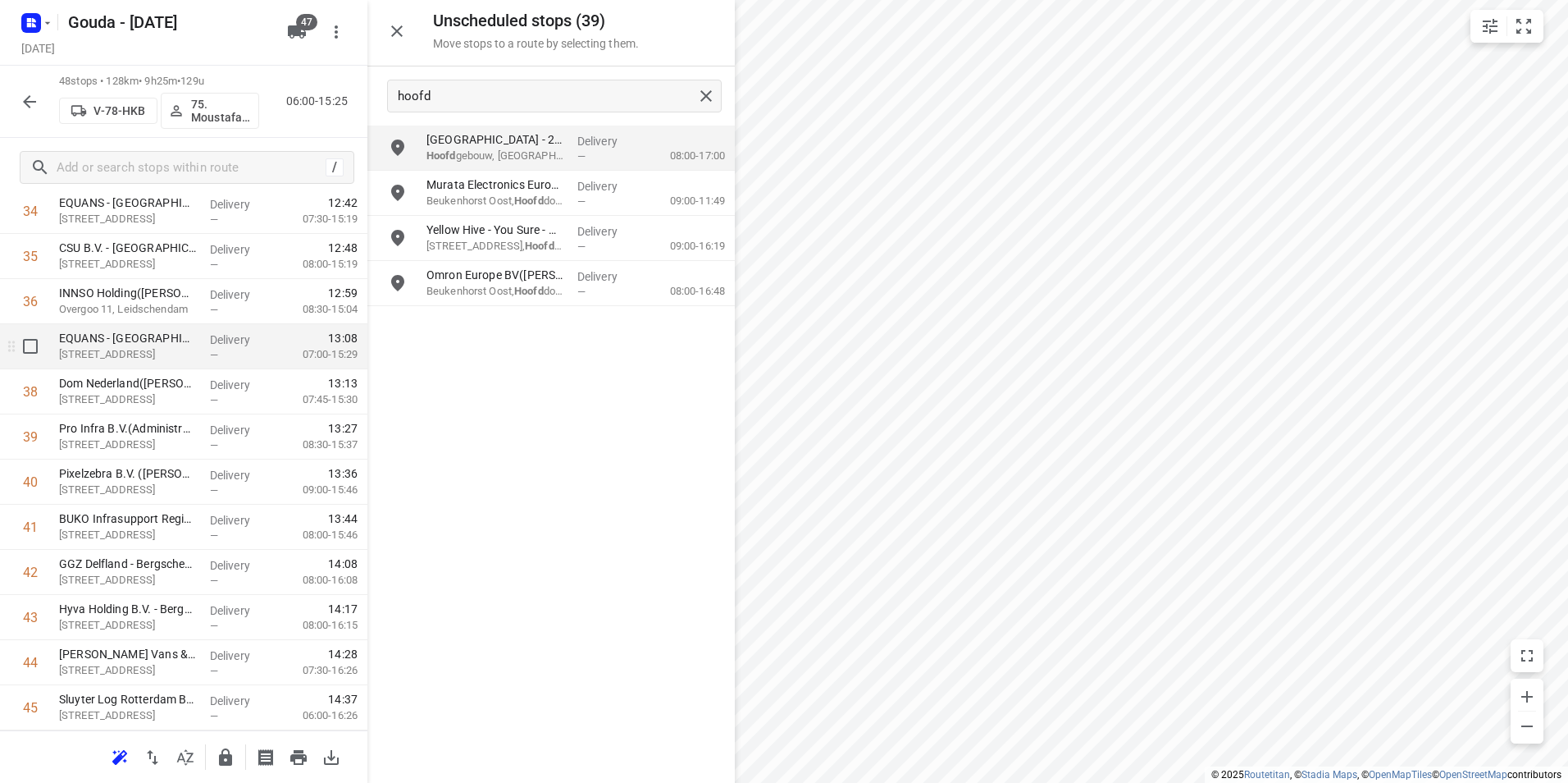
scroll to position [1604, 0]
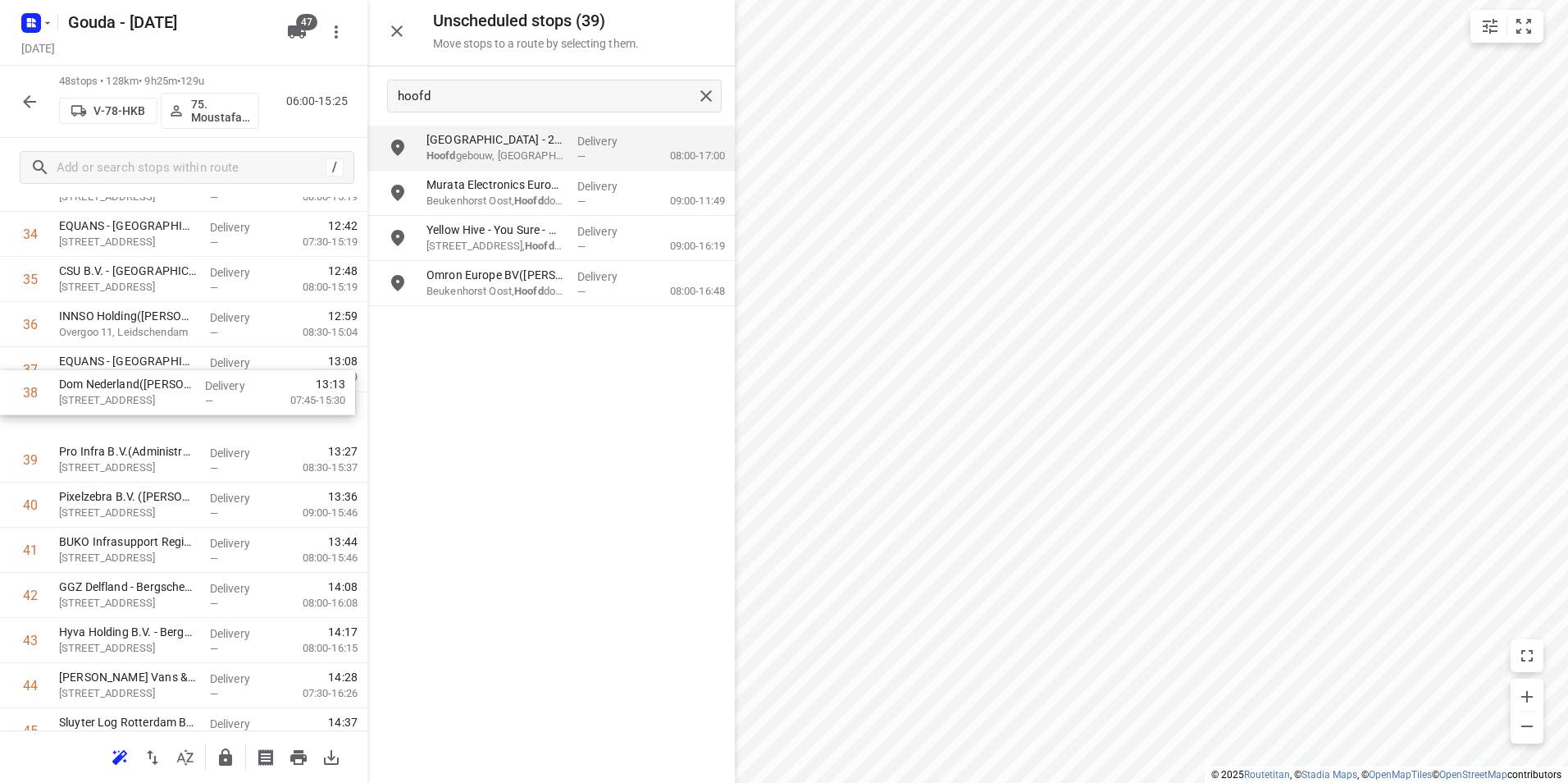
drag, startPoint x: 134, startPoint y: 383, endPoint x: 134, endPoint y: 364, distance: 19.0
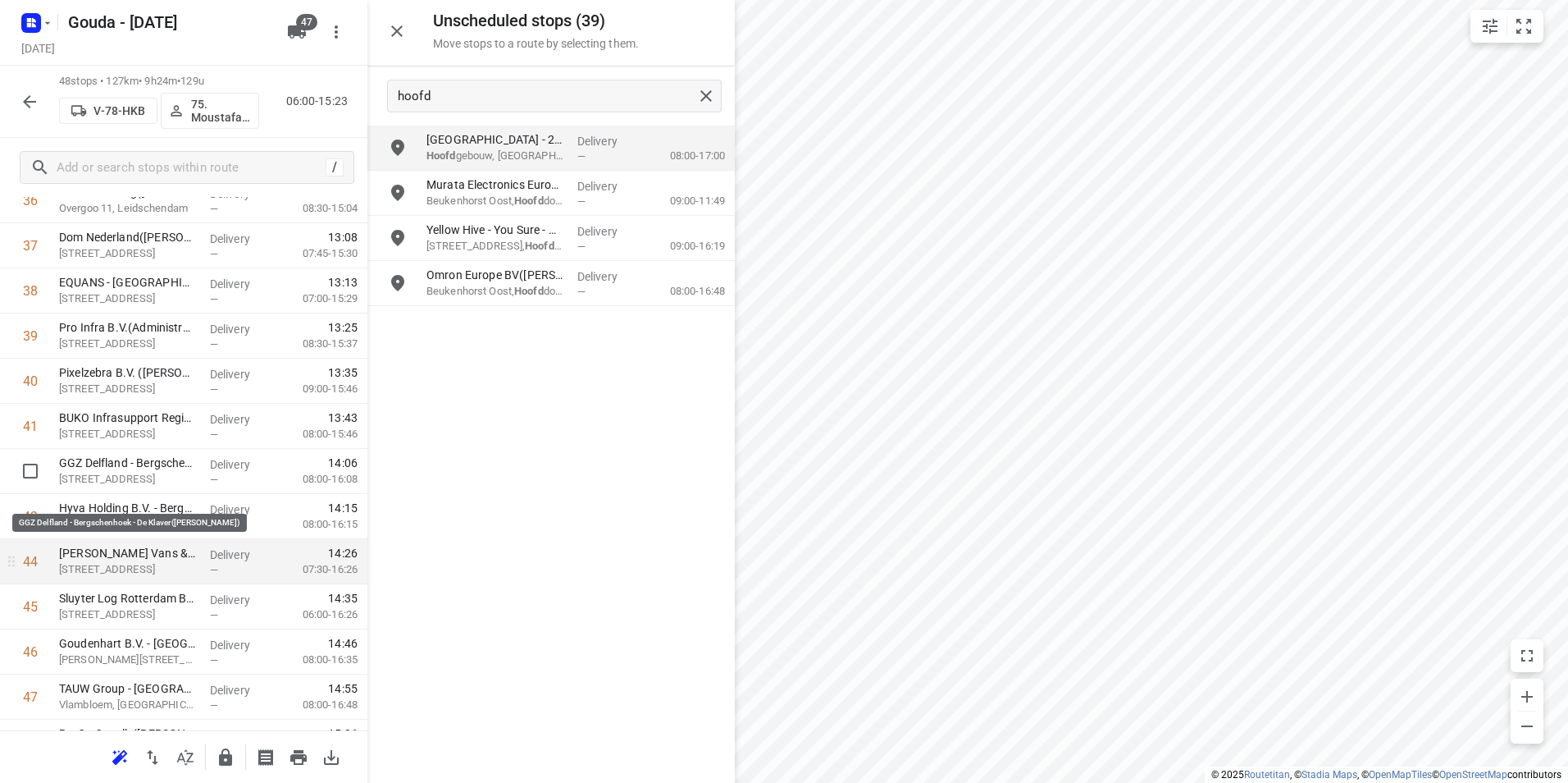
scroll to position [1767, 0]
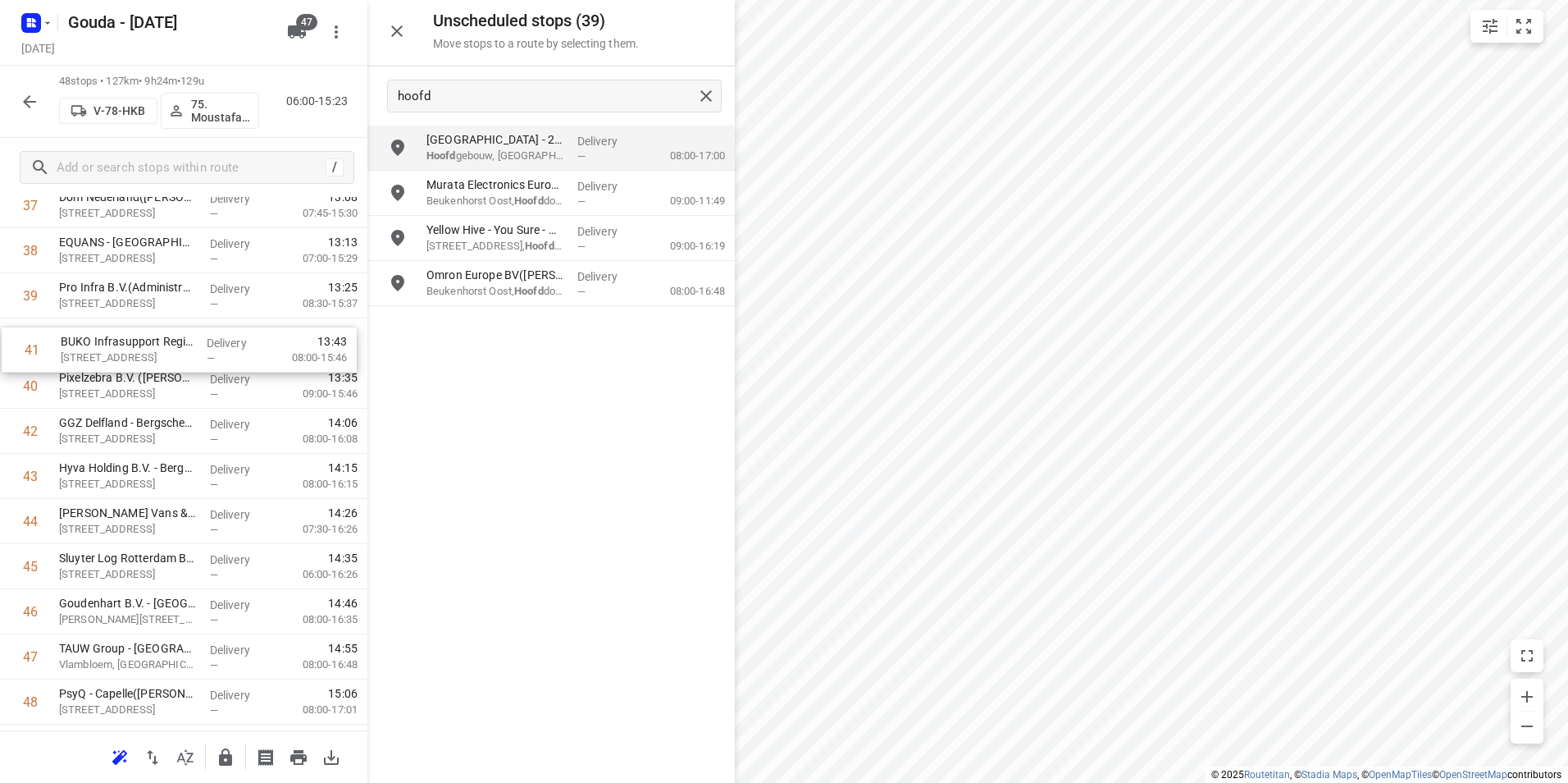
drag, startPoint x: 100, startPoint y: 381, endPoint x: 103, endPoint y: 344, distance: 37.1
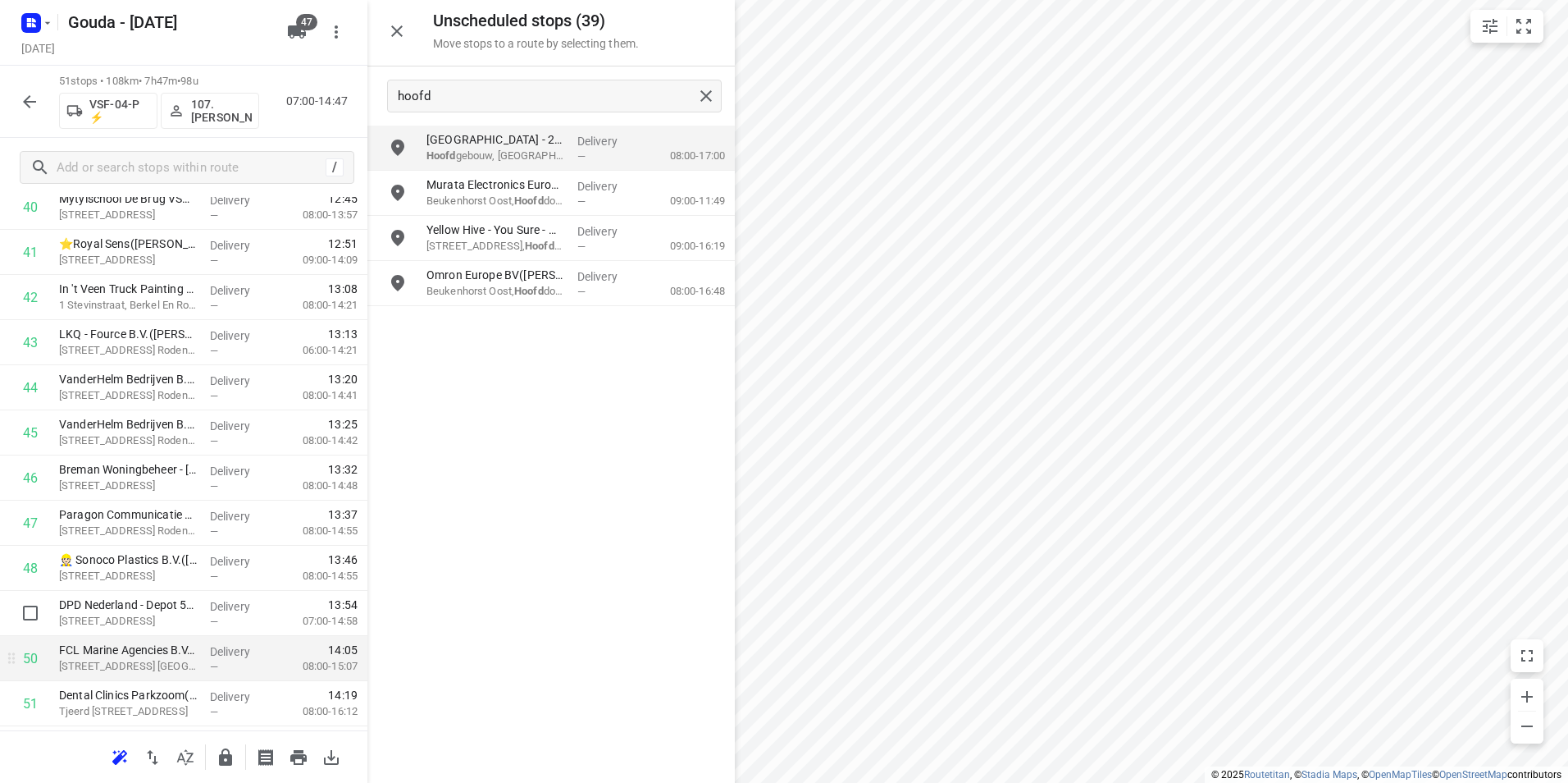
scroll to position [1942, 0]
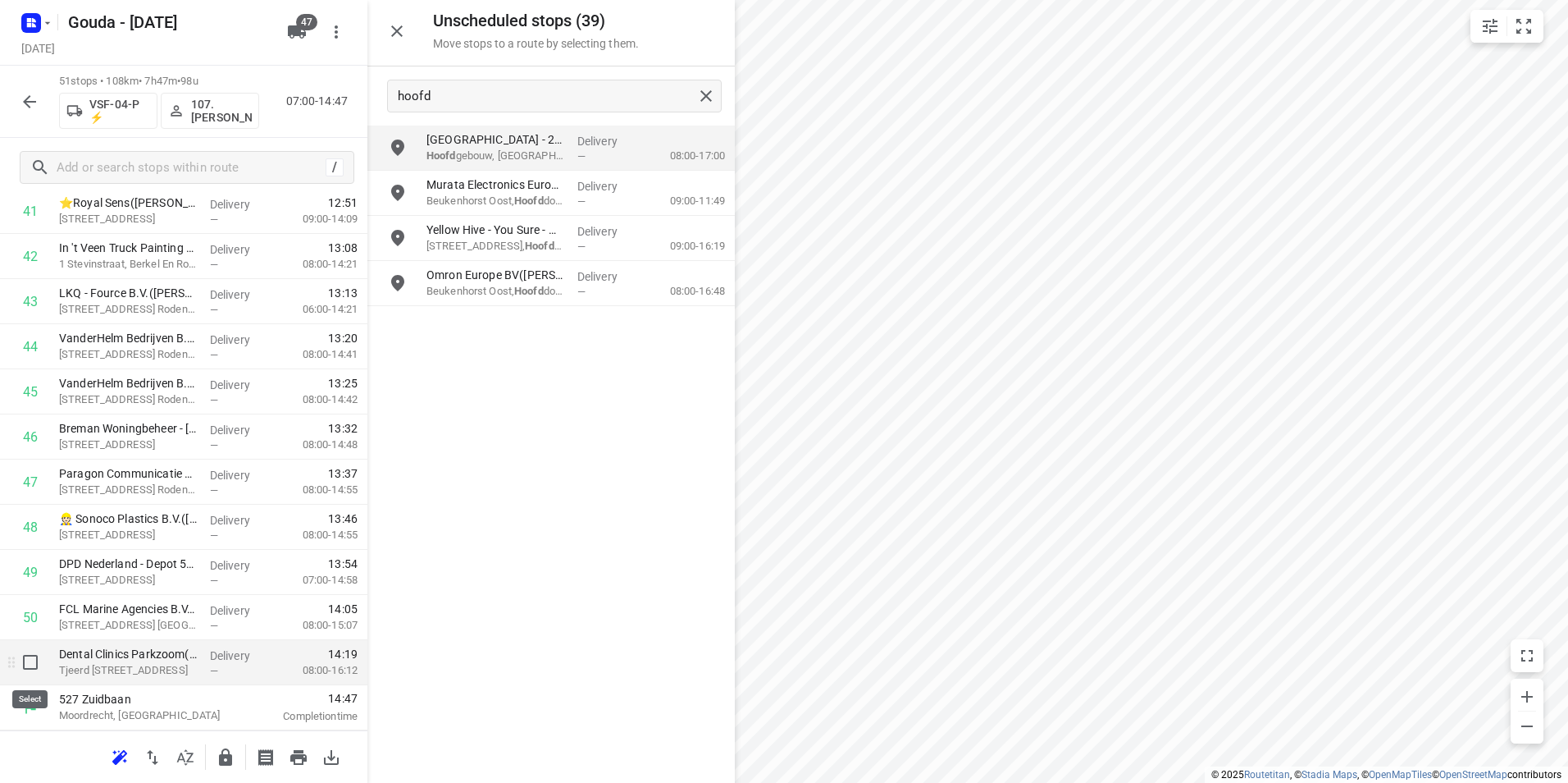
click at [27, 663] on input "checkbox" at bounding box center [30, 663] width 33 height 33
checkbox input "true"
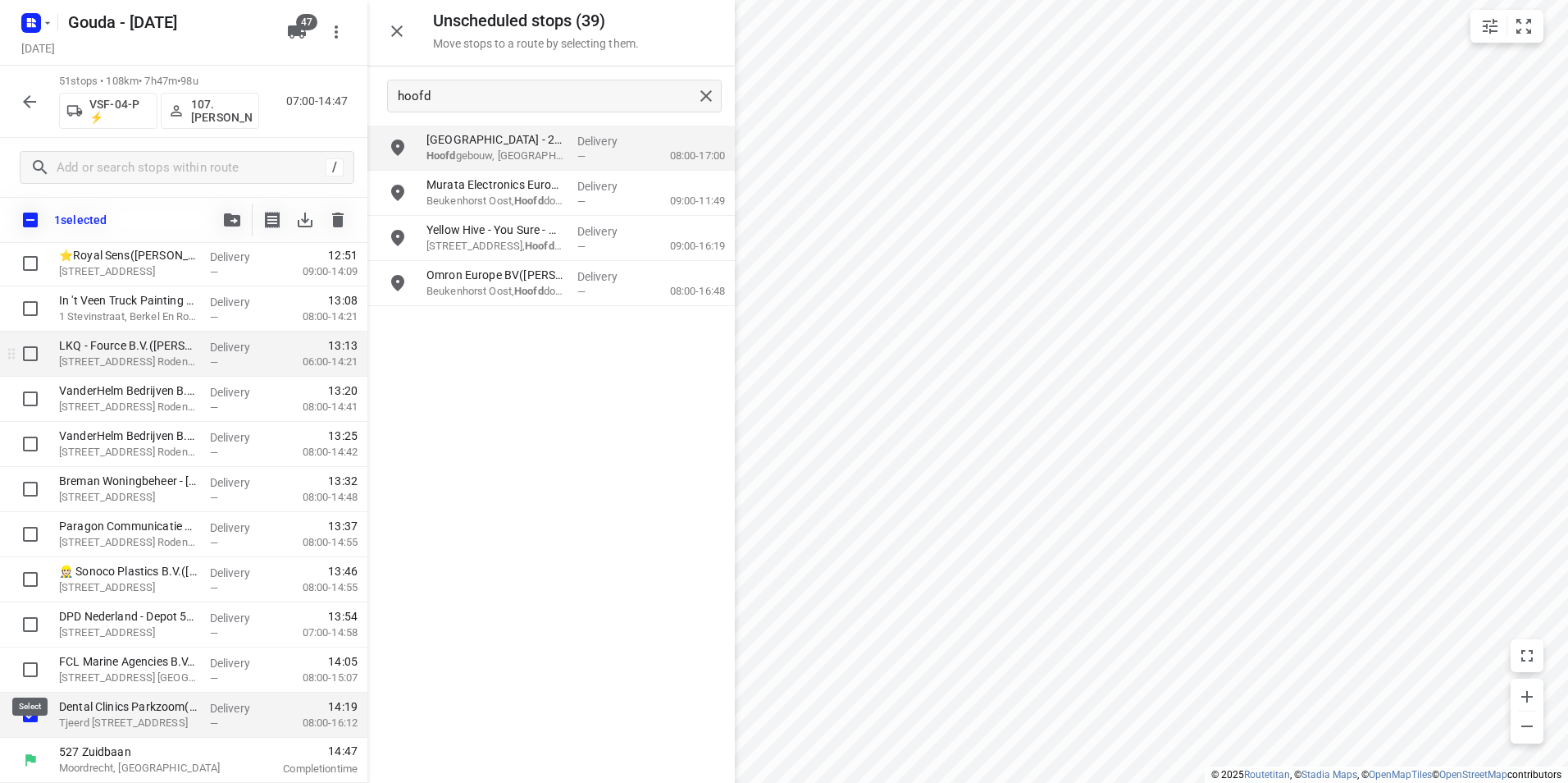
scroll to position [1935, 0]
click at [229, 208] on button "button" at bounding box center [232, 220] width 33 height 33
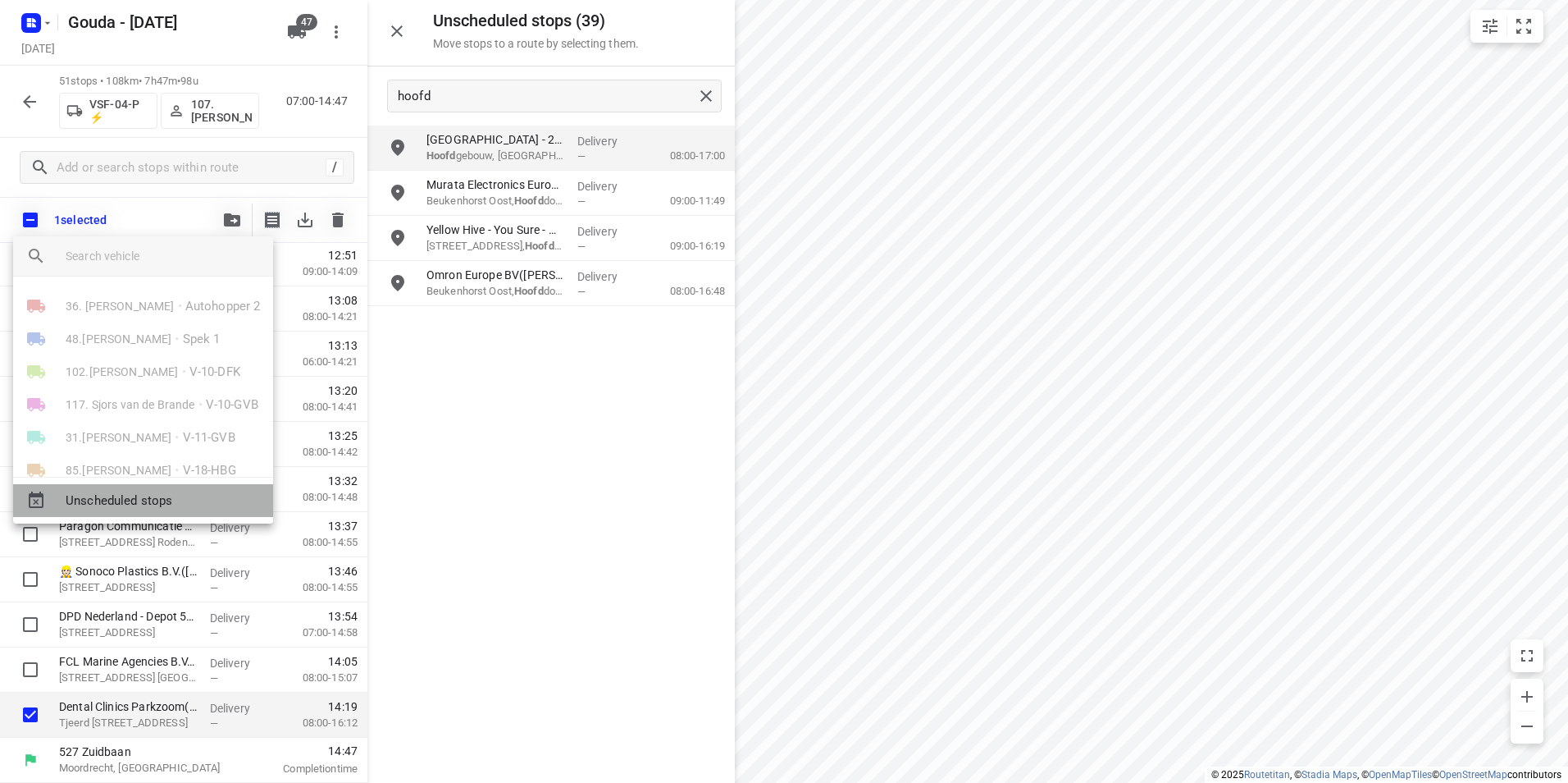
click at [110, 503] on span "Unscheduled stops" at bounding box center [163, 501] width 195 height 19
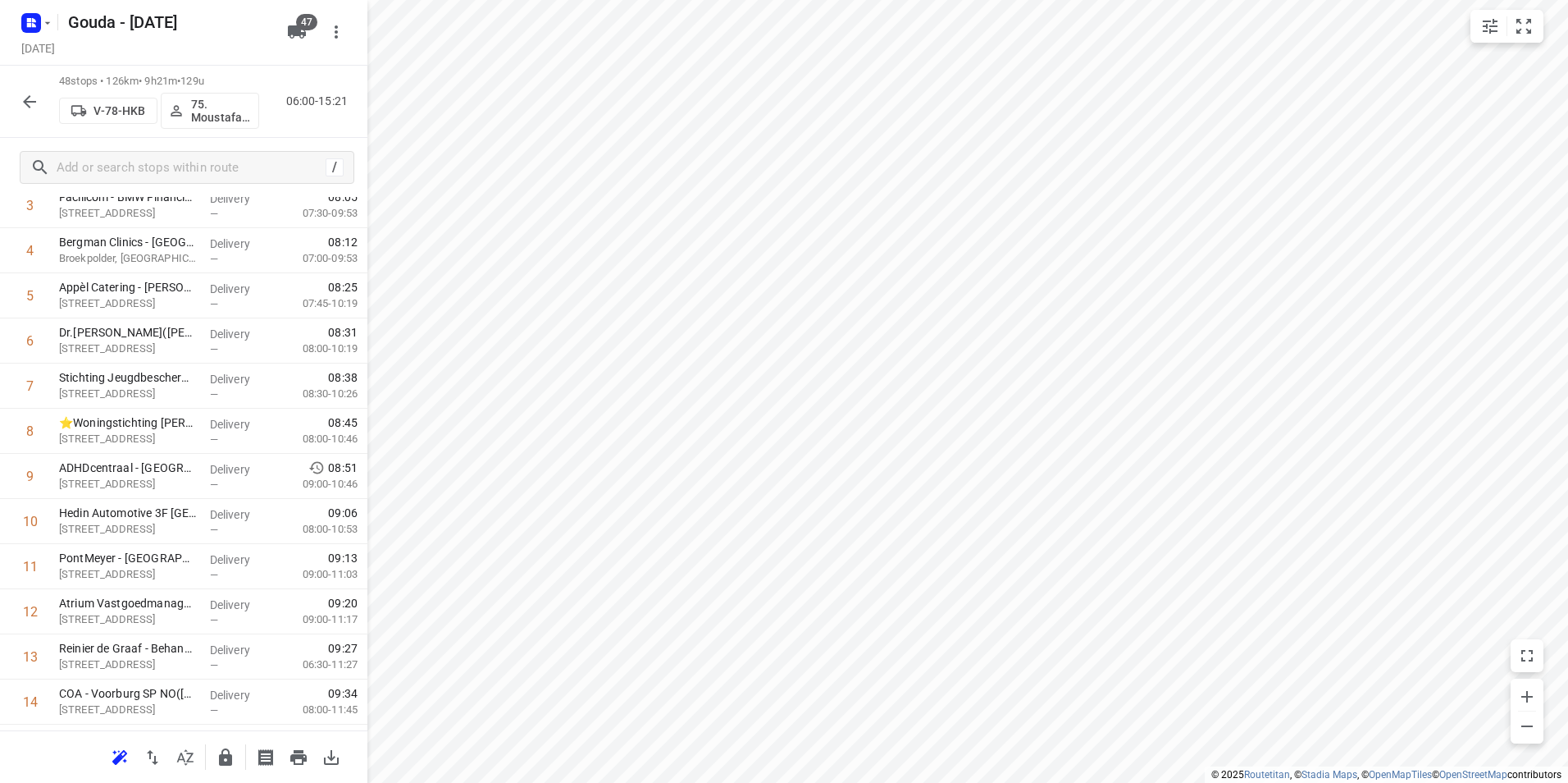
scroll to position [0, 0]
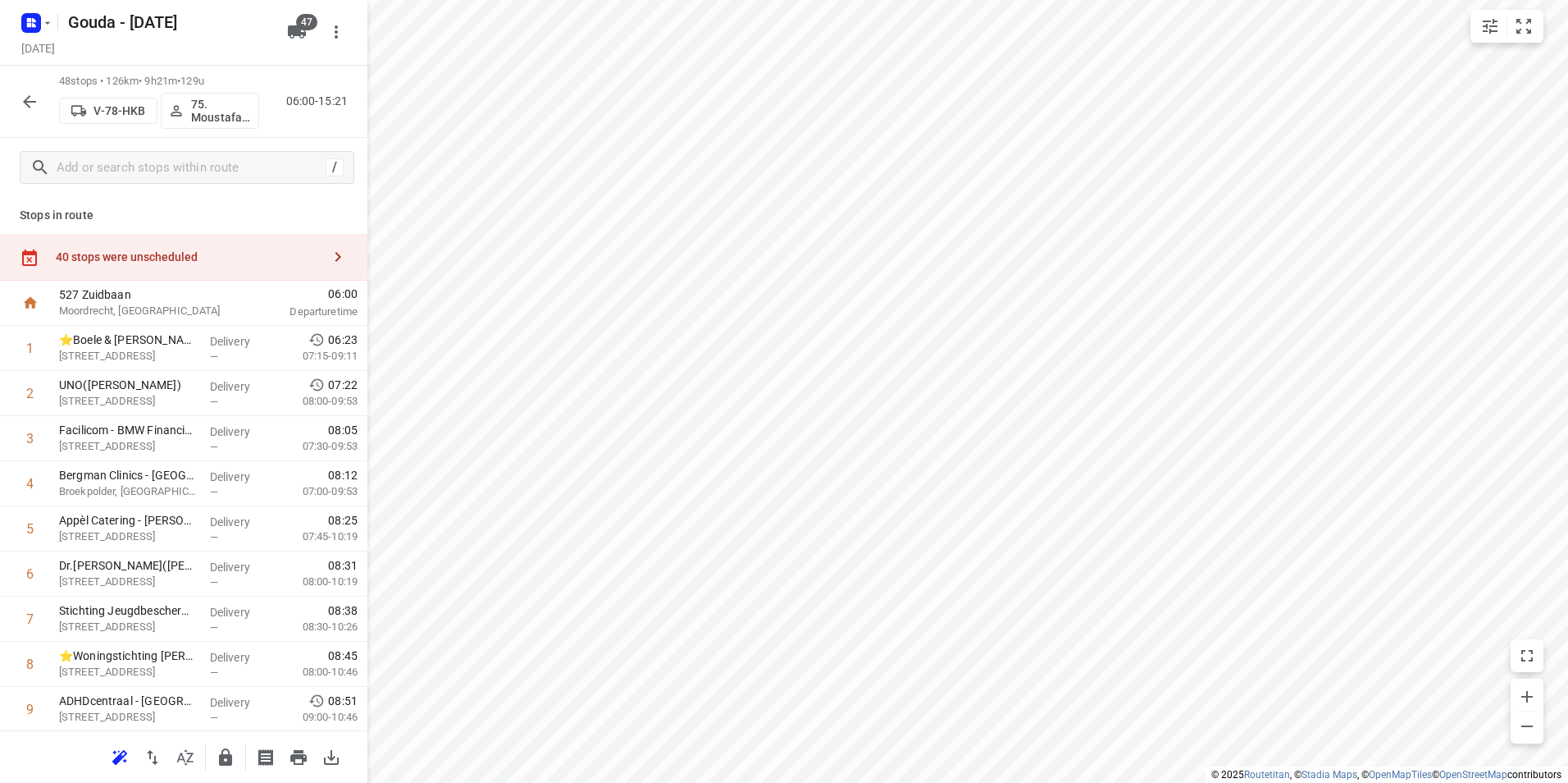
click at [244, 256] on div "40 stops were unscheduled" at bounding box center [188, 256] width 265 height 13
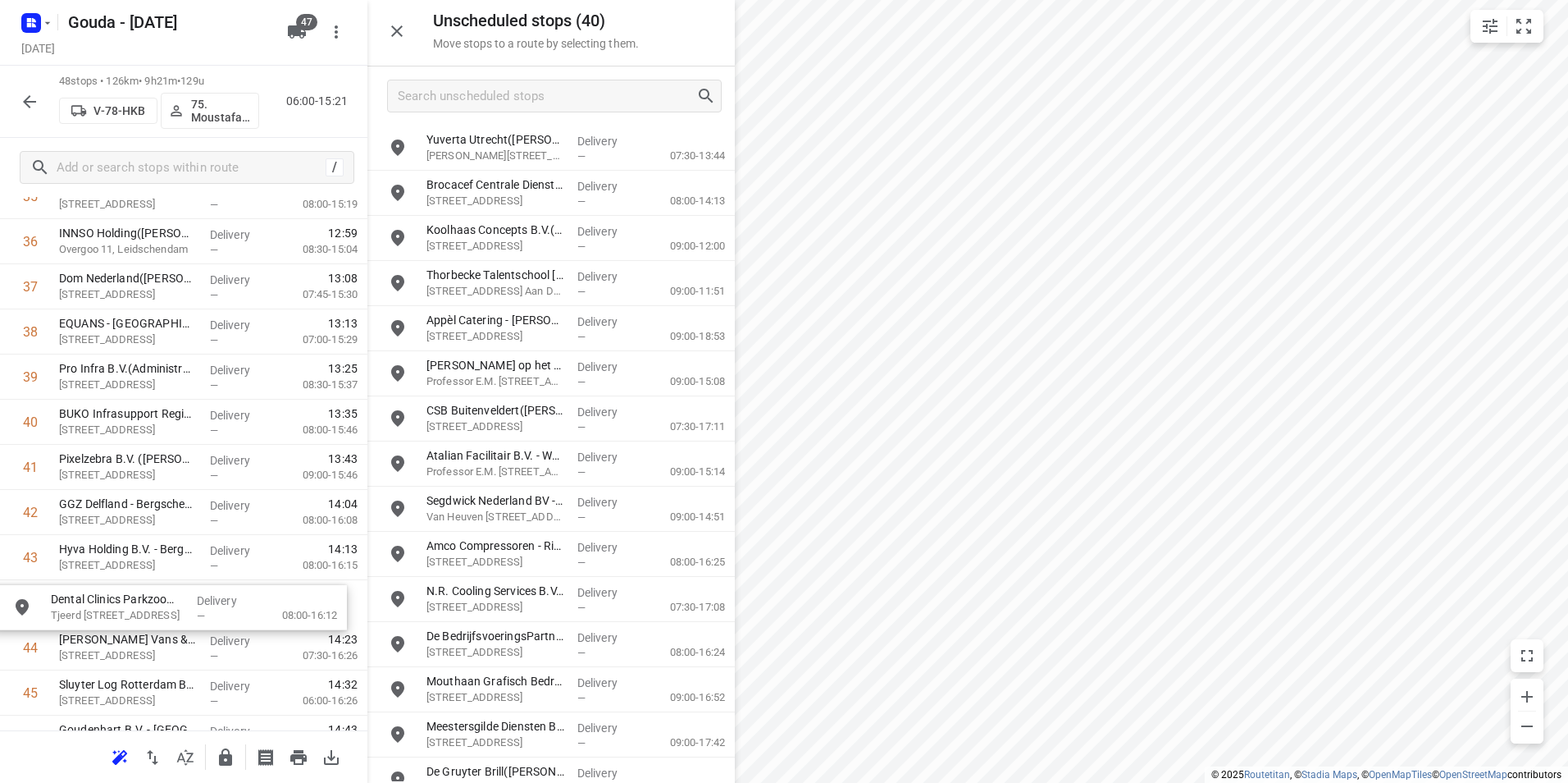
scroll to position [1695, 0]
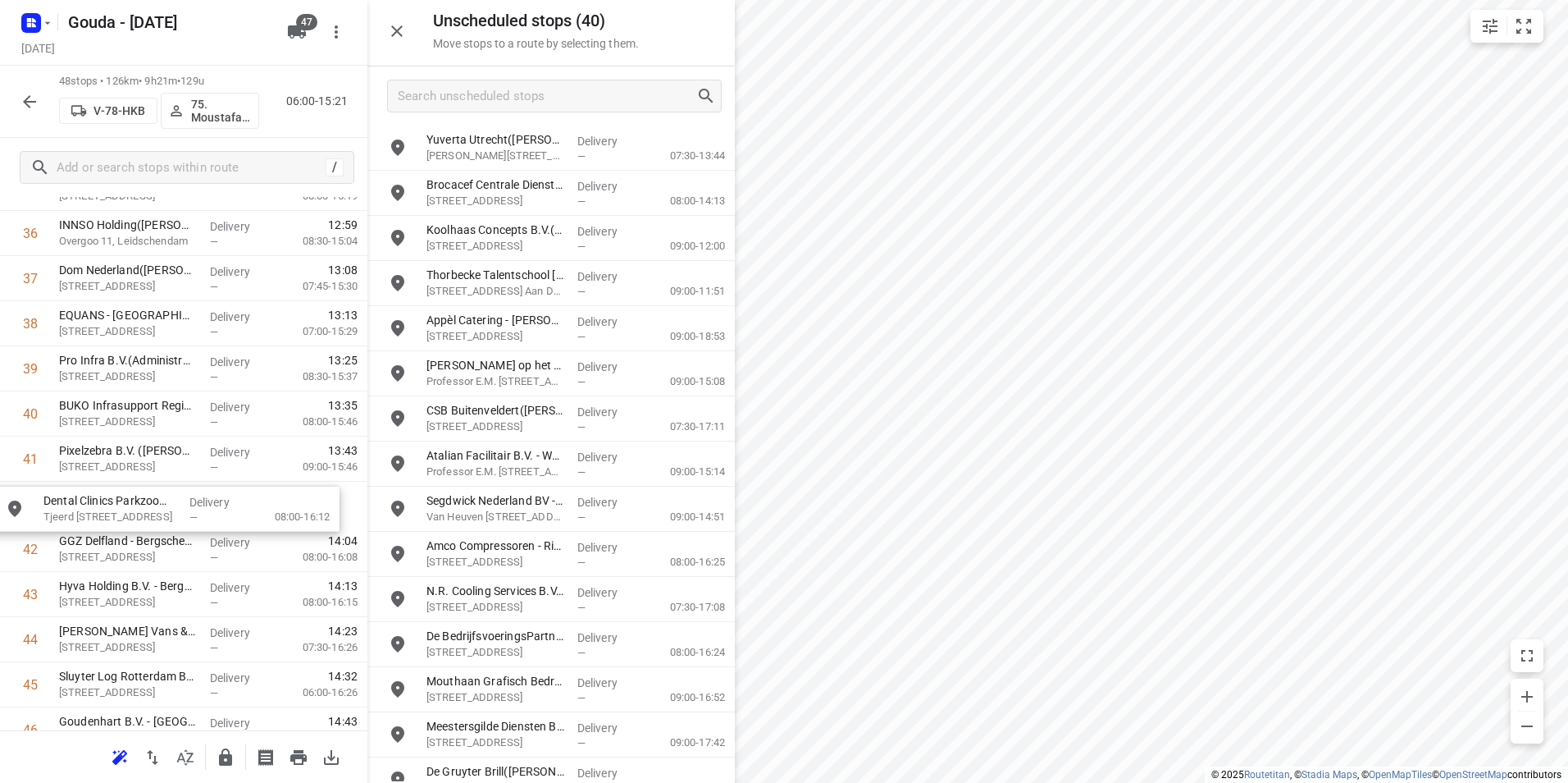
drag, startPoint x: 508, startPoint y: 153, endPoint x: 143, endPoint y: 511, distance: 511.3
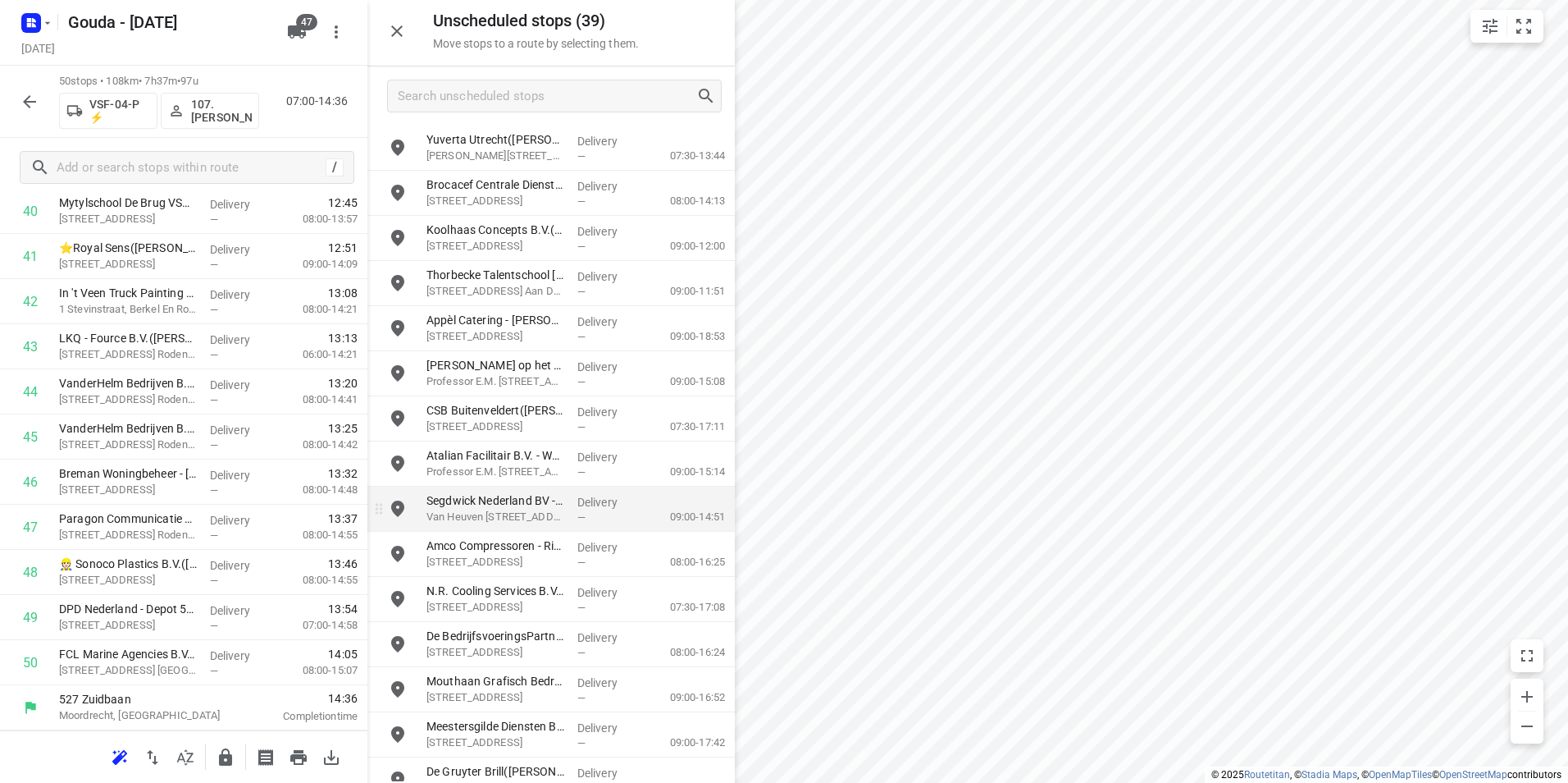
scroll to position [1852, 0]
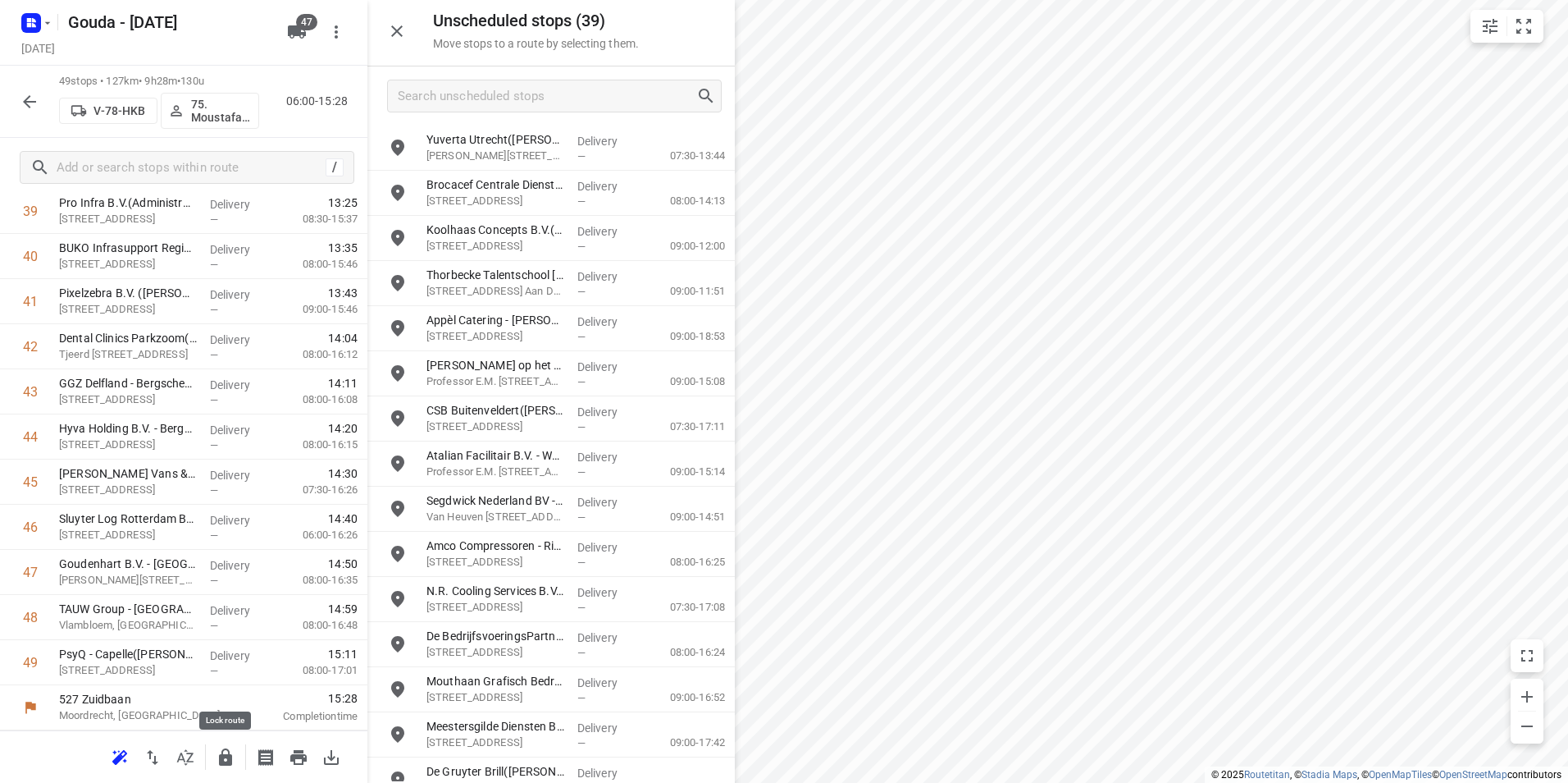
click at [221, 760] on icon "button" at bounding box center [225, 756] width 13 height 17
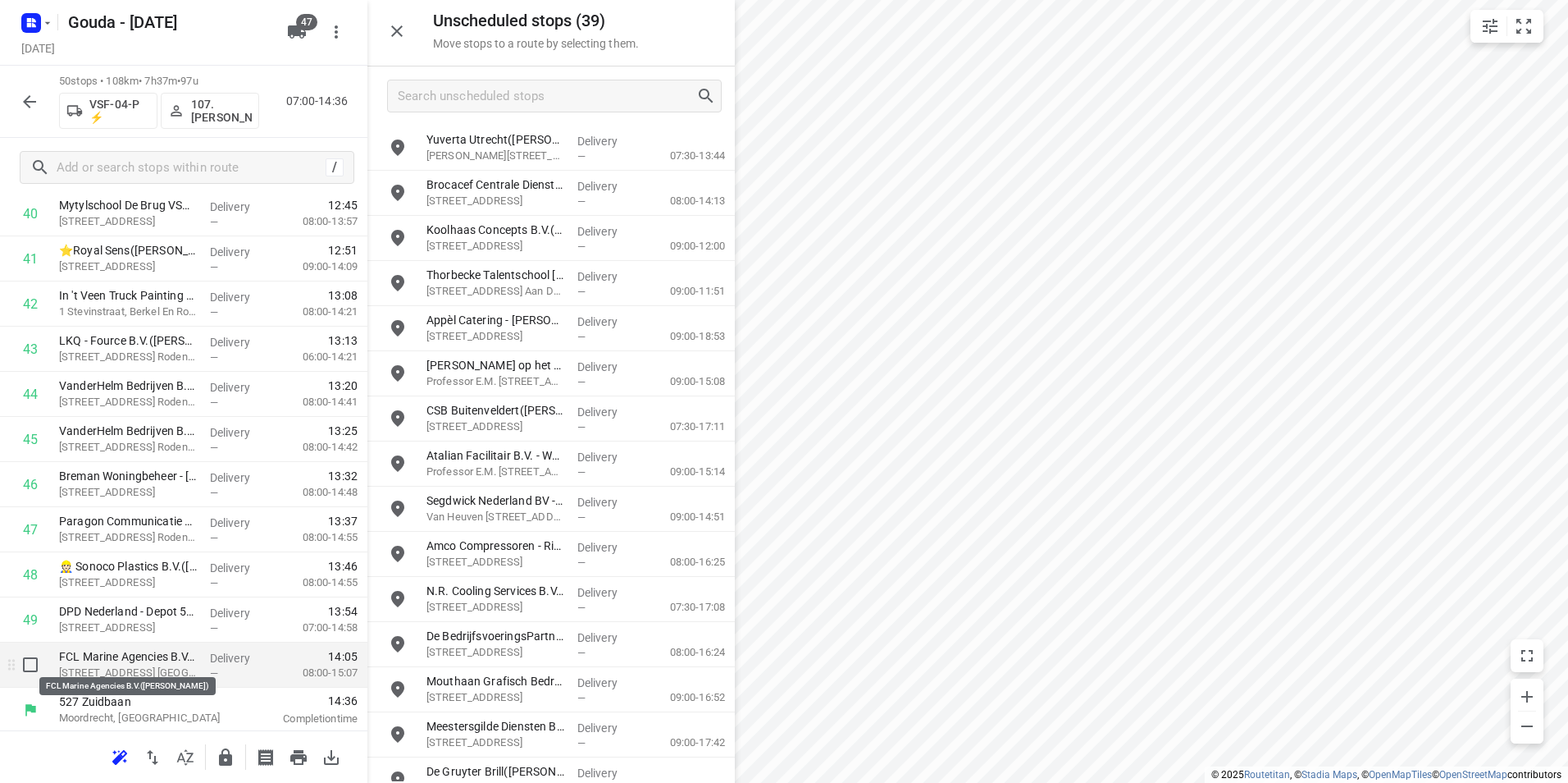
scroll to position [1897, 0]
click at [219, 753] on icon "button" at bounding box center [225, 756] width 19 height 19
click at [22, 97] on icon "button" at bounding box center [28, 101] width 19 height 19
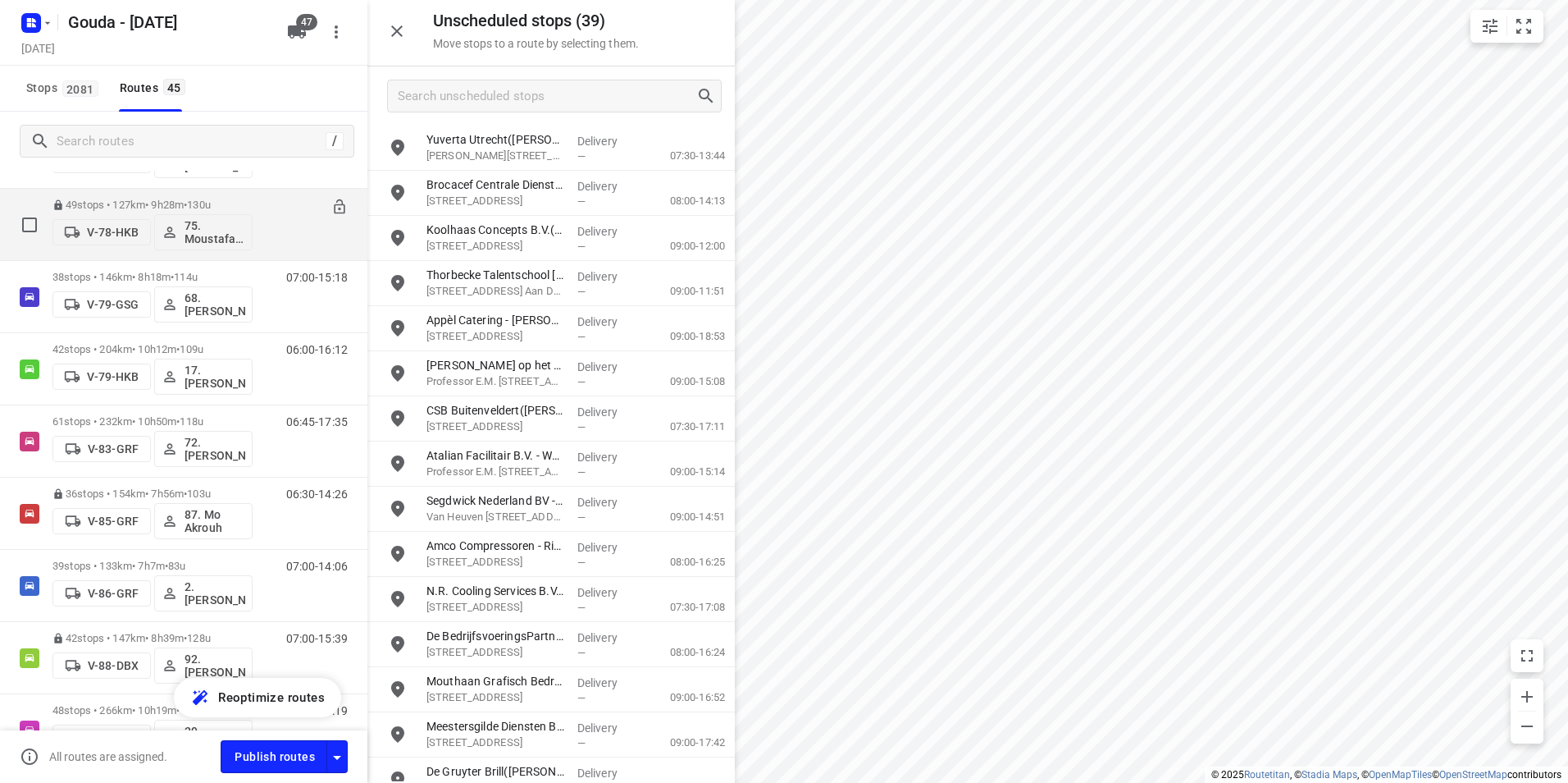
scroll to position [1805, 0]
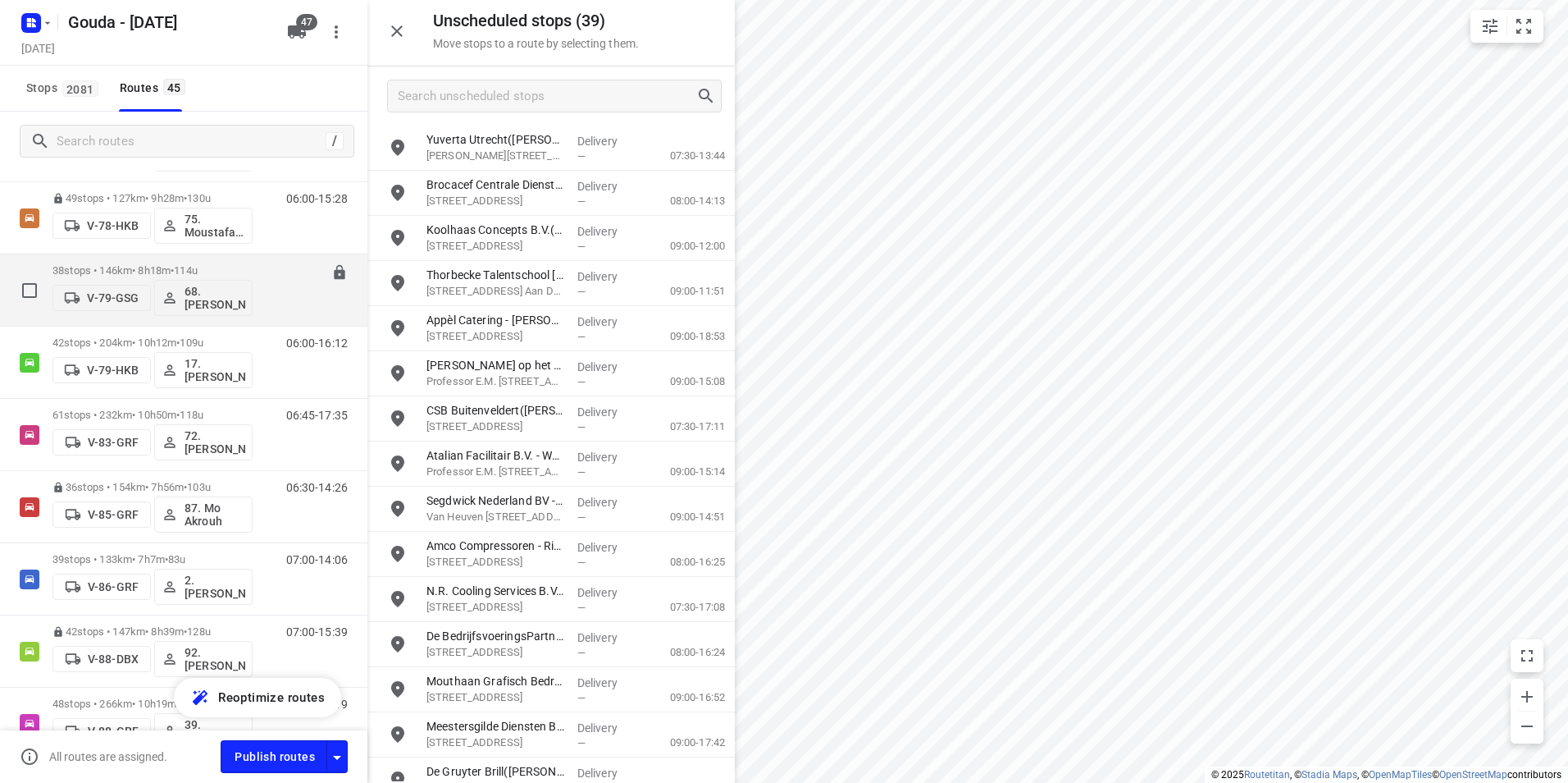
click at [178, 272] on p "38 stops • 146km • 8h18m • 114u" at bounding box center [152, 270] width 200 height 12
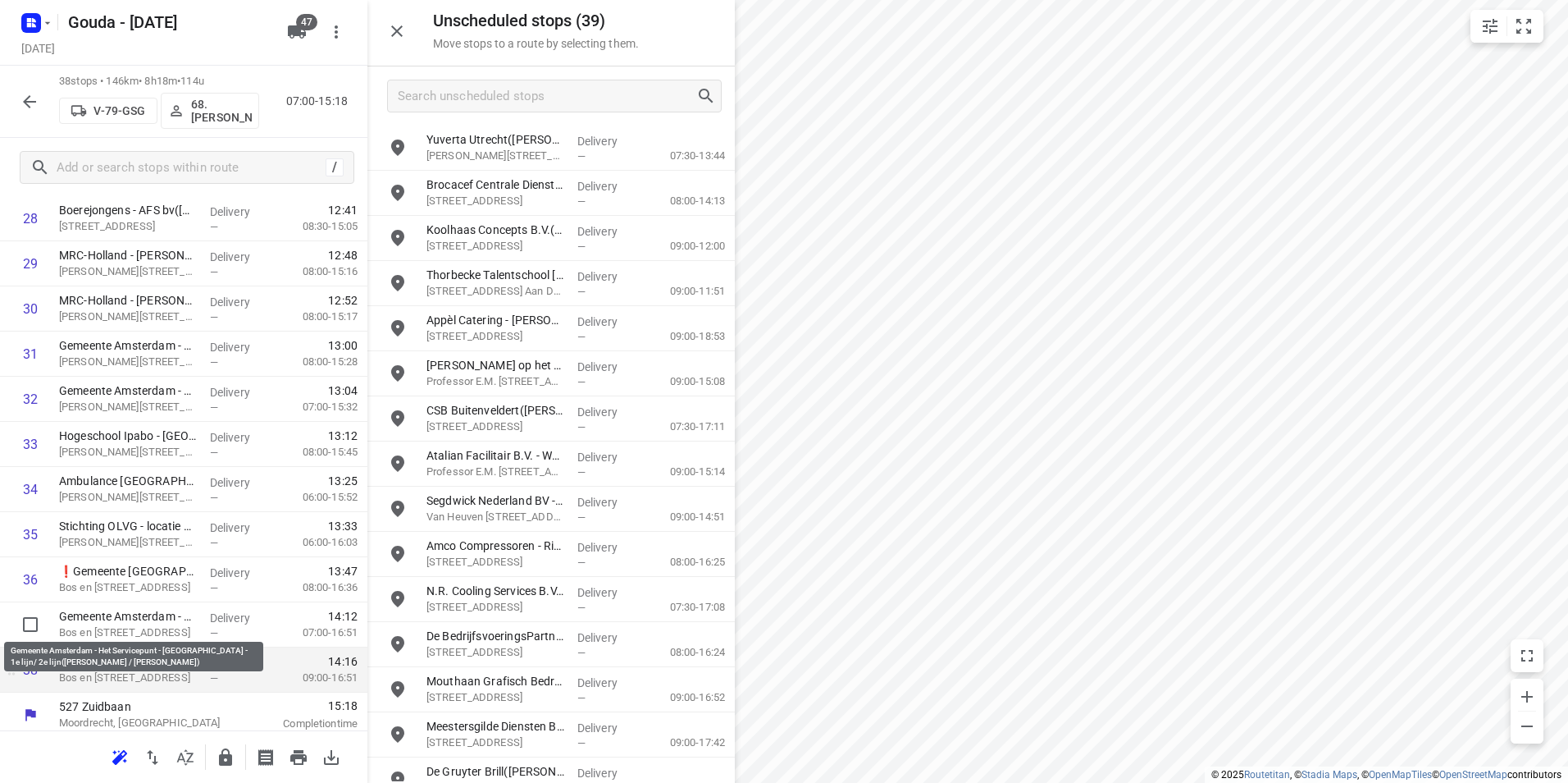
scroll to position [1356, 0]
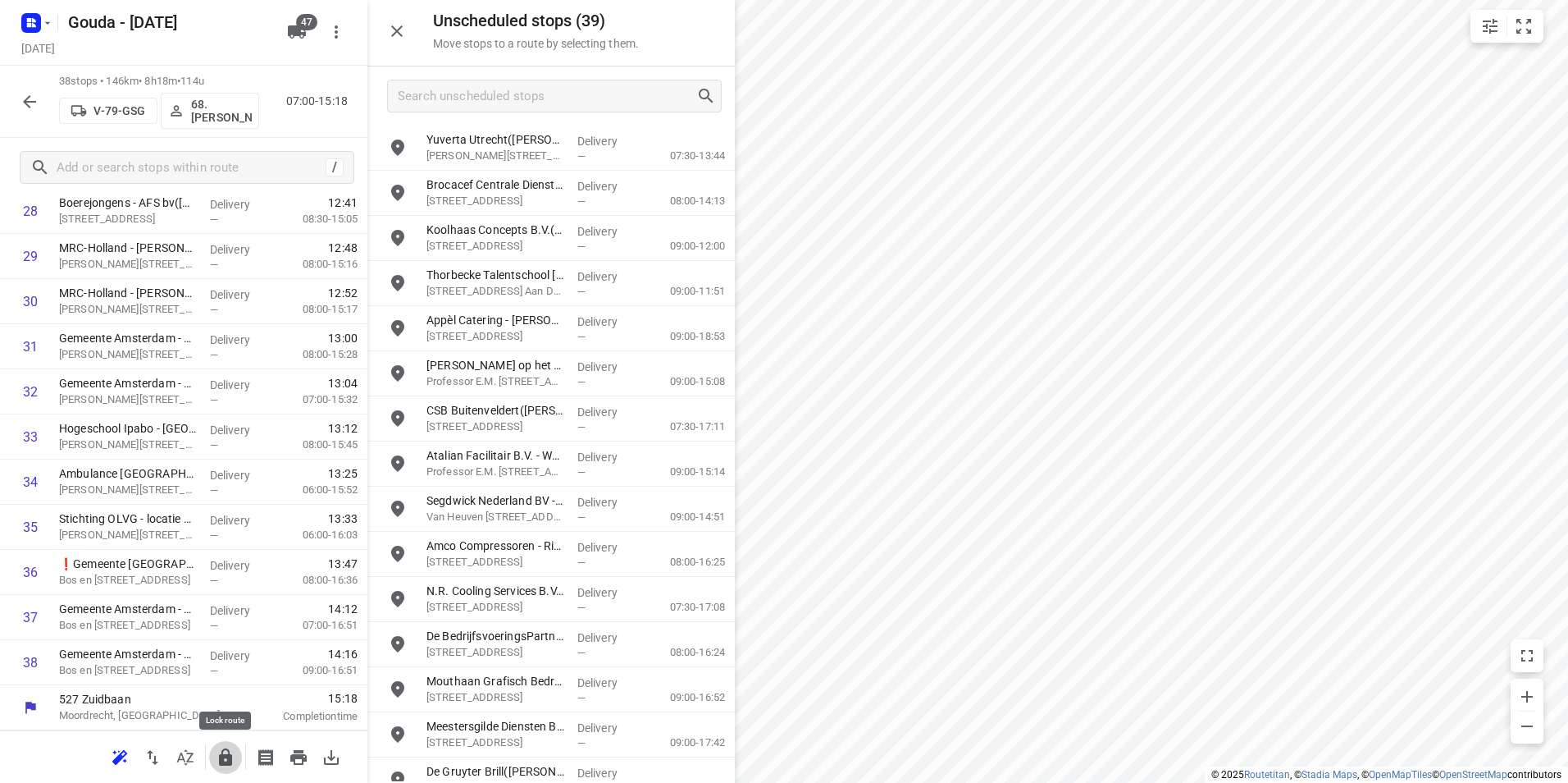
click at [229, 762] on icon "button" at bounding box center [225, 756] width 13 height 17
click at [33, 105] on icon "button" at bounding box center [28, 101] width 19 height 19
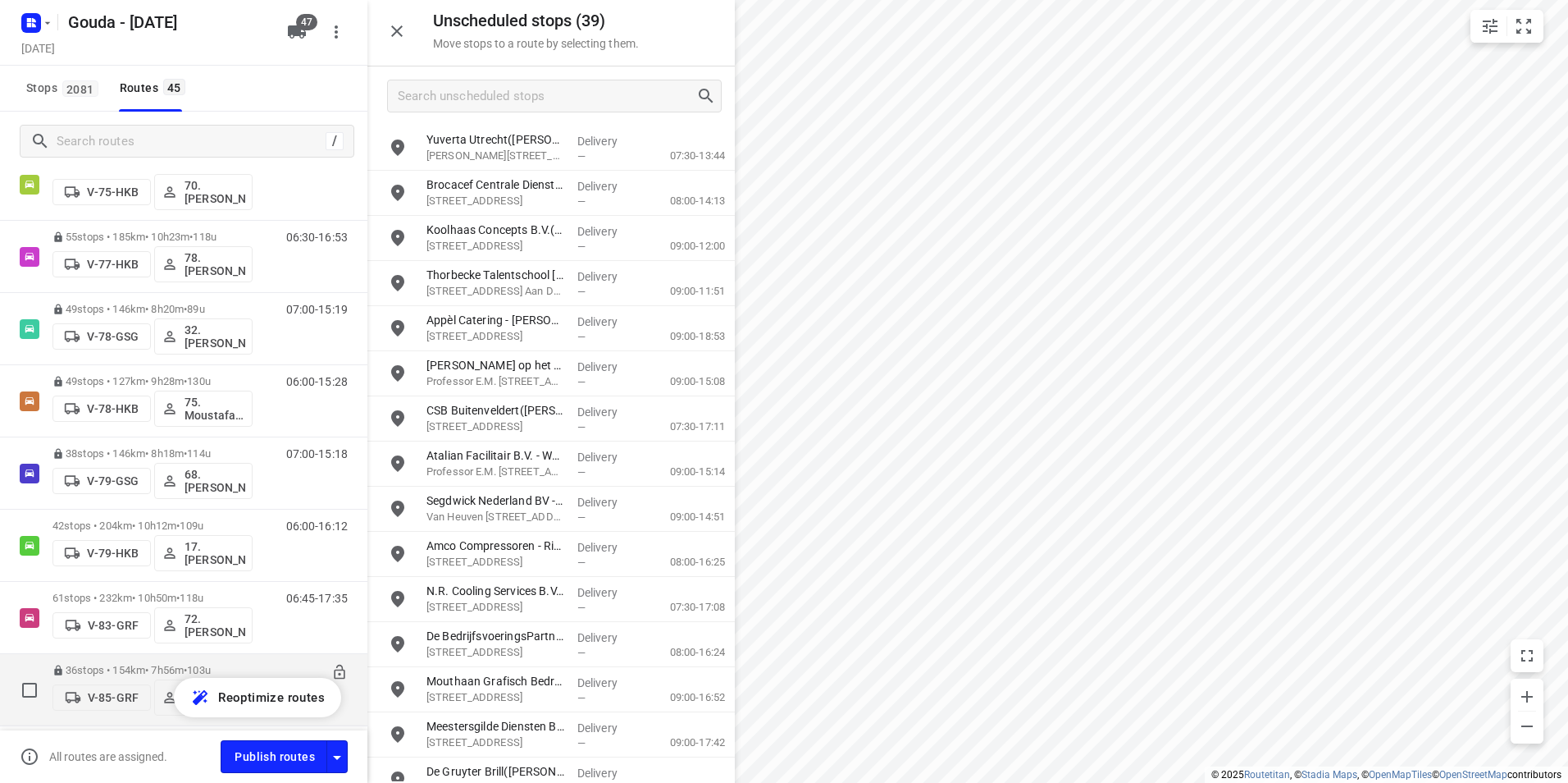
scroll to position [1805, 0]
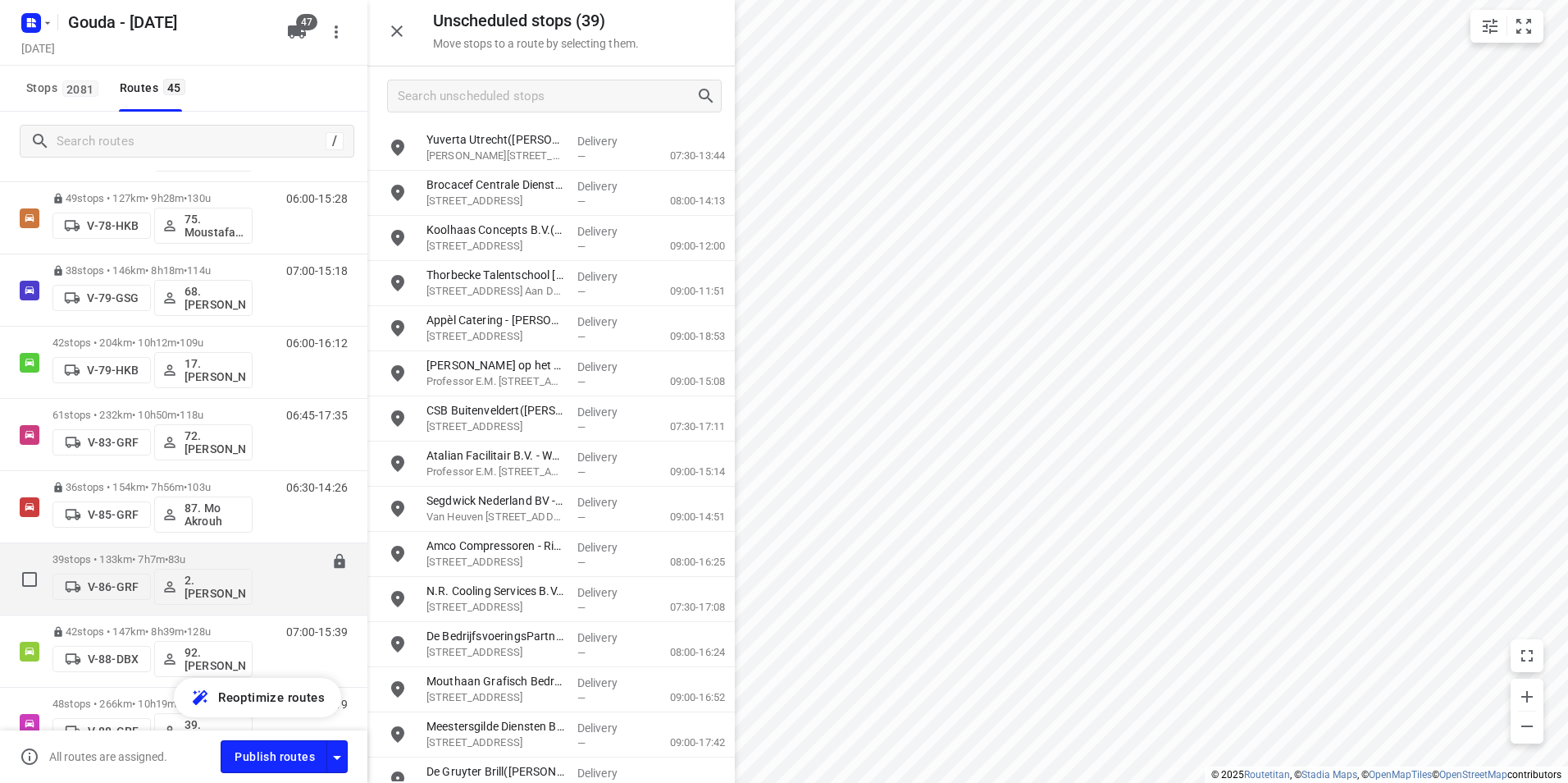
click at [143, 550] on div "39 stops • 133km • 7h7m • 83u V-86-GRF 2. Ali Hasanzadah" at bounding box center [152, 579] width 200 height 68
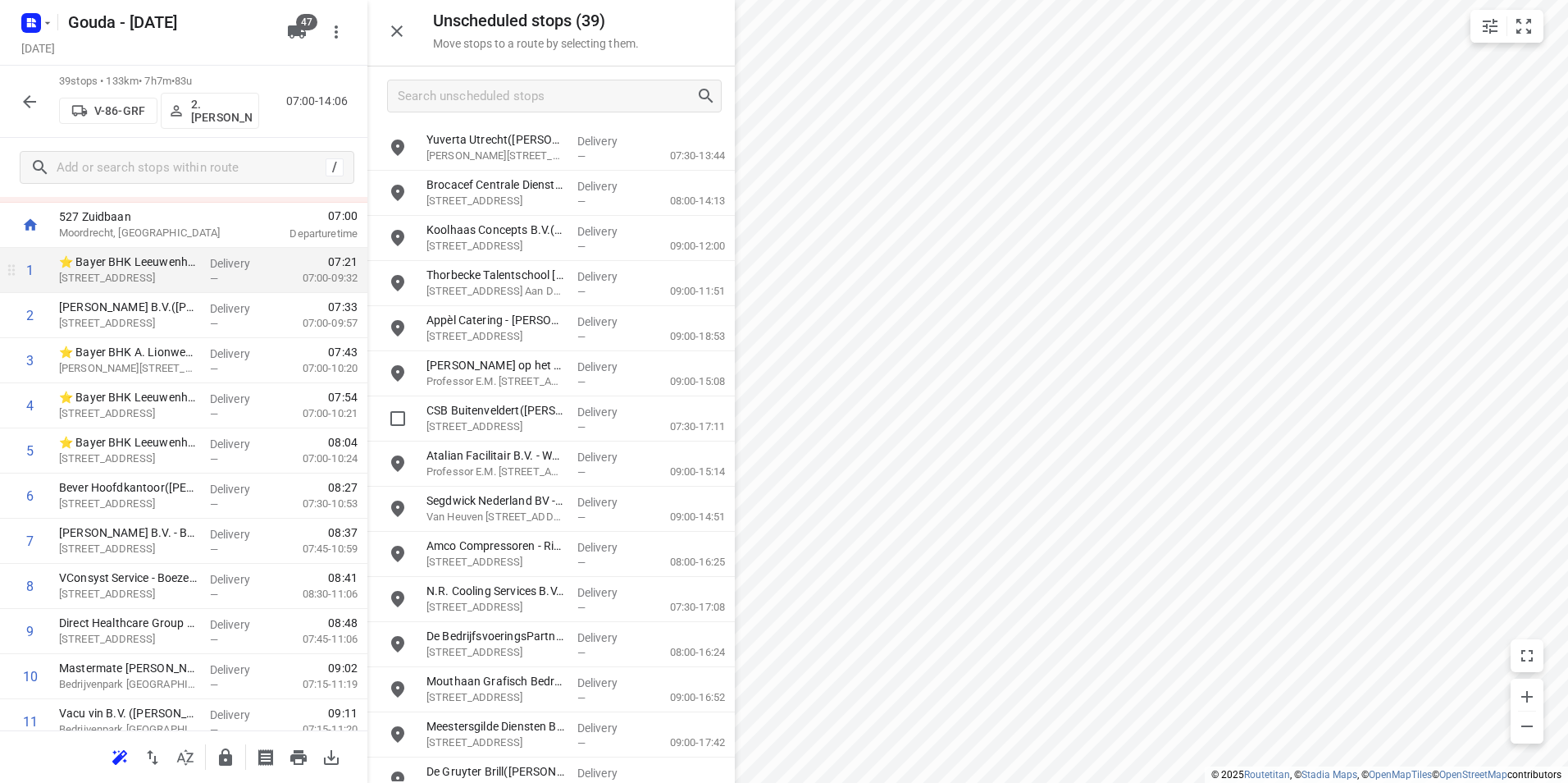
scroll to position [0, 0]
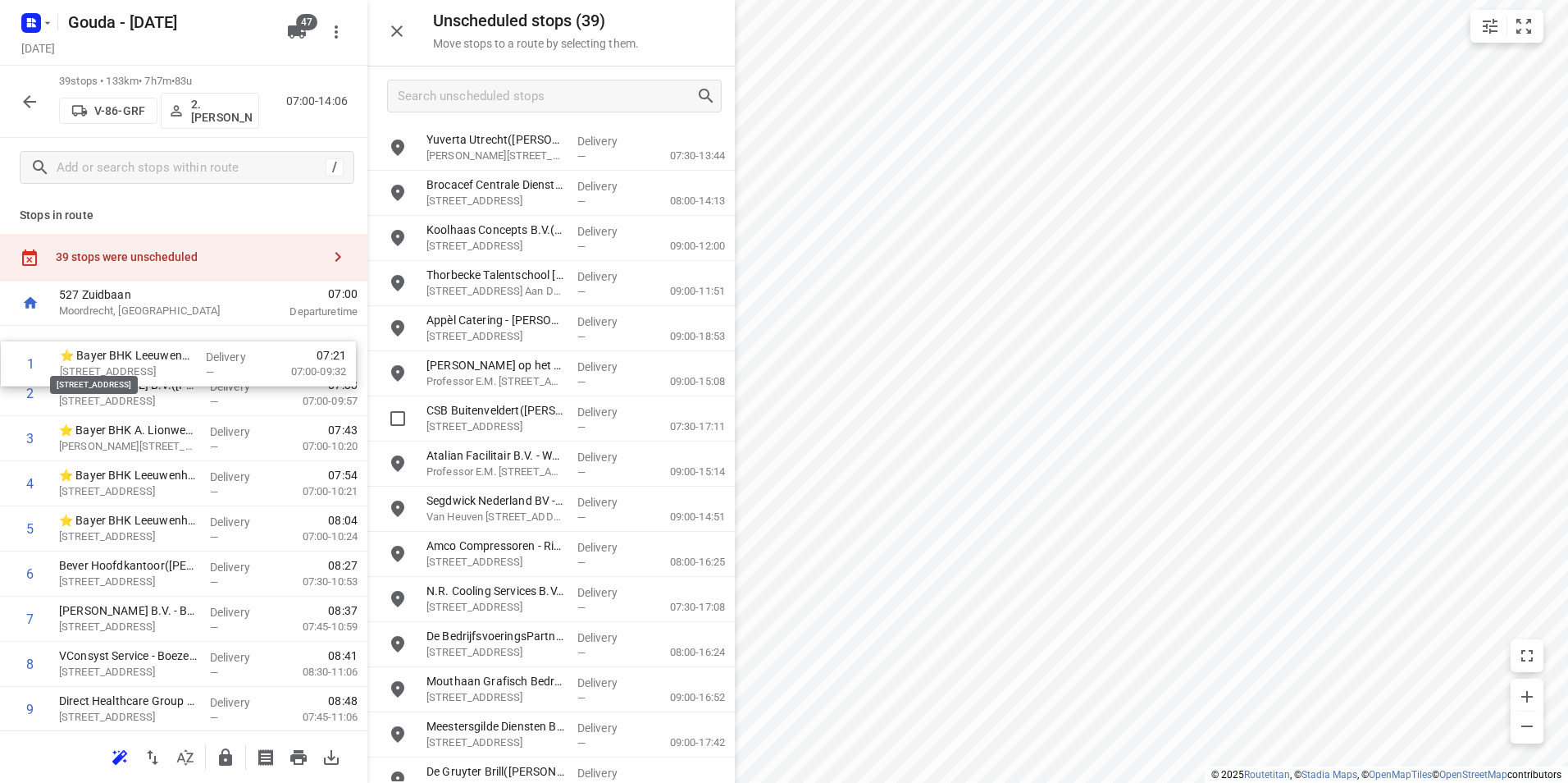
drag, startPoint x: 159, startPoint y: 372, endPoint x: 157, endPoint y: 400, distance: 28.1
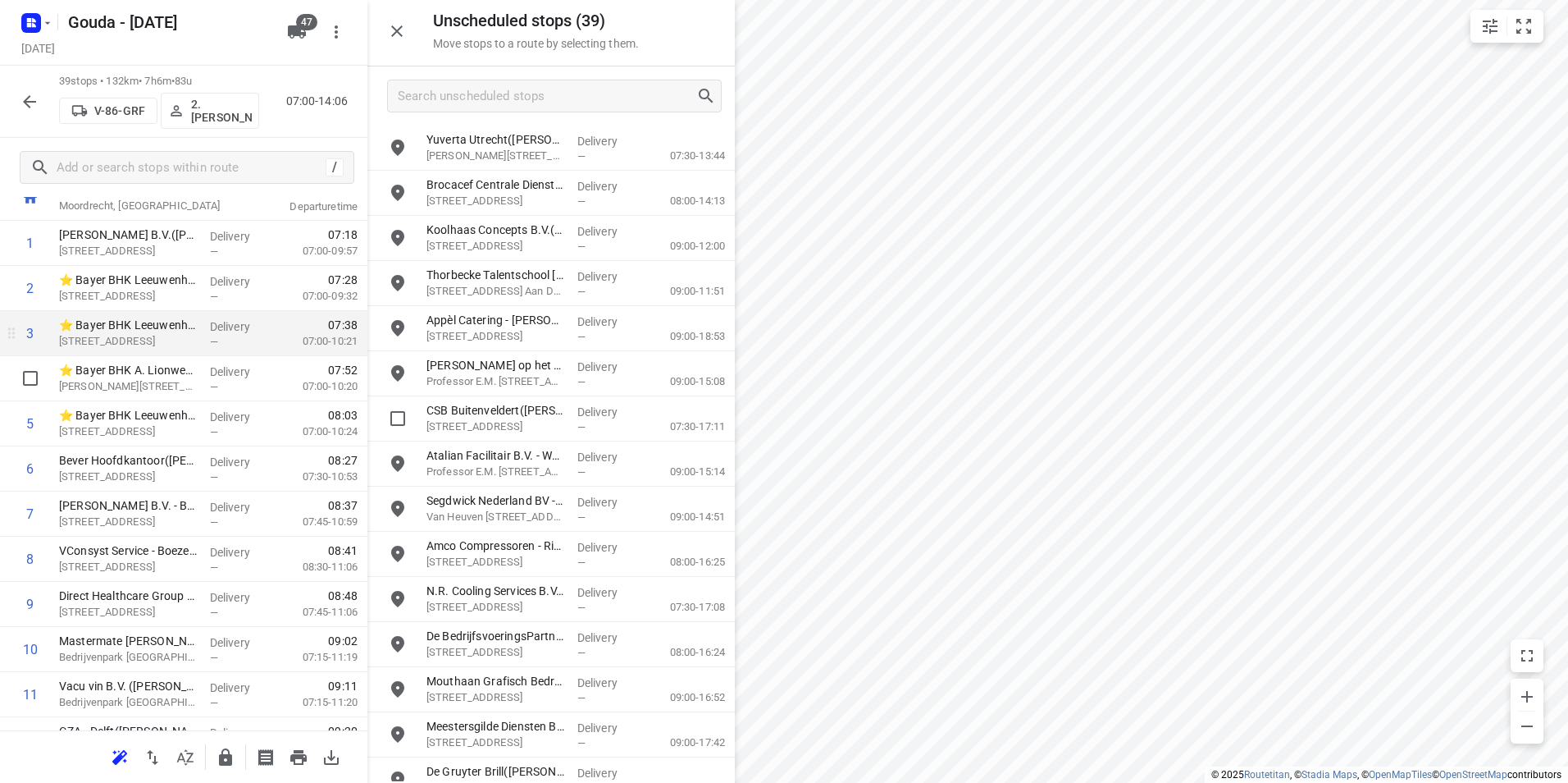
scroll to position [82, 0]
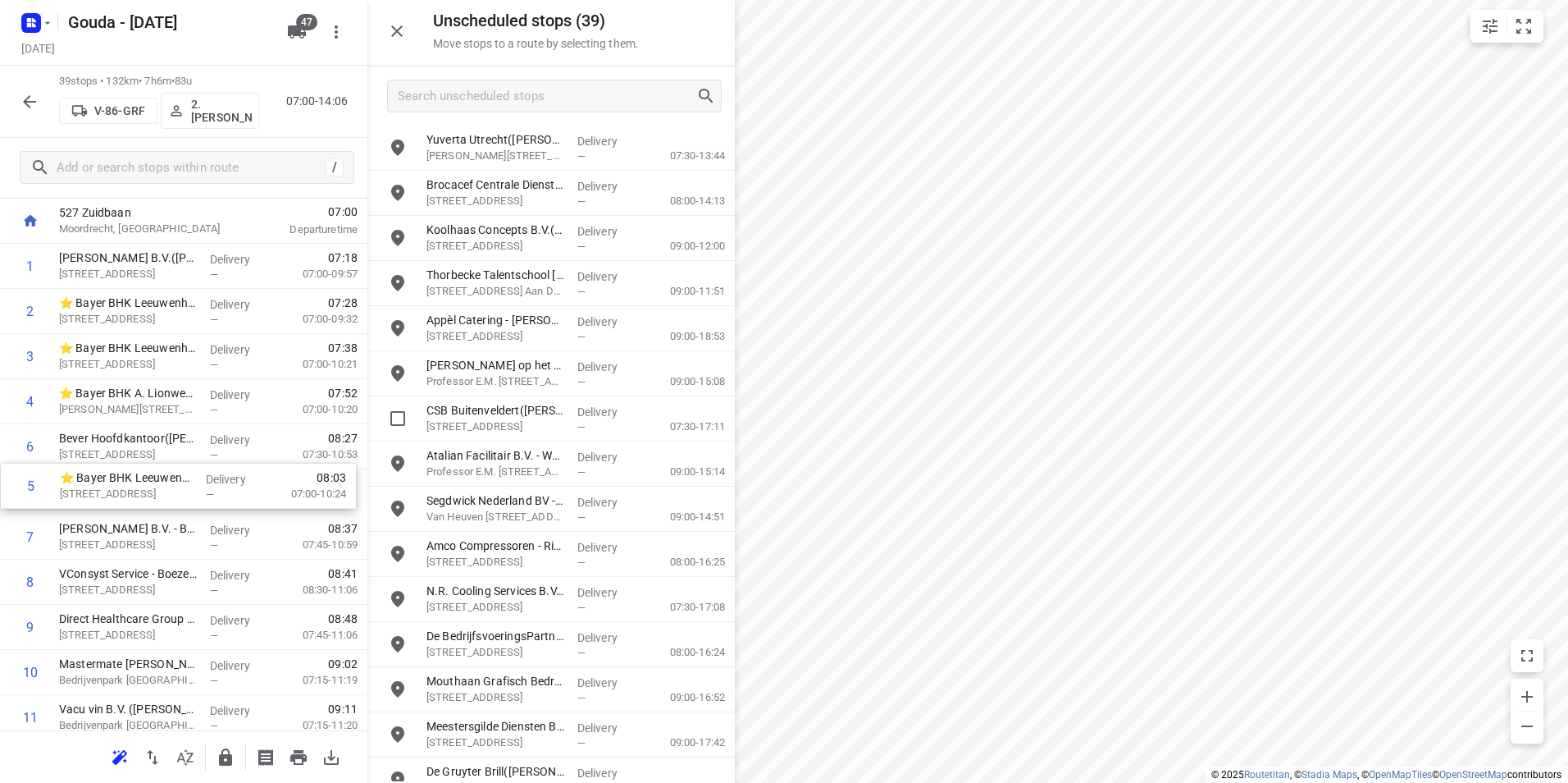
drag, startPoint x: 150, startPoint y: 436, endPoint x: 153, endPoint y: 483, distance: 47.1
drag, startPoint x: 130, startPoint y: 495, endPoint x: 128, endPoint y: 403, distance: 92.0
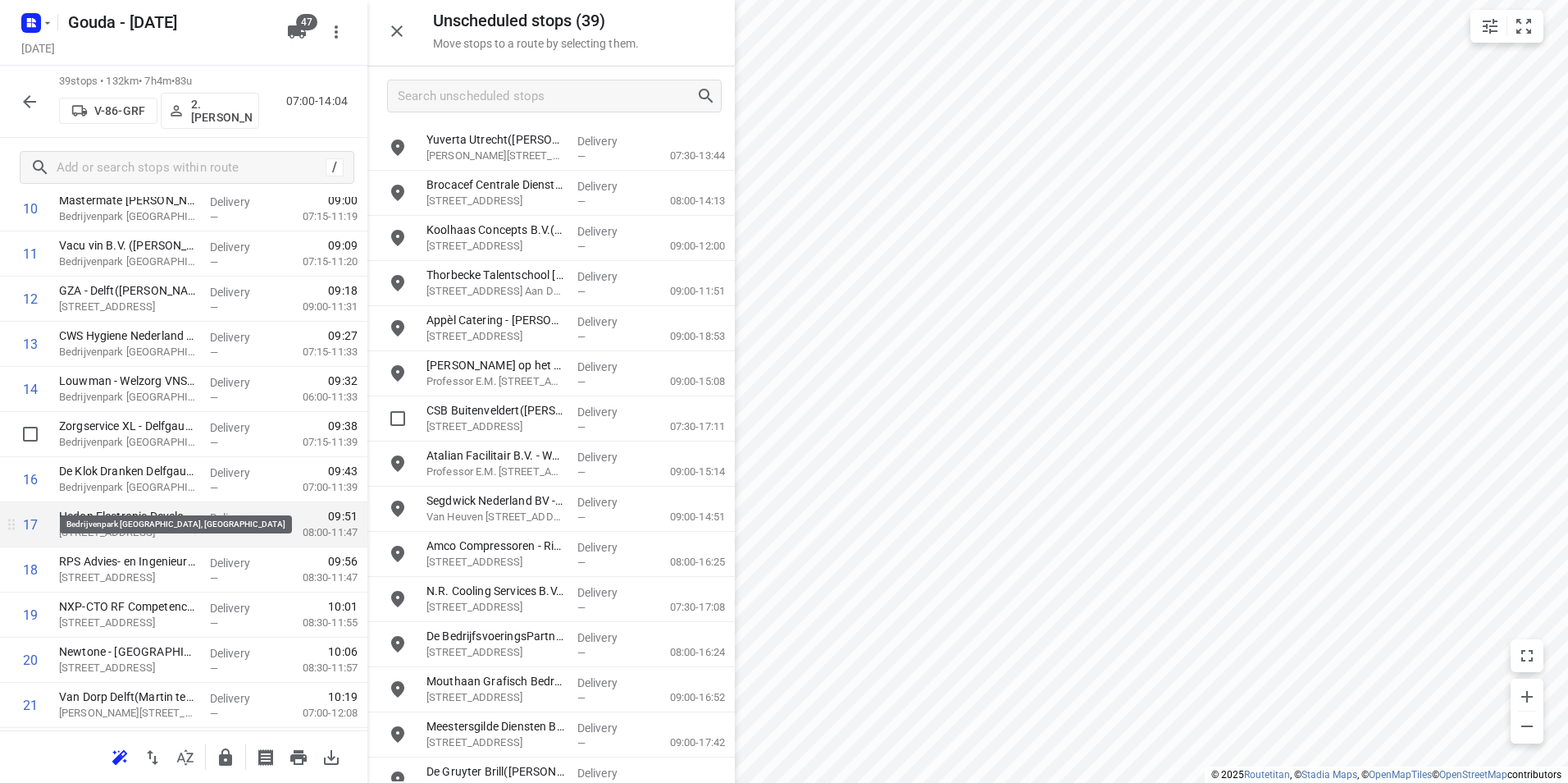
scroll to position [574, 0]
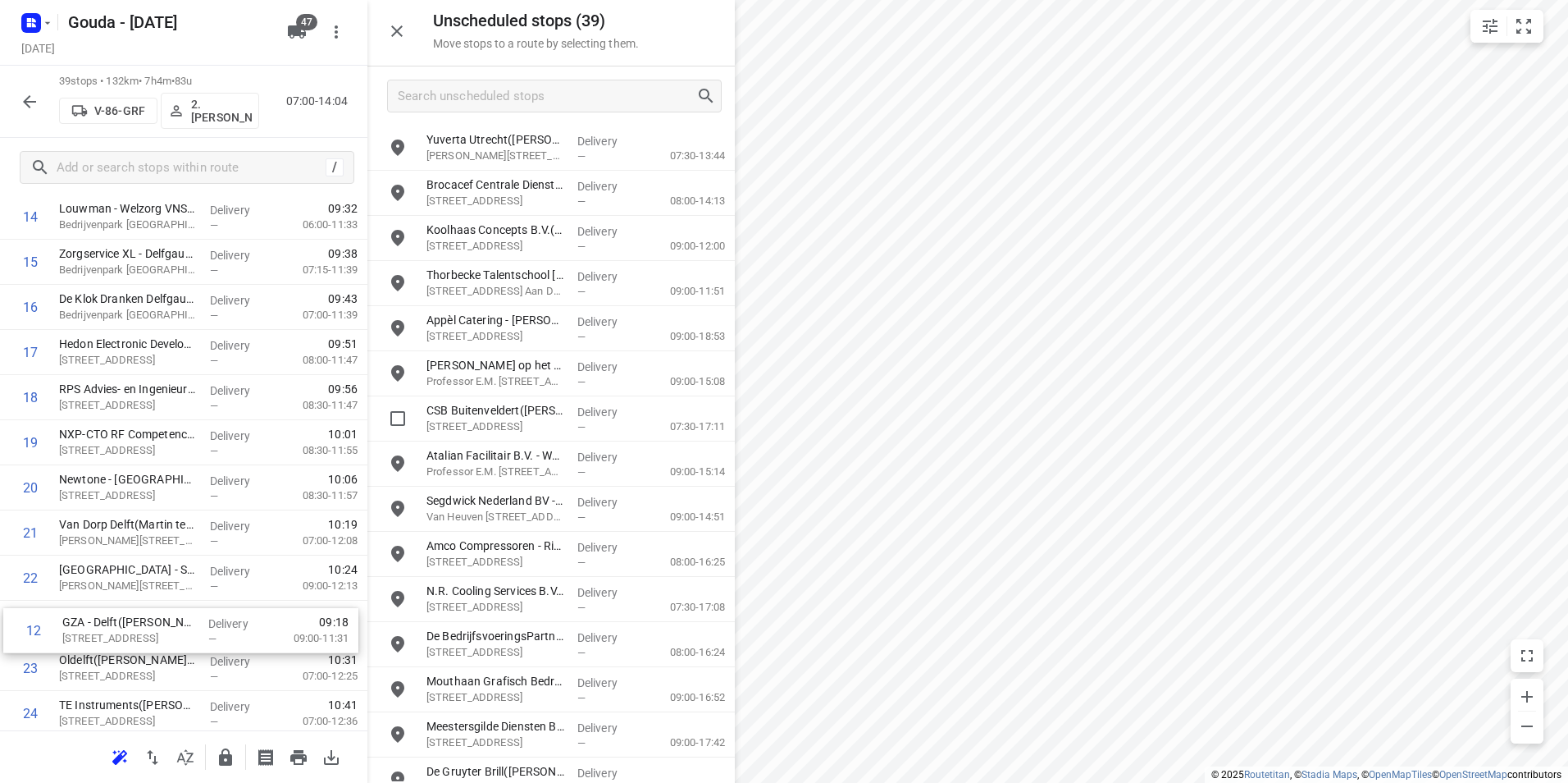
drag, startPoint x: 203, startPoint y: 277, endPoint x: 206, endPoint y: 642, distance: 365.0
click at [206, 642] on div "1 De Jong Diepvries B.V.(Bob de Jong) Hoekeindseweg 141, Bergschenhoek Delivery…" at bounding box center [184, 532] width 367 height 1760
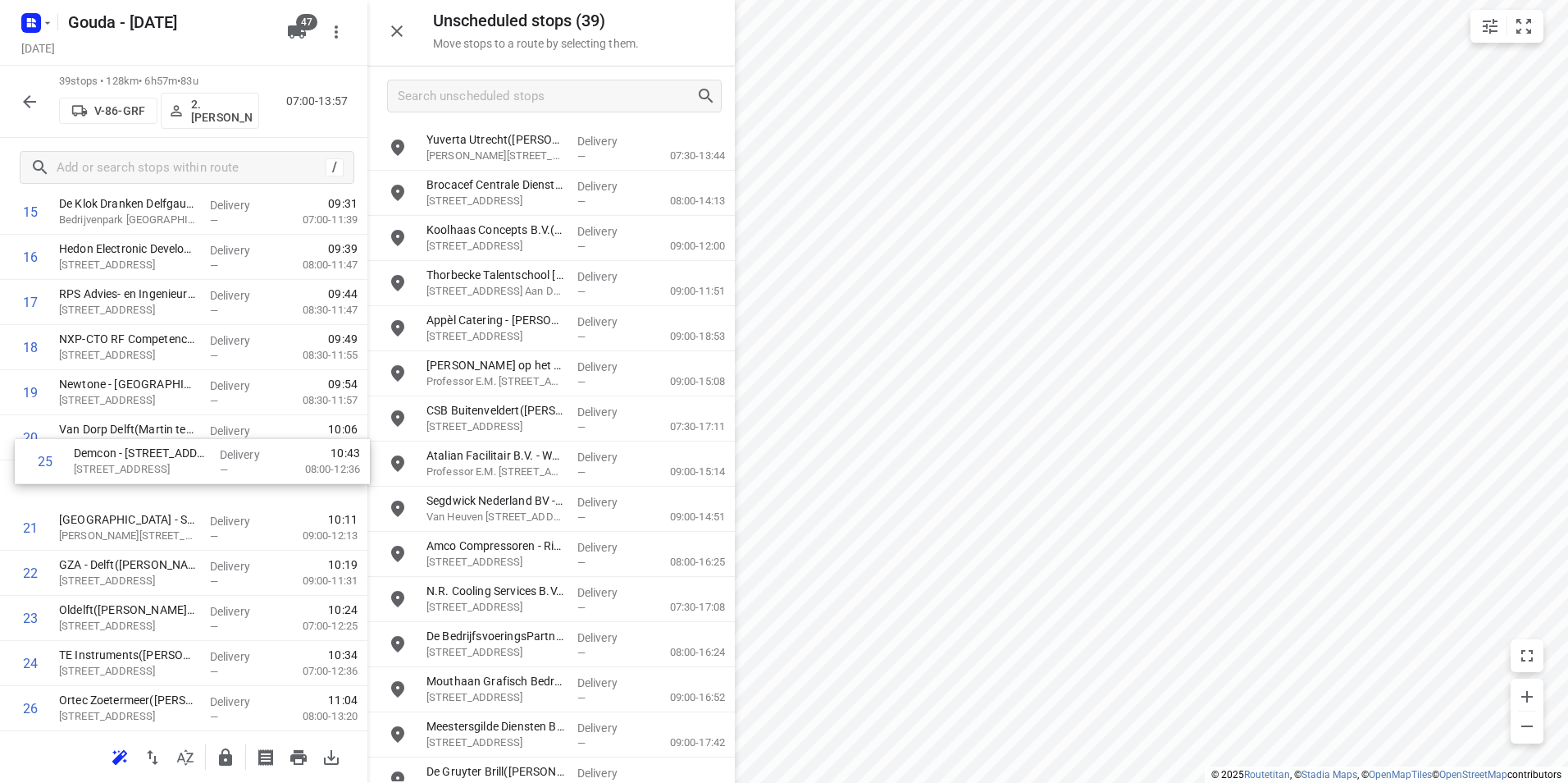
drag, startPoint x: 100, startPoint y: 677, endPoint x: 116, endPoint y: 446, distance: 231.6
click at [116, 446] on div "1 De Jong Diepvries B.V.(Bob de Jong) Hoekeindseweg 141, Bergschenhoek Delivery…" at bounding box center [184, 437] width 367 height 1760
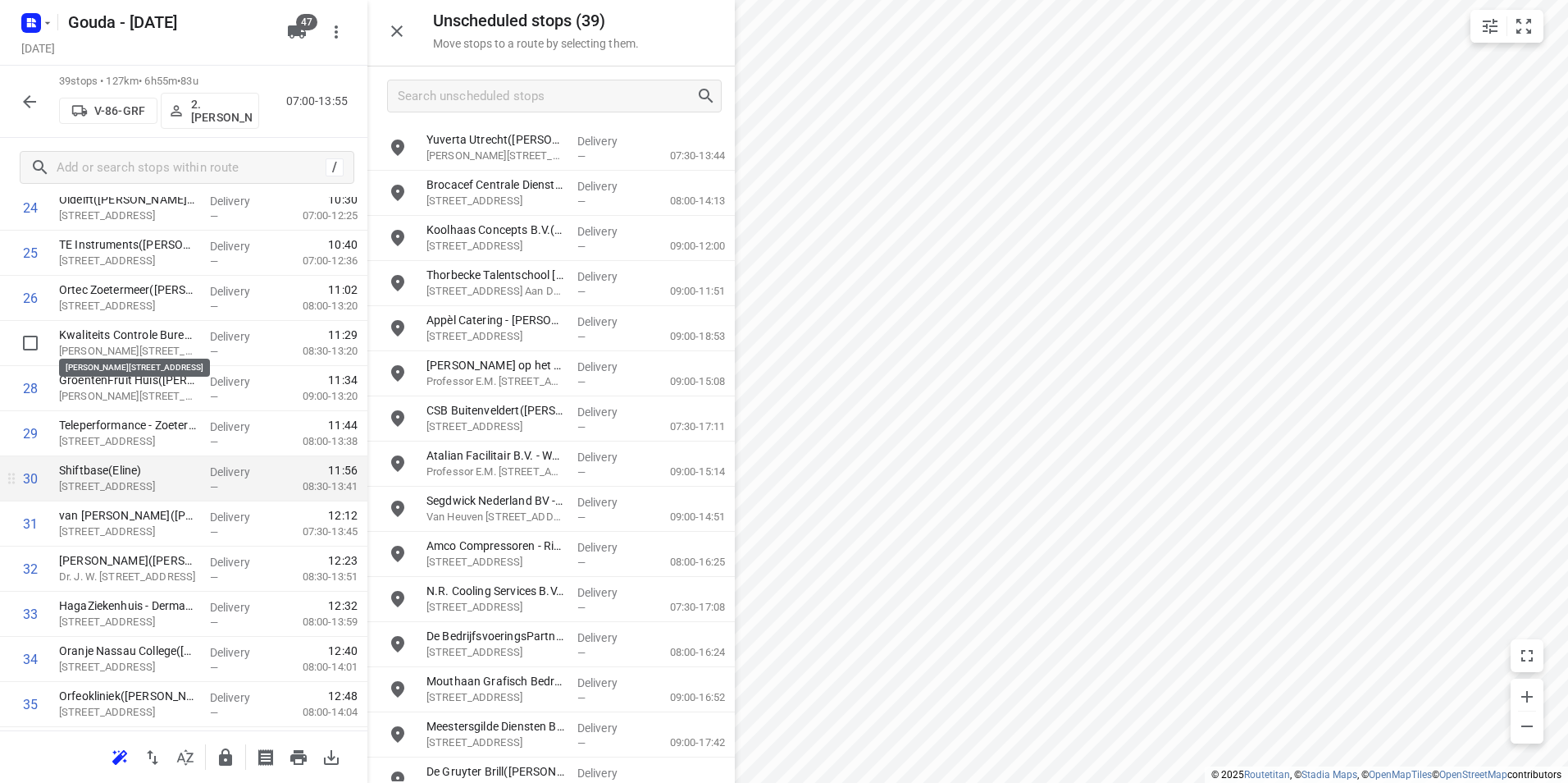
scroll to position [1260, 0]
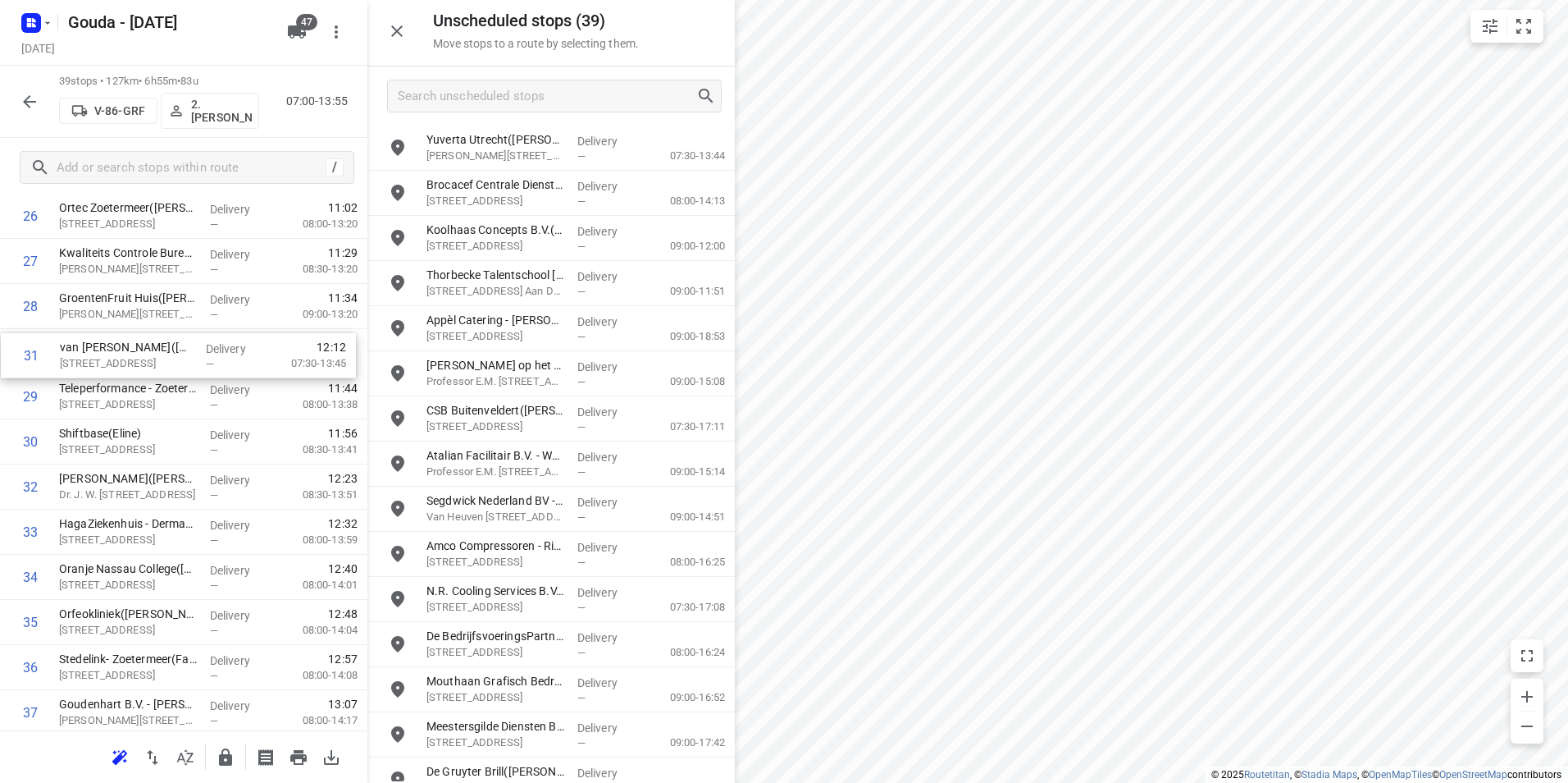
drag, startPoint x: 129, startPoint y: 454, endPoint x: 130, endPoint y: 361, distance: 93.0
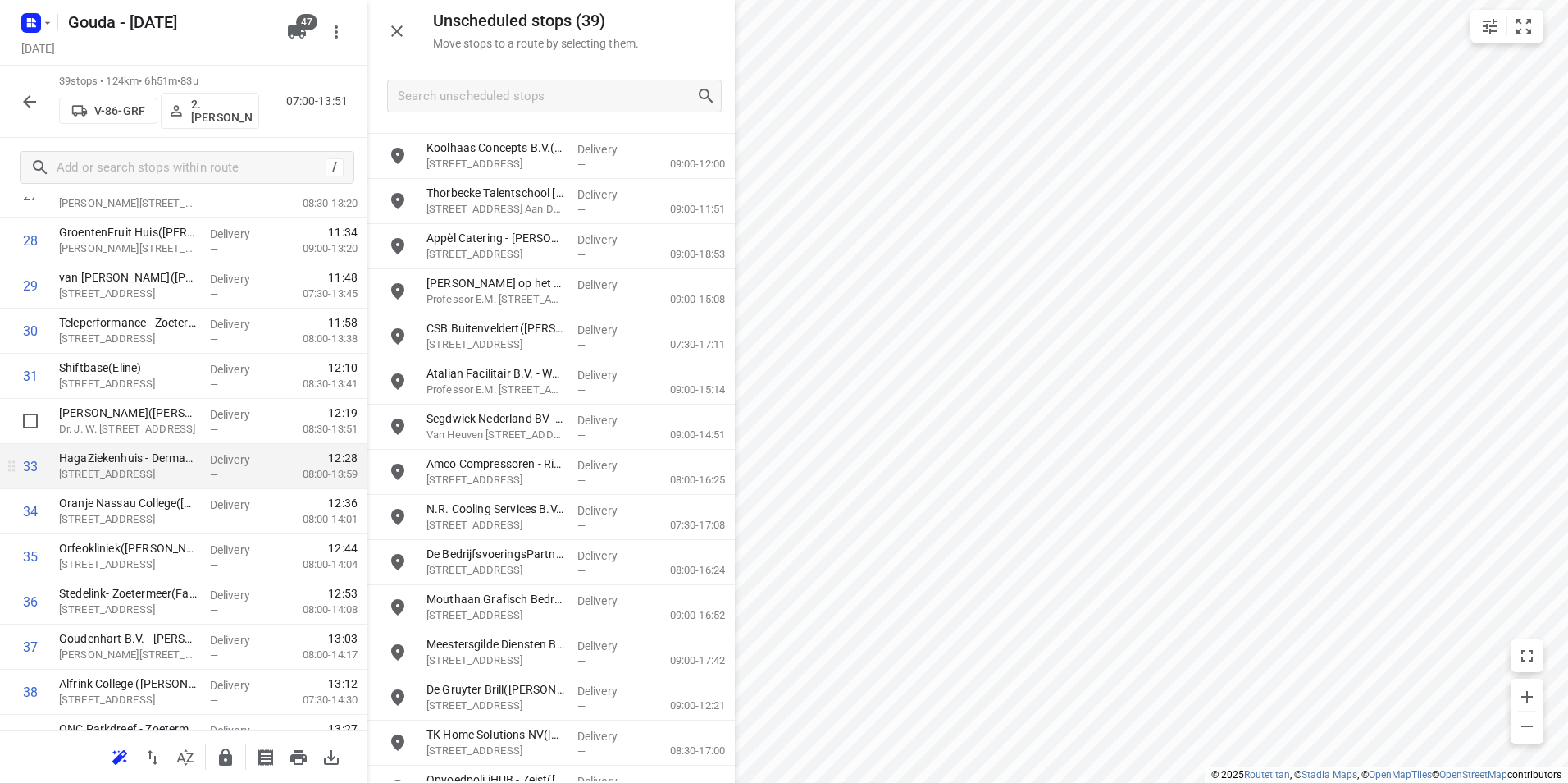
scroll to position [1343, 0]
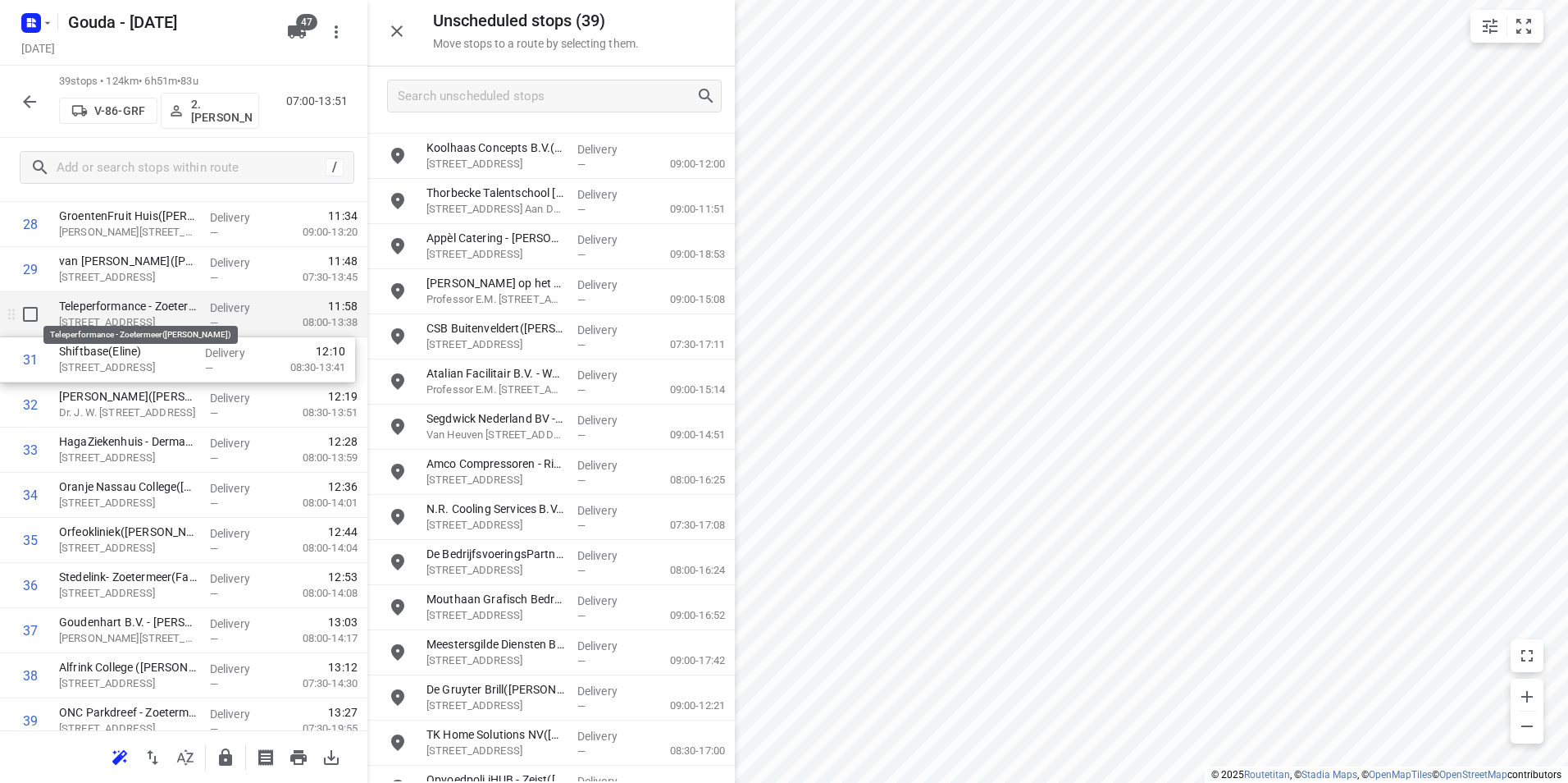
scroll to position [1260, 0]
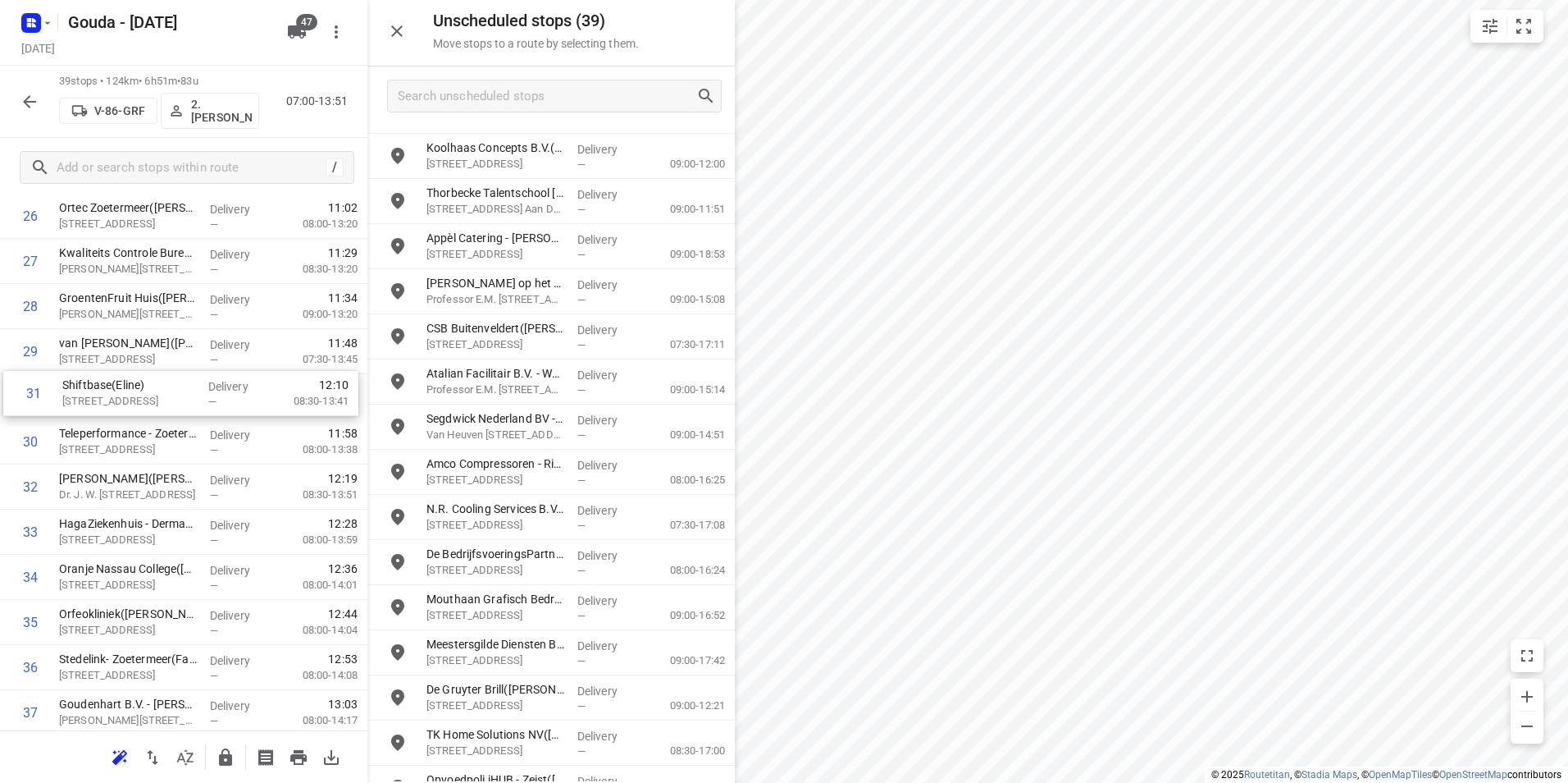
drag, startPoint x: 134, startPoint y: 448, endPoint x: 133, endPoint y: 351, distance: 97.0
drag, startPoint x: 218, startPoint y: 503, endPoint x: 223, endPoint y: 417, distance: 86.1
drag, startPoint x: 168, startPoint y: 482, endPoint x: 171, endPoint y: 444, distance: 38.1
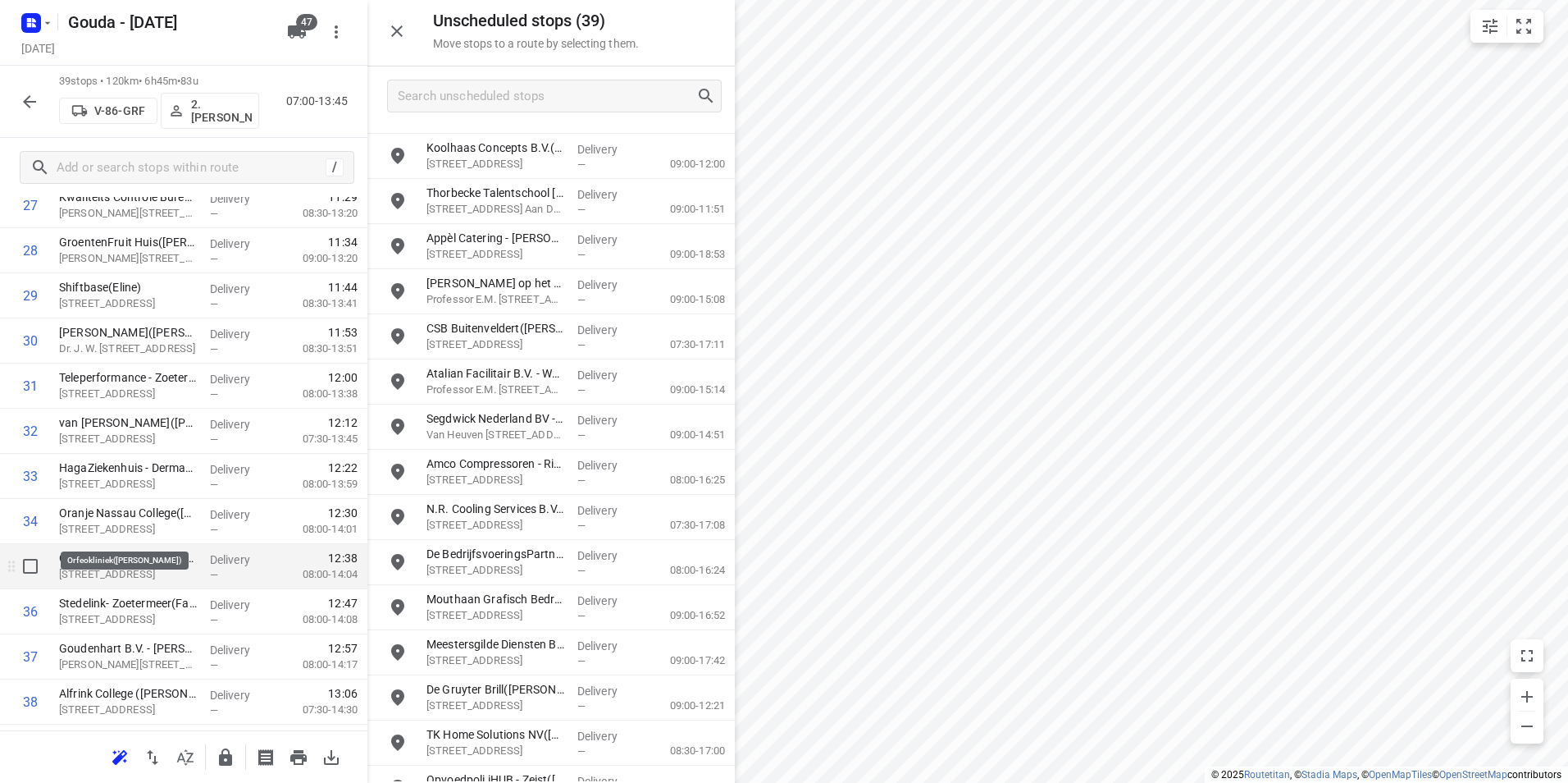
scroll to position [1343, 0]
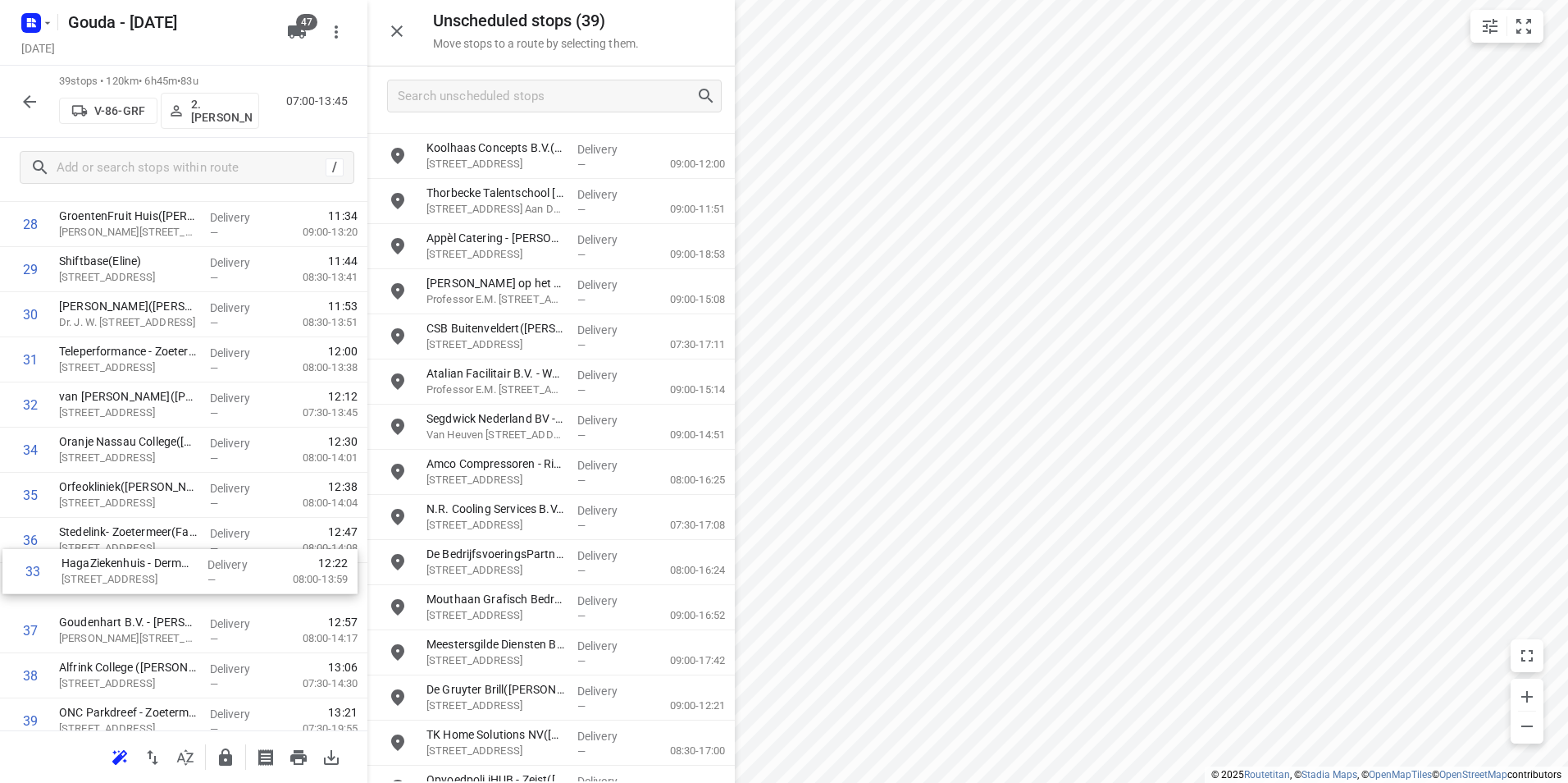
drag, startPoint x: 118, startPoint y: 429, endPoint x: 119, endPoint y: 575, distance: 146.0
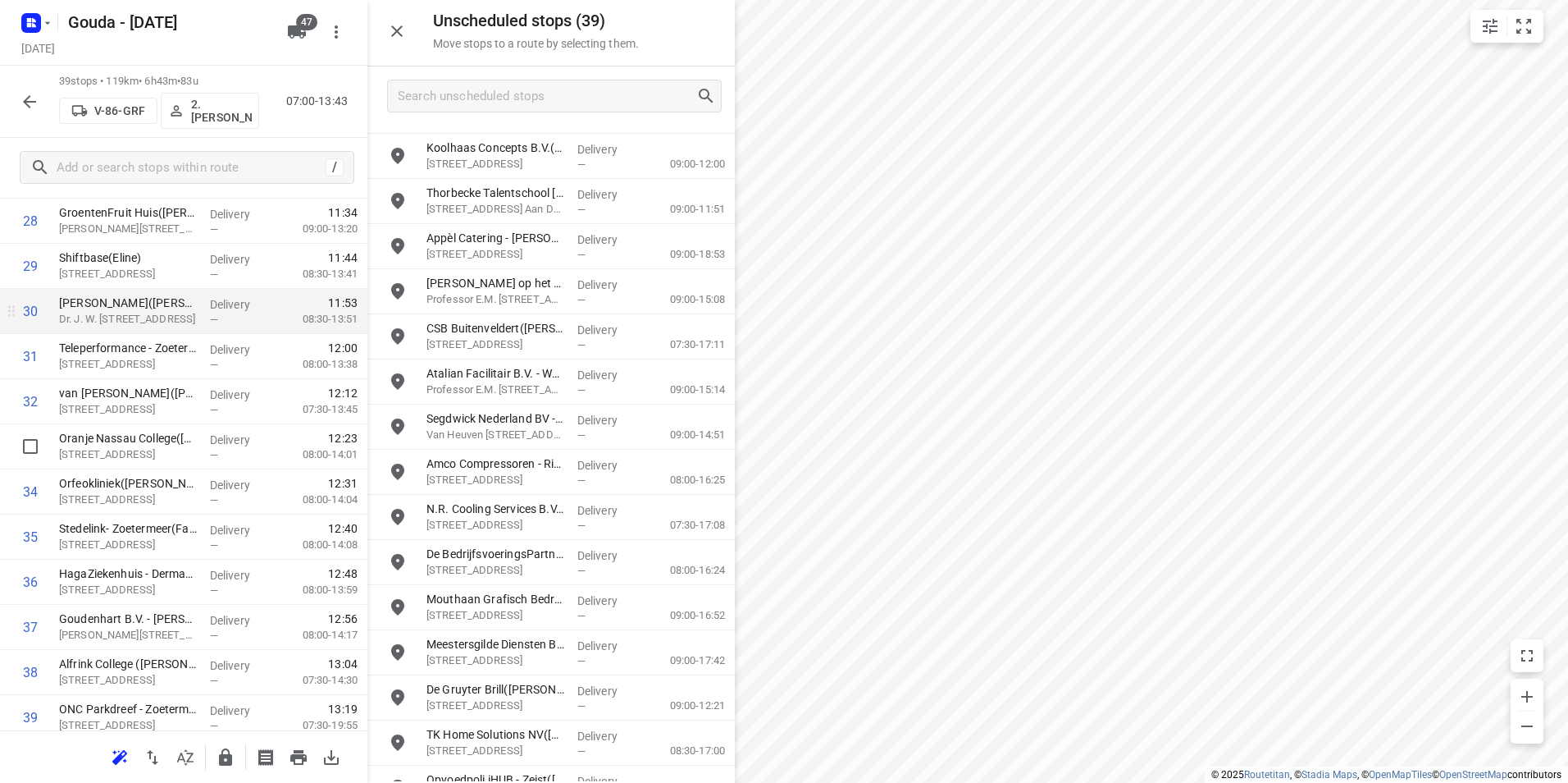
scroll to position [1319, 0]
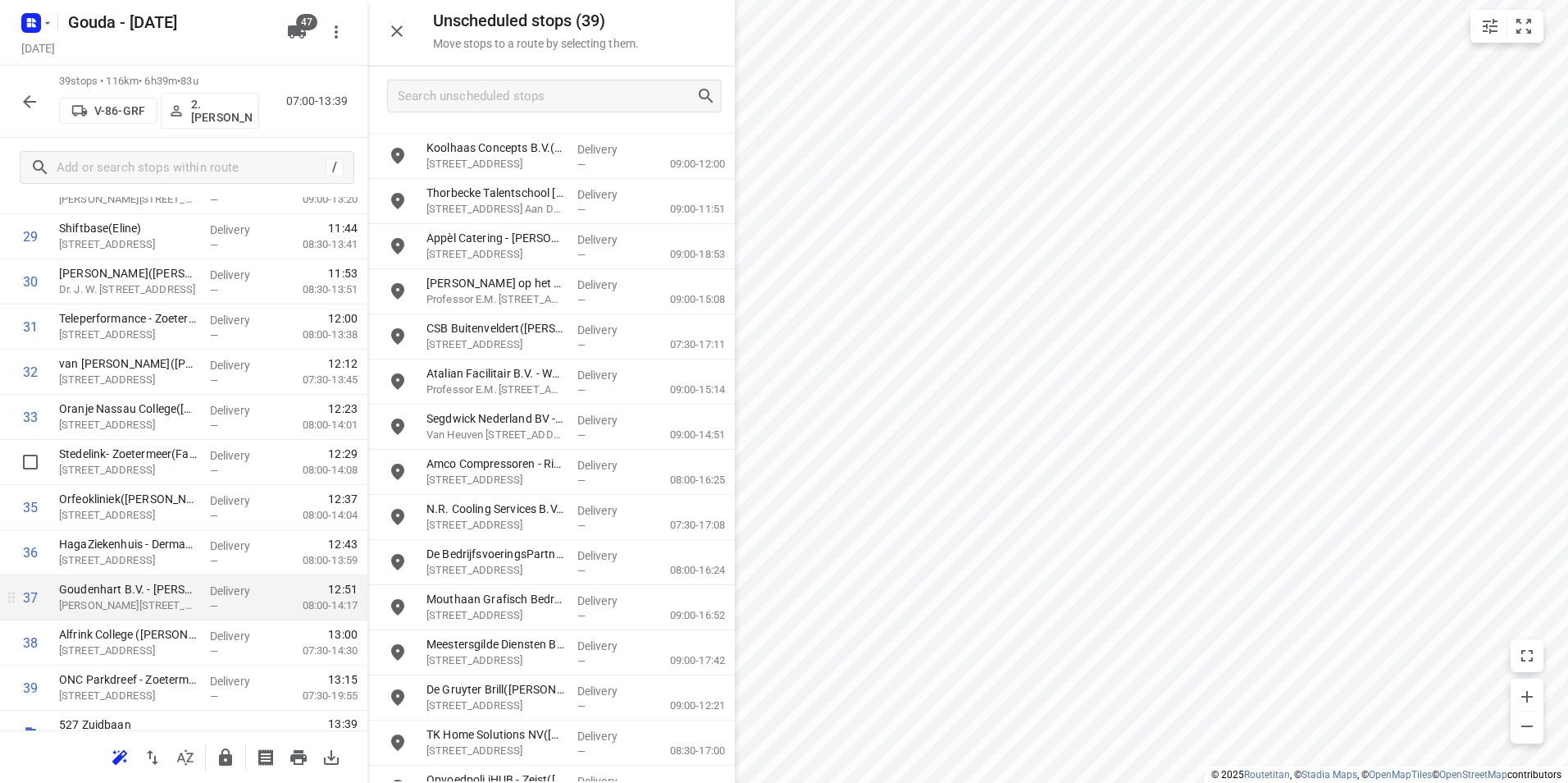
scroll to position [1401, 0]
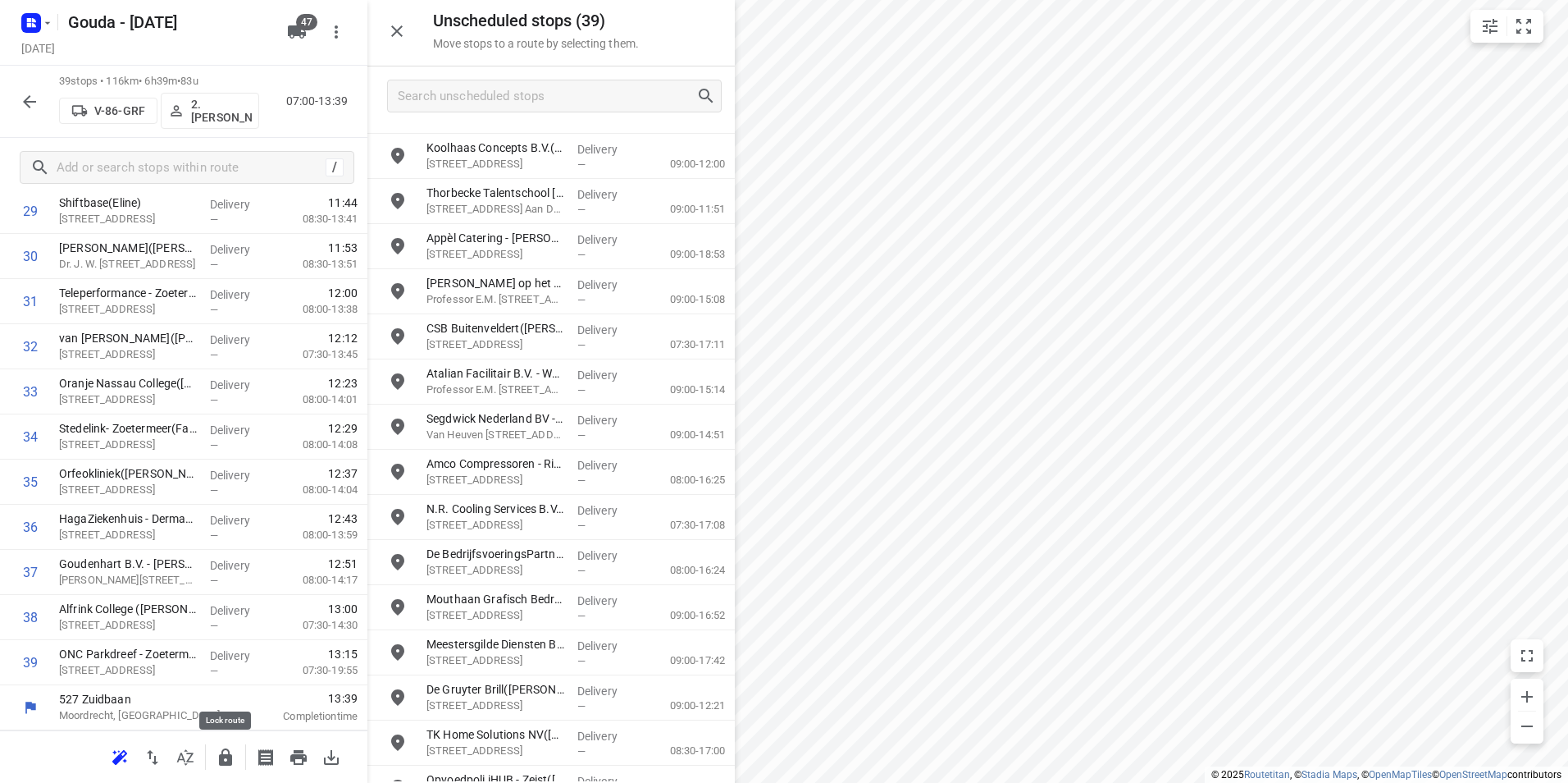
click at [231, 755] on icon "button" at bounding box center [225, 756] width 13 height 17
click at [35, 85] on div at bounding box center [29, 102] width 33 height 33
click at [25, 95] on icon "button" at bounding box center [28, 101] width 19 height 19
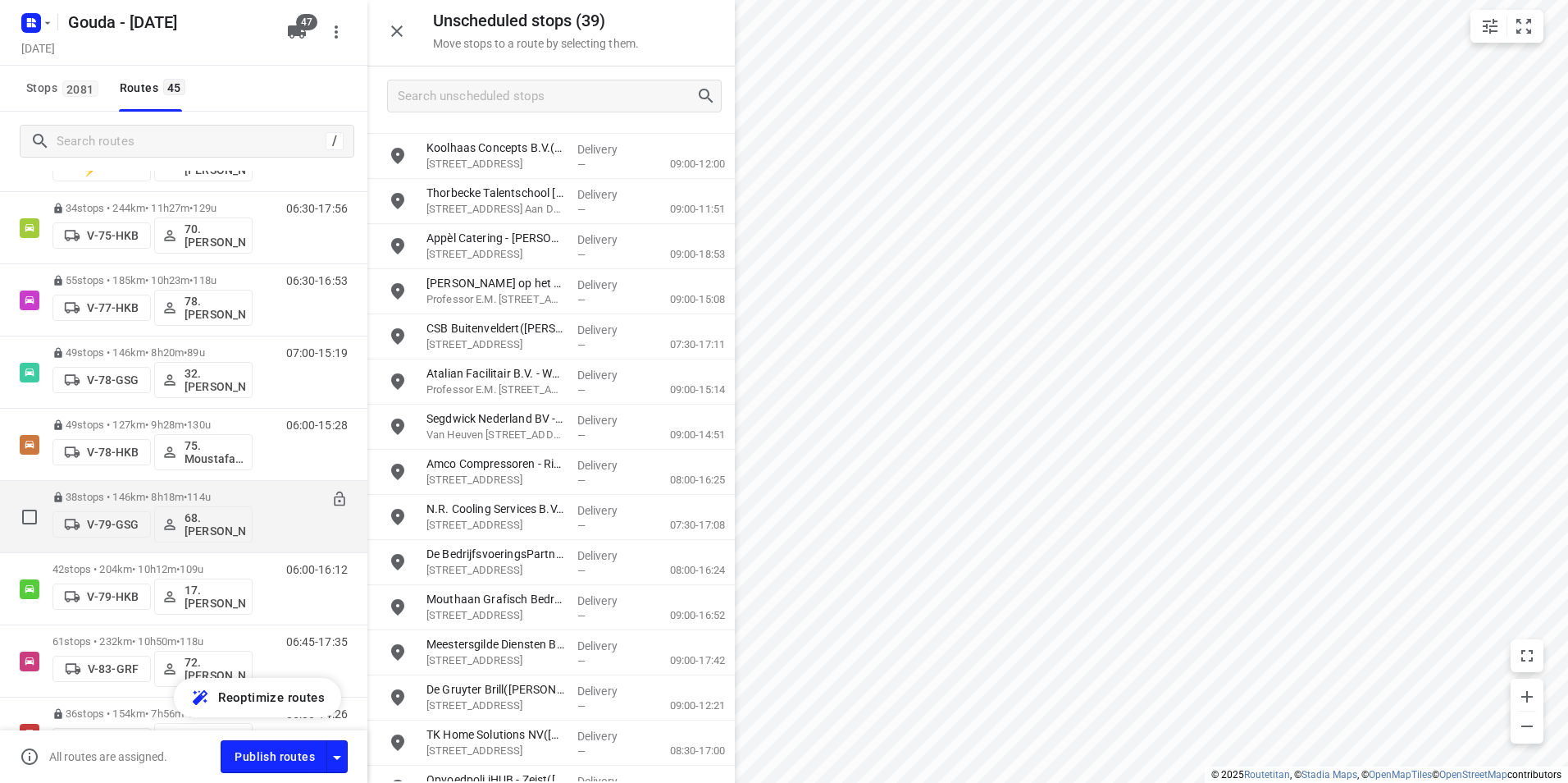
scroll to position [1641, 0]
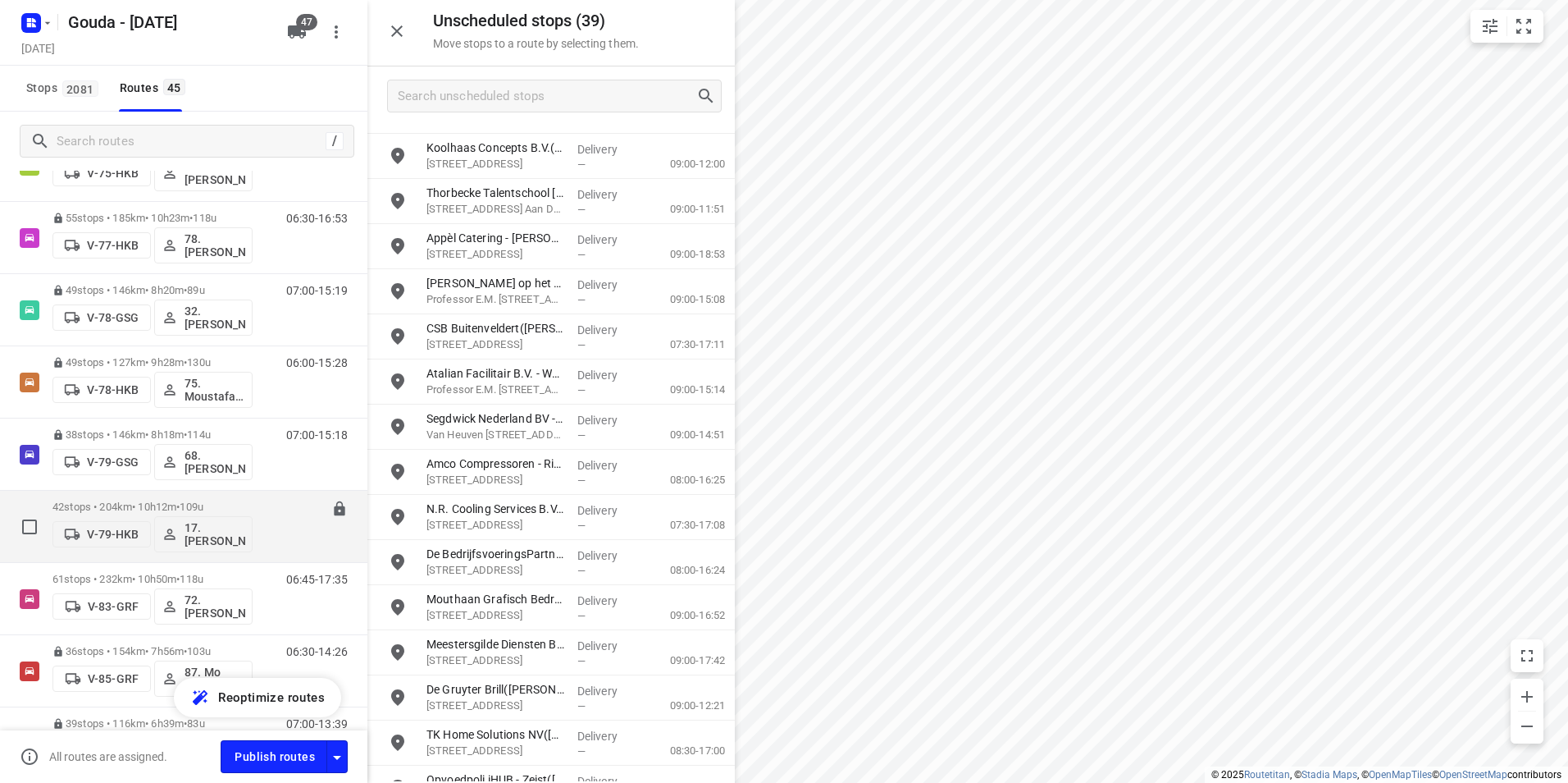
click at [173, 505] on p "42 stops • 204km • 10h12m • 109u" at bounding box center [152, 506] width 200 height 12
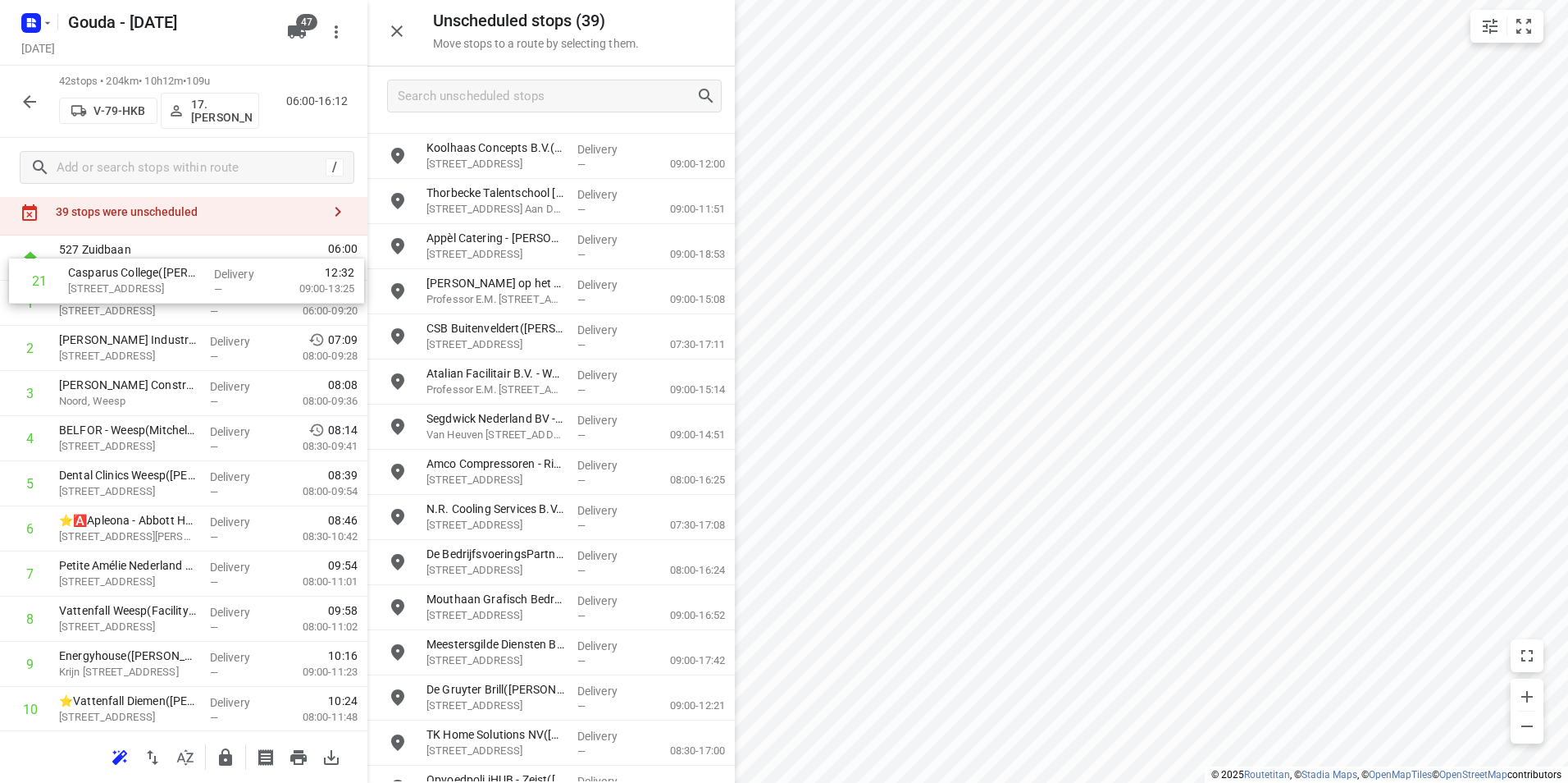
scroll to position [0, 0]
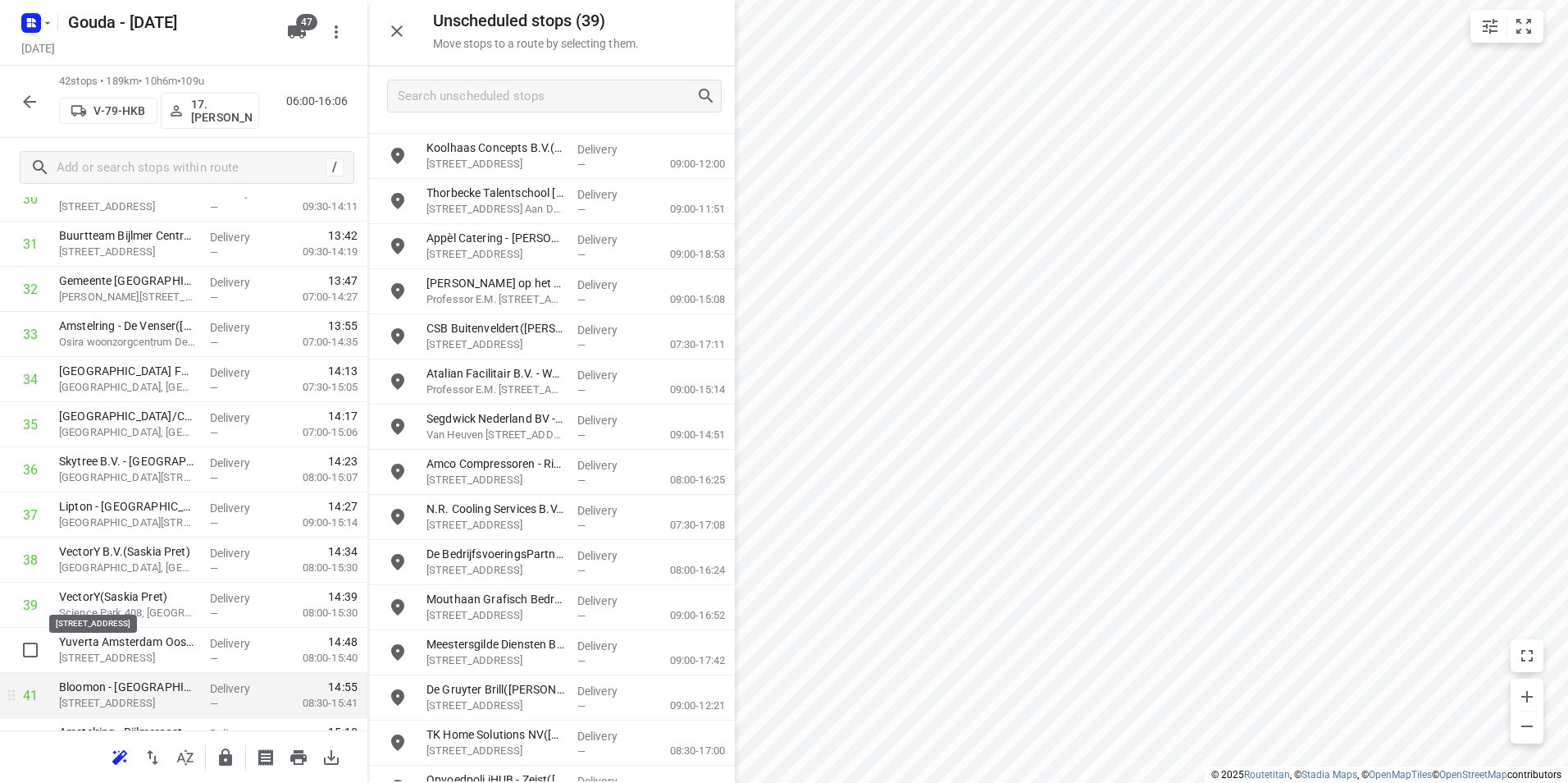
scroll to position [1536, 0]
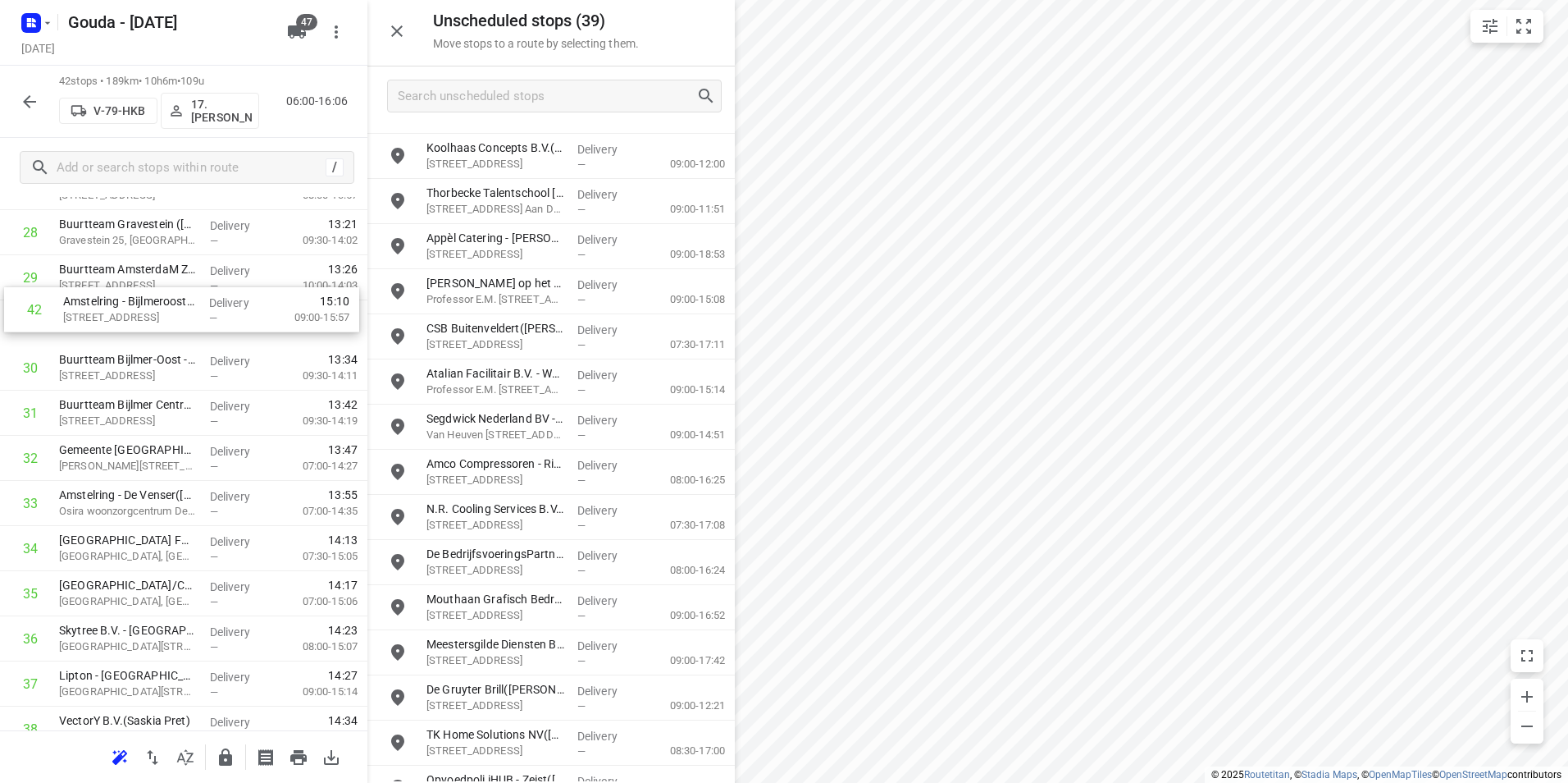
drag, startPoint x: 129, startPoint y: 662, endPoint x: 129, endPoint y: 310, distance: 352.0
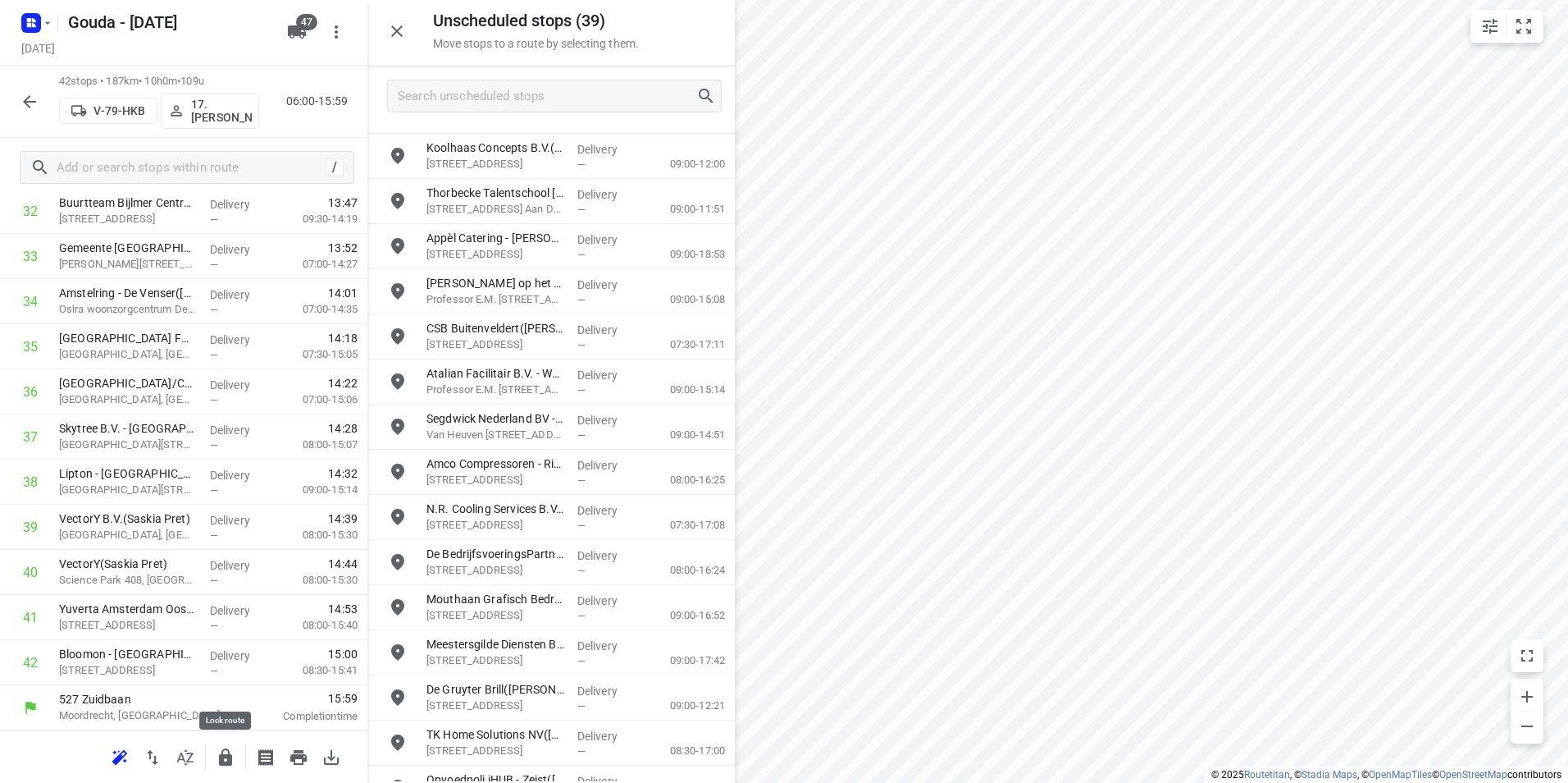
click at [231, 758] on icon "button" at bounding box center [225, 756] width 13 height 17
click at [32, 87] on button "button" at bounding box center [29, 102] width 33 height 33
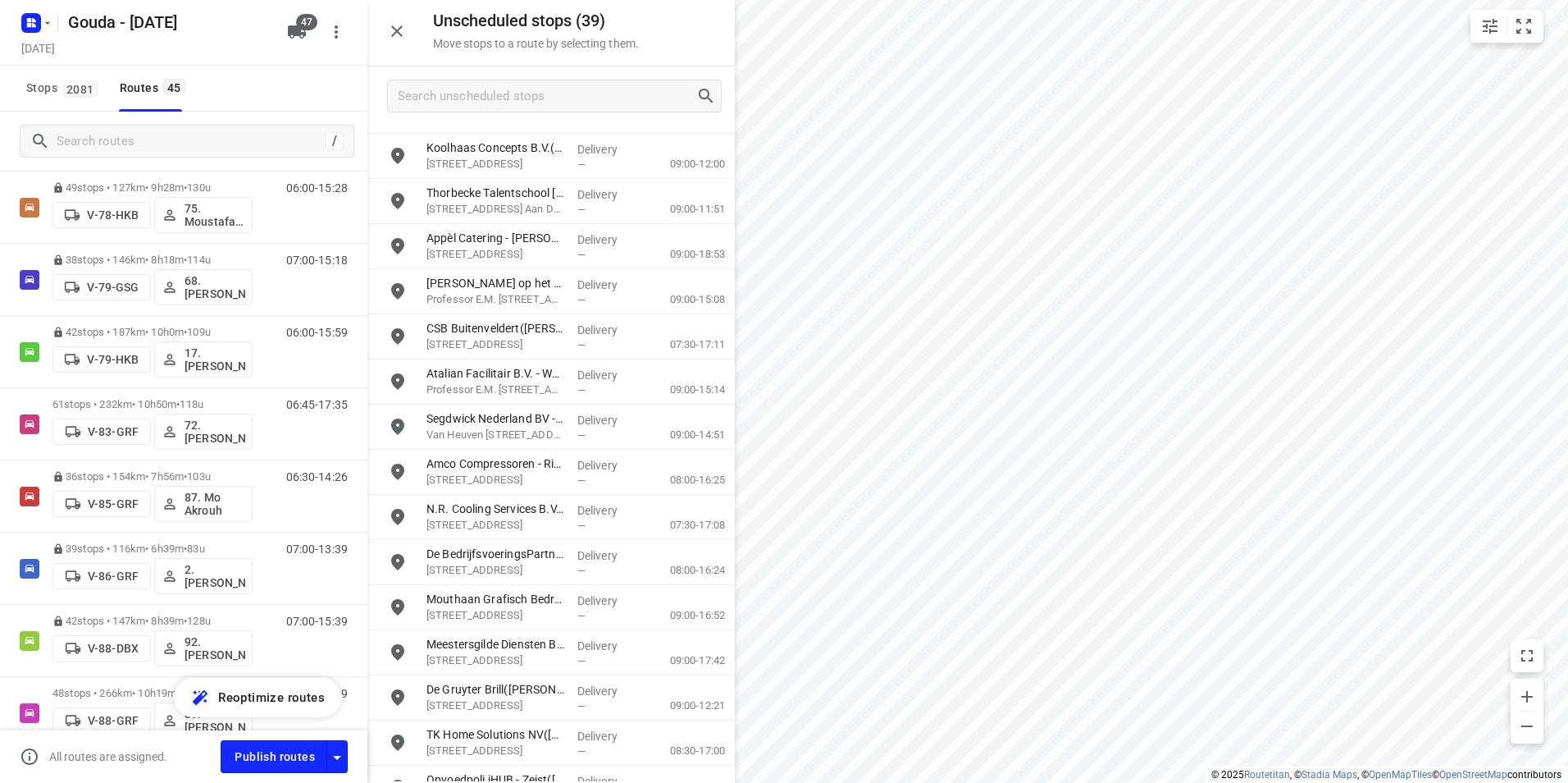
scroll to position [1888, 0]
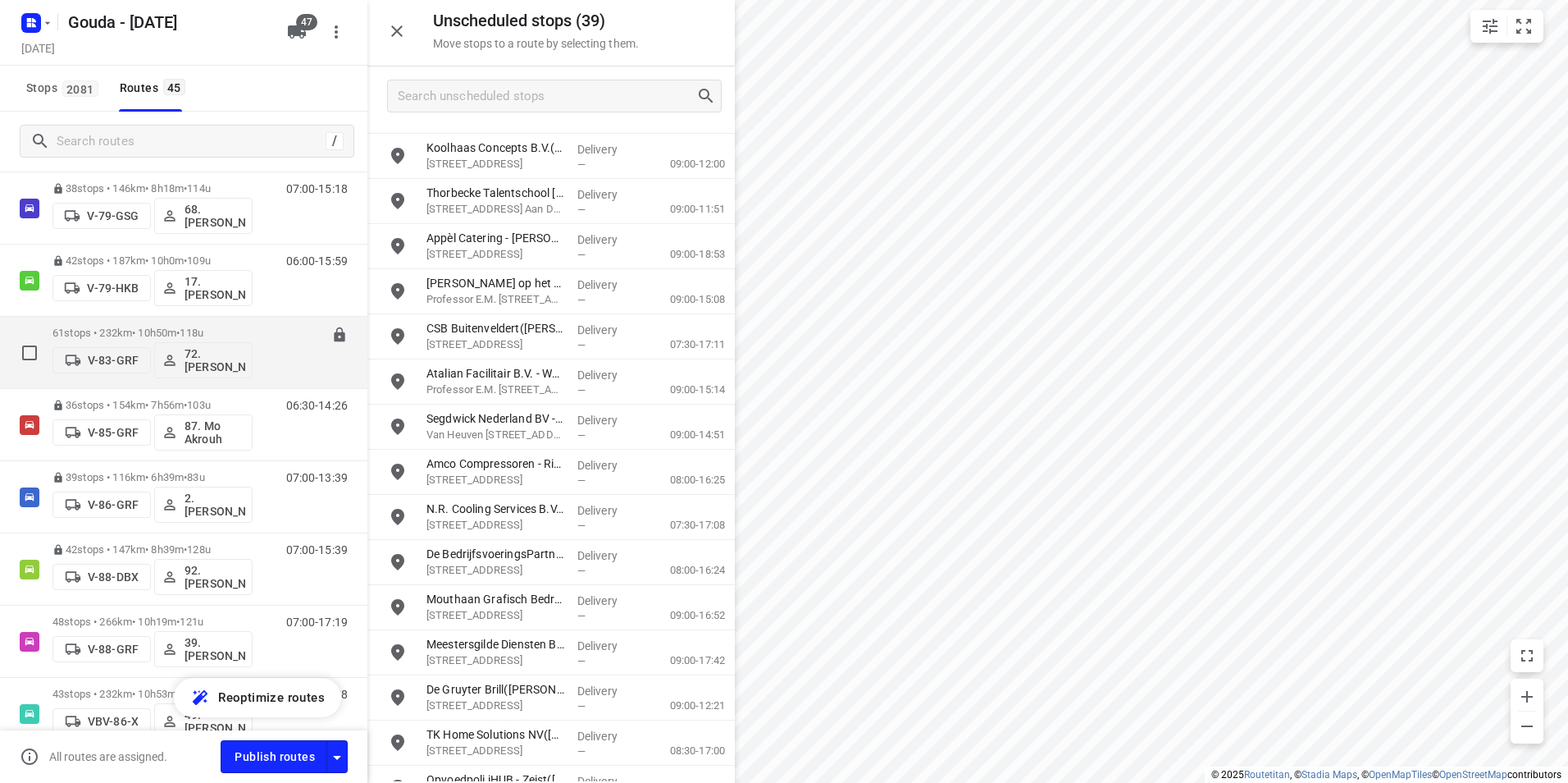
click at [157, 325] on div "61 stops • 232km • 10h50m • 118u V-83-GRF 72.Sharron Koeiman" at bounding box center [152, 352] width 200 height 68
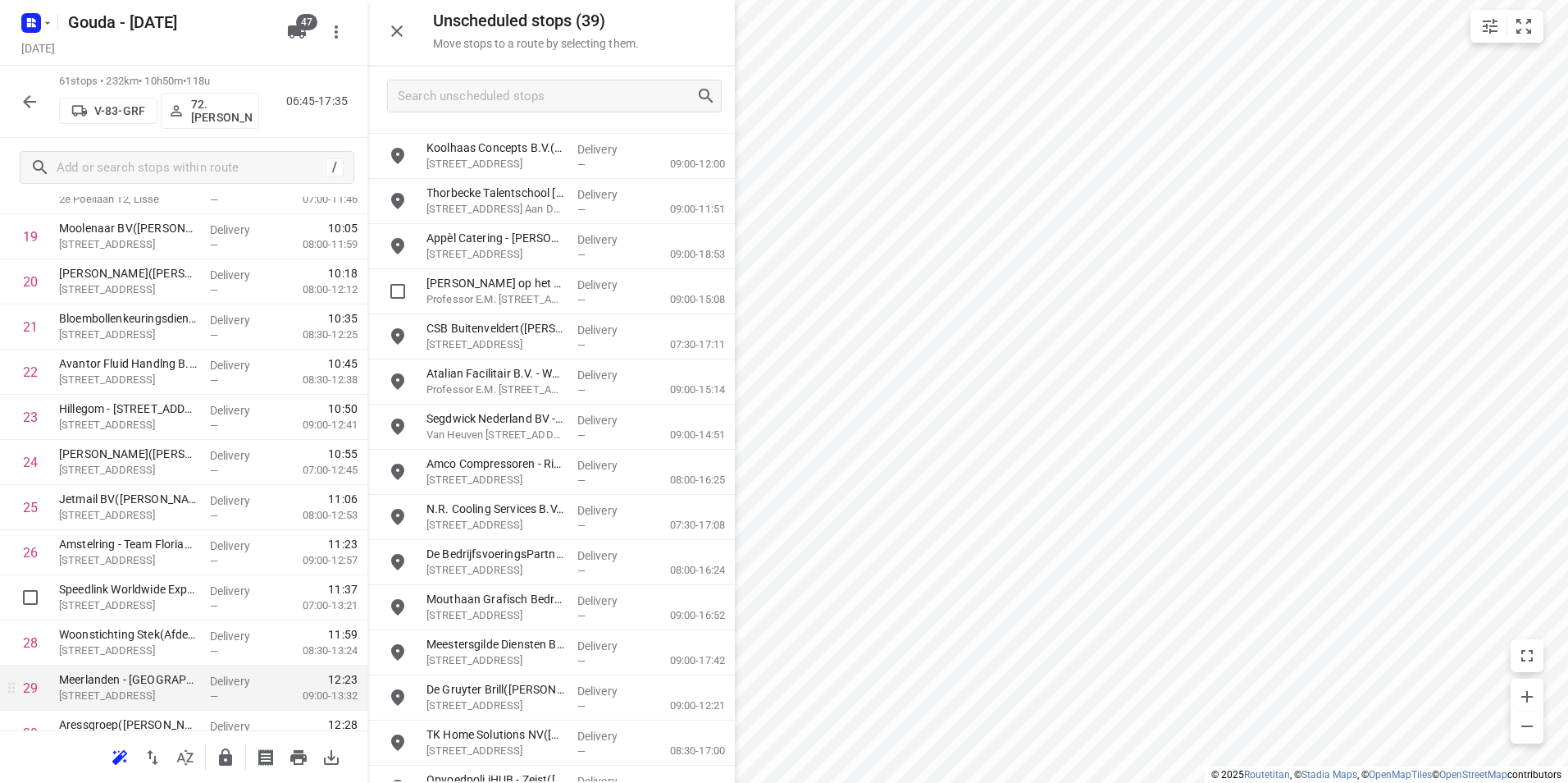
scroll to position [984, 0]
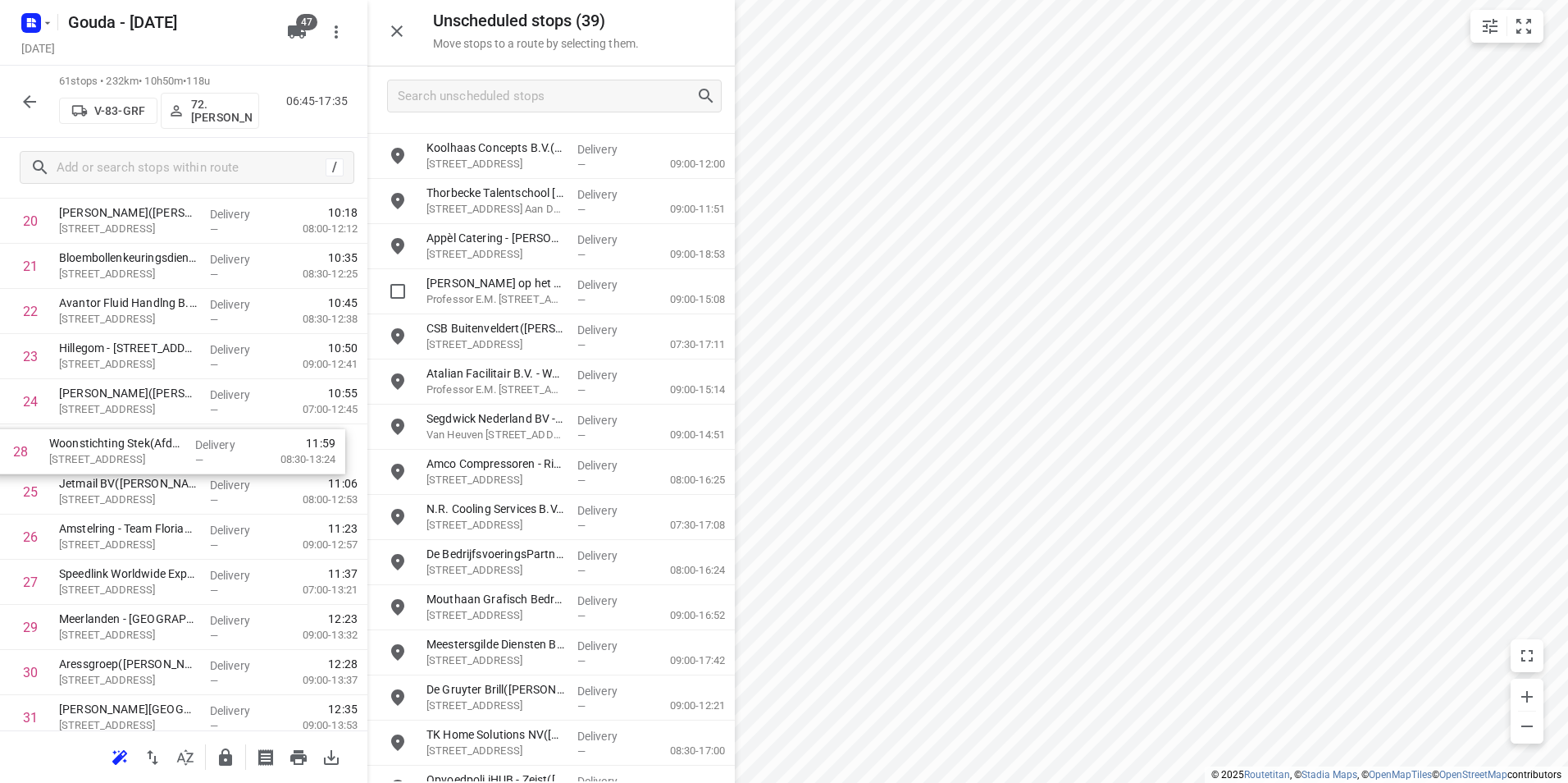
drag, startPoint x: 177, startPoint y: 582, endPoint x: 170, endPoint y: 448, distance: 134.2
click at [170, 448] on div "1 VDE Plant(Hein Visser) Oudendijkseweg 5, Woubrugge Delivery — 07:13 06:30-09:…" at bounding box center [184, 718] width 367 height 2753
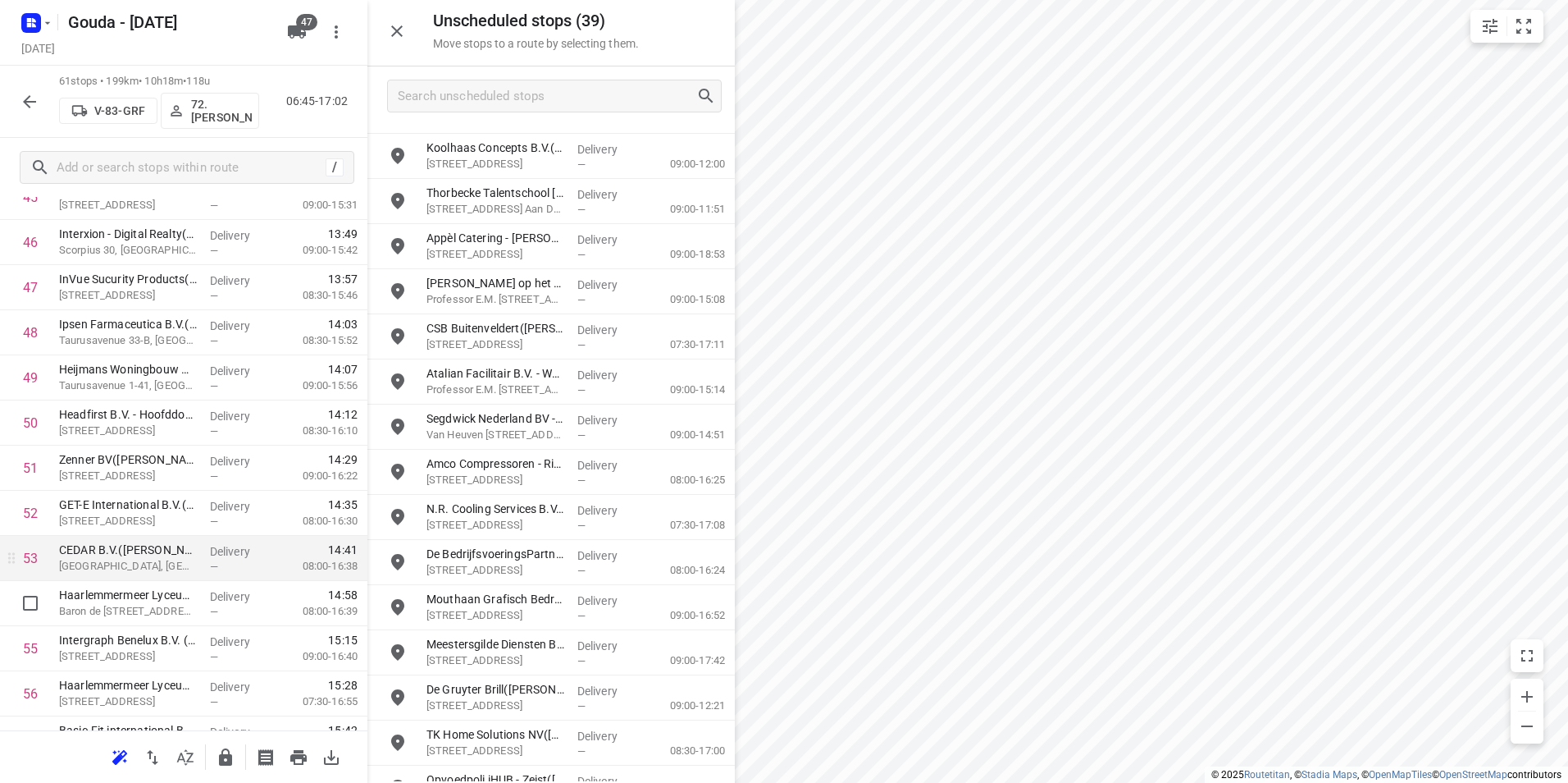
scroll to position [2216, 0]
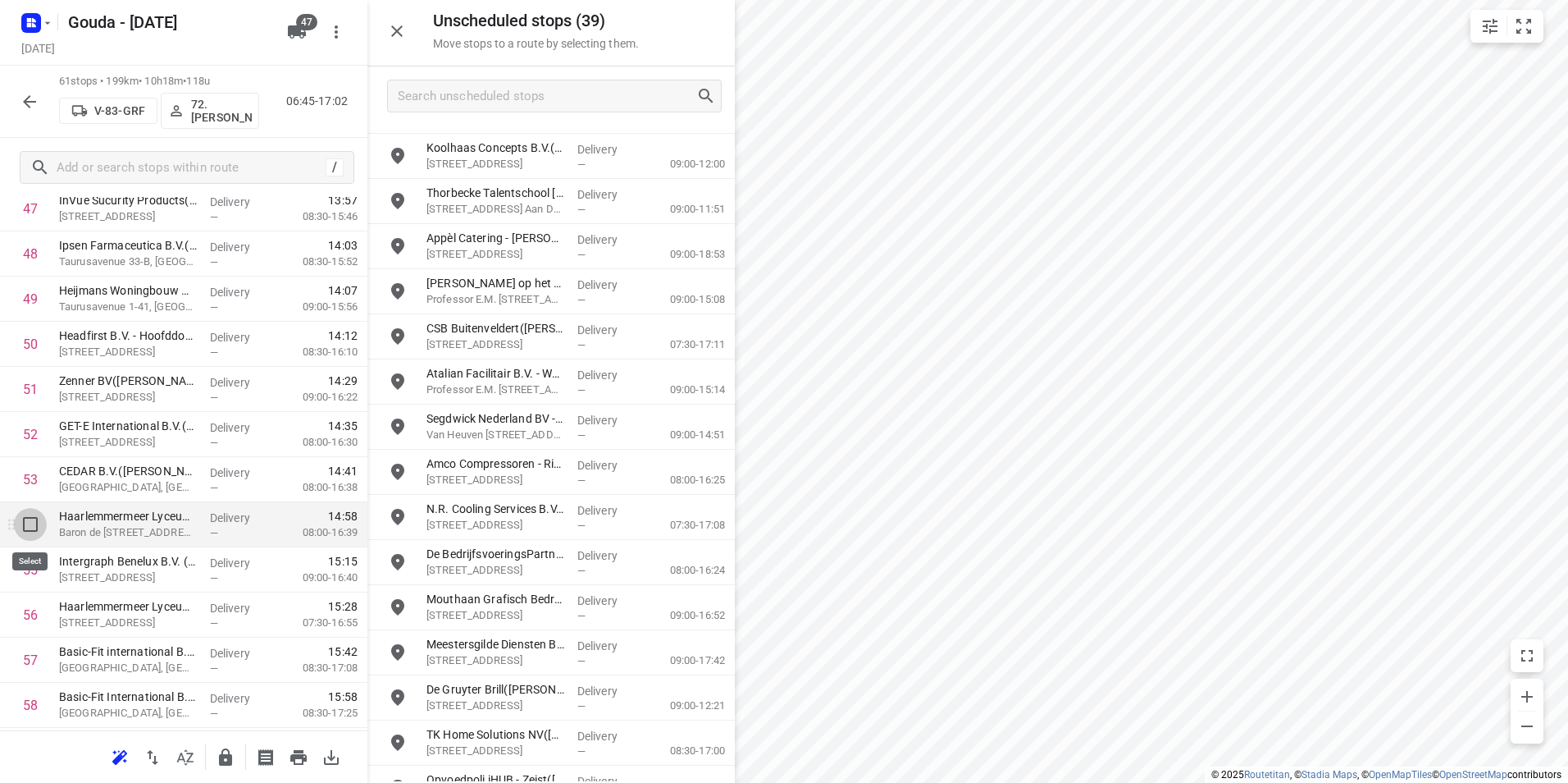
click at [28, 524] on input "checkbox" at bounding box center [30, 525] width 33 height 33
checkbox input "true"
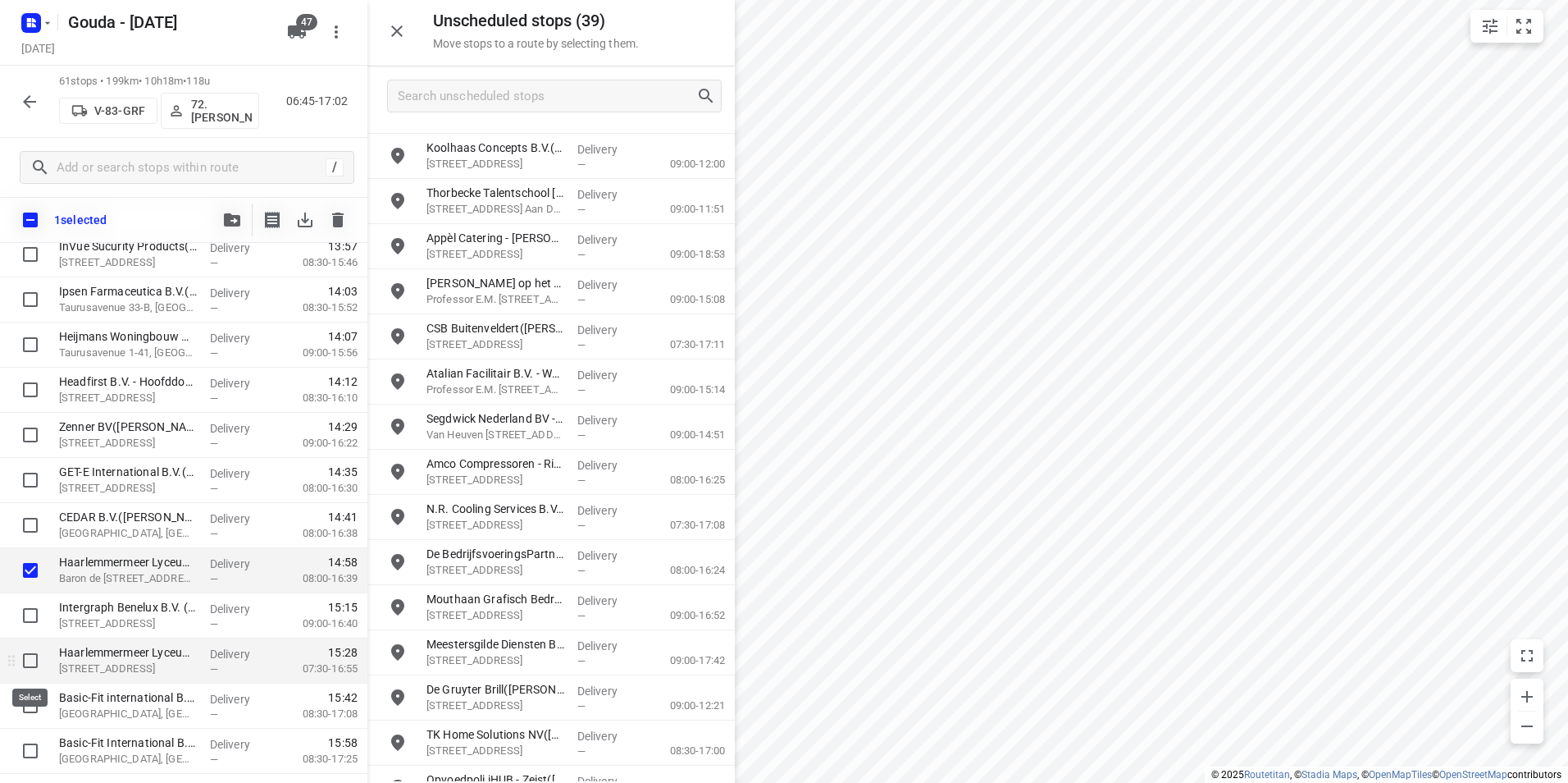
click at [26, 668] on input "checkbox" at bounding box center [30, 661] width 33 height 33
checkbox input "true"
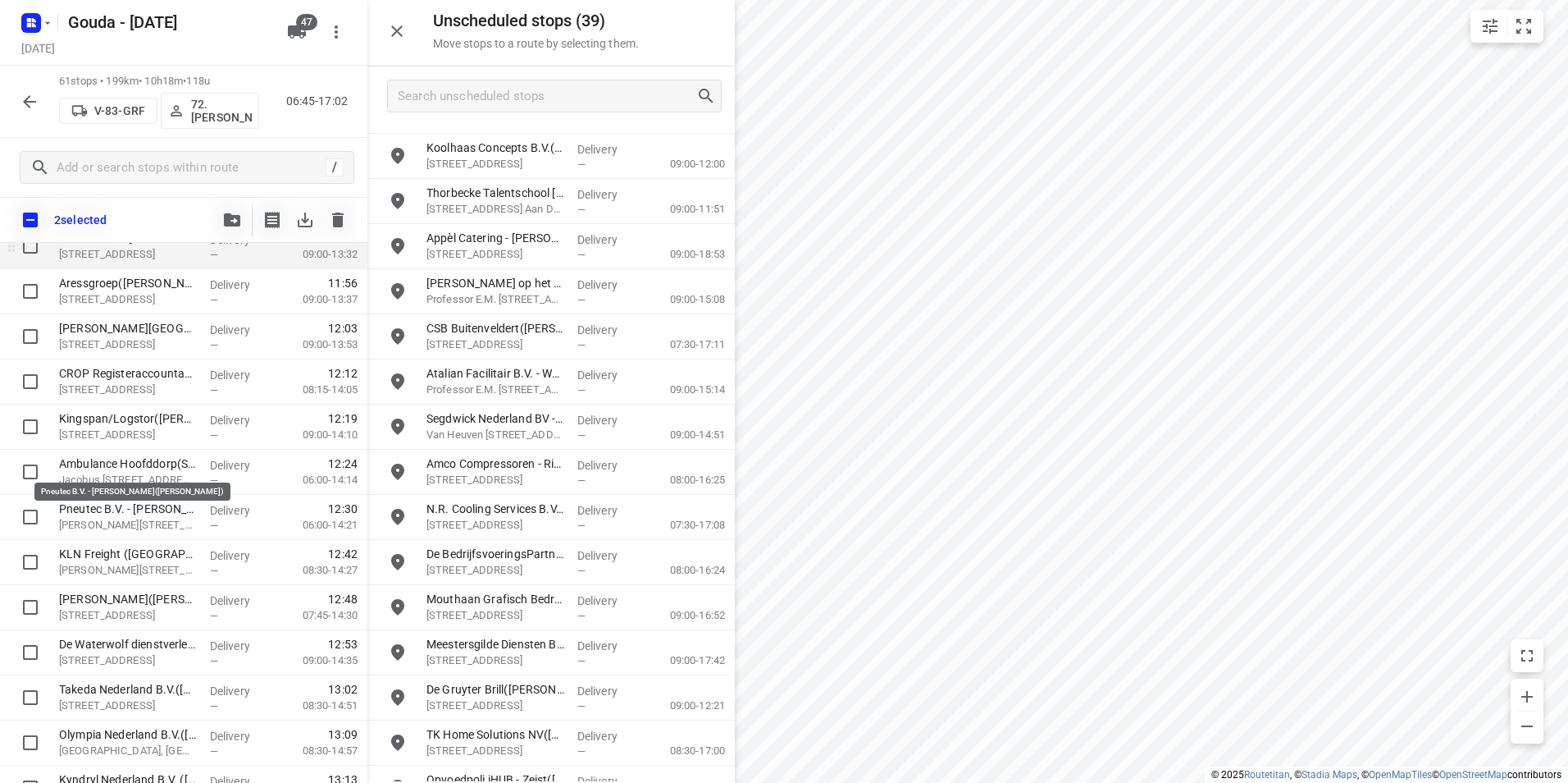
scroll to position [1231, 0]
click at [235, 217] on icon "button" at bounding box center [232, 220] width 17 height 13
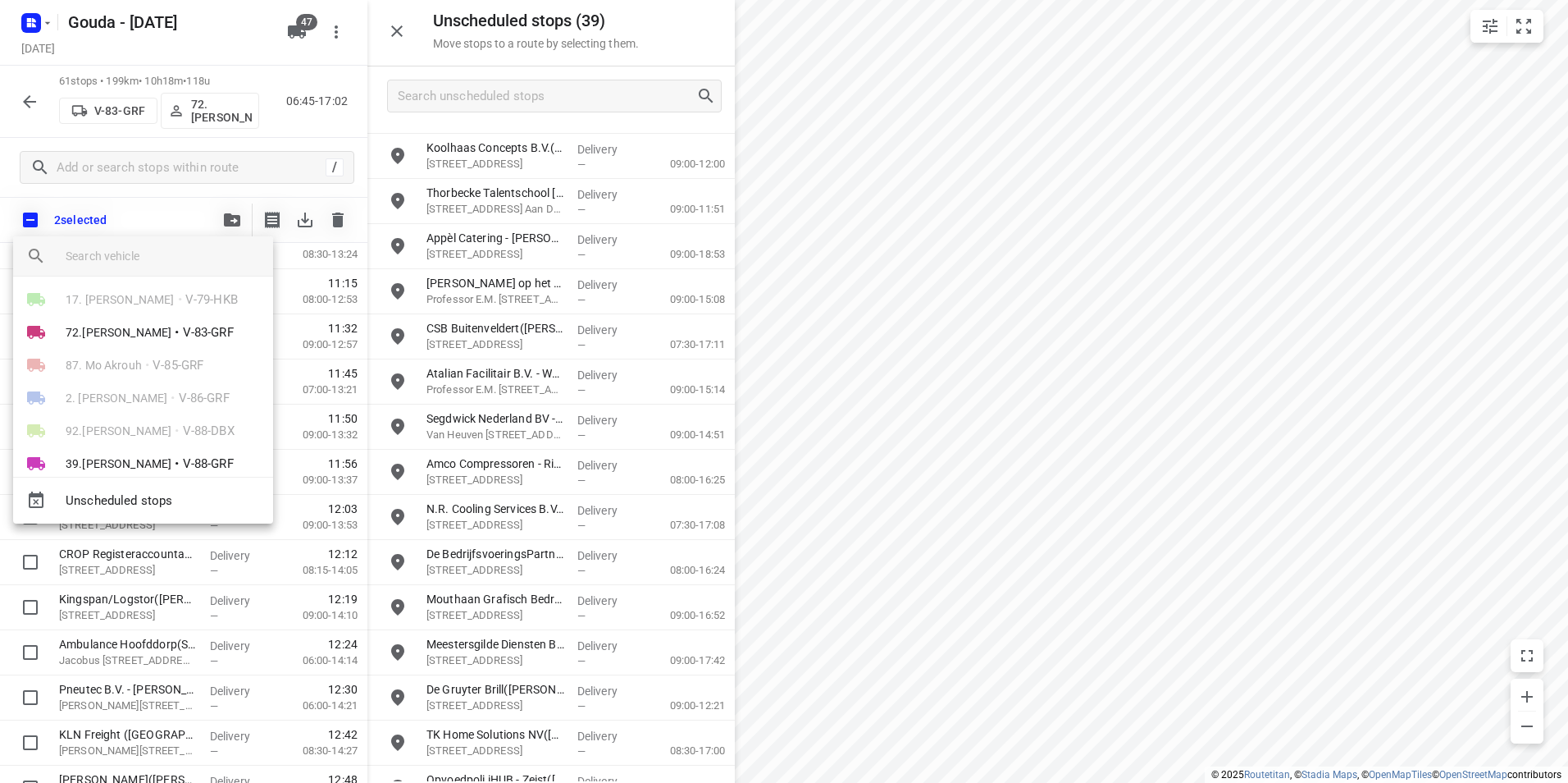
scroll to position [821, 0]
click at [148, 367] on span "72.[PERSON_NAME]" at bounding box center [118, 372] width 106 height 17
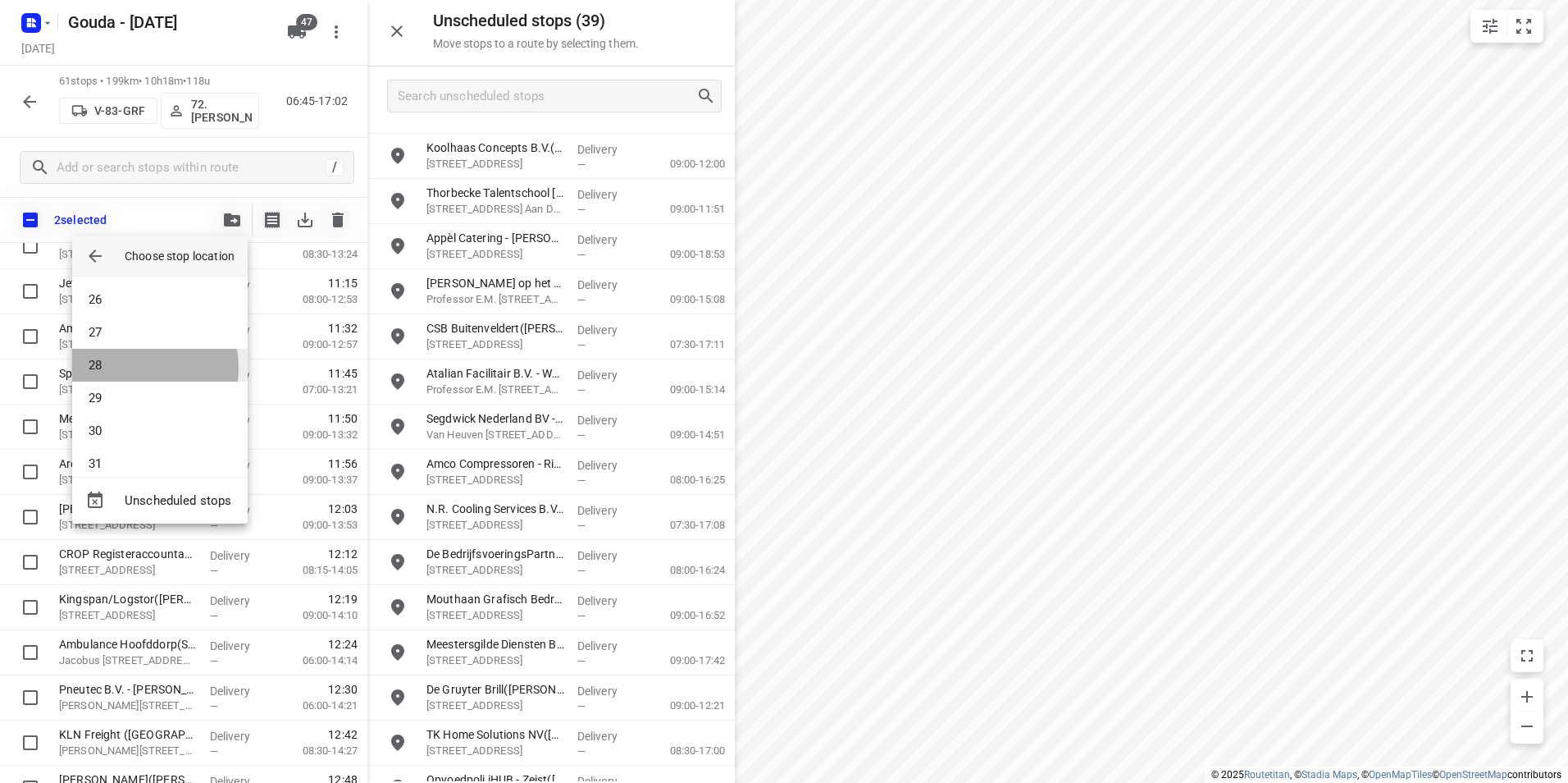
click at [137, 368] on li "28" at bounding box center [160, 365] width 175 height 33
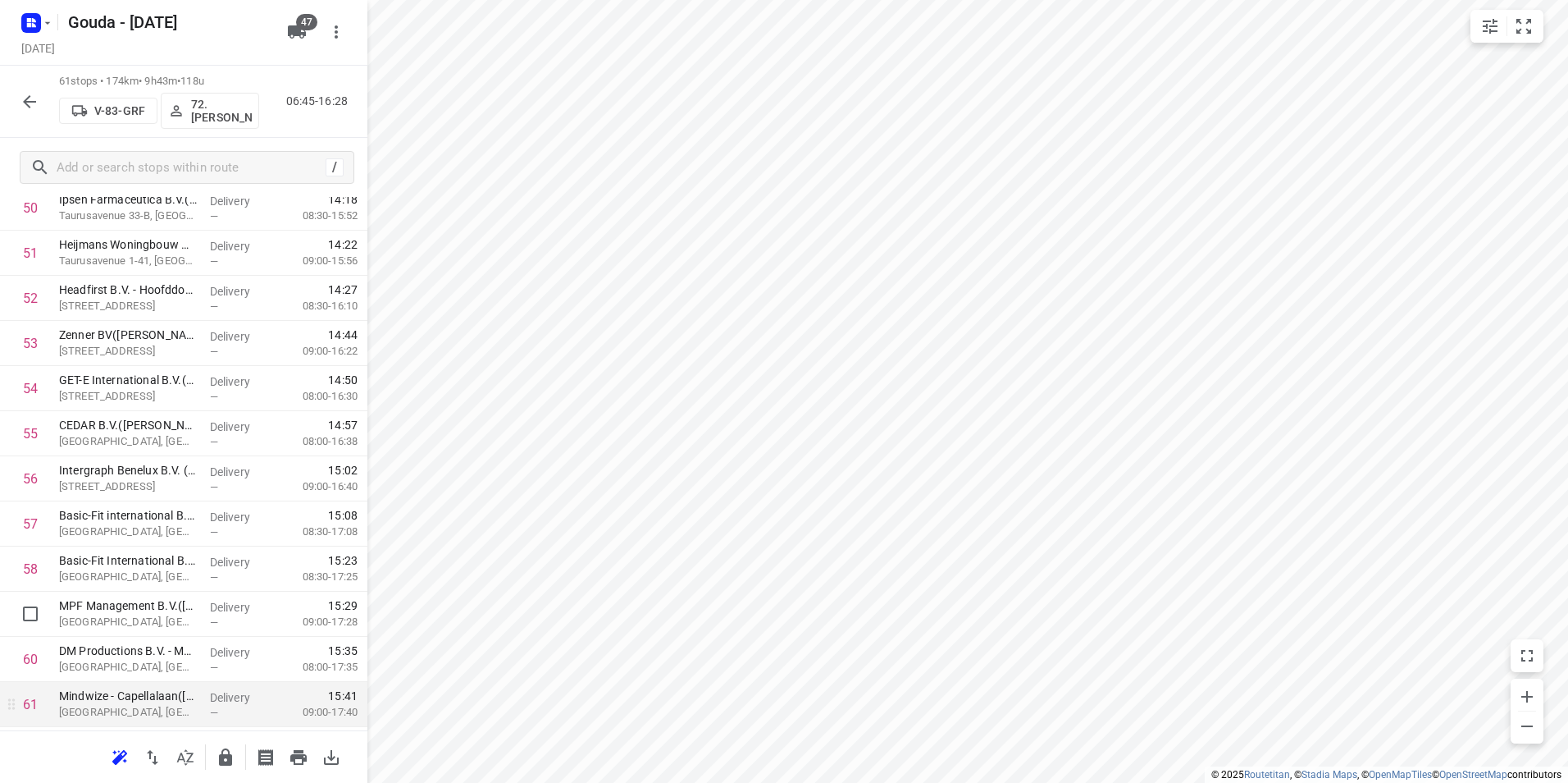
scroll to position [2379, 0]
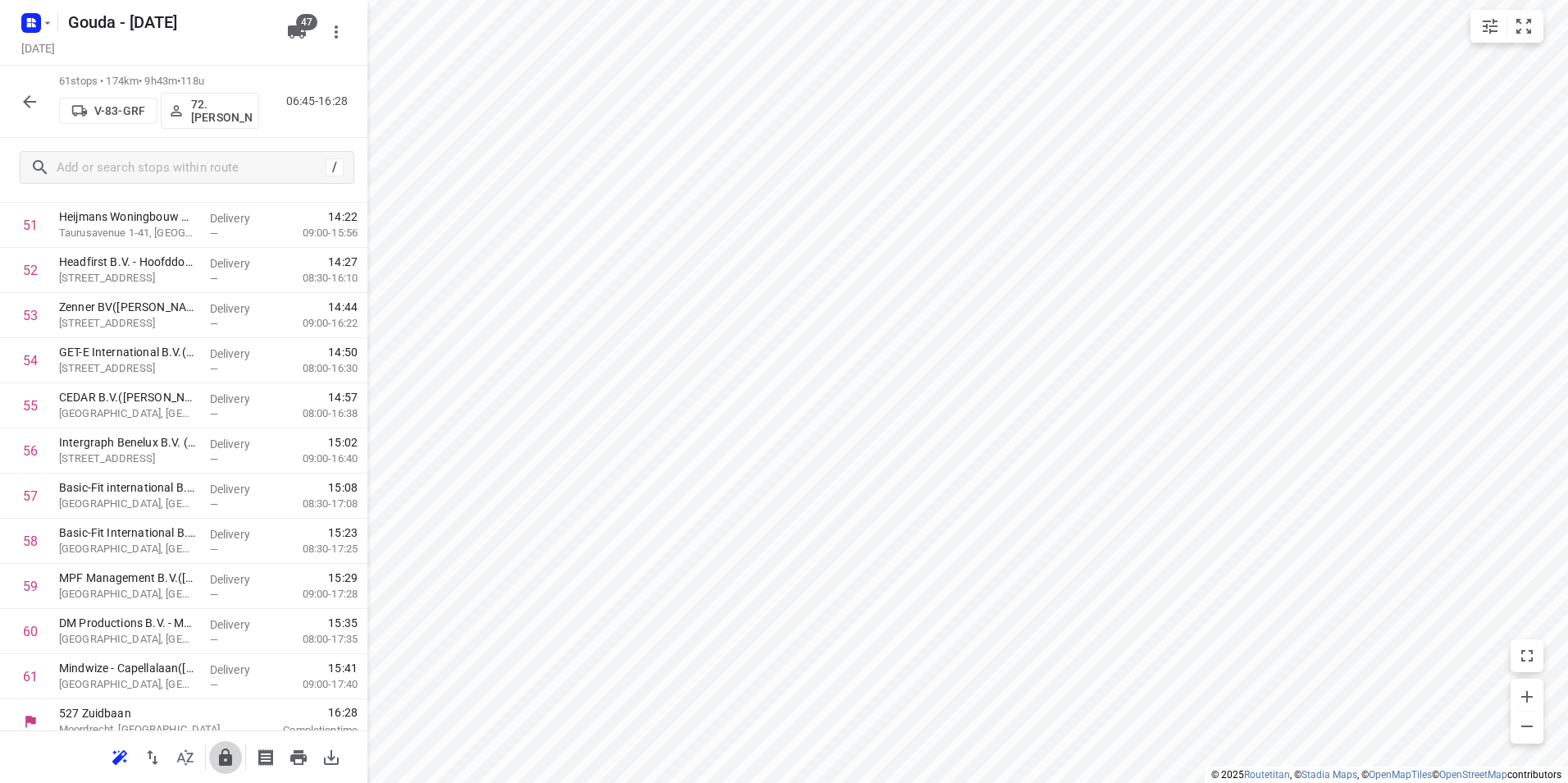
click at [225, 755] on icon "button" at bounding box center [225, 756] width 13 height 17
click at [26, 102] on icon "button" at bounding box center [29, 102] width 13 height 13
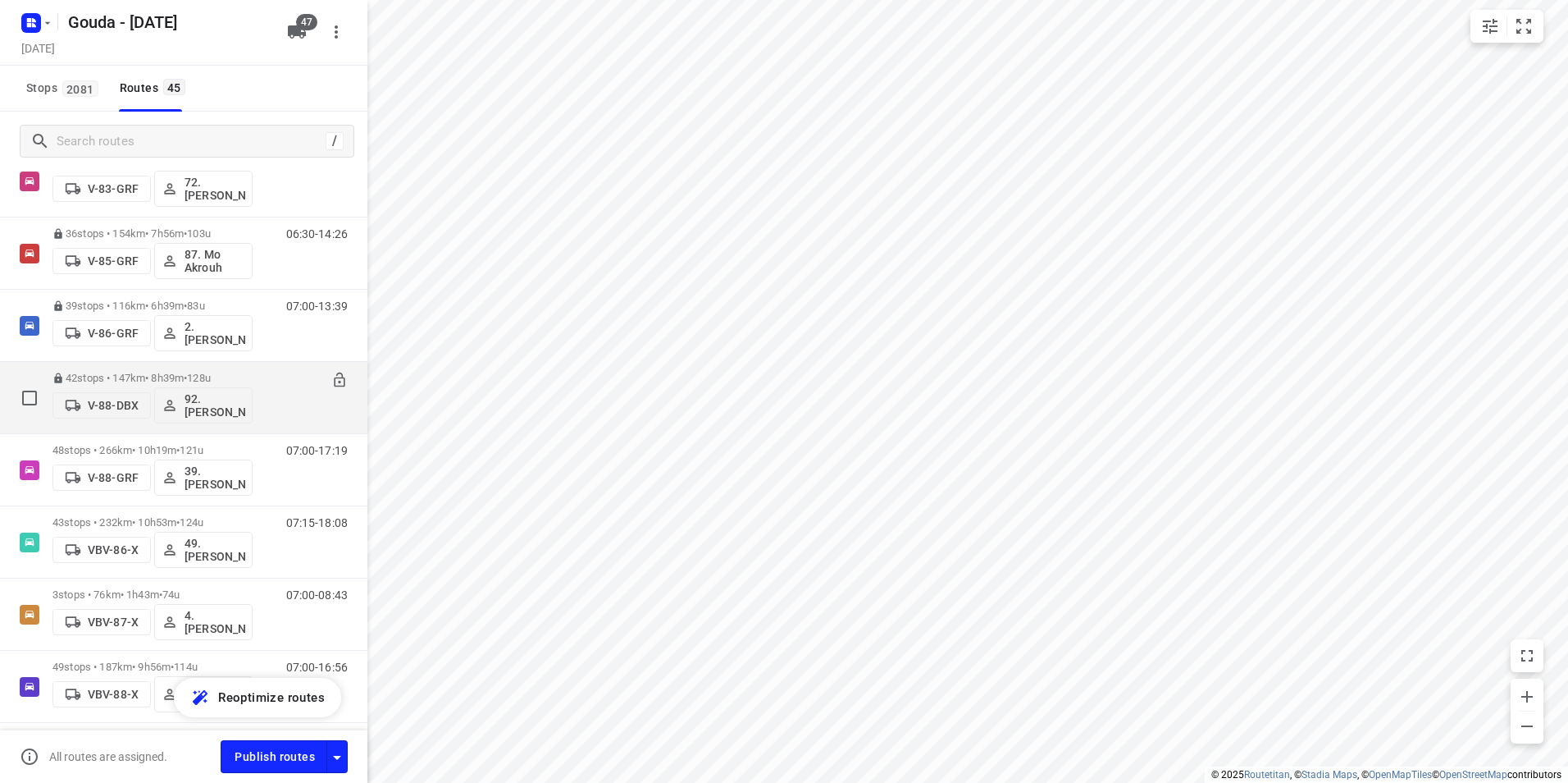
scroll to position [2133, 0]
click at [139, 377] on p "48 stops • 266km • 10h19m • 121u" at bounding box center [152, 375] width 200 height 12
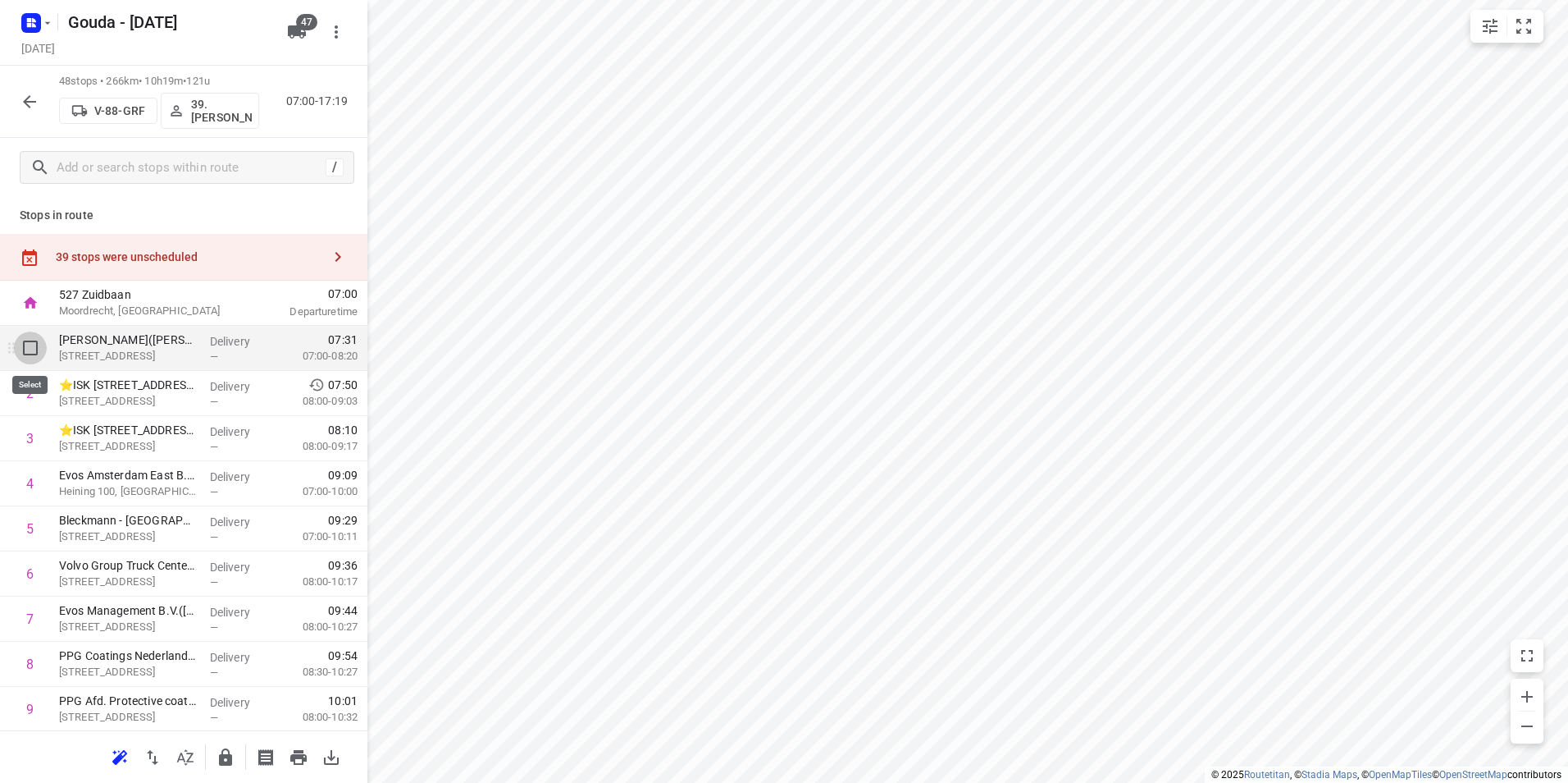
click at [17, 341] on input "checkbox" at bounding box center [30, 348] width 33 height 33
checkbox input "true"
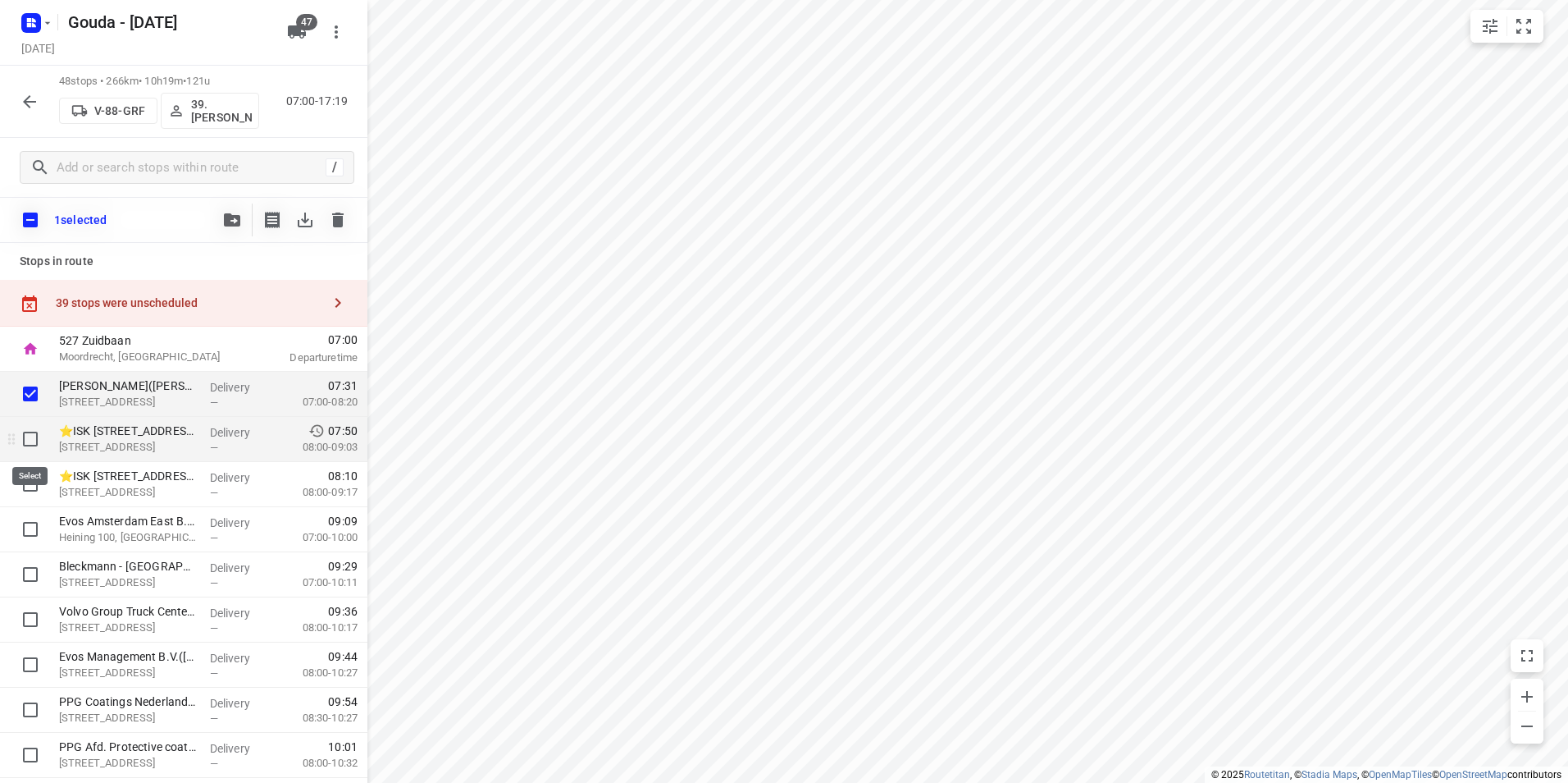
drag, startPoint x: 30, startPoint y: 441, endPoint x: 20, endPoint y: 484, distance: 44.1
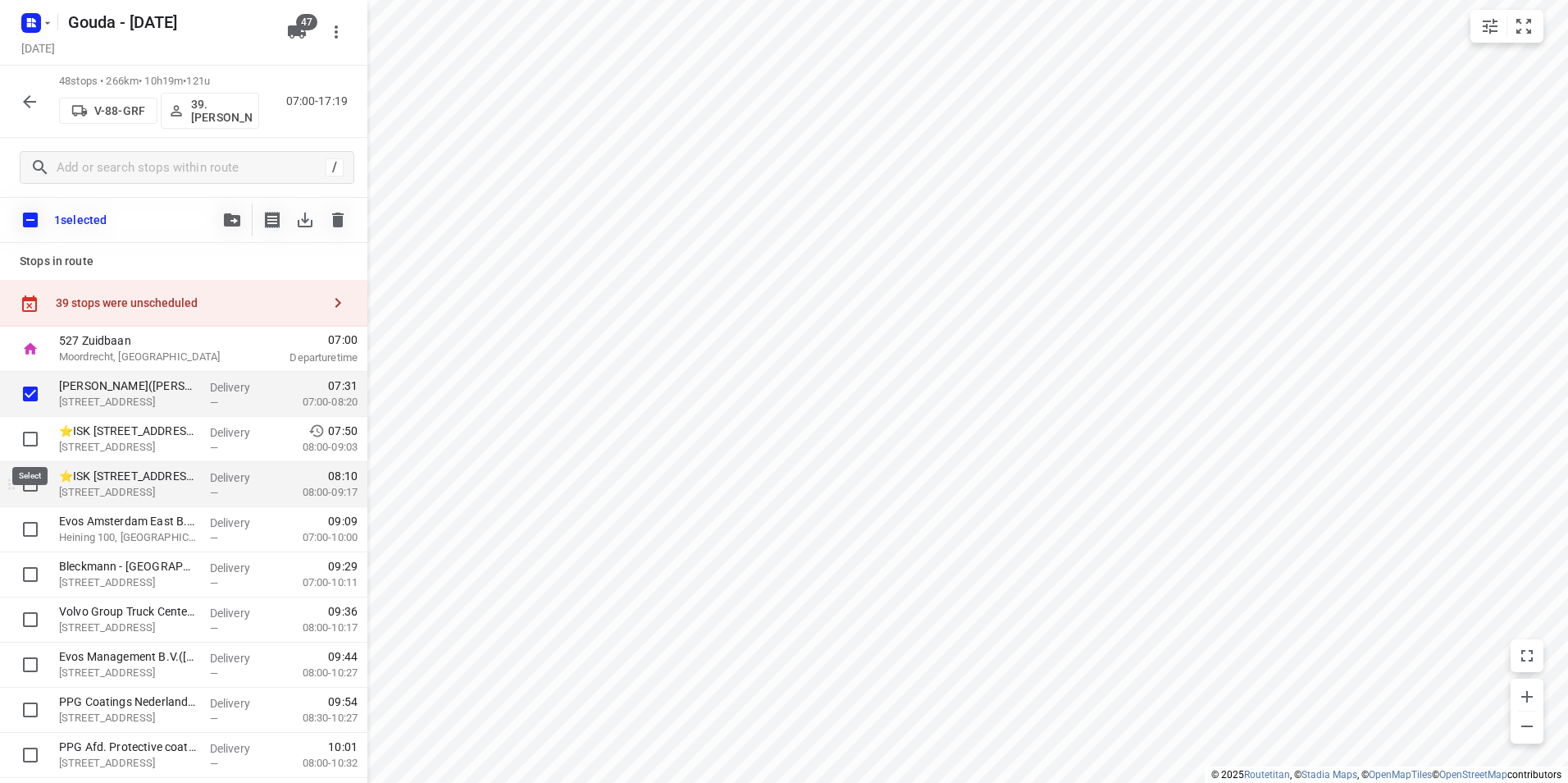
click at [30, 443] on input "checkbox" at bounding box center [30, 439] width 33 height 33
checkbox input "true"
click at [20, 484] on input "checkbox" at bounding box center [30, 484] width 33 height 33
checkbox input "true"
click at [223, 219] on span "button" at bounding box center [231, 220] width 19 height 13
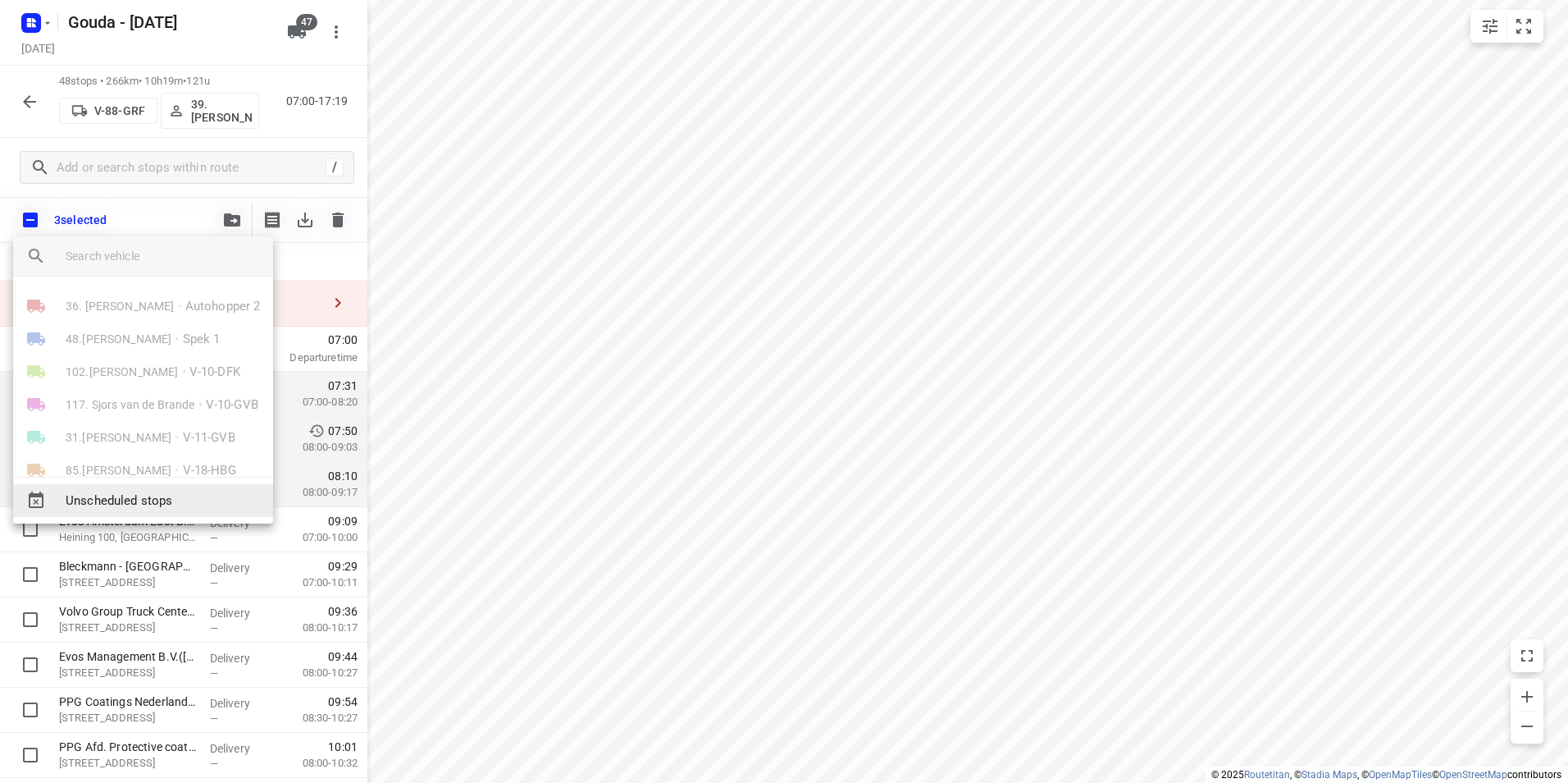
click at [129, 494] on span "Unscheduled stops" at bounding box center [163, 501] width 195 height 19
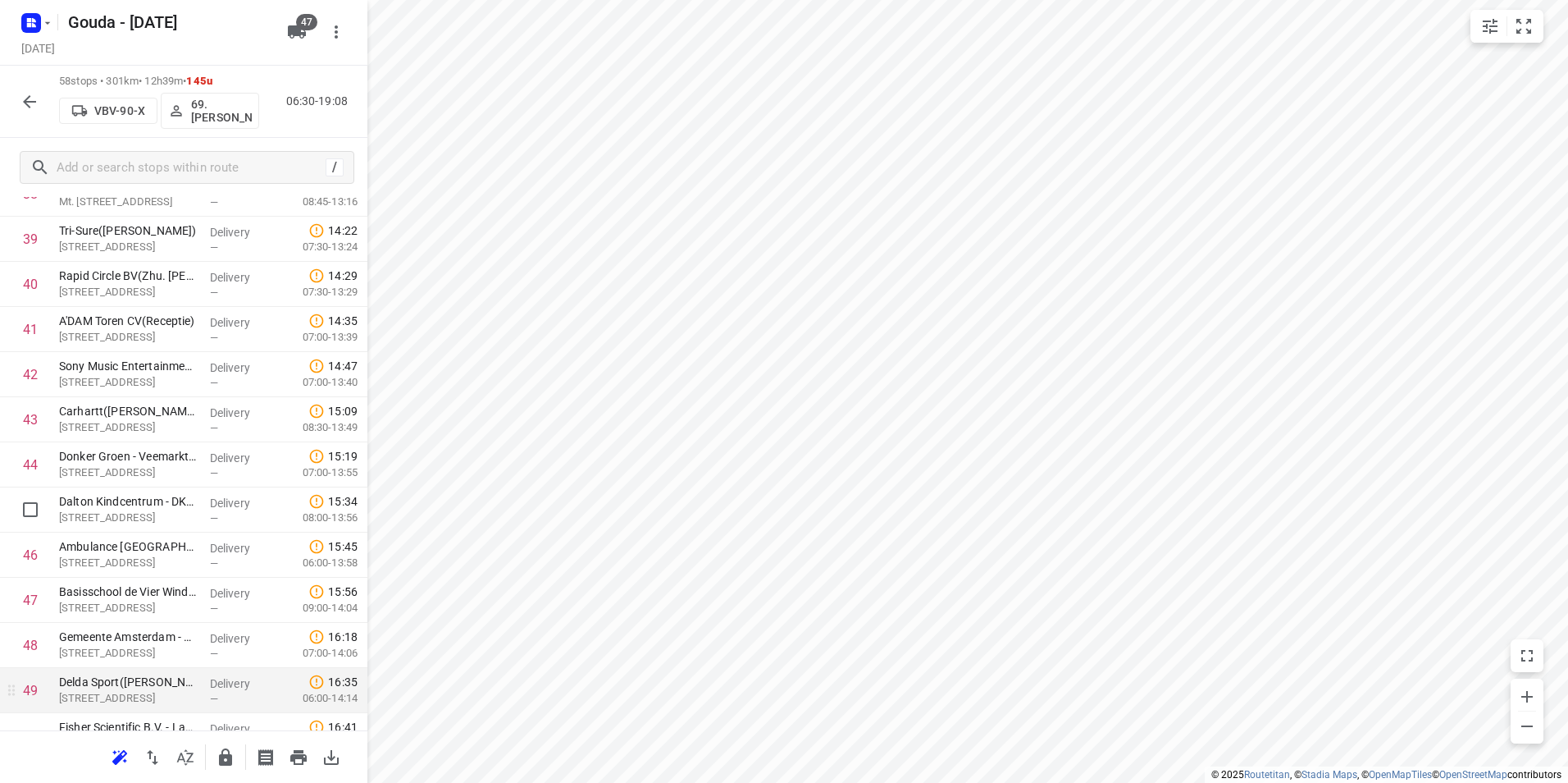
scroll to position [1918, 0]
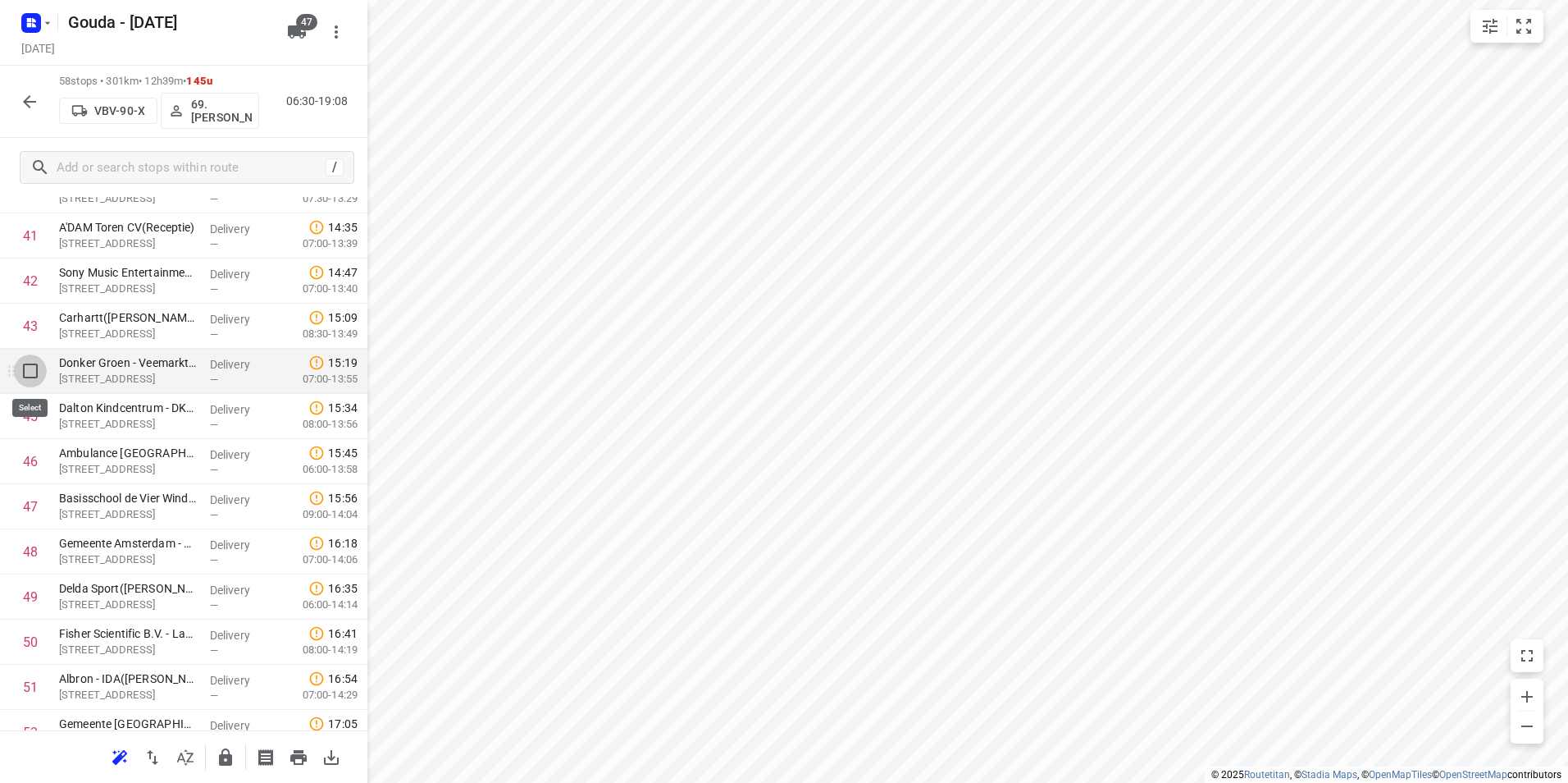
click at [33, 379] on input "checkbox" at bounding box center [30, 371] width 33 height 33
checkbox input "true"
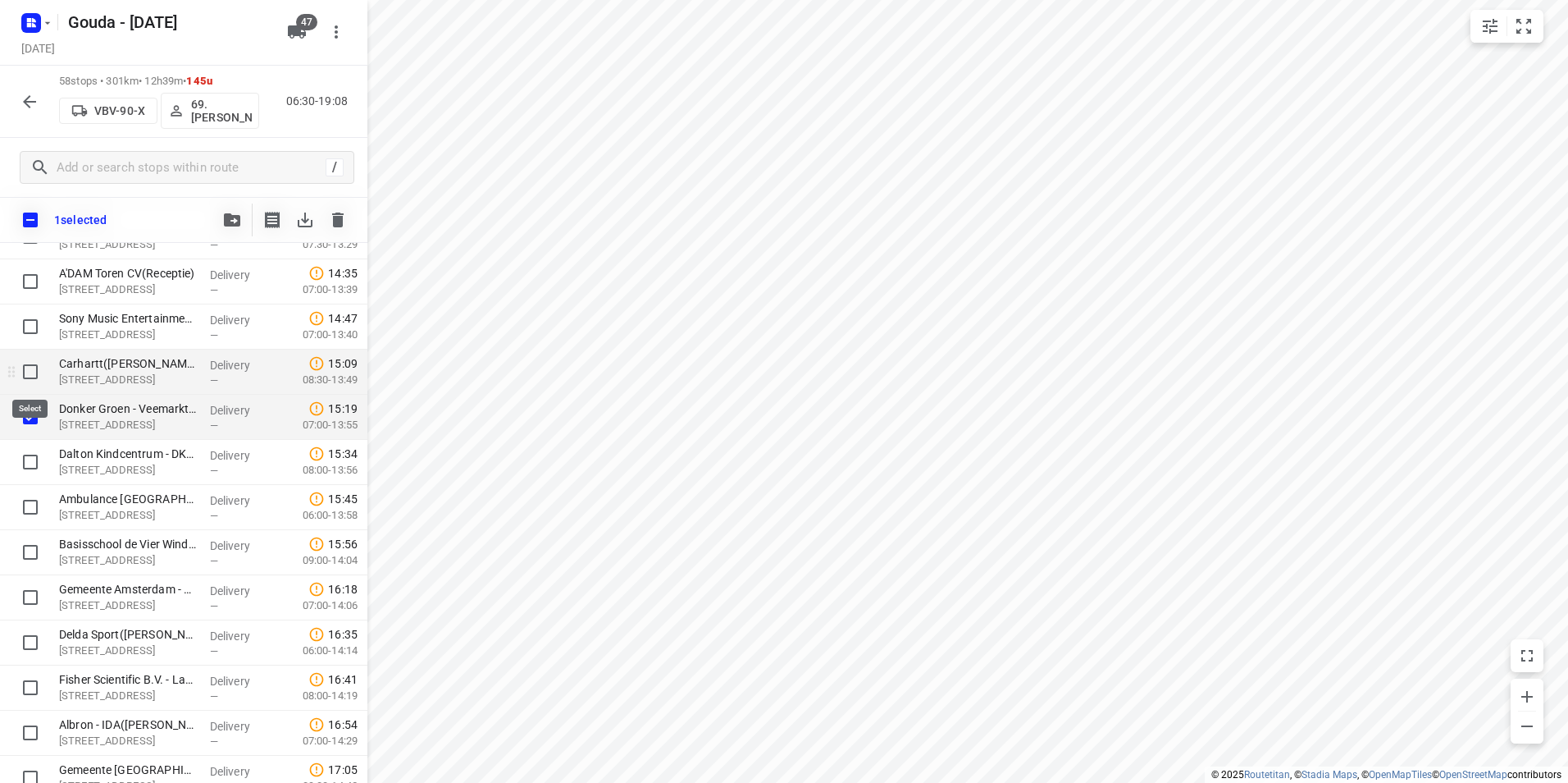
click at [25, 370] on input "checkbox" at bounding box center [30, 372] width 33 height 33
checkbox input "true"
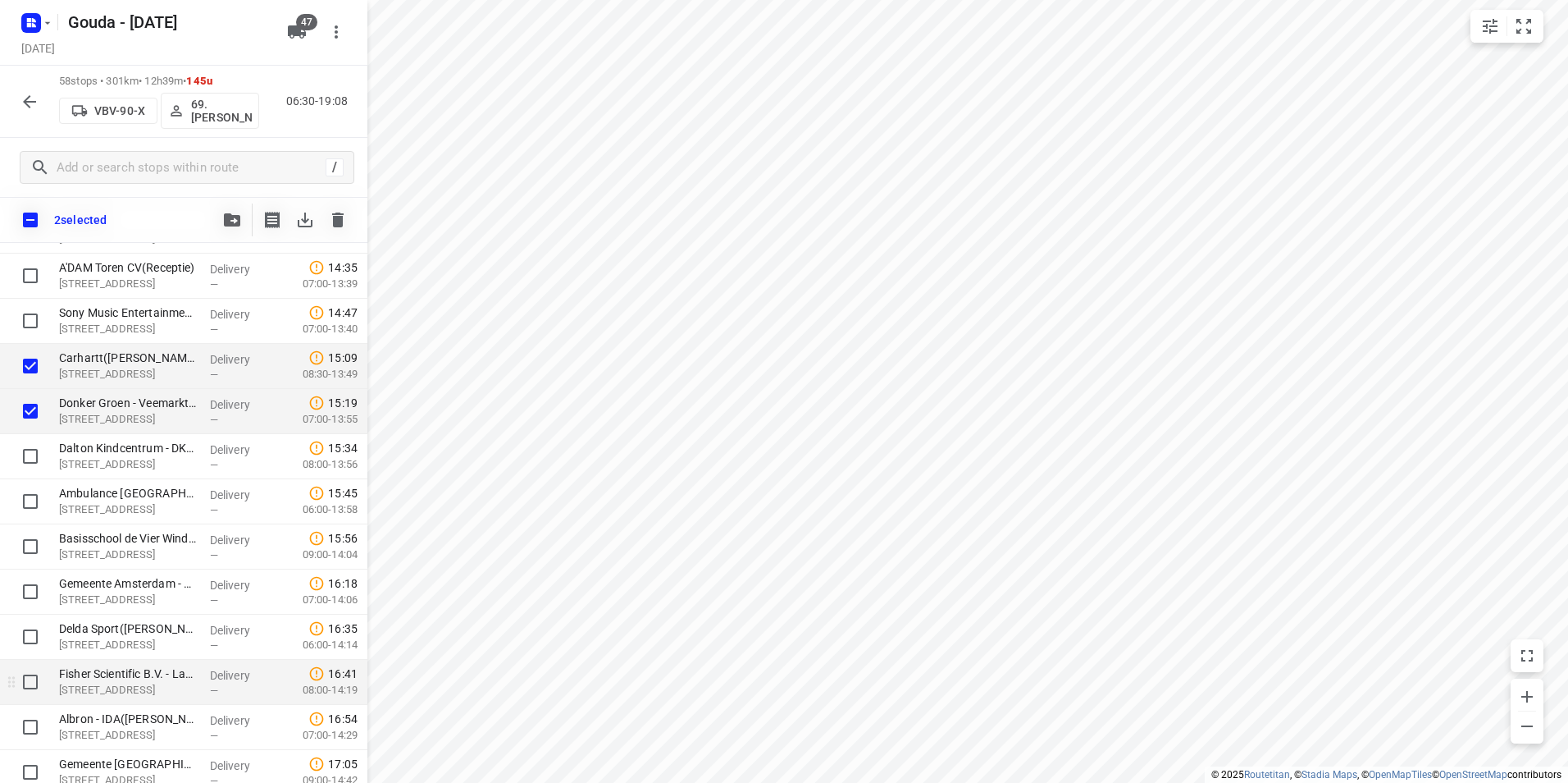
scroll to position [2000, 0]
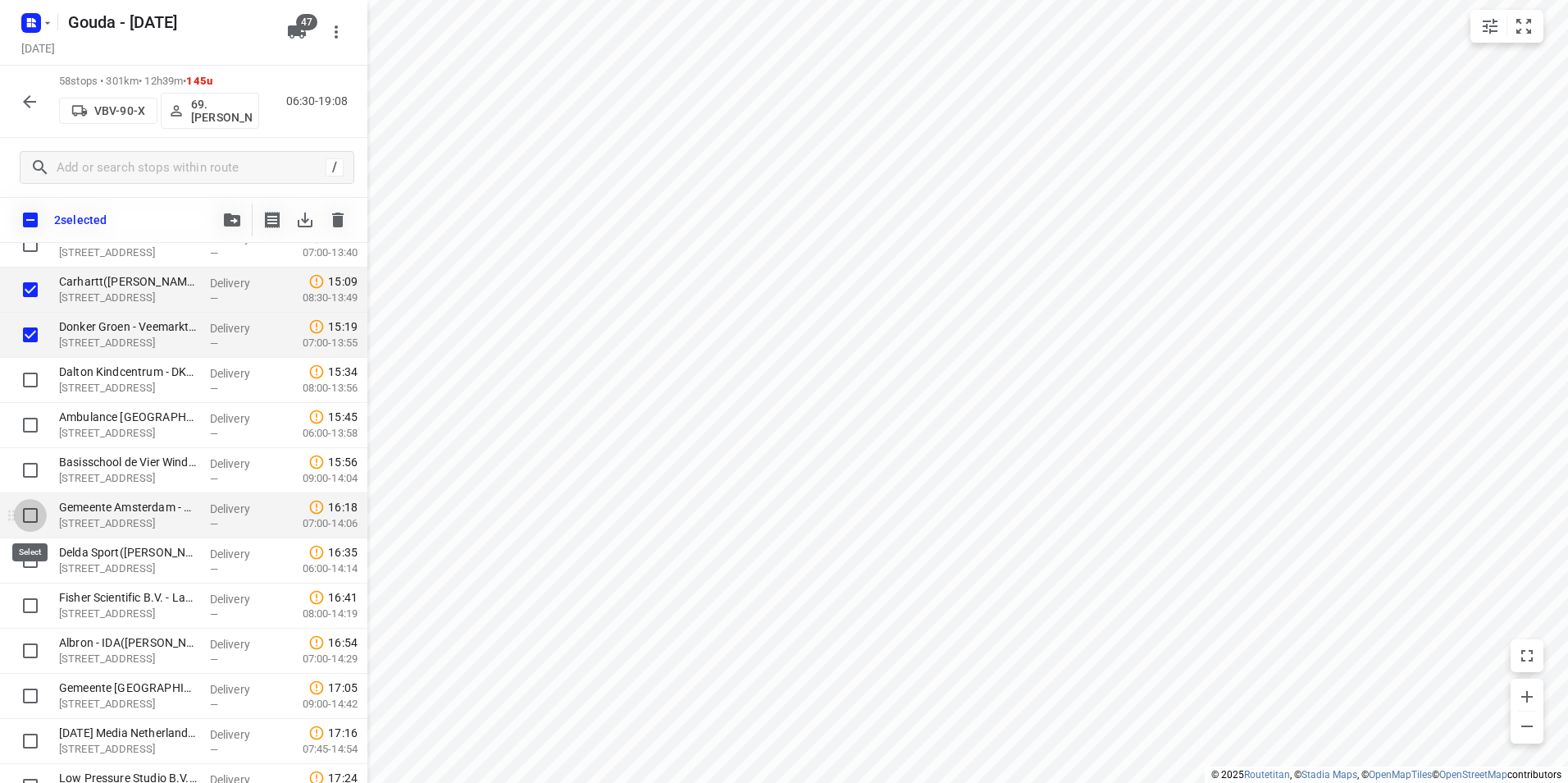
click at [36, 525] on input "checkbox" at bounding box center [30, 516] width 33 height 33
checkbox input "true"
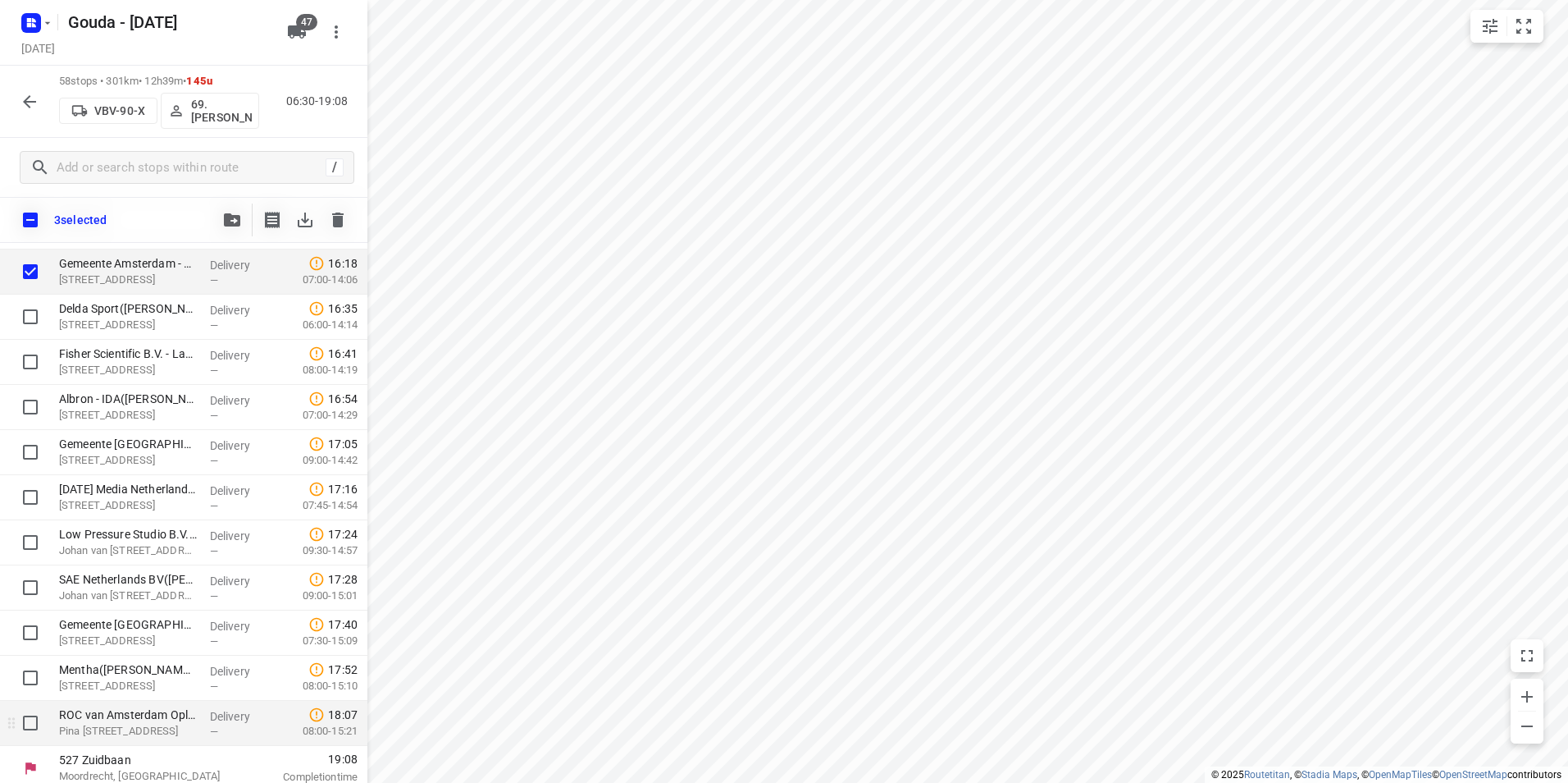
scroll to position [2252, 0]
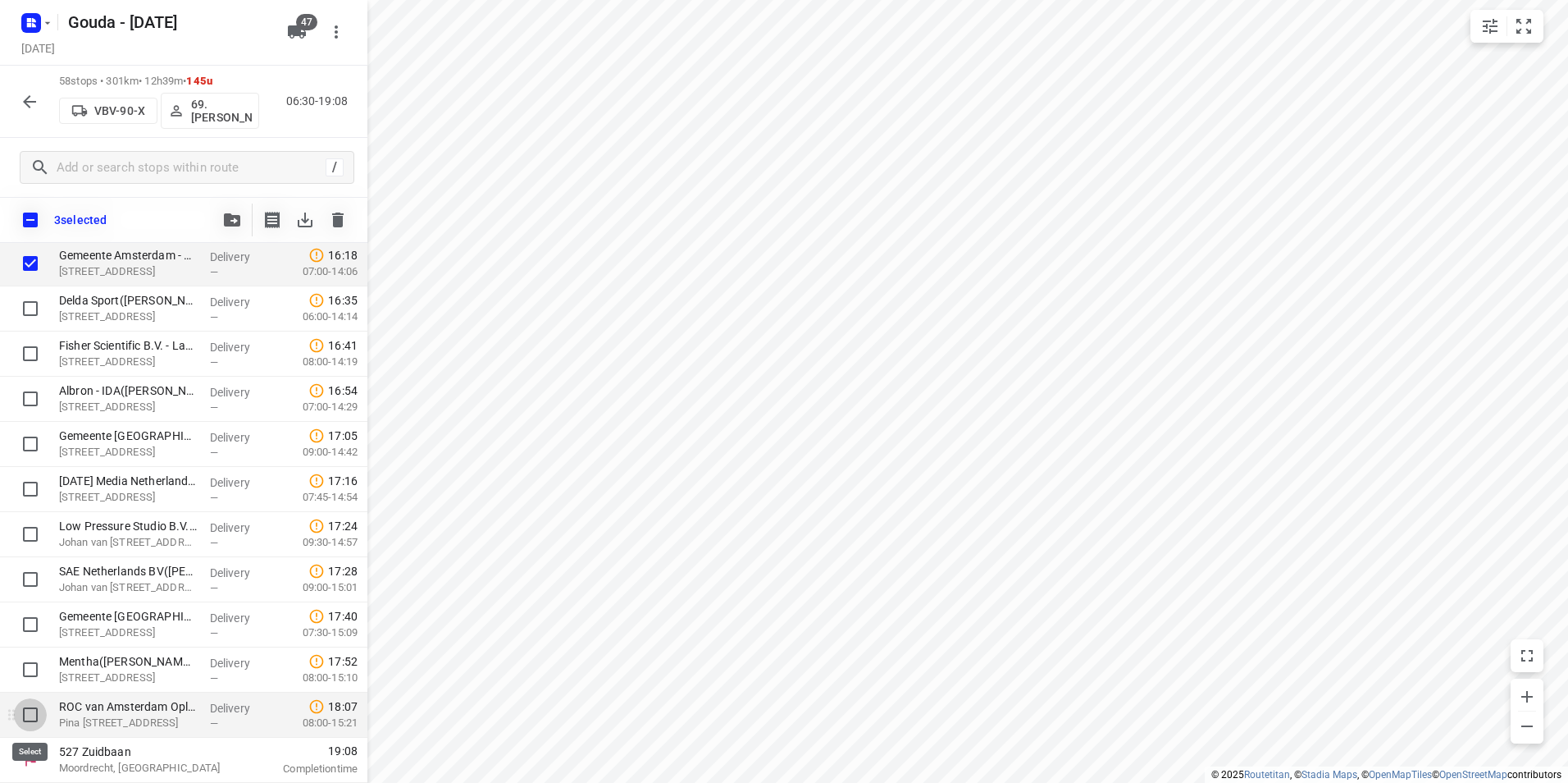
click at [26, 708] on input "checkbox" at bounding box center [30, 715] width 33 height 33
checkbox input "true"
click at [226, 220] on icon "button" at bounding box center [232, 220] width 17 height 13
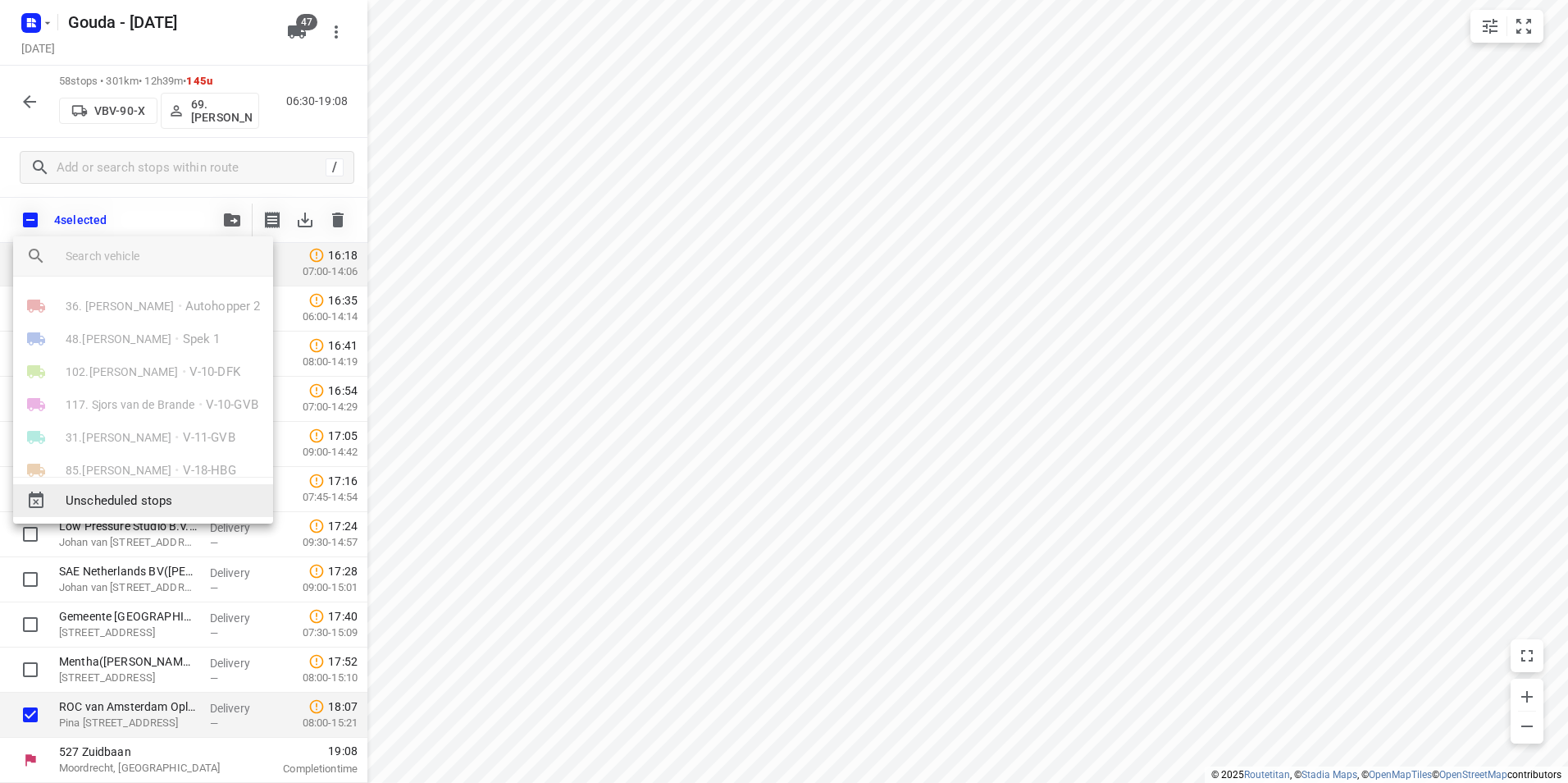
click at [136, 505] on span "Unscheduled stops" at bounding box center [163, 501] width 195 height 19
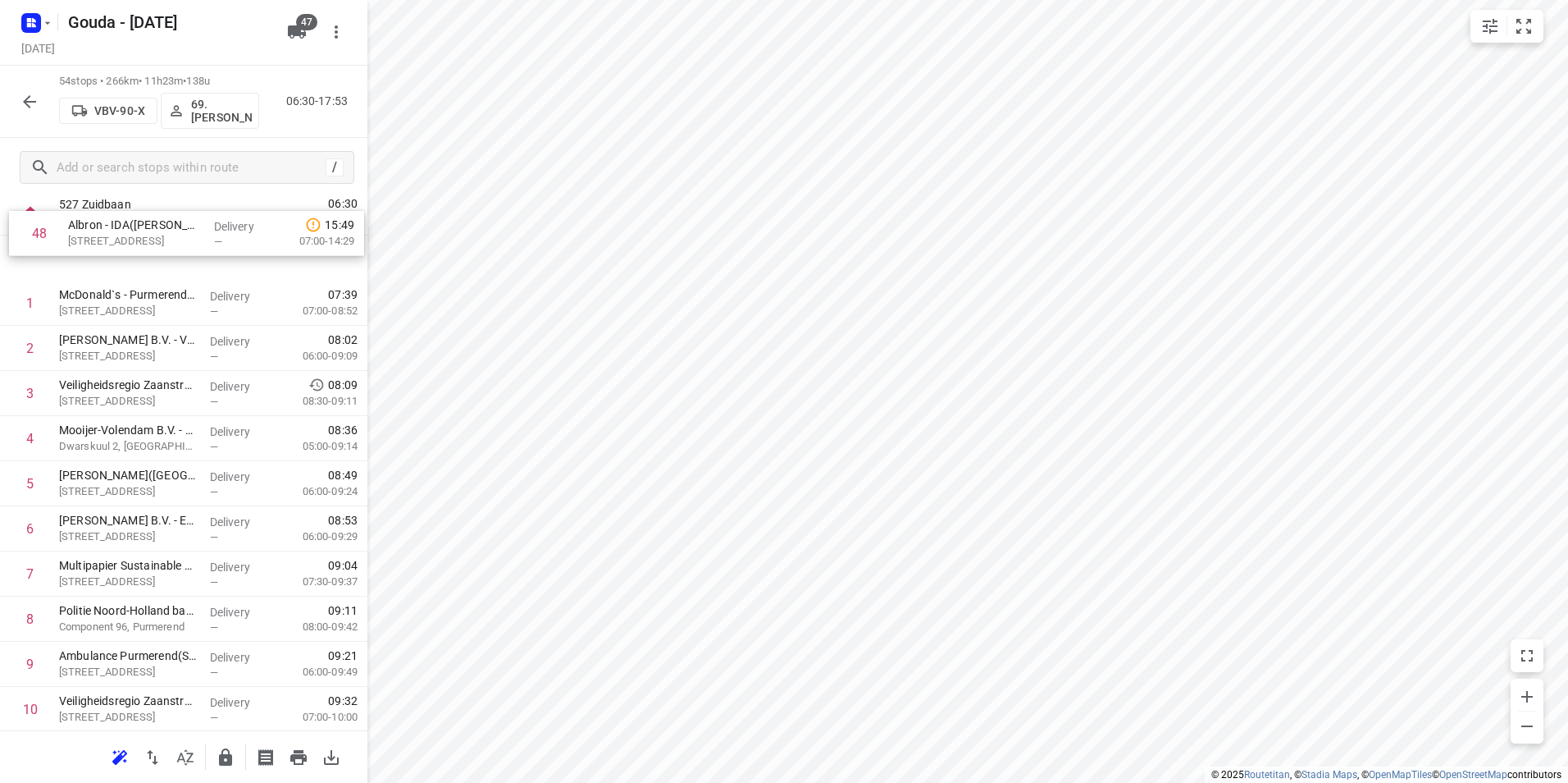
scroll to position [0, 0]
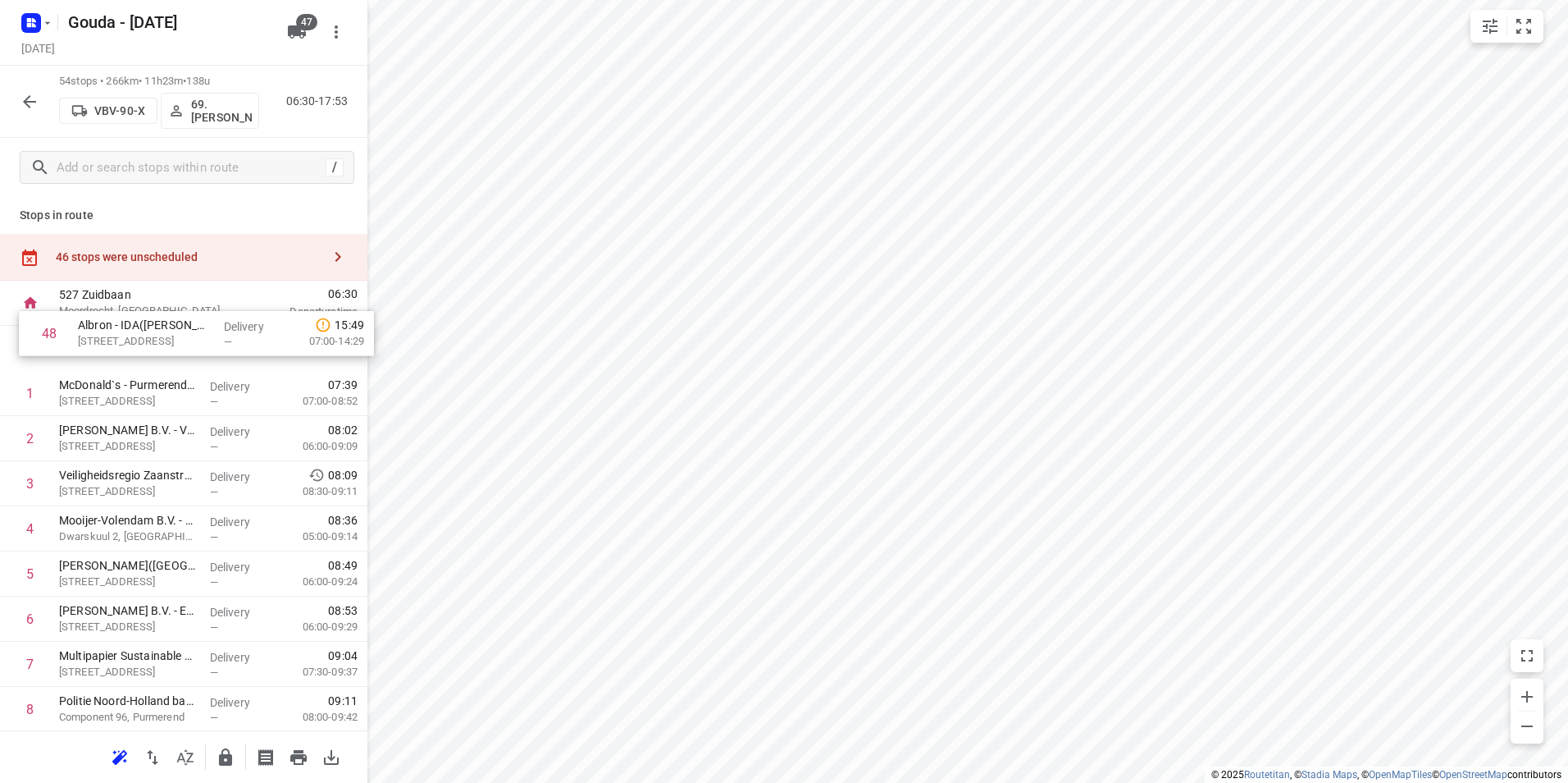
drag, startPoint x: 150, startPoint y: 659, endPoint x: 157, endPoint y: 336, distance: 323.1
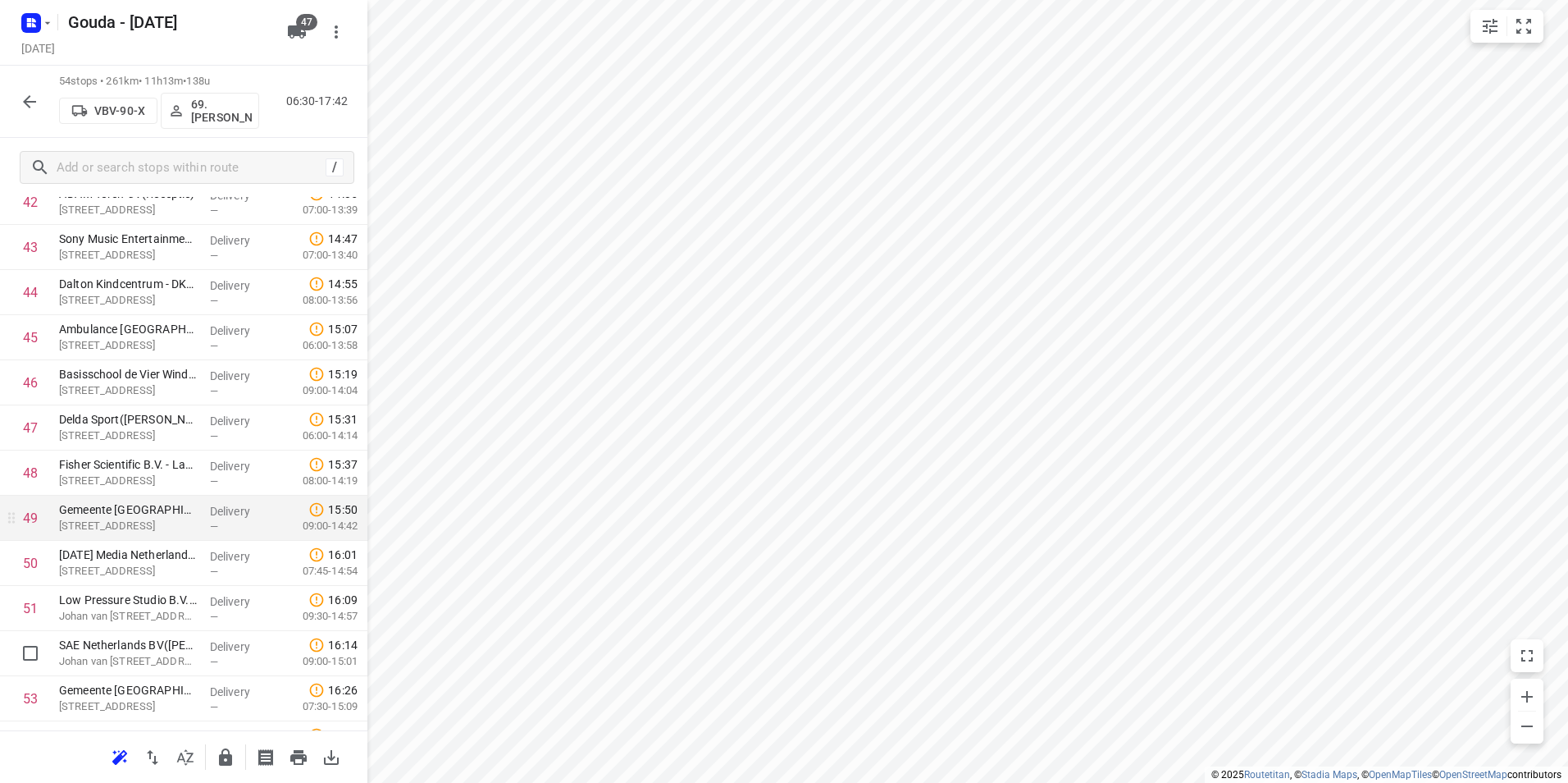
scroll to position [1969, 0]
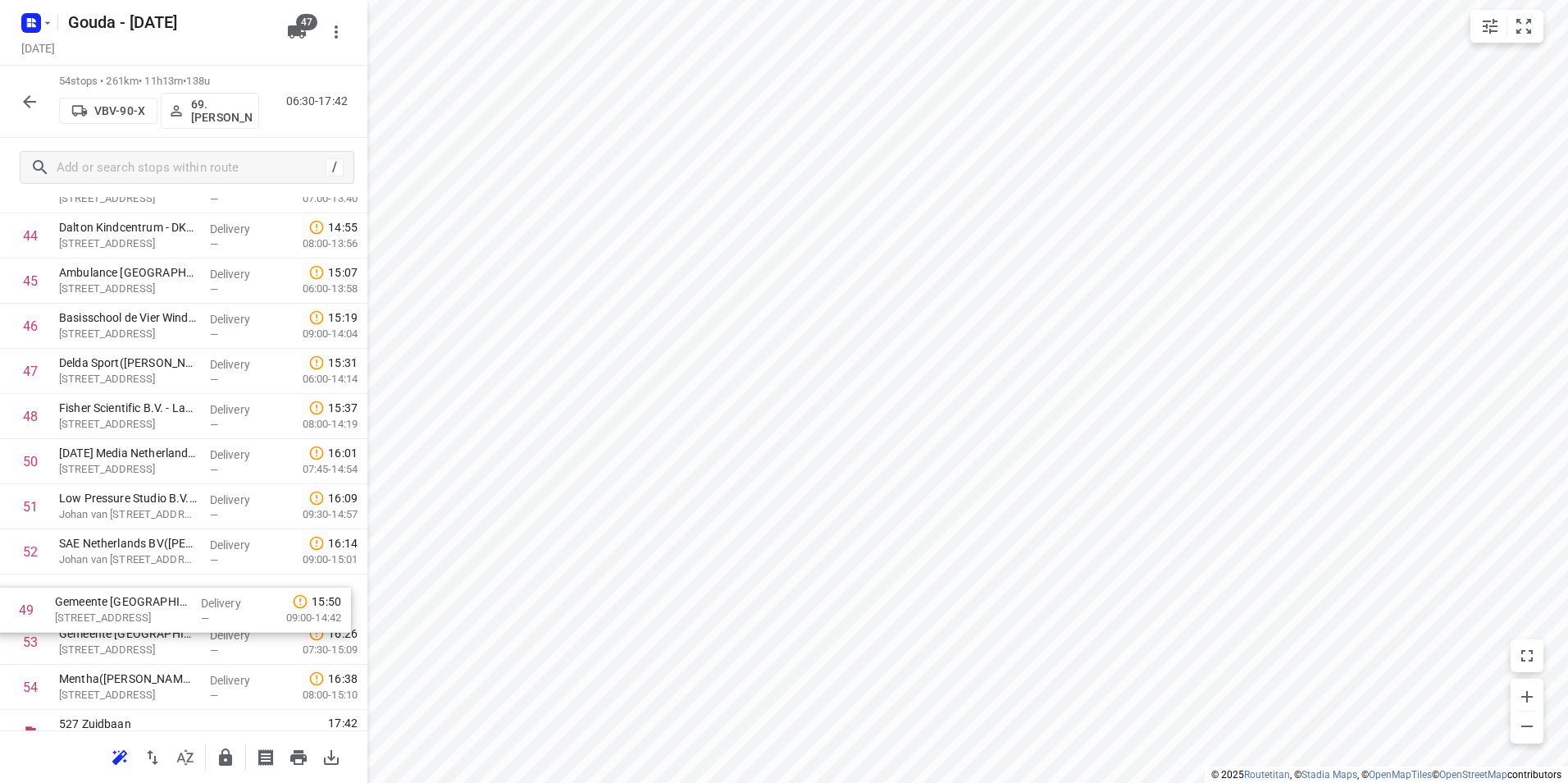
drag, startPoint x: 212, startPoint y: 540, endPoint x: 210, endPoint y: 616, distance: 76.0
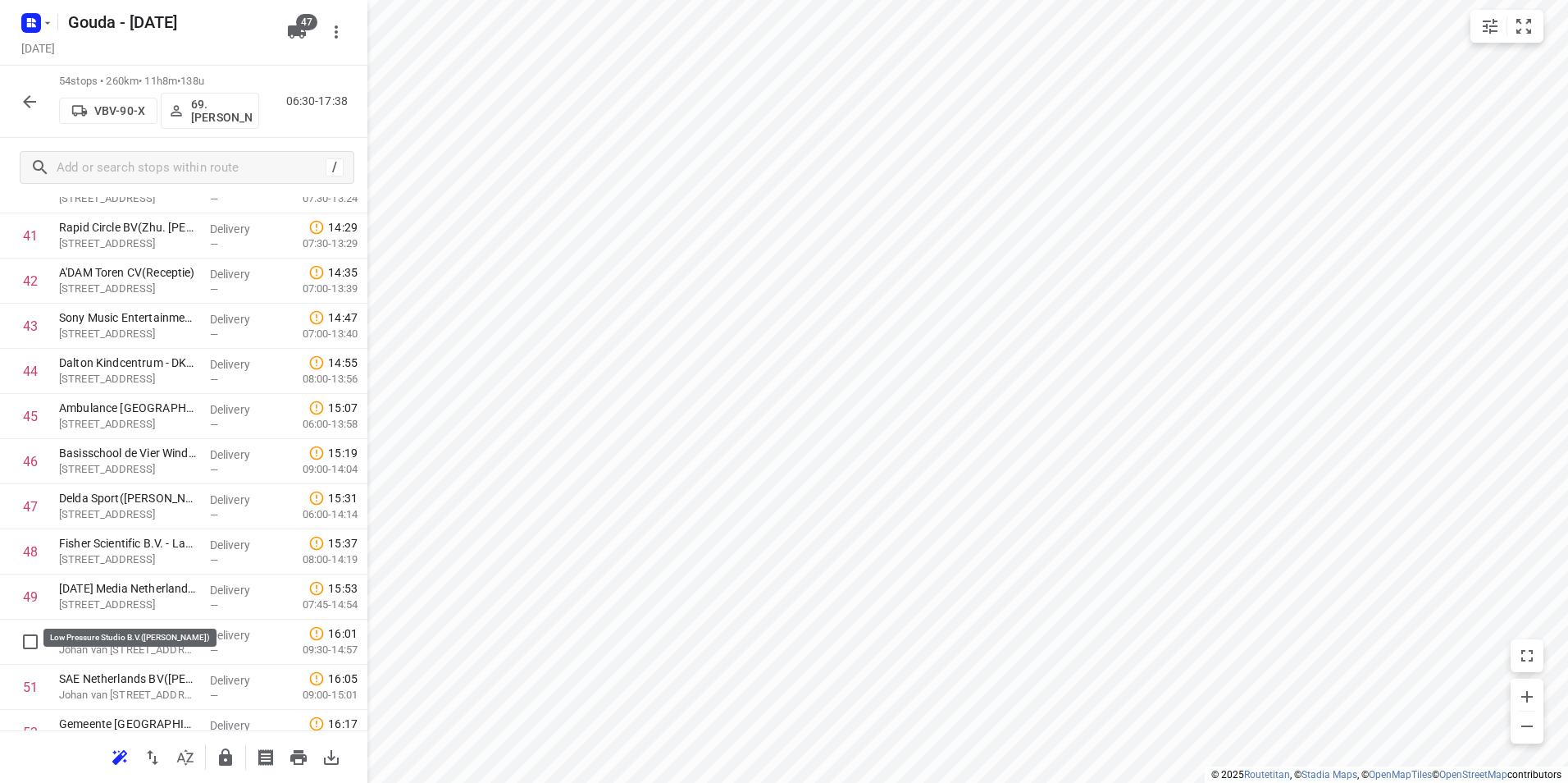
scroll to position [2078, 0]
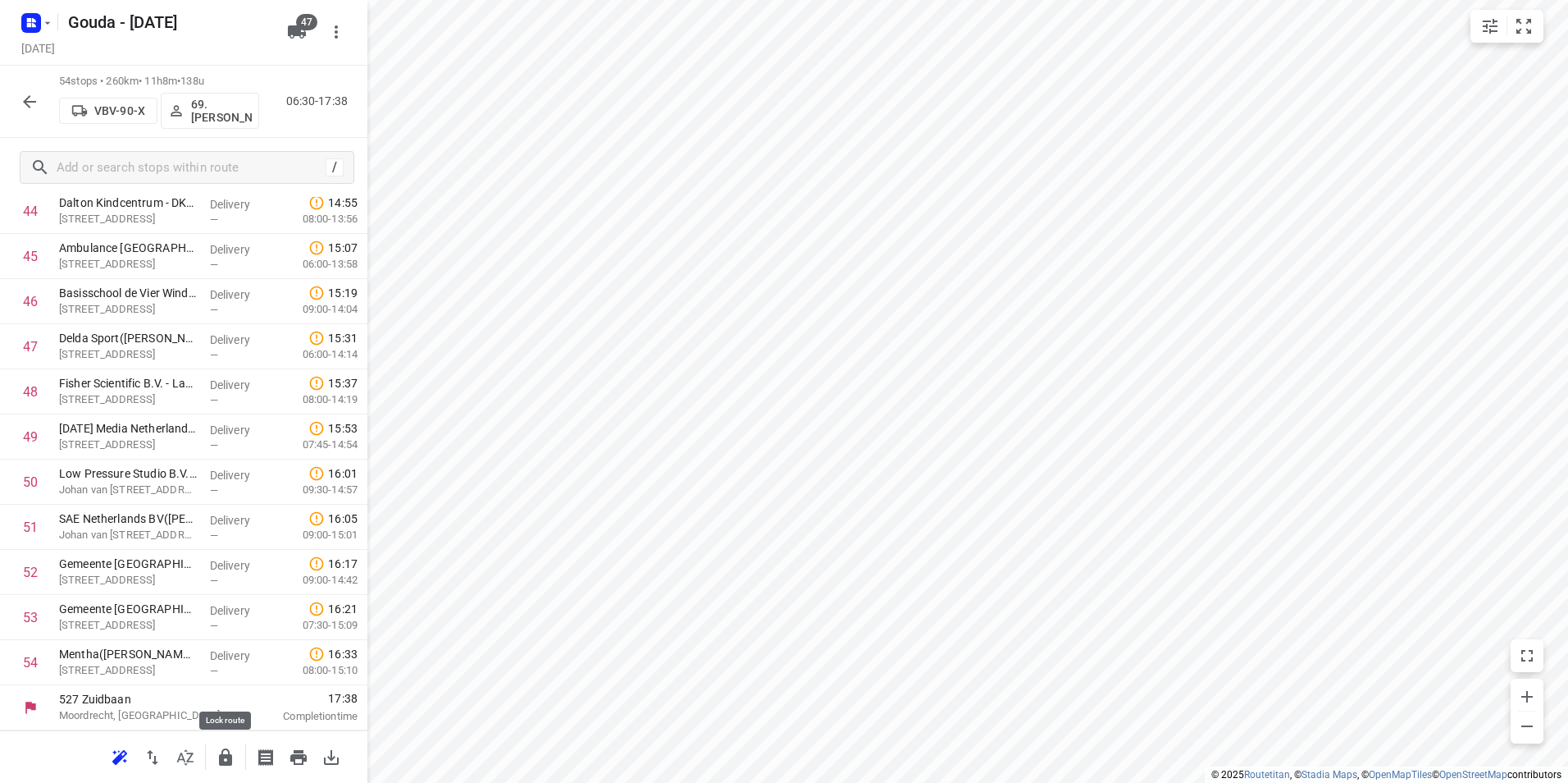
click at [225, 763] on icon "button" at bounding box center [225, 756] width 13 height 17
click at [27, 104] on icon "button" at bounding box center [29, 102] width 13 height 13
click at [224, 754] on icon "button" at bounding box center [225, 756] width 19 height 19
click at [231, 759] on icon "button" at bounding box center [225, 756] width 13 height 17
click at [28, 98] on icon "button" at bounding box center [28, 101] width 19 height 19
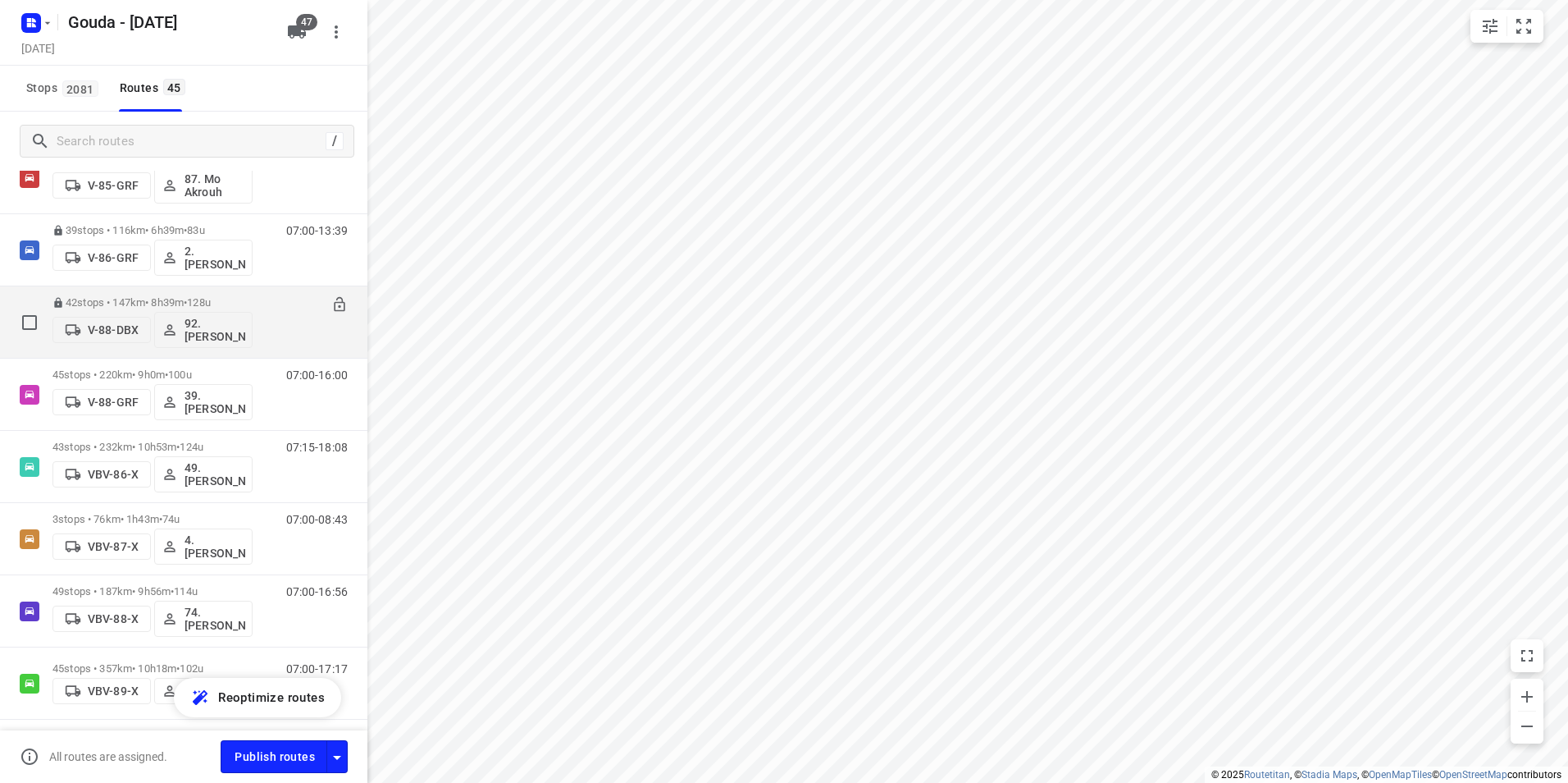
scroll to position [2133, 0]
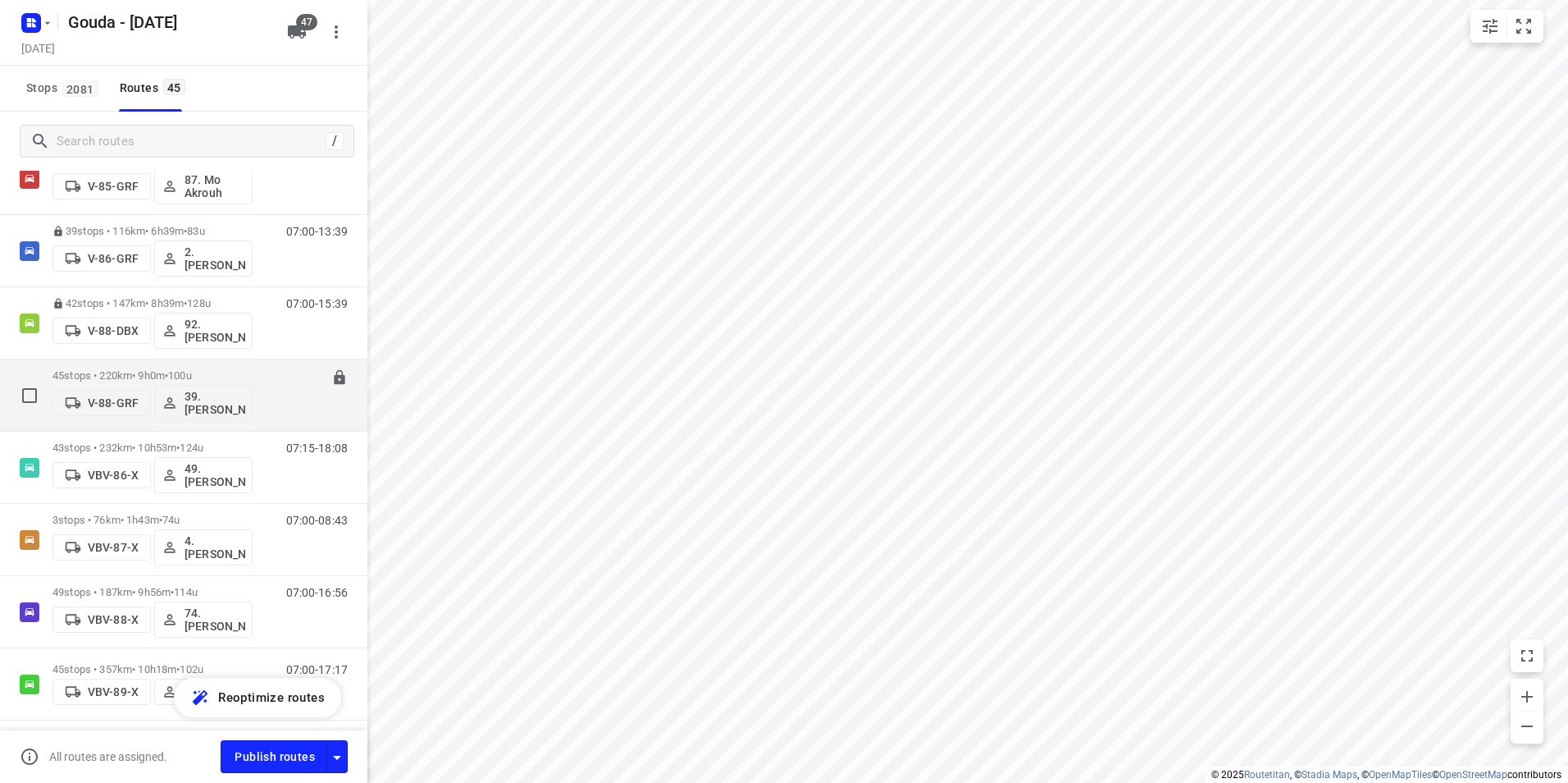
click at [203, 364] on div "45 stops • 220km • 9h0m • 100u V-88-GRF 39.Valentino Hogewoning" at bounding box center [152, 395] width 200 height 68
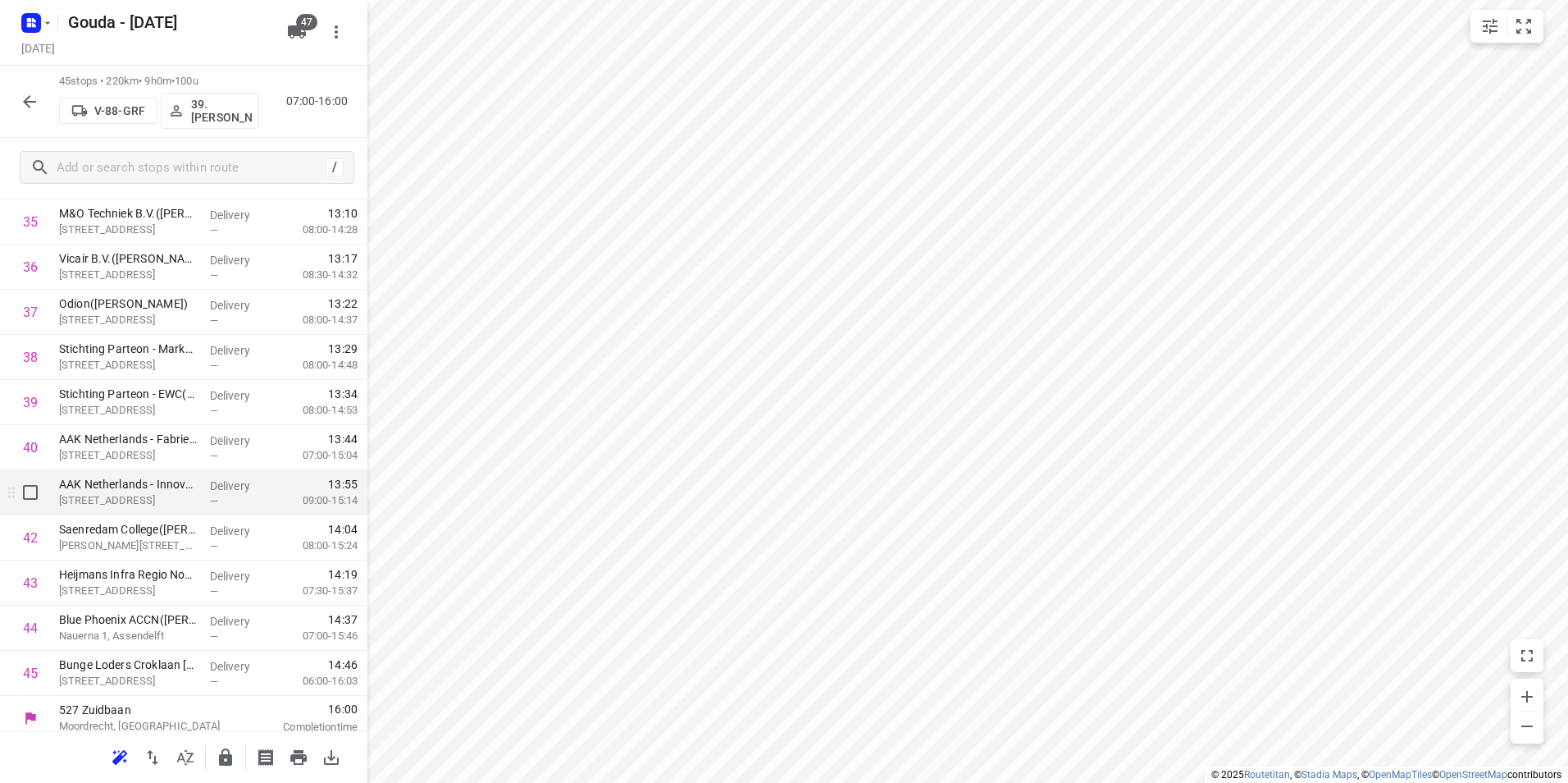
scroll to position [1672, 0]
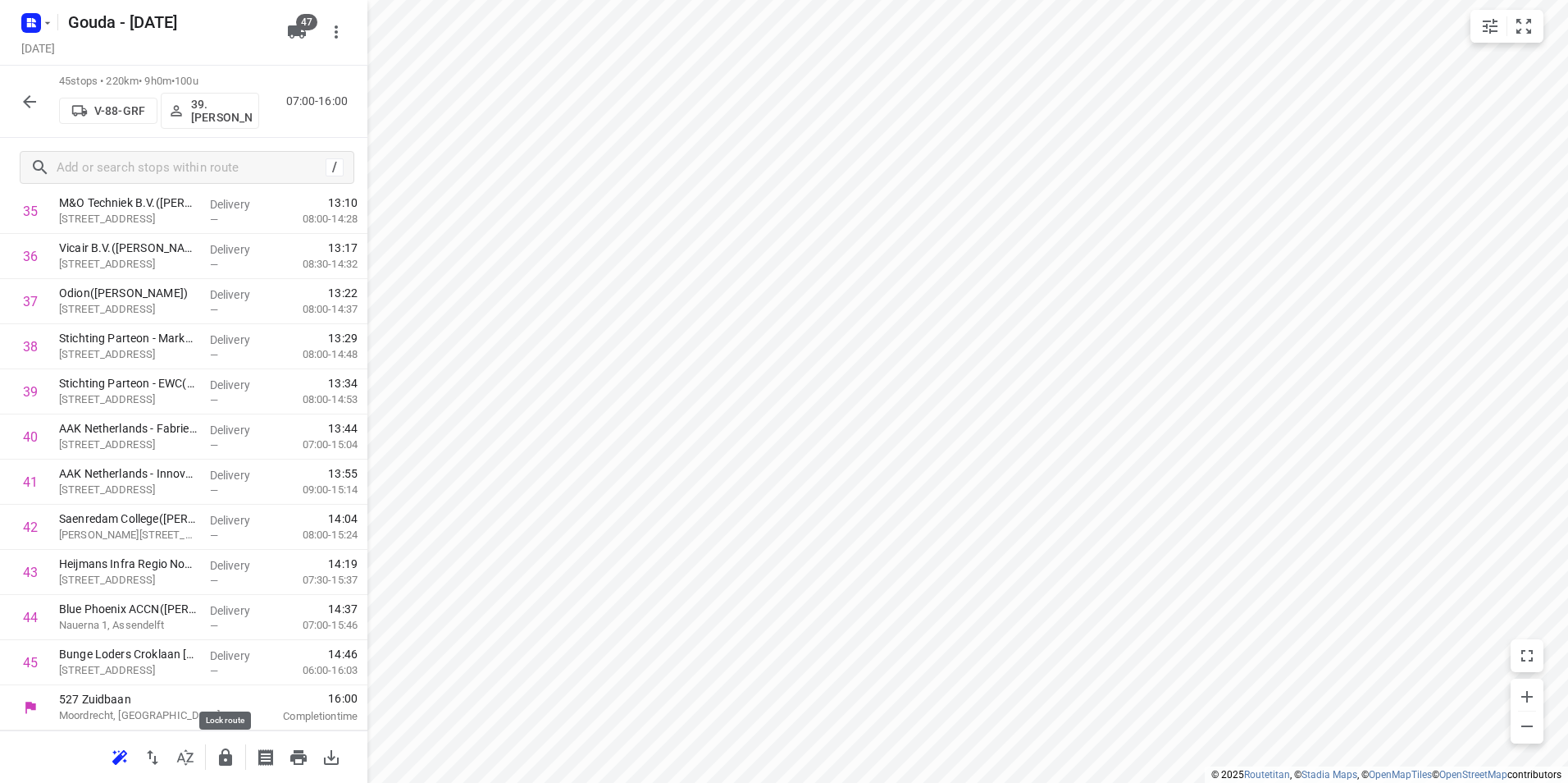
click at [221, 755] on icon "button" at bounding box center [225, 756] width 13 height 17
click at [19, 98] on icon "button" at bounding box center [28, 101] width 19 height 19
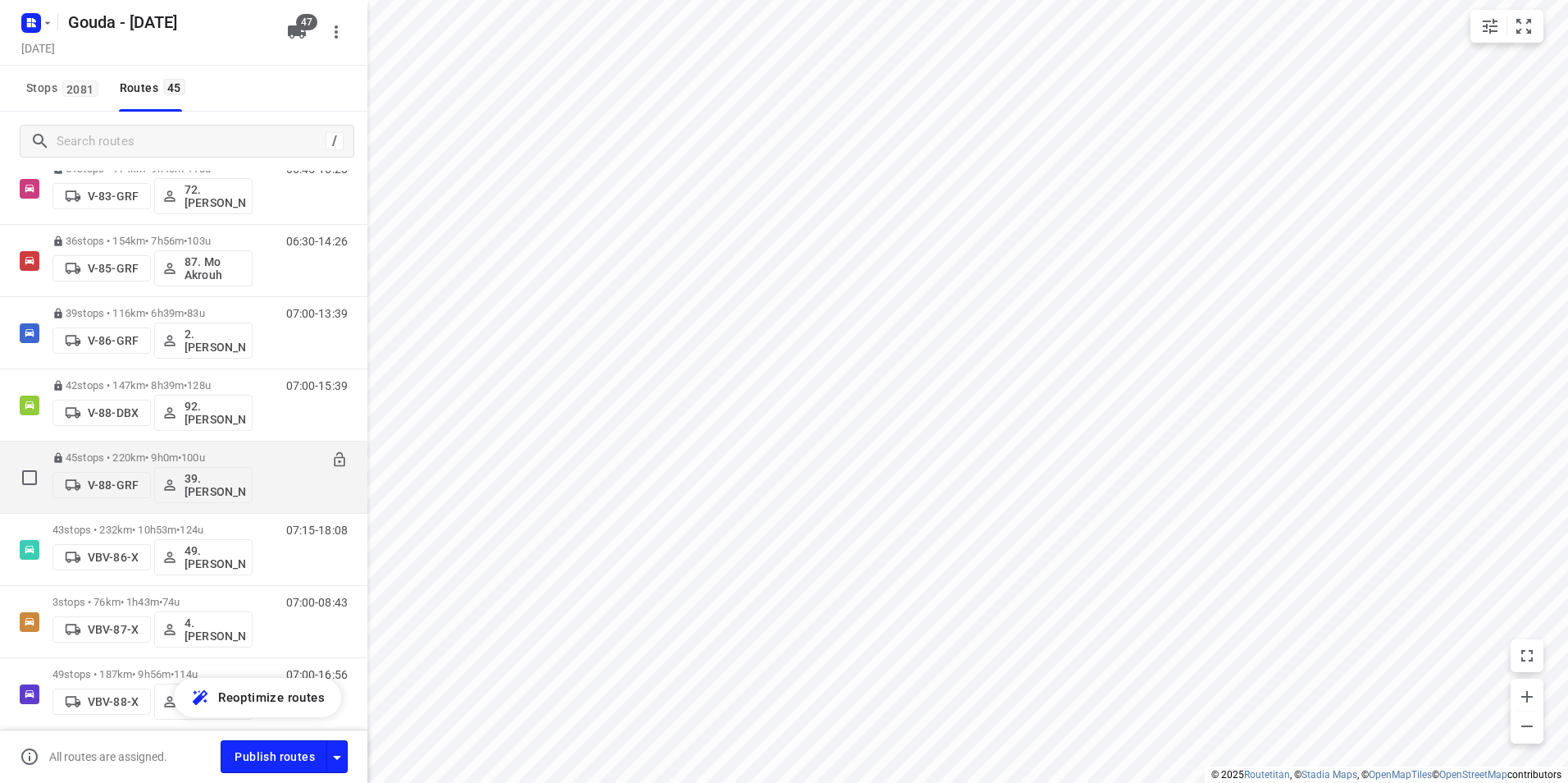
scroll to position [2216, 0]
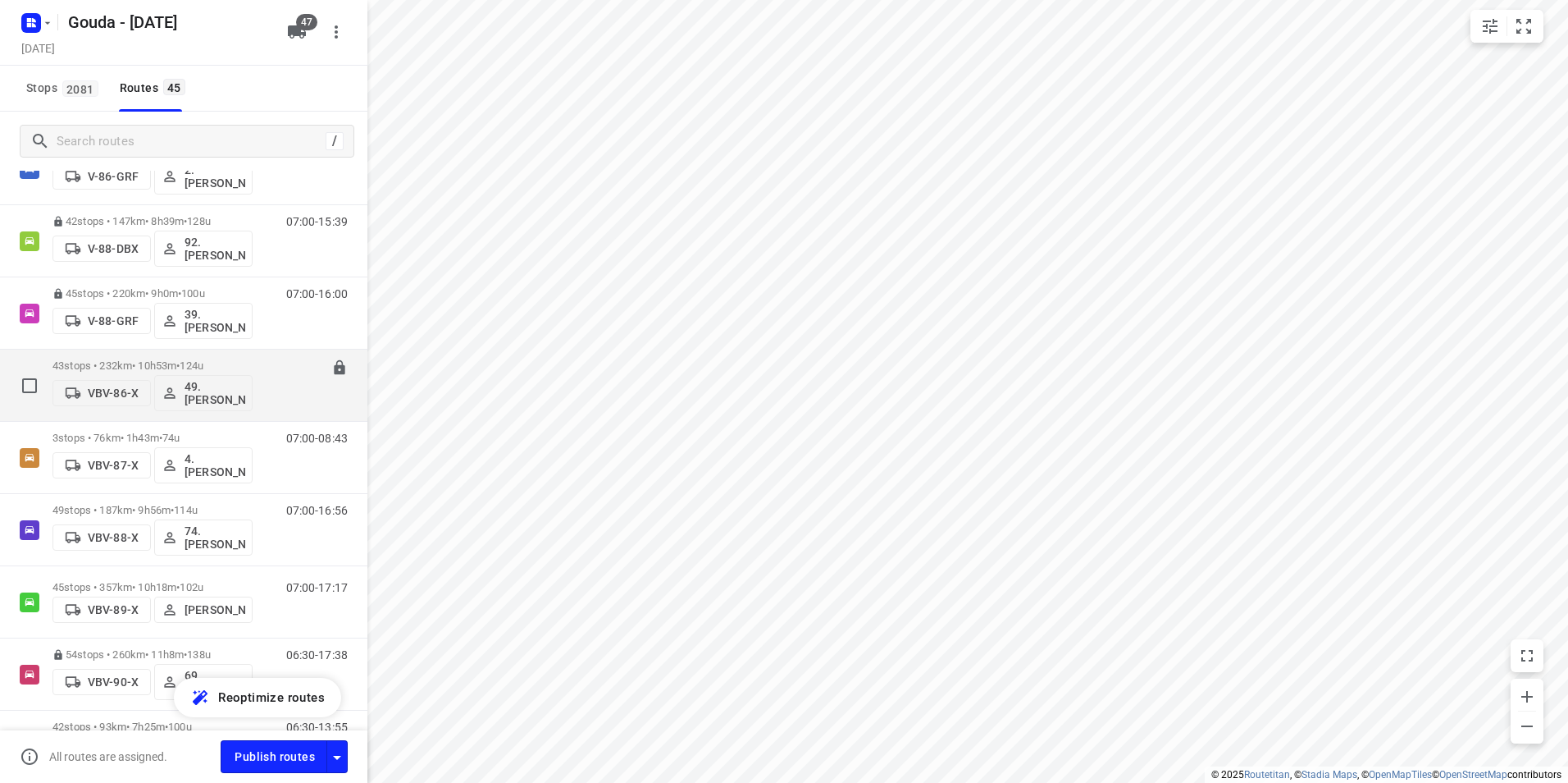
click at [157, 362] on p "43 stops • 232km • 10h53m • 124u" at bounding box center [152, 365] width 200 height 12
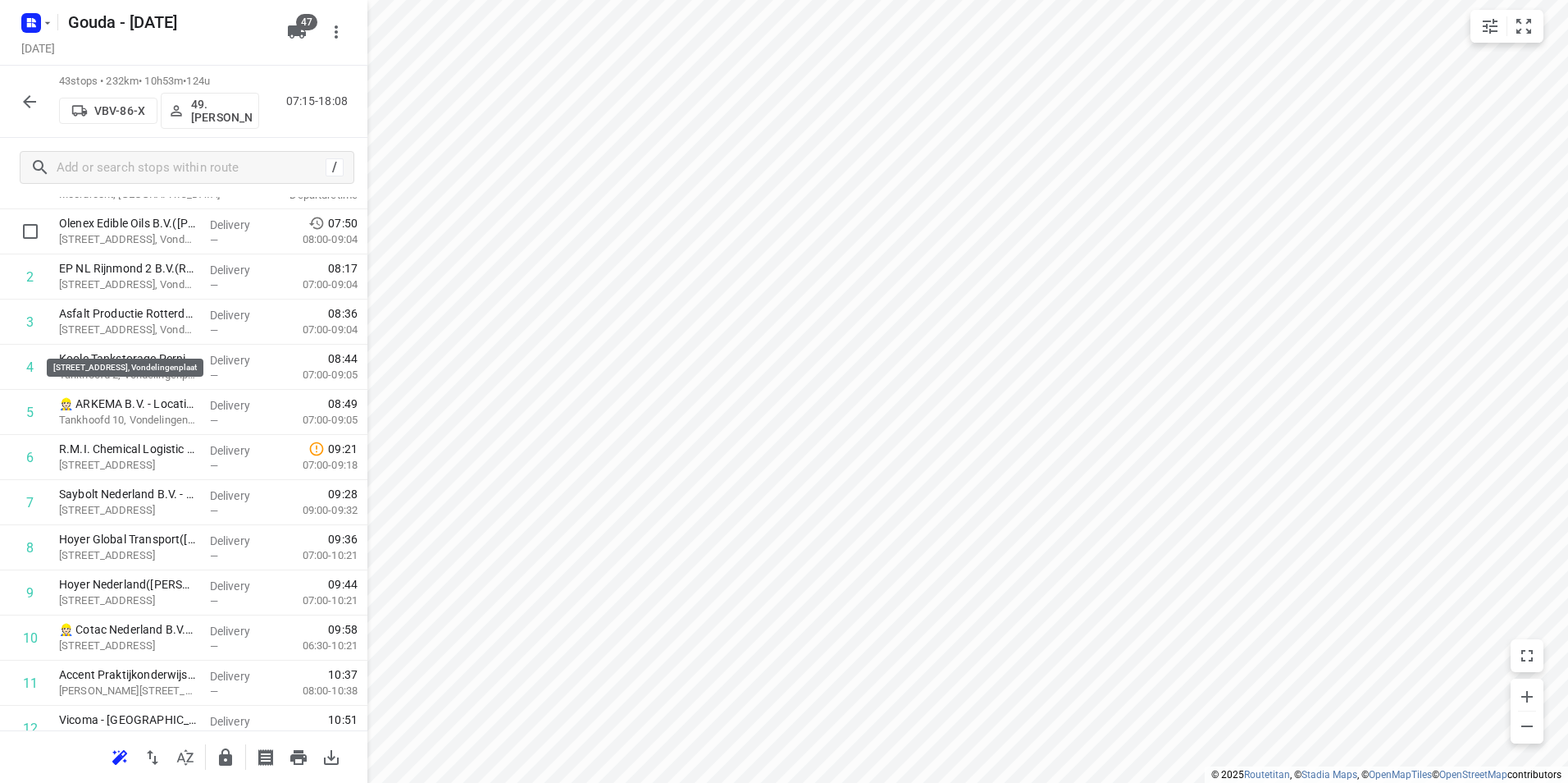
scroll to position [0, 0]
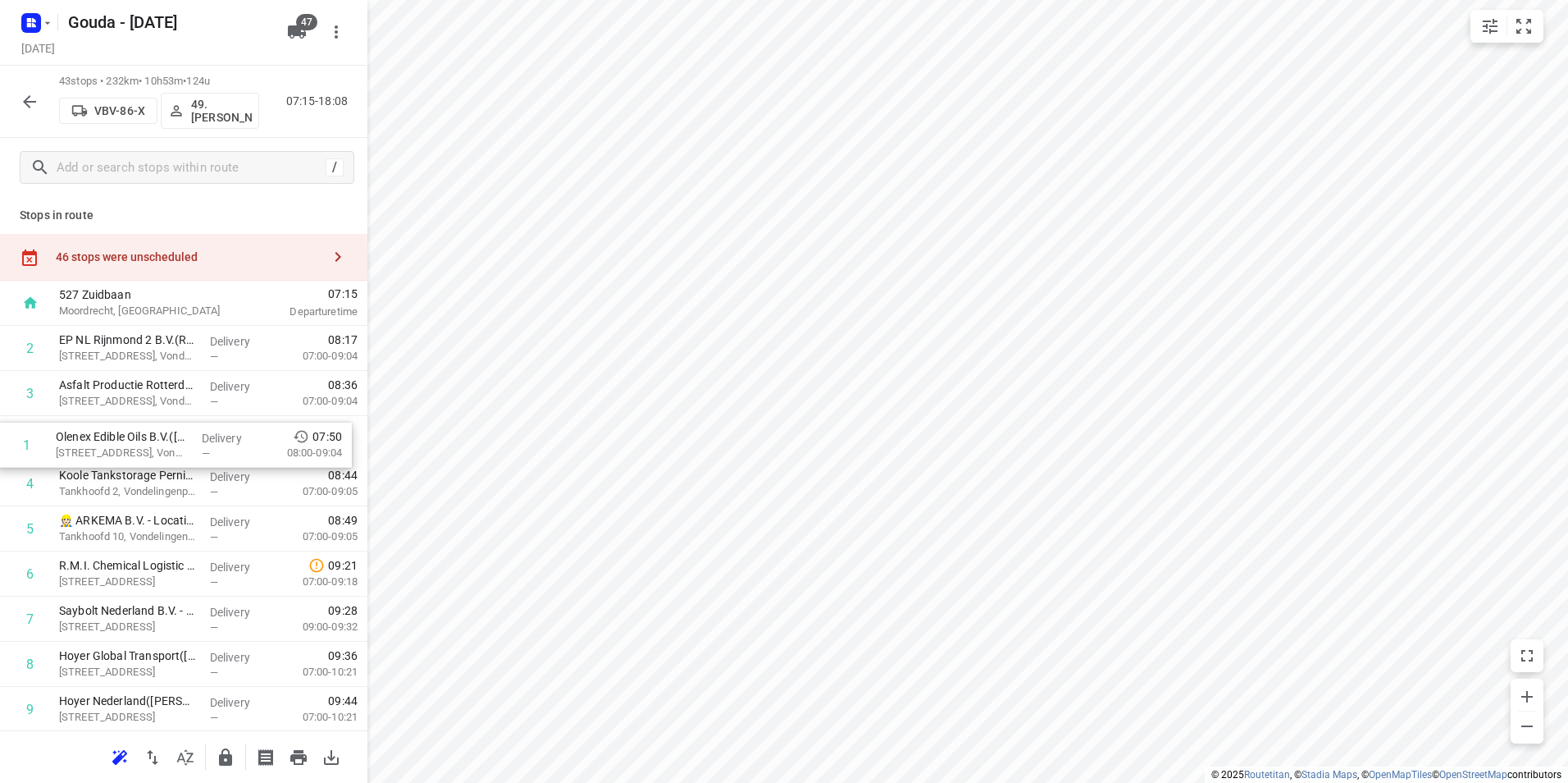
drag, startPoint x: 240, startPoint y: 362, endPoint x: 234, endPoint y: 456, distance: 94.2
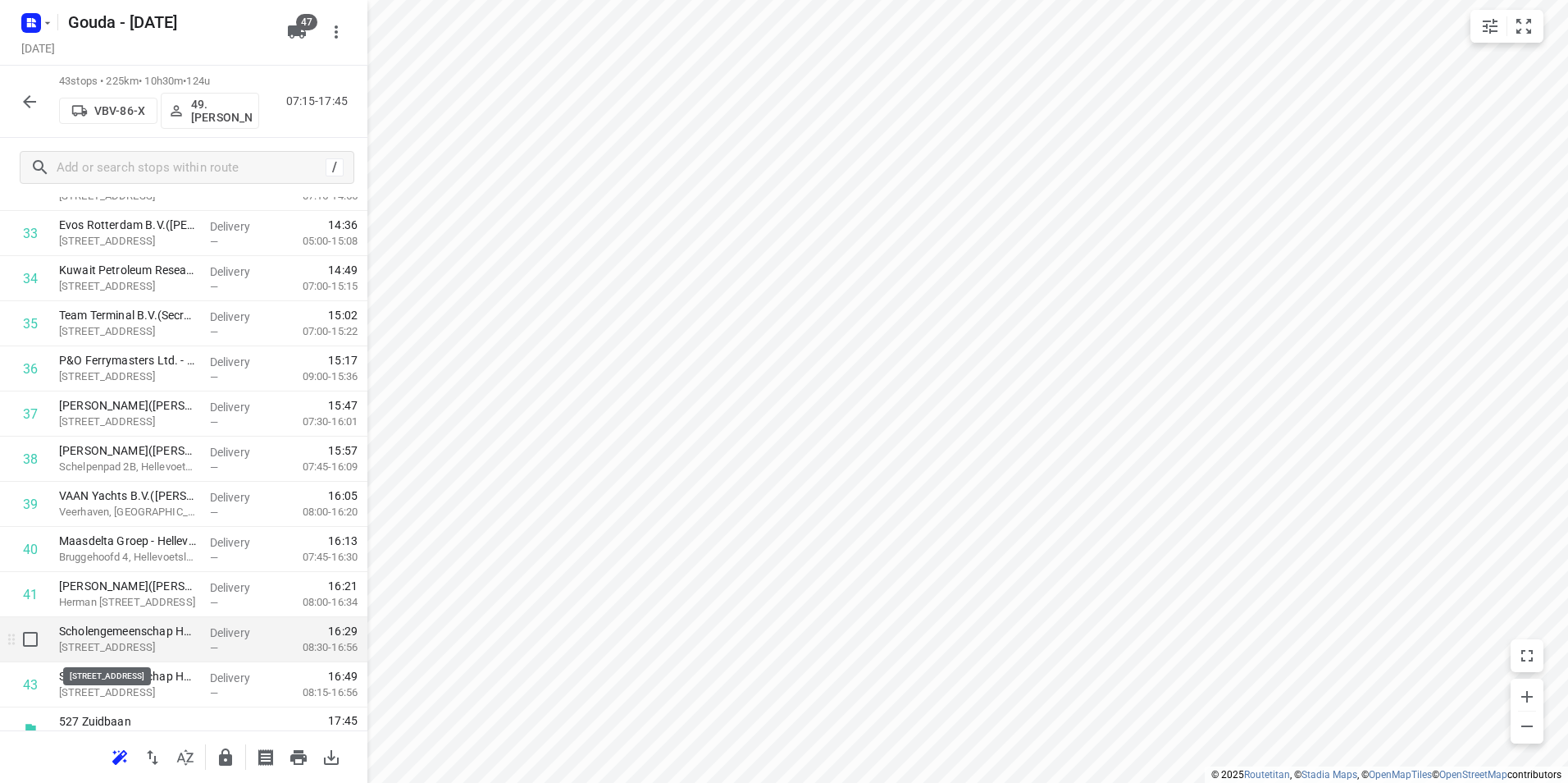
scroll to position [1582, 0]
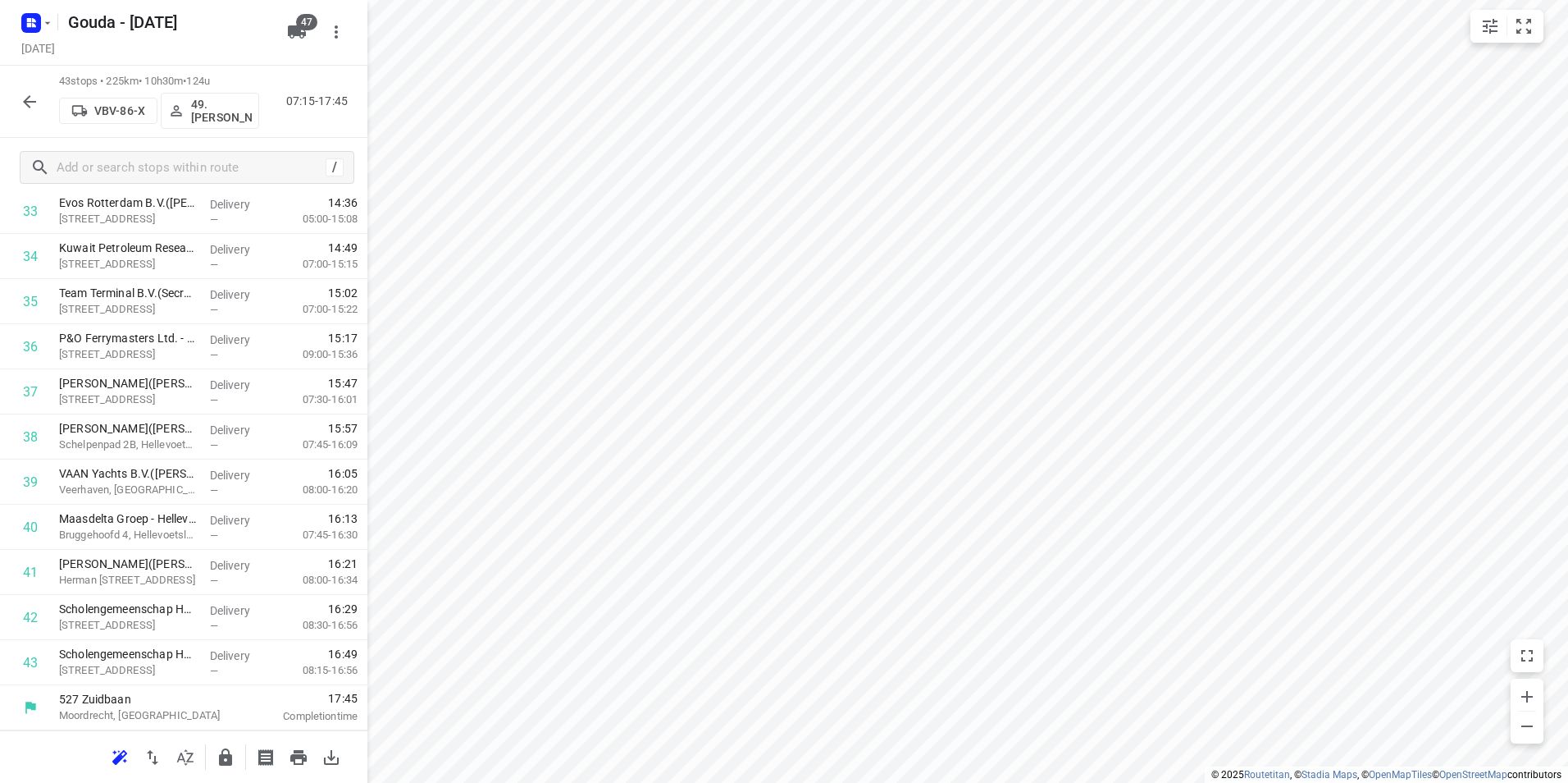
click at [223, 755] on icon "button" at bounding box center [225, 756] width 13 height 17
click at [29, 96] on icon "button" at bounding box center [29, 102] width 13 height 13
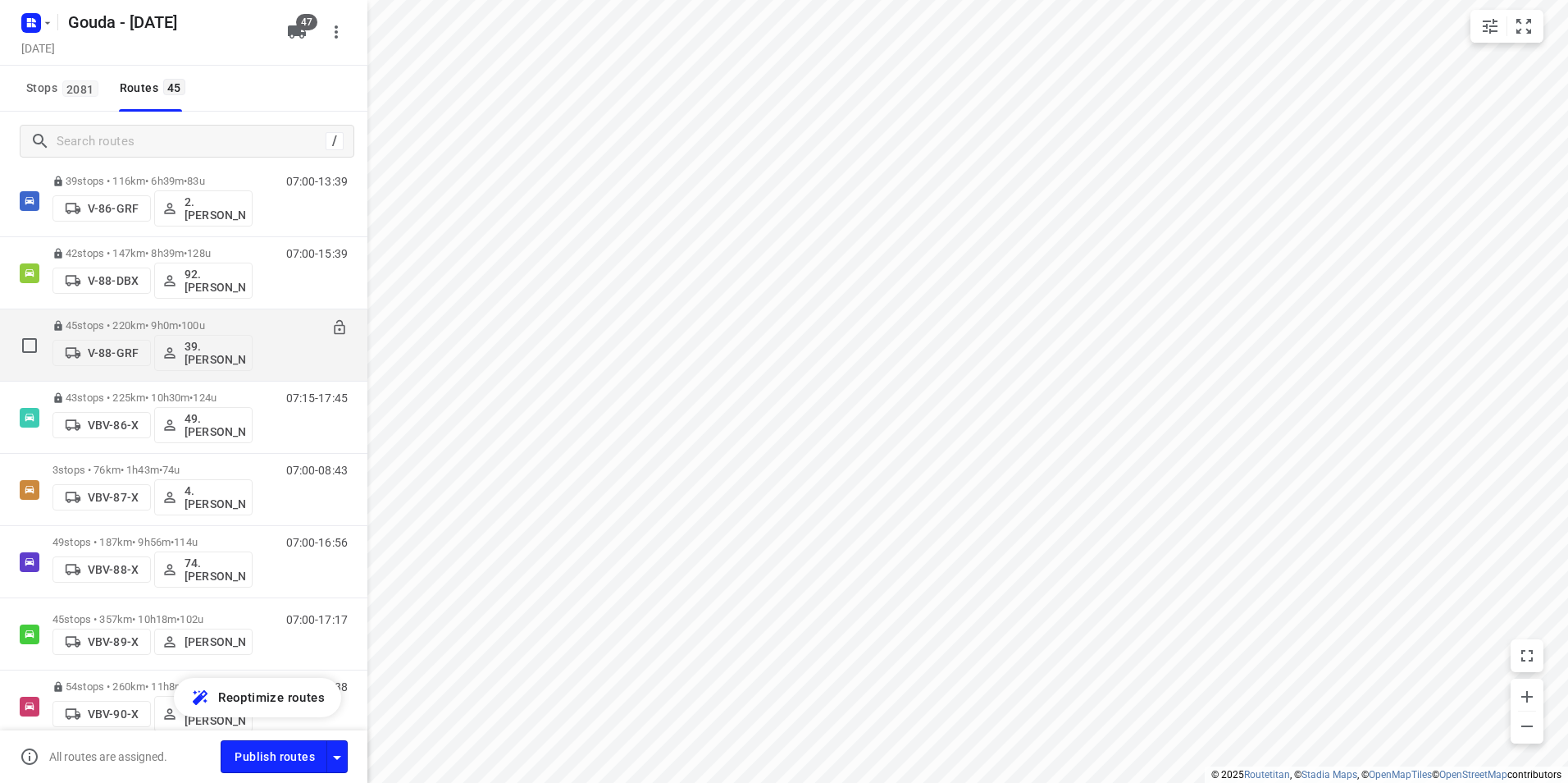
scroll to position [2216, 0]
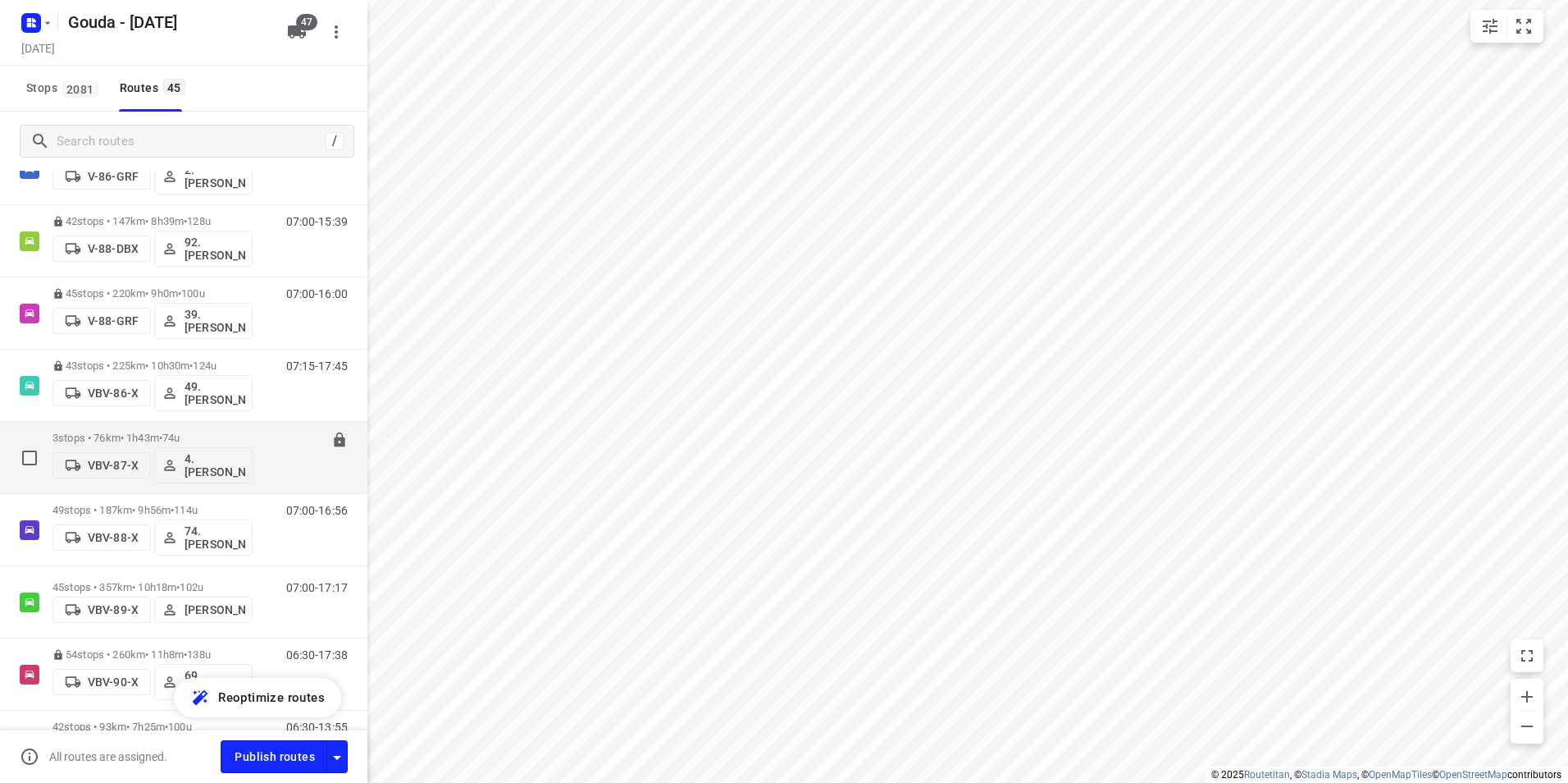
click at [146, 433] on p "3 stops • 76km • 1h43m • 74u" at bounding box center [152, 437] width 200 height 12
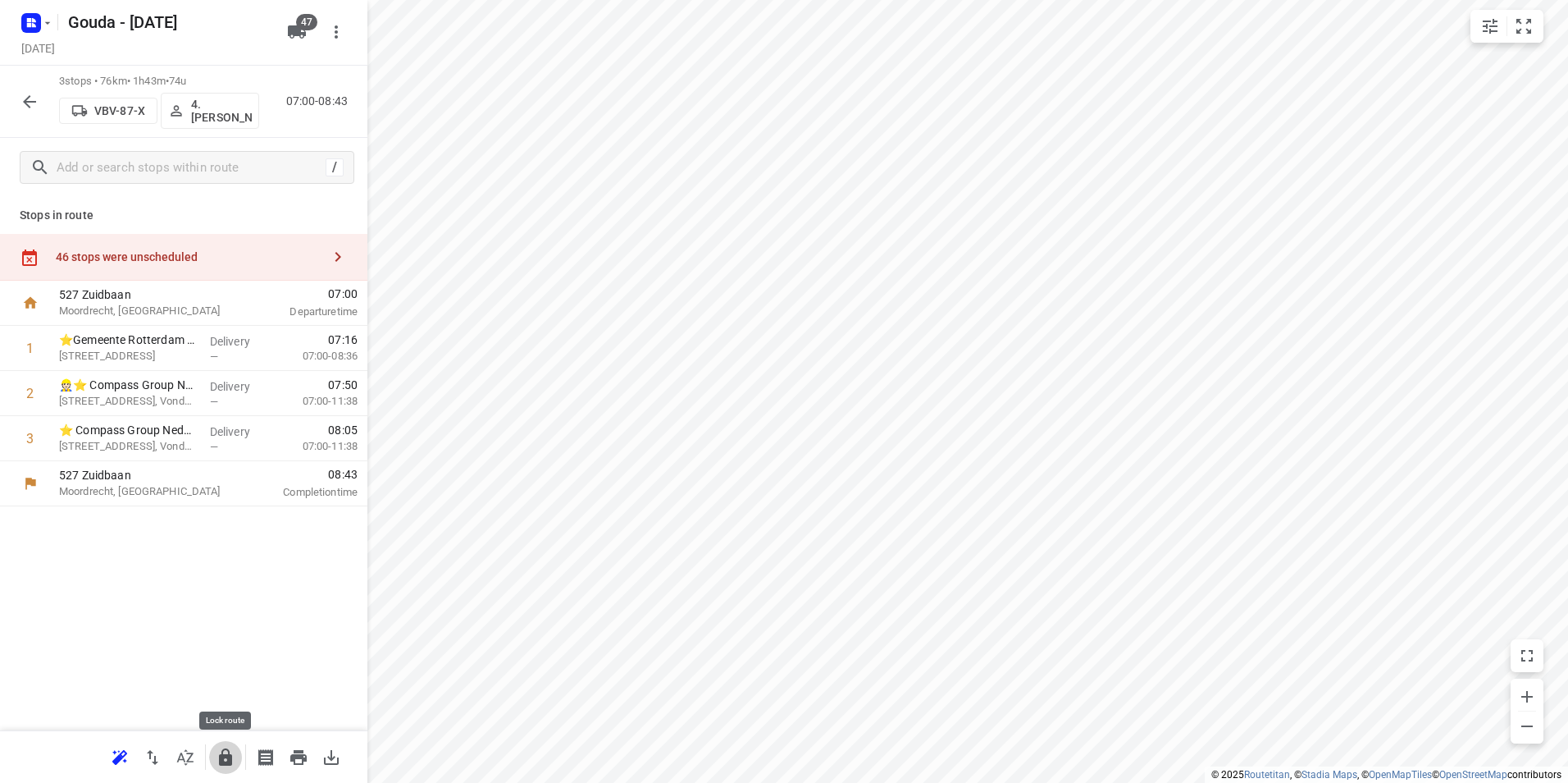
click at [230, 762] on icon "button" at bounding box center [225, 756] width 13 height 17
click at [27, 101] on icon "button" at bounding box center [29, 102] width 13 height 13
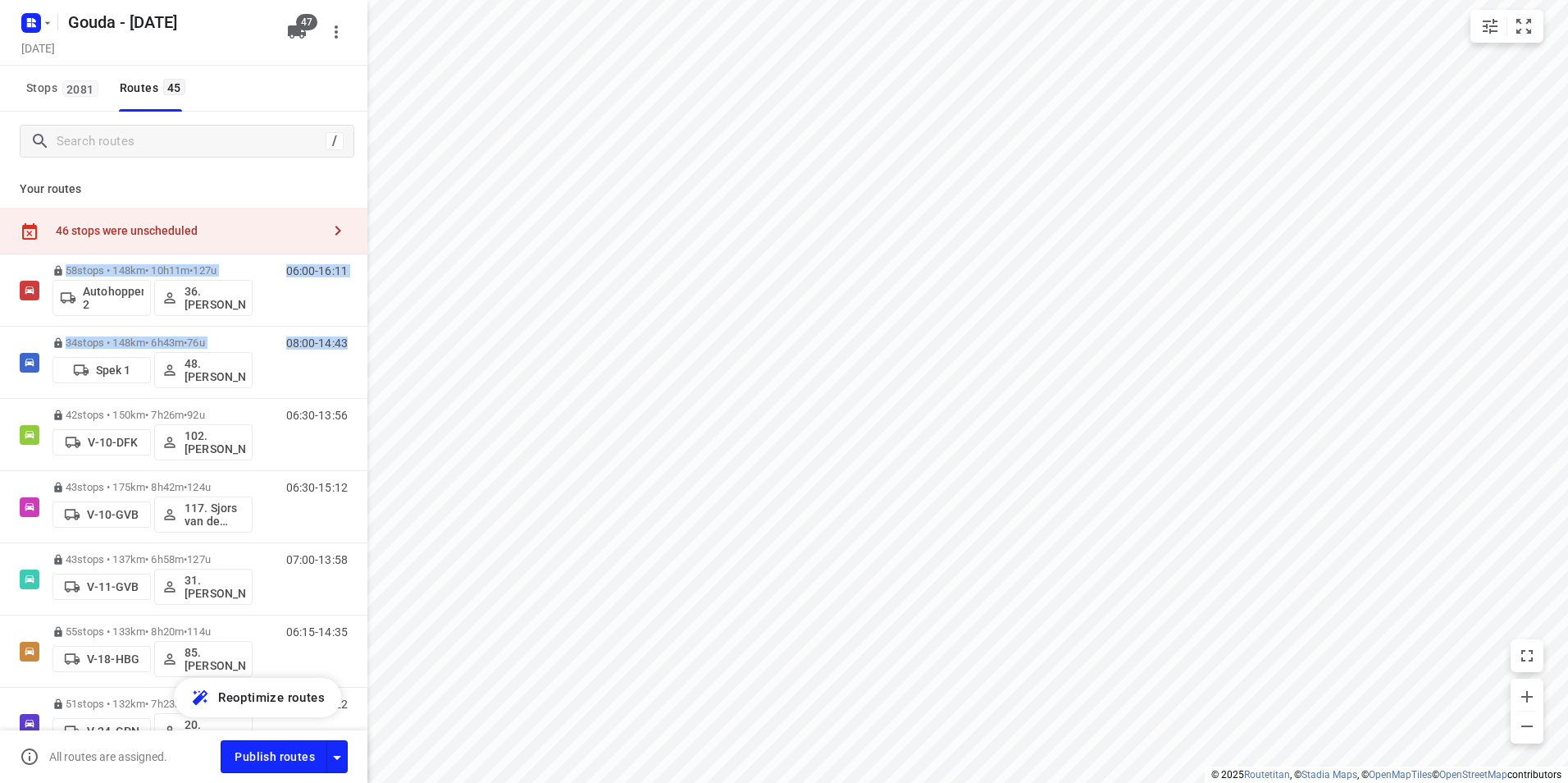
drag, startPoint x: 354, startPoint y: 233, endPoint x: 358, endPoint y: 371, distance: 138.1
click at [358, 371] on div "Your routes 46 stops were unscheduled 58 stops • 148km • 10h11m • 127u Autohopp…" at bounding box center [184, 475] width 367 height 609
drag, startPoint x: 358, startPoint y: 371, endPoint x: 293, endPoint y: 189, distance: 193.3
click at [282, 183] on p "Your routes" at bounding box center [183, 188] width 328 height 17
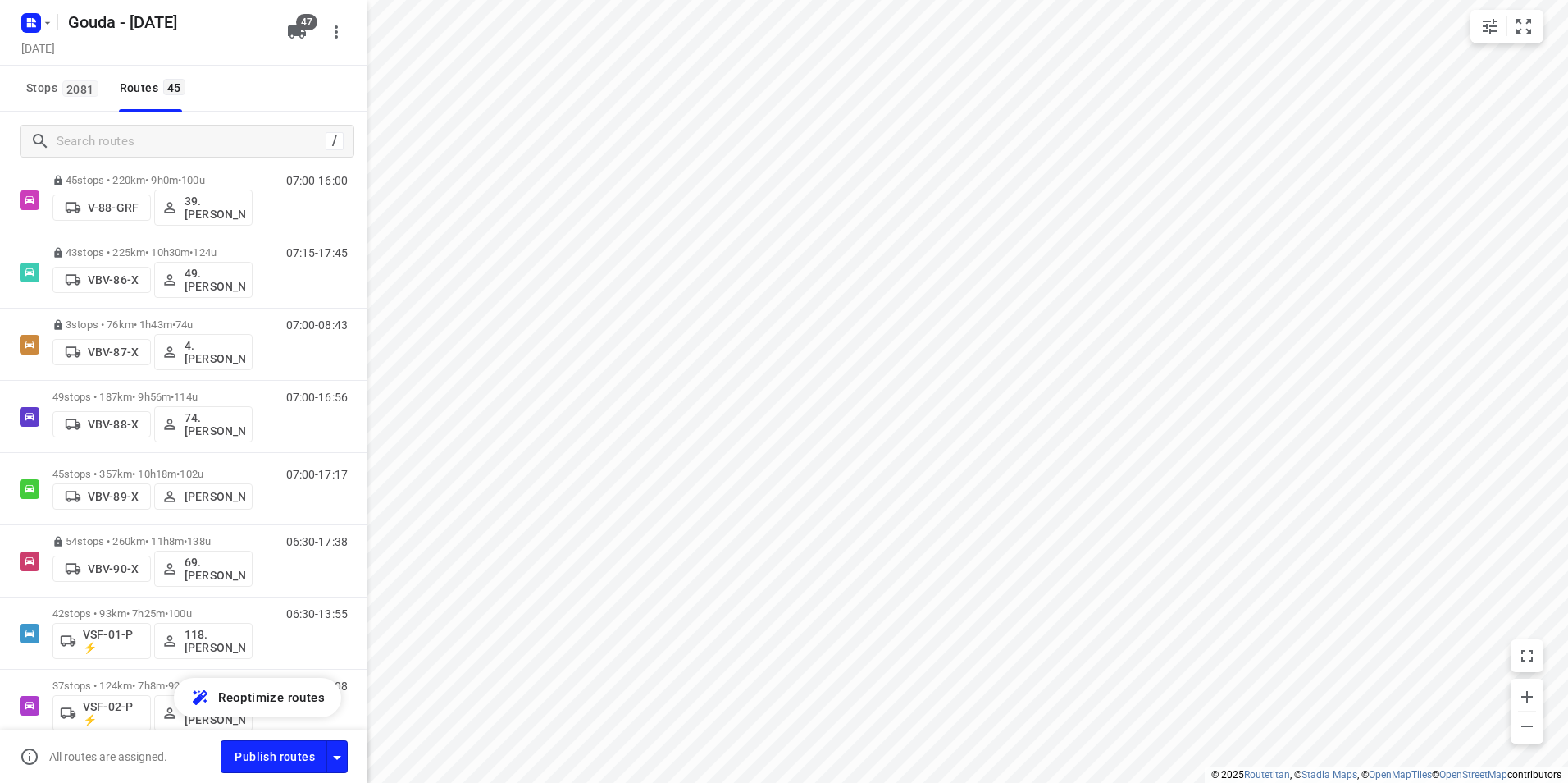
scroll to position [2289, 0]
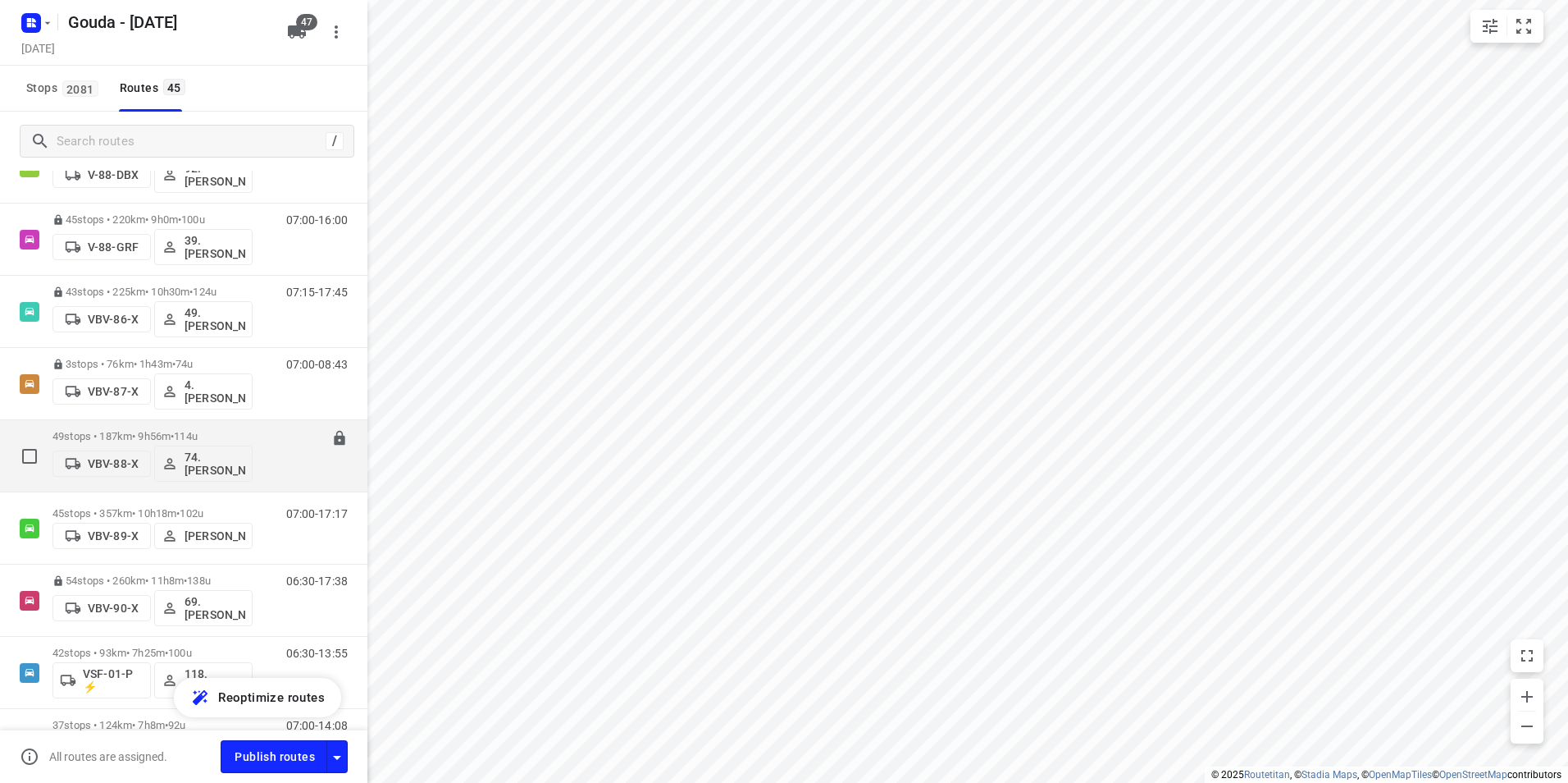
click at [158, 426] on div "49 stops • 187km • 9h56m • 114u VBV-88-X 74.Edwin van Riemsdijk" at bounding box center [152, 456] width 200 height 68
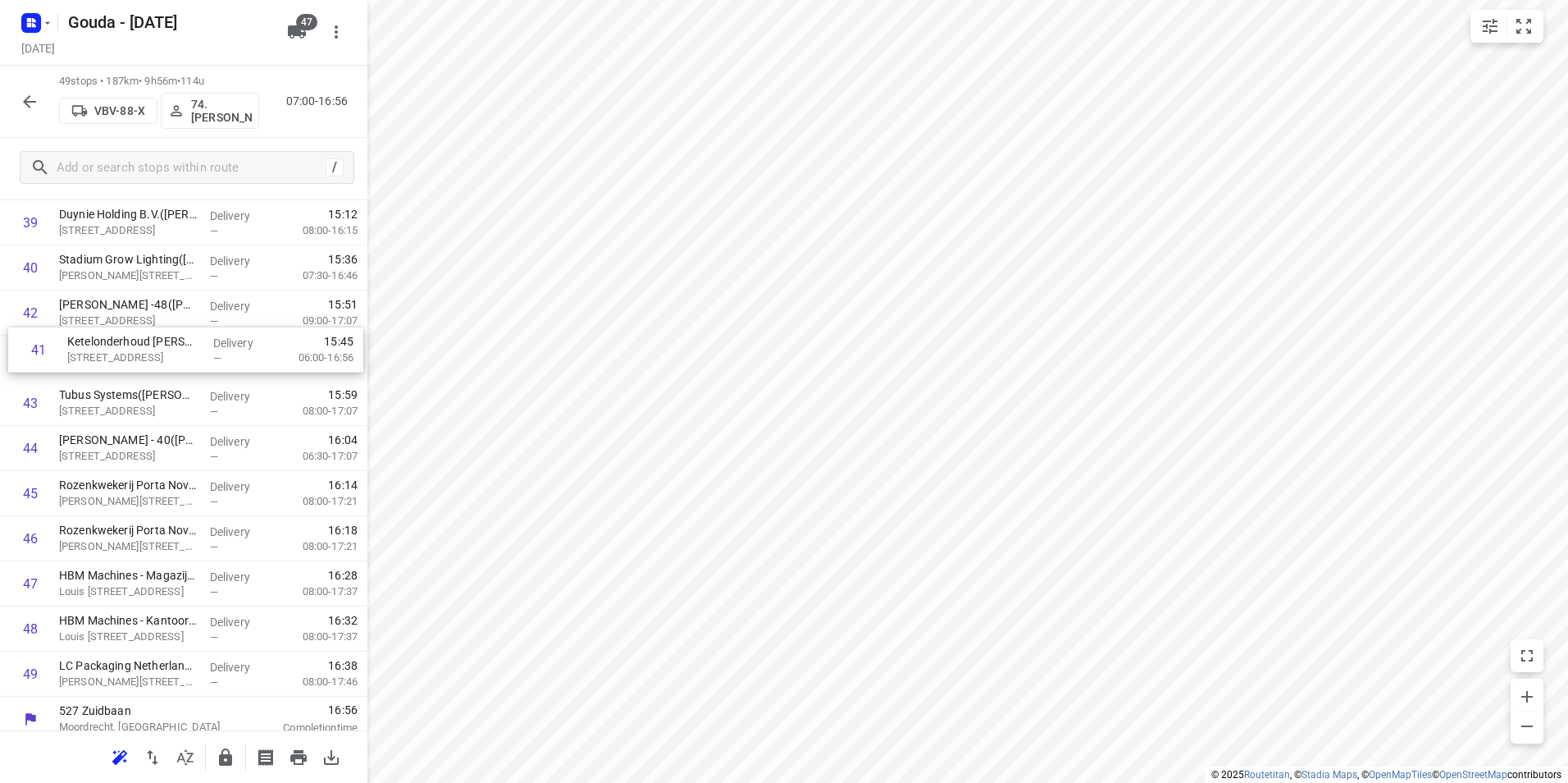
scroll to position [1841, 0]
drag, startPoint x: 81, startPoint y: 302, endPoint x: 86, endPoint y: 380, distance: 78.2
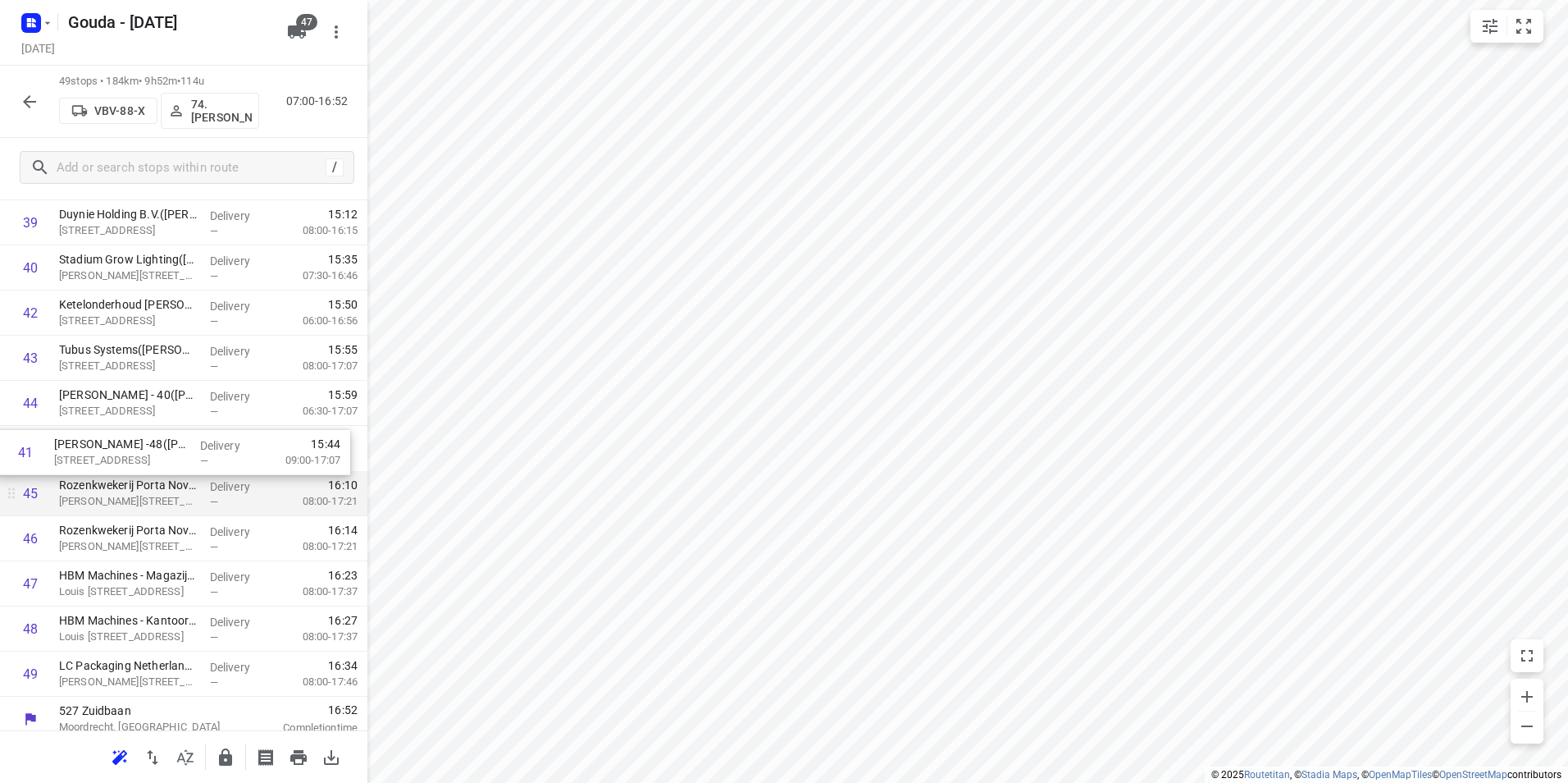
drag, startPoint x: 127, startPoint y: 320, endPoint x: 127, endPoint y: 483, distance: 163.0
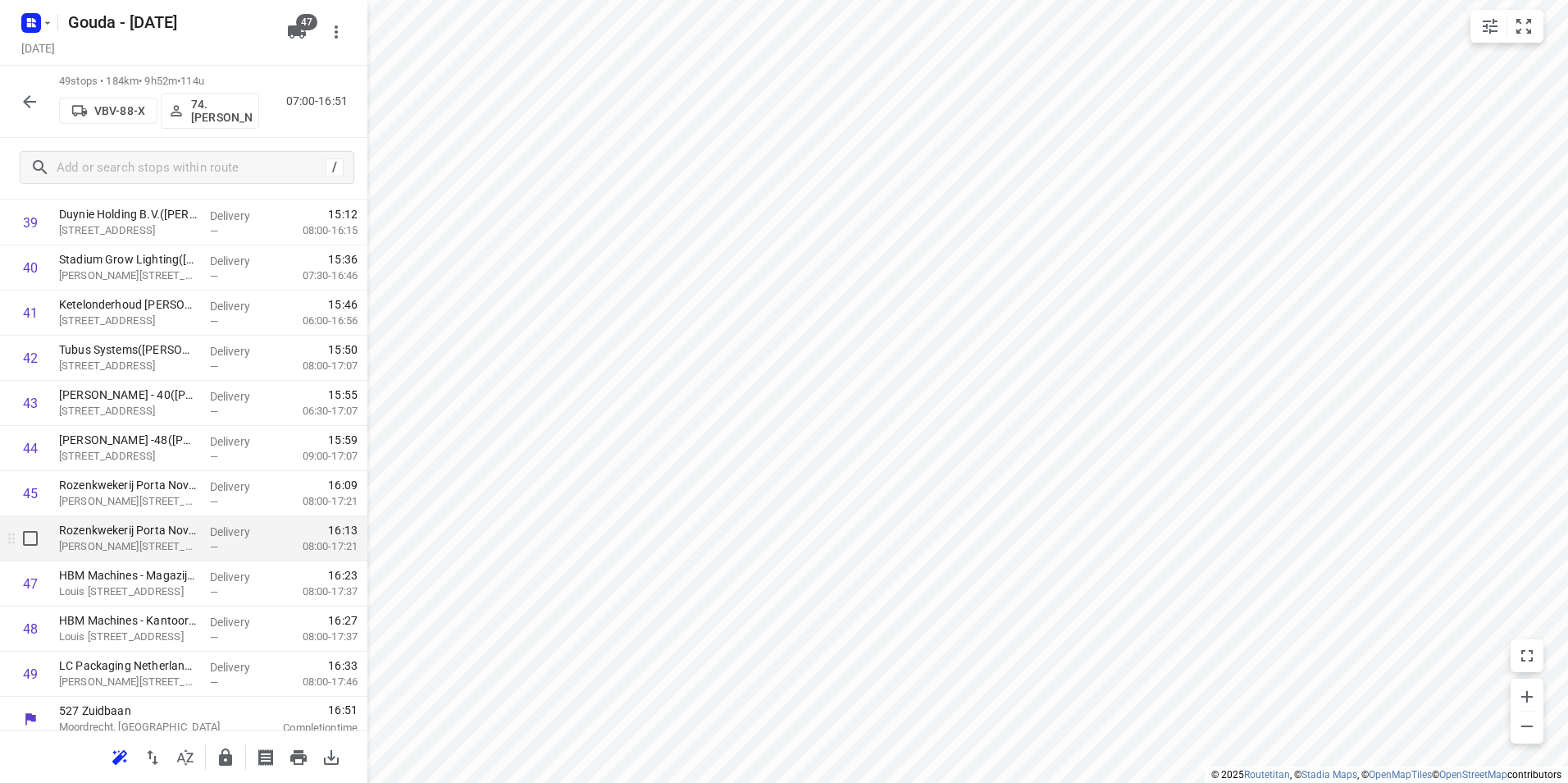
scroll to position [1852, 0]
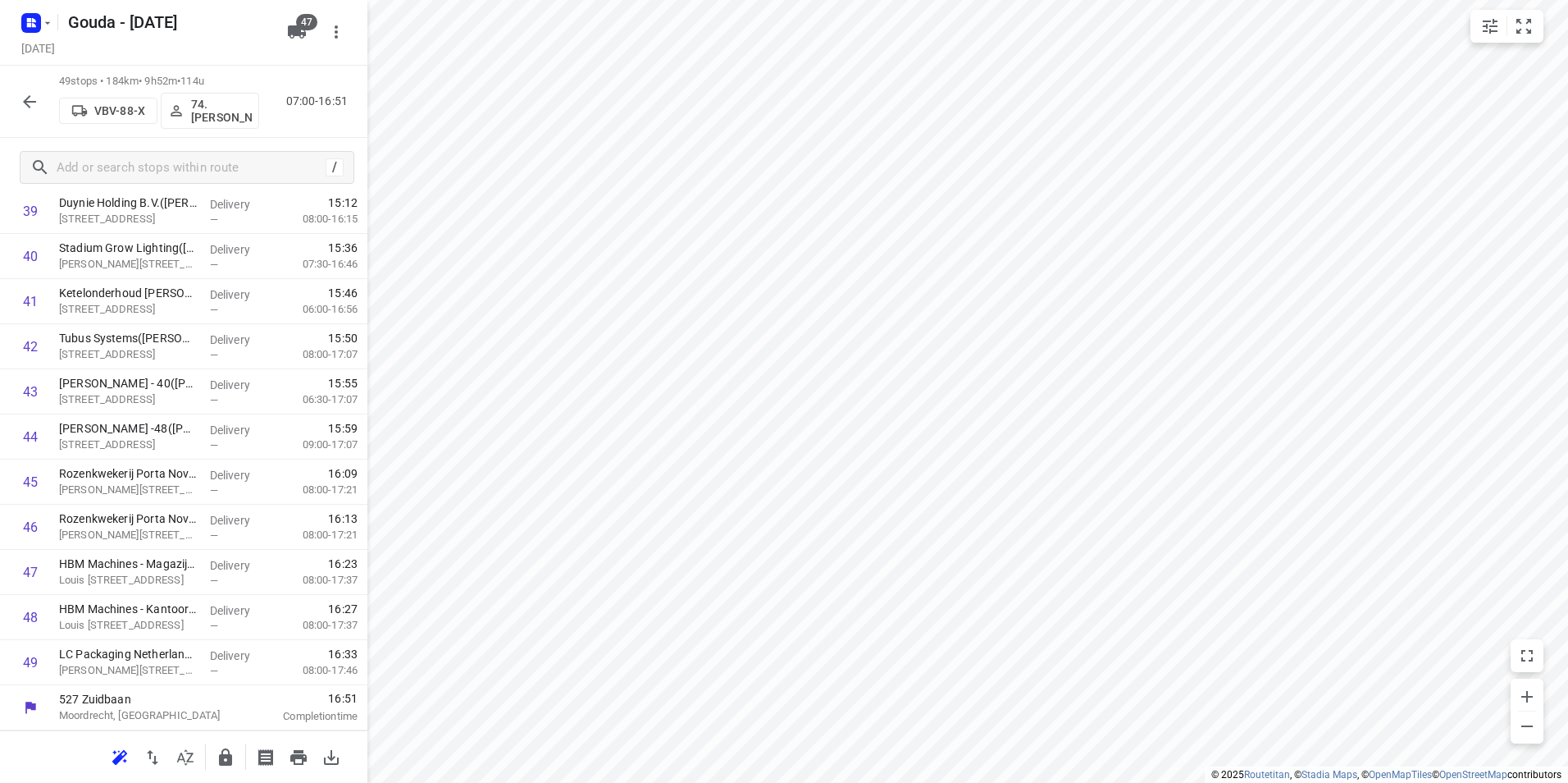
click at [219, 757] on icon "button" at bounding box center [225, 756] width 19 height 19
click at [28, 107] on icon "button" at bounding box center [28, 101] width 19 height 19
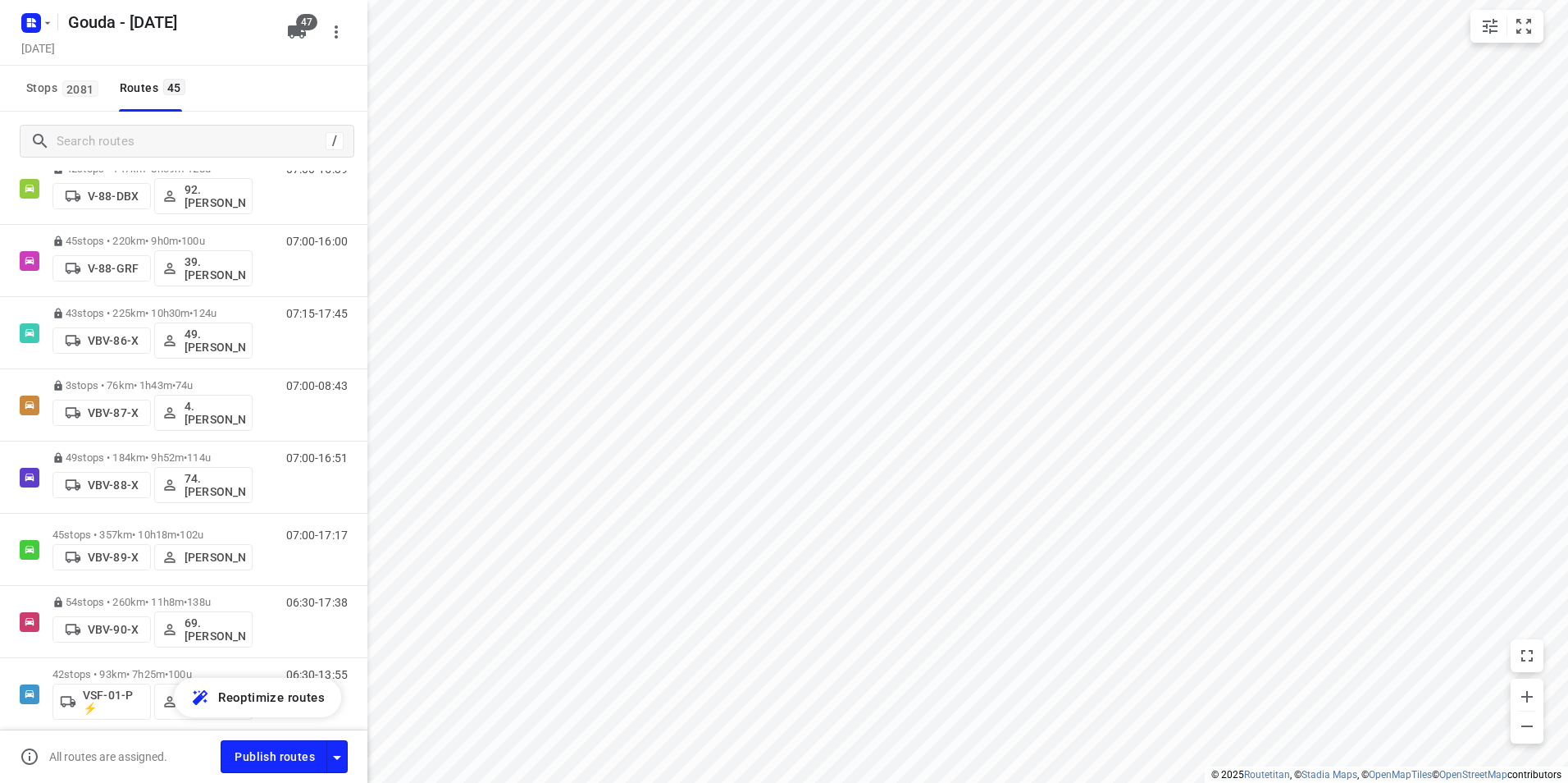
scroll to position [2379, 0]
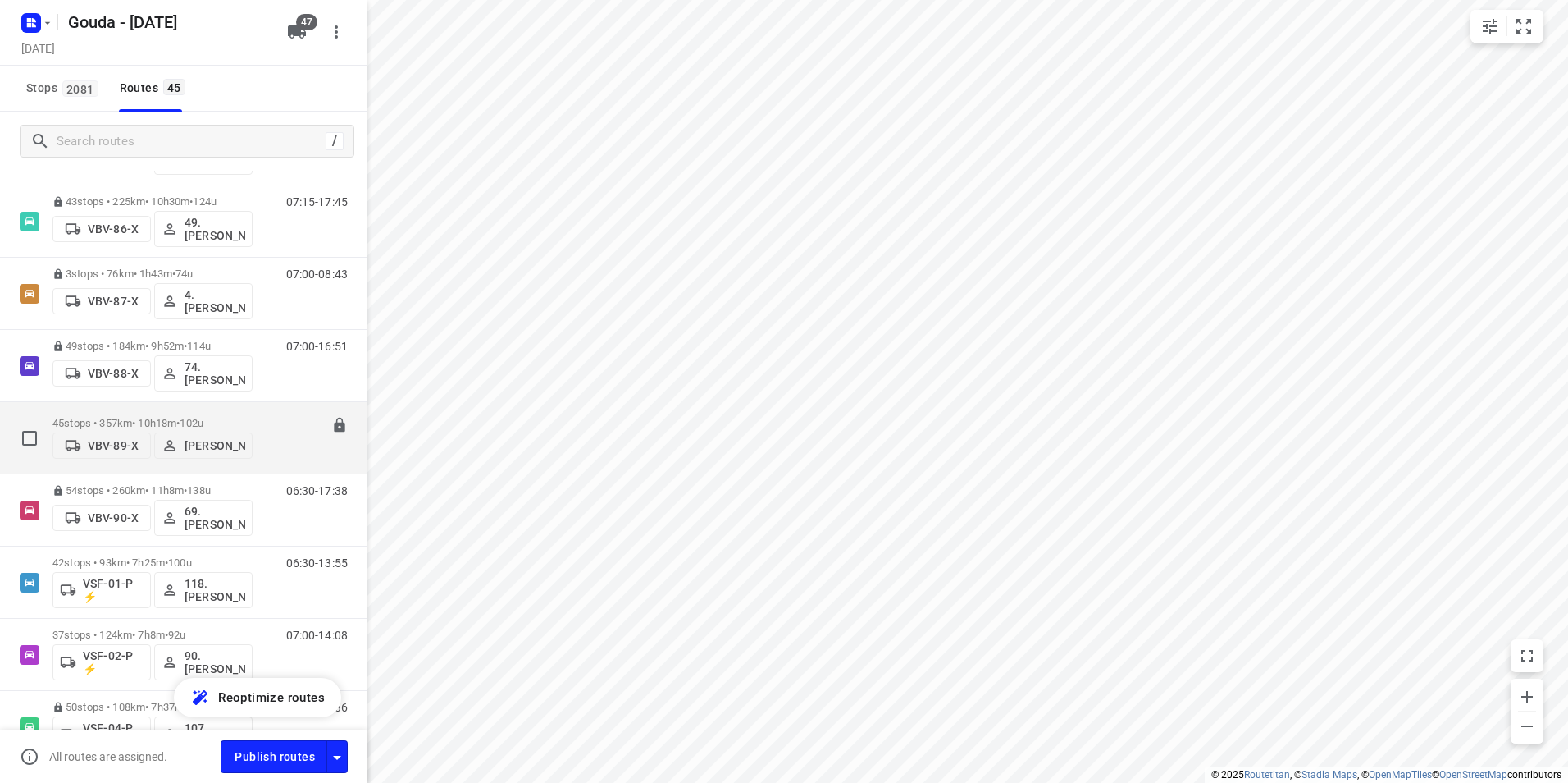
click at [153, 403] on div "45 stops • 357km • 10h18m • 102u VBV-89-X Lennart Moons 07:00-17:17" at bounding box center [184, 438] width 367 height 73
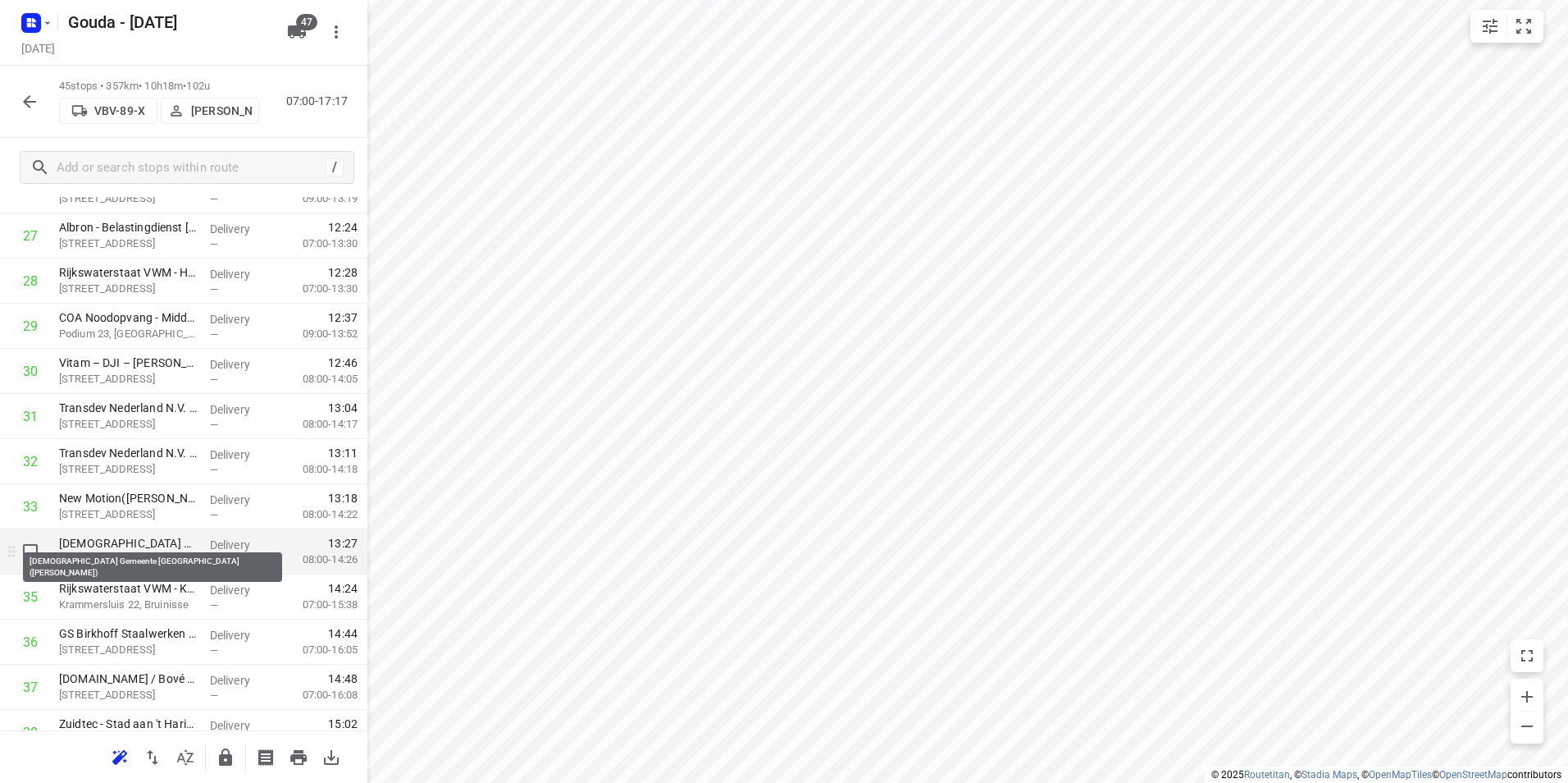
scroll to position [1313, 0]
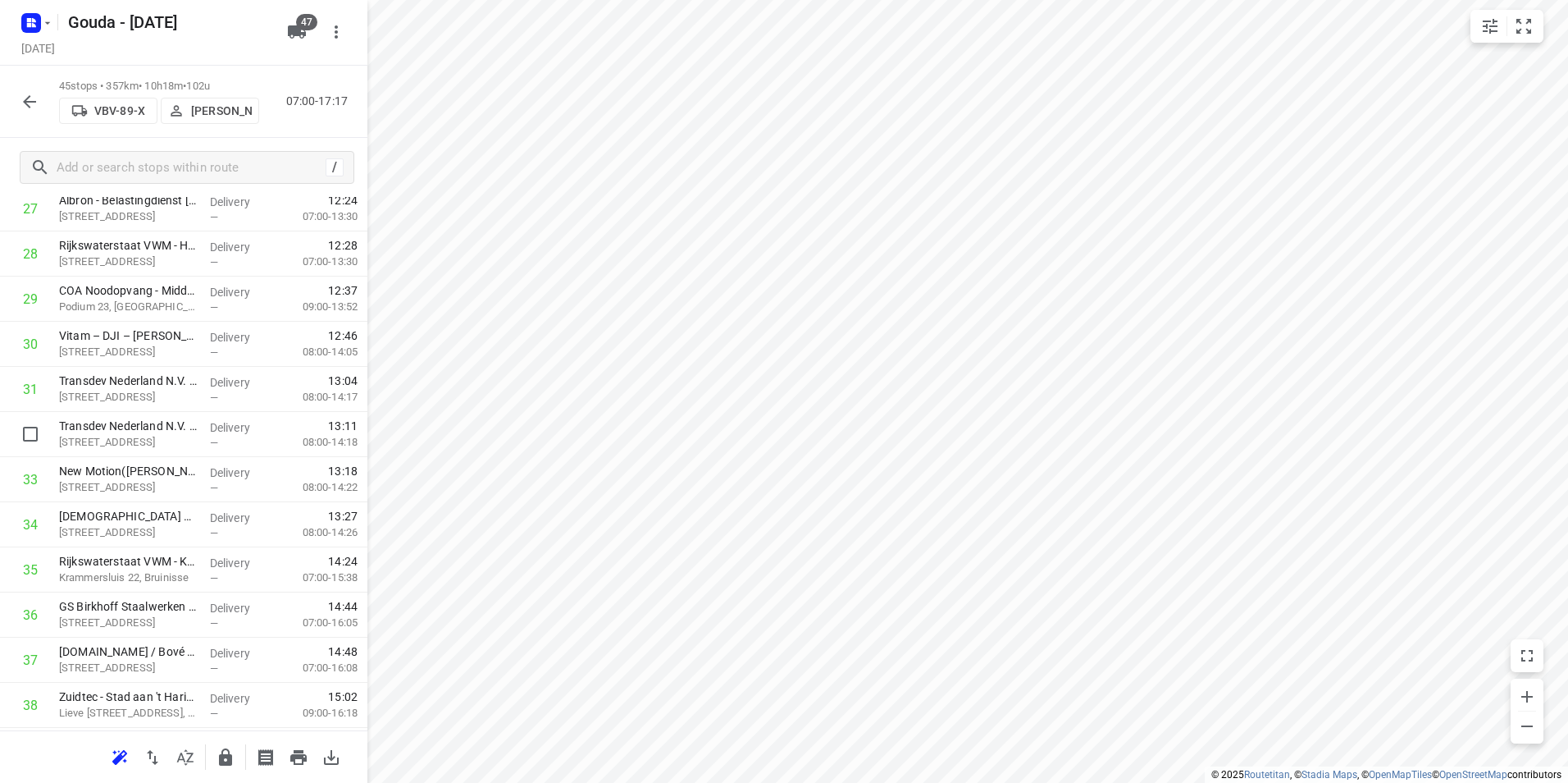
drag, startPoint x: 154, startPoint y: 439, endPoint x: 155, endPoint y: 401, distance: 38.0
click at [155, 401] on div "1 Bison International B.V. - DC(Sjoukje Mouthaan) Columbusweg 14, Goes Delivery…" at bounding box center [184, 28] width 367 height 2031
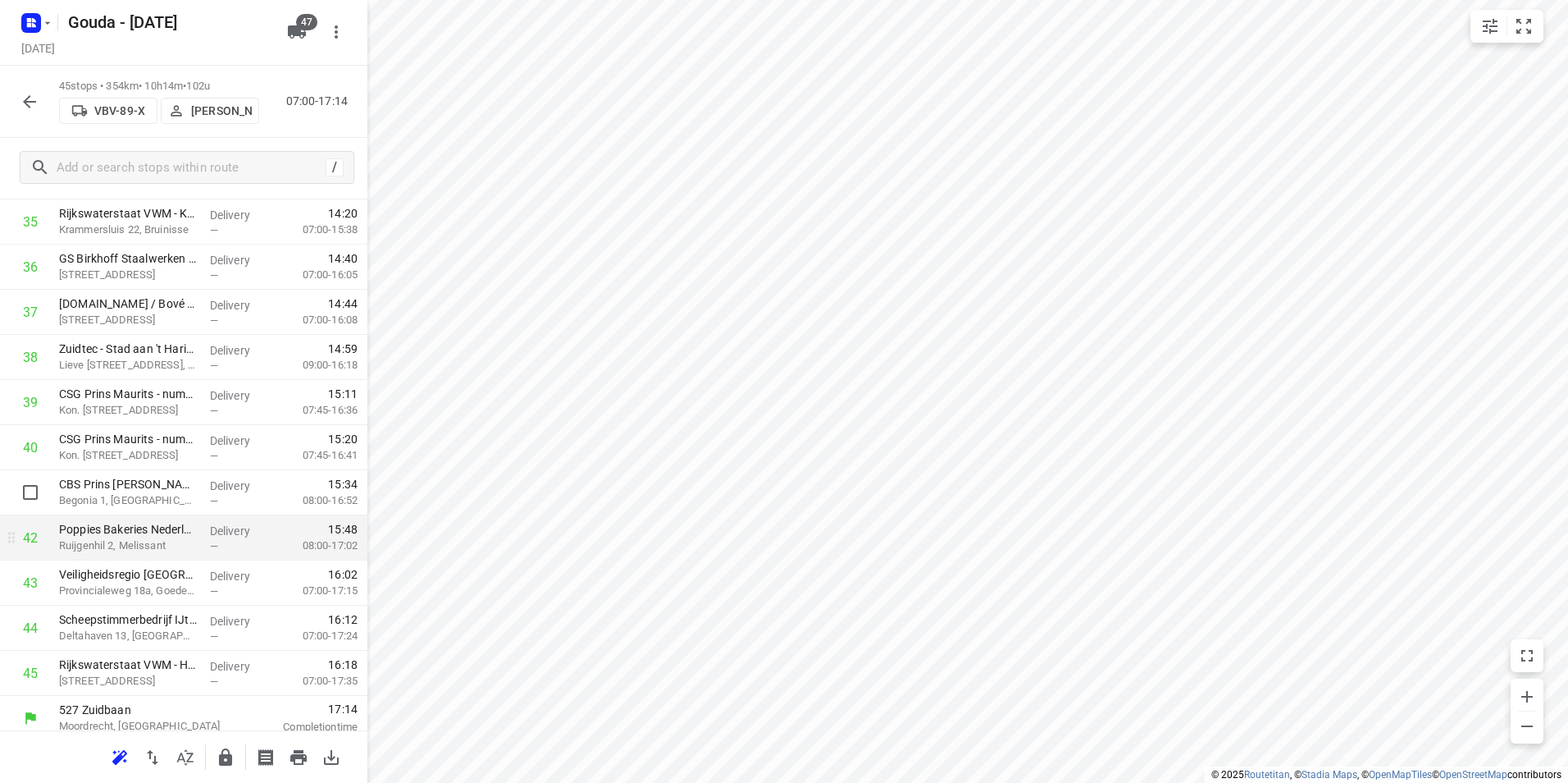
scroll to position [1672, 0]
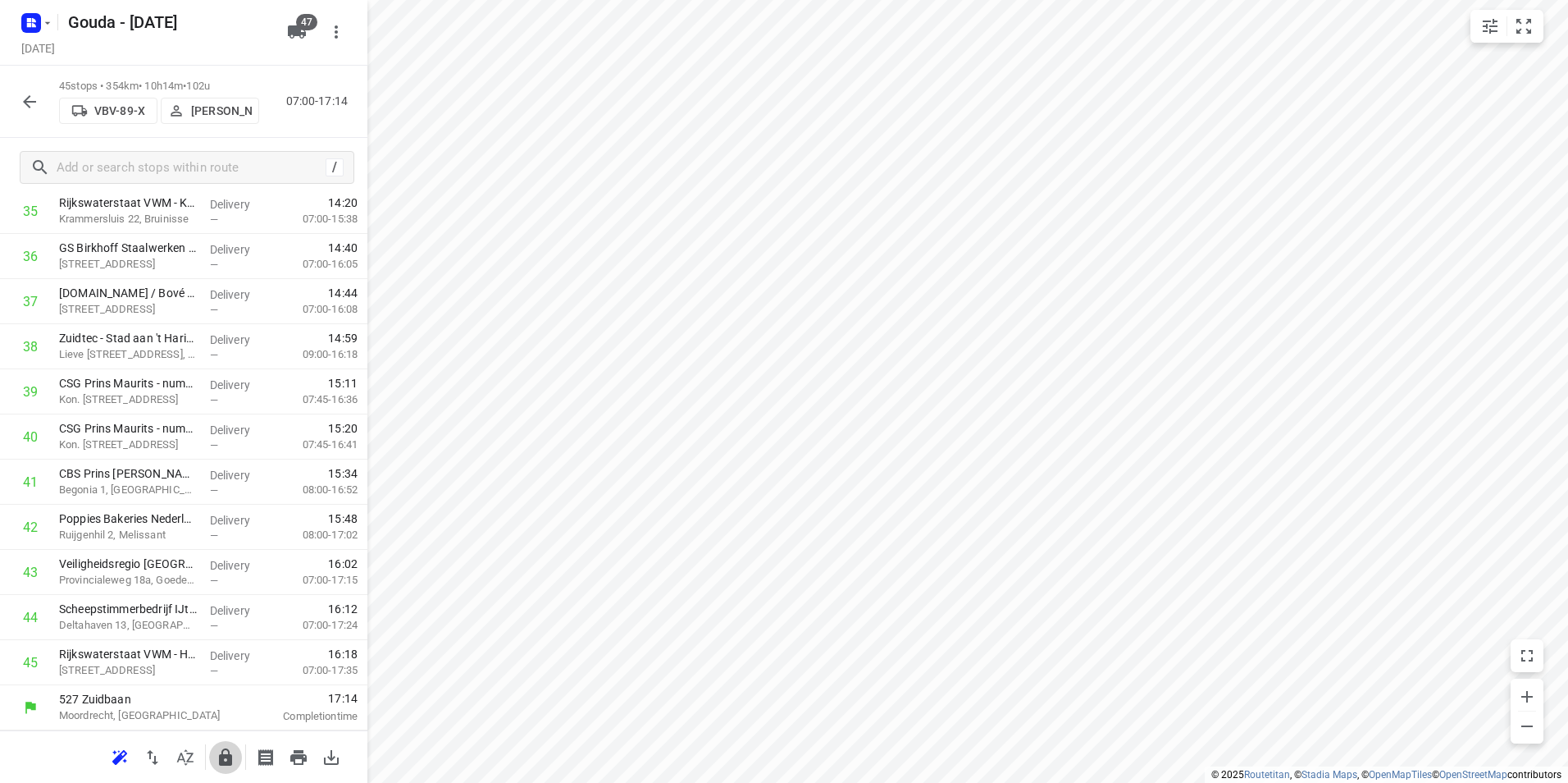
click at [236, 763] on button "button" at bounding box center [226, 757] width 33 height 33
click at [41, 83] on div "45 stops • 354km • 10h14m • 102u VBV-89-X Lennart Moons 07:00-17:14" at bounding box center [184, 101] width 367 height 73
click at [33, 99] on icon "button" at bounding box center [28, 101] width 19 height 19
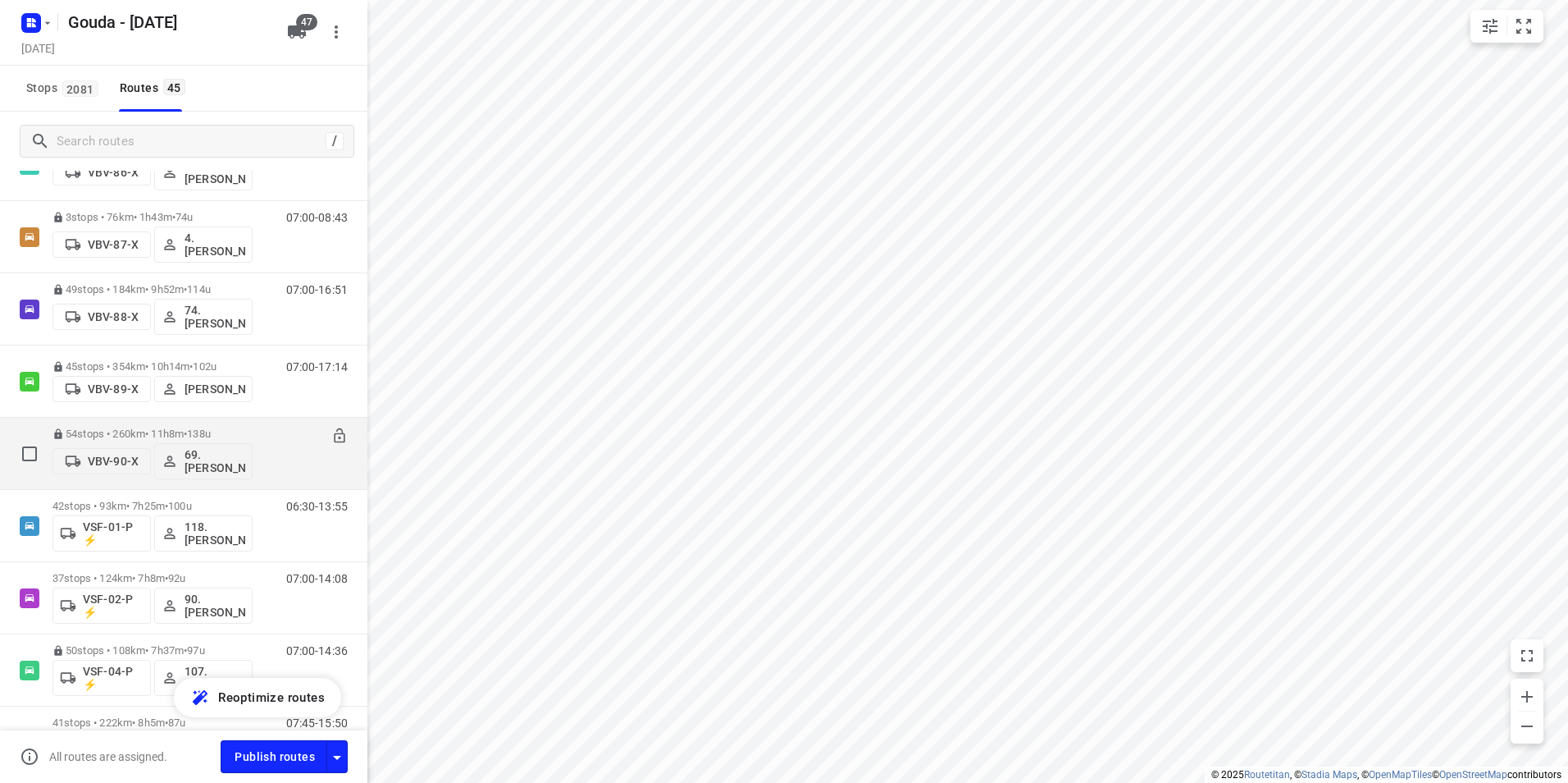
scroll to position [2462, 0]
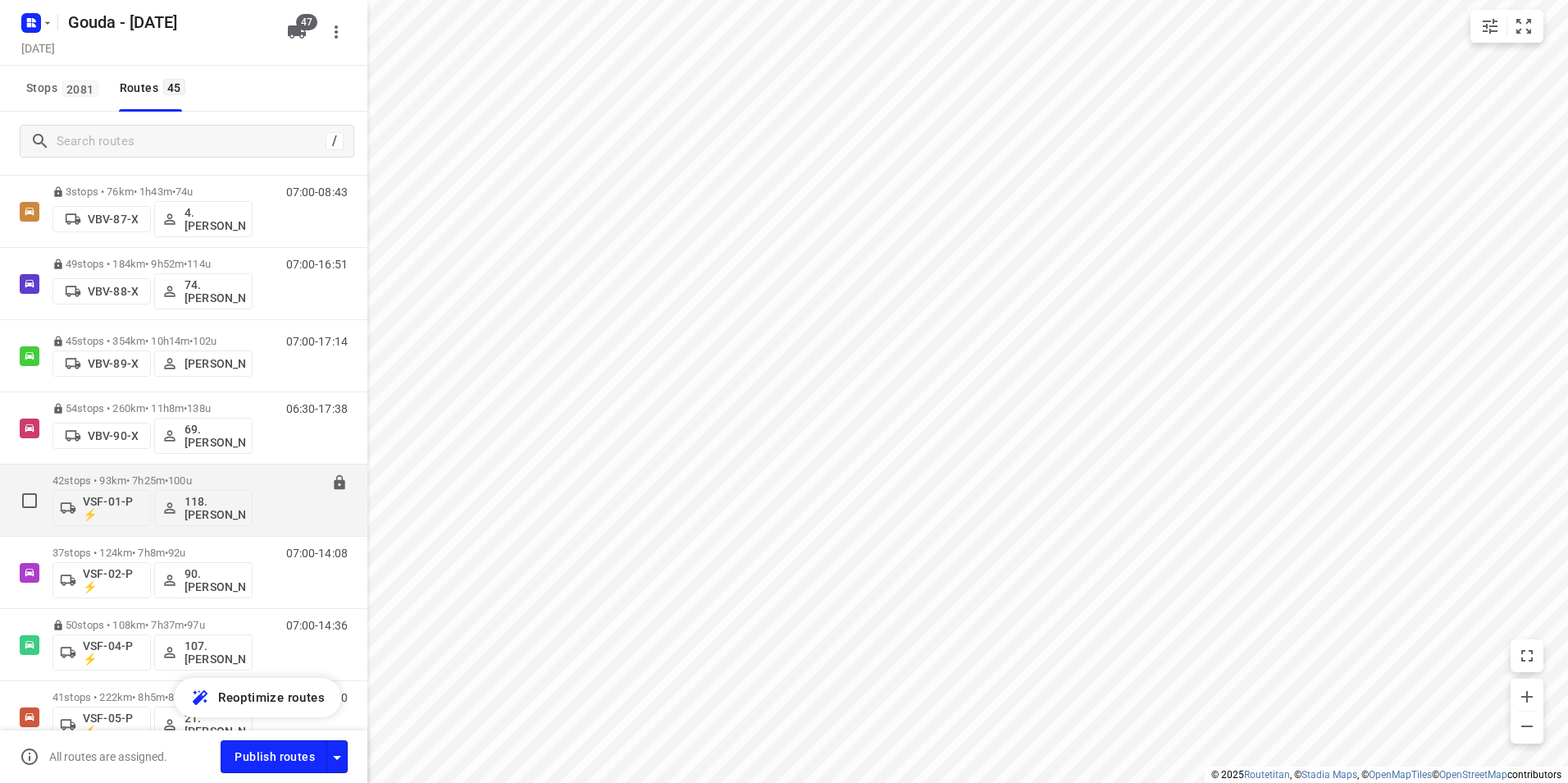
click at [174, 469] on div "42 stops • 93km • 7h25m • 100u VSF-01-P ⚡ 118.Niels Peterbroers" at bounding box center [152, 500] width 200 height 68
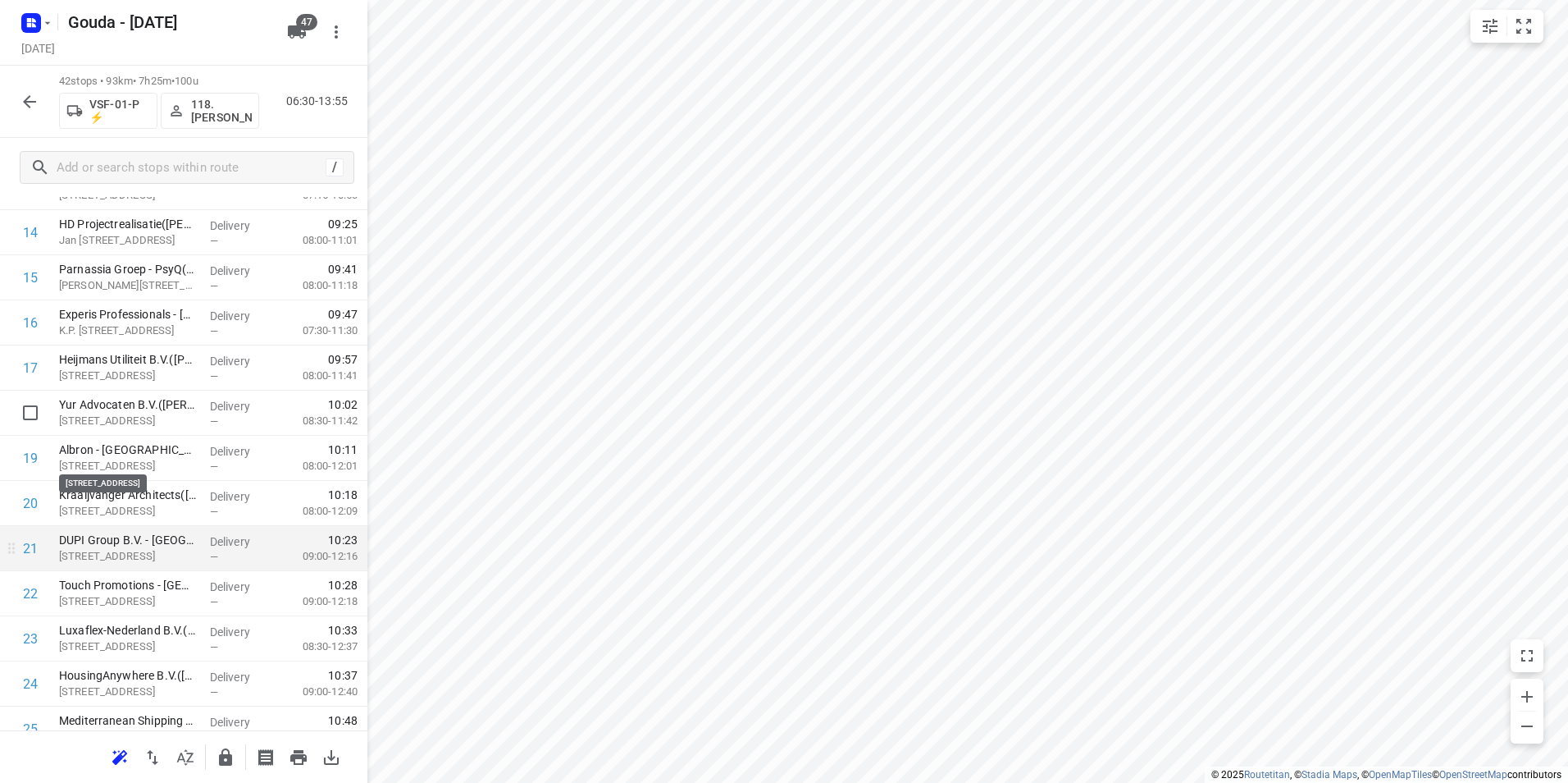
scroll to position [739, 0]
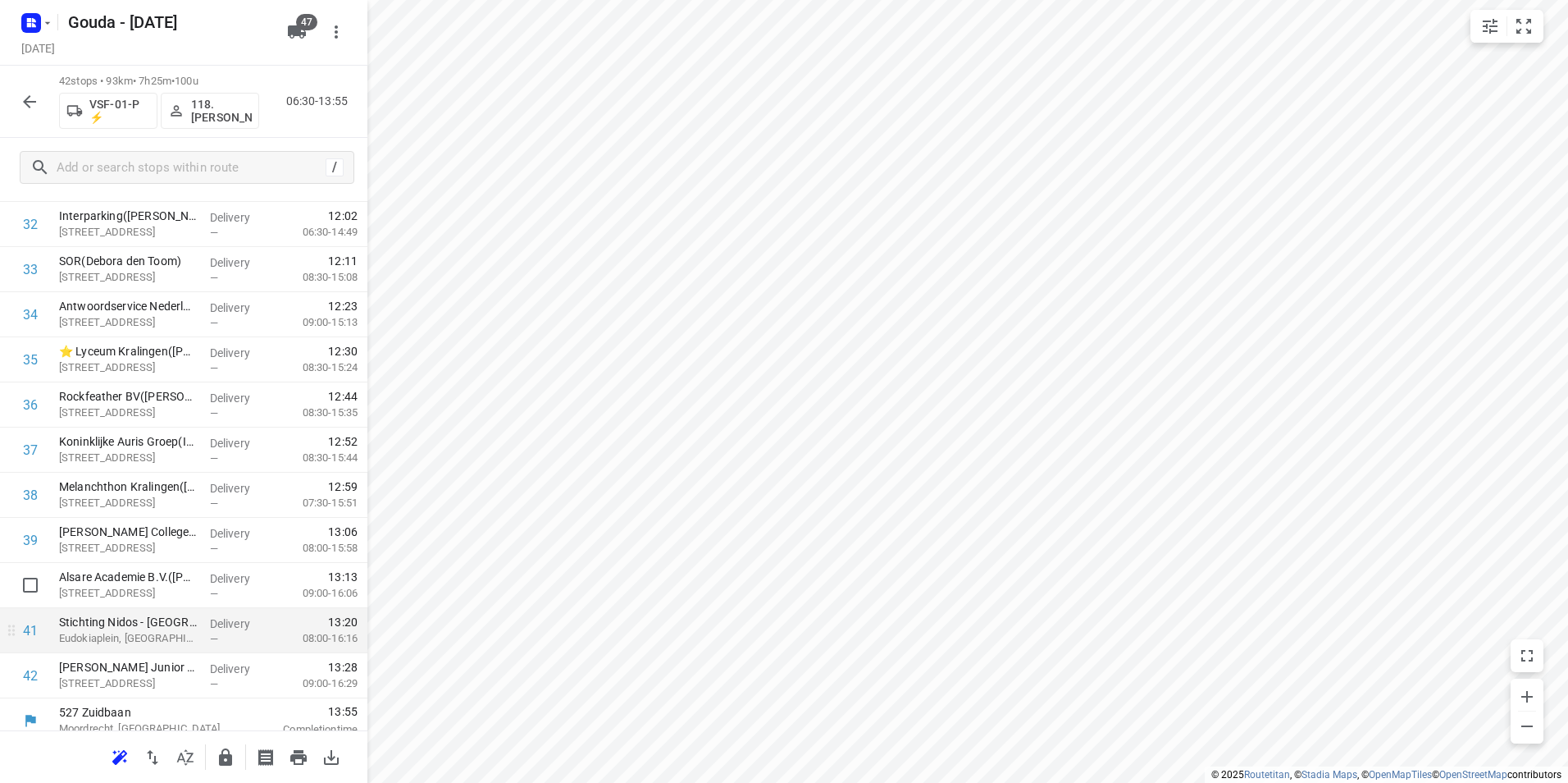
scroll to position [1536, 0]
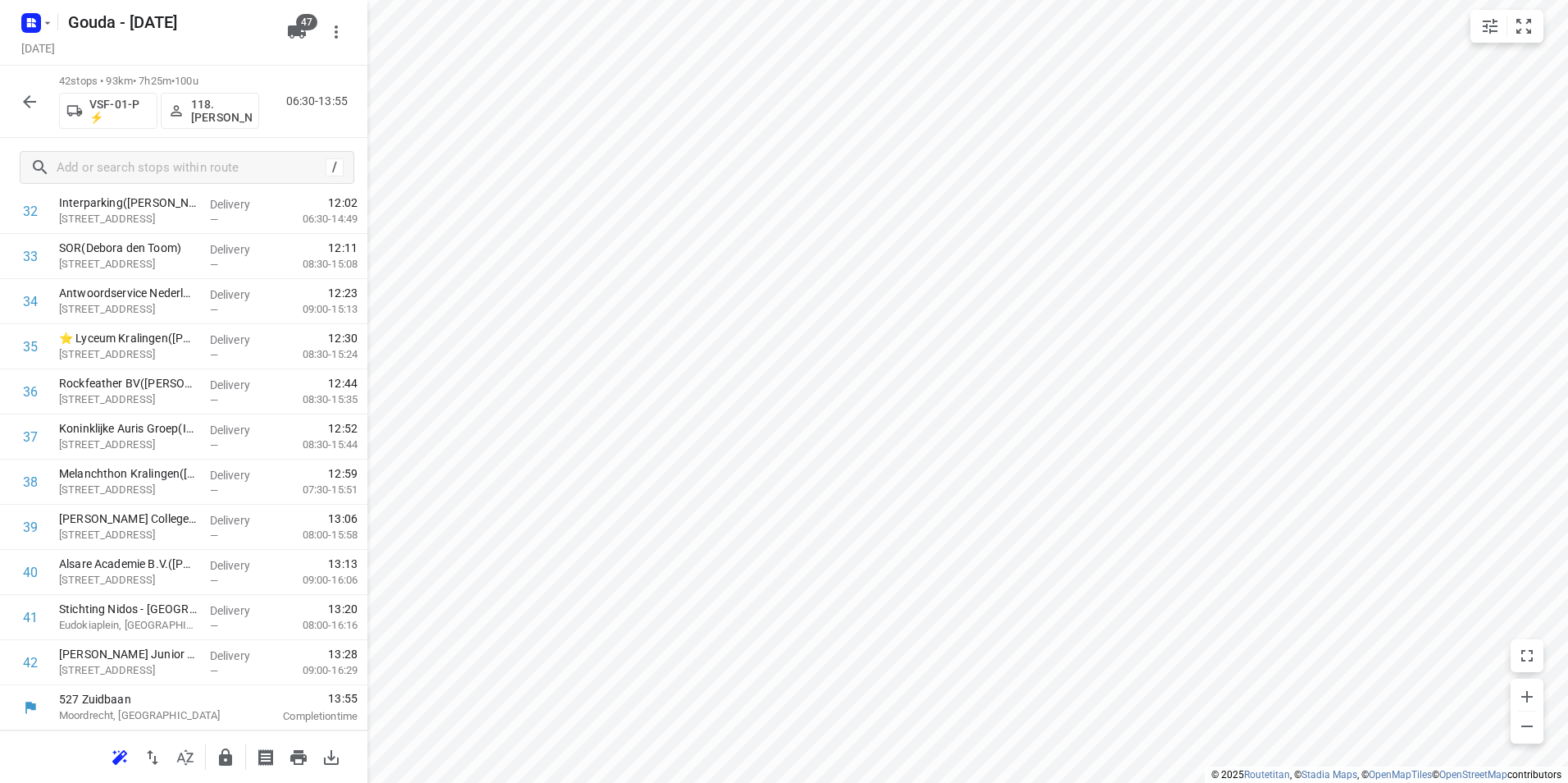
click at [231, 762] on icon "button" at bounding box center [225, 756] width 13 height 17
click at [27, 102] on icon "button" at bounding box center [29, 102] width 13 height 13
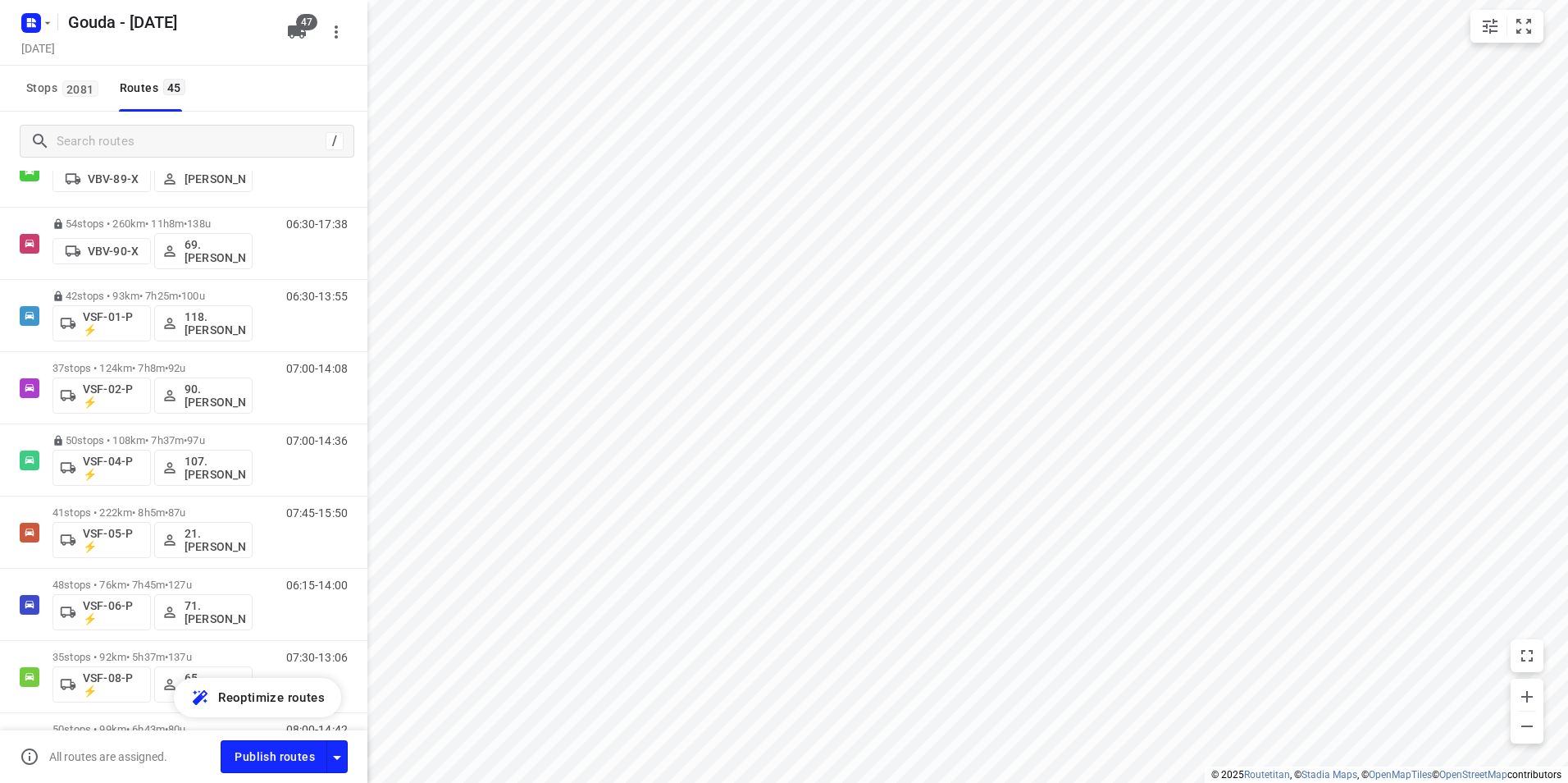
scroll to position [2716, 0]
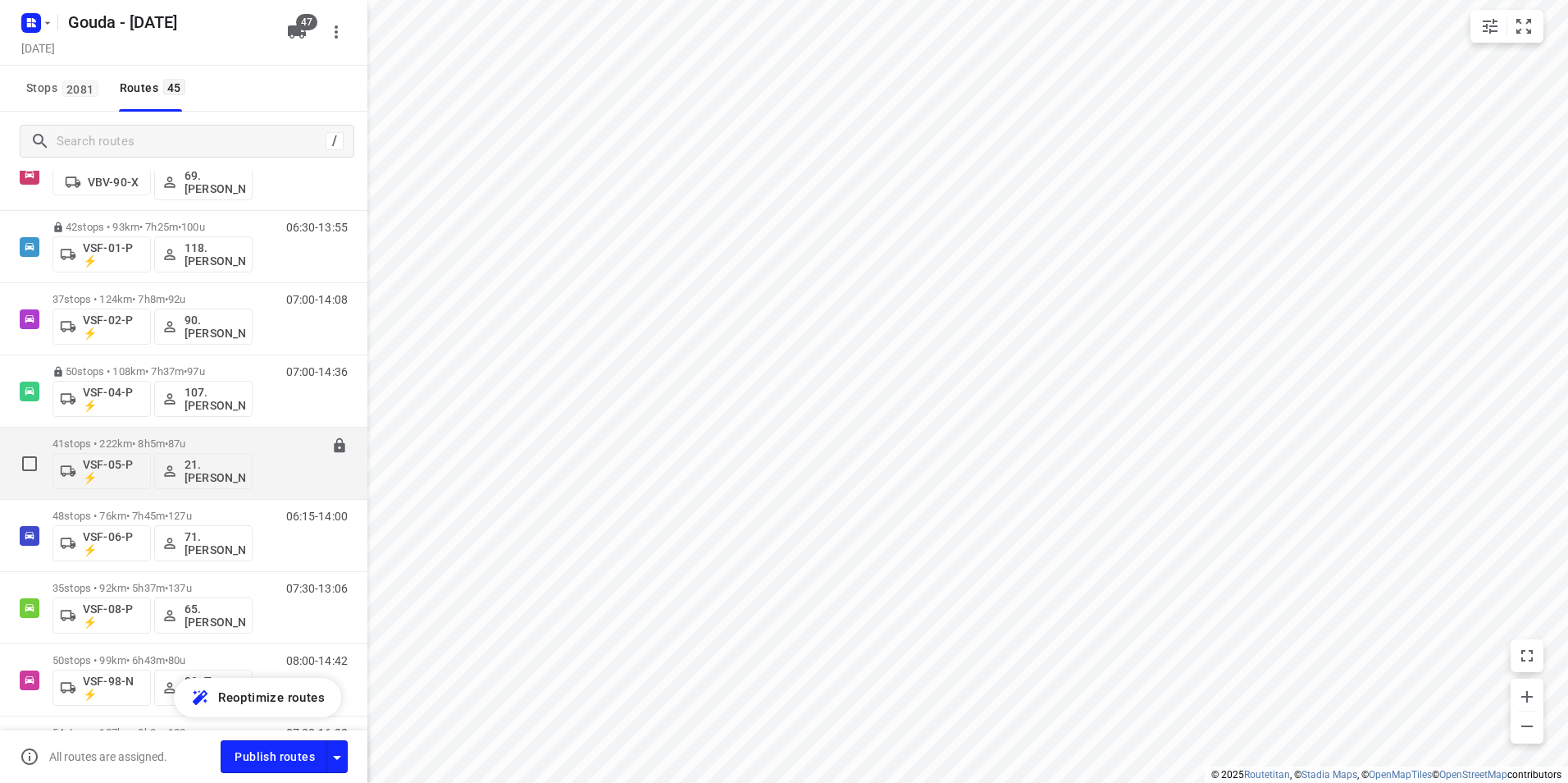
click at [128, 433] on div "41 stops • 222km • 8h5m • 87u VSF-05-P ⚡ 21. Frank van der Kraan" at bounding box center [152, 463] width 200 height 68
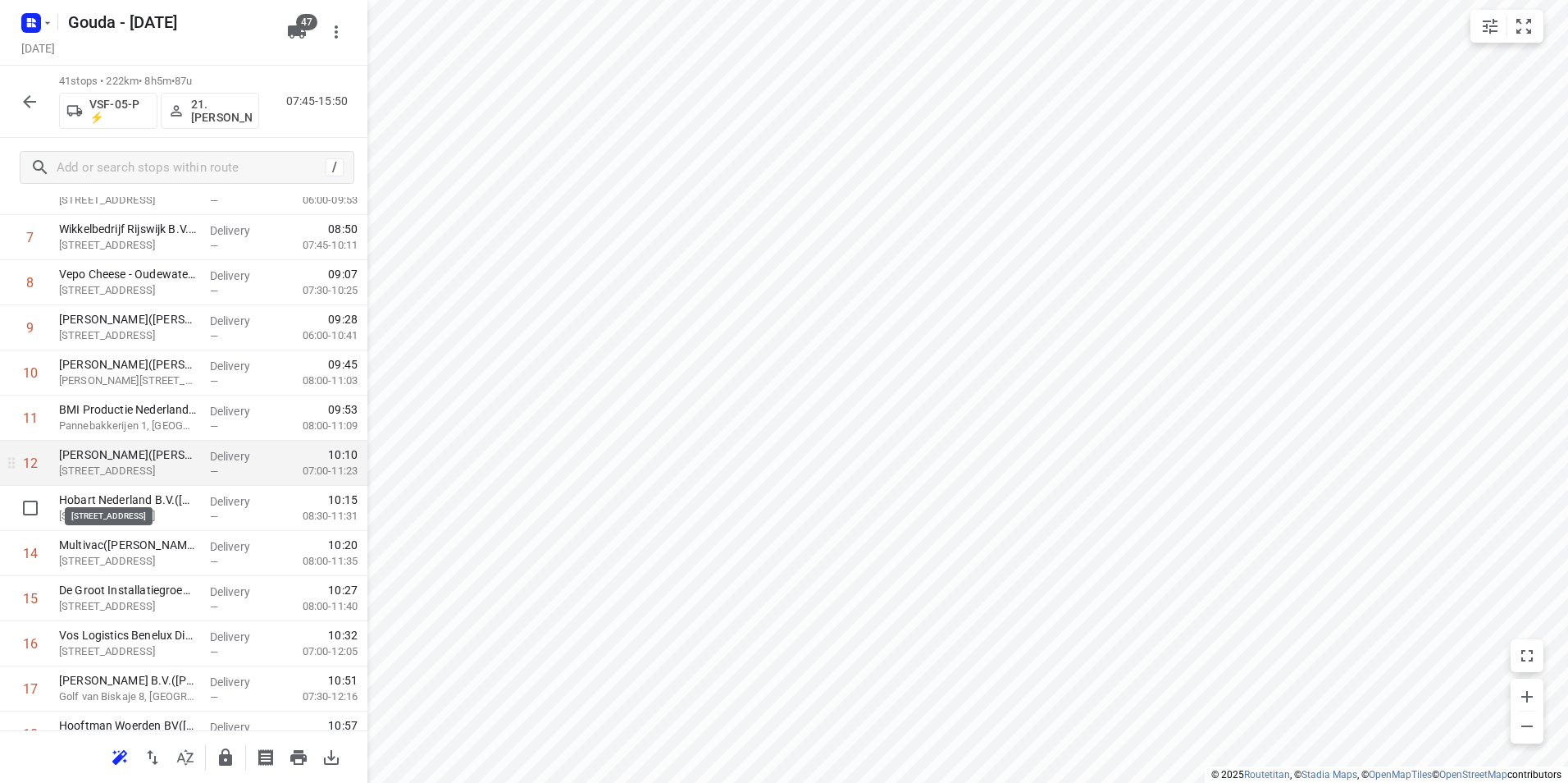
scroll to position [410, 0]
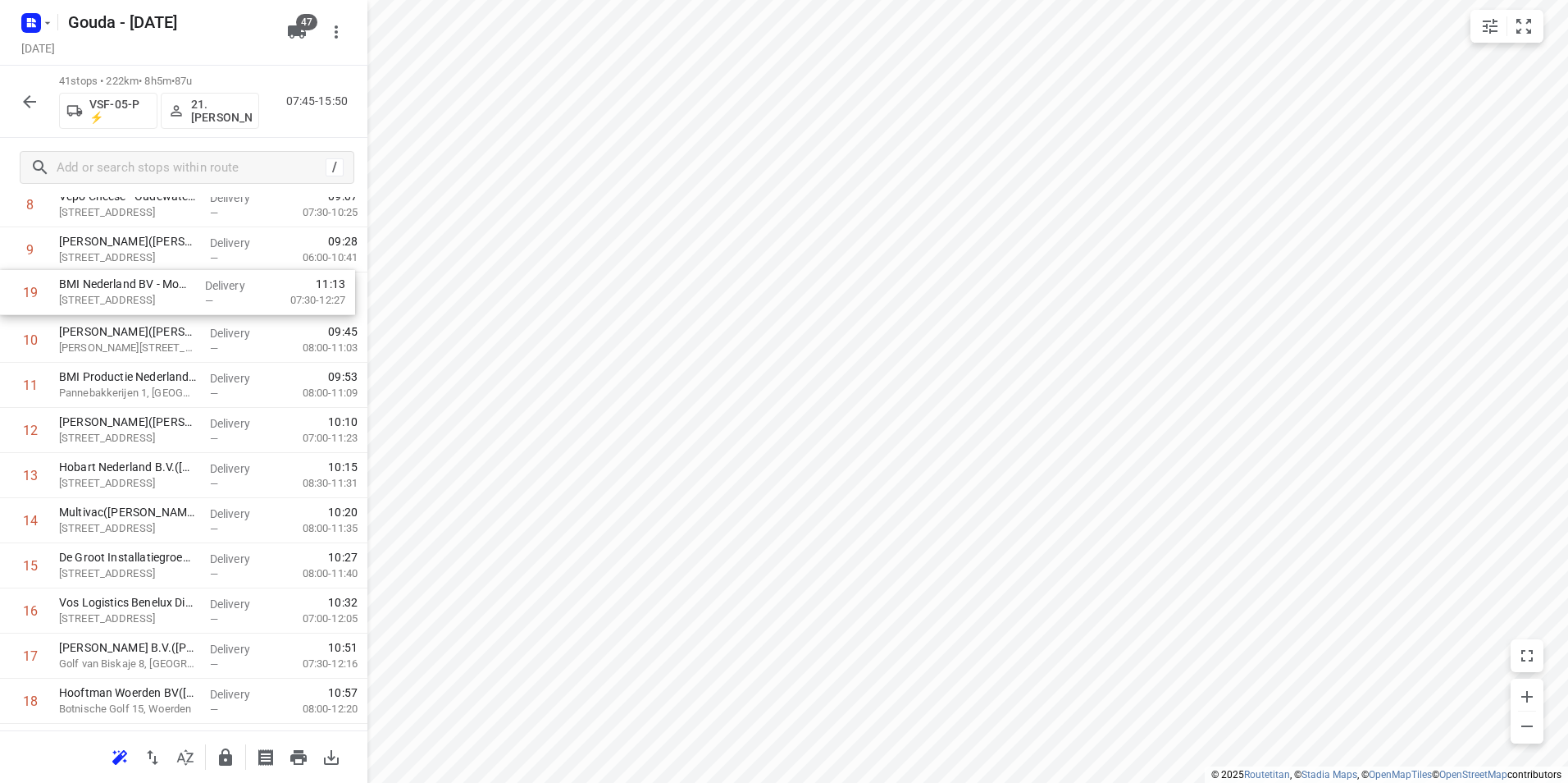
drag, startPoint x: 107, startPoint y: 668, endPoint x: 109, endPoint y: 285, distance: 383.0
click at [109, 285] on div "1 Kaars Koffie(Anouk Polman) Pascalstraat 13, Reeuwijk Delivery — 07:58 06:15-0…" at bounding box center [184, 790] width 367 height 1850
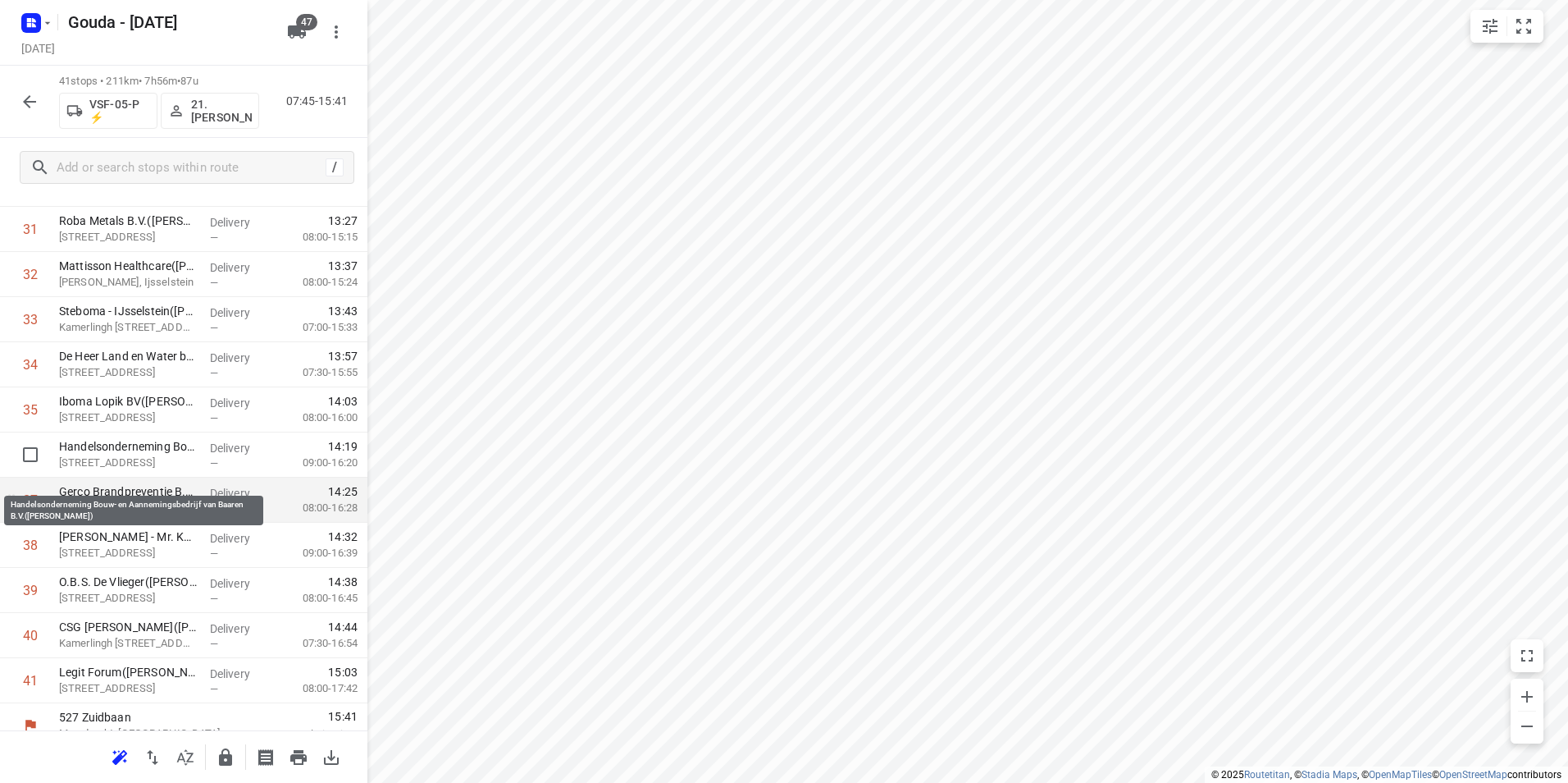
scroll to position [1491, 0]
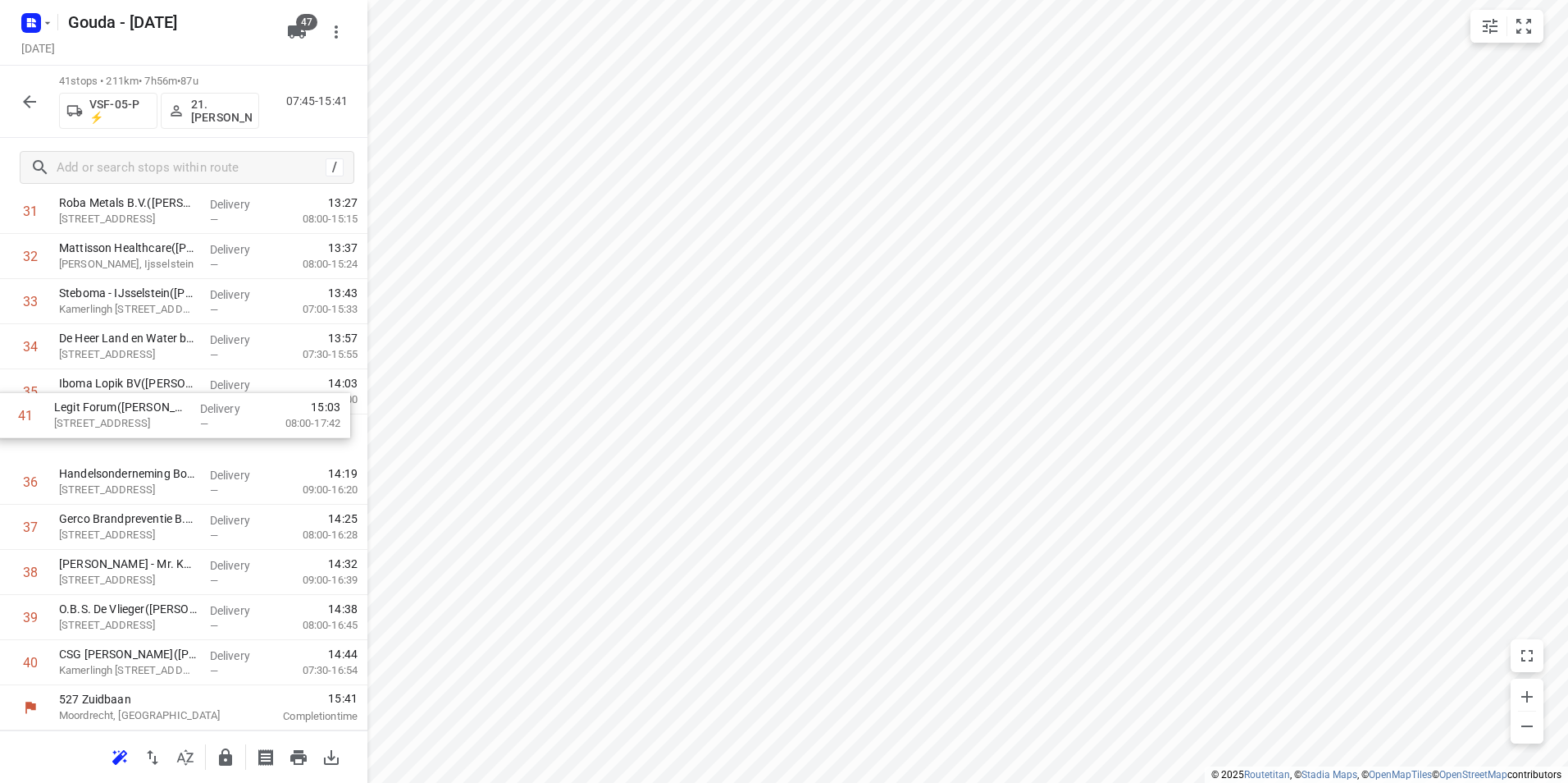
drag, startPoint x: 127, startPoint y: 662, endPoint x: 120, endPoint y: 417, distance: 245.1
click at [220, 752] on icon "button" at bounding box center [225, 756] width 19 height 19
click at [21, 93] on icon "button" at bounding box center [28, 101] width 19 height 19
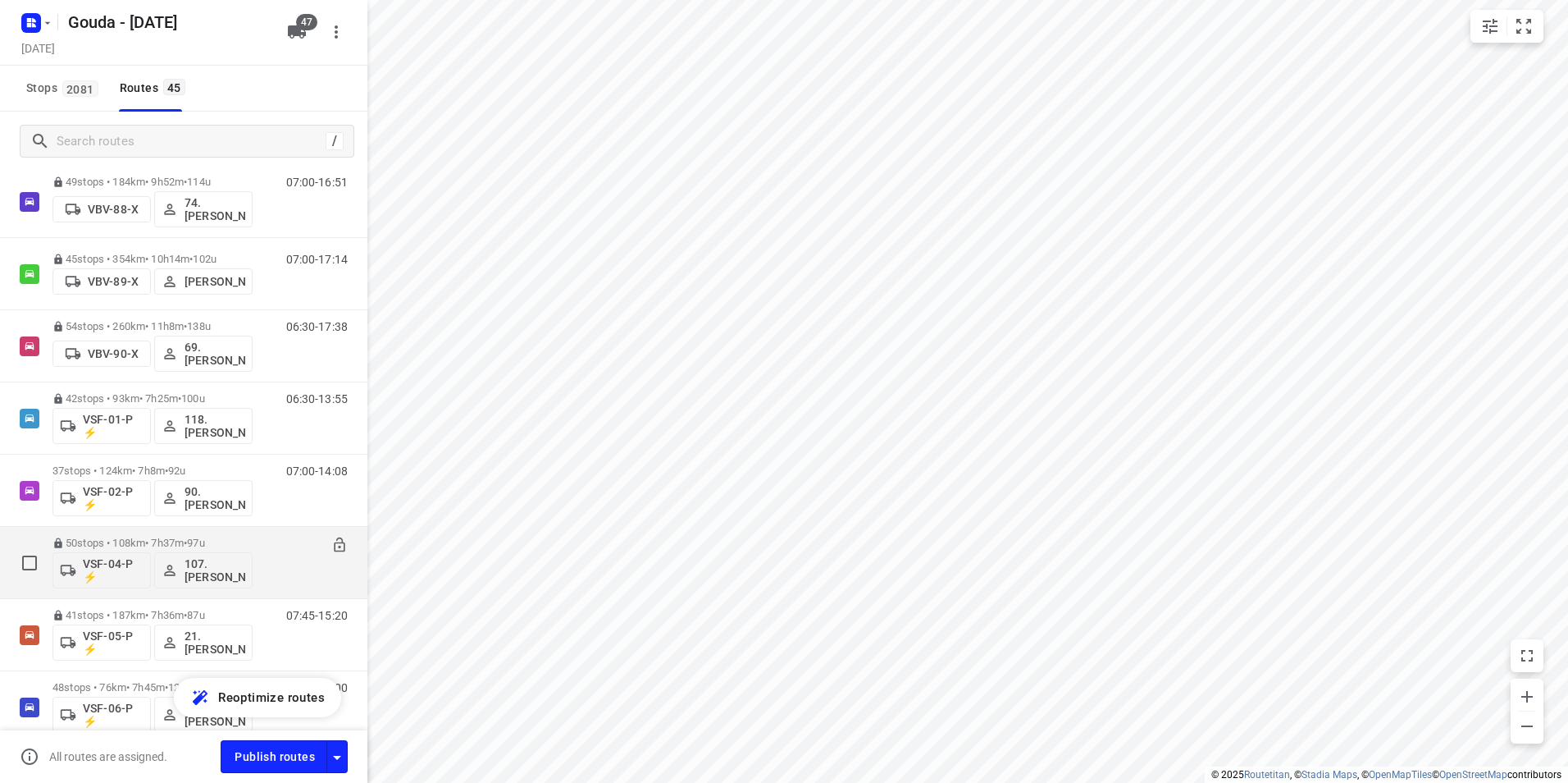
scroll to position [2708, 0]
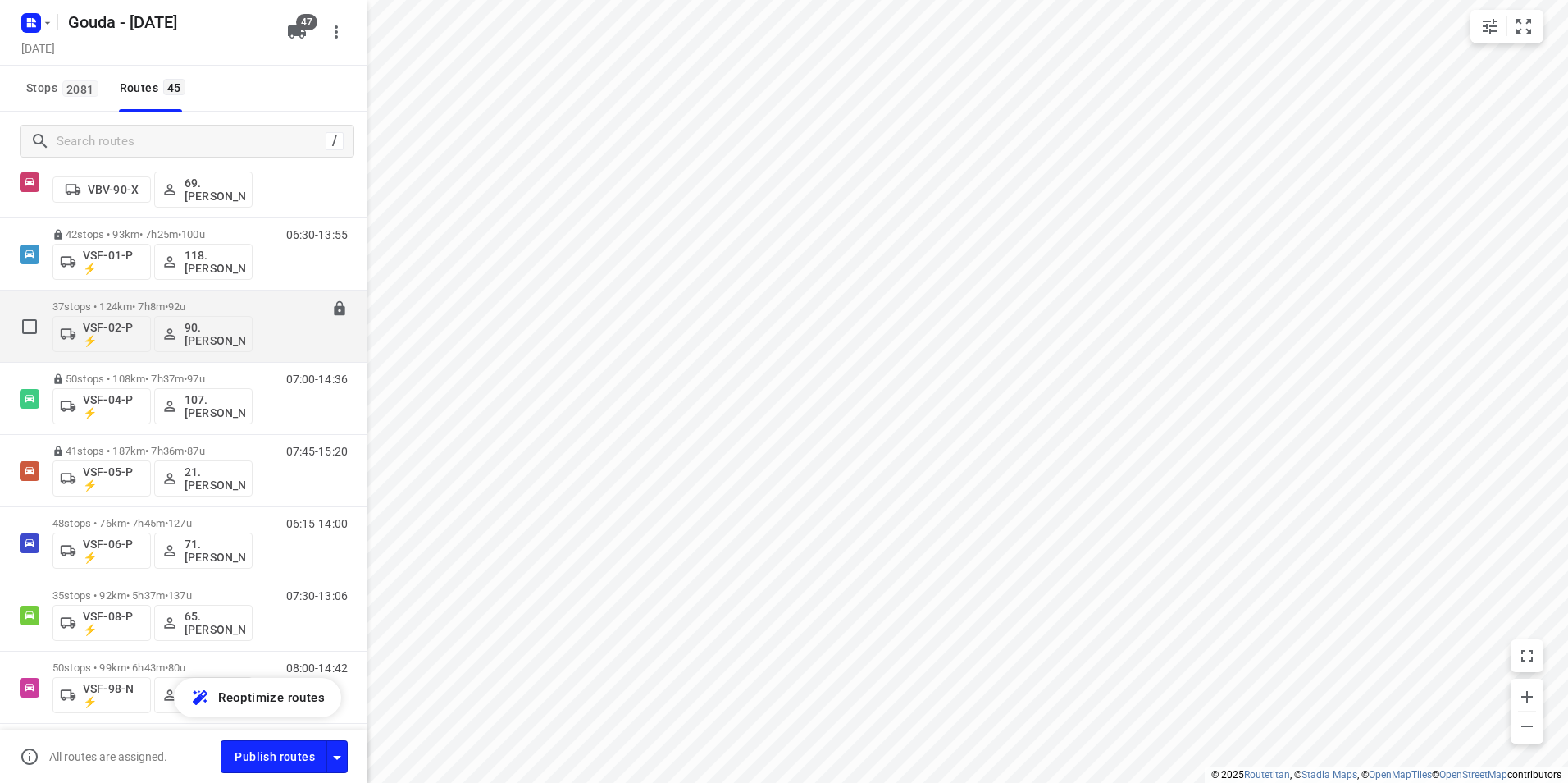
click at [151, 299] on div "37 stops • 124km • 7h8m • 92u VSF-02-P ⚡ 90.Joep de Heus" at bounding box center [152, 326] width 200 height 68
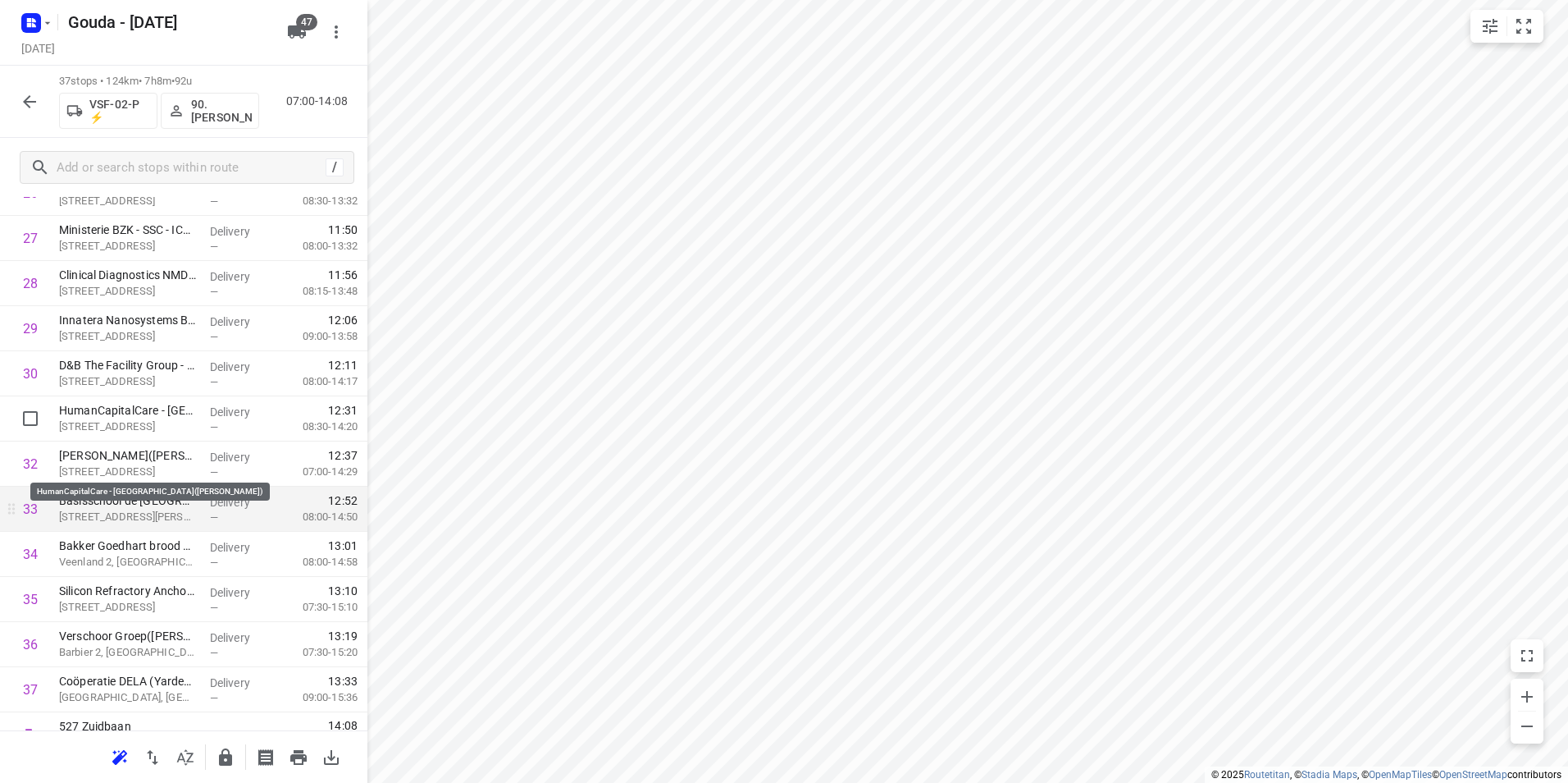
scroll to position [1311, 0]
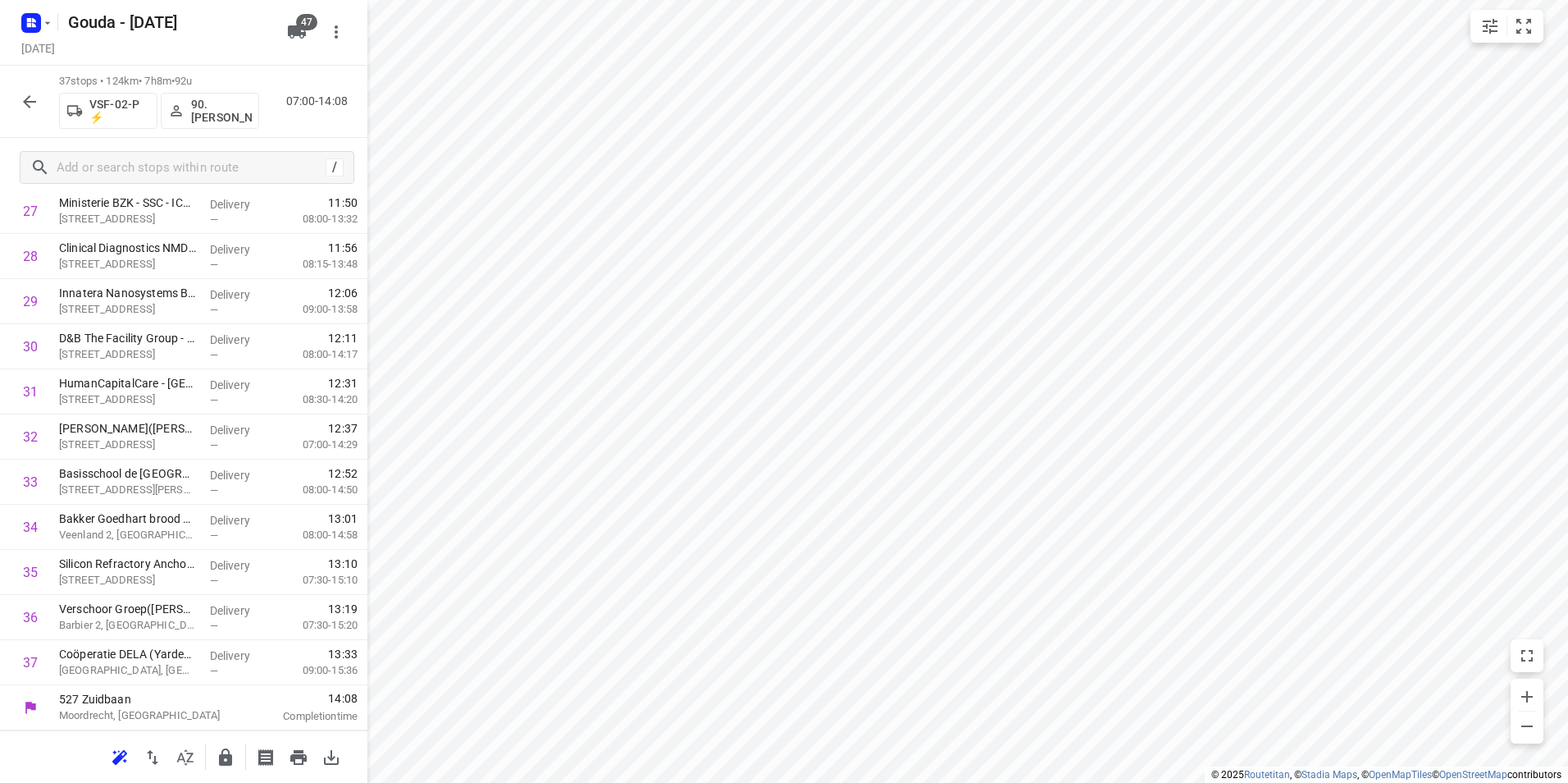
click at [222, 762] on icon "button" at bounding box center [225, 756] width 13 height 17
click at [21, 104] on icon "button" at bounding box center [28, 101] width 19 height 19
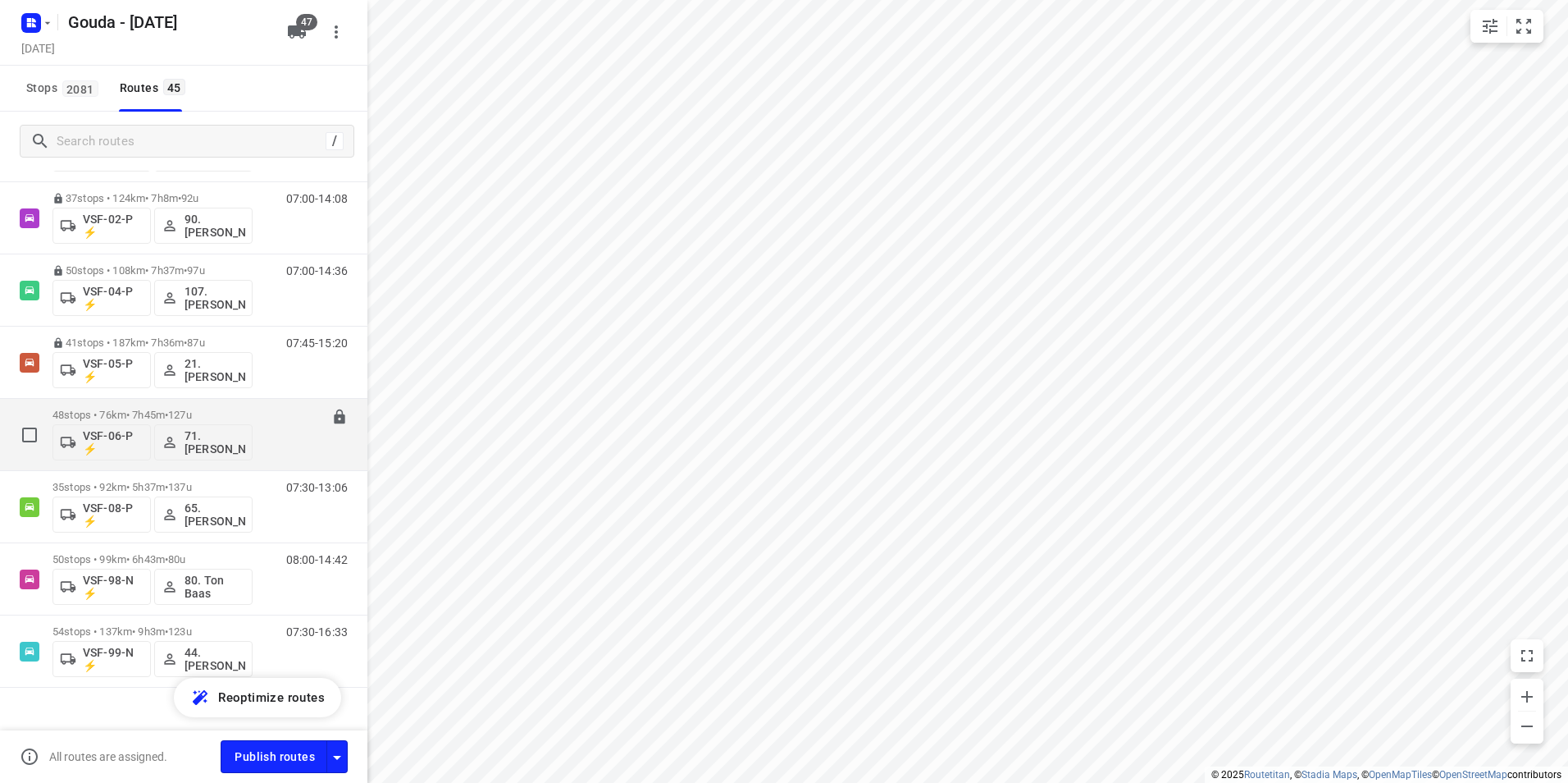
scroll to position [2839, 0]
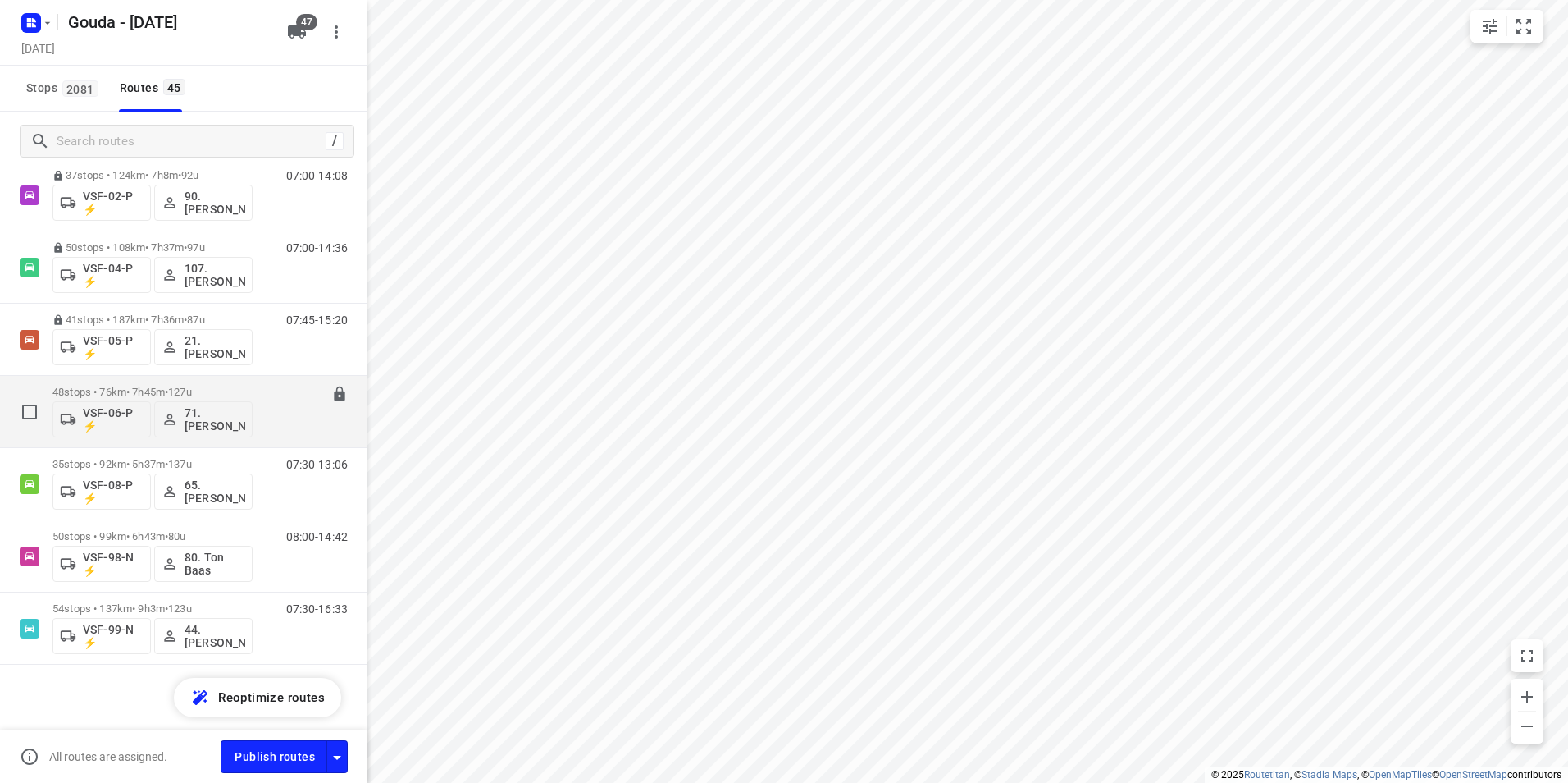
click at [127, 387] on p "48 stops • 76km • 7h45m • 127u" at bounding box center [152, 392] width 200 height 12
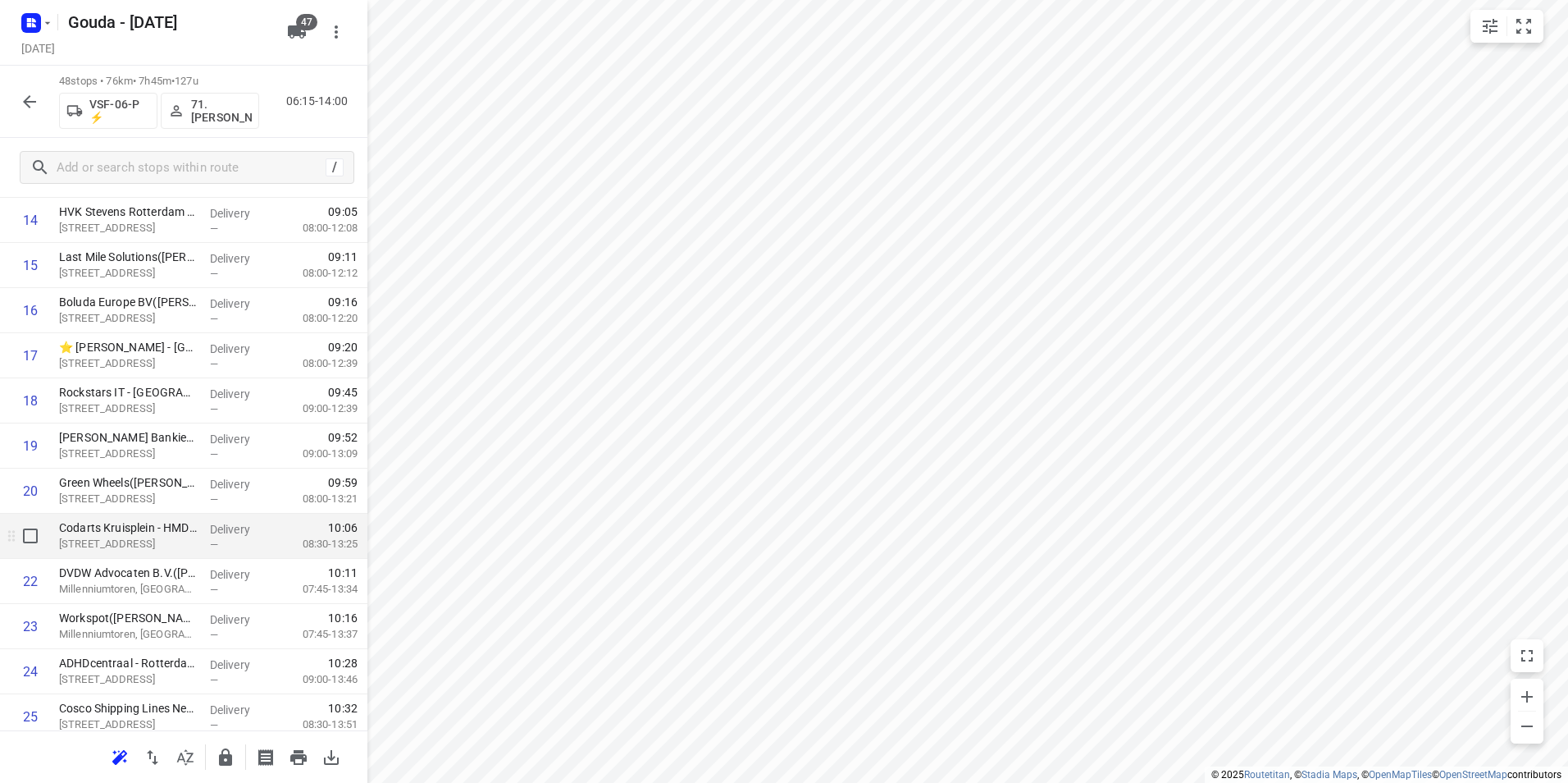
scroll to position [739, 0]
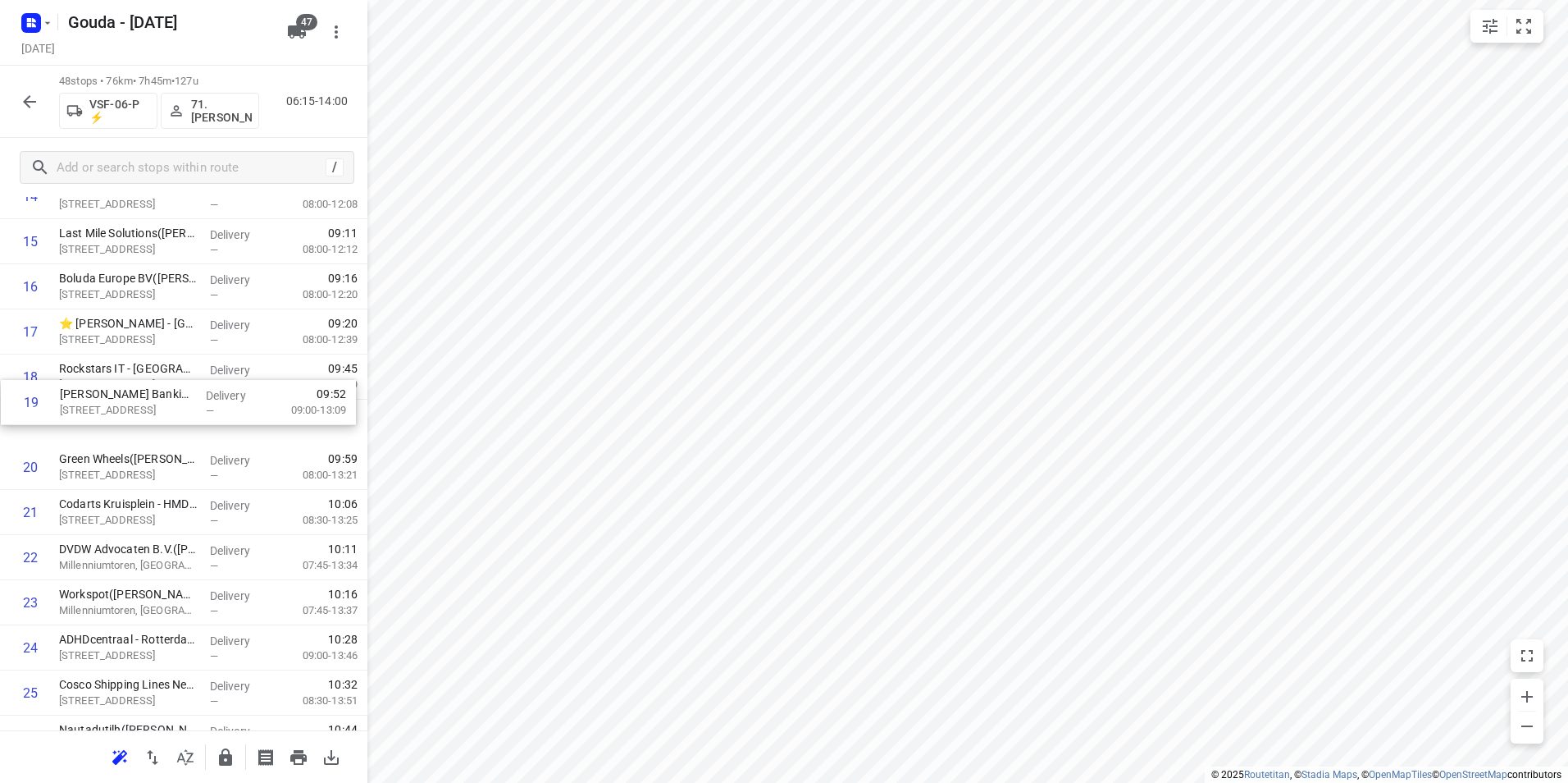
drag, startPoint x: 118, startPoint y: 403, endPoint x: 124, endPoint y: 371, distance: 32.6
click at [124, 371] on div "1 ⭐D&B The Facility Group B.V. - SBM Offshore Rotterdam(Pascale Dekker) Station…" at bounding box center [184, 670] width 367 height 2166
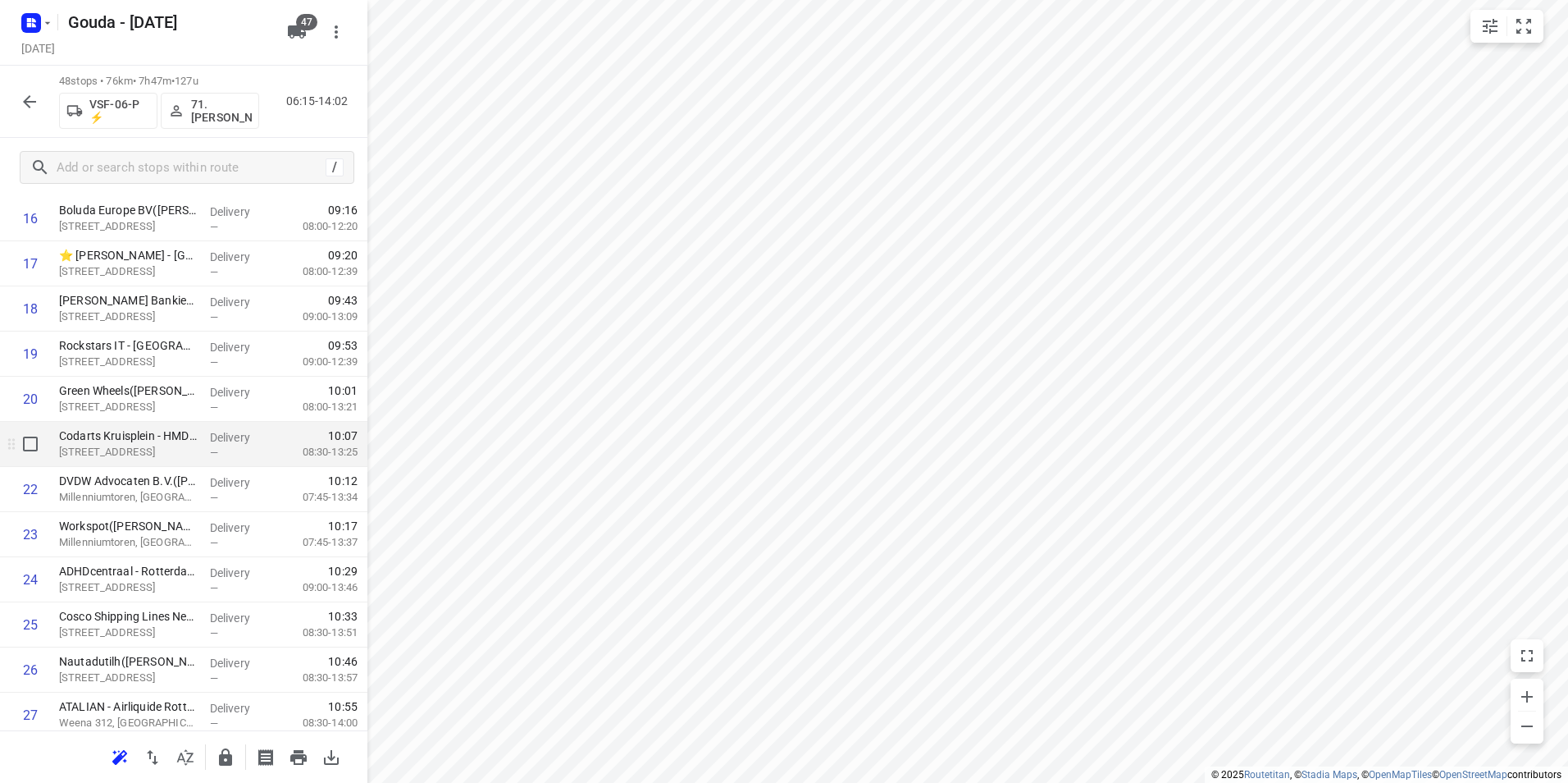
scroll to position [821, 0]
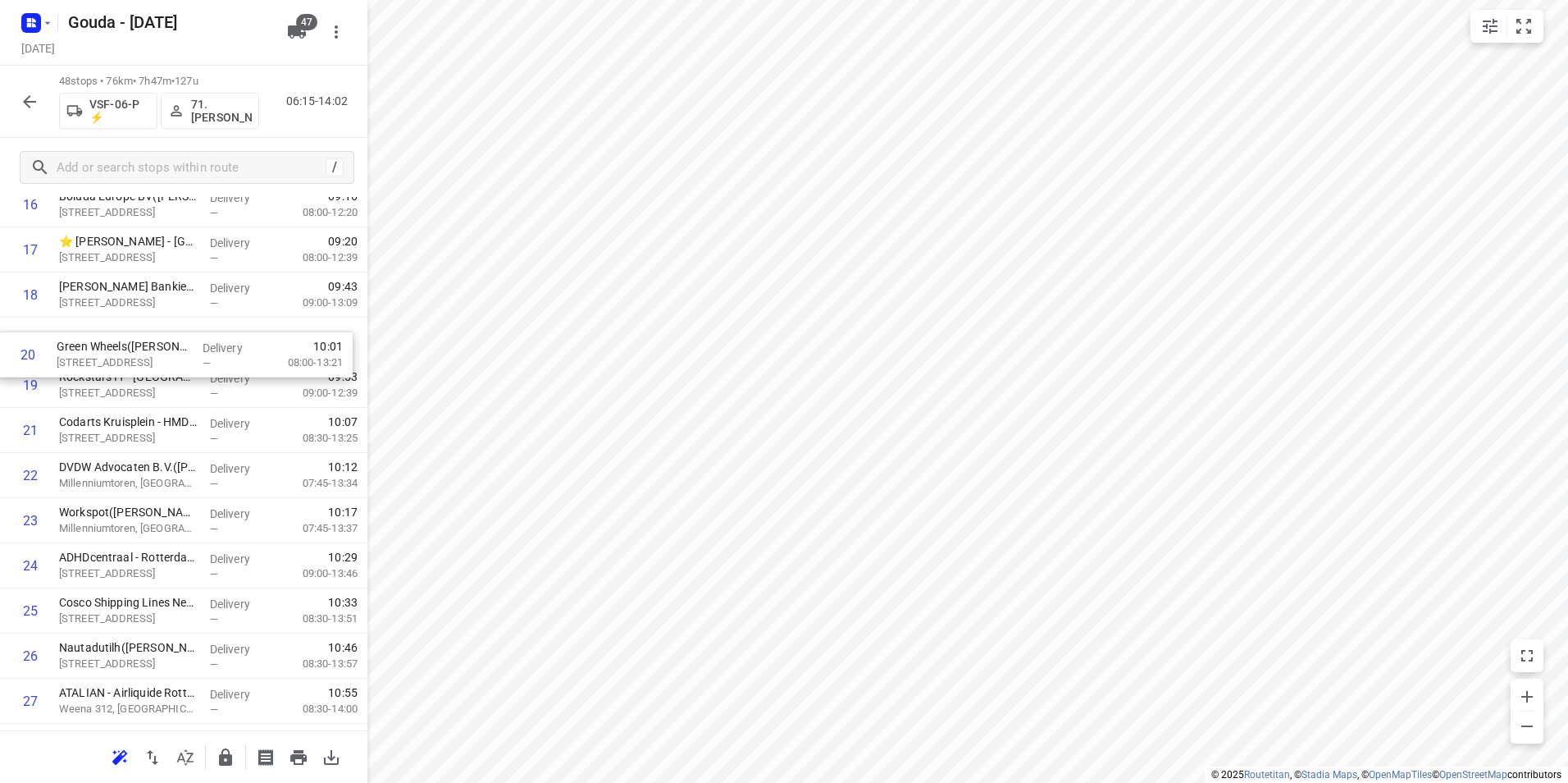
drag, startPoint x: 195, startPoint y: 400, endPoint x: 192, endPoint y: 354, distance: 46.1
click at [192, 354] on div "1 ⭐D&B The Facility Group B.V. - SBM Offshore Rotterdam(Pascale Dekker) Station…" at bounding box center [184, 588] width 367 height 2166
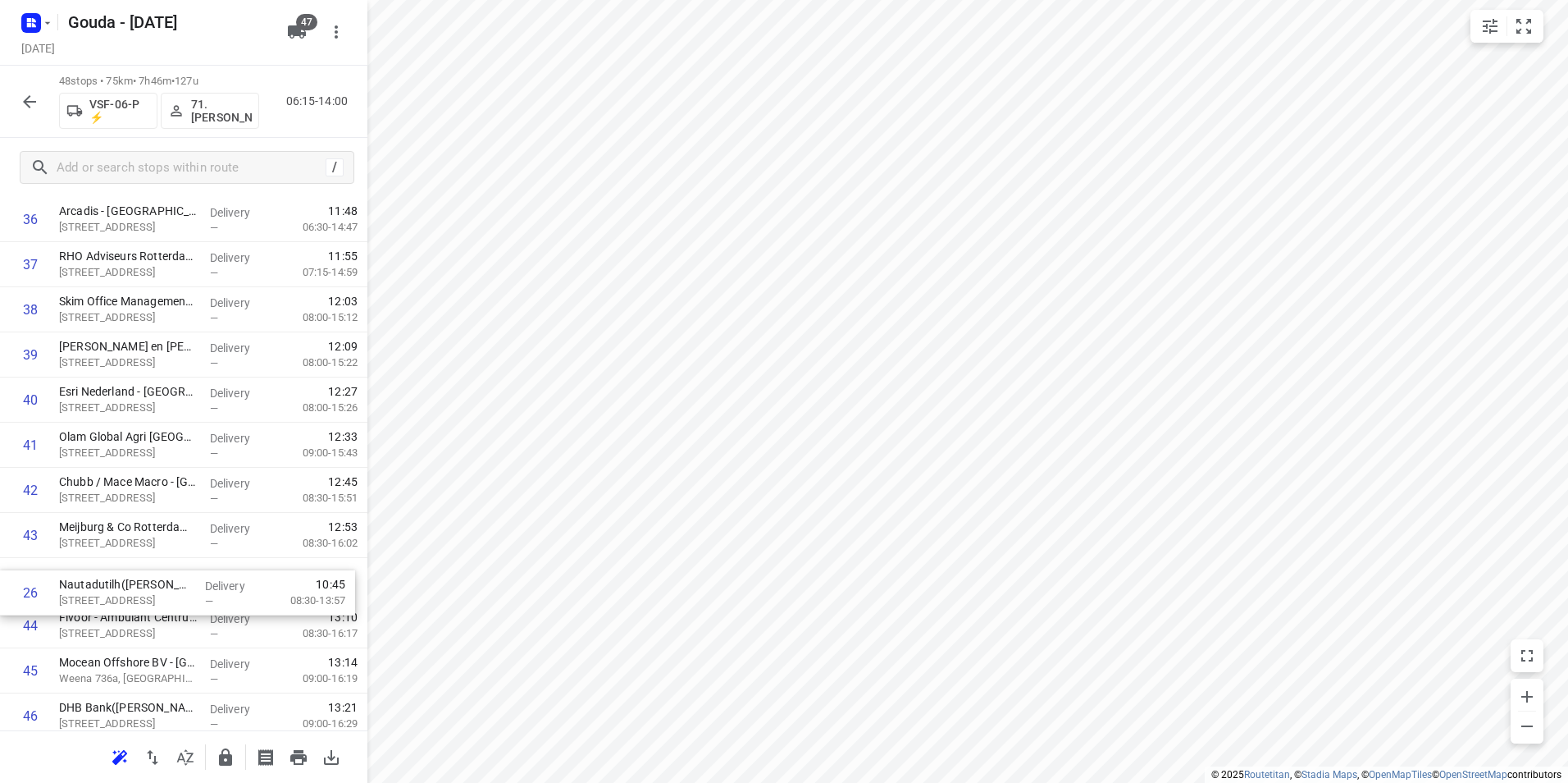
scroll to position [1664, 0]
drag, startPoint x: 153, startPoint y: 404, endPoint x: 152, endPoint y: 584, distance: 180.0
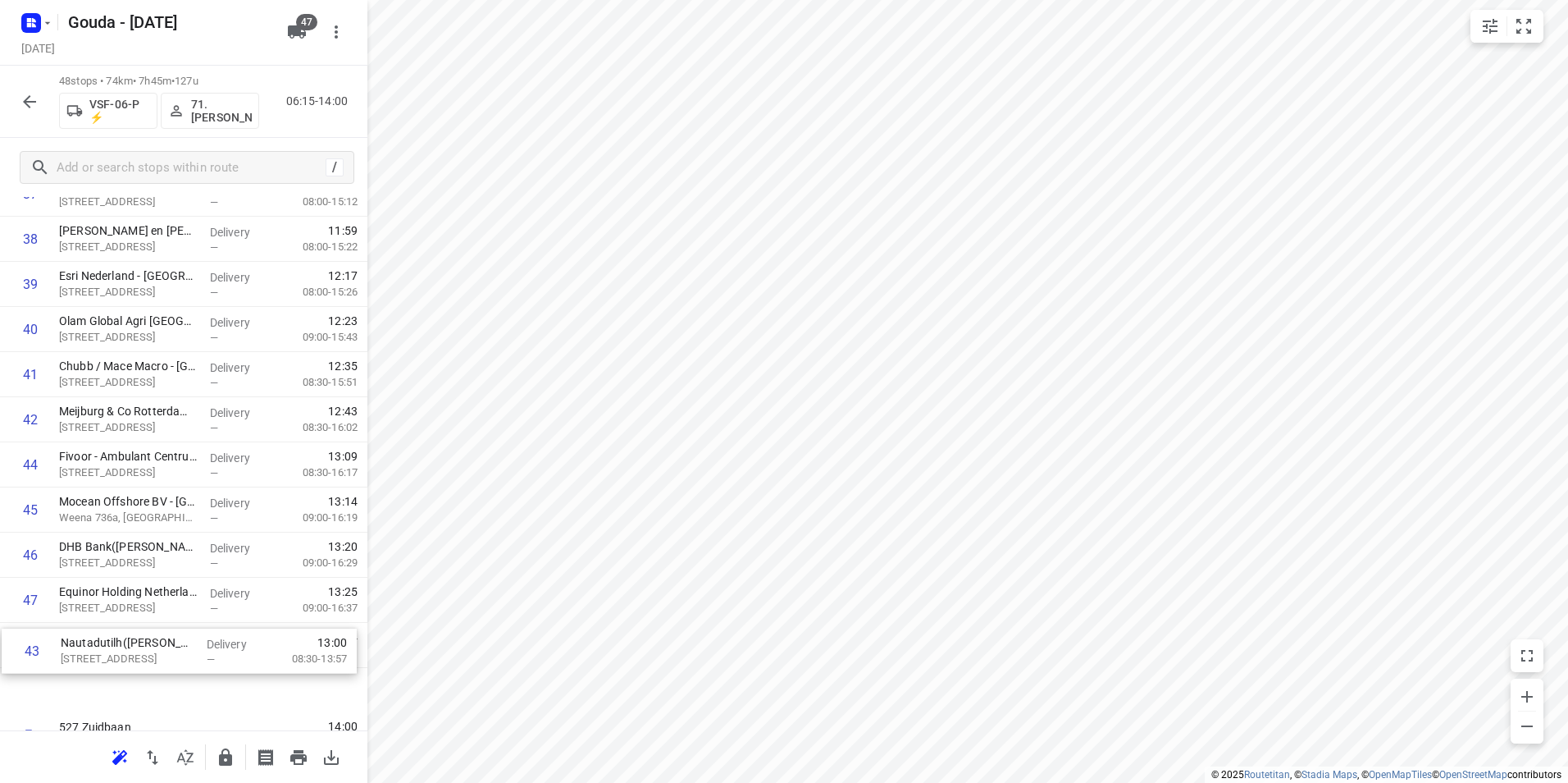
scroll to position [1807, 0]
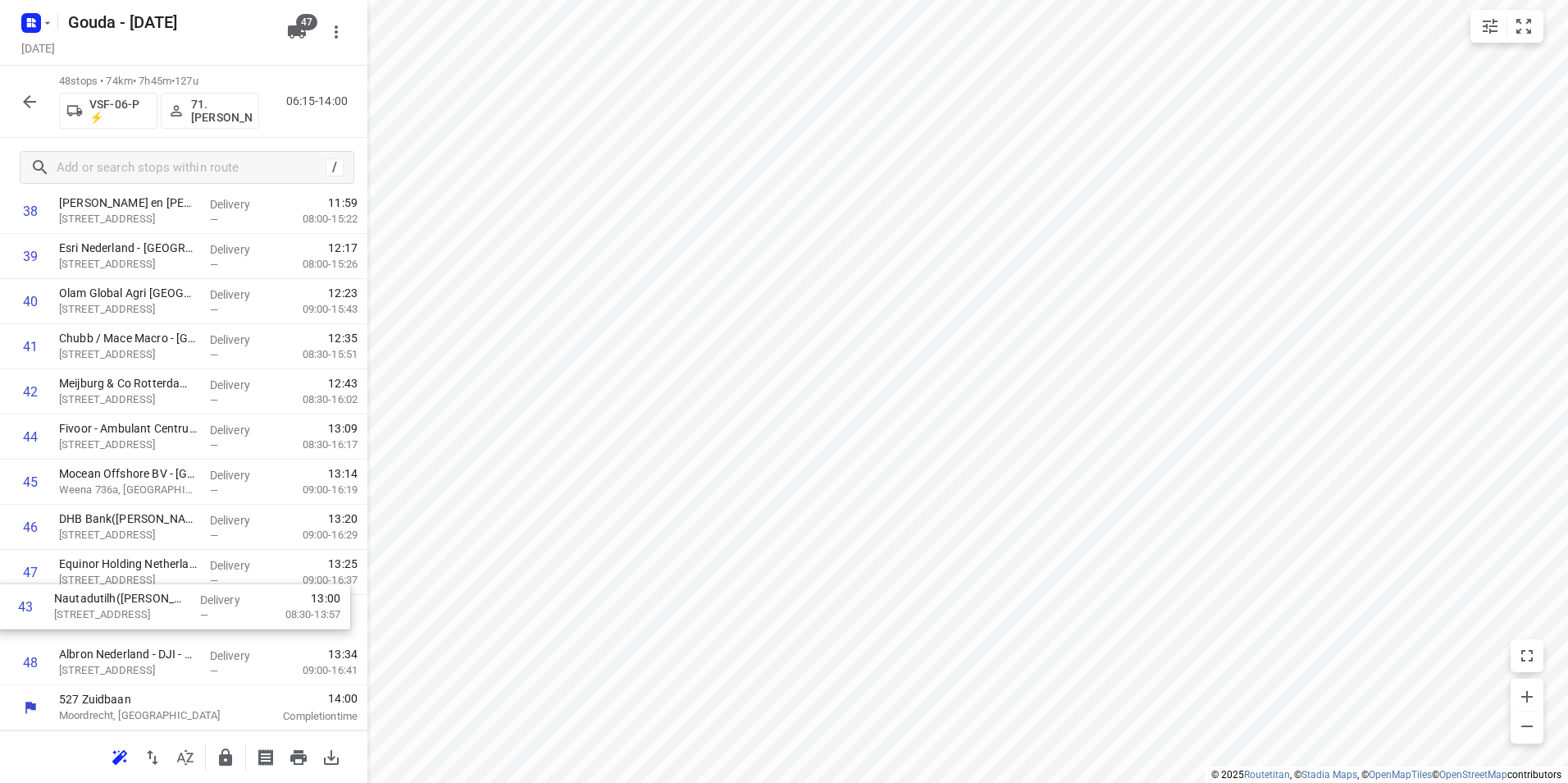
drag, startPoint x: 139, startPoint y: 499, endPoint x: 134, endPoint y: 623, distance: 124.1
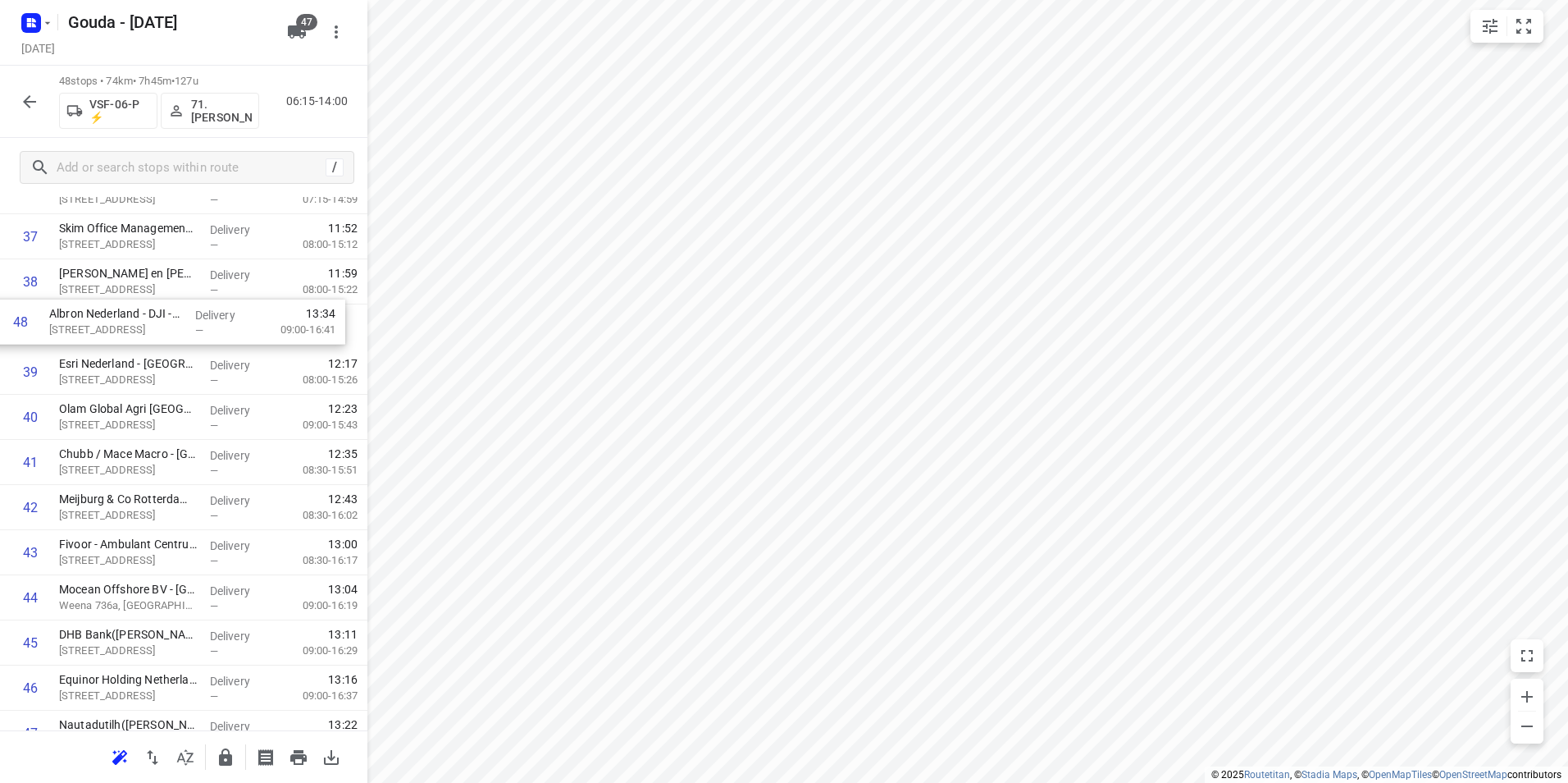
drag, startPoint x: 133, startPoint y: 669, endPoint x: 122, endPoint y: 319, distance: 350.2
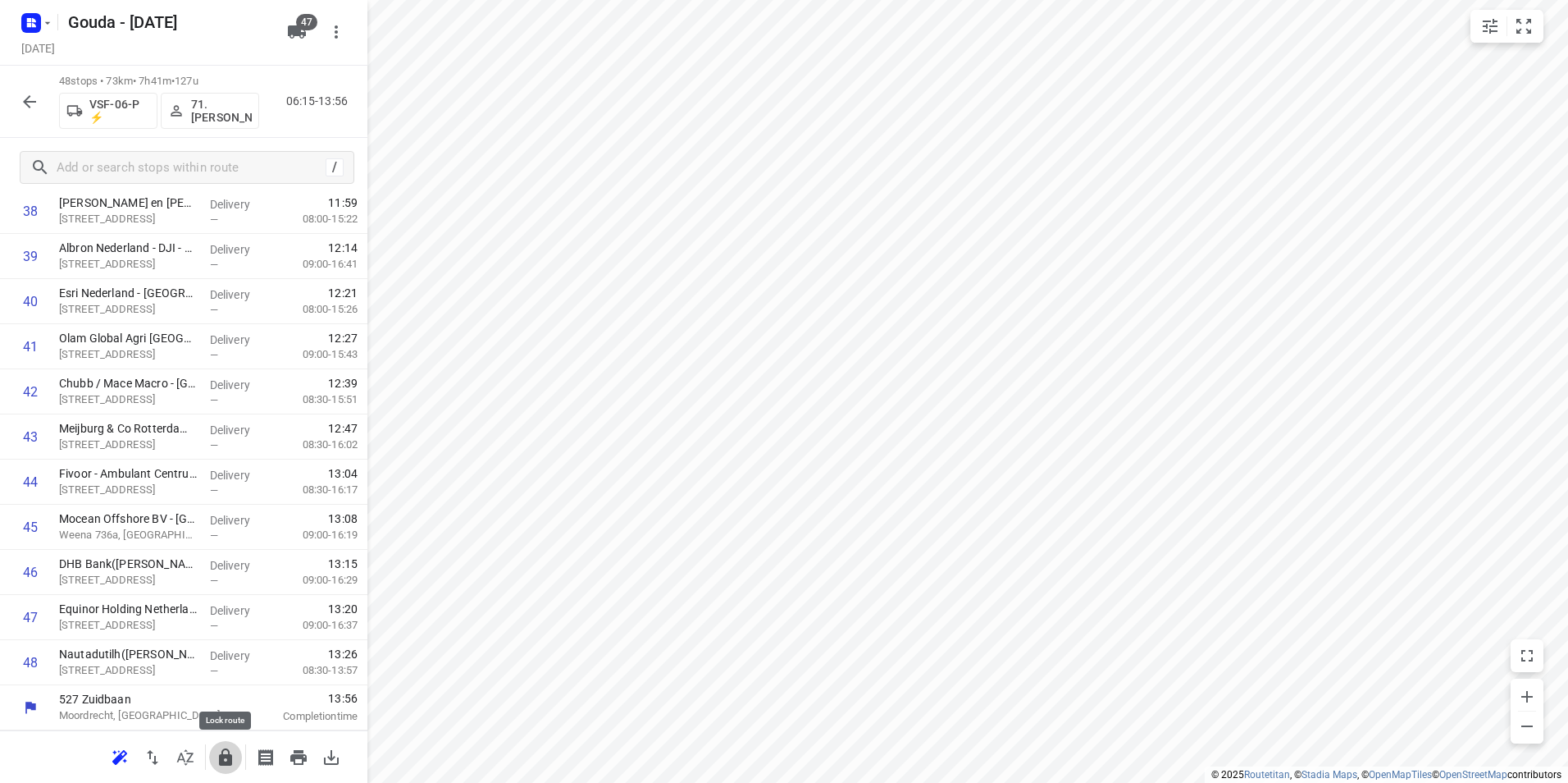
click at [225, 758] on icon "button" at bounding box center [225, 756] width 19 height 19
click at [23, 102] on icon "button" at bounding box center [28, 101] width 19 height 19
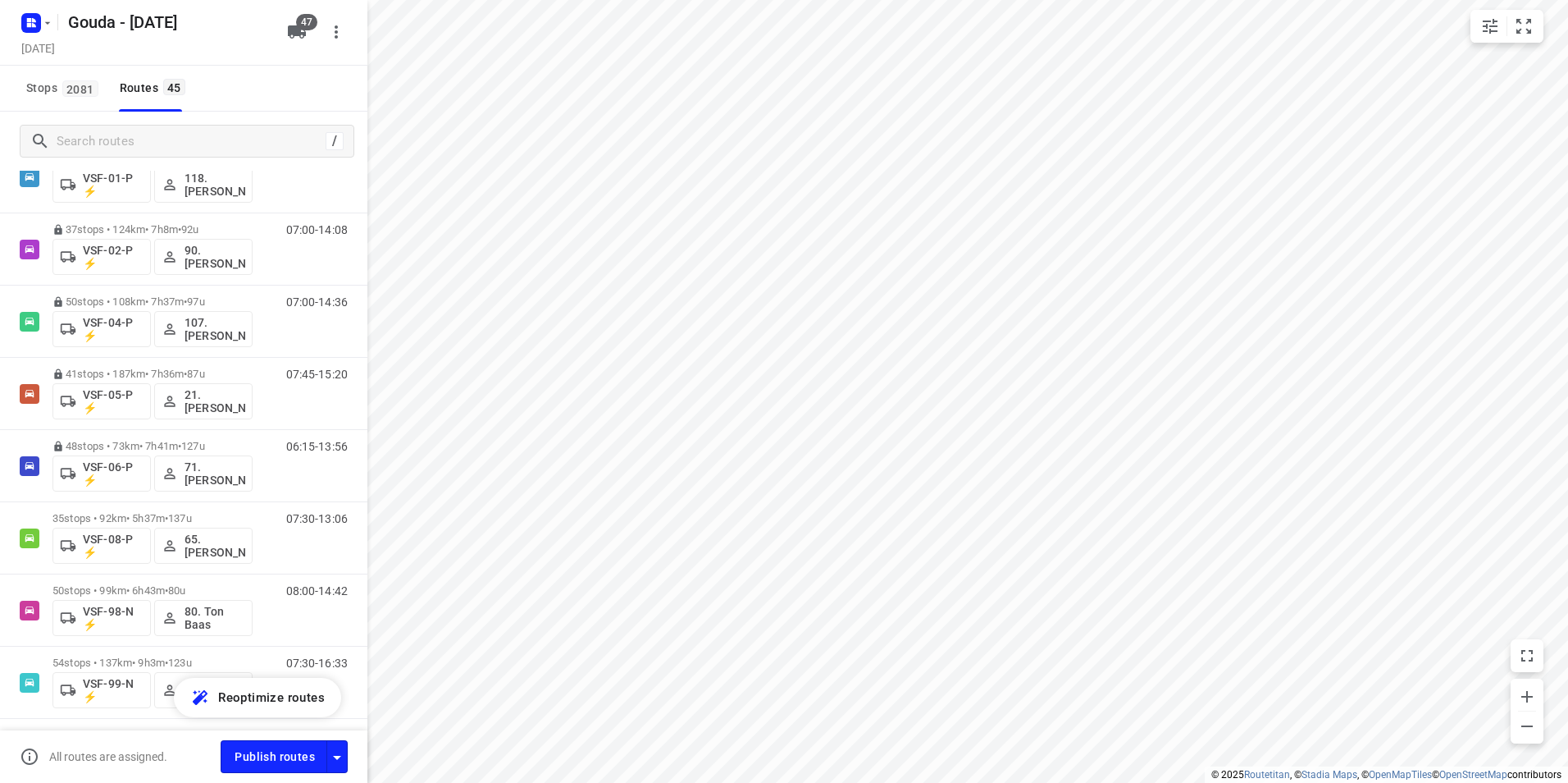
scroll to position [2839, 0]
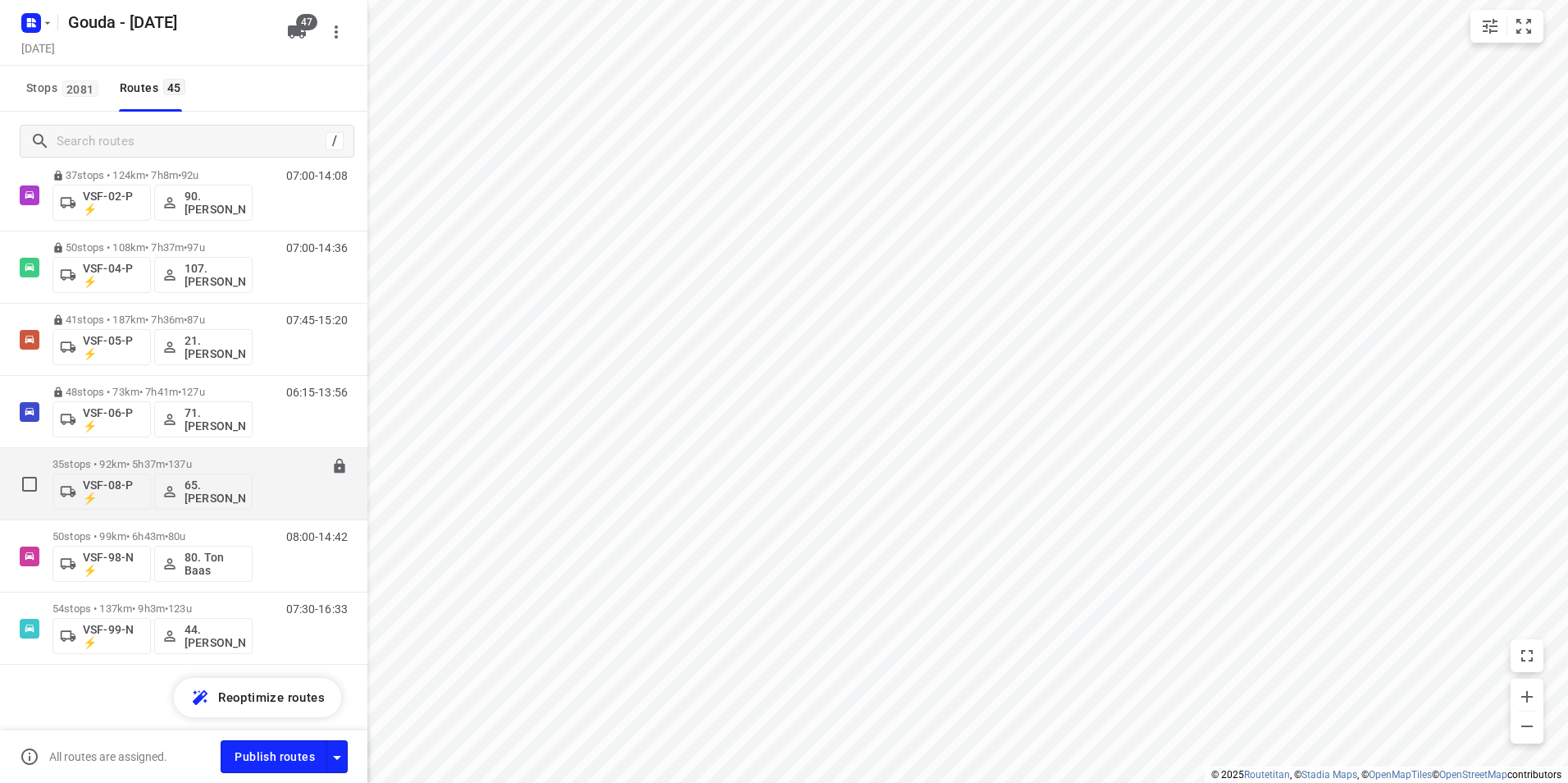
click at [127, 456] on div "35 stops • 92km • 5h37m • 137u VSF-08-P ⚡ 65. Reza Amini" at bounding box center [152, 483] width 200 height 68
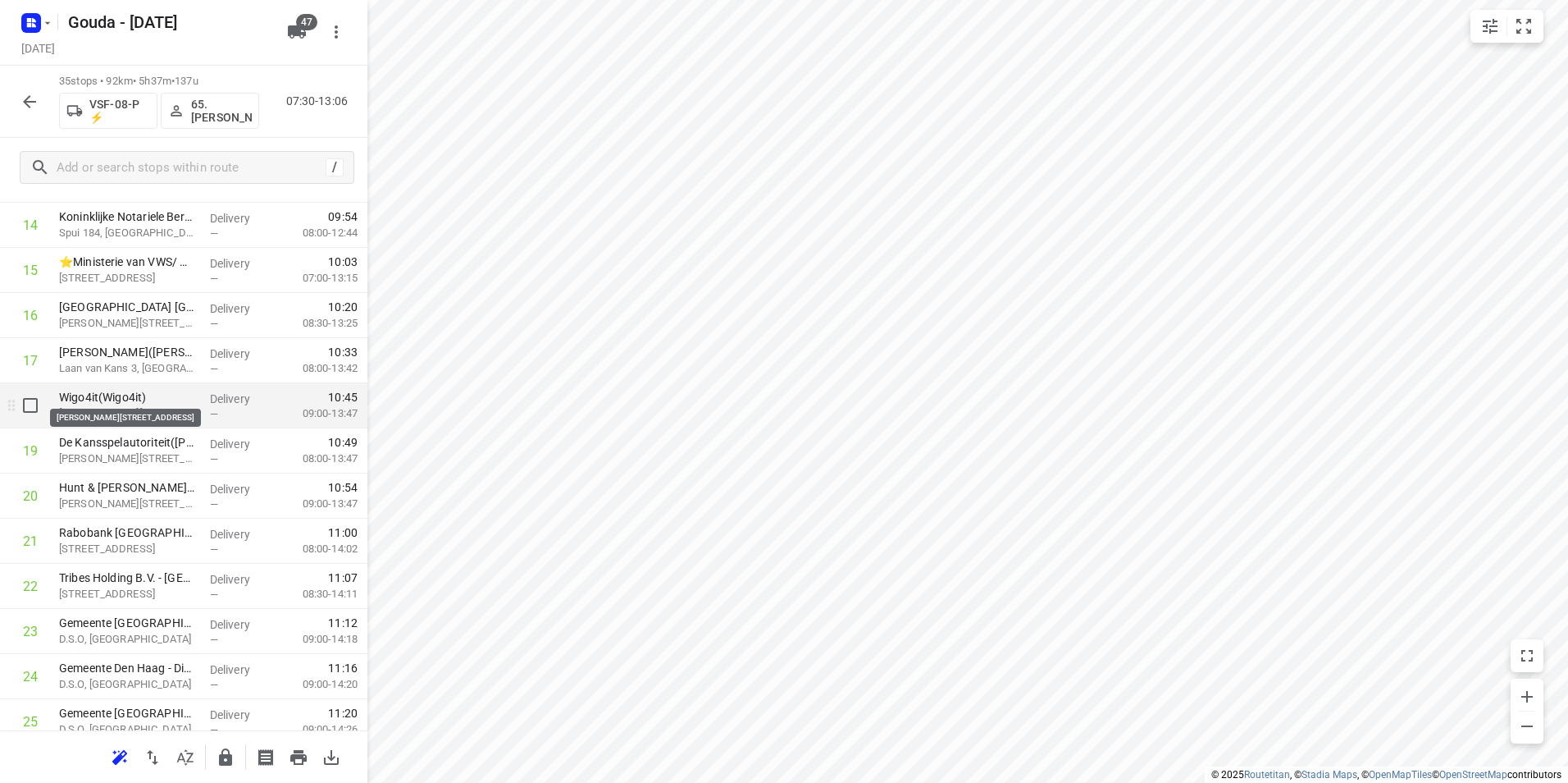
scroll to position [739, 0]
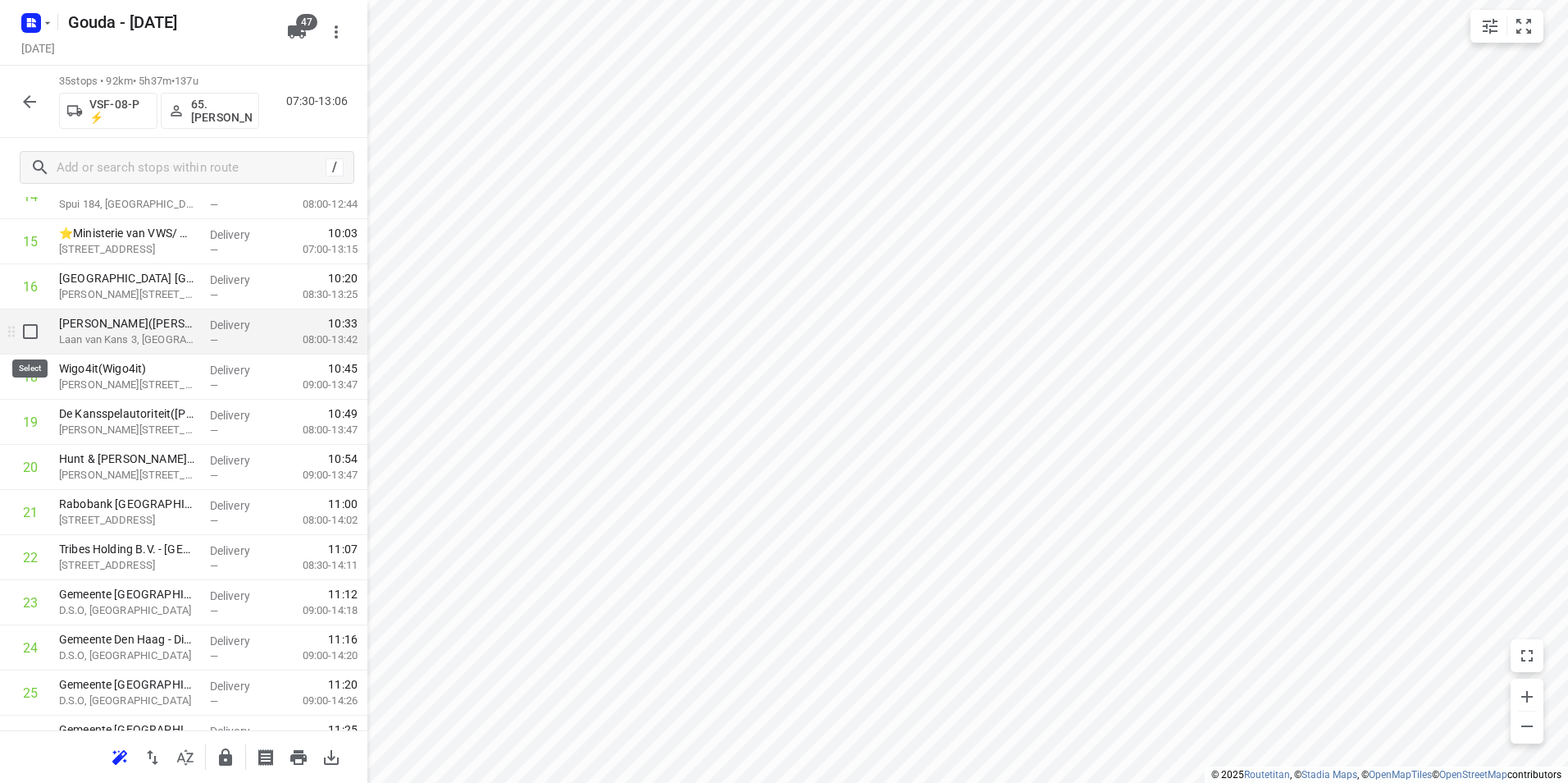
click at [34, 336] on input "checkbox" at bounding box center [30, 332] width 33 height 33
checkbox input "true"
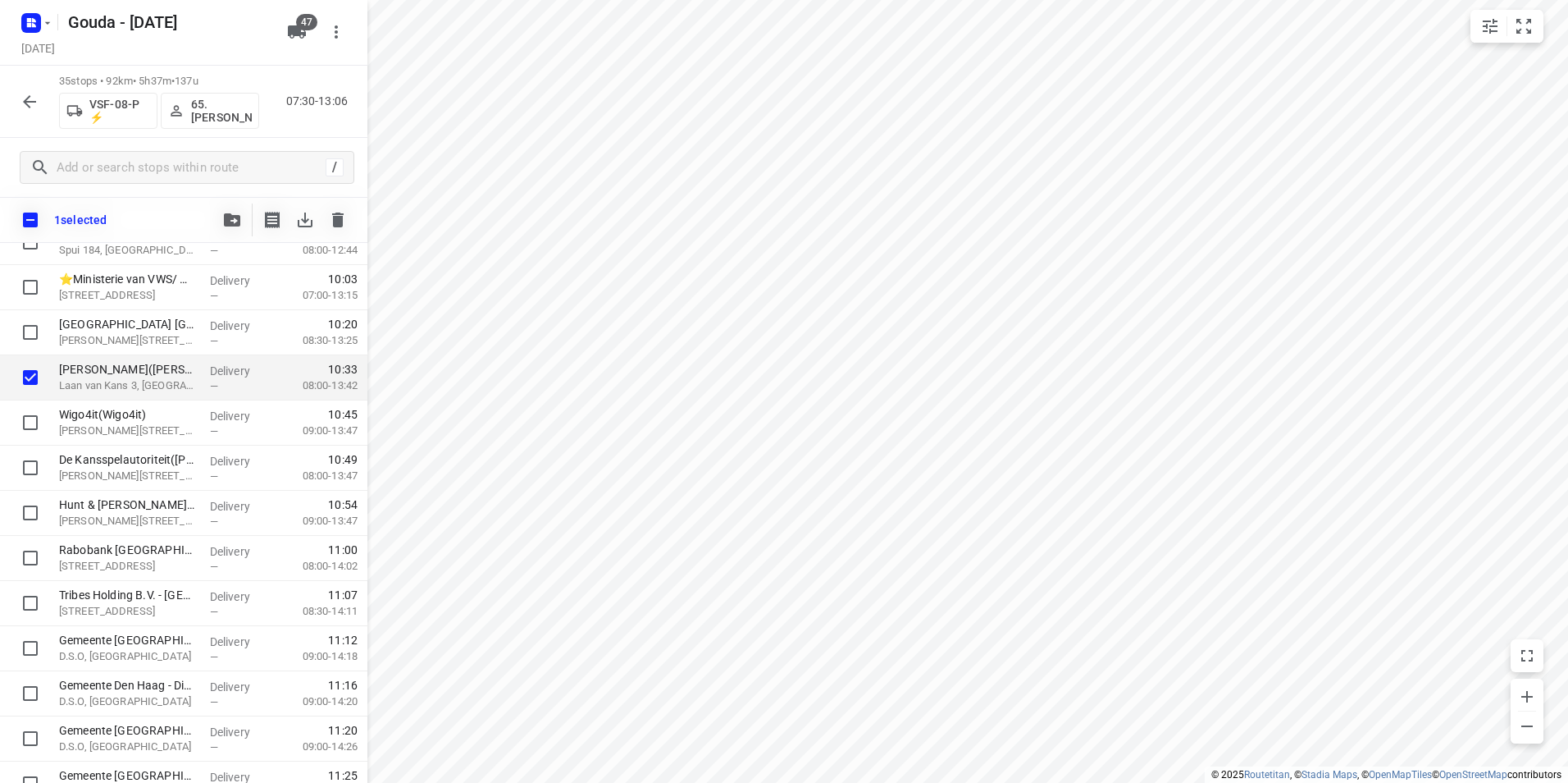
click at [242, 214] on span "button" at bounding box center [231, 220] width 19 height 13
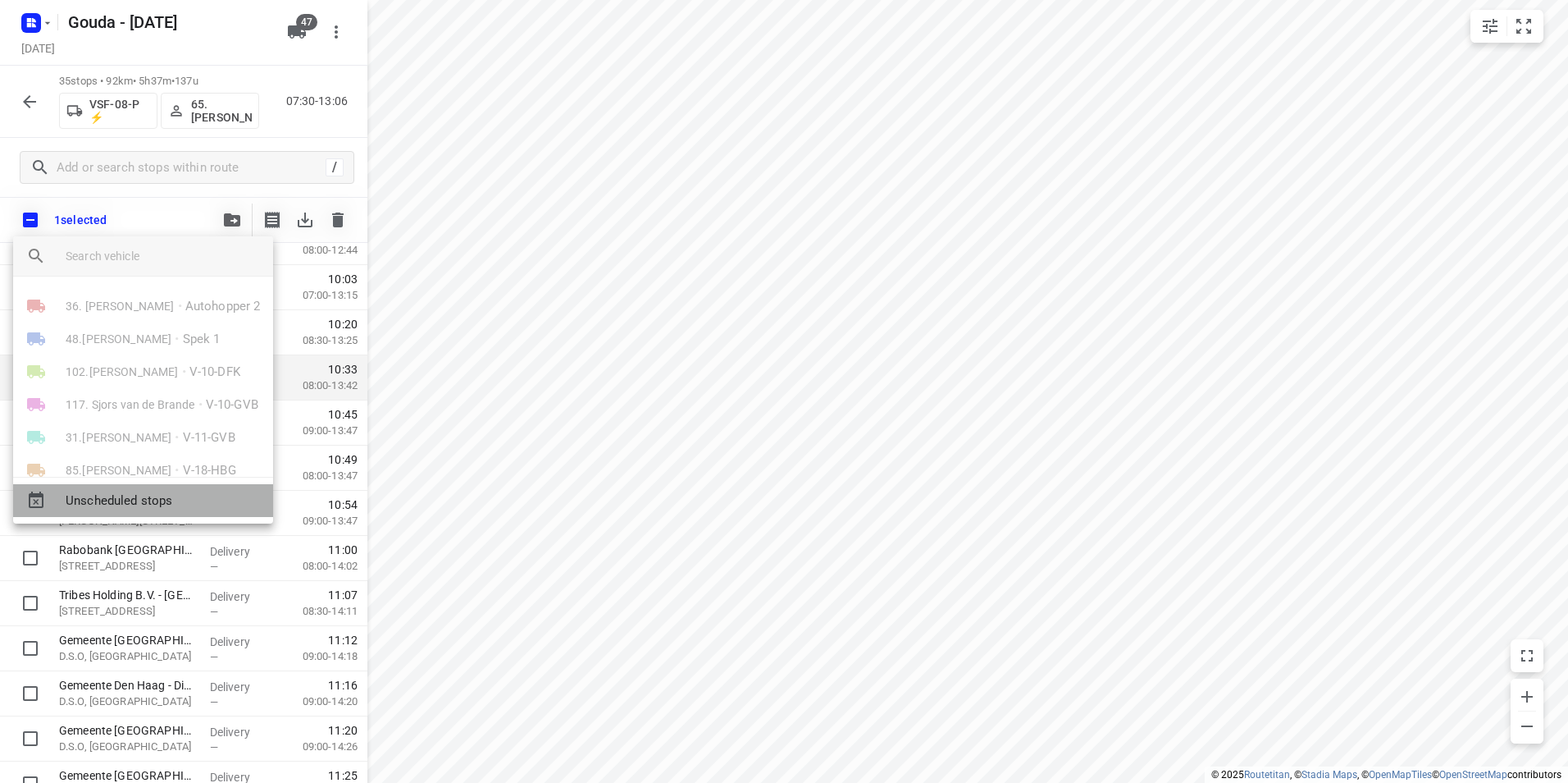
click at [143, 490] on div "Unscheduled stops" at bounding box center [142, 501] width 260 height 33
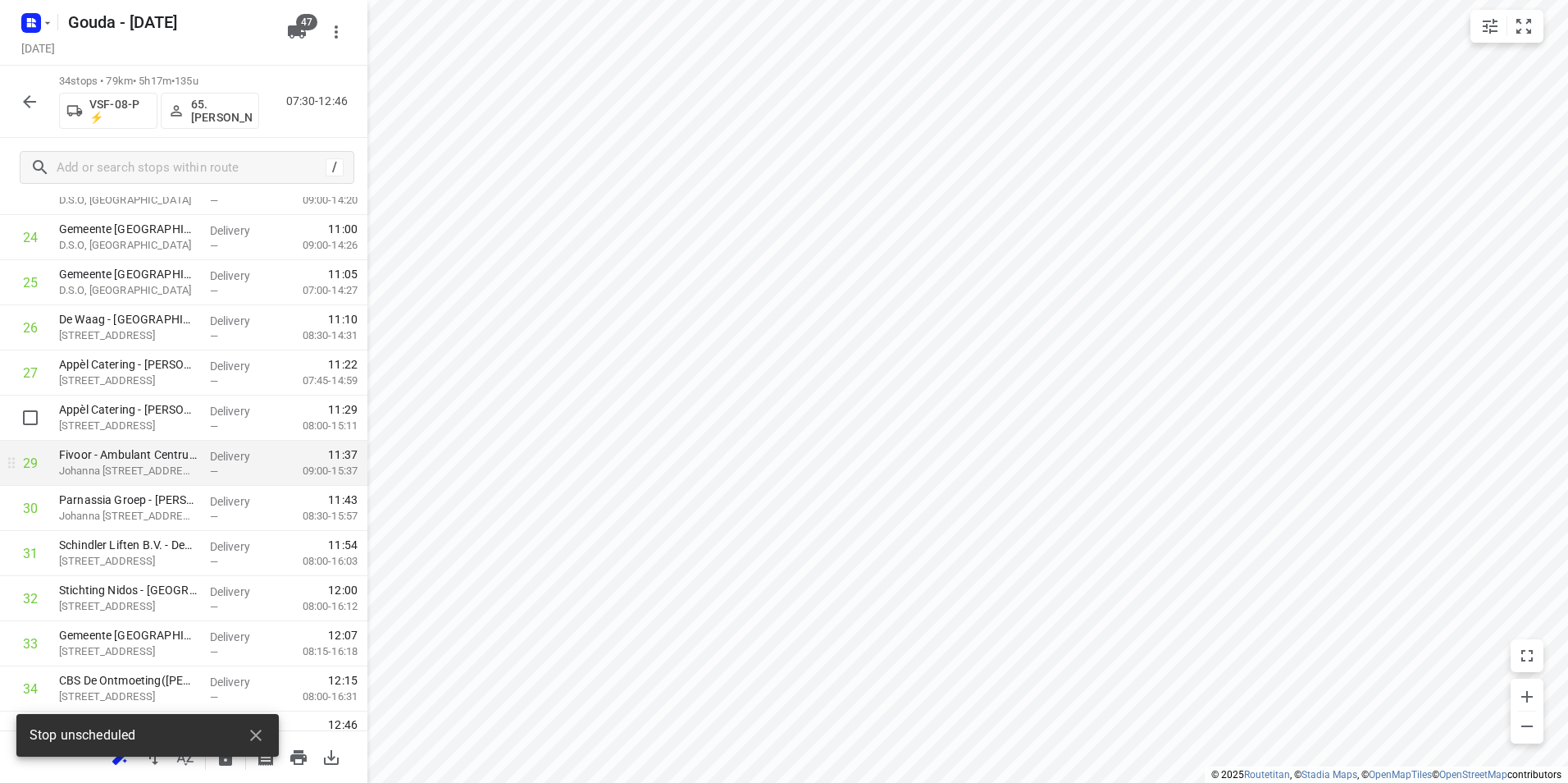
scroll to position [1175, 0]
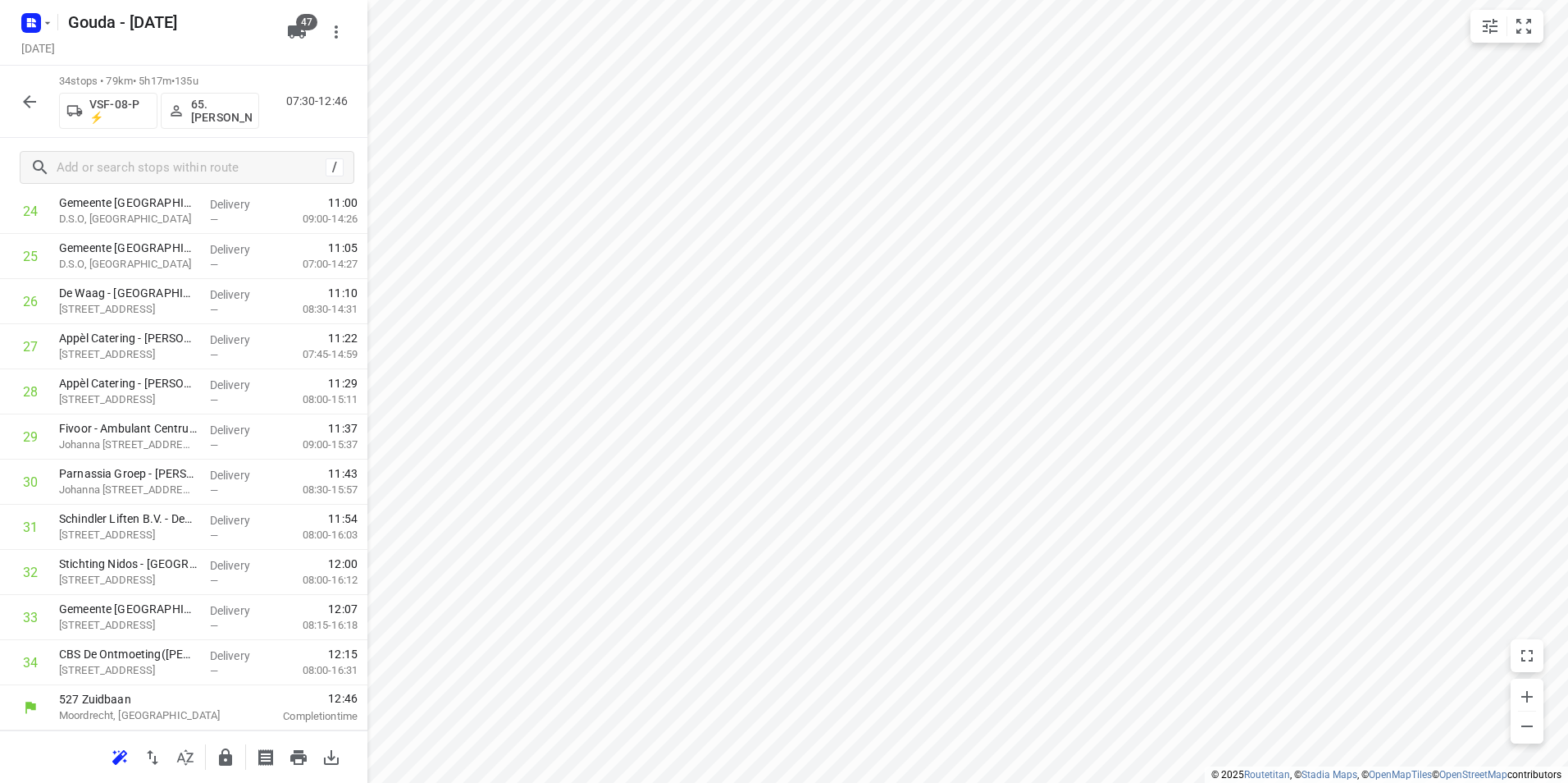
click at [219, 757] on icon "button" at bounding box center [225, 756] width 13 height 17
click at [31, 104] on icon "button" at bounding box center [28, 101] width 19 height 19
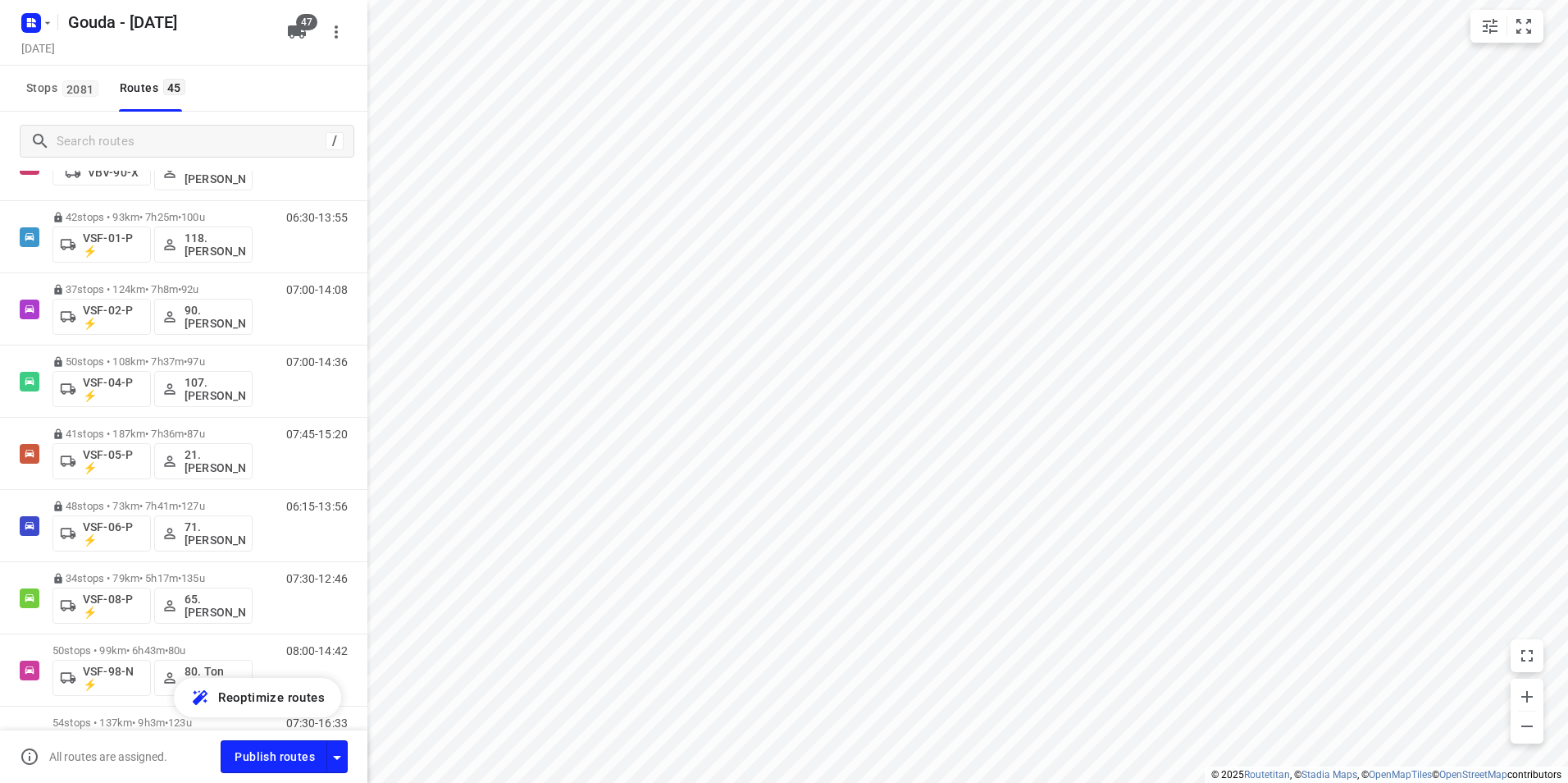
scroll to position [2839, 0]
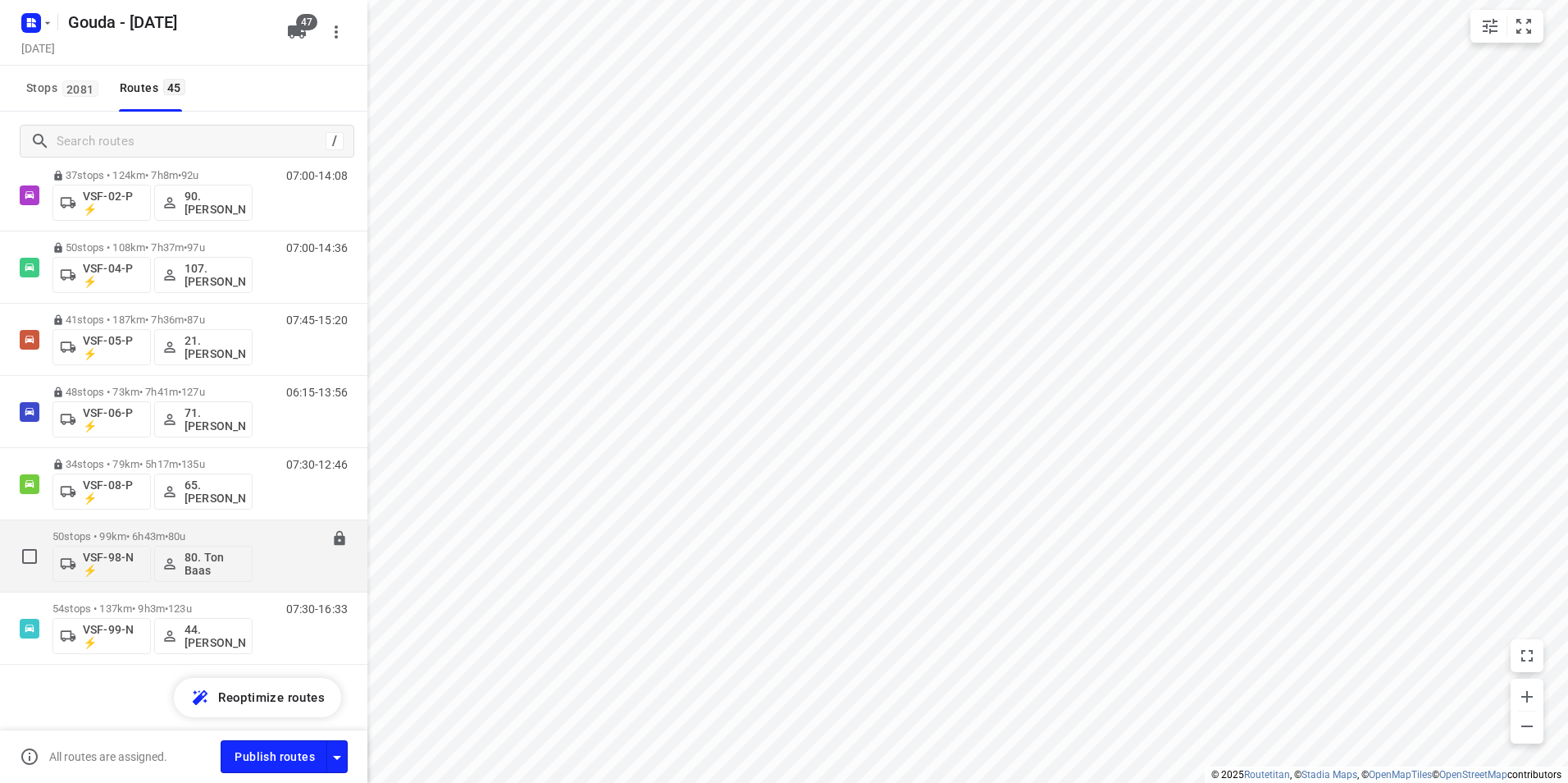
click at [130, 532] on p "50 stops • 99km • 6h43m • 80u" at bounding box center [152, 536] width 200 height 12
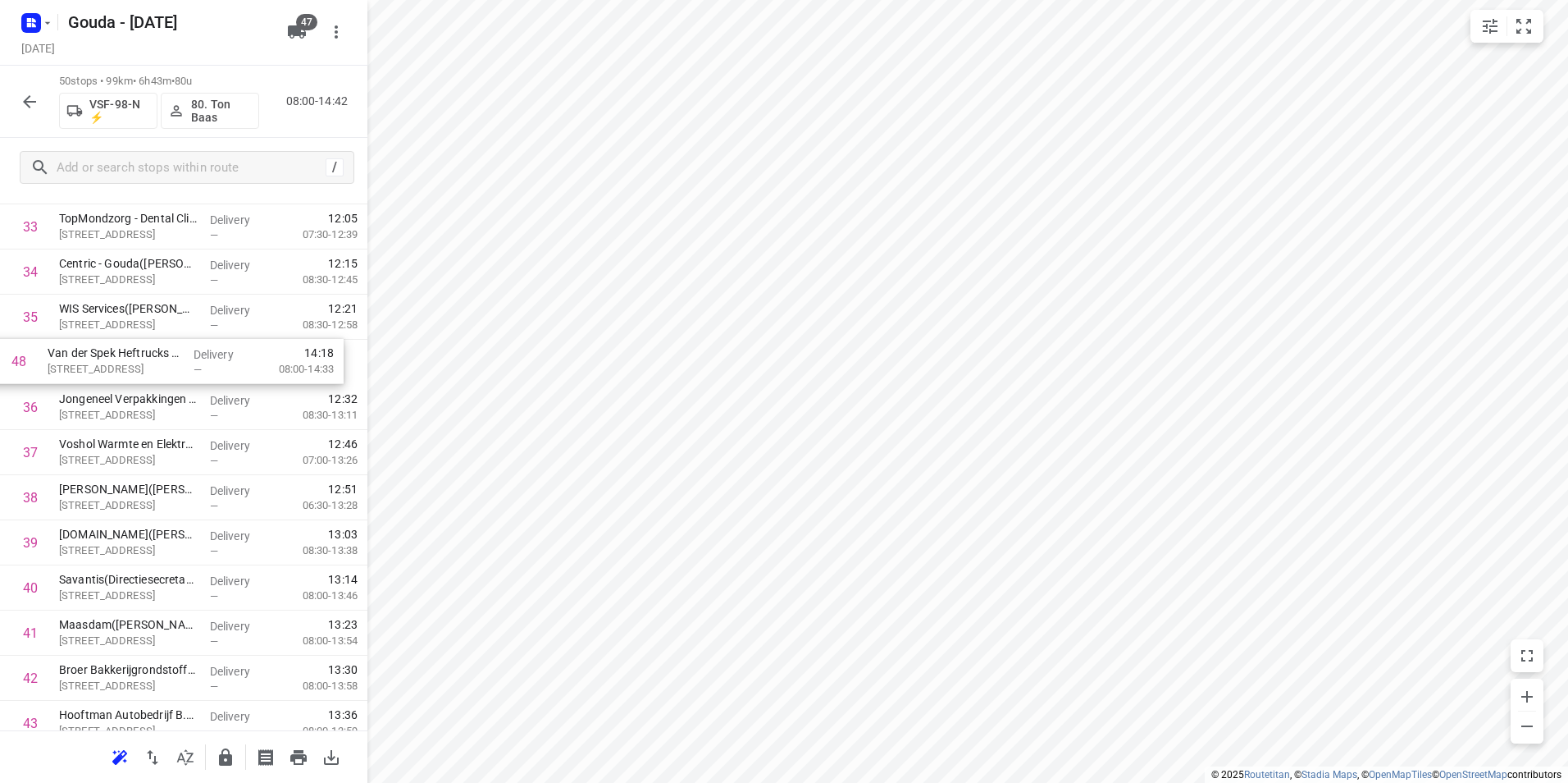
scroll to position [1565, 0]
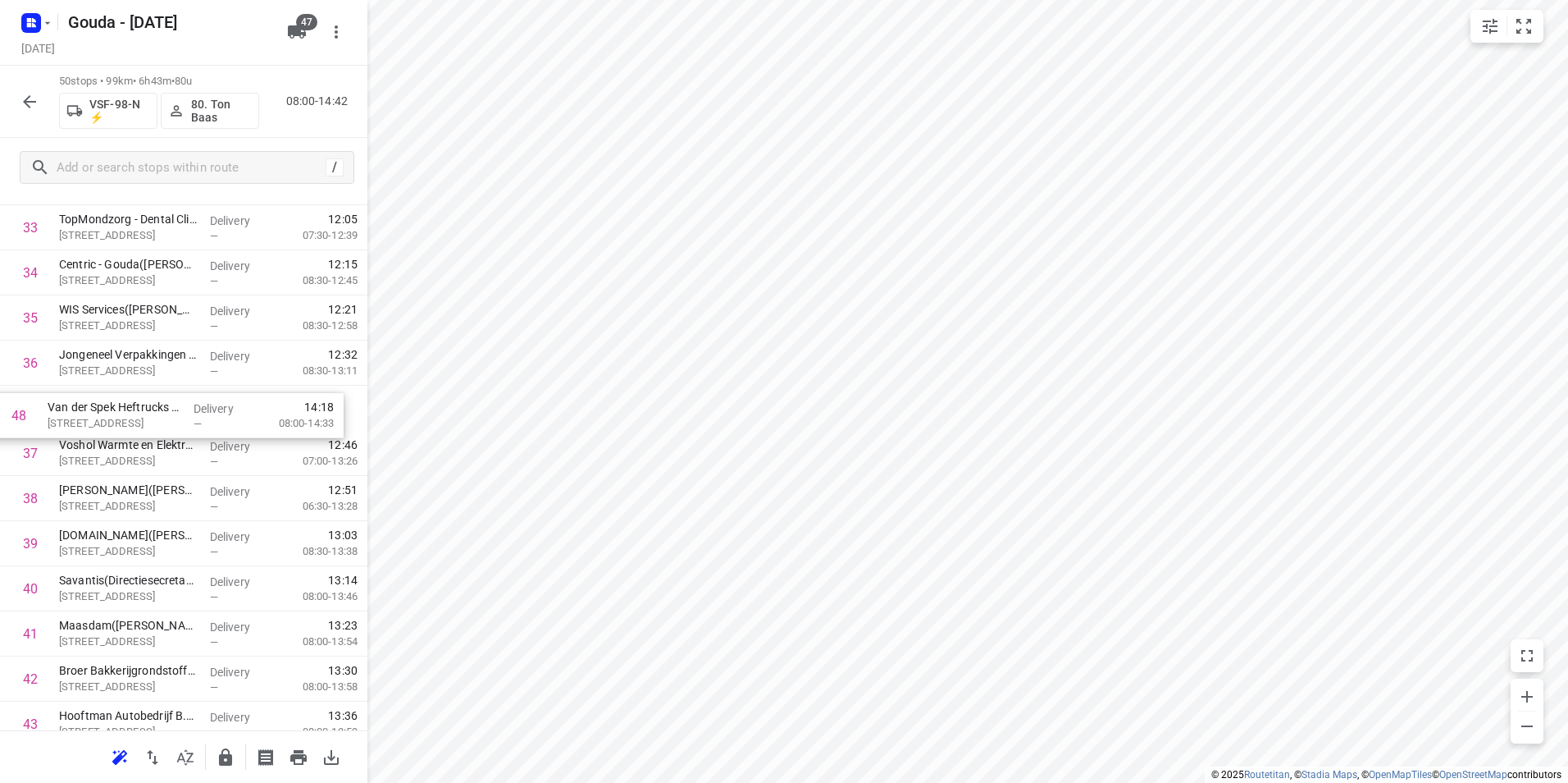
drag, startPoint x: 145, startPoint y: 563, endPoint x: 164, endPoint y: 410, distance: 154.2
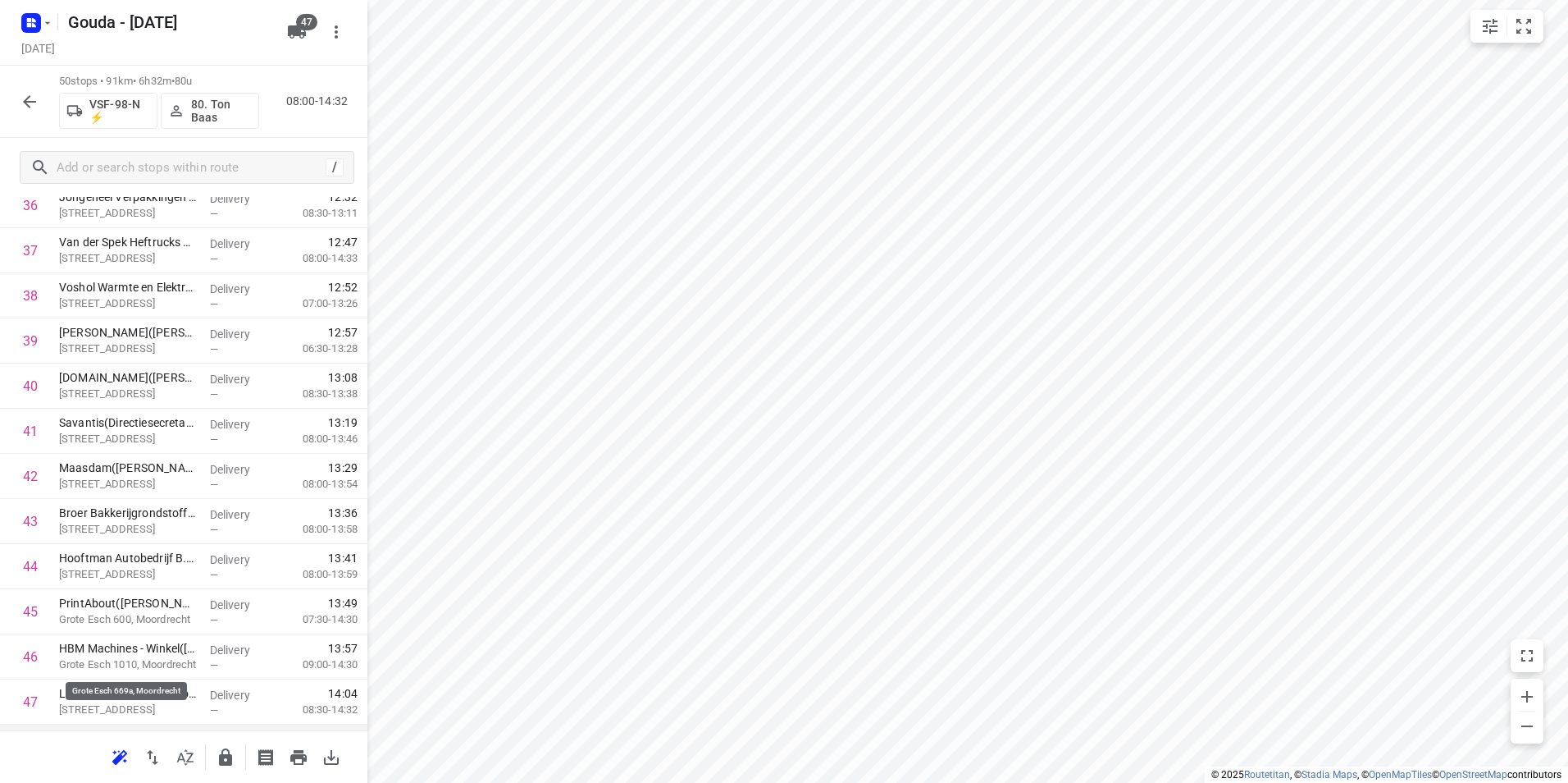
scroll to position [1815, 0]
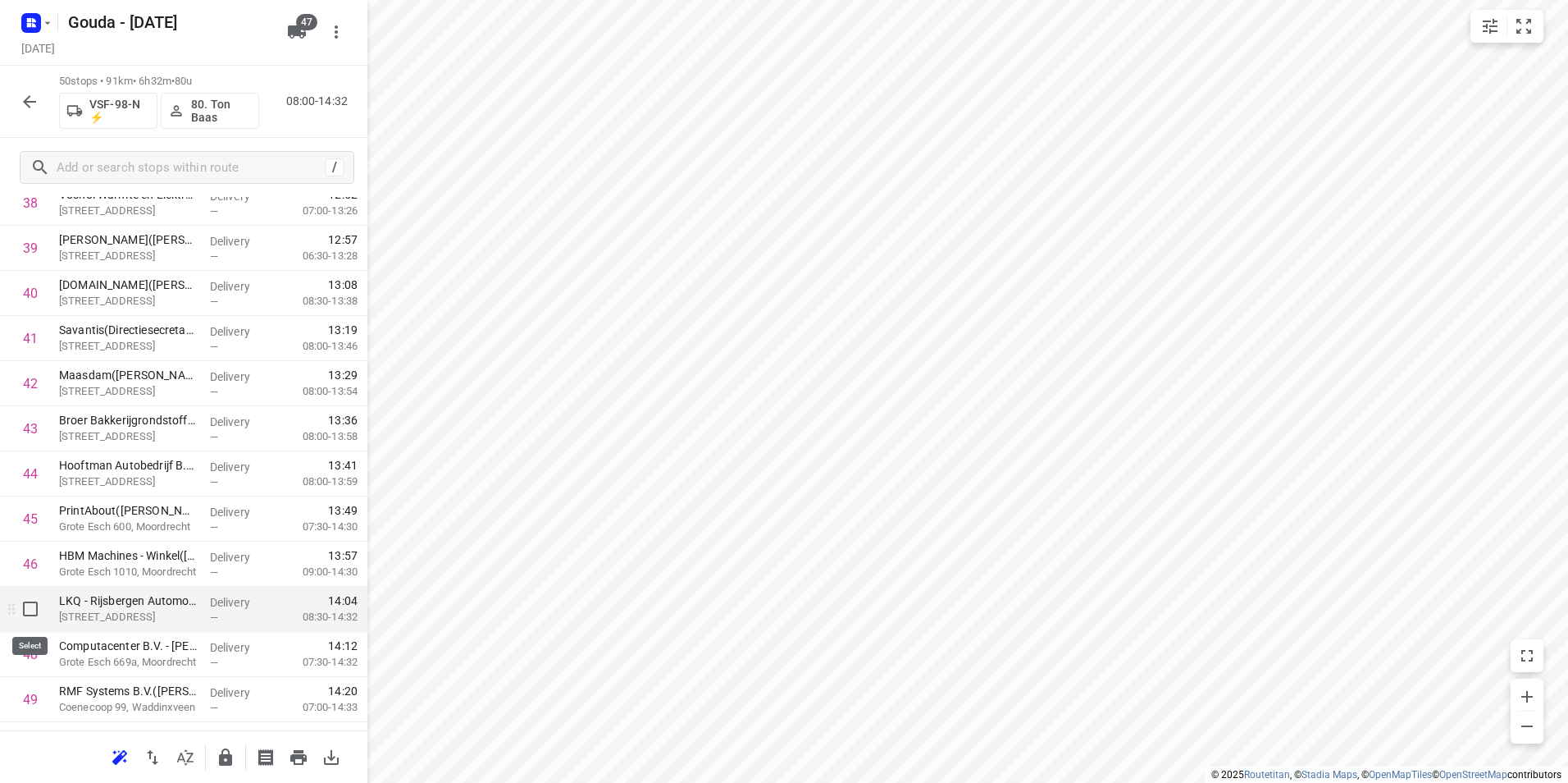
click at [38, 610] on input "checkbox" at bounding box center [30, 609] width 33 height 33
checkbox input "true"
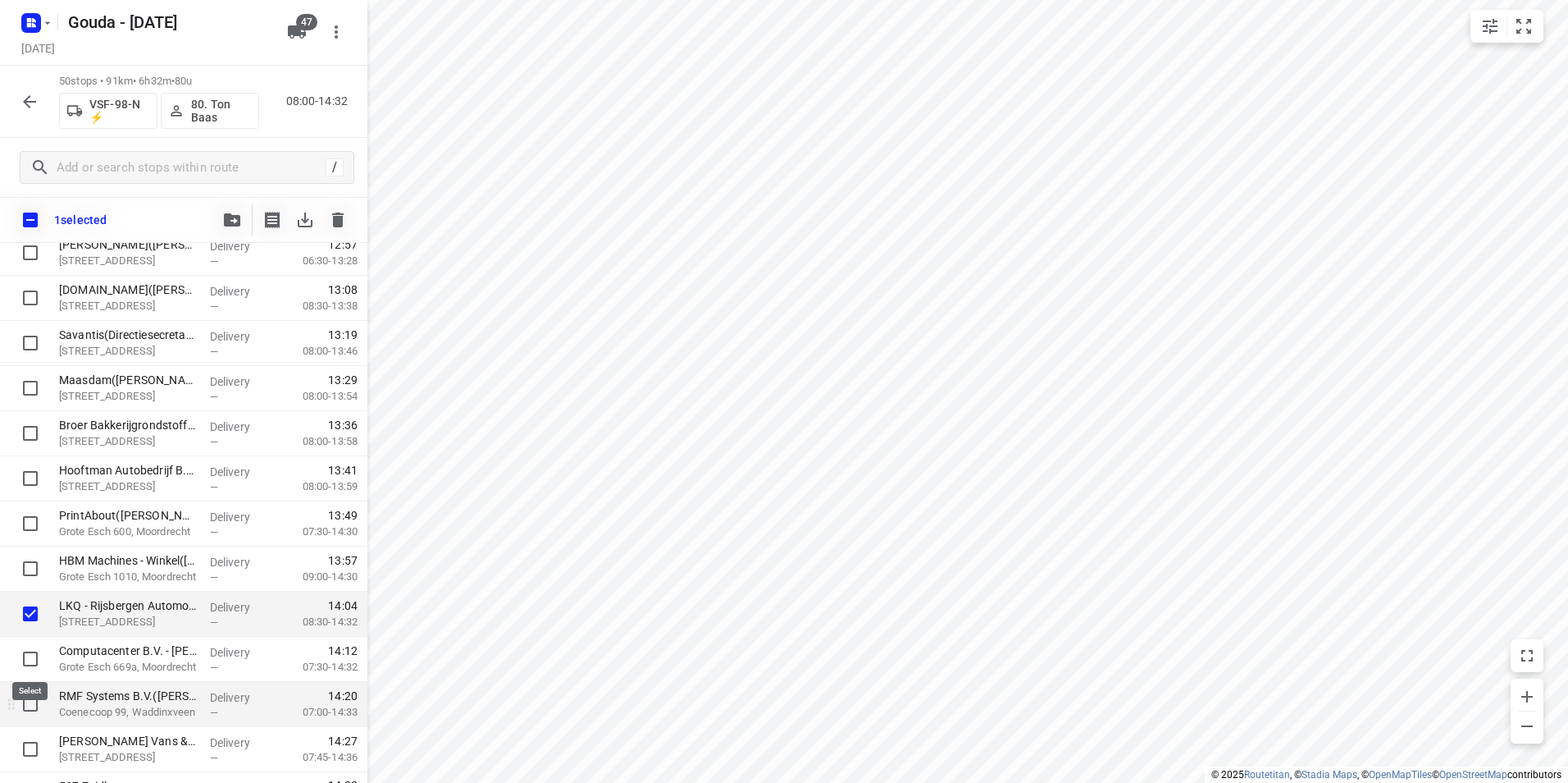
scroll to position [1890, 0]
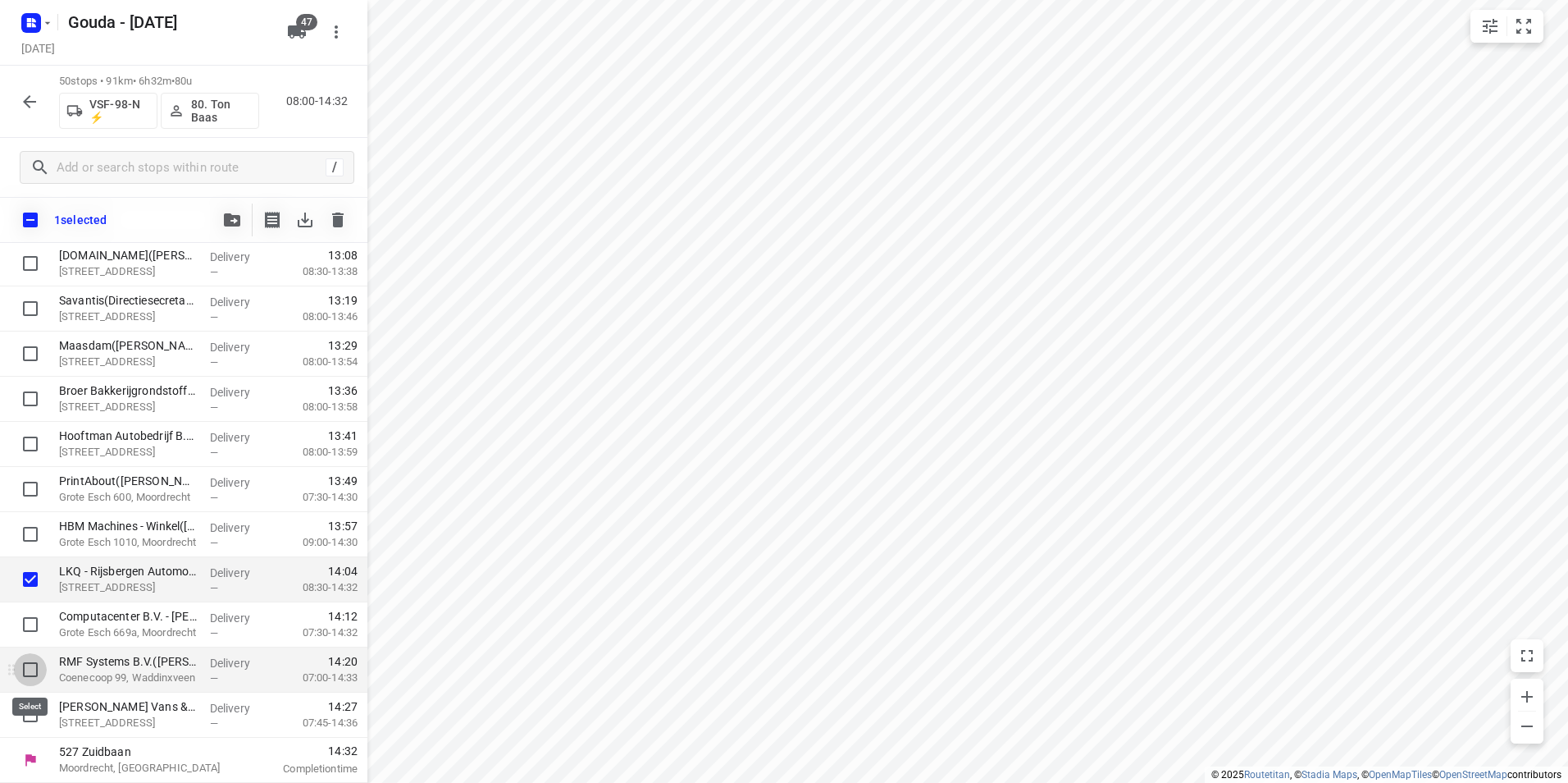
click at [28, 678] on input "checkbox" at bounding box center [30, 670] width 33 height 33
checkbox input "true"
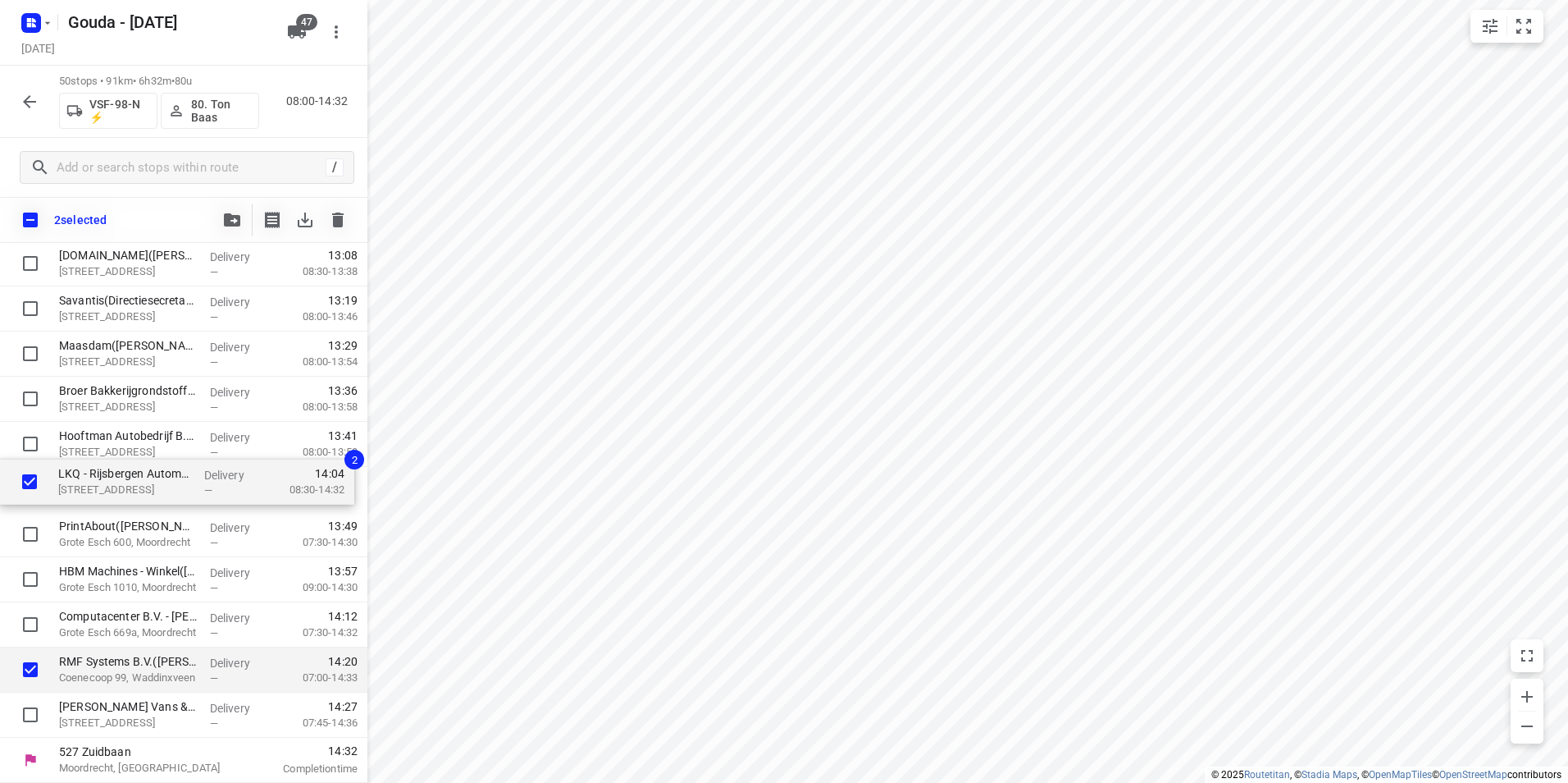
drag, startPoint x: 81, startPoint y: 580, endPoint x: 81, endPoint y: 478, distance: 102.0
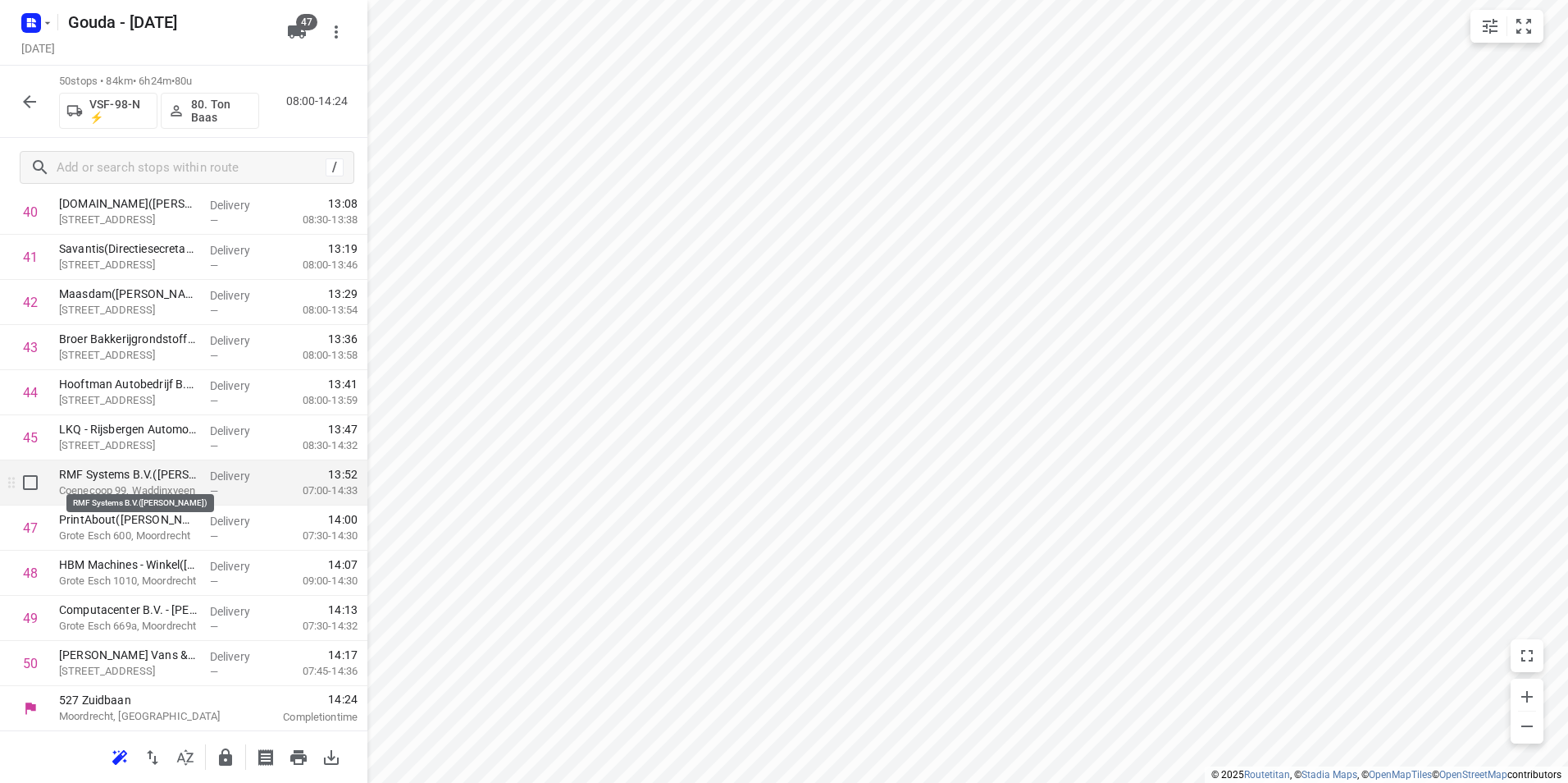
scroll to position [1897, 0]
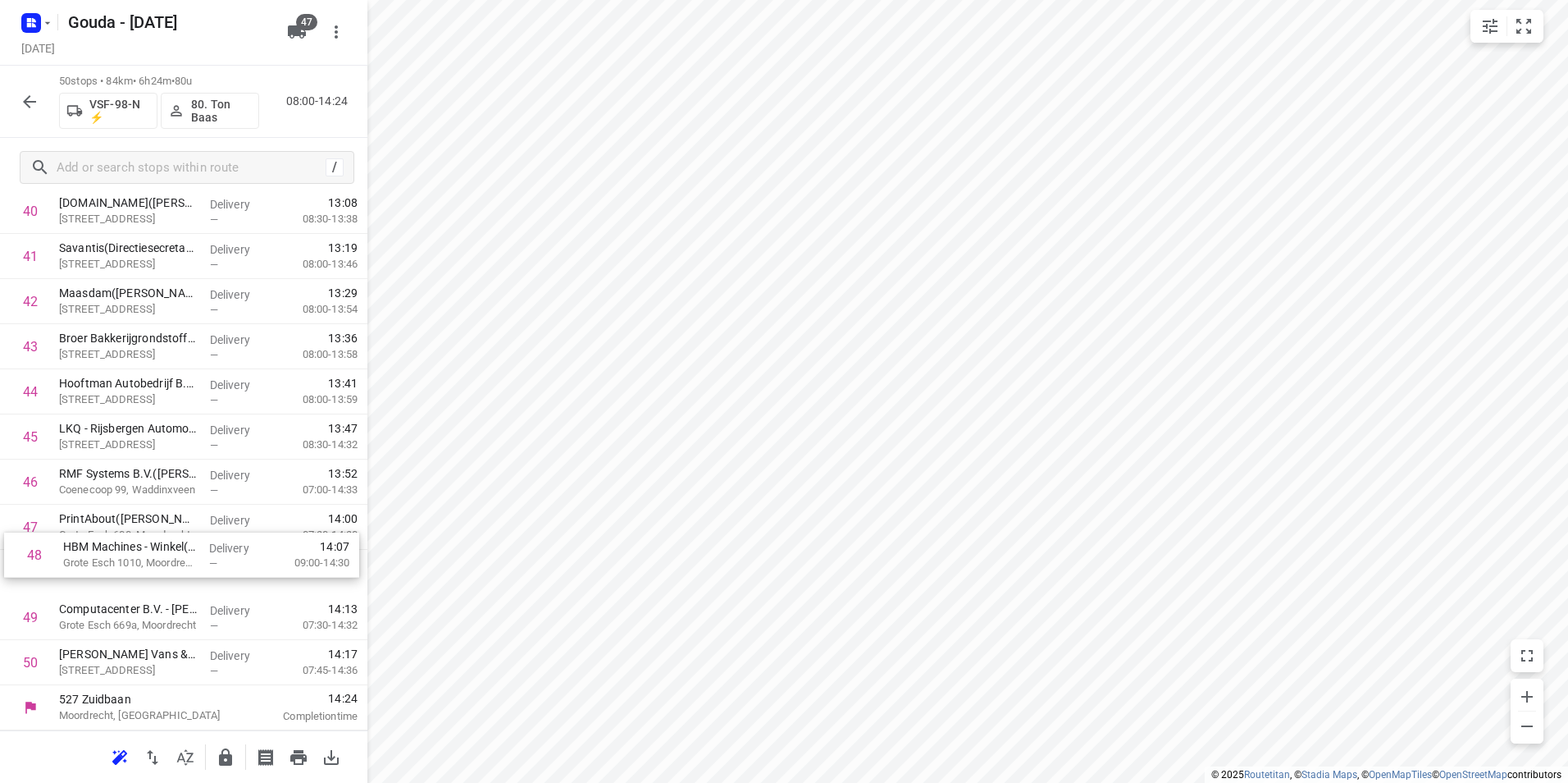
drag, startPoint x: 100, startPoint y: 578, endPoint x: 107, endPoint y: 534, distance: 44.6
drag, startPoint x: 104, startPoint y: 606, endPoint x: 105, endPoint y: 638, distance: 32.0
drag, startPoint x: 103, startPoint y: 665, endPoint x: 101, endPoint y: 564, distance: 101.0
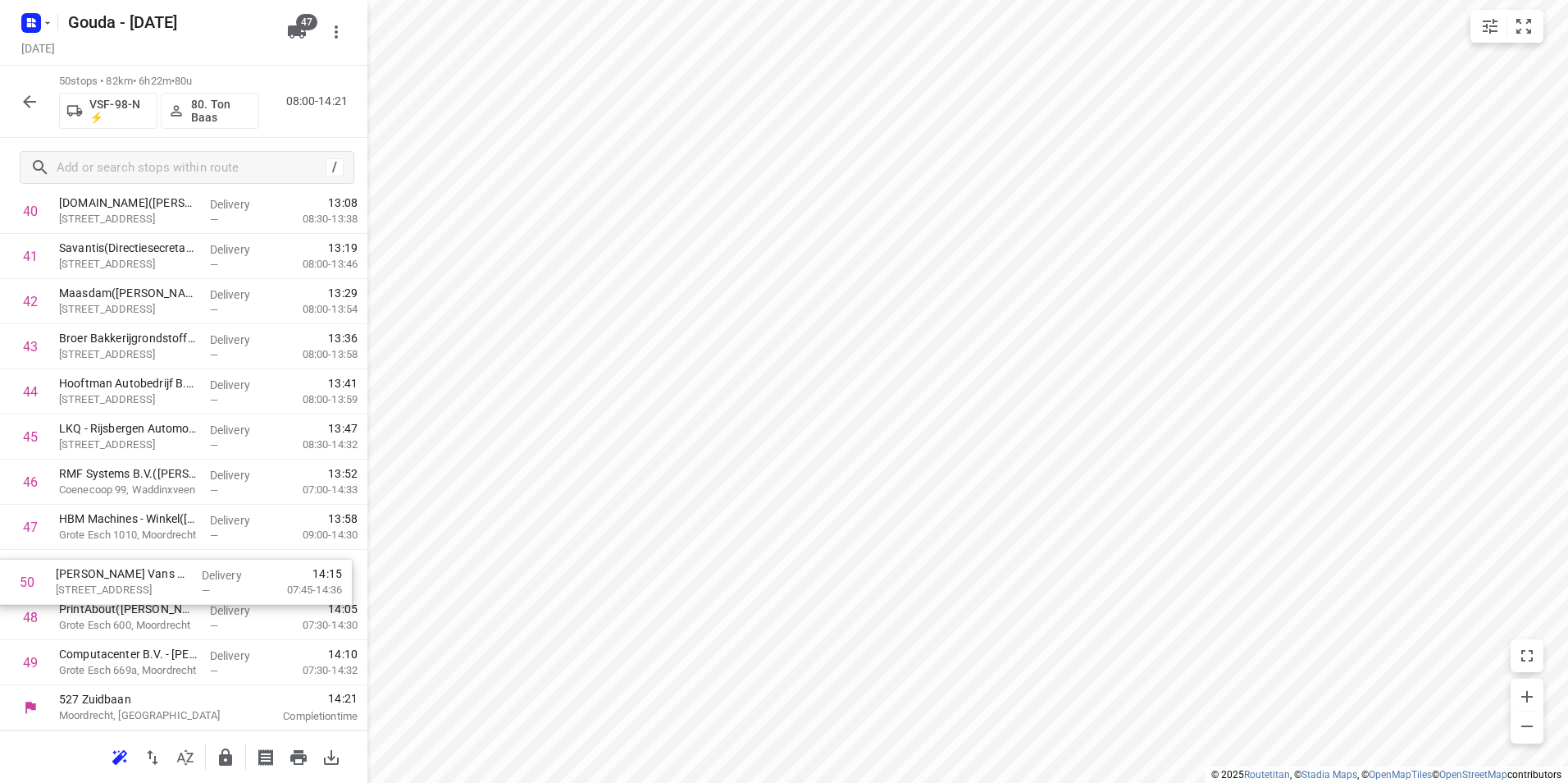
click at [222, 755] on icon "button" at bounding box center [225, 756] width 13 height 17
click at [24, 93] on icon "button" at bounding box center [28, 101] width 19 height 19
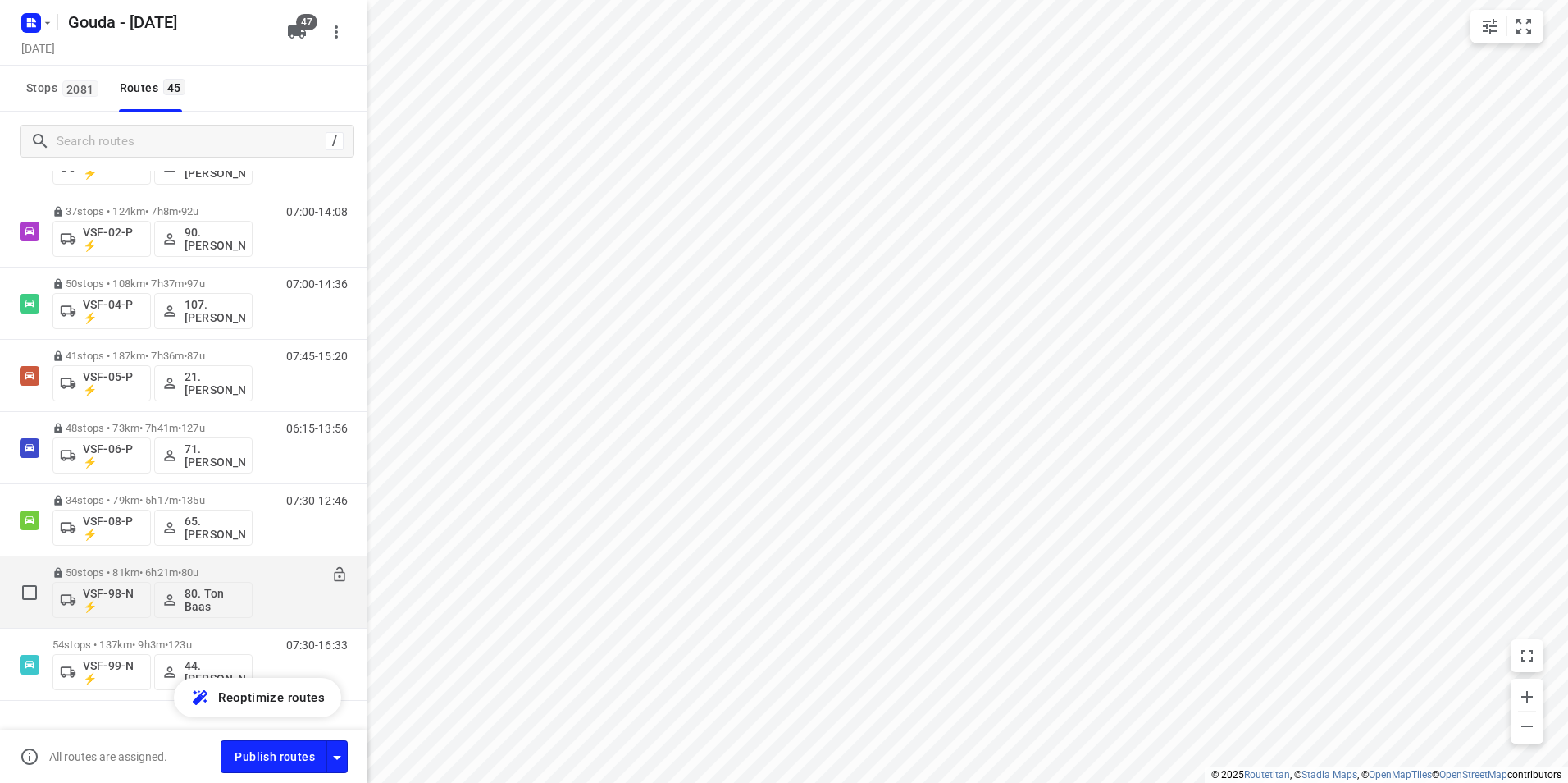
scroll to position [2839, 0]
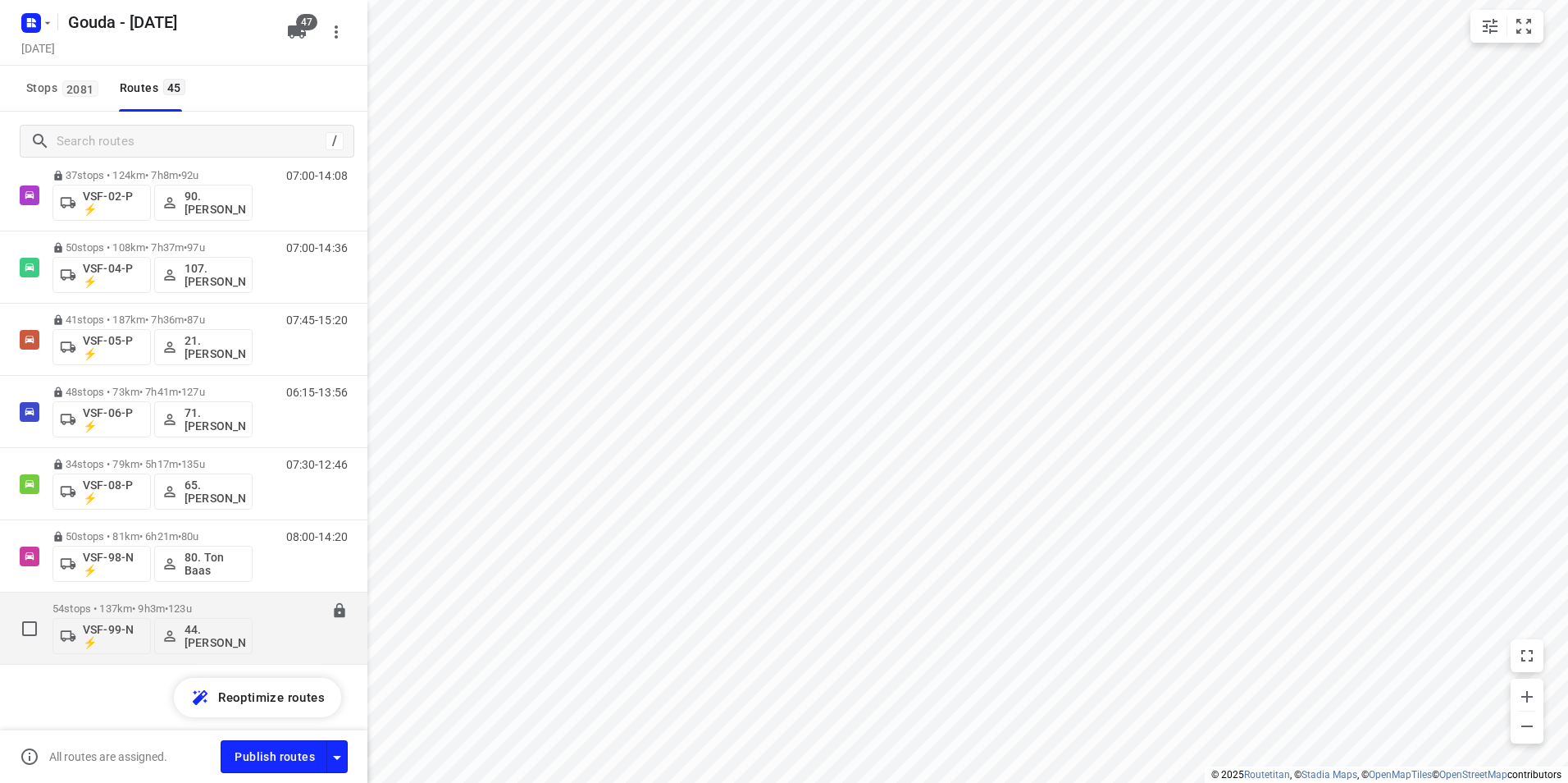
click at [136, 604] on p "54 stops • 137km • 9h3m • 123u" at bounding box center [152, 607] width 200 height 12
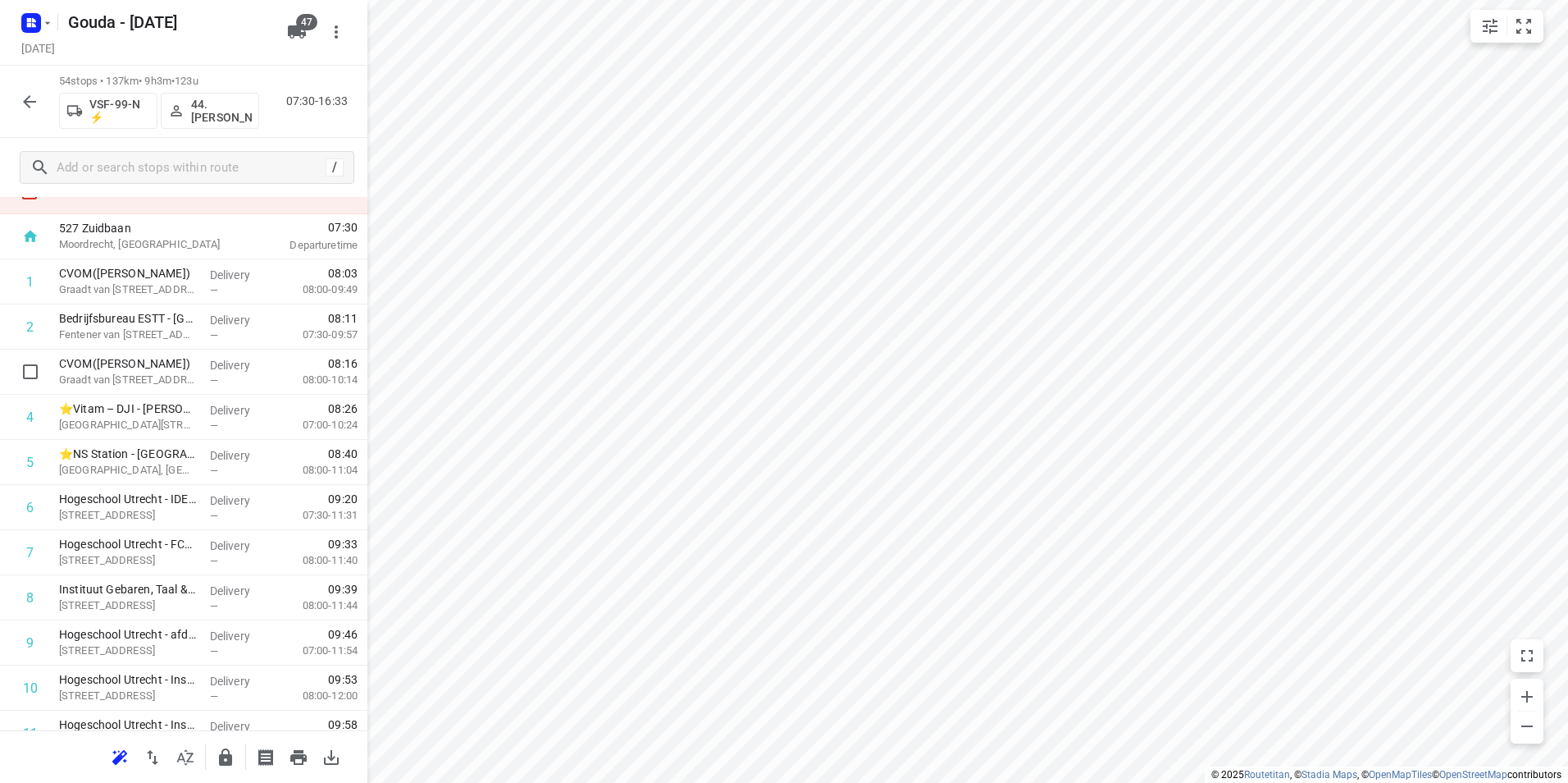
scroll to position [0, 0]
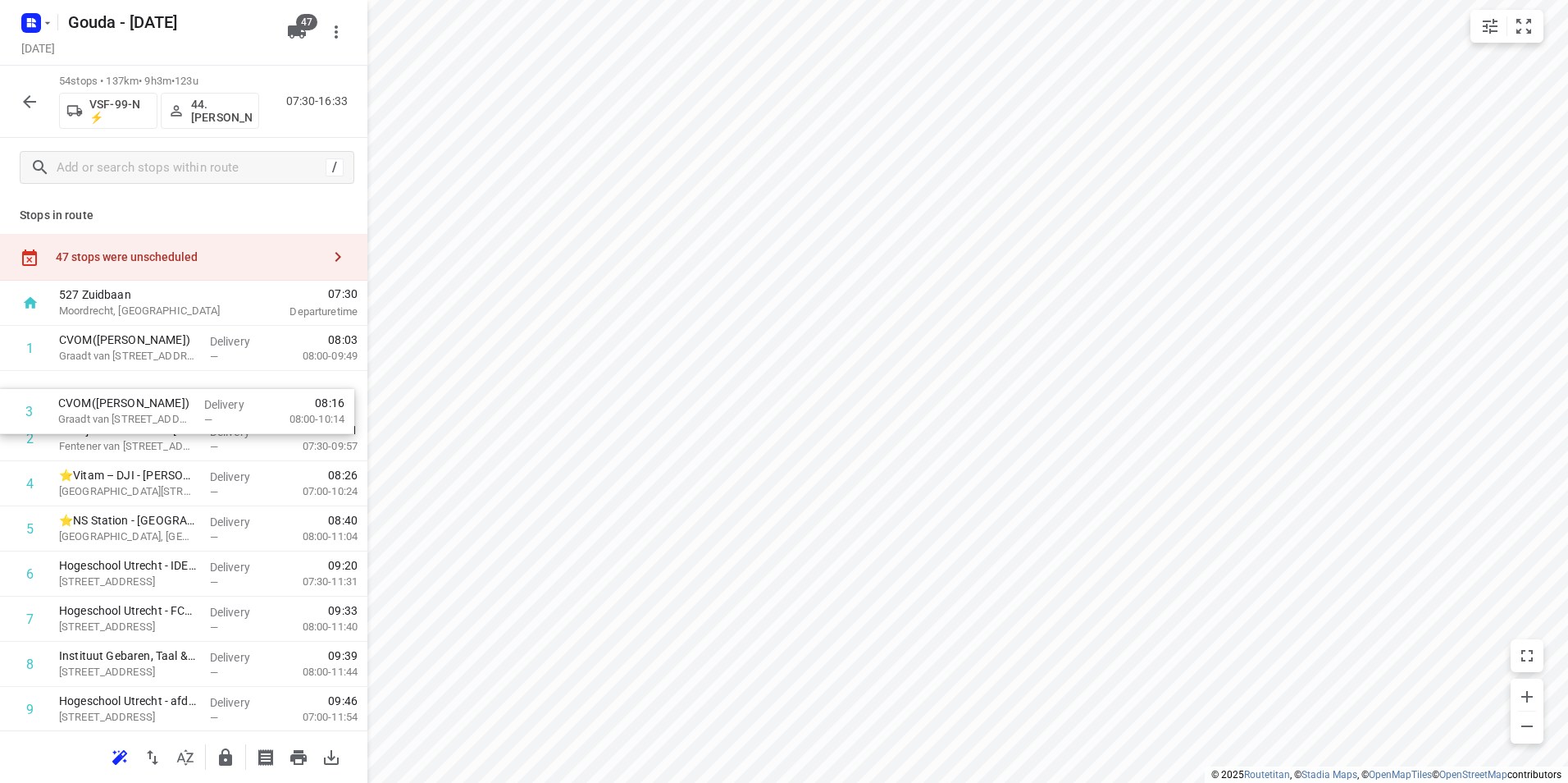
drag, startPoint x: 123, startPoint y: 434, endPoint x: 121, endPoint y: 388, distance: 46.0
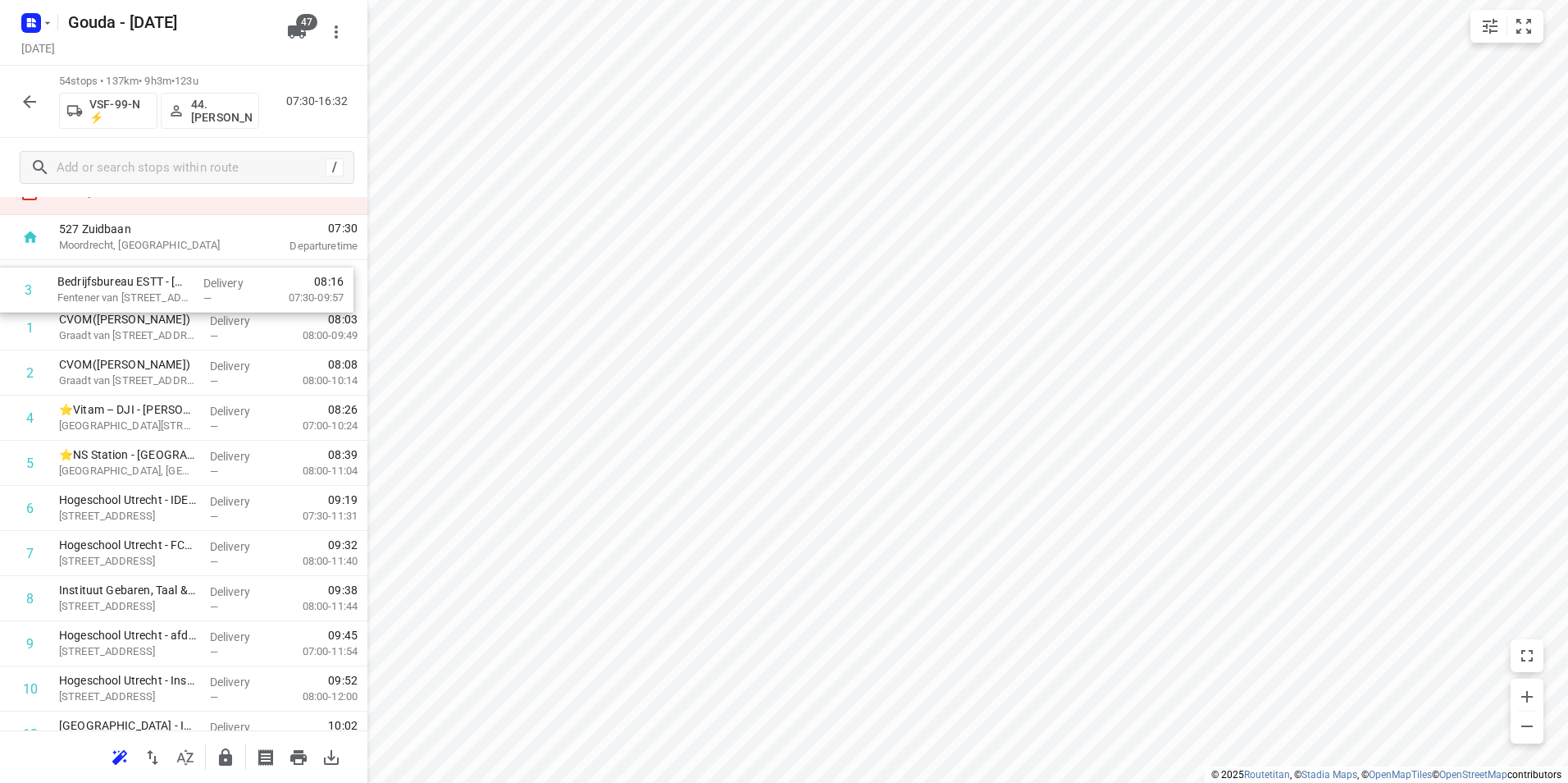
scroll to position [27, 0]
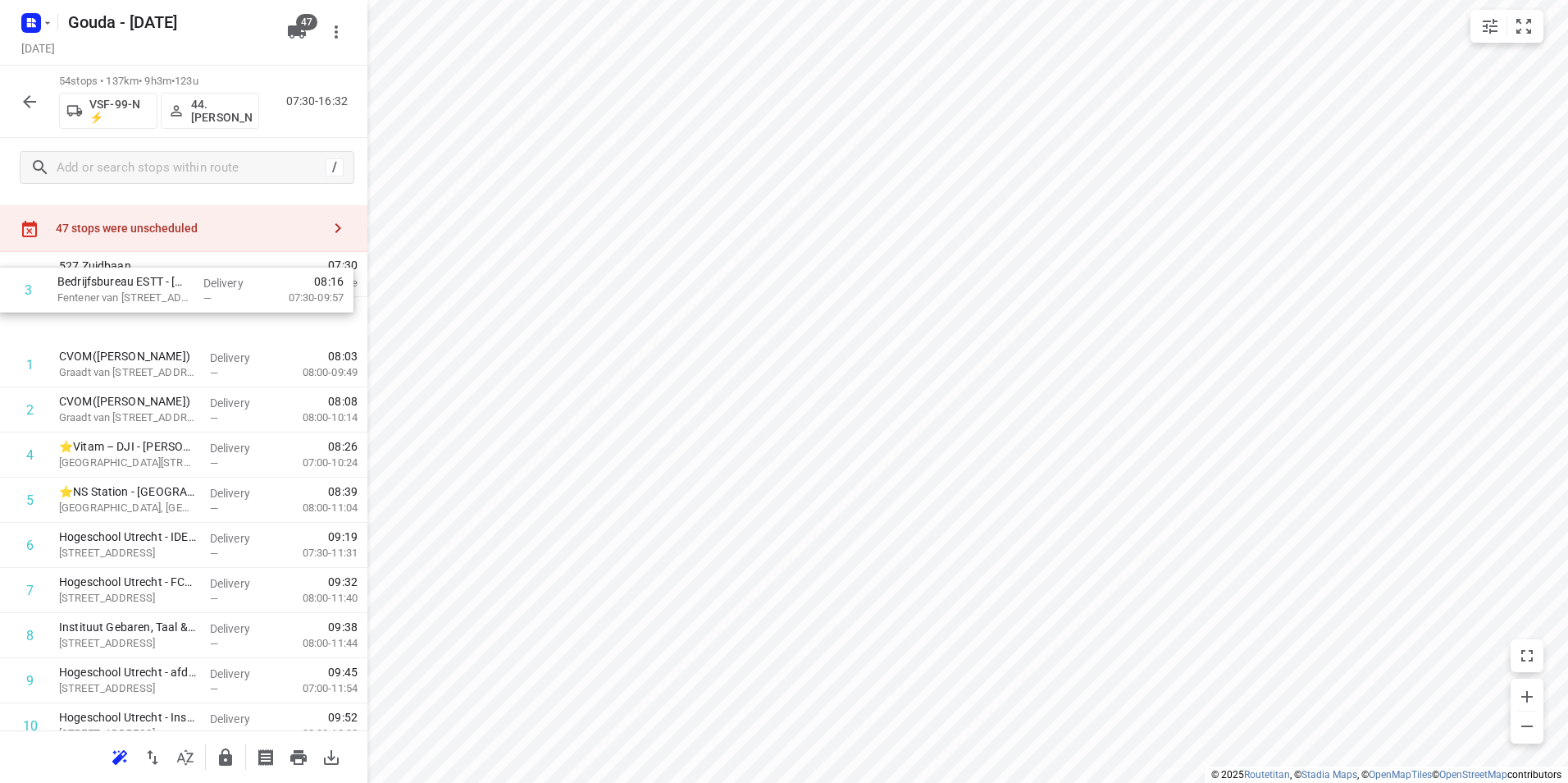
drag, startPoint x: 150, startPoint y: 357, endPoint x: 143, endPoint y: 310, distance: 47.5
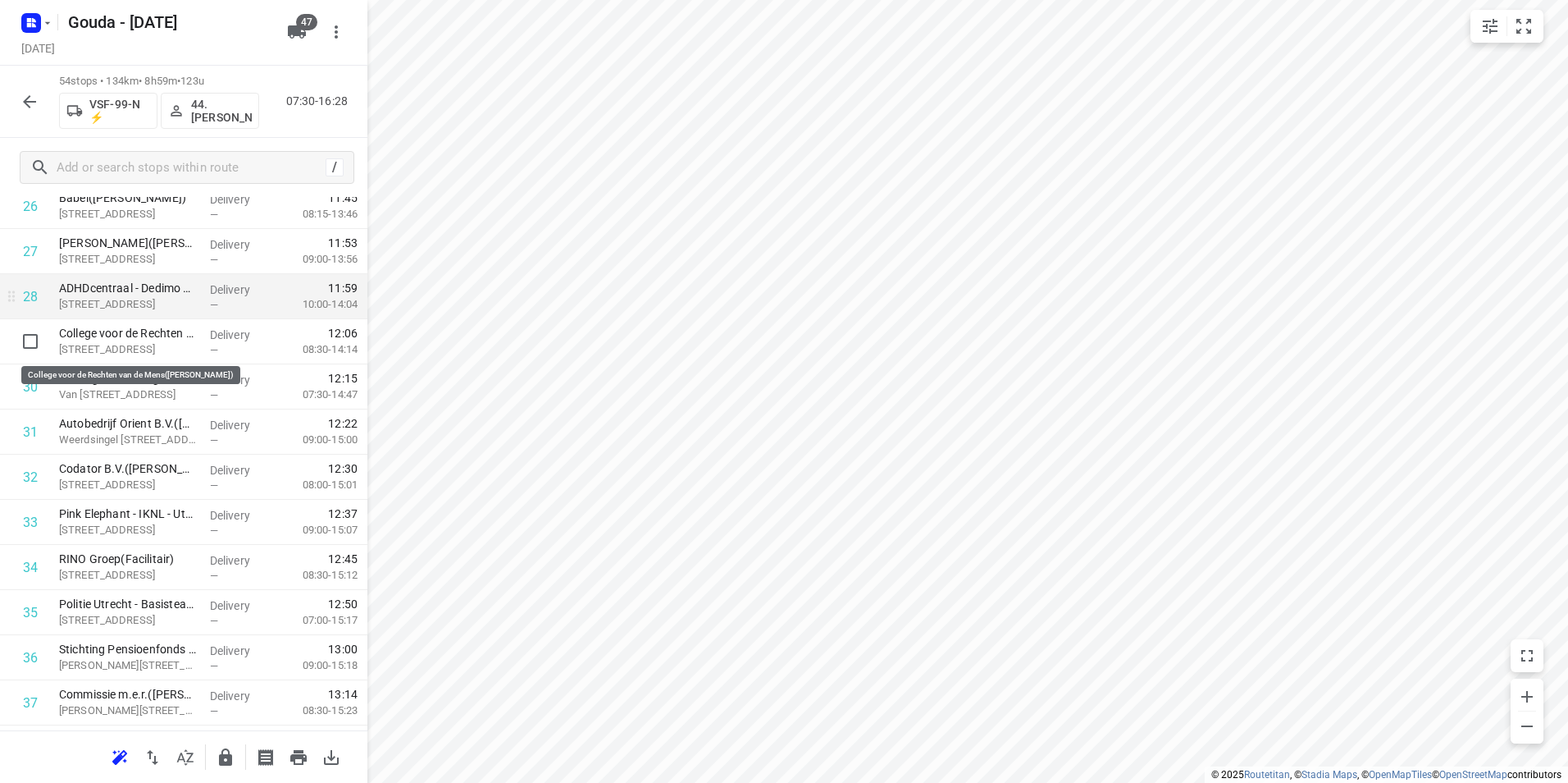
scroll to position [1257, 0]
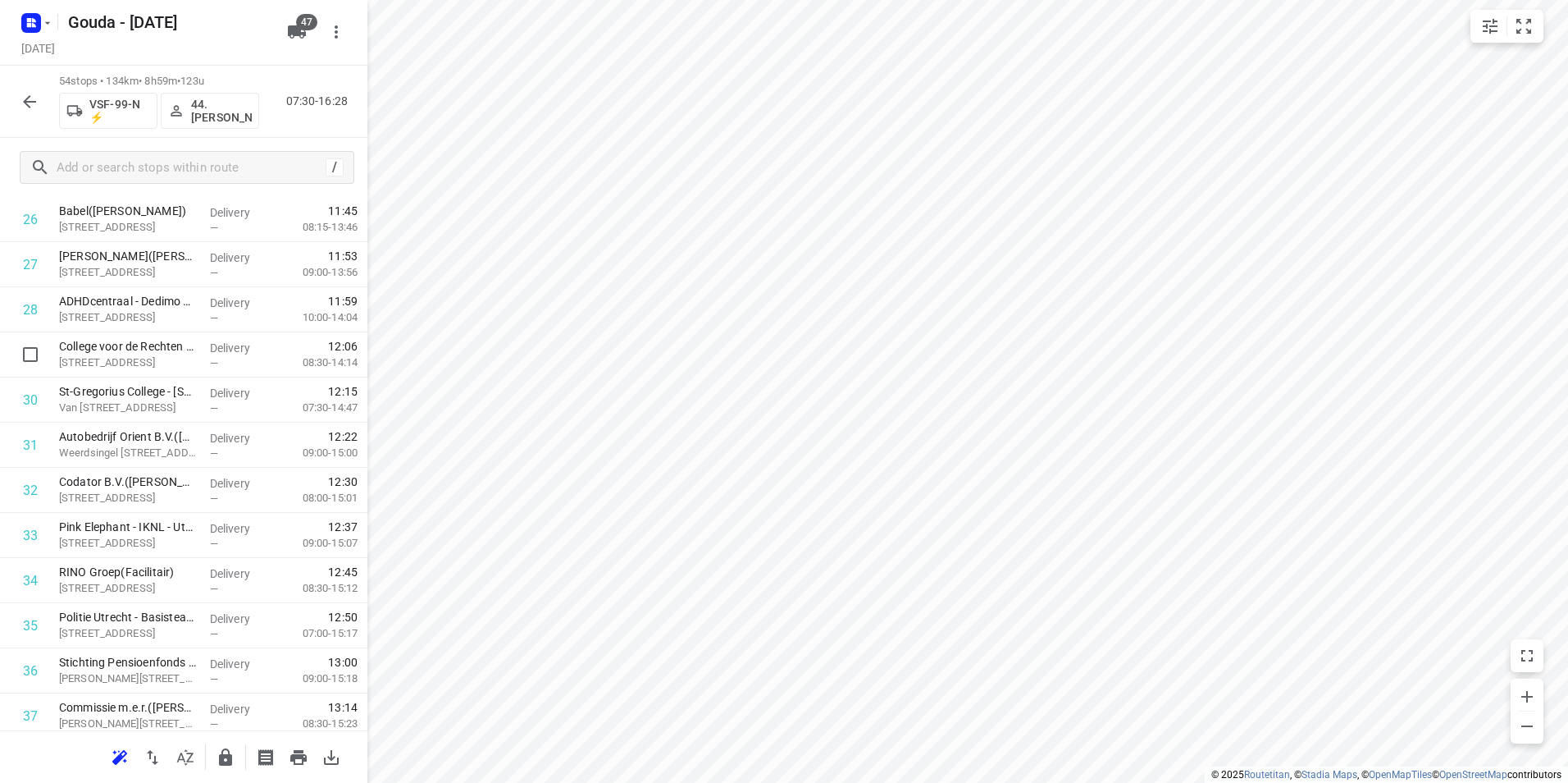
drag, startPoint x: 197, startPoint y: 341, endPoint x: 201, endPoint y: 303, distance: 38.2
click at [201, 303] on div "1 Bedrijfsbureau ESTT - Utrecht(Claudia van Heeswijk) Fentener van Vlissingenka…" at bounding box center [184, 288] width 367 height 2437
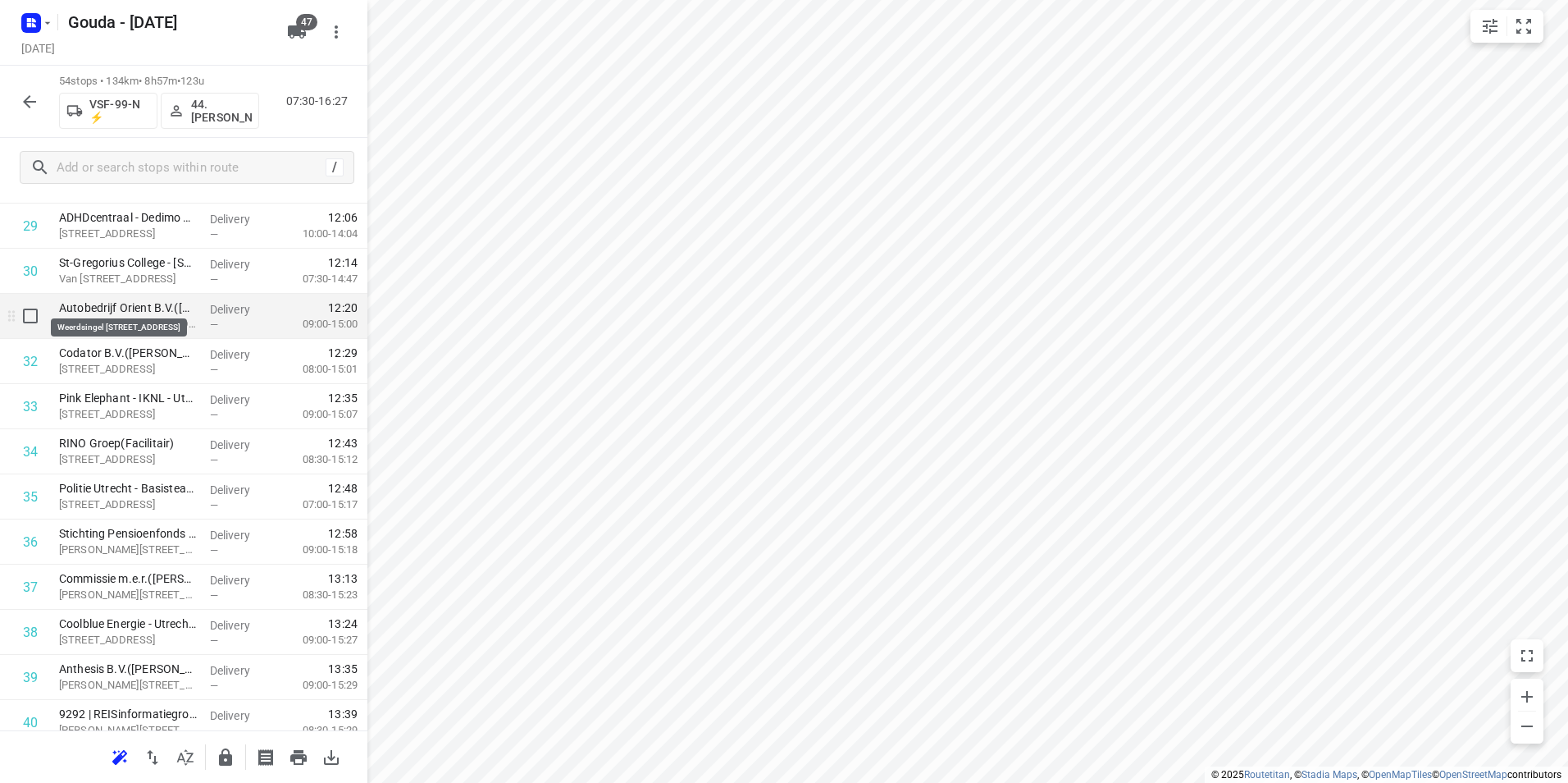
scroll to position [1334, 0]
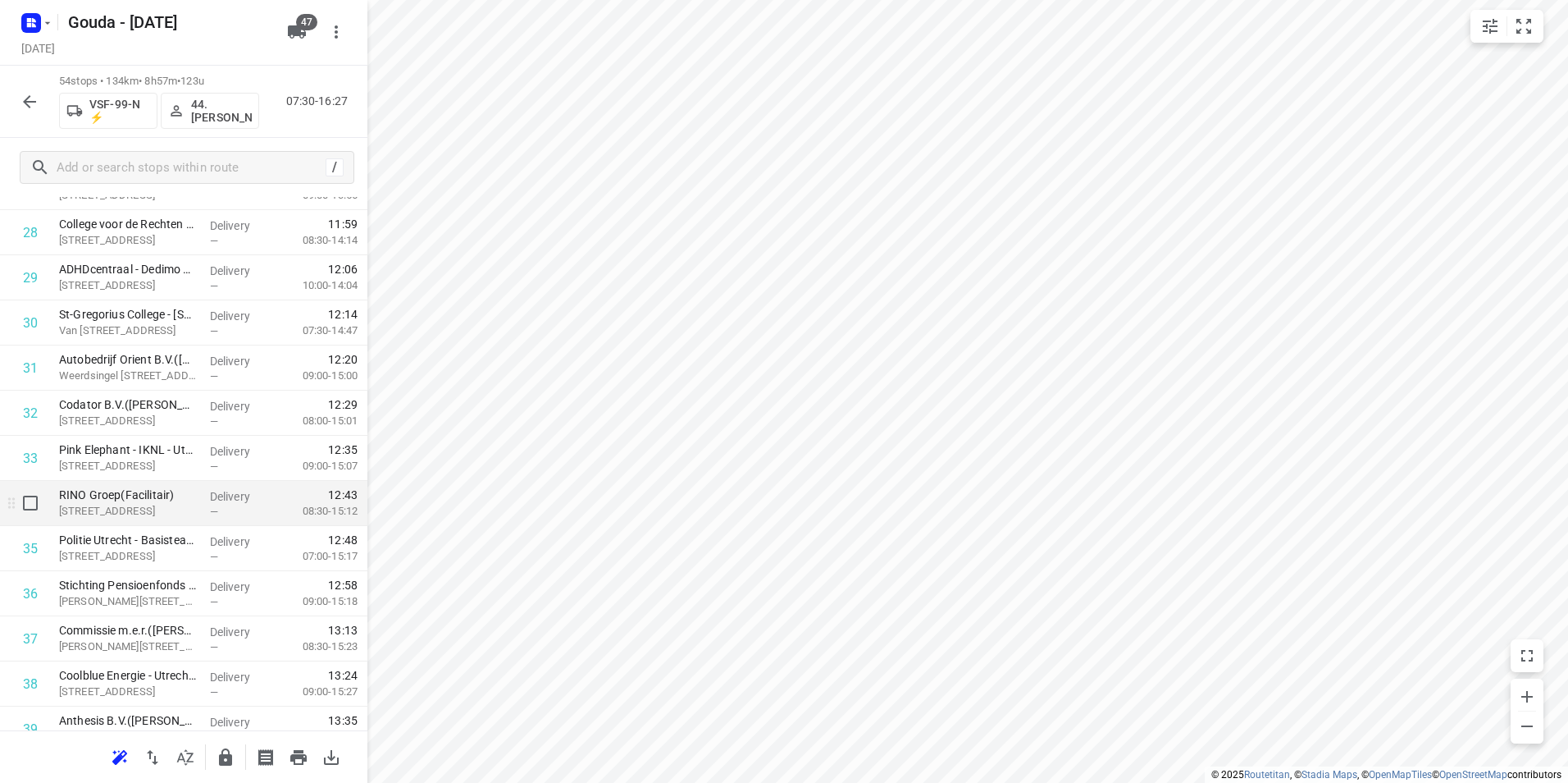
click at [38, 506] on input "checkbox" at bounding box center [30, 503] width 33 height 33
checkbox input "true"
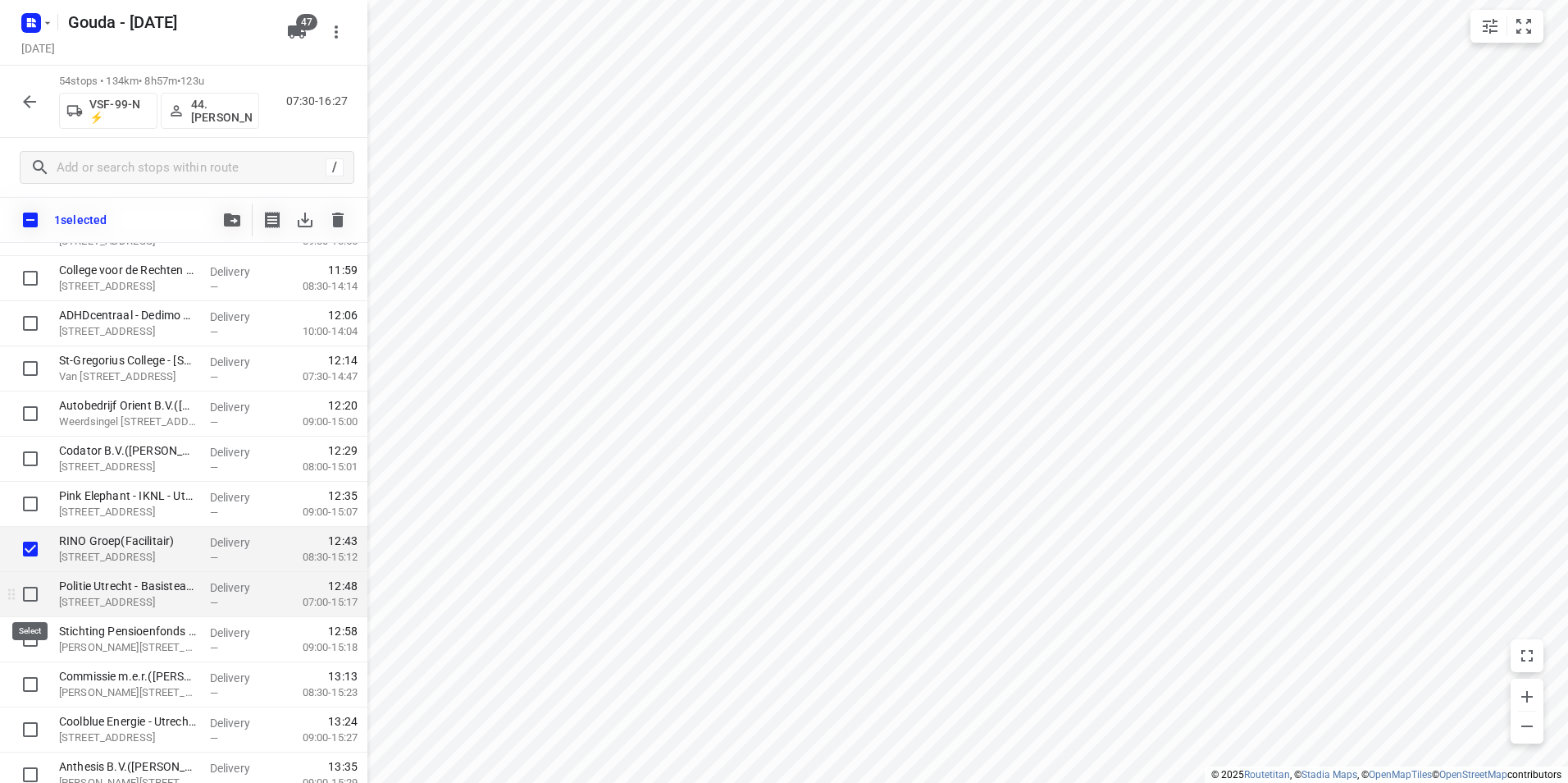
click at [27, 595] on input "checkbox" at bounding box center [30, 595] width 33 height 33
checkbox input "true"
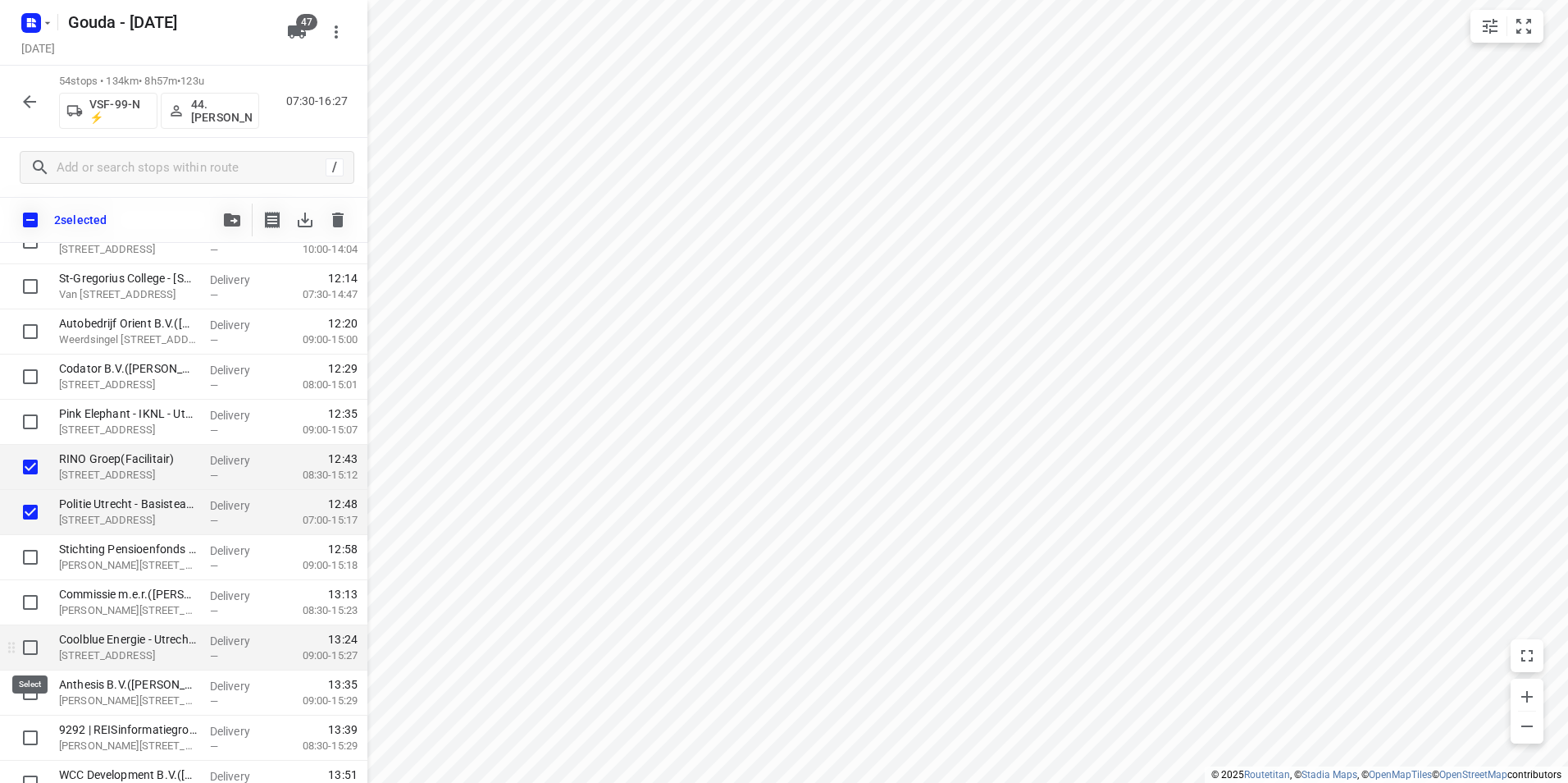
click at [24, 655] on input "checkbox" at bounding box center [30, 648] width 33 height 33
checkbox input "true"
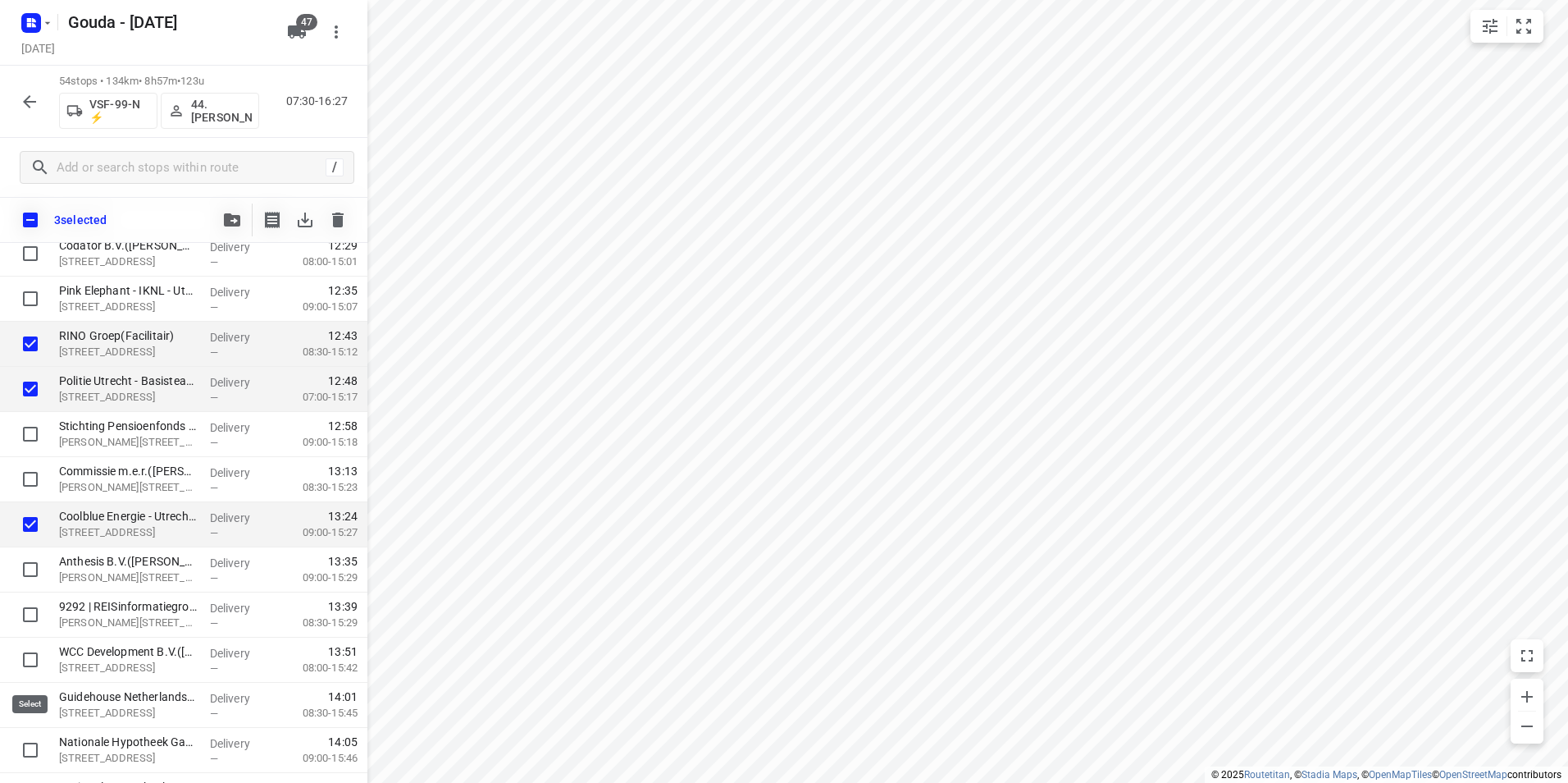
scroll to position [1662, 0]
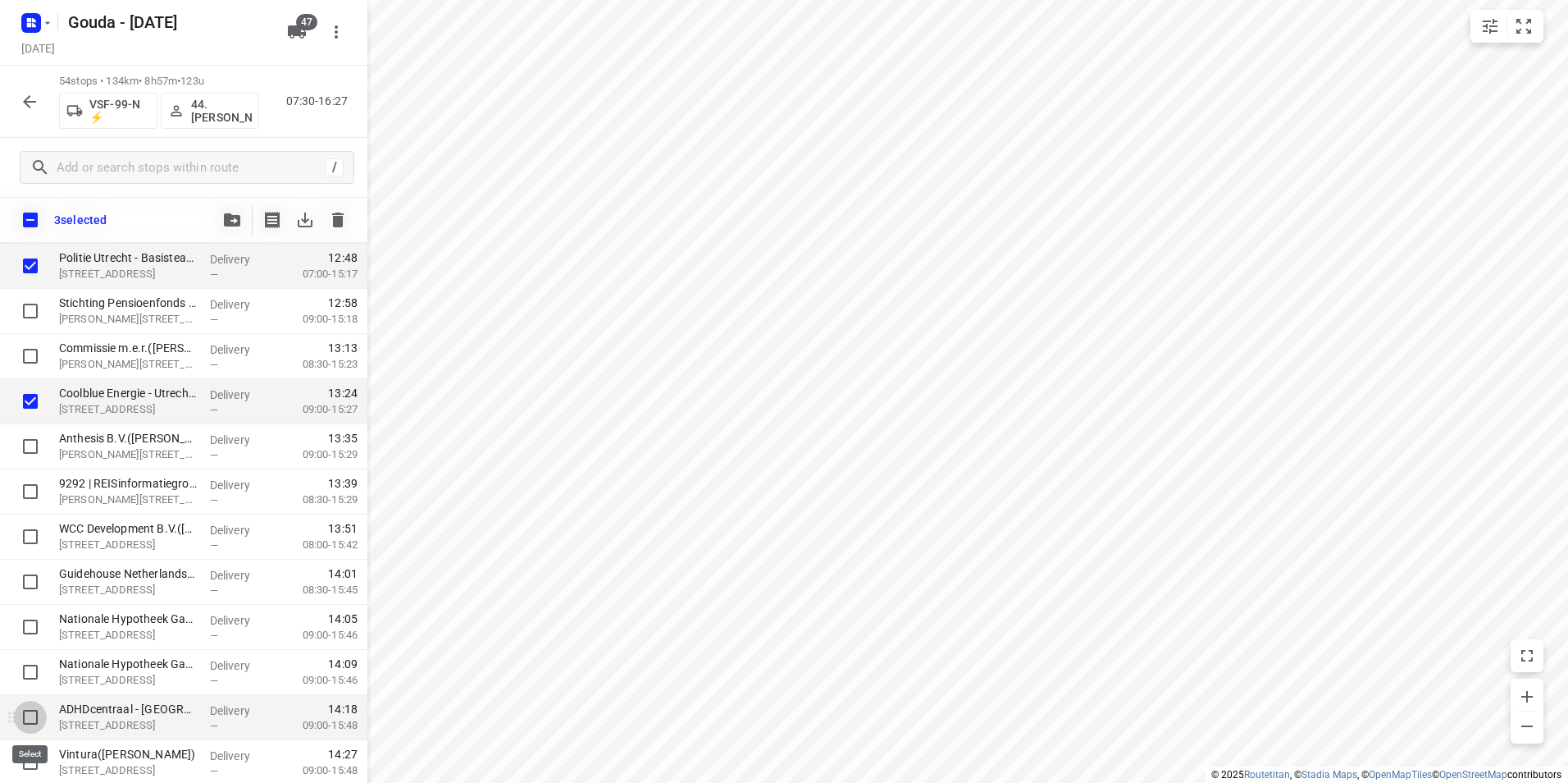
click at [27, 709] on input "checkbox" at bounding box center [30, 718] width 33 height 33
checkbox input "true"
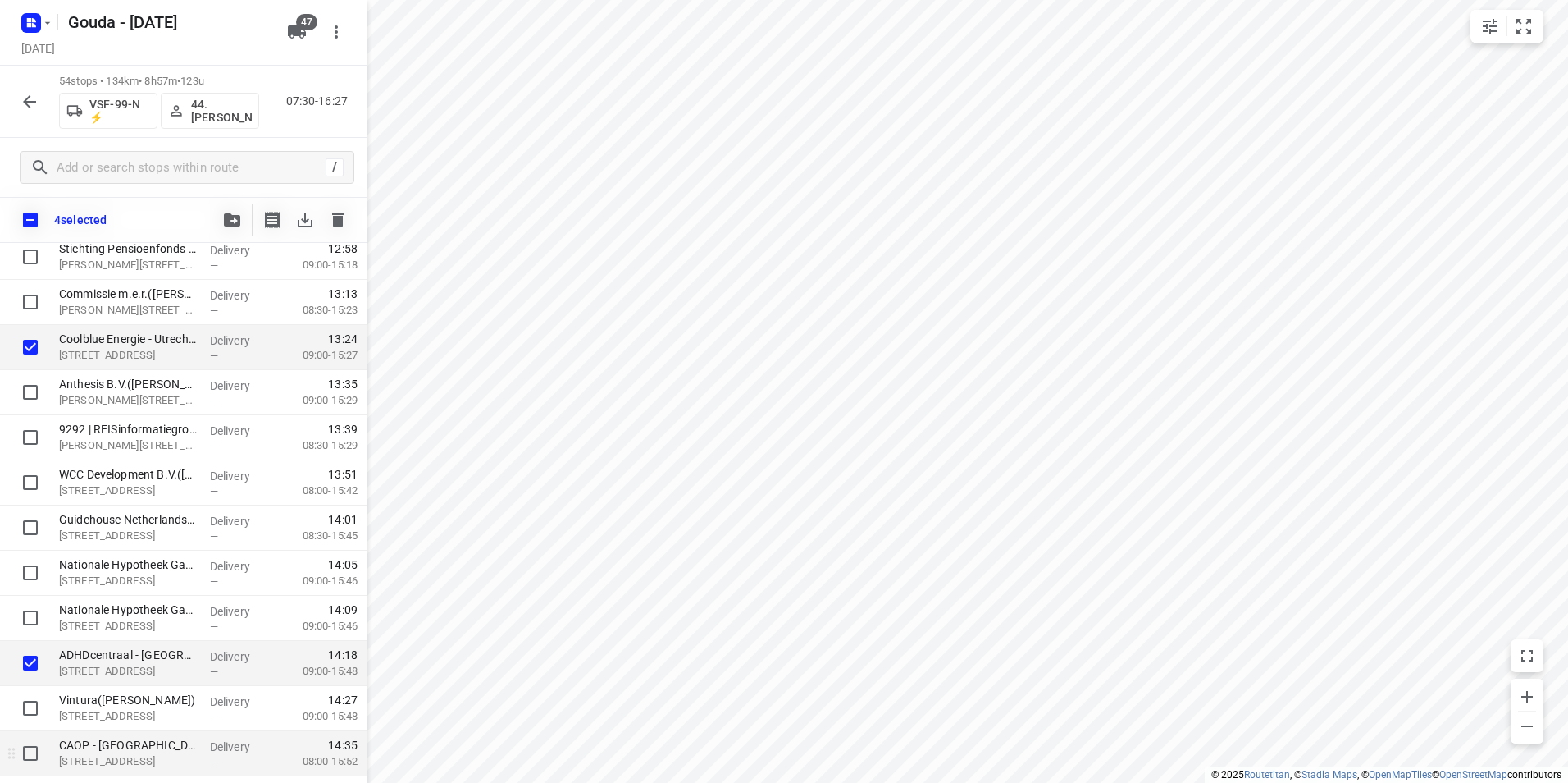
scroll to position [1744, 0]
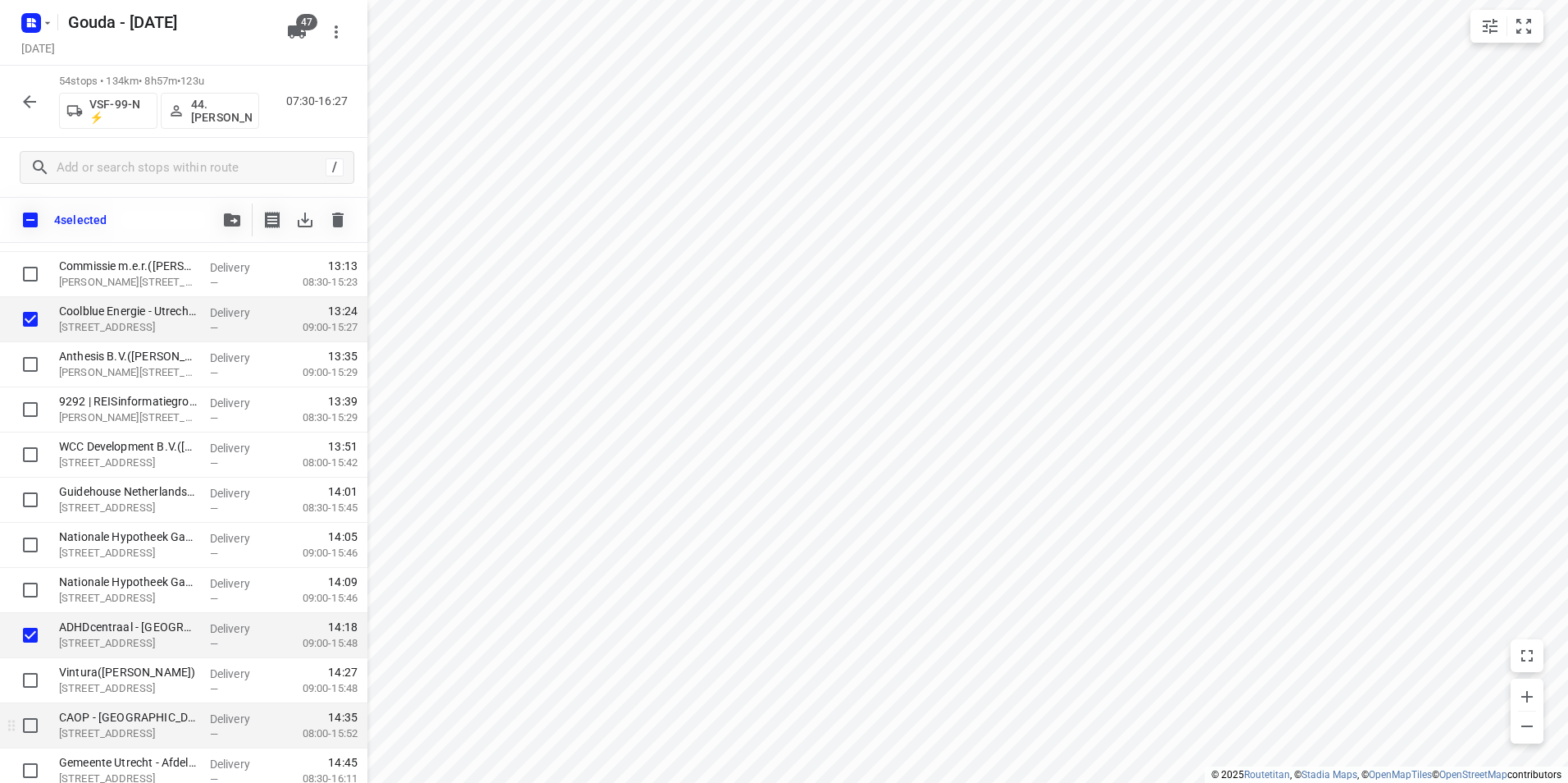
click at [31, 732] on input "checkbox" at bounding box center [30, 725] width 33 height 33
checkbox input "true"
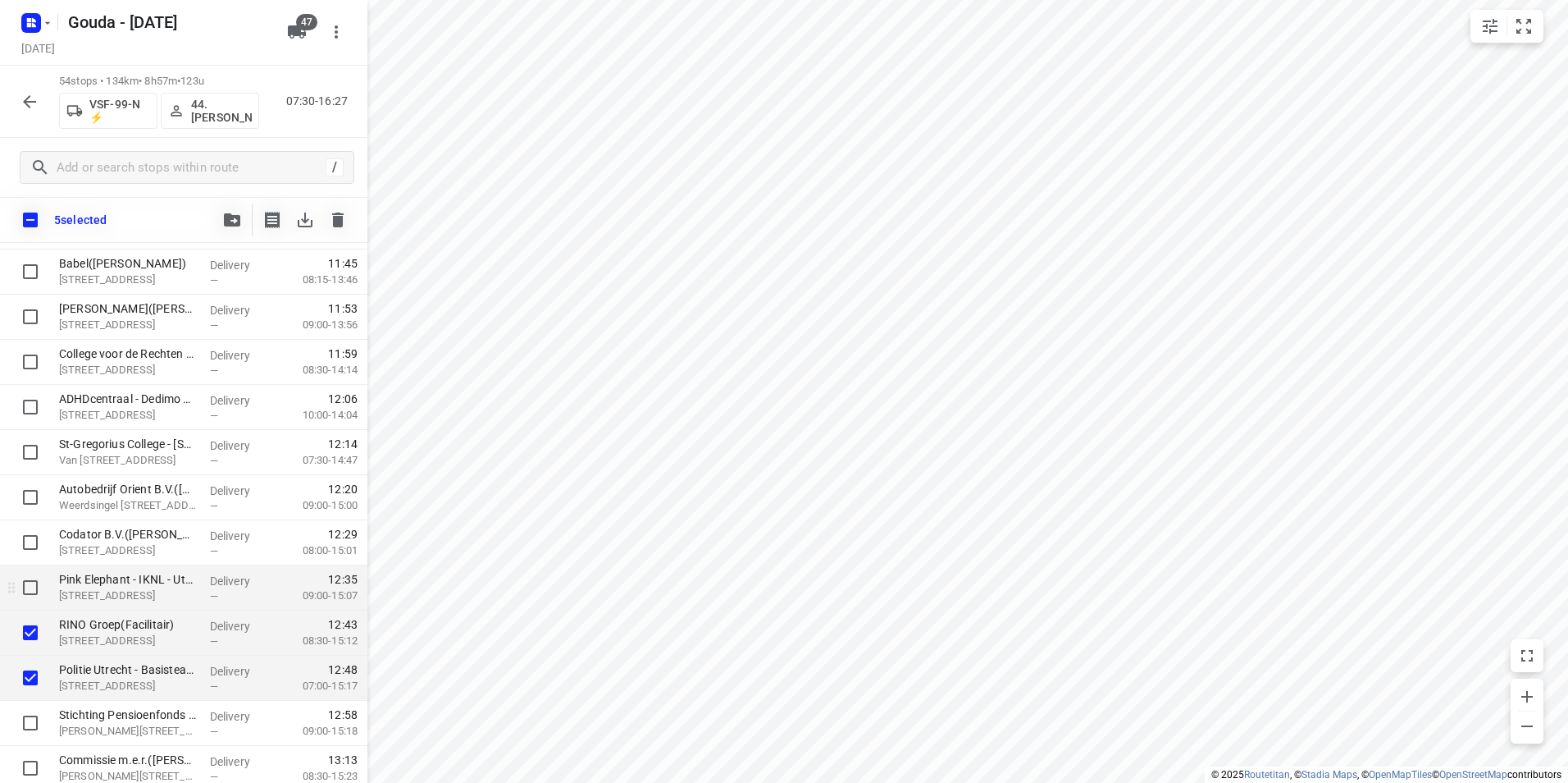
scroll to position [1333, 0]
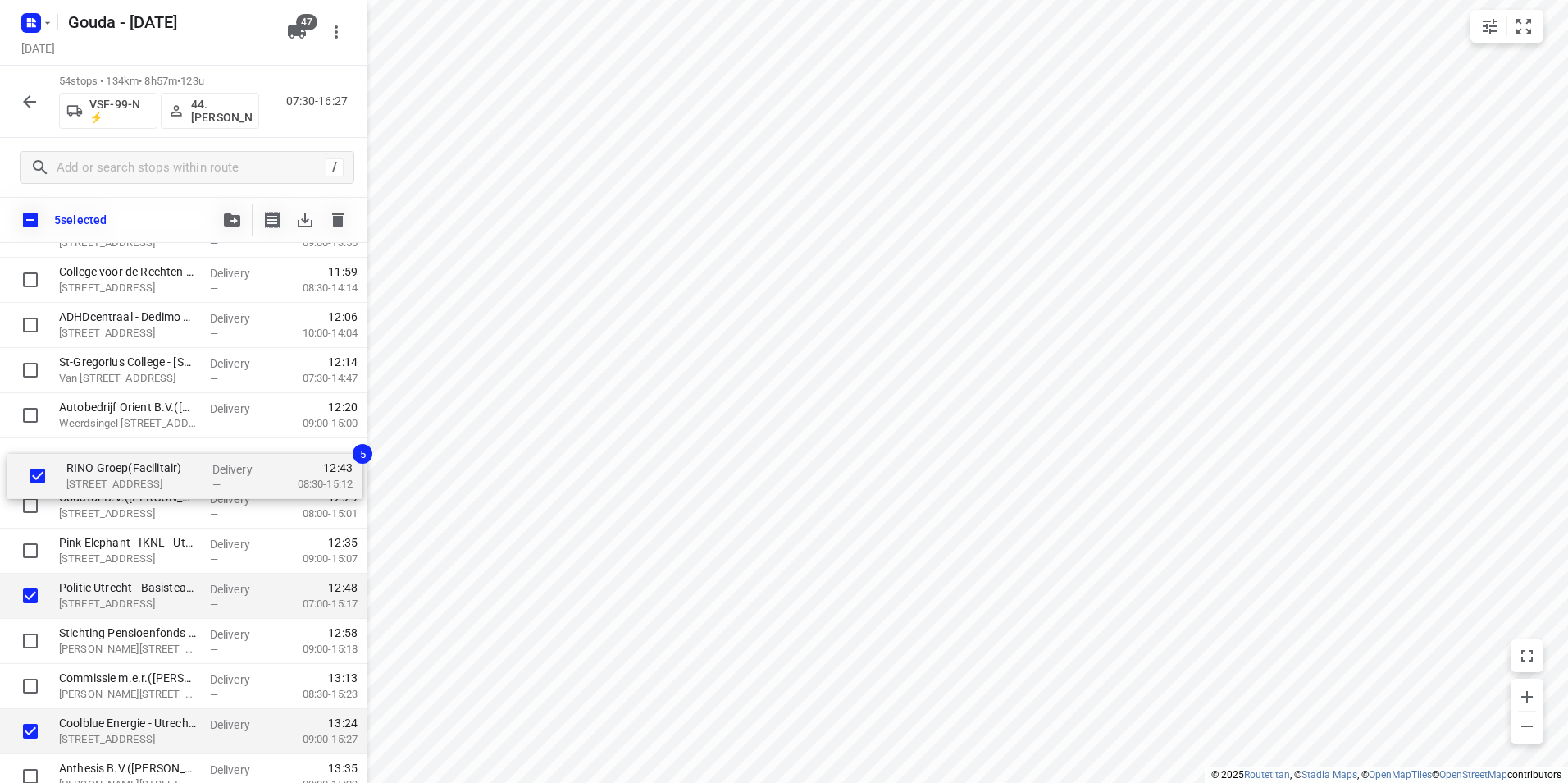
drag, startPoint x: 97, startPoint y: 545, endPoint x: 107, endPoint y: 463, distance: 82.6
click at [107, 463] on div "Bedrijfsbureau ESTT - Utrecht(Claudia van Heeswijk) Fentener van Vlissingenkade…" at bounding box center [184, 257] width 367 height 2437
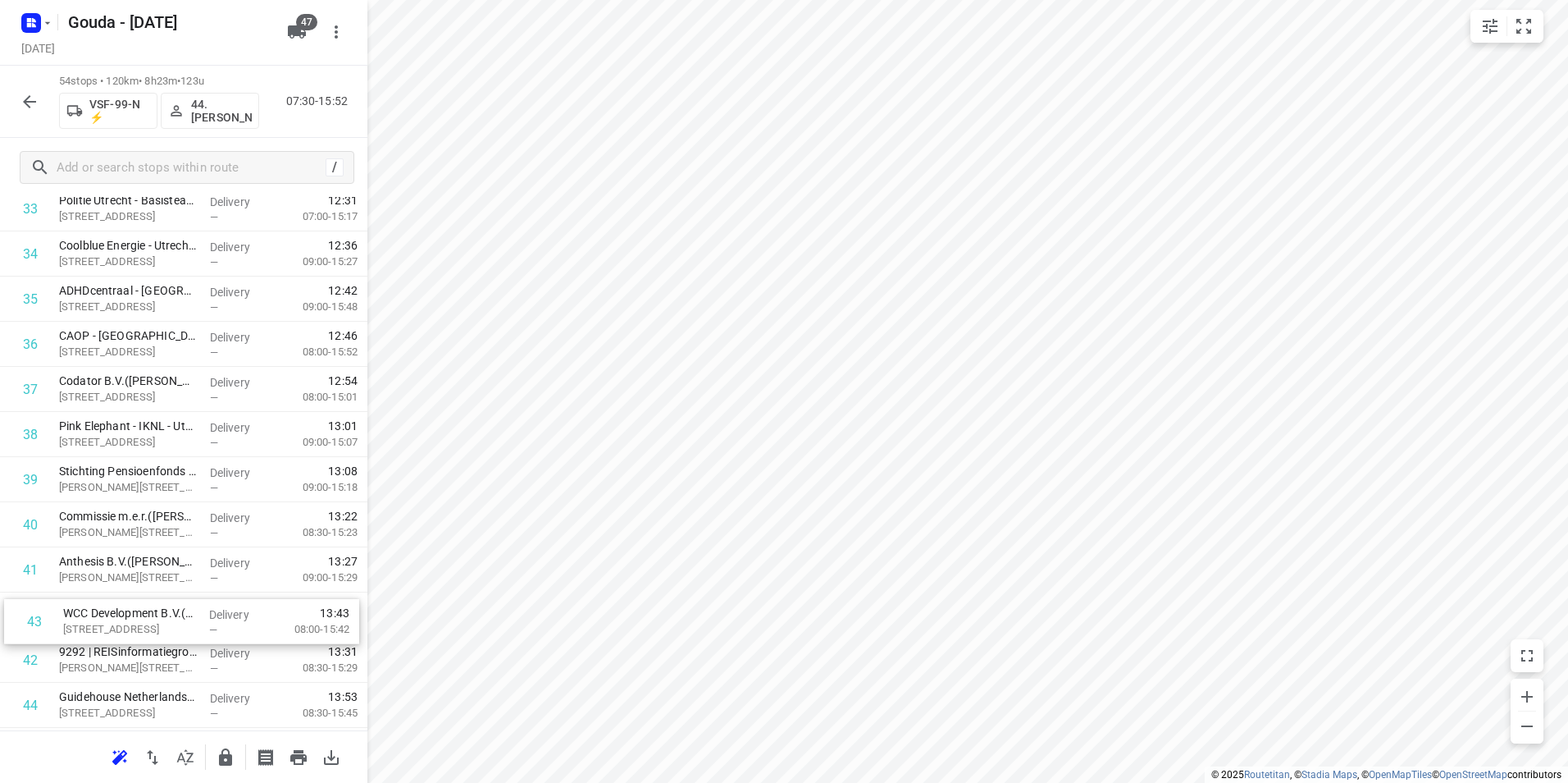
scroll to position [1583, 0]
drag, startPoint x: 118, startPoint y: 665, endPoint x: 123, endPoint y: 386, distance: 279.0
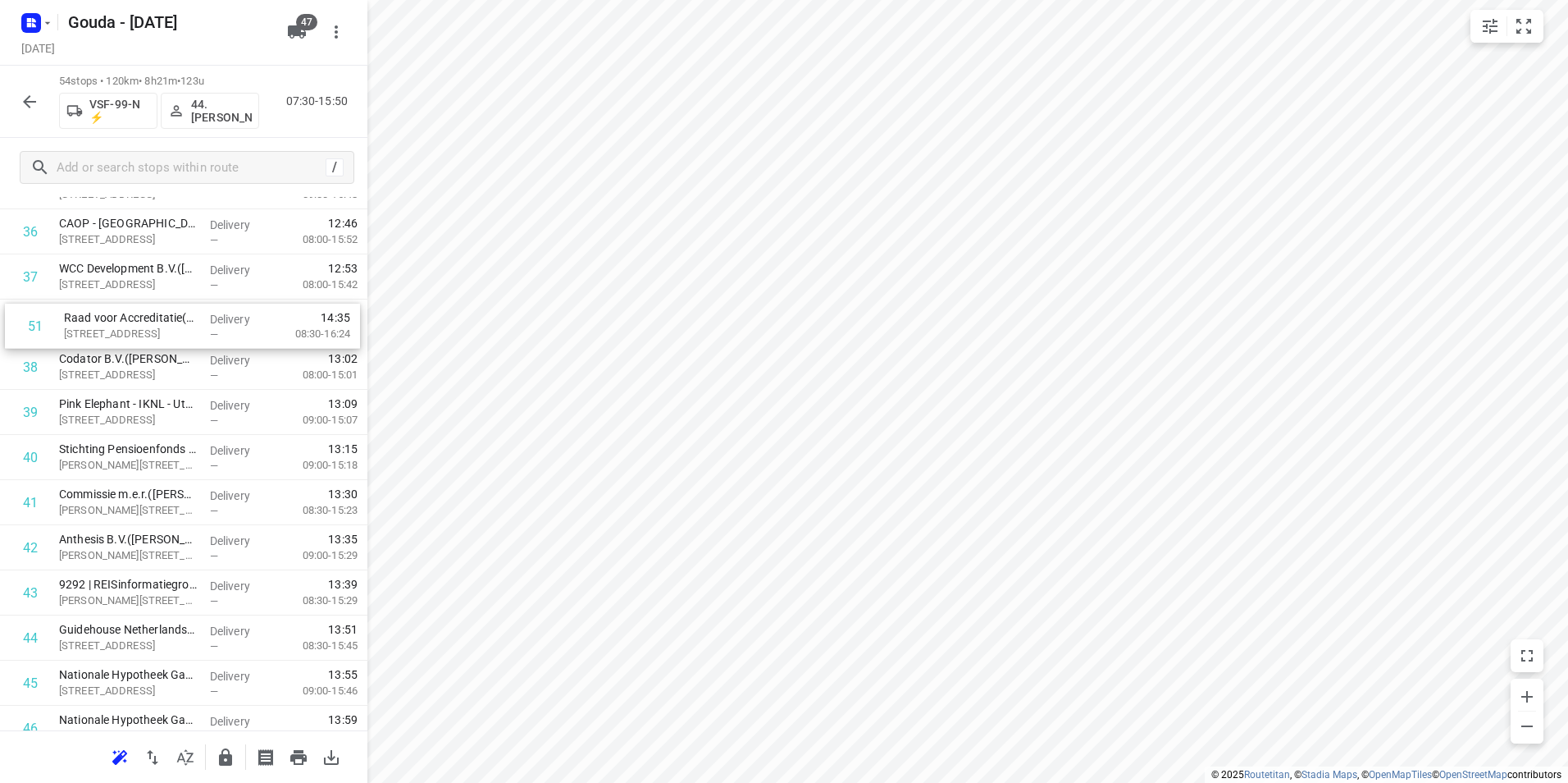
scroll to position [1694, 0]
drag, startPoint x: 98, startPoint y: 607, endPoint x: 100, endPoint y: 323, distance: 284.0
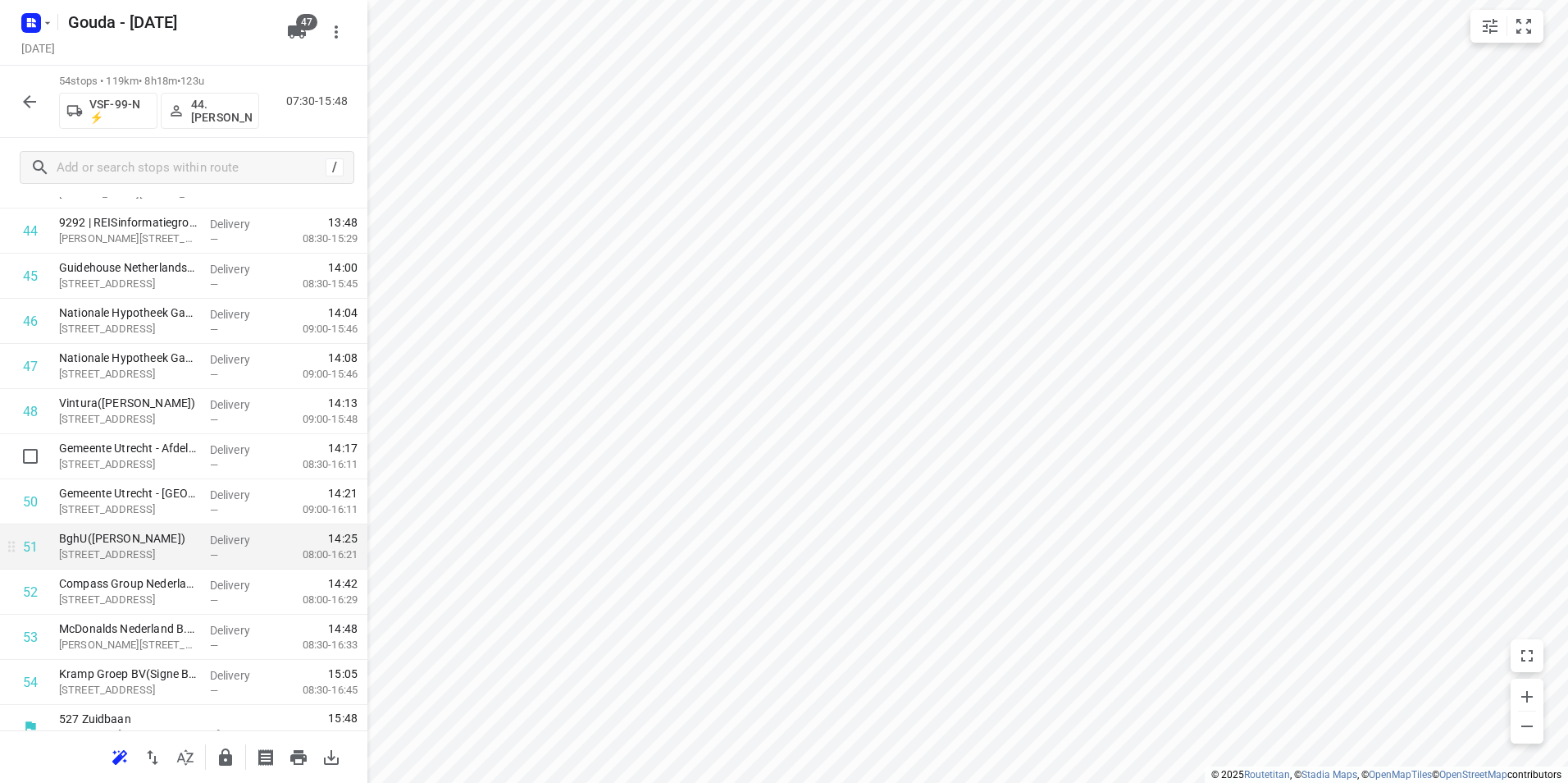
scroll to position [2078, 0]
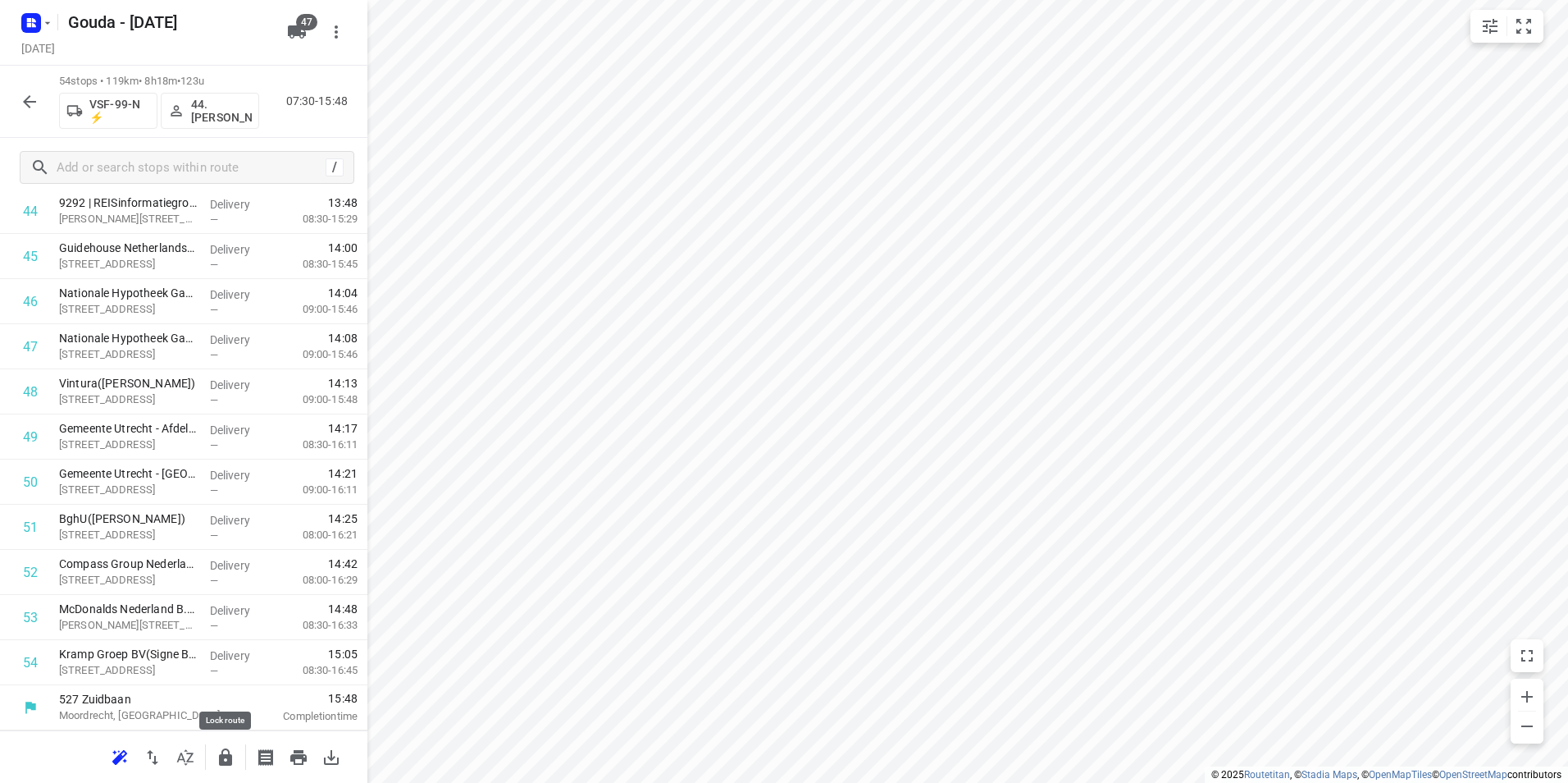
click at [222, 760] on icon "button" at bounding box center [225, 756] width 13 height 17
click at [34, 96] on icon "button" at bounding box center [28, 101] width 19 height 19
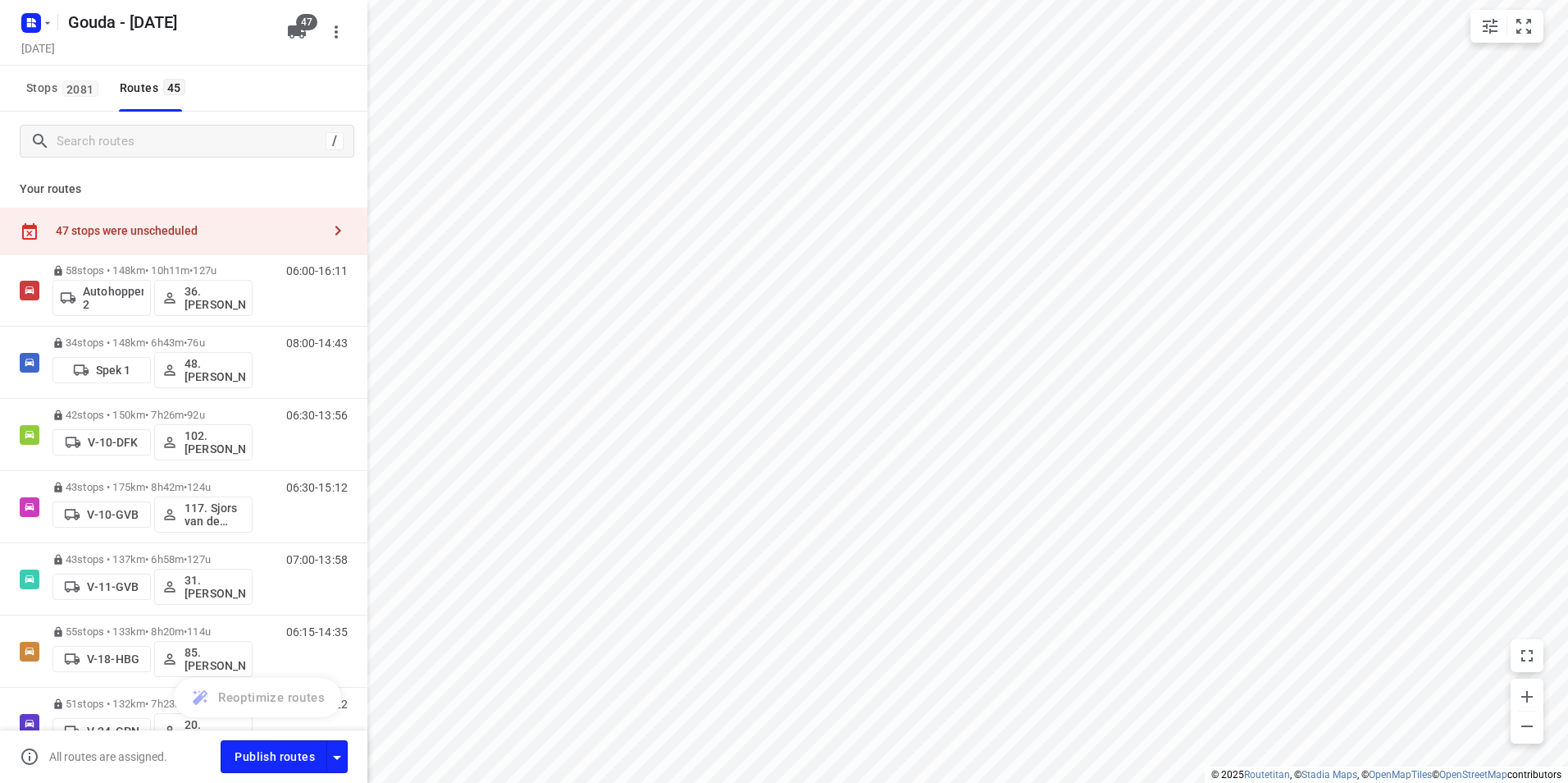
scroll to position [2839, 0]
